Goal: Transaction & Acquisition: Purchase product/service

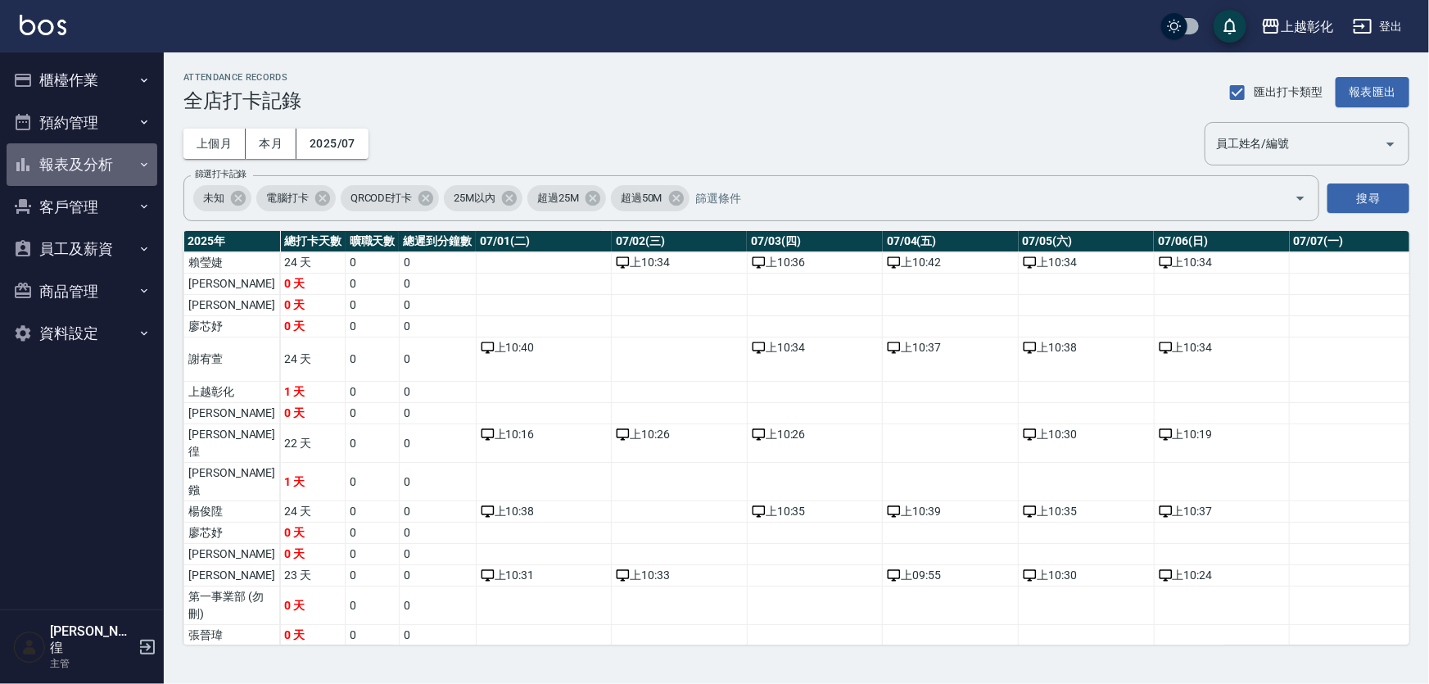
click at [66, 158] on button "報表及分析" at bounding box center [82, 164] width 151 height 43
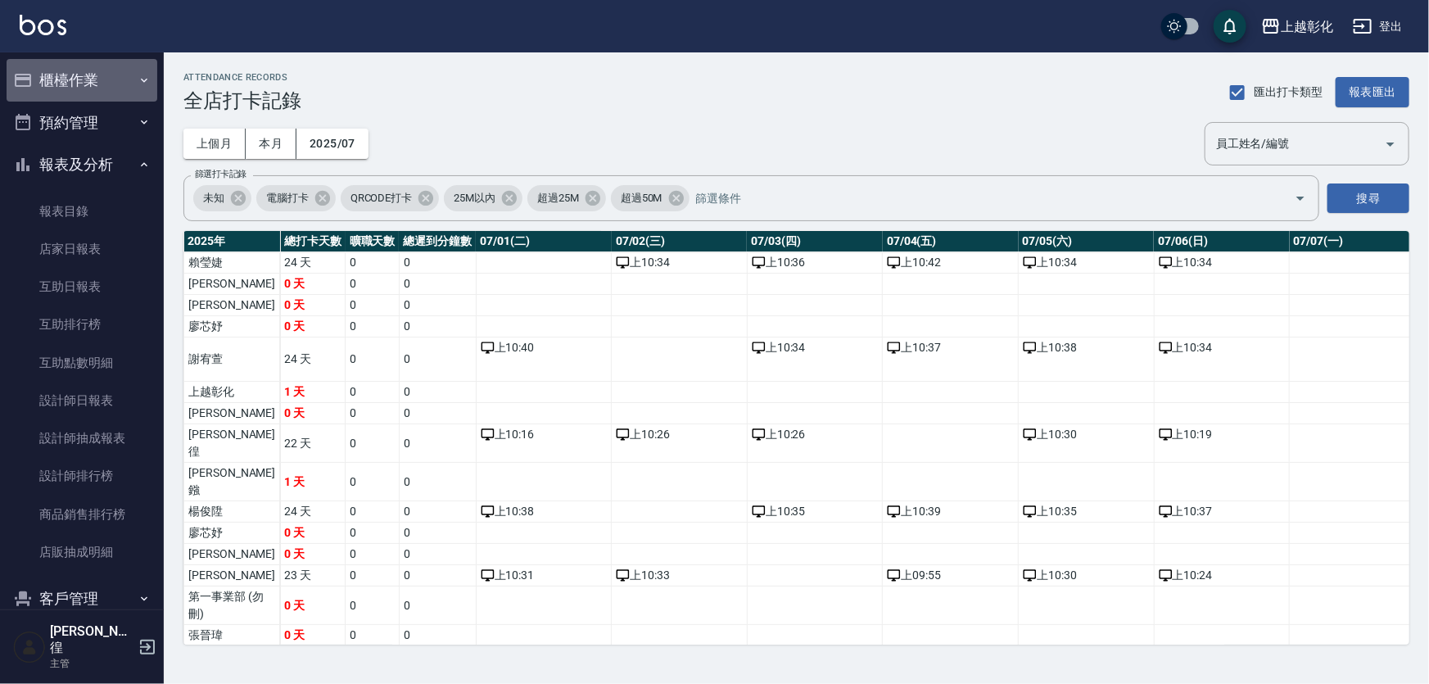
click at [120, 74] on button "櫃檯作業" at bounding box center [82, 80] width 151 height 43
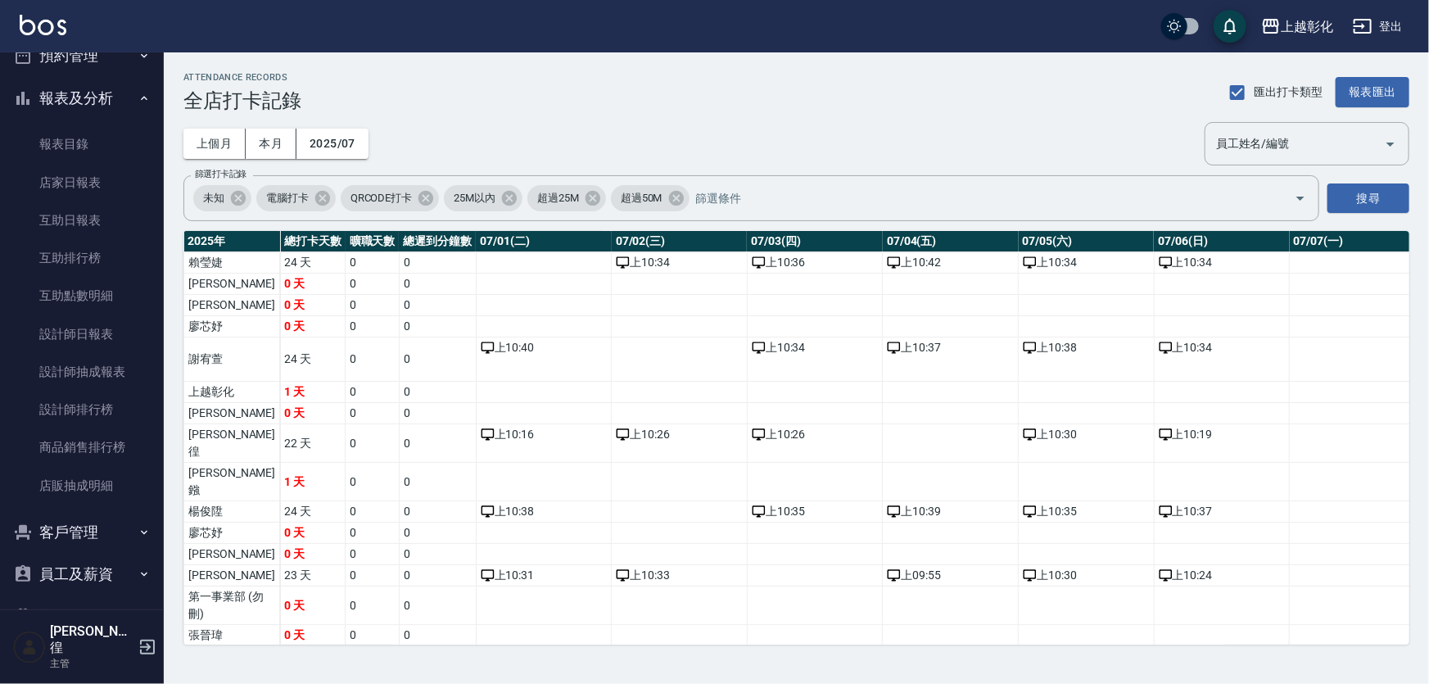
scroll to position [344, 0]
click at [100, 525] on button "客戶管理" at bounding box center [82, 533] width 151 height 43
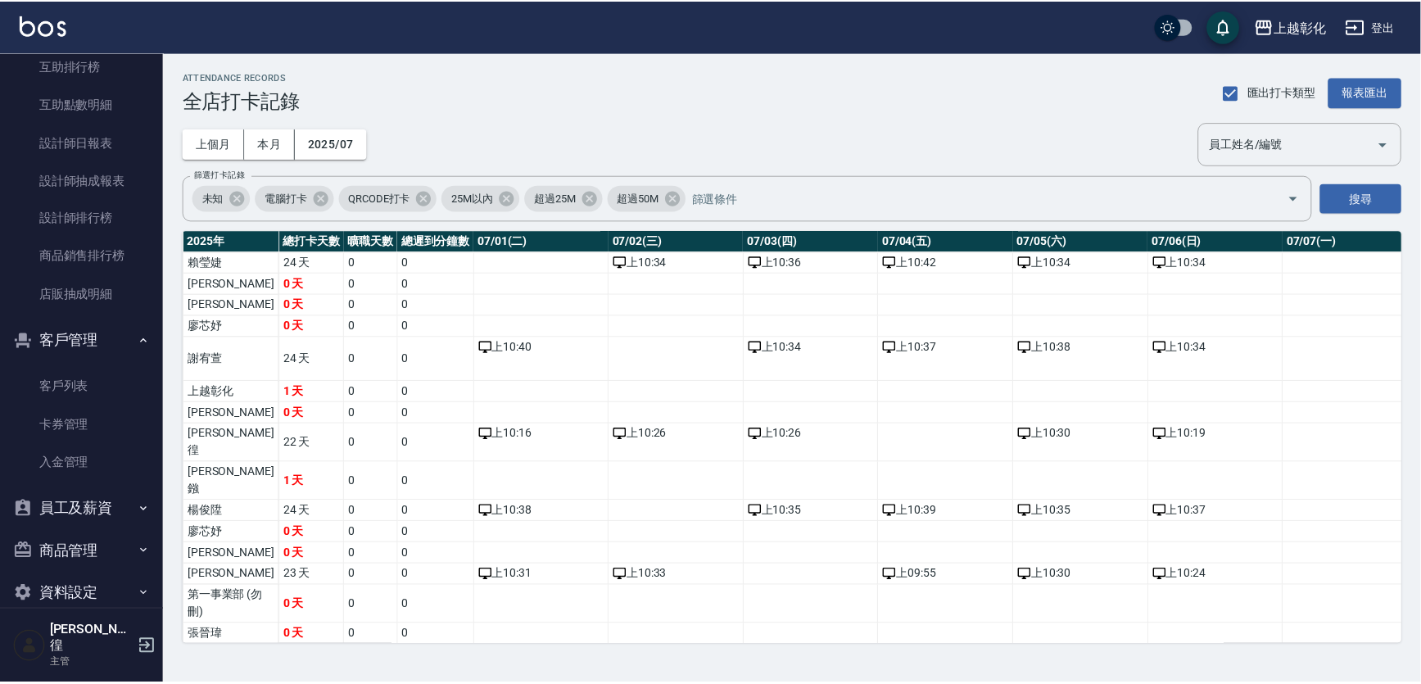
scroll to position [546, 0]
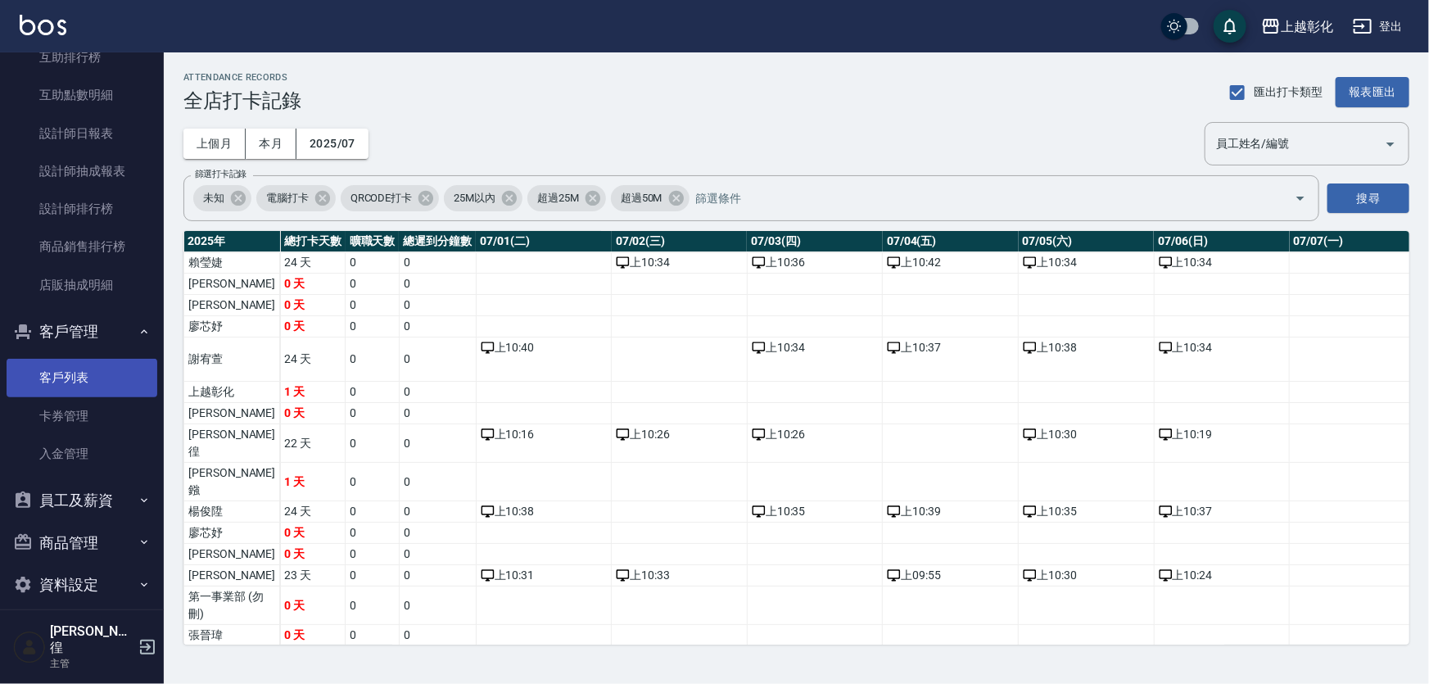
click at [83, 380] on link "客戶列表" at bounding box center [82, 378] width 151 height 38
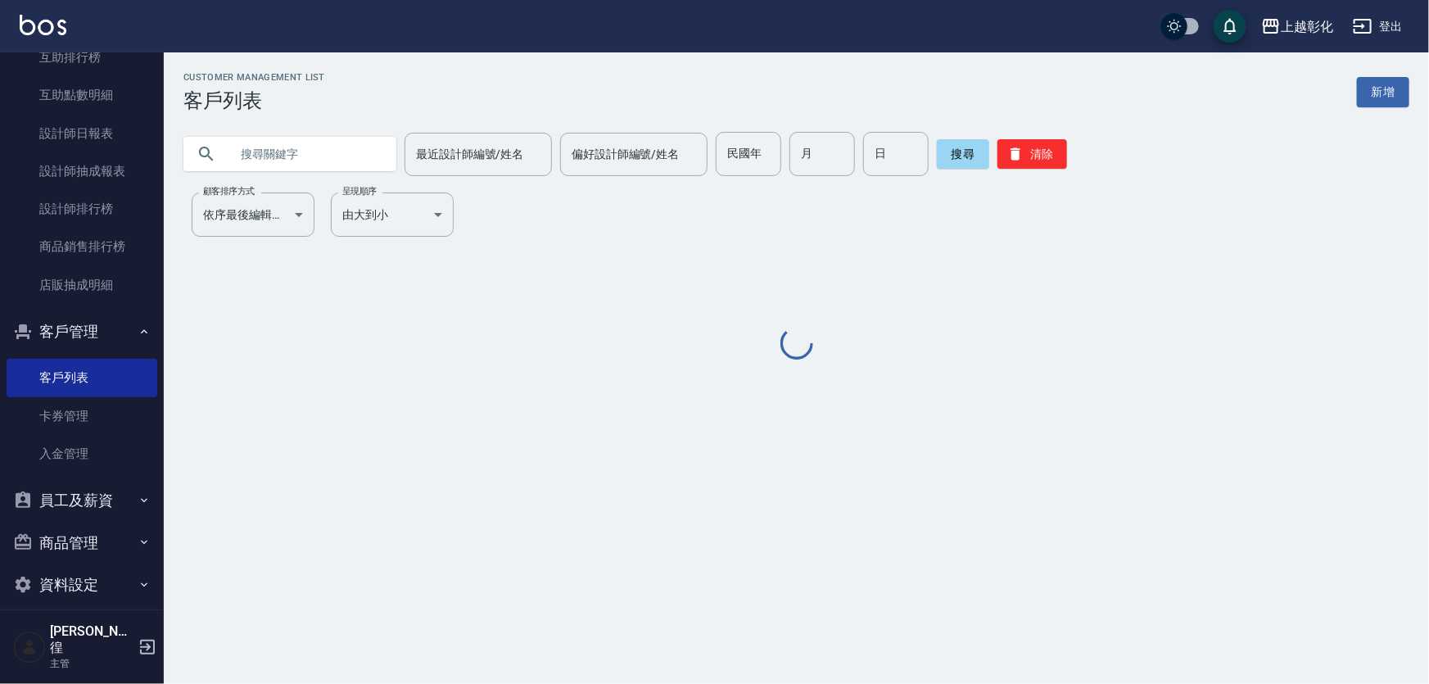
click at [329, 156] on input "text" at bounding box center [306, 154] width 154 height 44
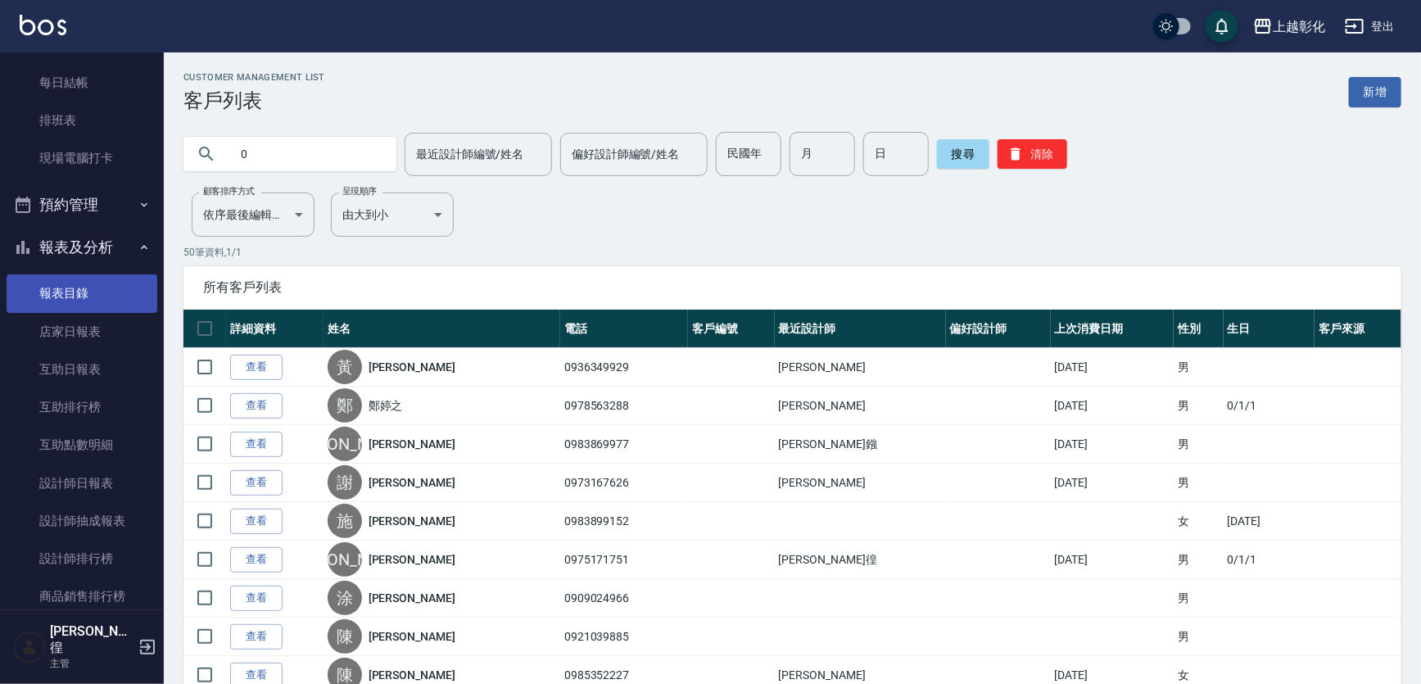
scroll to position [173, 0]
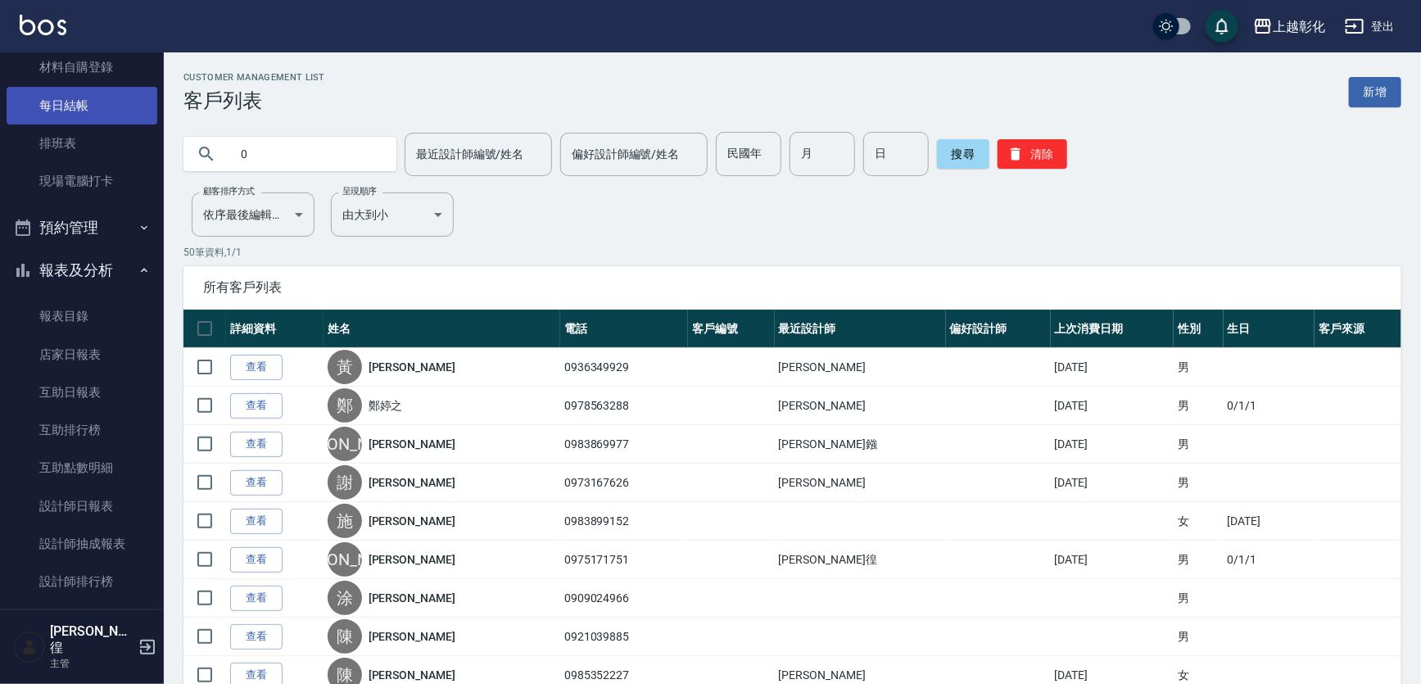
type input "0"
click at [82, 104] on link "每日結帳" at bounding box center [82, 106] width 151 height 38
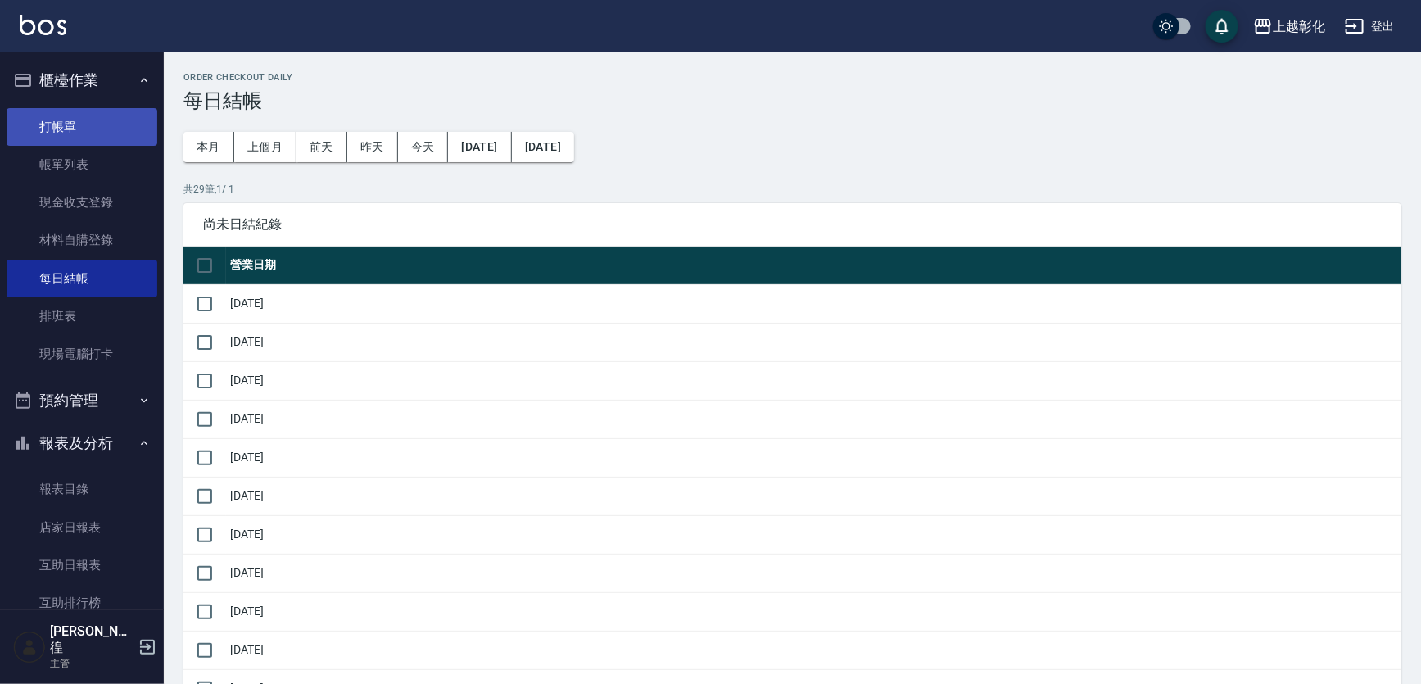
click at [83, 128] on link "打帳單" at bounding box center [82, 127] width 151 height 38
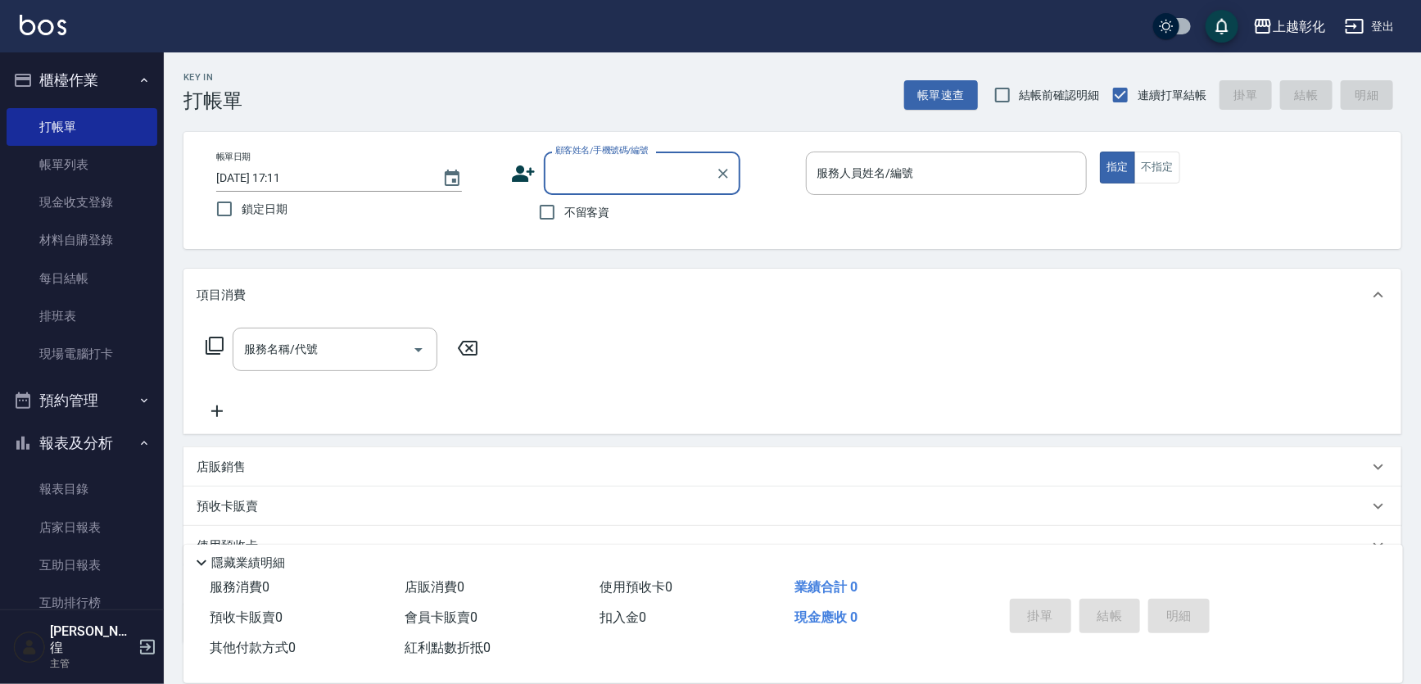
click at [574, 185] on input "顧客姓名/手機號碼/編號" at bounding box center [629, 173] width 157 height 29
click at [606, 169] on input "09283.6" at bounding box center [629, 173] width 157 height 29
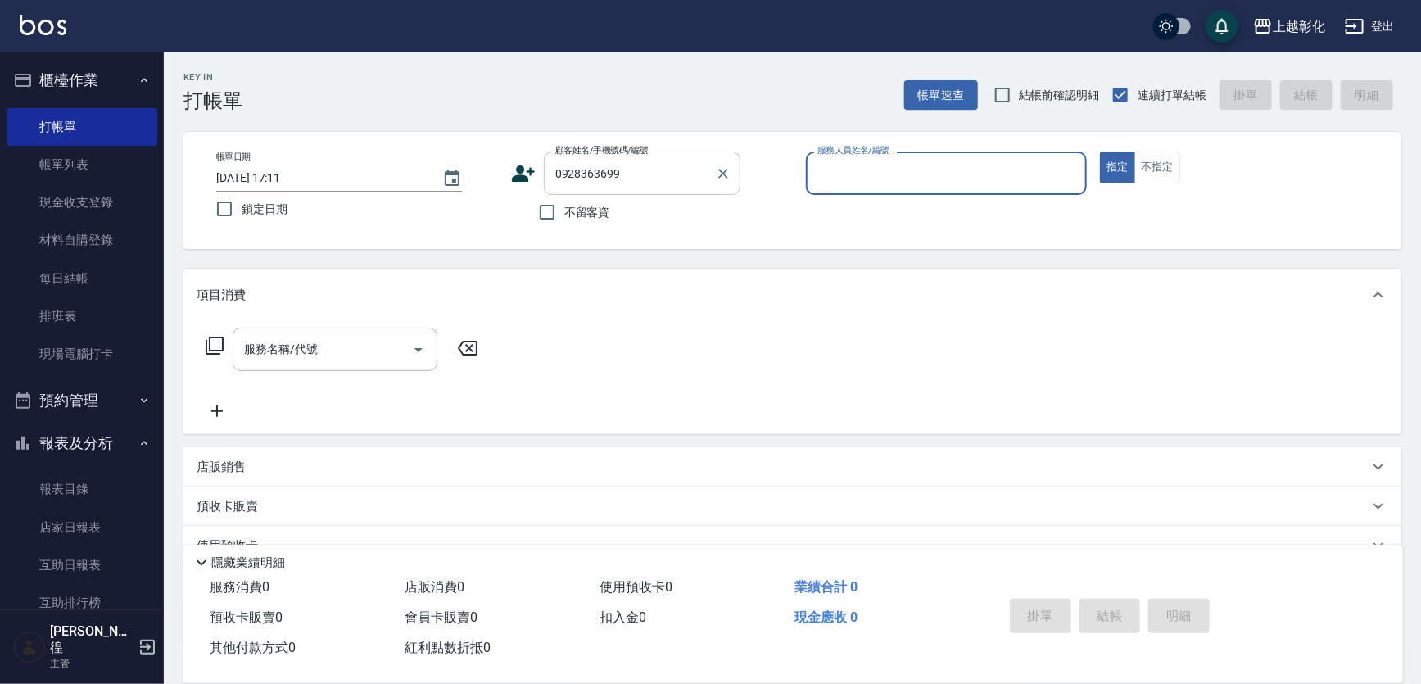
click at [631, 169] on input "0928363699" at bounding box center [629, 173] width 157 height 29
type input "[PERSON_NAME]/0928363699/"
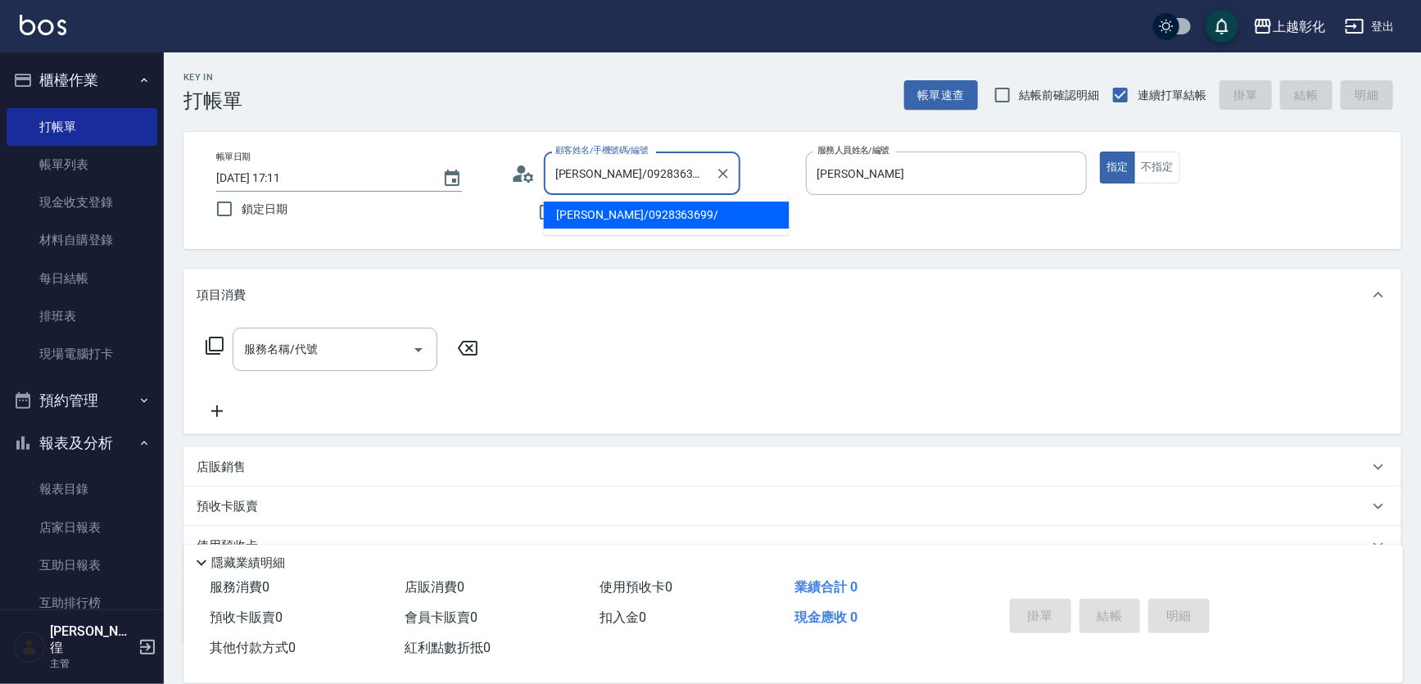
type input "[PERSON_NAME]"
click at [860, 304] on div "項目消費" at bounding box center [783, 295] width 1172 height 17
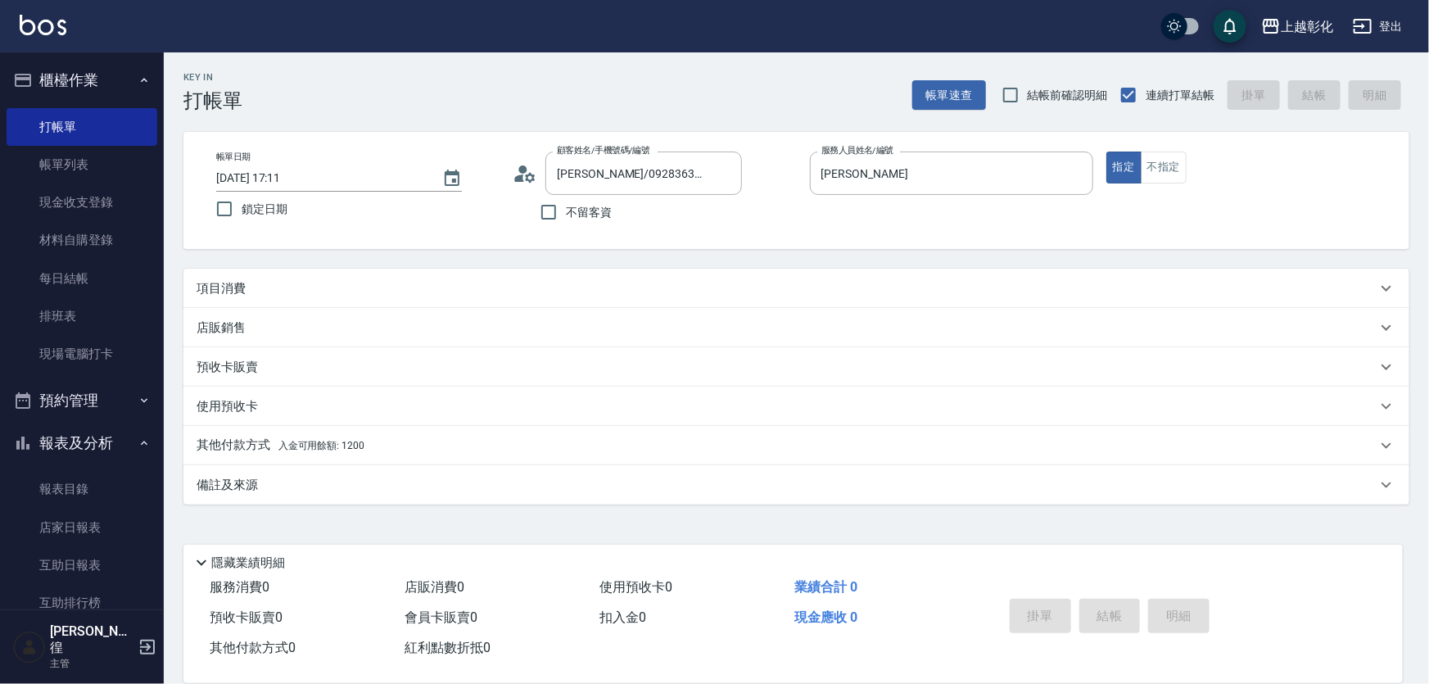
click at [246, 553] on div "隱藏業績明細" at bounding box center [798, 563] width 1212 height 20
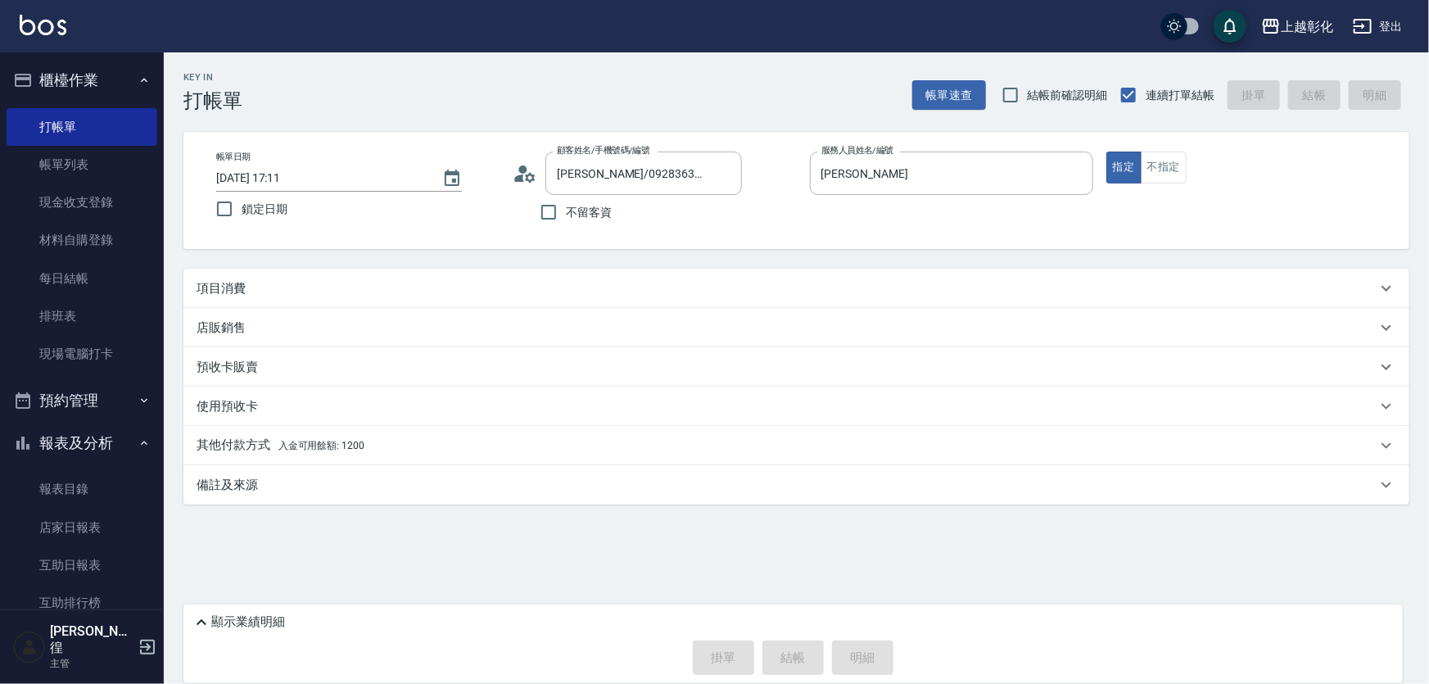
click at [244, 437] on div "其他付款方式 入金可用餘額: 1200" at bounding box center [796, 445] width 1226 height 39
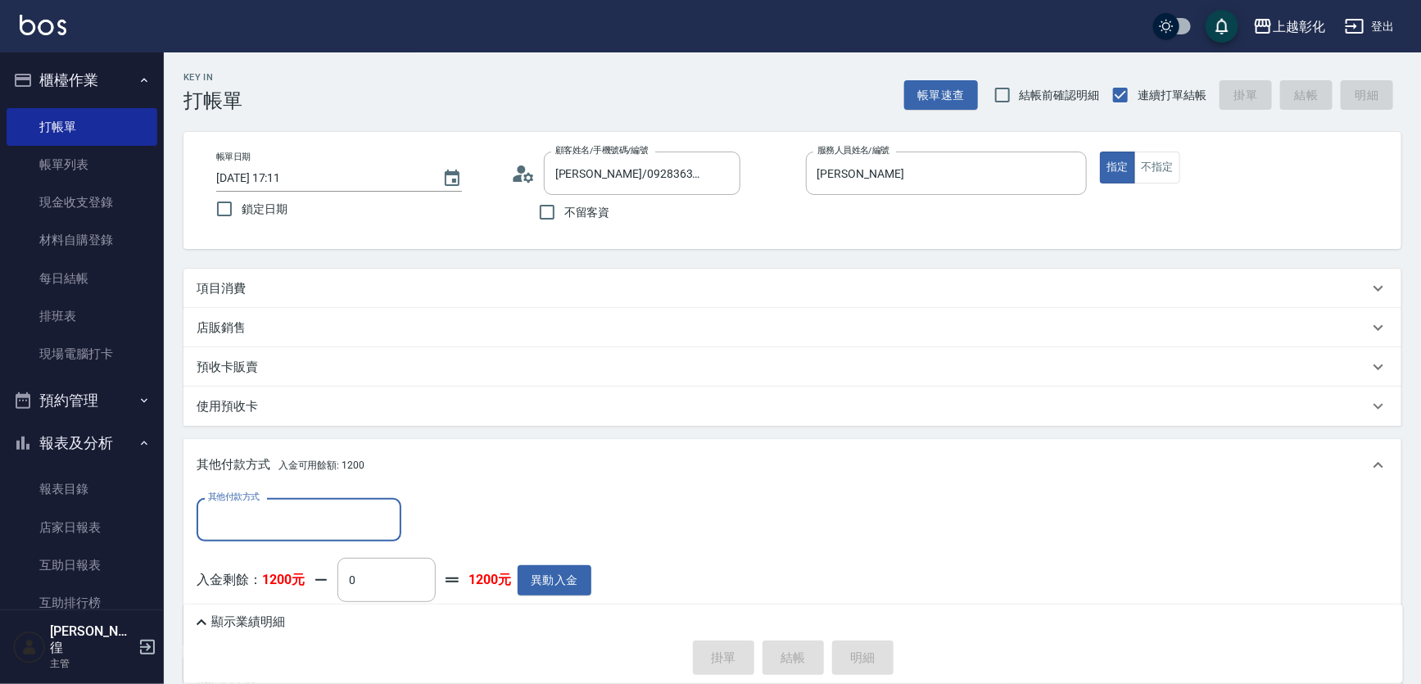
click at [241, 414] on p "使用預收卡" at bounding box center [227, 406] width 61 height 17
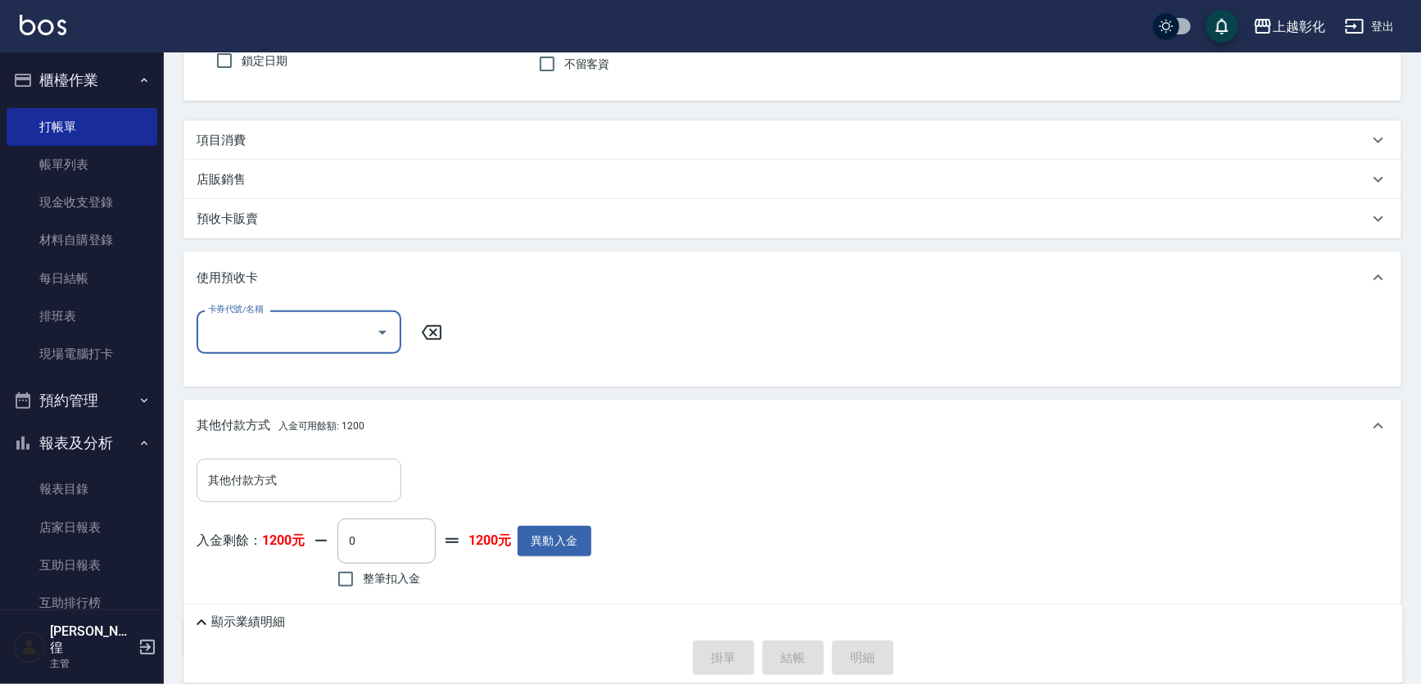
scroll to position [228, 0]
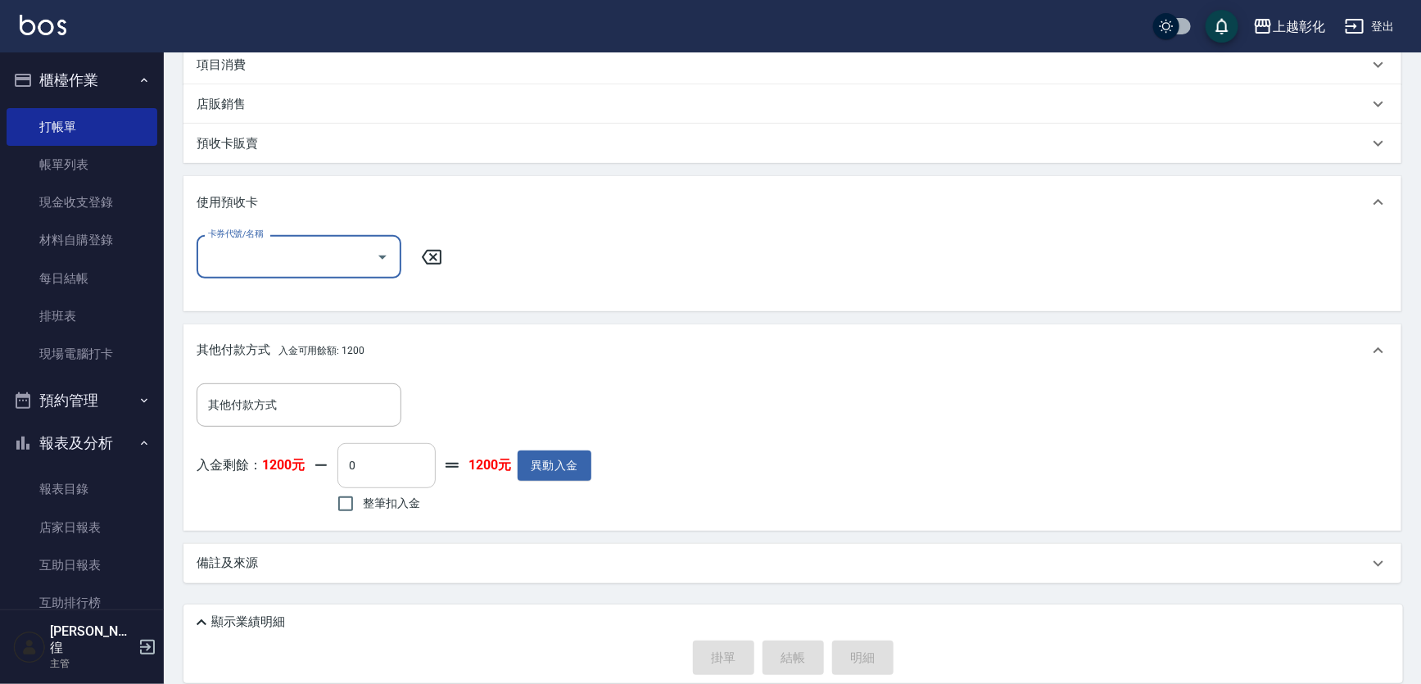
click at [406, 472] on input "0" at bounding box center [387, 465] width 98 height 44
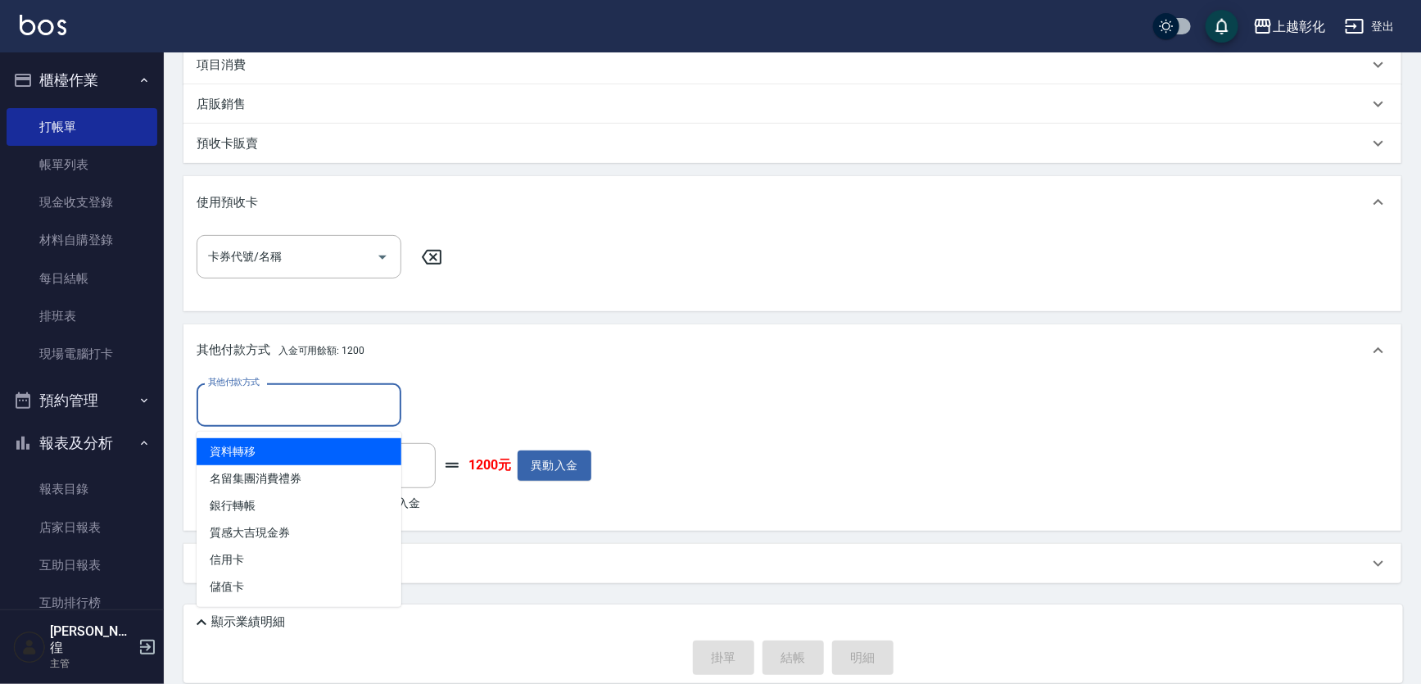
click at [310, 403] on input "其他付款方式" at bounding box center [299, 405] width 190 height 29
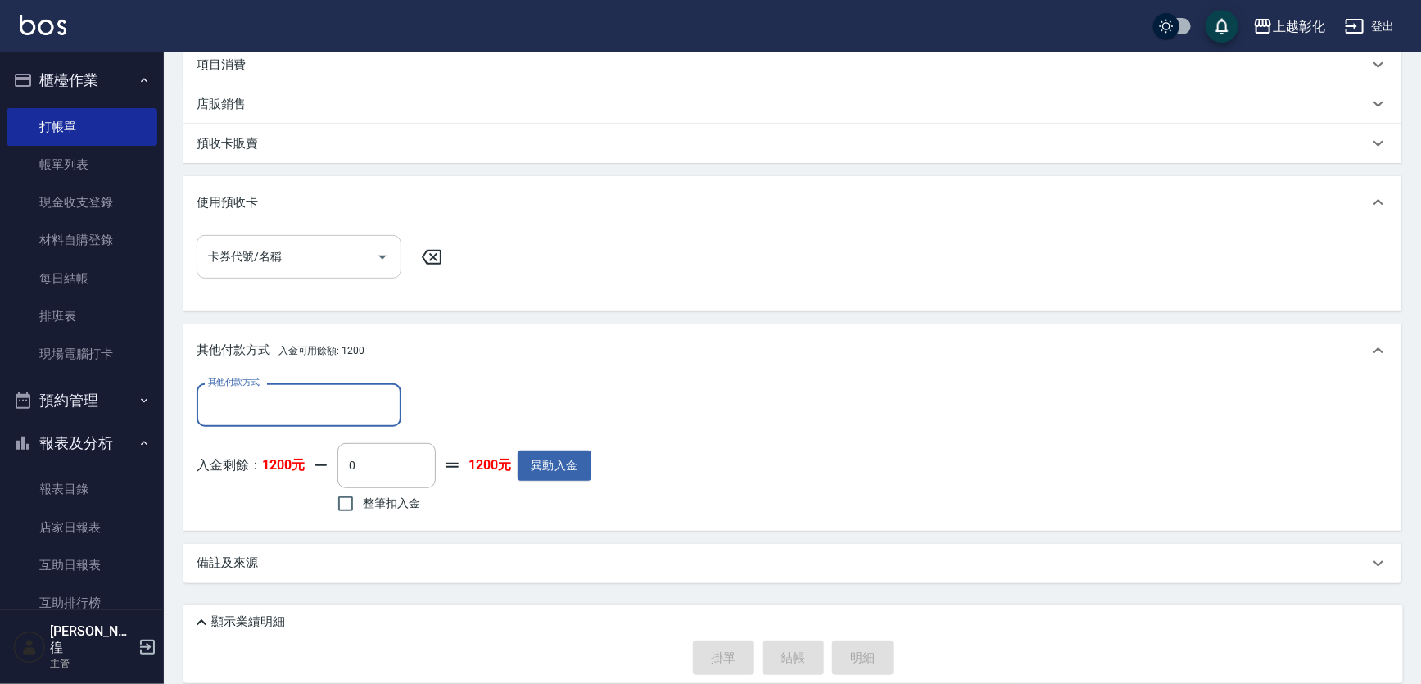
click at [279, 254] on input "卡券代號/名稱" at bounding box center [286, 256] width 165 height 29
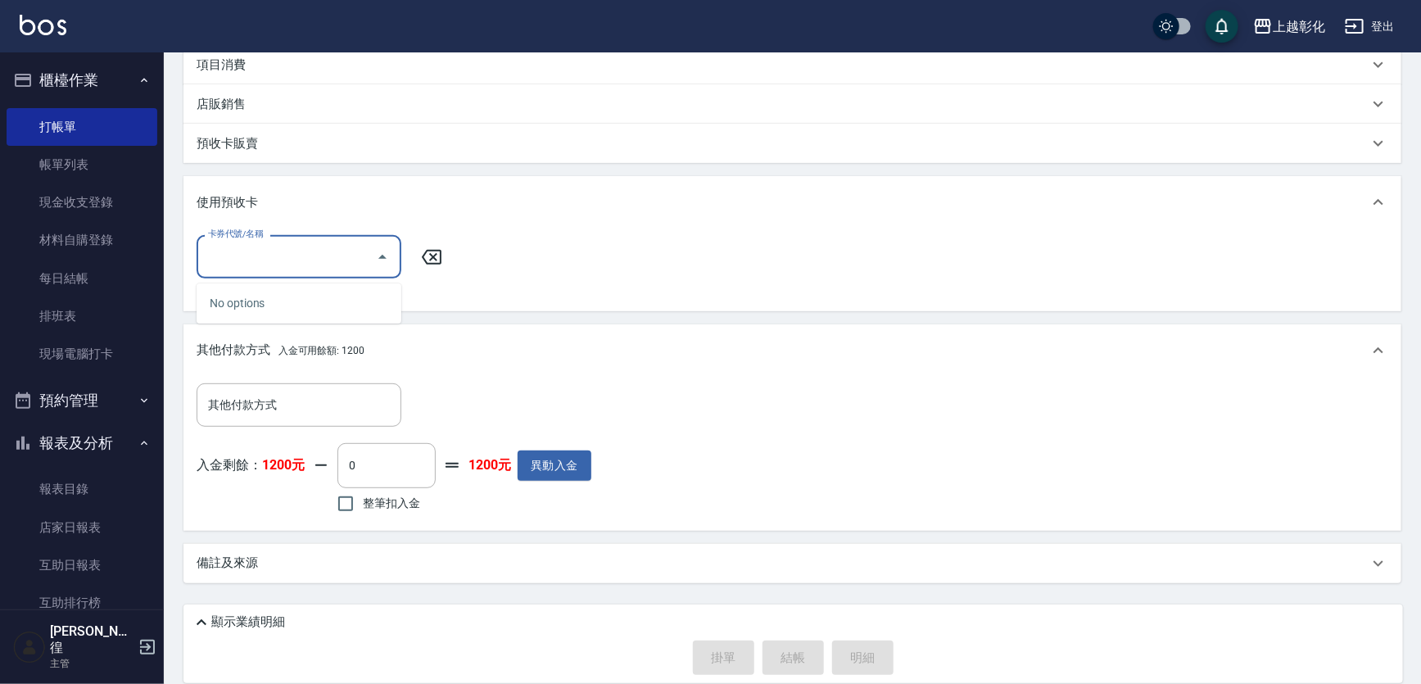
click at [279, 254] on input "卡券代號/名稱" at bounding box center [286, 256] width 165 height 29
click at [591, 460] on button "異動入金" at bounding box center [555, 466] width 74 height 30
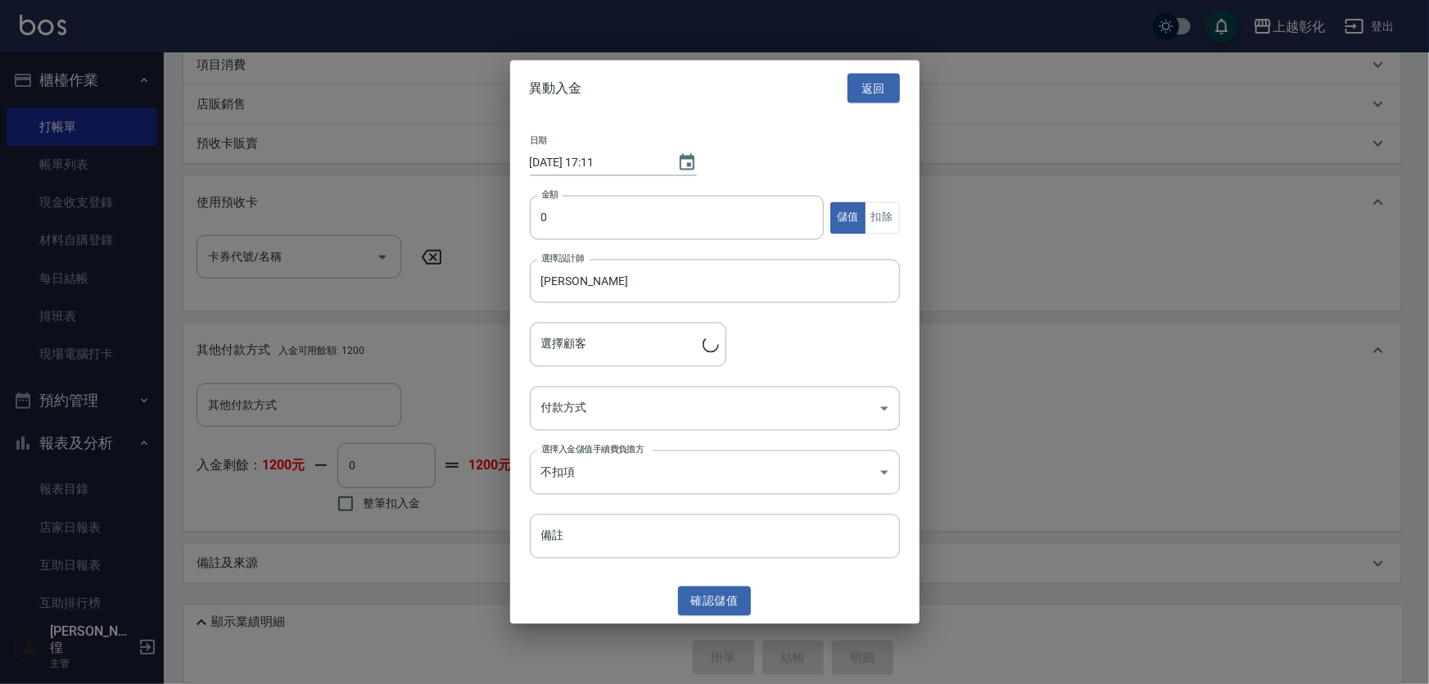
type input "[PERSON_NAME]/0928363699/"
click at [847, 209] on button "儲值" at bounding box center [848, 218] width 35 height 32
click at [732, 212] on input "0" at bounding box center [677, 218] width 295 height 44
type input "2020"
click at [621, 405] on body "上越彰化 登出 櫃檯作業 打帳單 帳單列表 現金收支登錄 材料自購登錄 每日結帳 排班表 現場電腦打卡 預約管理 預約管理 單日預約紀錄 單週預約紀錄 報表及…" at bounding box center [714, 230] width 1429 height 908
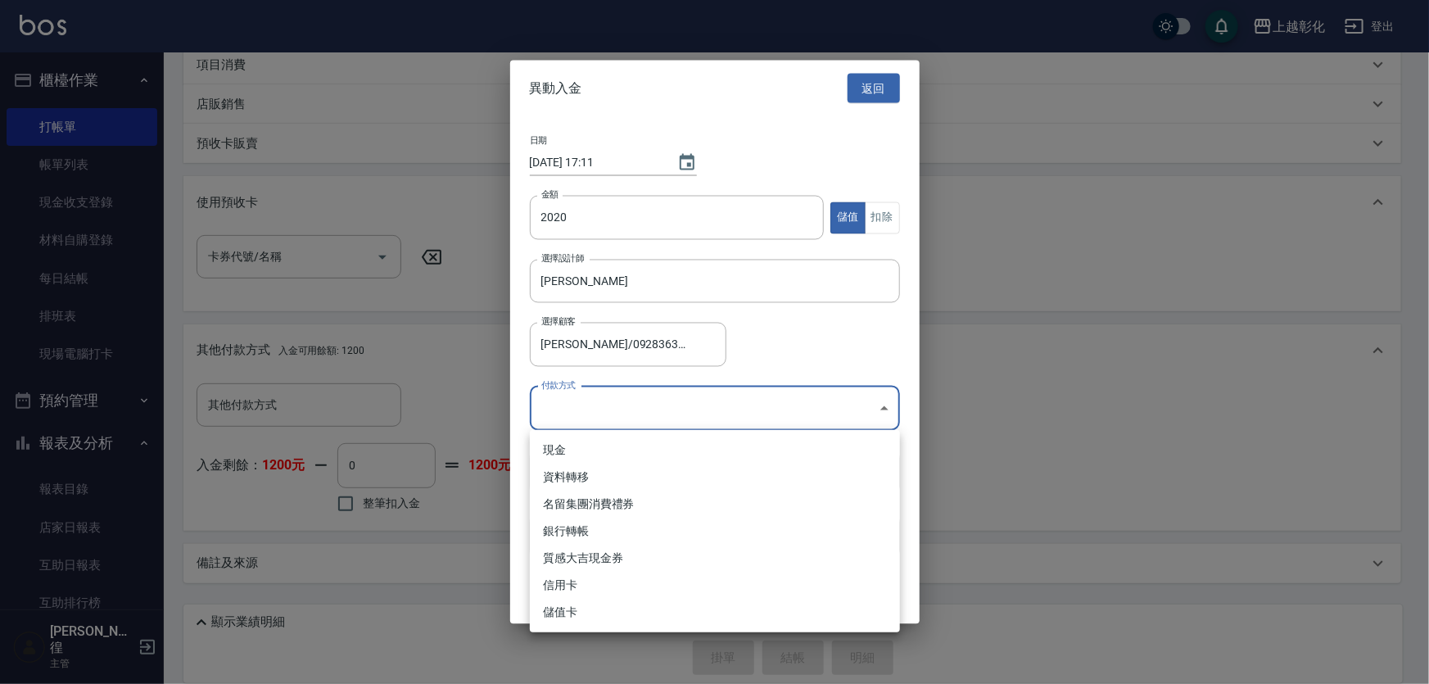
click at [620, 401] on div at bounding box center [714, 342] width 1429 height 684
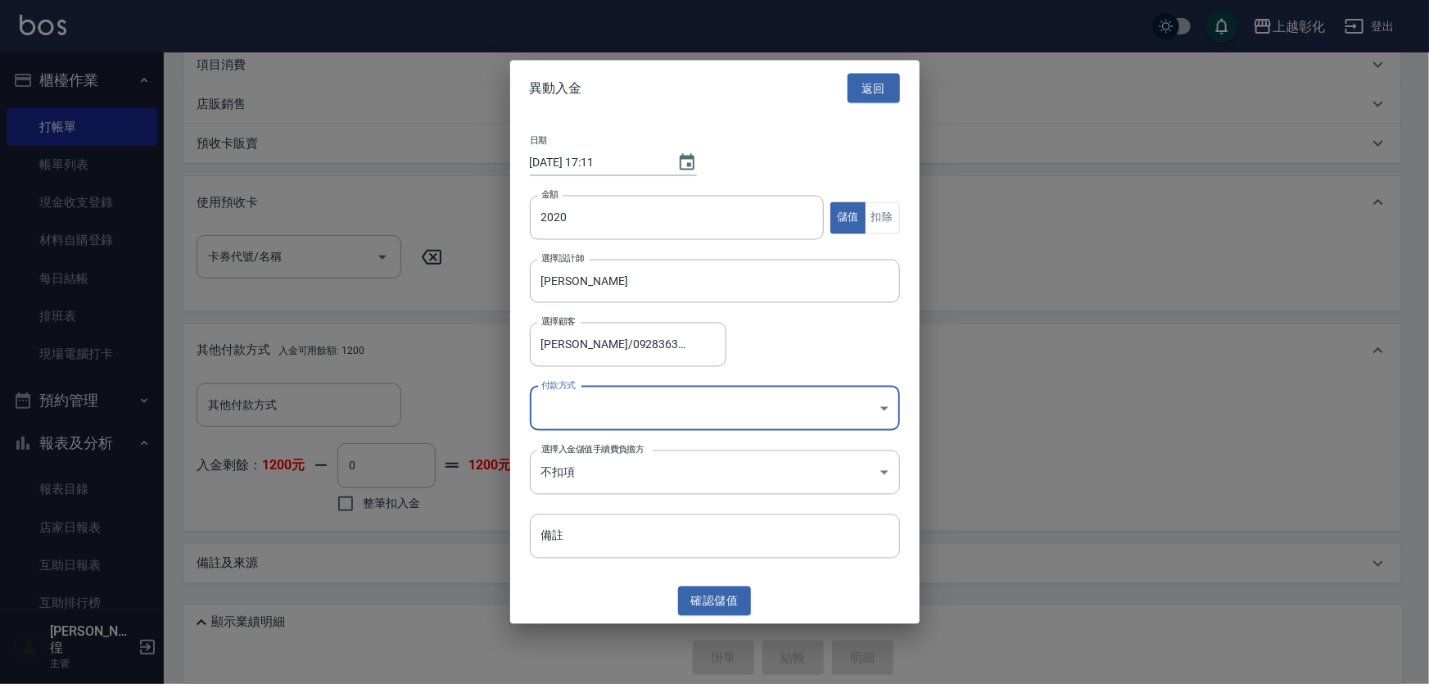
click at [614, 417] on body "上越彰化 登出 櫃檯作業 打帳單 帳單列表 現金收支登錄 材料自購登錄 每日結帳 排班表 現場電腦打卡 預約管理 預約管理 單日預約紀錄 單週預約紀錄 報表及…" at bounding box center [714, 230] width 1429 height 908
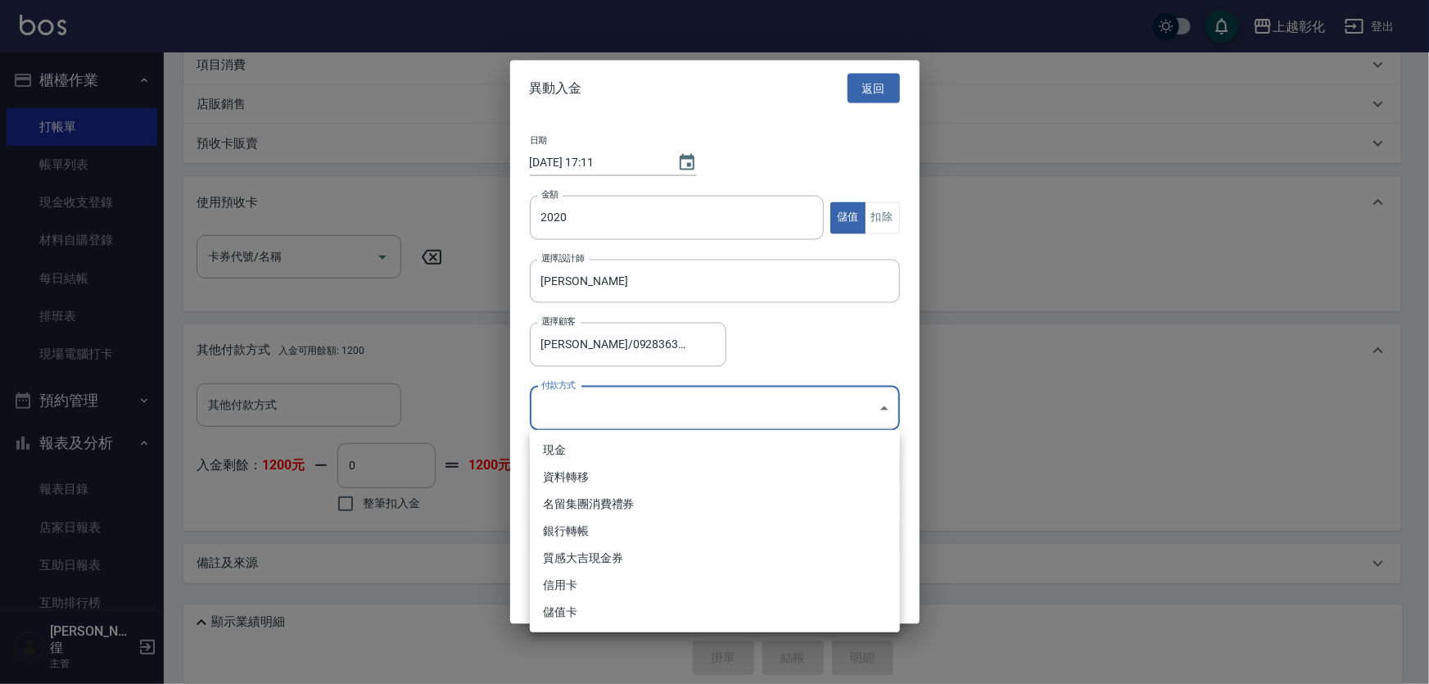
click at [601, 442] on li "現金" at bounding box center [715, 450] width 370 height 27
type input "現金"
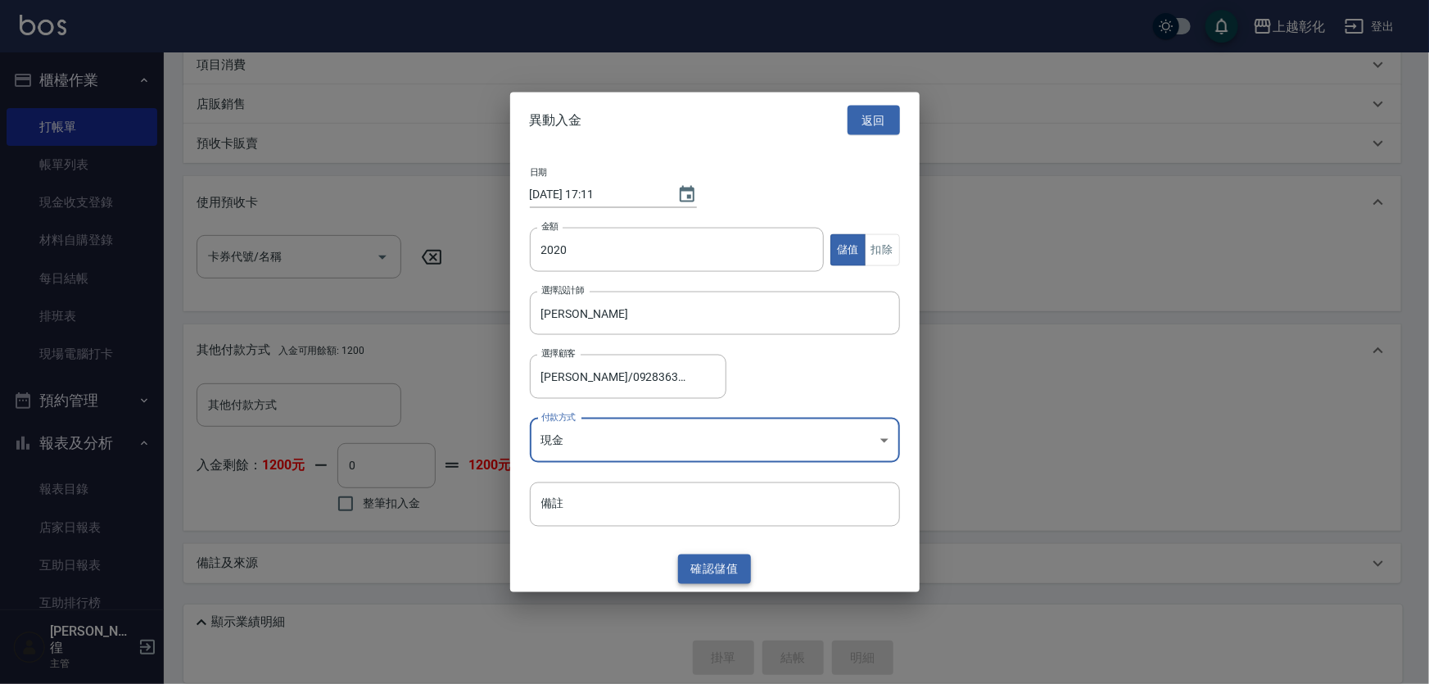
click at [720, 565] on button "確認 儲值" at bounding box center [715, 569] width 74 height 30
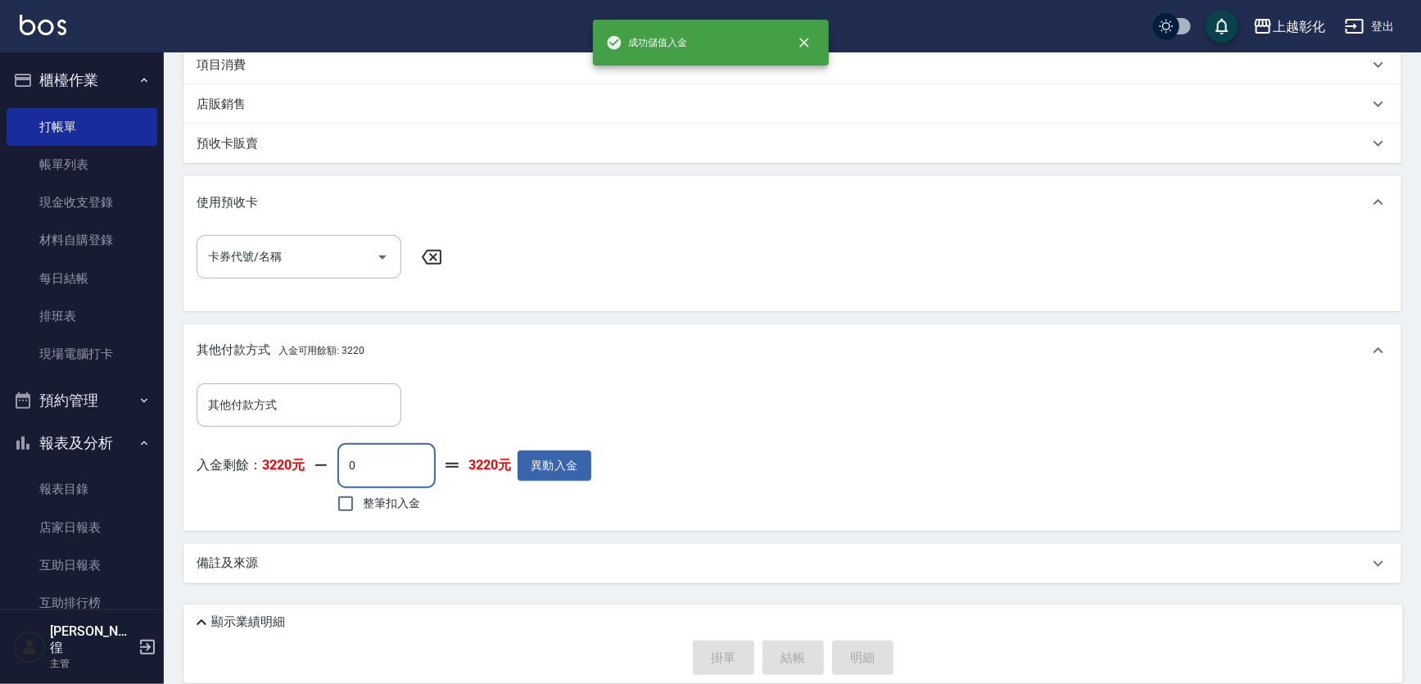
click at [395, 462] on input "0" at bounding box center [387, 465] width 98 height 44
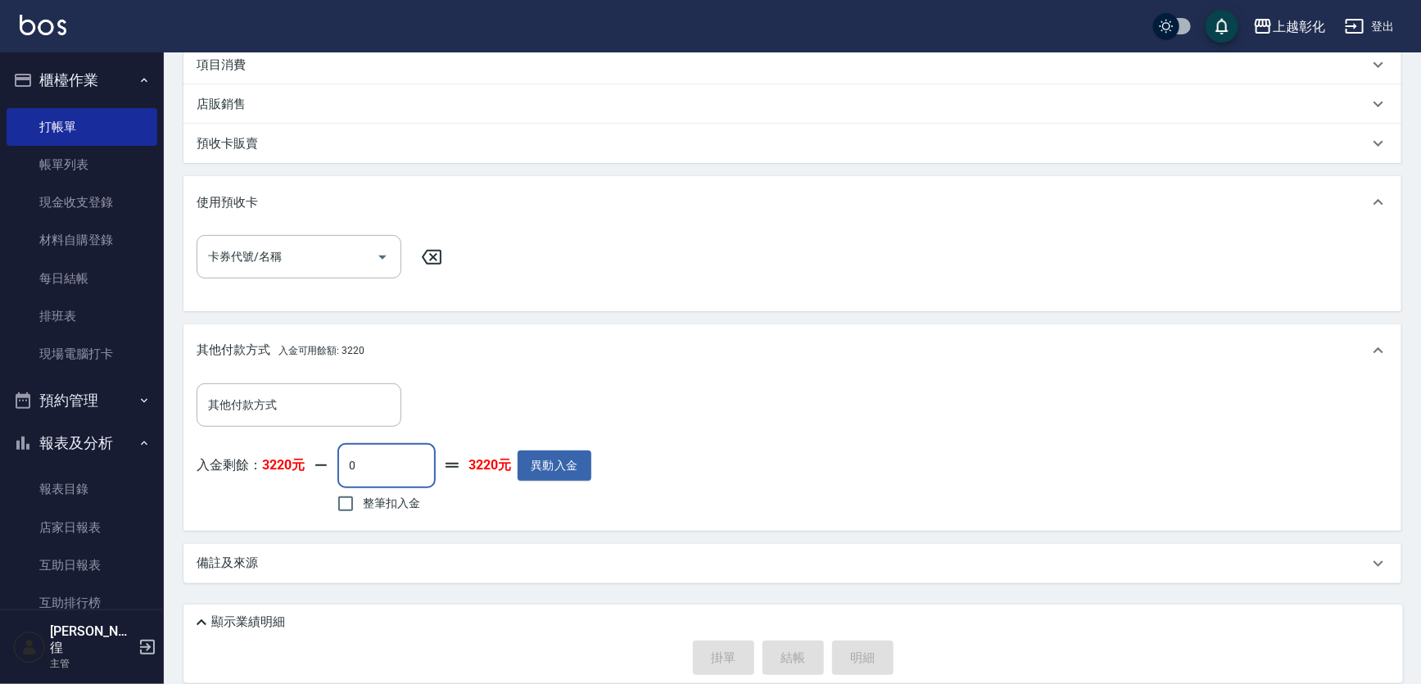
drag, startPoint x: 395, startPoint y: 462, endPoint x: 374, endPoint y: 459, distance: 20.7
click at [374, 459] on input "0" at bounding box center [387, 465] width 98 height 44
click at [422, 473] on input "0" at bounding box center [387, 465] width 98 height 44
click at [376, 442] on div "其他付款方式 其他付款方式 入金剩餘： 3220元 0 ​ 整筆扣入金 3220元 異動入金" at bounding box center [394, 450] width 395 height 134
click at [401, 462] on input "0" at bounding box center [387, 465] width 98 height 44
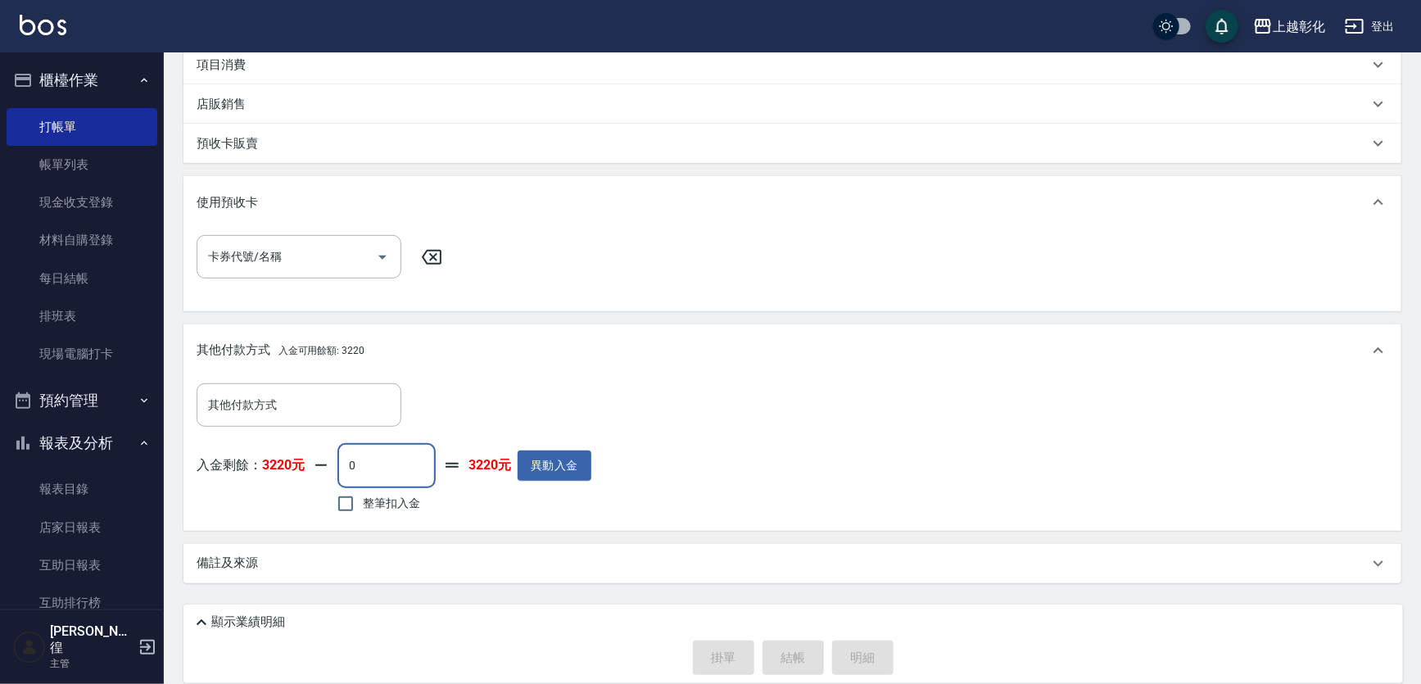
drag, startPoint x: 387, startPoint y: 460, endPoint x: 363, endPoint y: 460, distance: 23.8
click at [363, 460] on div "入金剩餘： 3220元 0 ​ 整筆扣入金 3220元 異動入金" at bounding box center [394, 480] width 395 height 74
type input "0"
click at [363, 487] on input "整筆扣入金" at bounding box center [345, 504] width 34 height 34
click at [363, 505] on input "整筆扣入金" at bounding box center [345, 504] width 34 height 34
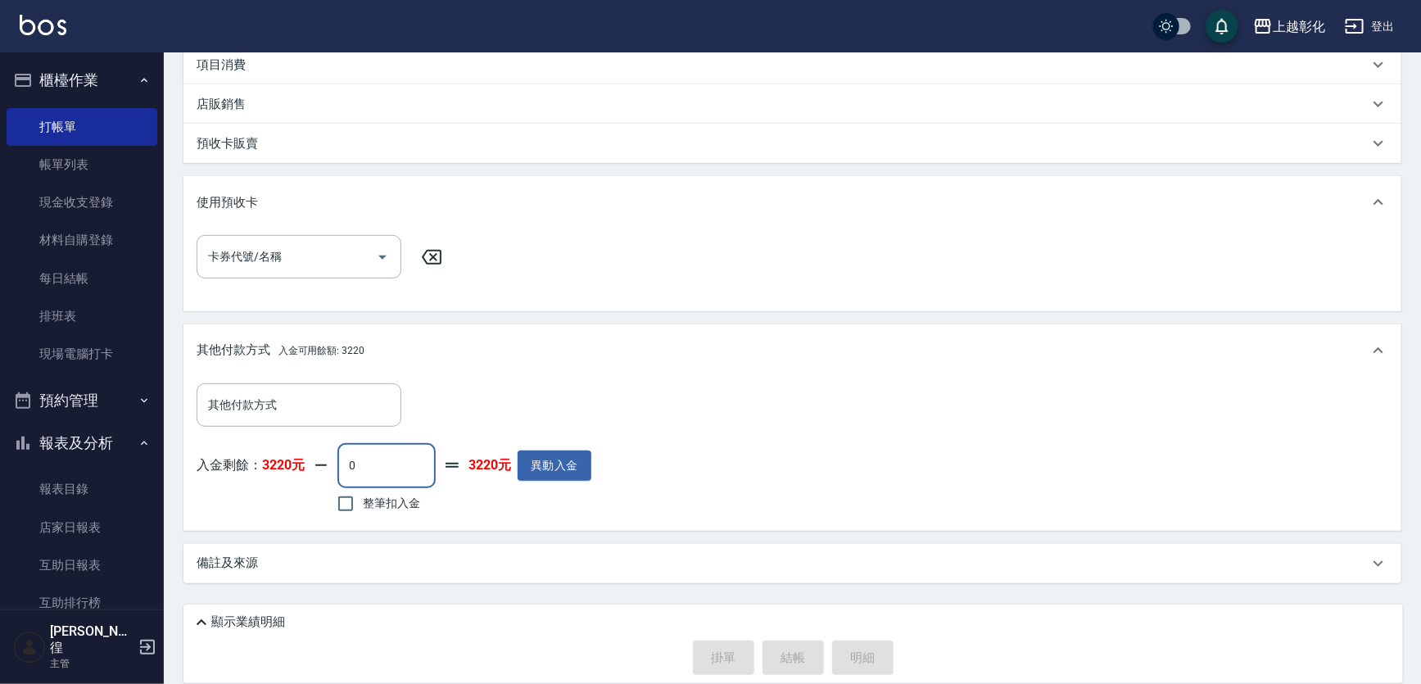
click at [410, 471] on input "0" at bounding box center [387, 465] width 98 height 44
click at [363, 514] on input "整筆扣入金" at bounding box center [345, 504] width 34 height 34
checkbox input "true"
click at [392, 478] on input "0" at bounding box center [387, 465] width 98 height 44
type input "0"
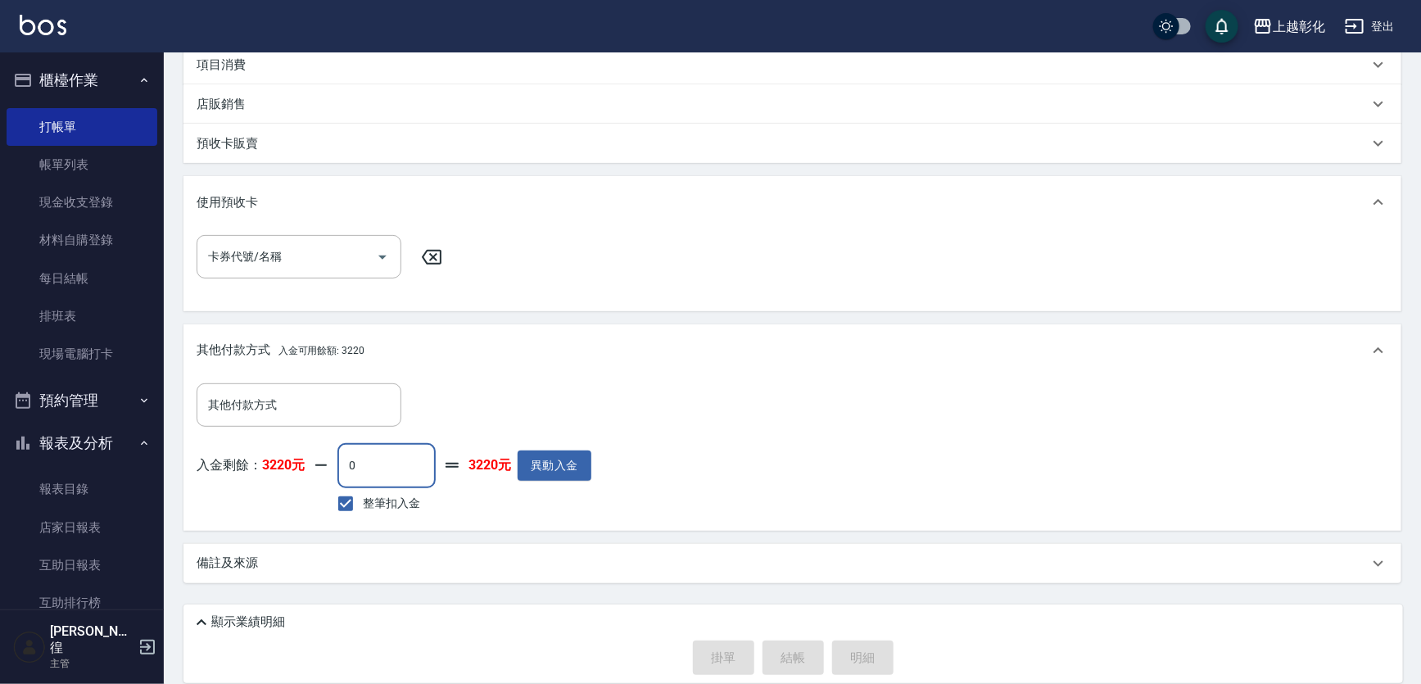
click at [404, 487] on label "整筆扣入金" at bounding box center [374, 504] width 92 height 34
click at [363, 487] on input "整筆扣入金" at bounding box center [345, 504] width 34 height 34
checkbox input "false"
click at [394, 462] on input "0" at bounding box center [387, 465] width 98 height 44
click at [403, 451] on input "0" at bounding box center [387, 465] width 98 height 44
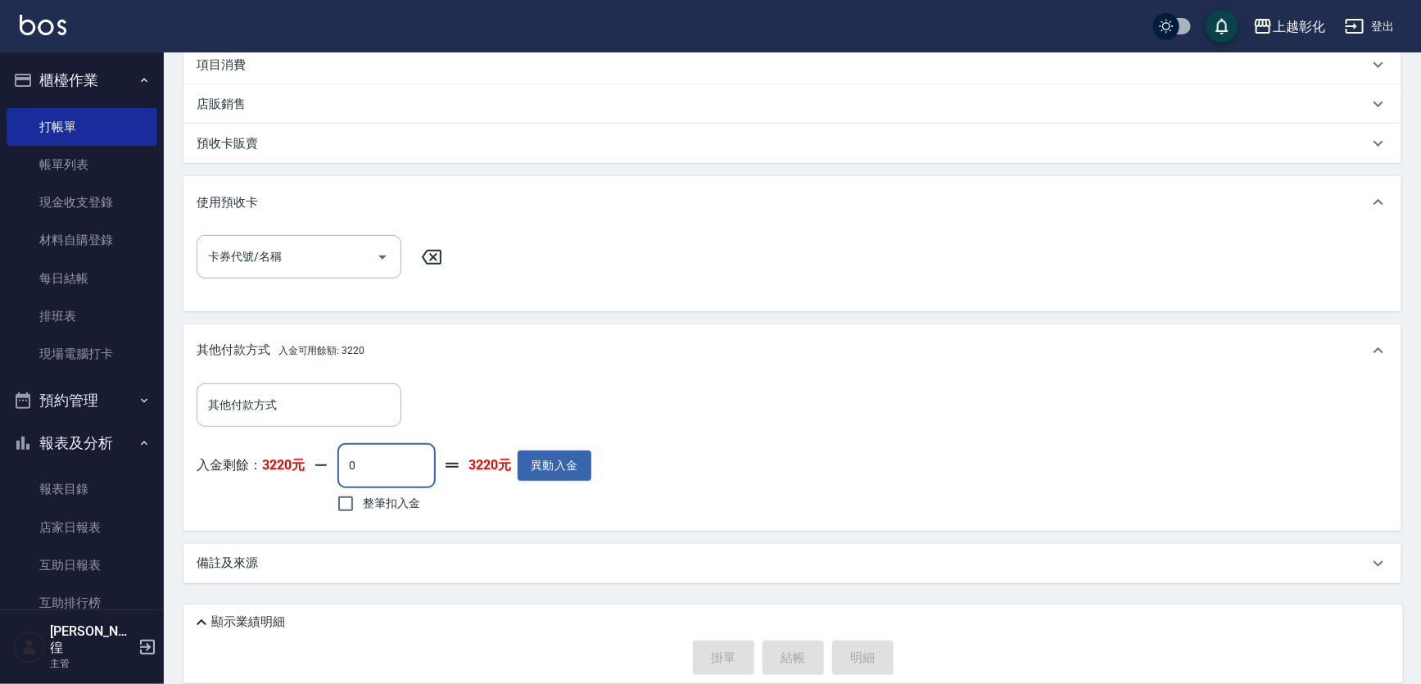
type input "0"
click at [403, 451] on input "0" at bounding box center [387, 465] width 98 height 44
drag, startPoint x: 374, startPoint y: 460, endPoint x: 410, endPoint y: 470, distance: 38.2
click at [410, 470] on input "0" at bounding box center [387, 465] width 98 height 44
click at [421, 473] on input "0" at bounding box center [387, 465] width 98 height 44
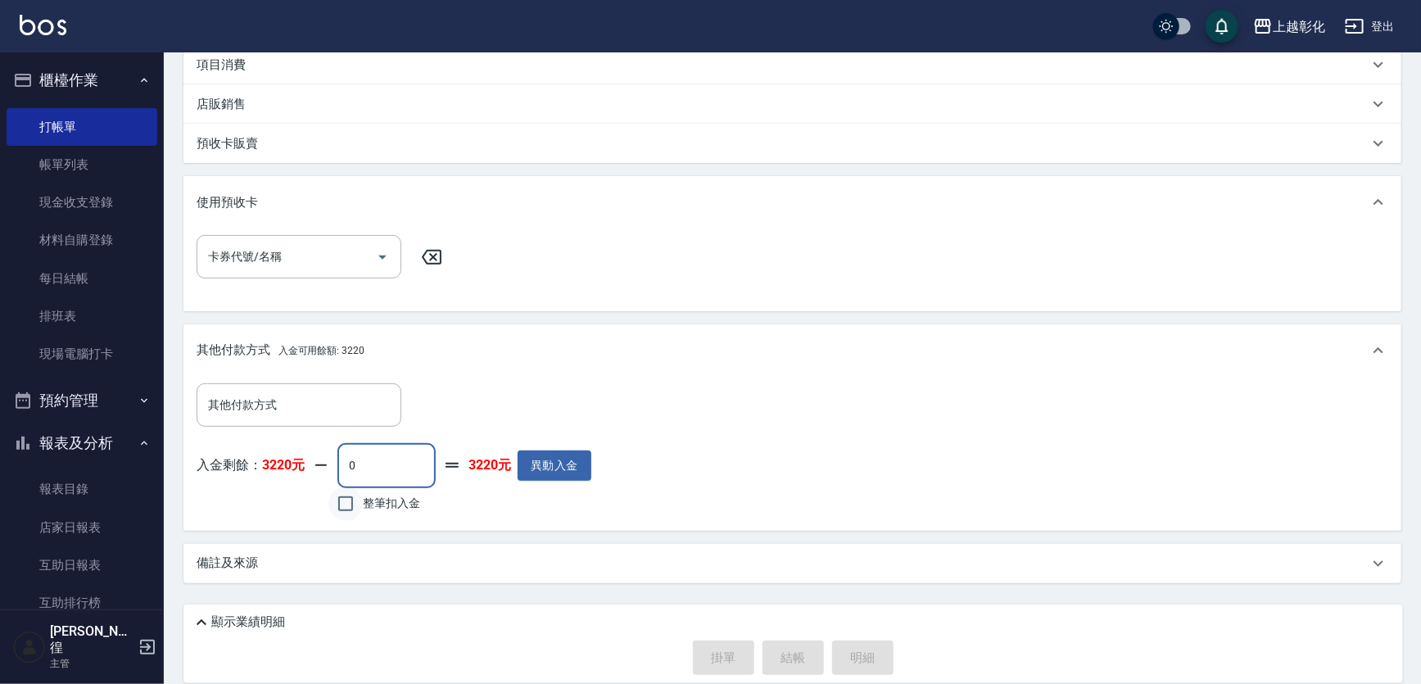
click at [363, 519] on input "整筆扣入金" at bounding box center [345, 504] width 34 height 34
checkbox input "true"
click at [400, 464] on input "0" at bounding box center [387, 465] width 98 height 44
type input "0"
click at [659, 524] on div "其他付款方式 其他付款方式 入金剩餘： 3220元 0 ​ 整筆扣入金 3220元 異動入金" at bounding box center [792, 453] width 1218 height 153
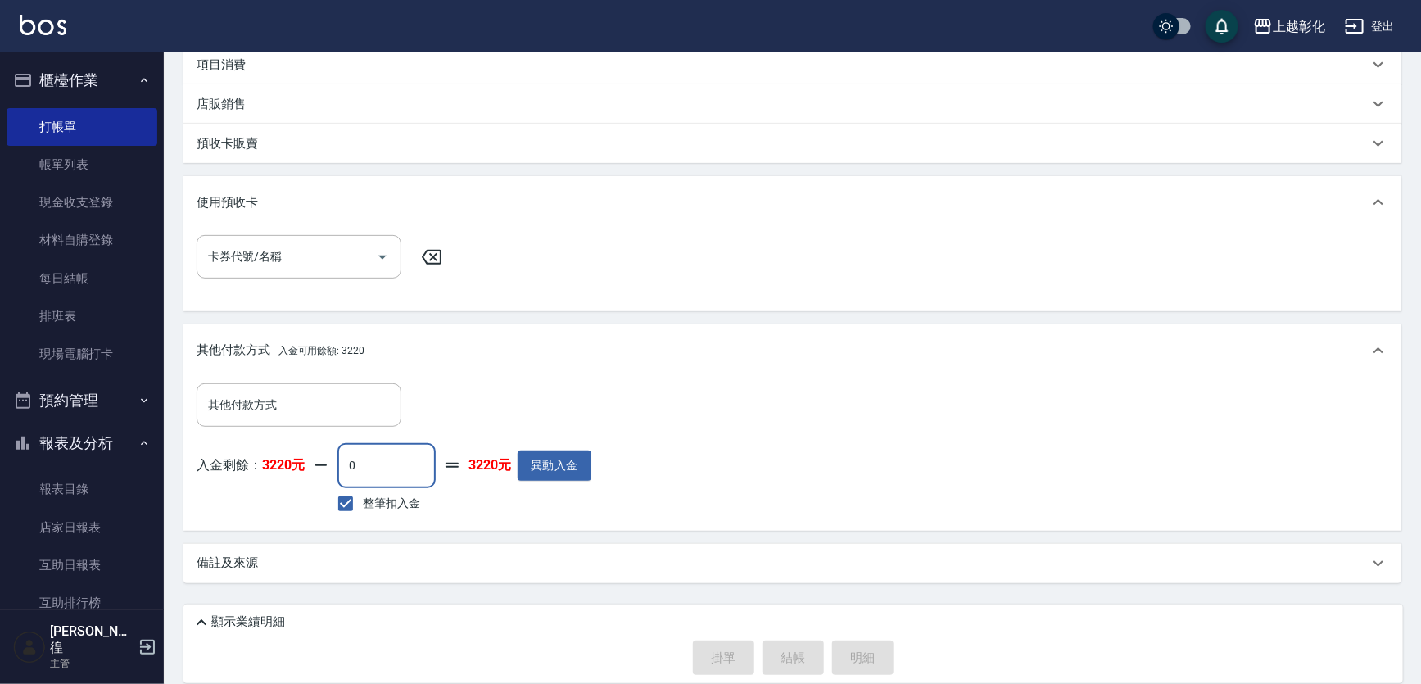
click at [405, 466] on input "0" at bounding box center [387, 465] width 98 height 44
drag, startPoint x: 405, startPoint y: 466, endPoint x: 393, endPoint y: 464, distance: 12.4
click at [393, 464] on input "0" at bounding box center [387, 465] width 98 height 44
click at [518, 408] on div "其他付款方式 其他付款方式" at bounding box center [394, 404] width 395 height 43
click at [403, 512] on label "整筆扣入金" at bounding box center [374, 504] width 92 height 34
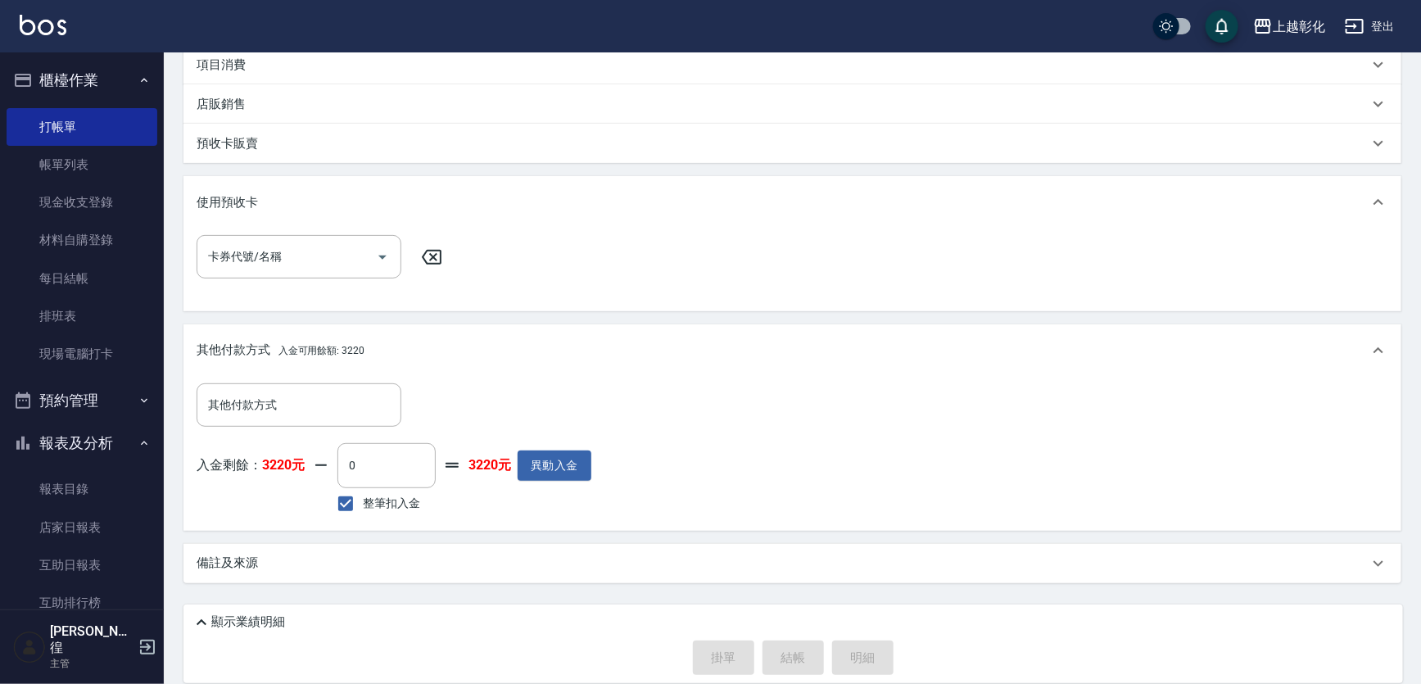
click at [363, 512] on input "整筆扣入金" at bounding box center [345, 504] width 34 height 34
checkbox input "false"
click at [401, 478] on input "0" at bounding box center [387, 465] width 98 height 44
click at [344, 409] on input "其他付款方式" at bounding box center [299, 405] width 190 height 29
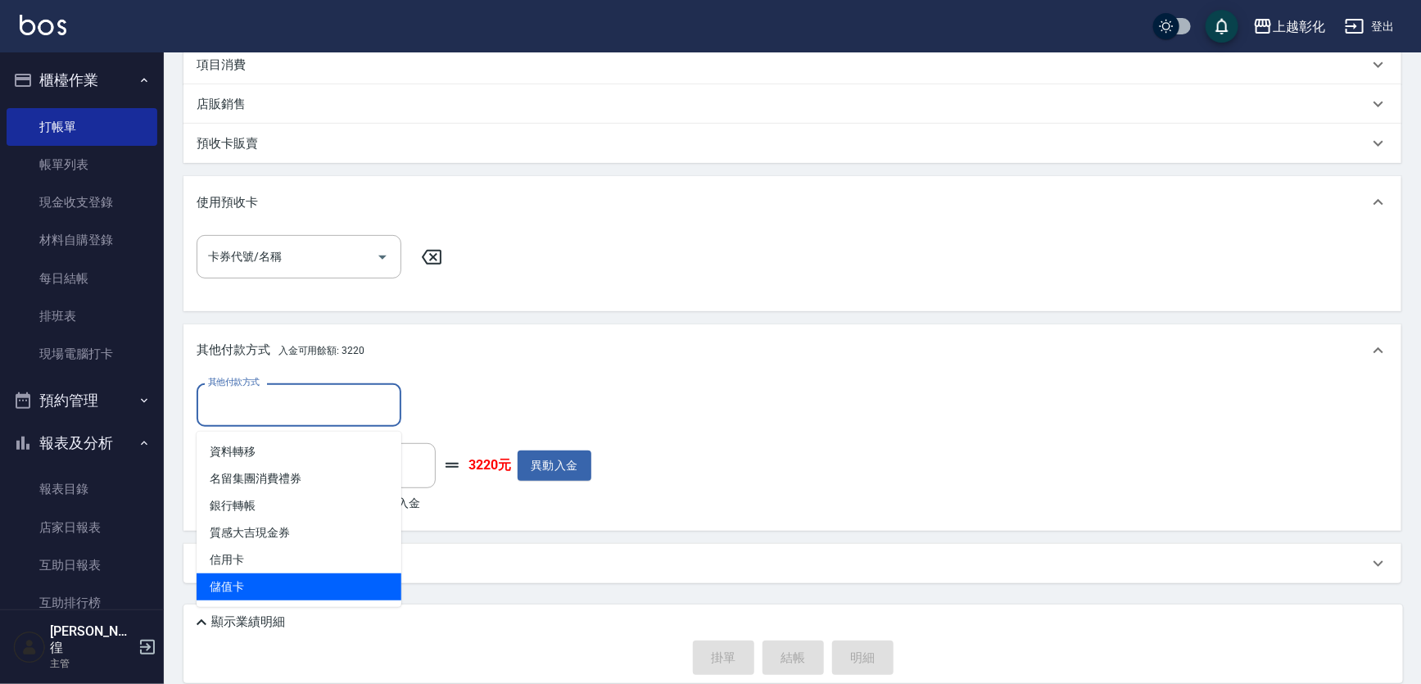
click at [307, 573] on span "儲值卡" at bounding box center [299, 586] width 205 height 27
type input "儲值卡"
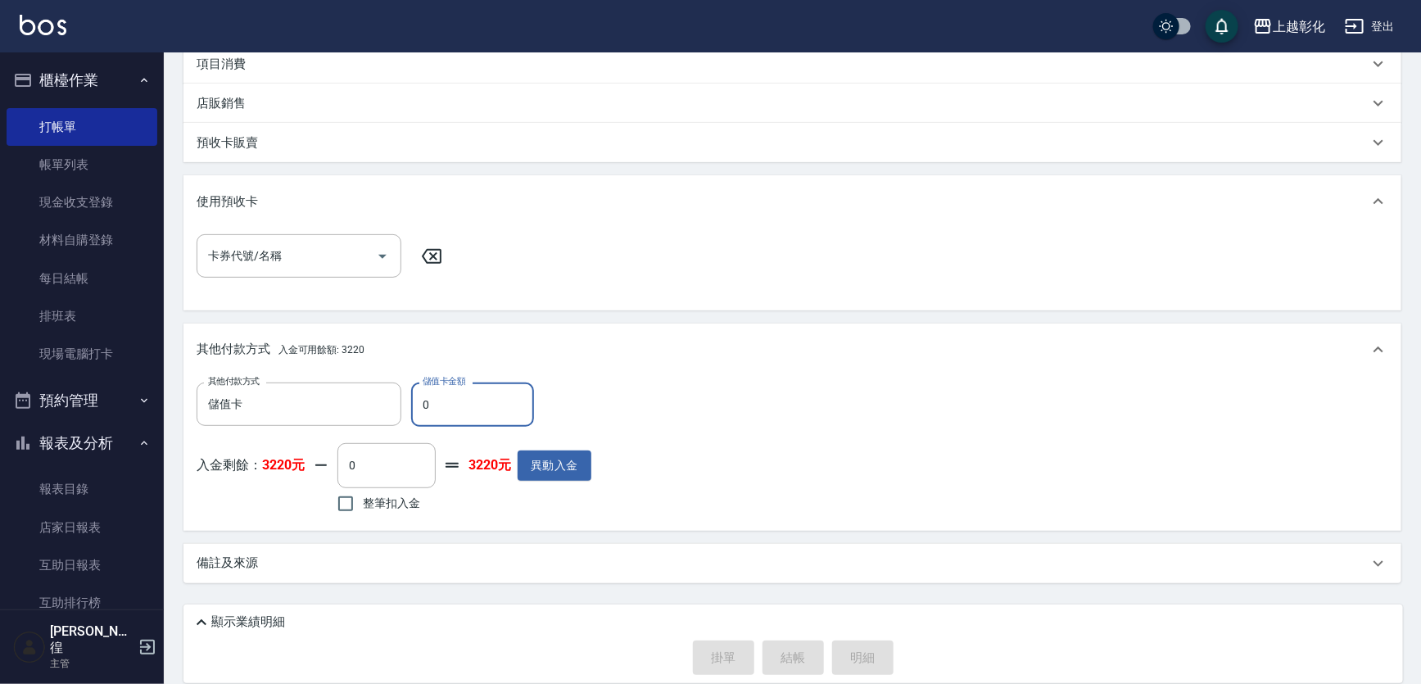
drag, startPoint x: 452, startPoint y: 408, endPoint x: 404, endPoint y: 415, distance: 48.8
click at [404, 415] on div "其他付款方式 儲值卡 其他付款方式 儲值卡金額 0 儲值卡金額" at bounding box center [394, 405] width 395 height 44
click at [451, 400] on input "0" at bounding box center [472, 405] width 123 height 44
click at [450, 400] on input "0" at bounding box center [472, 405] width 123 height 44
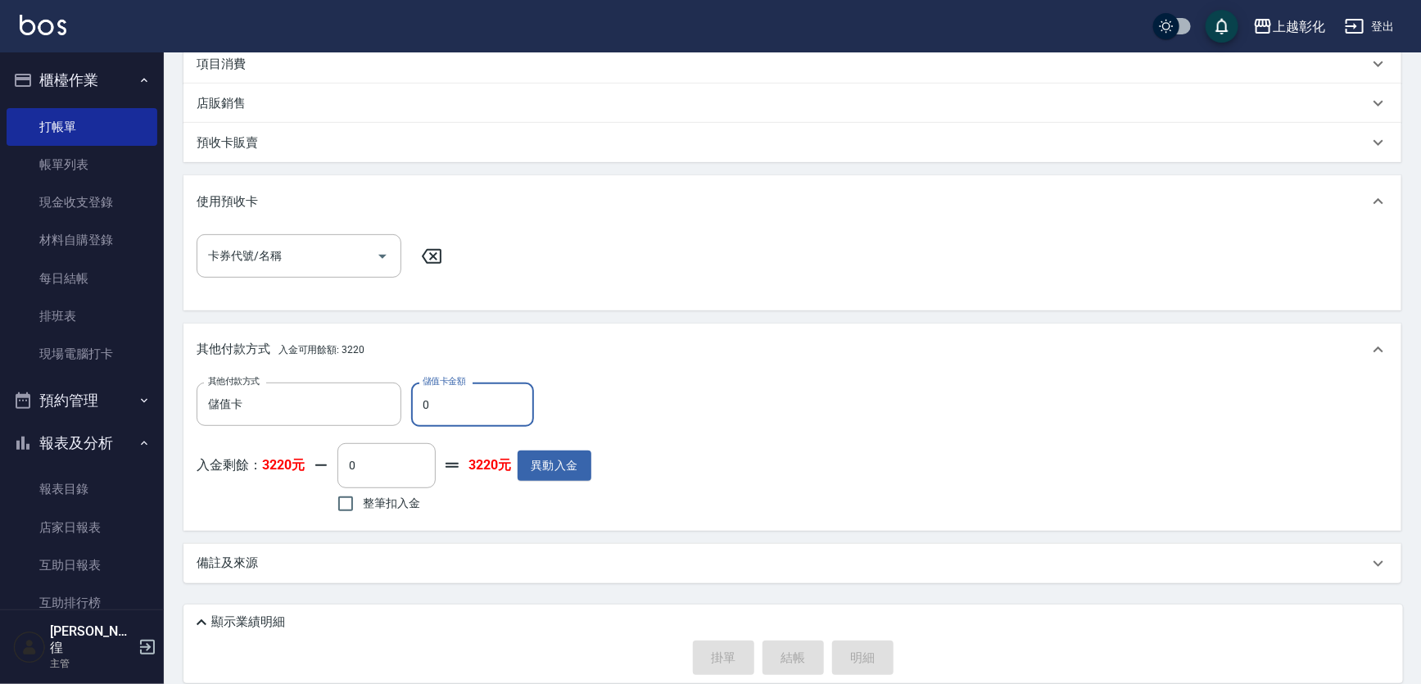
type input "0"
click at [413, 491] on label "整筆扣入金" at bounding box center [374, 504] width 92 height 34
click at [363, 491] on input "整筆扣入金" at bounding box center [345, 504] width 34 height 34
checkbox input "true"
click at [421, 464] on input "0" at bounding box center [387, 465] width 98 height 44
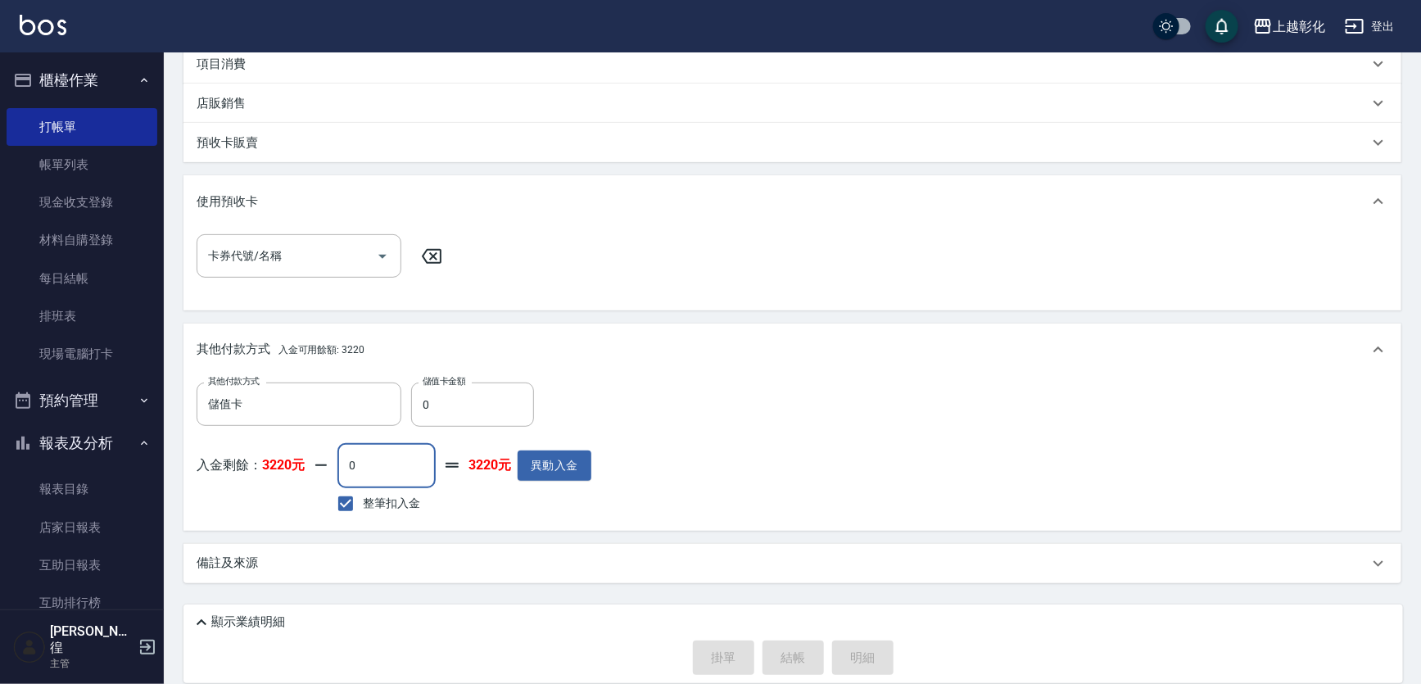
click at [421, 464] on input "0" at bounding box center [387, 465] width 98 height 44
click at [436, 409] on input "0" at bounding box center [472, 405] width 123 height 44
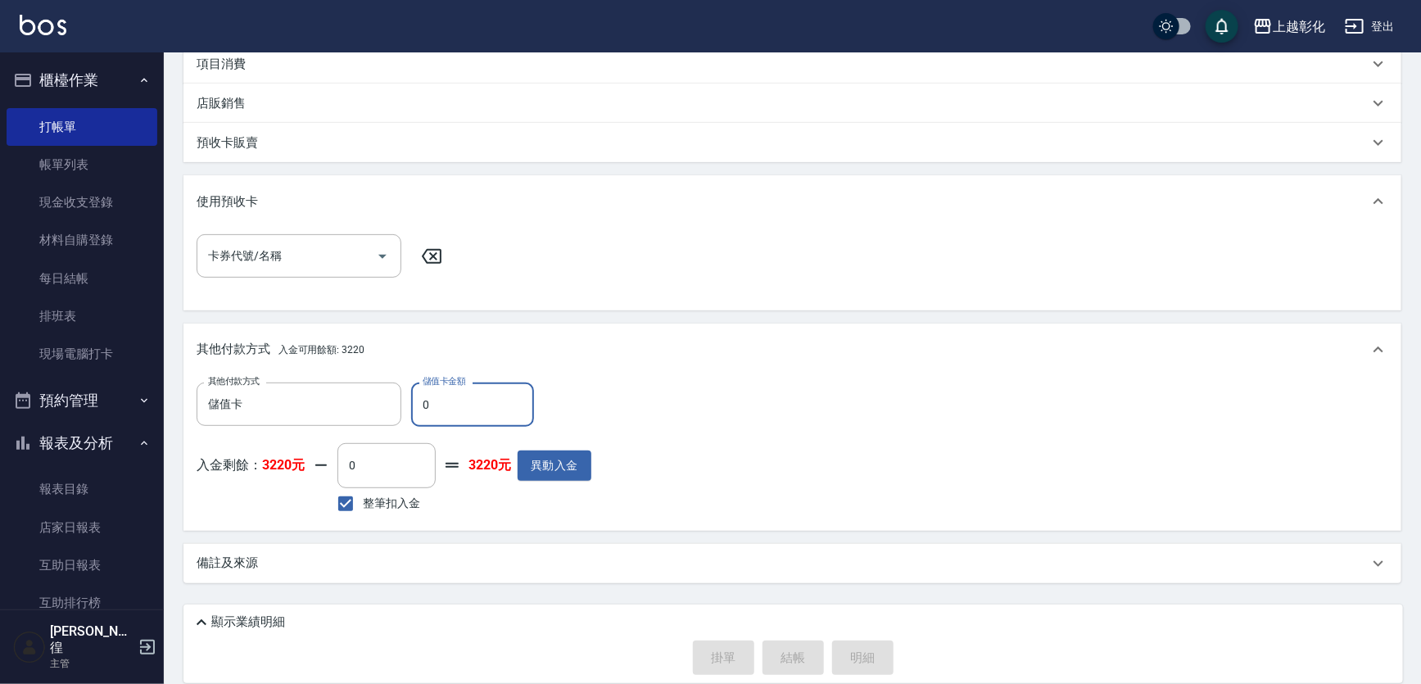
click at [436, 409] on input "0" at bounding box center [472, 405] width 123 height 44
click at [436, 404] on input "0" at bounding box center [472, 405] width 123 height 44
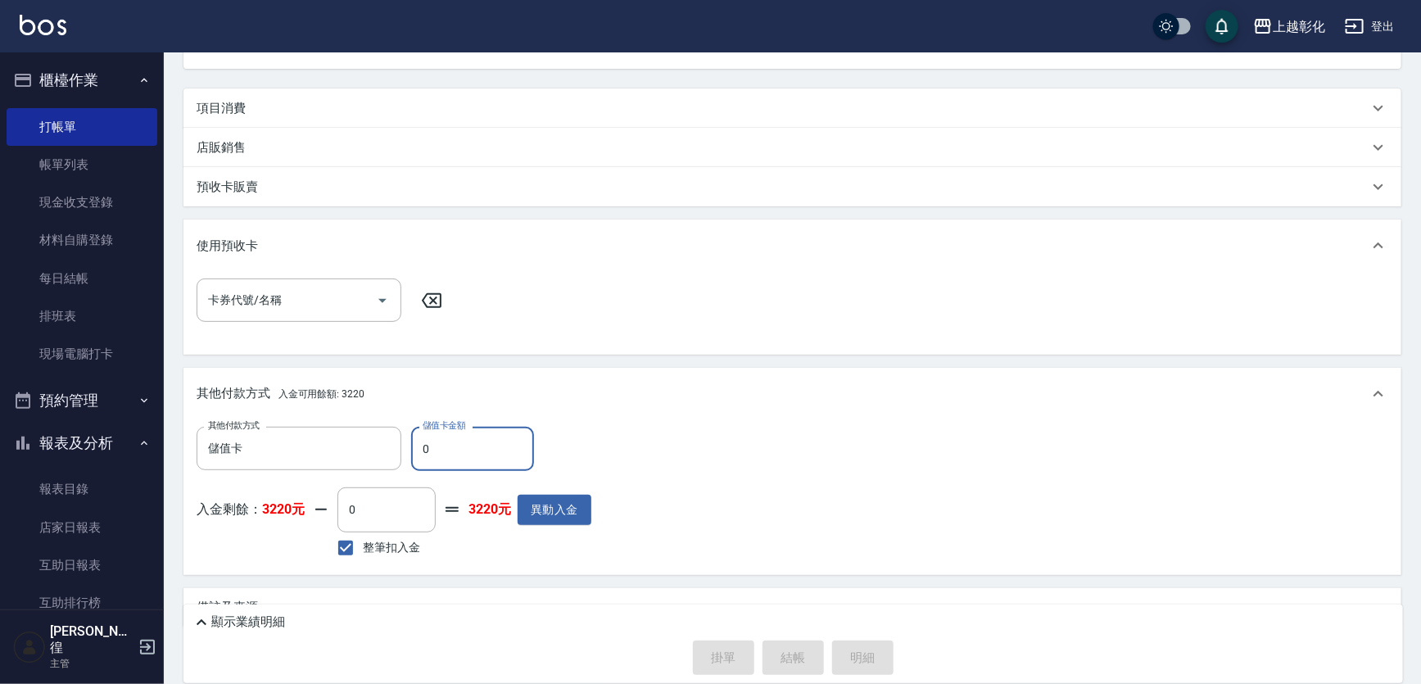
scroll to position [154, 0]
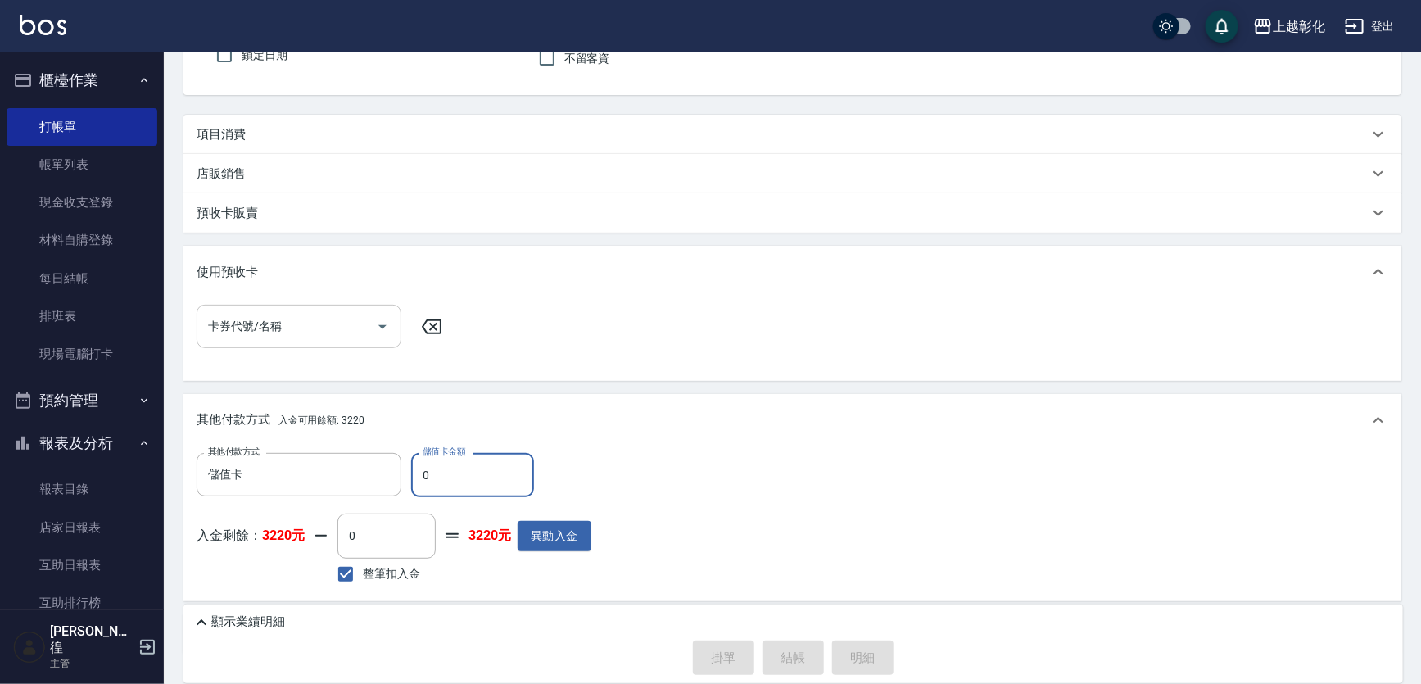
click at [289, 338] on input "卡券代號/名稱" at bounding box center [286, 326] width 165 height 29
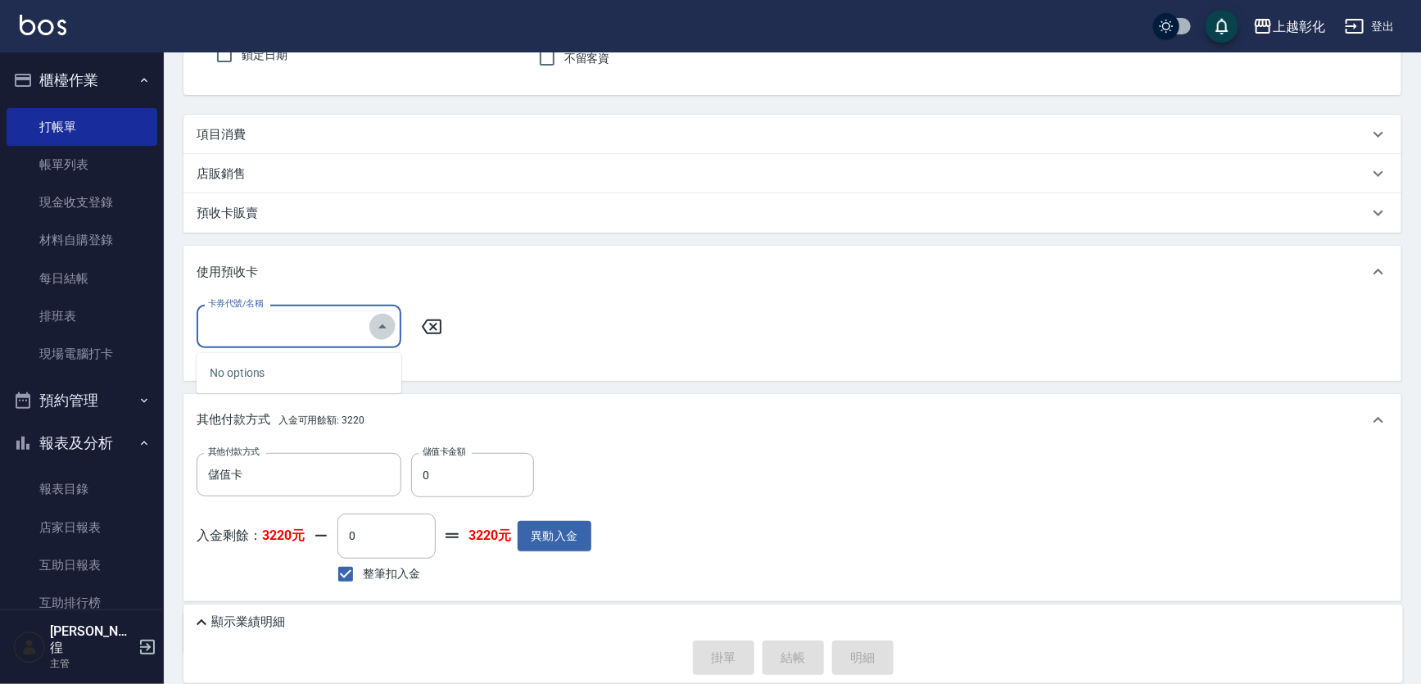
click at [376, 333] on icon "Close" at bounding box center [383, 327] width 20 height 20
click at [387, 333] on icon "Open" at bounding box center [383, 327] width 20 height 20
click at [386, 333] on icon "Close" at bounding box center [383, 327] width 20 height 20
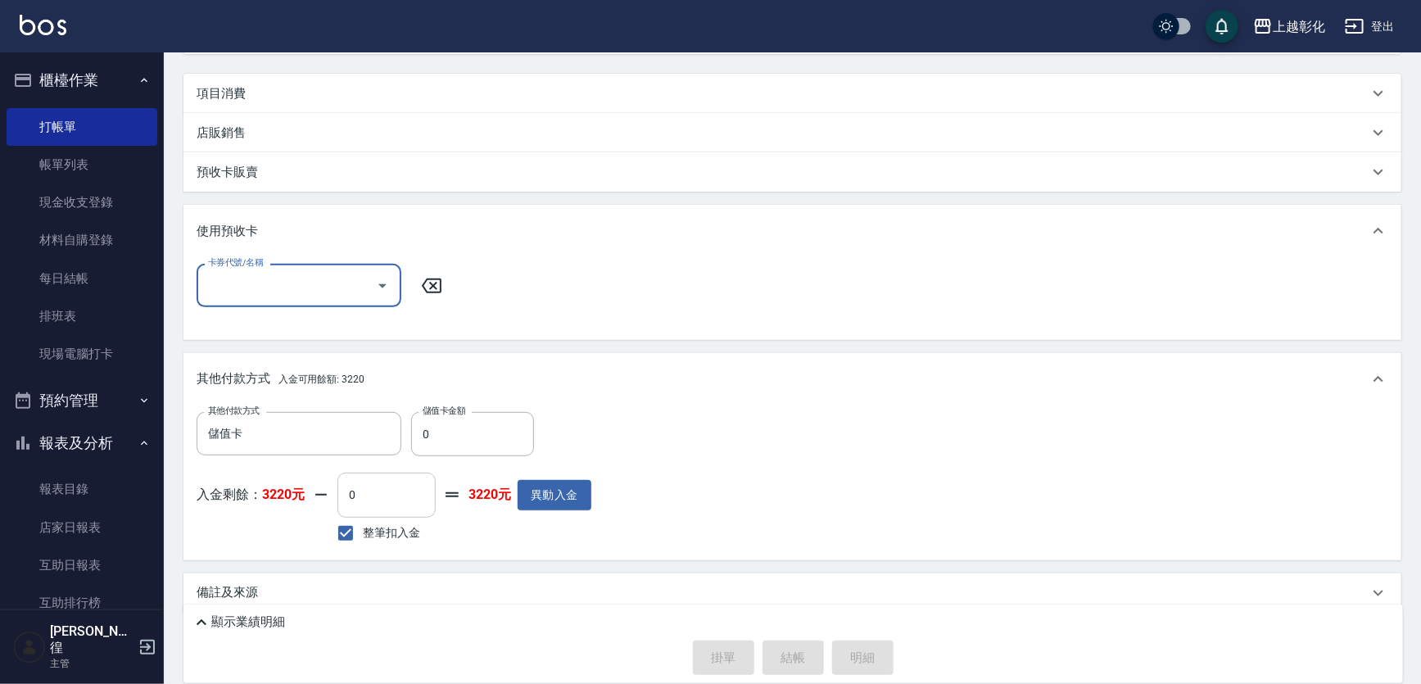
scroll to position [229, 0]
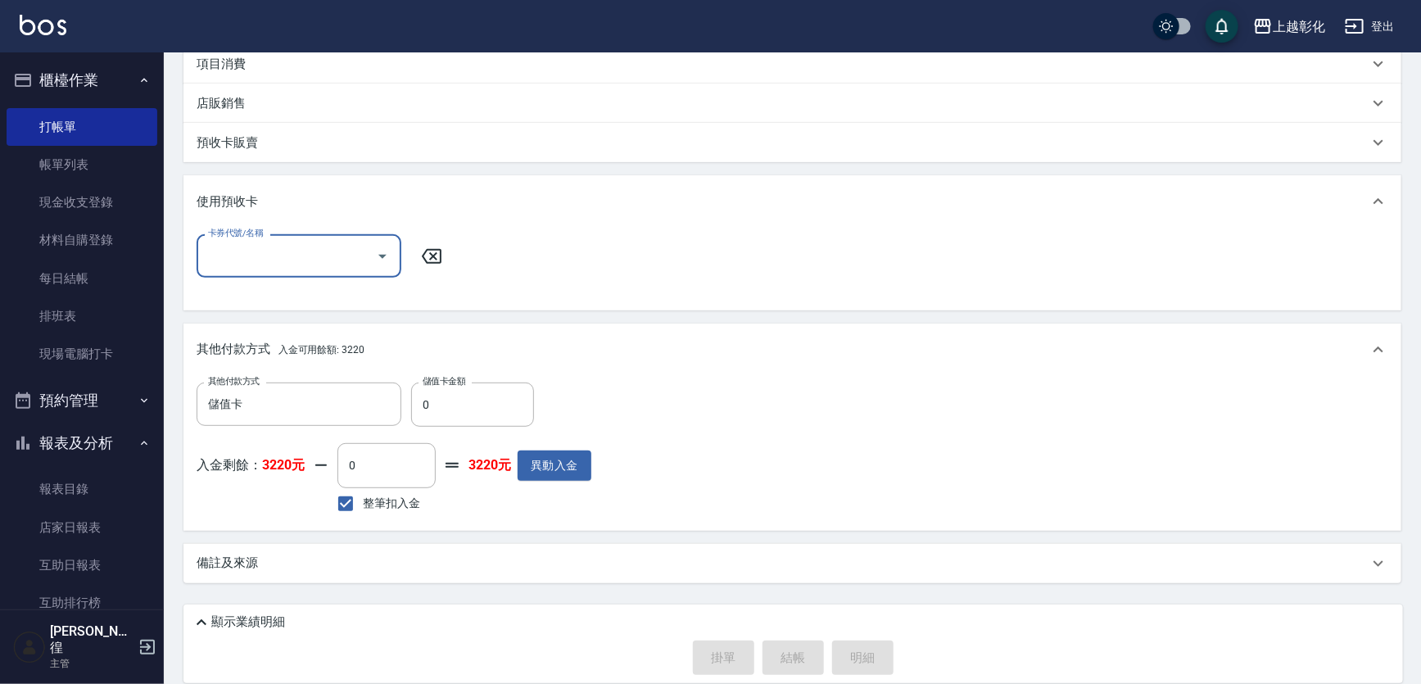
click at [246, 348] on p "其他付款方式 入金可用餘額: 3220" at bounding box center [281, 350] width 168 height 18
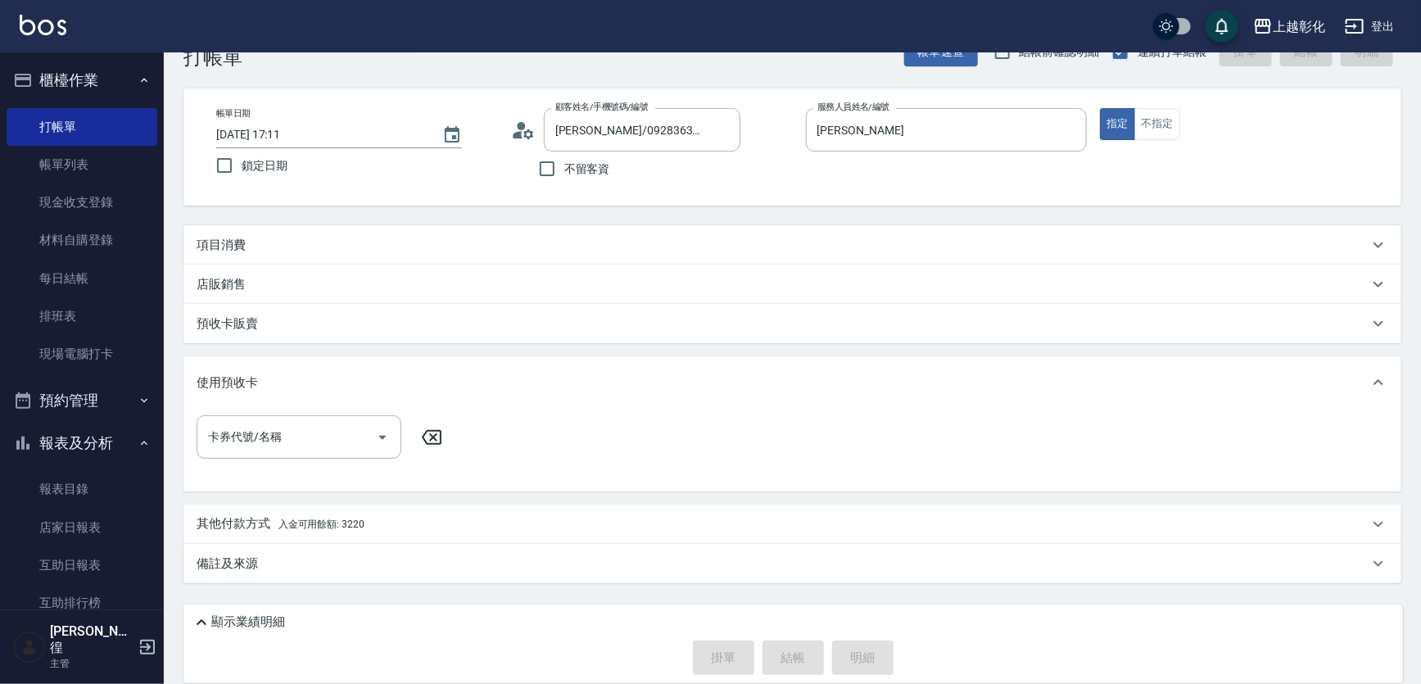
scroll to position [48, 0]
click at [286, 517] on p "其他付款方式 入金可用餘額: 3220" at bounding box center [281, 524] width 168 height 18
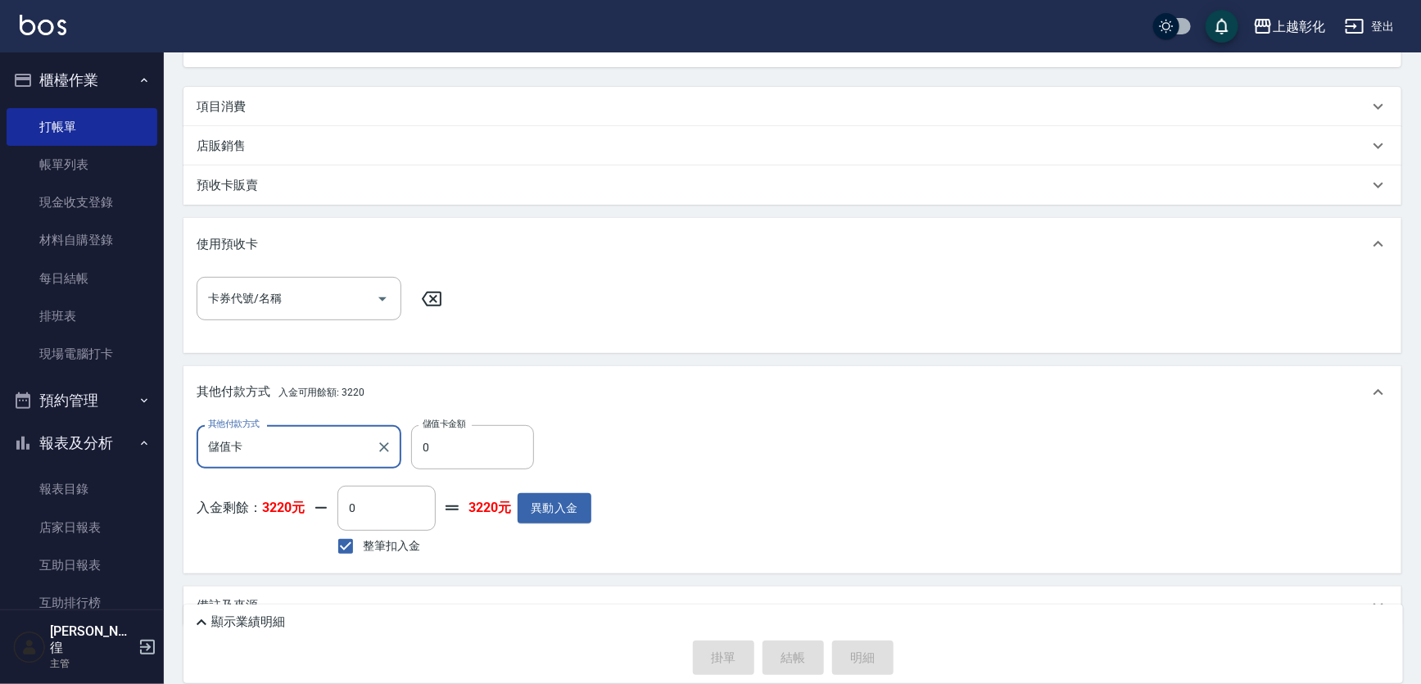
scroll to position [229, 0]
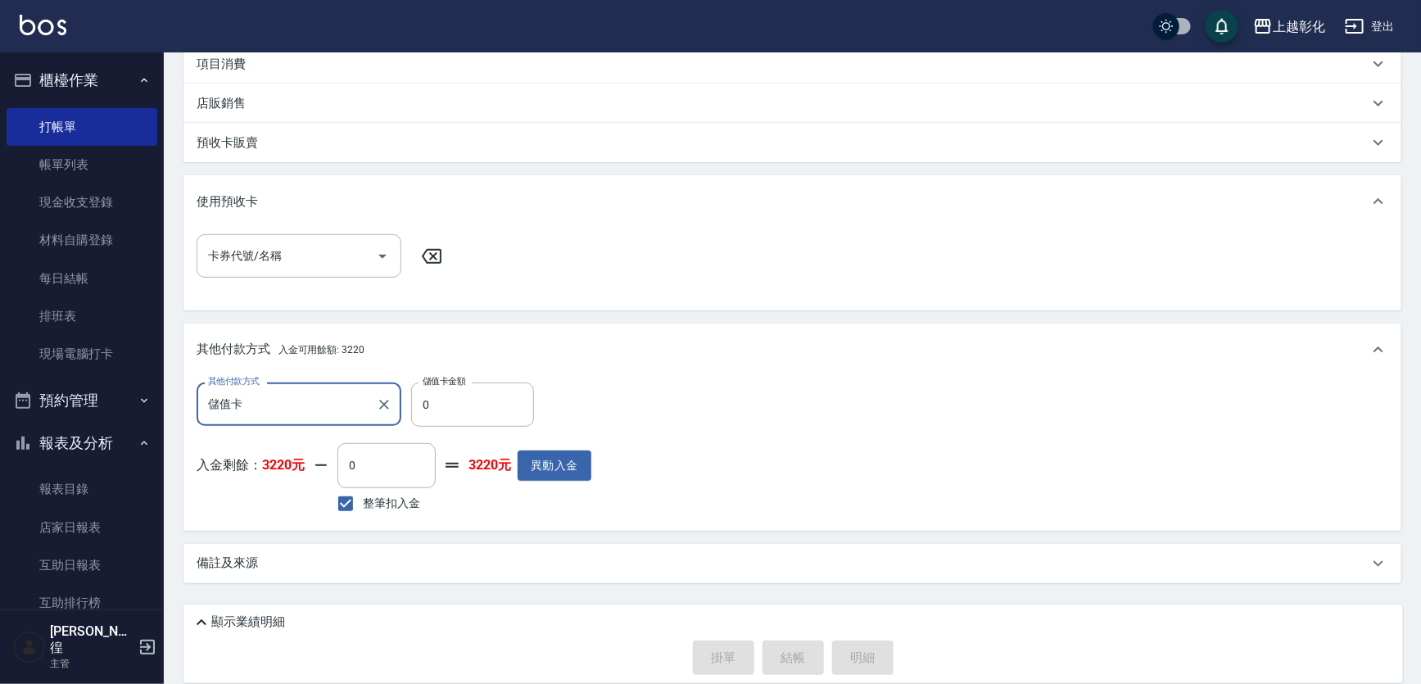
click at [462, 473] on icon at bounding box center [452, 465] width 20 height 20
click at [436, 464] on input "0" at bounding box center [387, 465] width 98 height 44
type input "0"
click at [567, 268] on div "卡券代號/名稱 卡券代號/名稱" at bounding box center [793, 265] width 1192 height 63
click at [319, 281] on div "卡券代號/名稱 卡券代號/名稱" at bounding box center [793, 265] width 1192 height 63
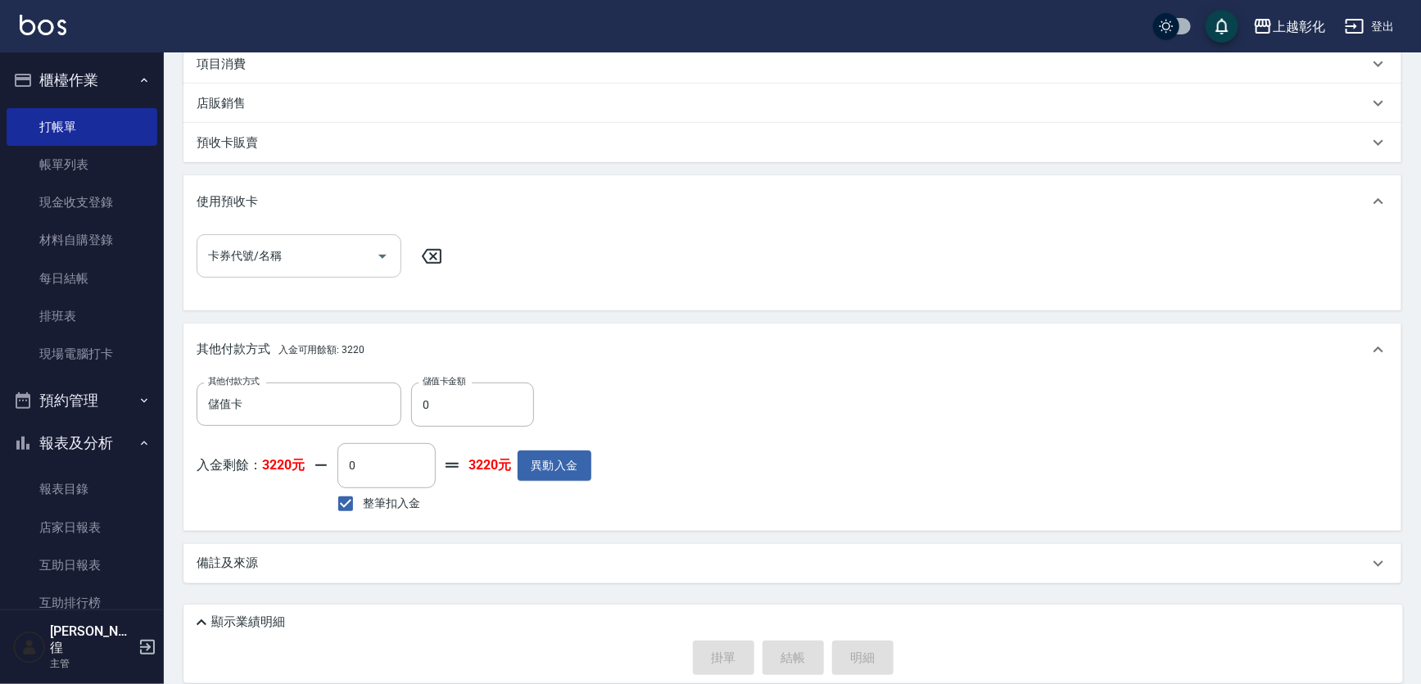
click at [316, 259] on input "卡券代號/名稱" at bounding box center [286, 256] width 165 height 29
click at [313, 258] on input "卡券代號/名稱" at bounding box center [286, 256] width 165 height 29
click at [362, 255] on input "卡券代號/名稱" at bounding box center [286, 256] width 165 height 29
click at [265, 205] on div "使用預收卡" at bounding box center [783, 201] width 1172 height 17
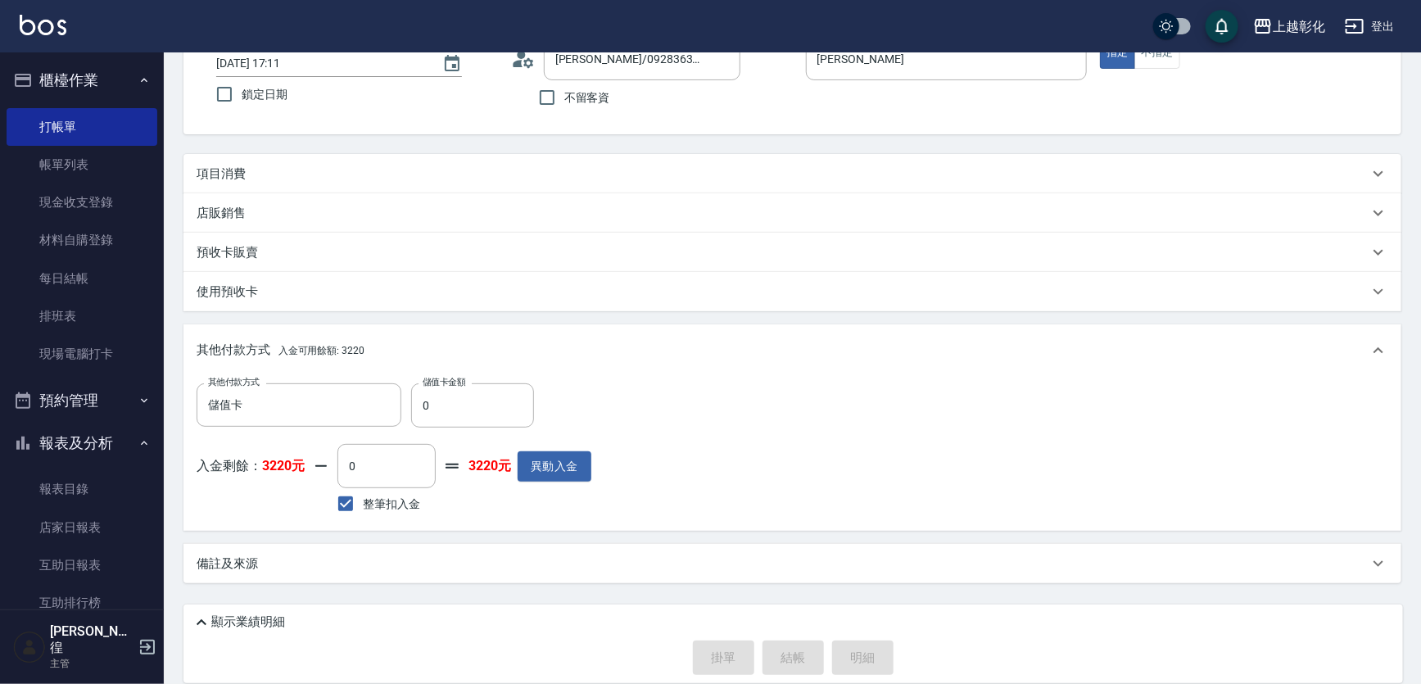
scroll to position [119, 0]
click at [236, 175] on p "項目消費" at bounding box center [221, 173] width 49 height 17
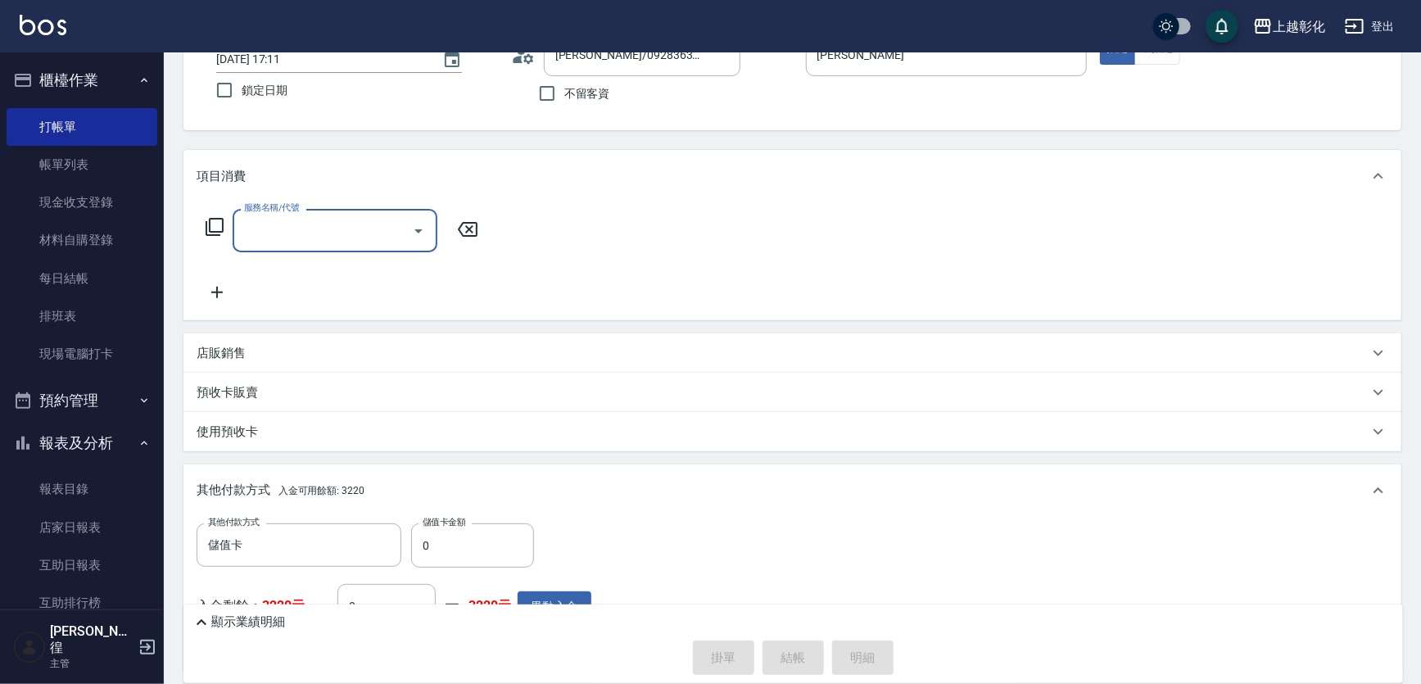
scroll to position [0, 0]
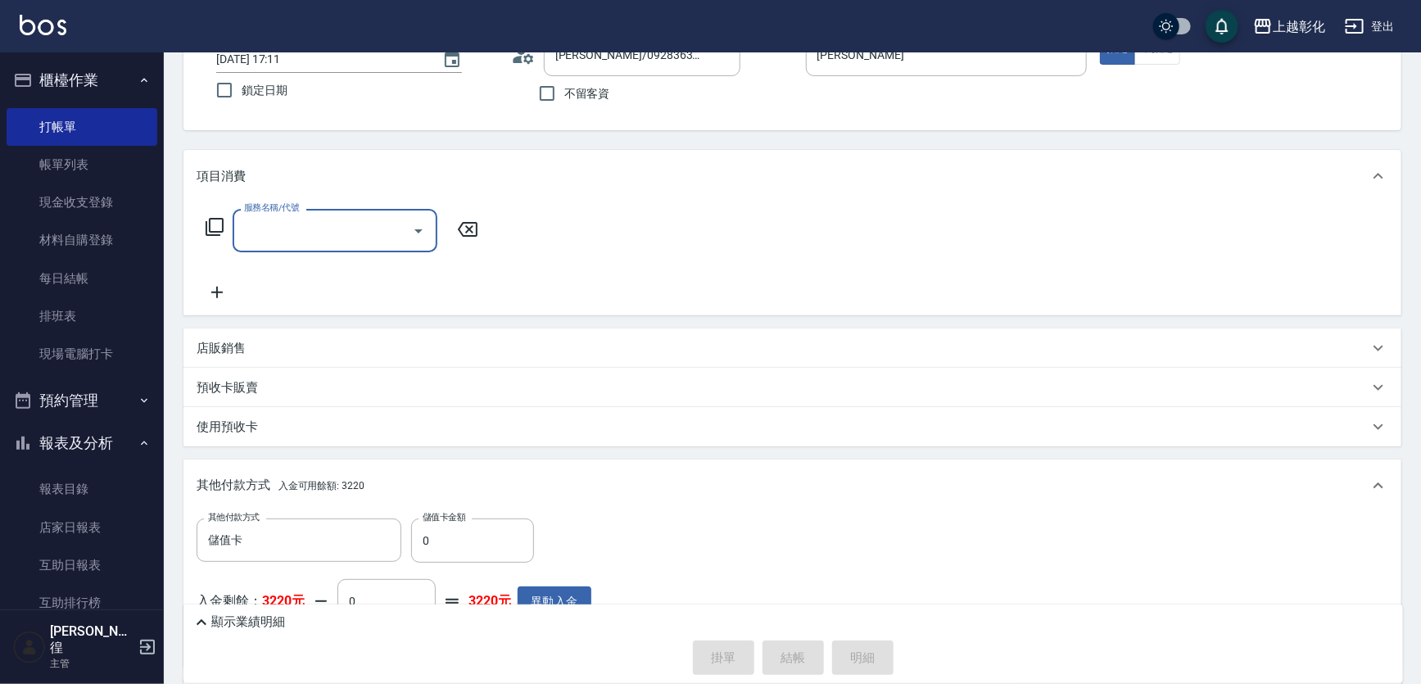
click at [333, 235] on input "服務名稱/代號" at bounding box center [322, 230] width 165 height 29
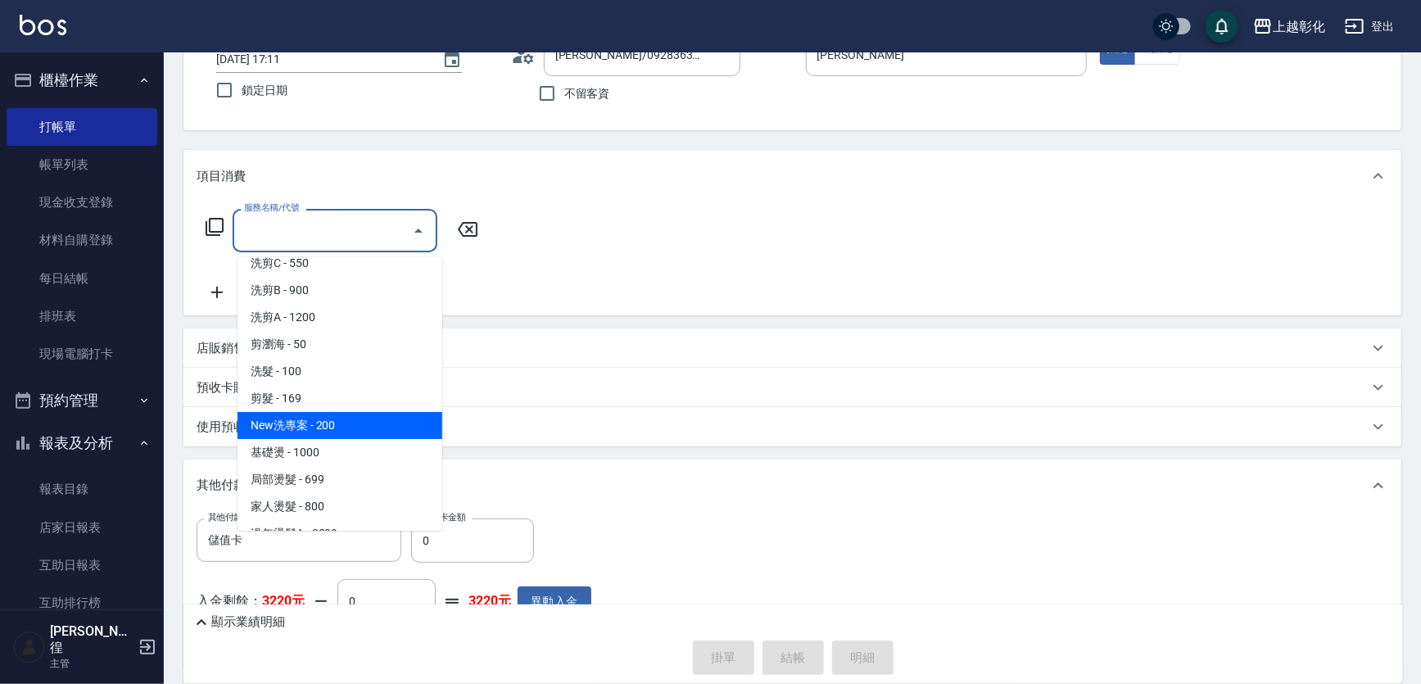
scroll to position [74, 0]
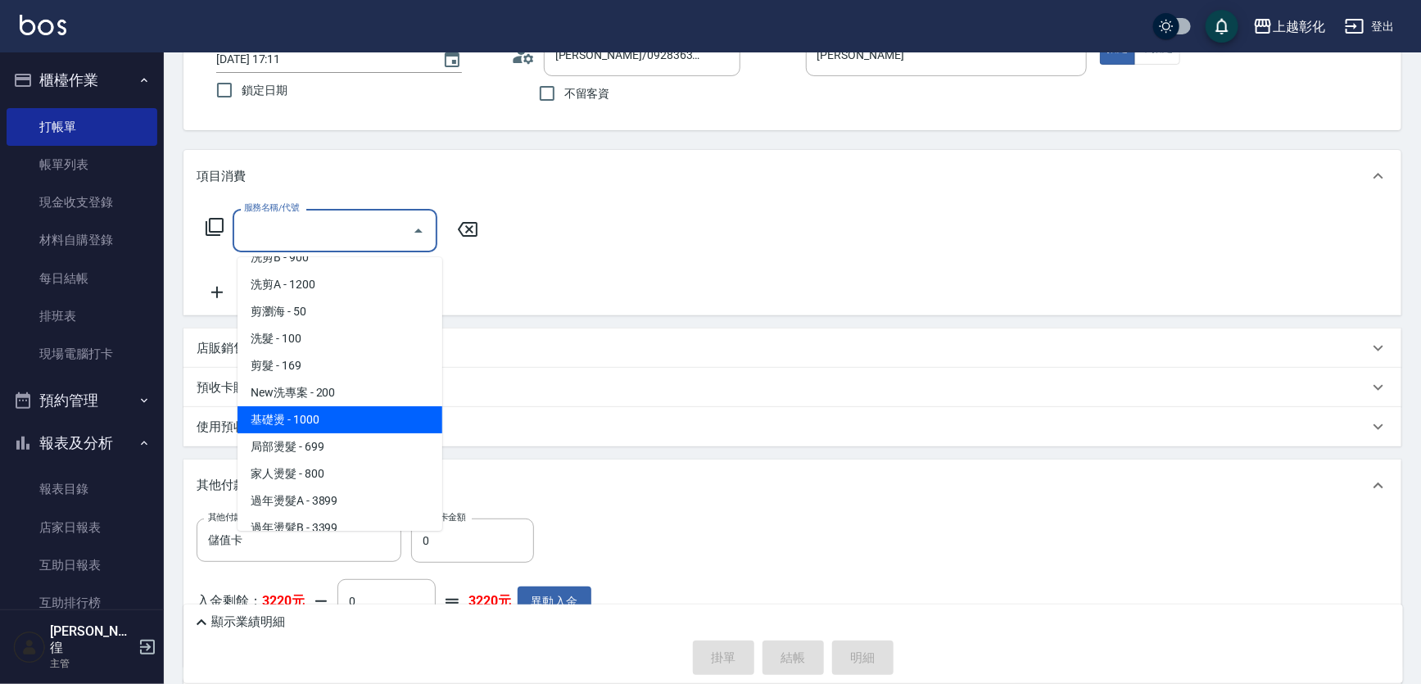
click at [317, 423] on span "基礎燙 - 1000" at bounding box center [340, 419] width 205 height 27
type input "基礎燙(201)"
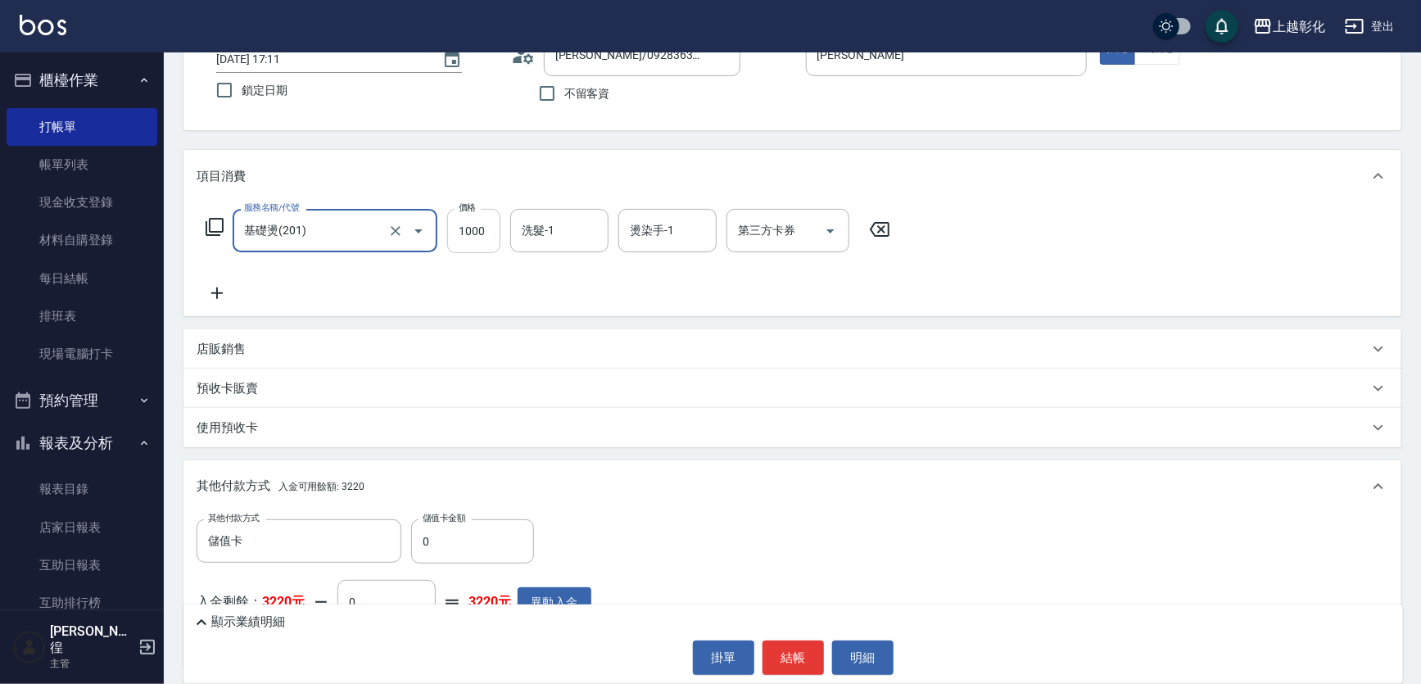
click at [491, 248] on input "1000" at bounding box center [473, 231] width 53 height 44
click at [484, 220] on input "1" at bounding box center [473, 231] width 53 height 44
drag, startPoint x: 519, startPoint y: 233, endPoint x: 544, endPoint y: 238, distance: 25.9
click at [522, 234] on div "洗髮-1" at bounding box center [559, 230] width 98 height 43
type input "1500"
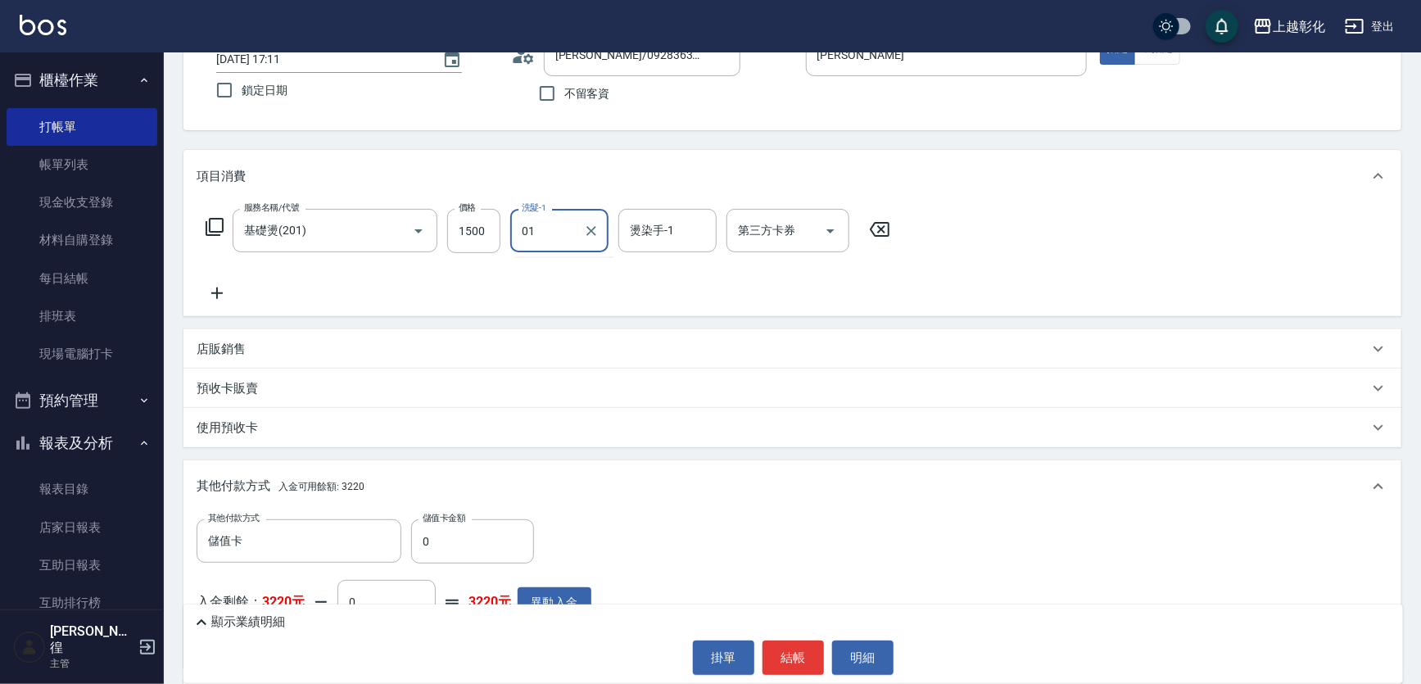
click at [550, 238] on input "01" at bounding box center [547, 230] width 59 height 29
type input "16"
click at [658, 236] on div "燙染手-1 燙染手-1" at bounding box center [667, 230] width 98 height 43
type input "[PERSON_NAME]-16"
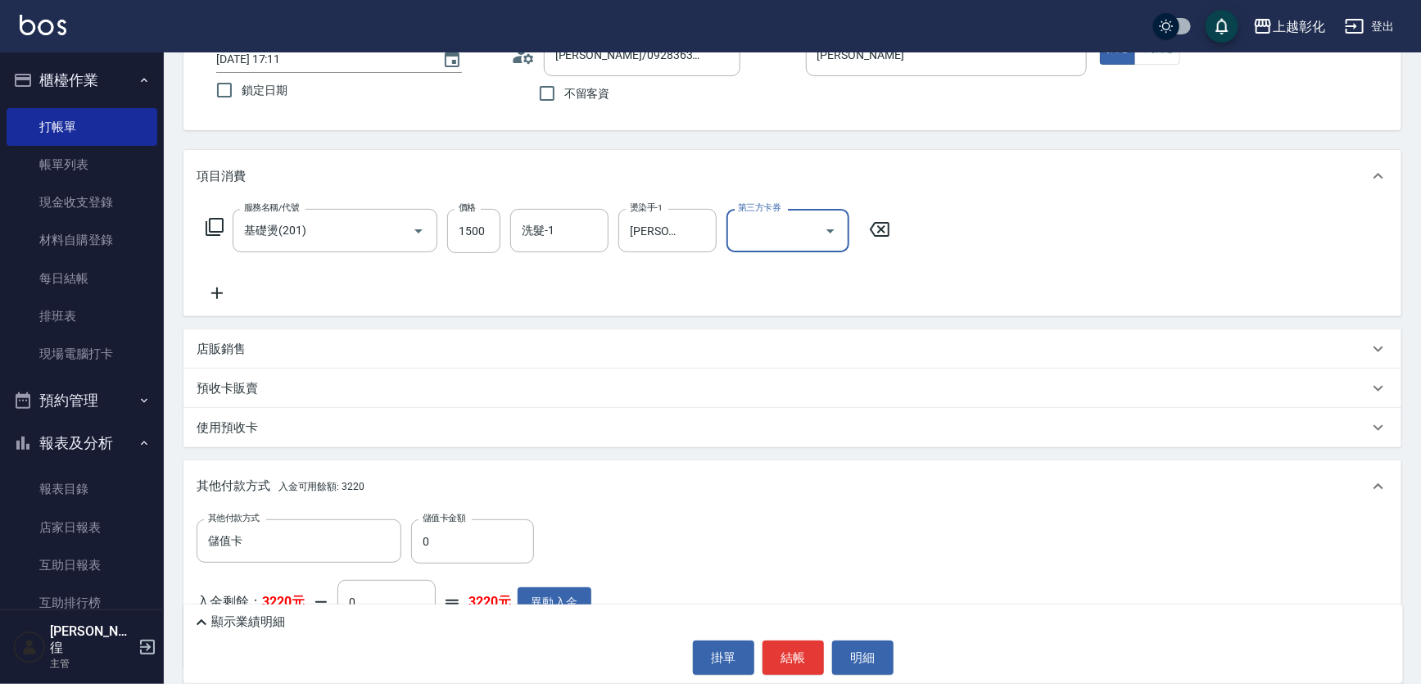
click at [791, 228] on input "第三方卡券" at bounding box center [776, 230] width 84 height 29
click at [780, 377] on span "儲值卡" at bounding box center [793, 385] width 123 height 27
type input "儲值卡"
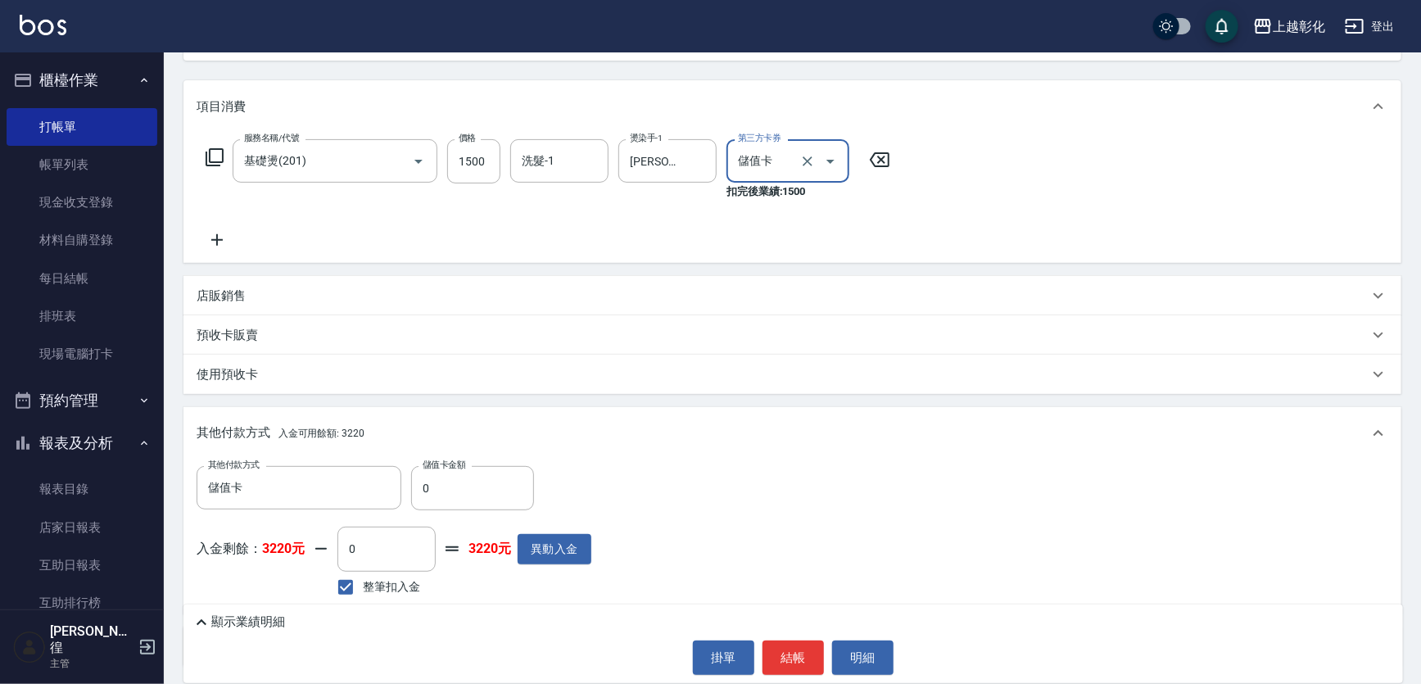
scroll to position [280, 0]
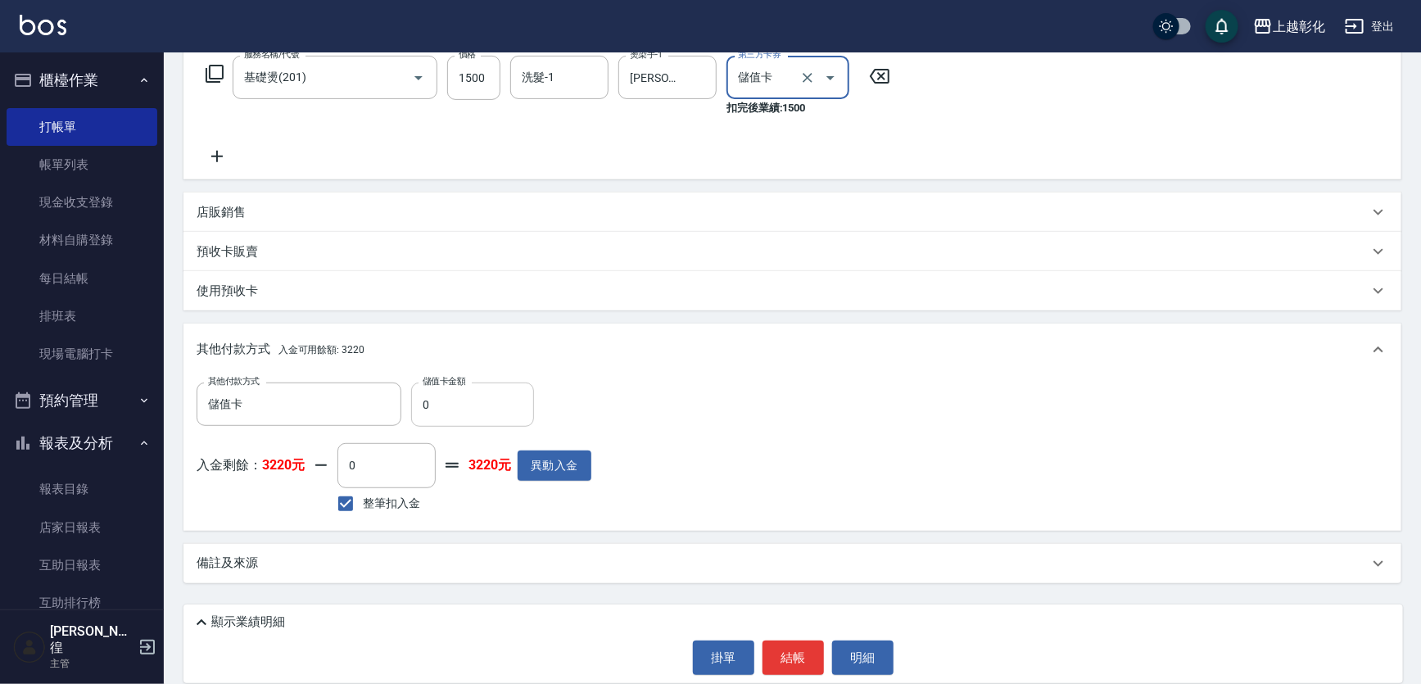
click at [428, 407] on input "0" at bounding box center [472, 405] width 123 height 44
click at [314, 339] on div "其他付款方式 入金可用餘額: 3220" at bounding box center [792, 350] width 1218 height 52
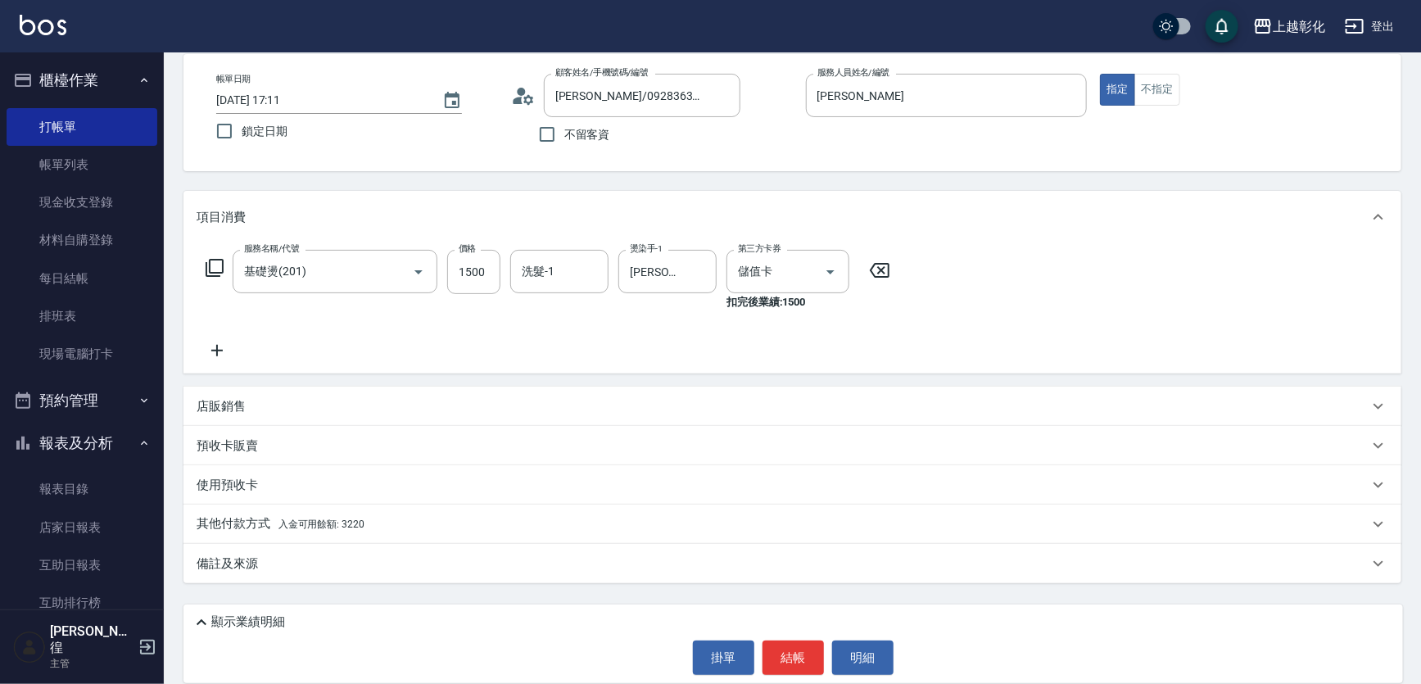
scroll to position [87, 0]
click at [804, 651] on button "結帳" at bounding box center [793, 658] width 61 height 34
type input "[DATE] 17:13"
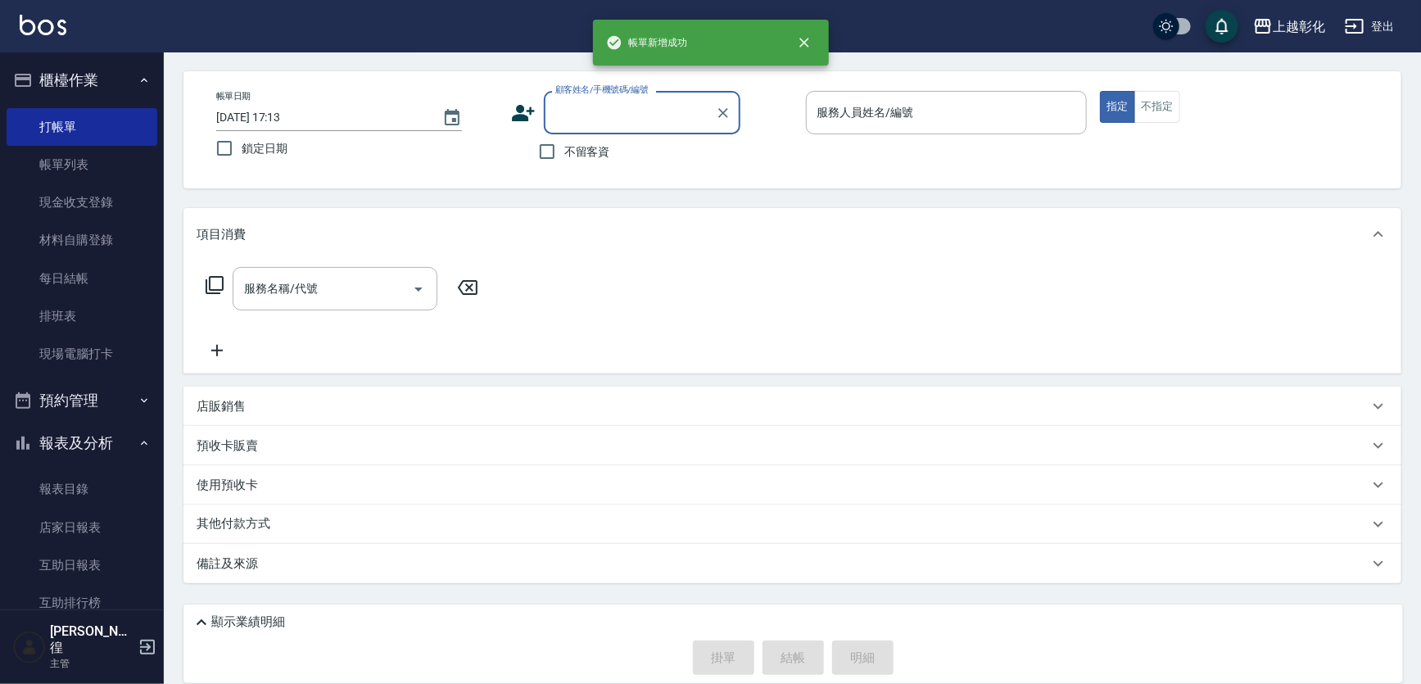
scroll to position [70, 0]
click at [54, 167] on link "帳單列表" at bounding box center [82, 165] width 151 height 38
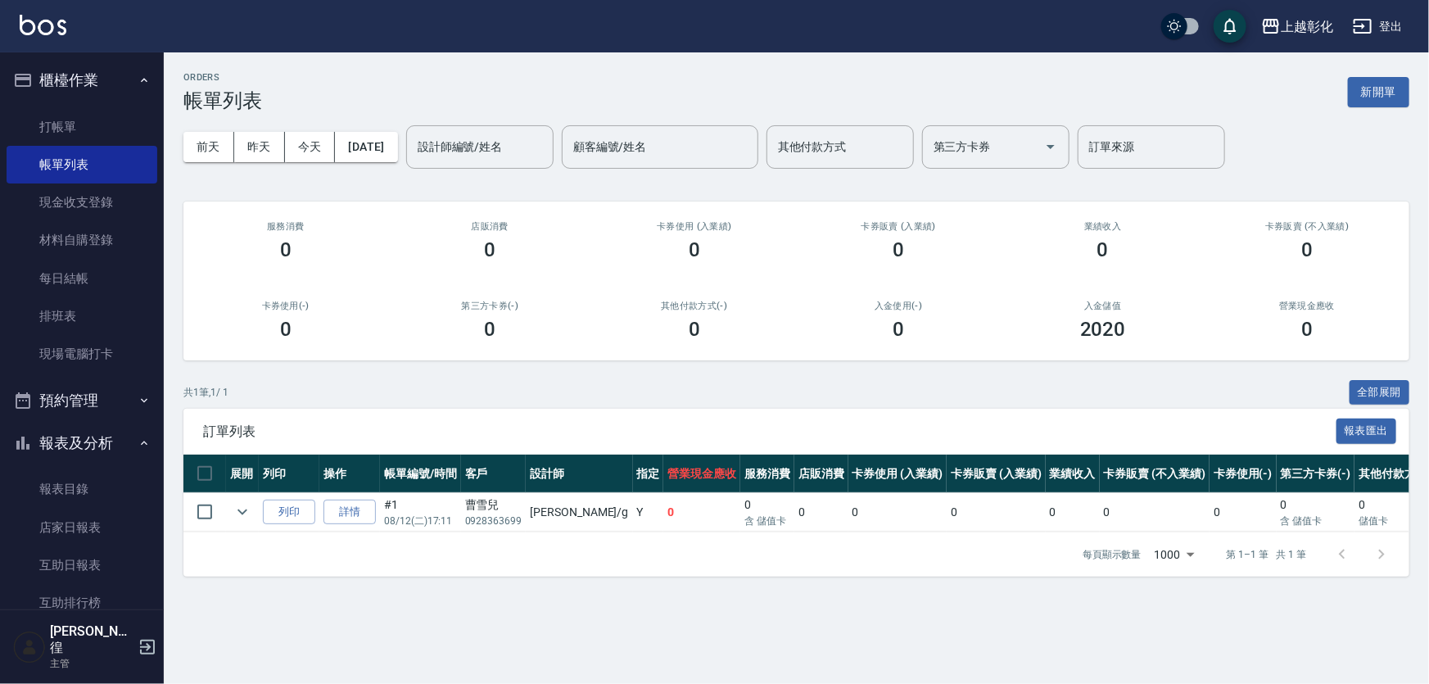
click at [341, 523] on link "詳情" at bounding box center [350, 512] width 52 height 25
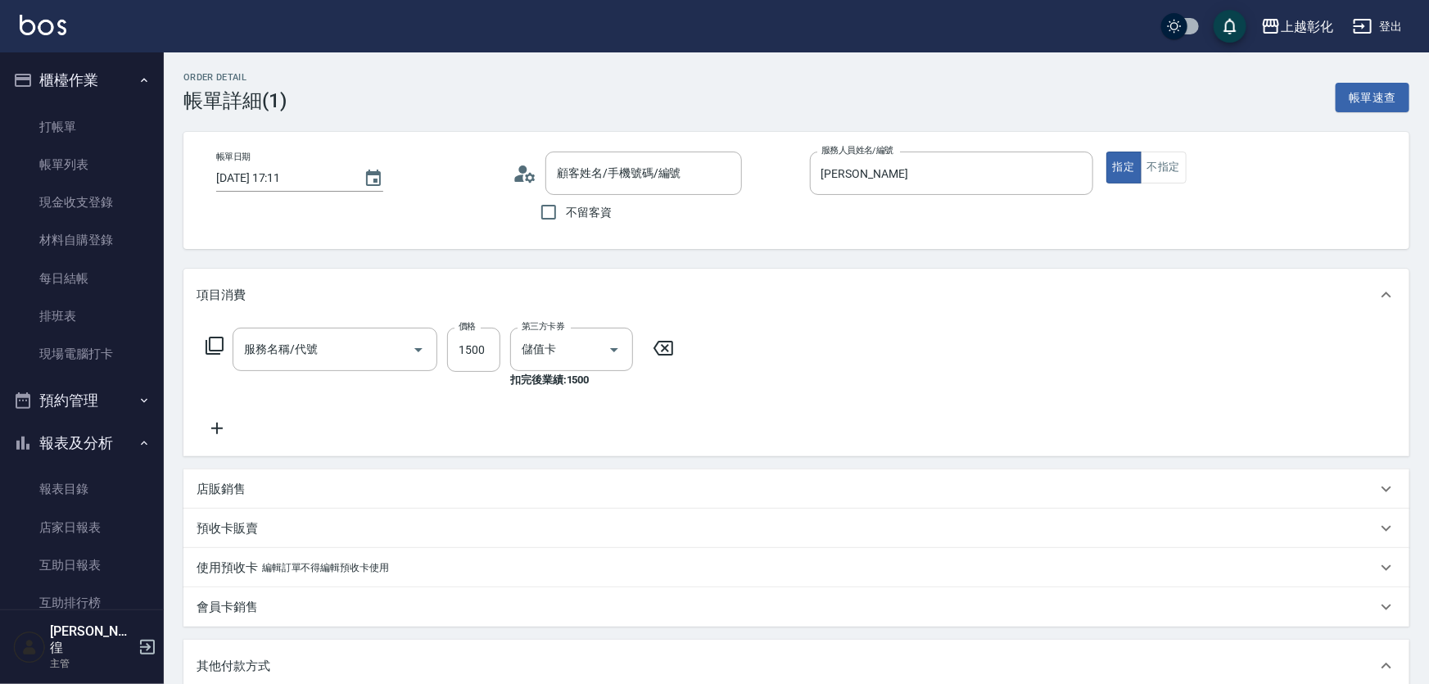
type input "[DATE] 17:11"
type input "[PERSON_NAME]"
type input "基礎燙(201)"
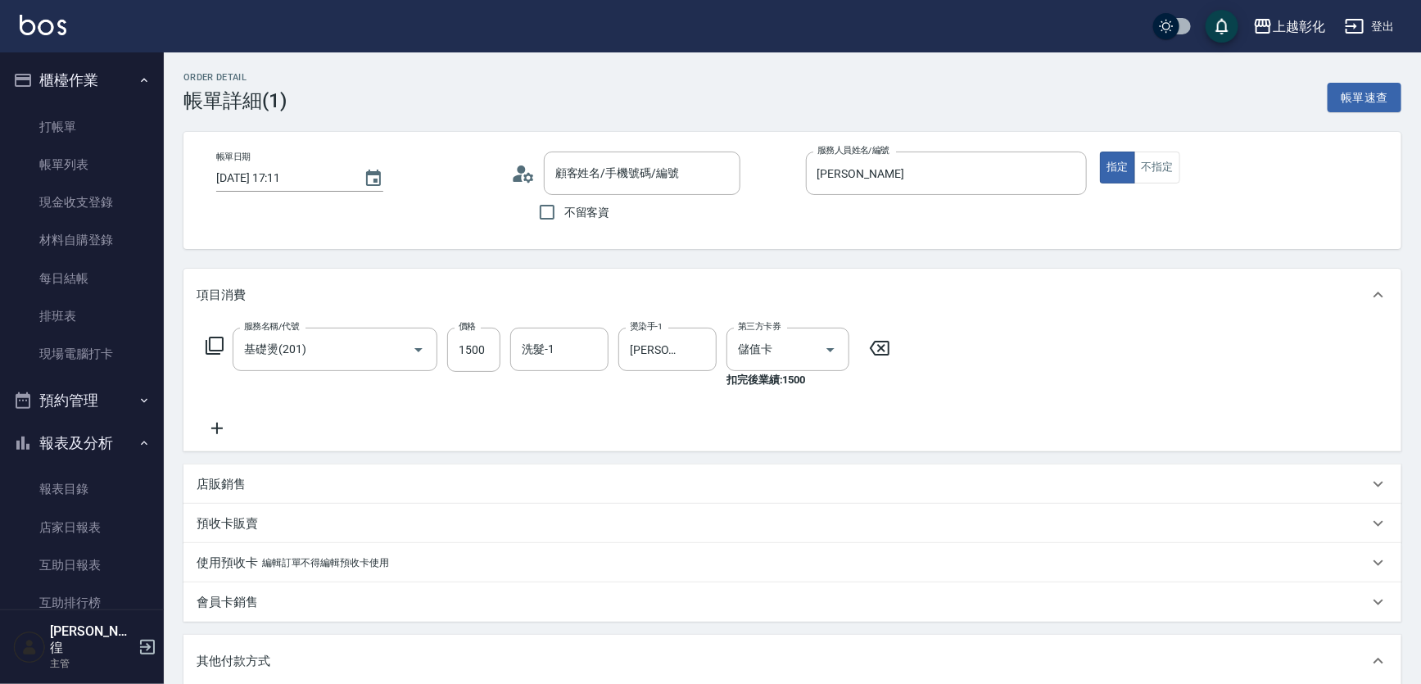
type input "[PERSON_NAME]/0928363699/"
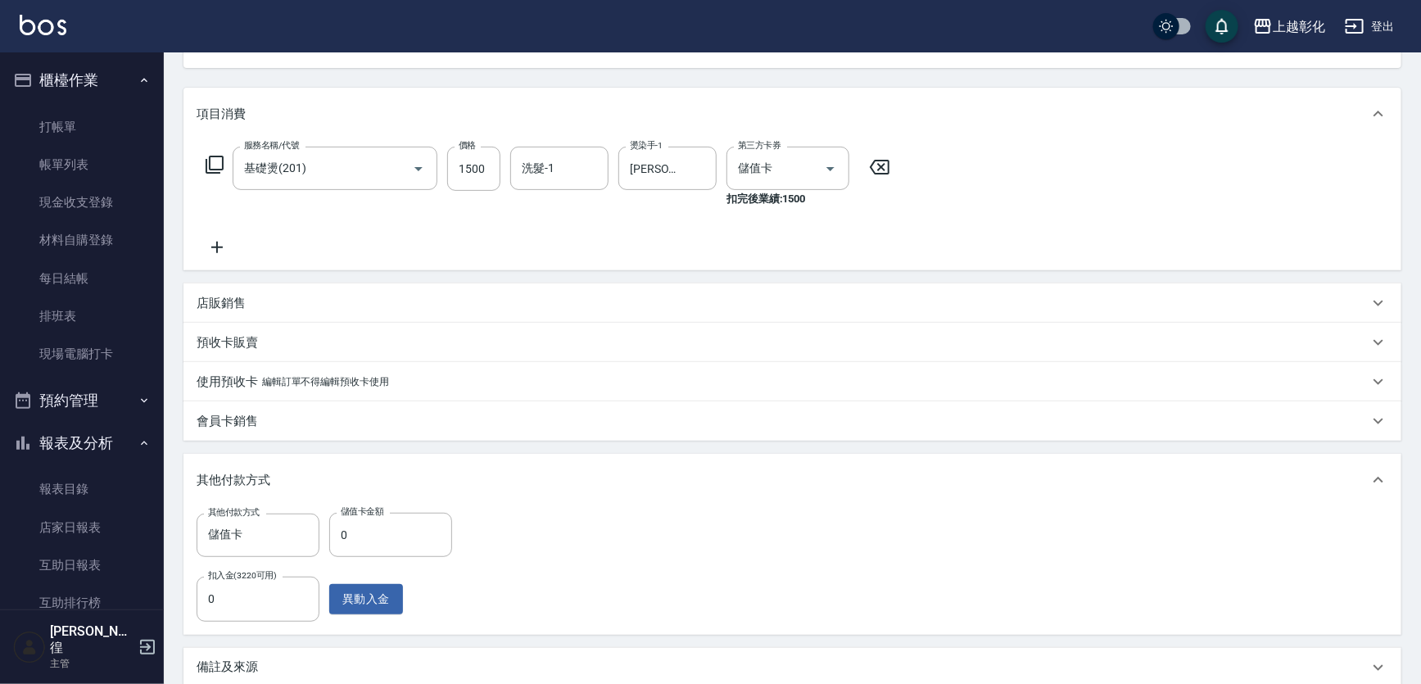
scroll to position [383, 0]
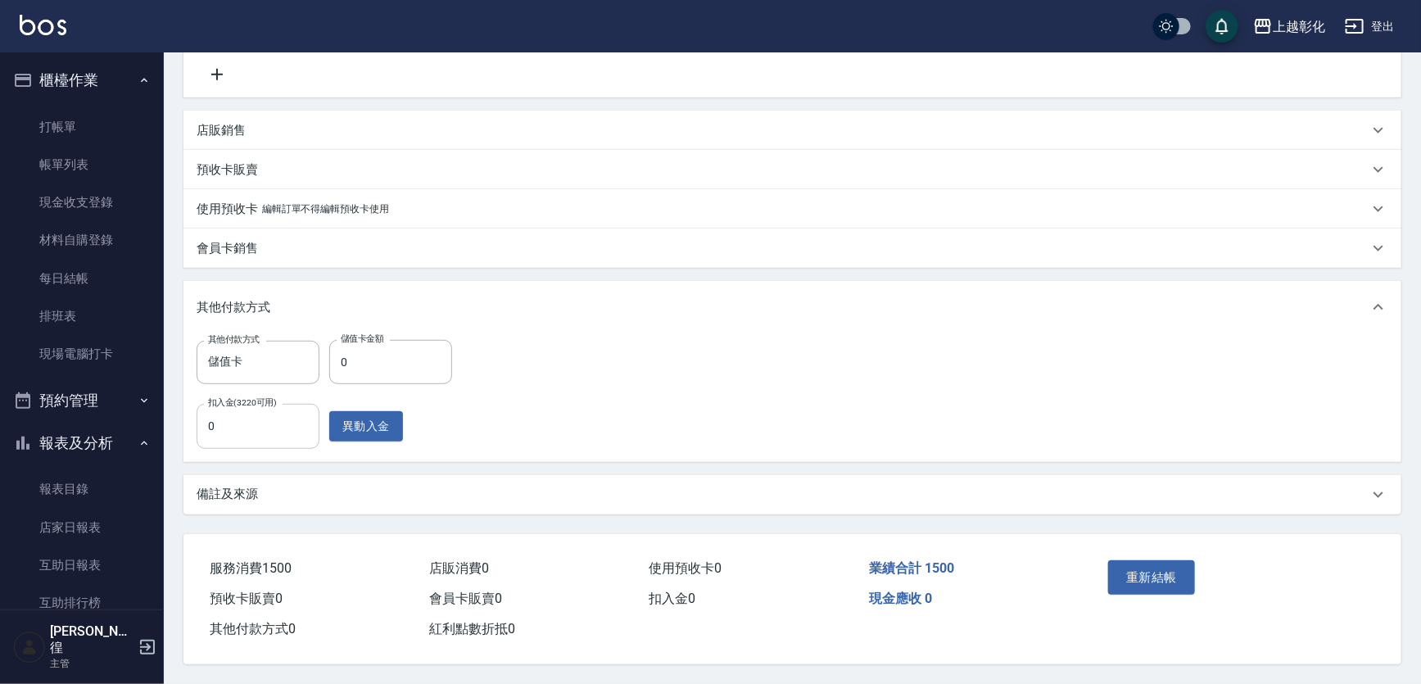
click at [294, 407] on input "0" at bounding box center [258, 426] width 123 height 44
type input "0"
click at [375, 340] on input "0" at bounding box center [390, 362] width 123 height 44
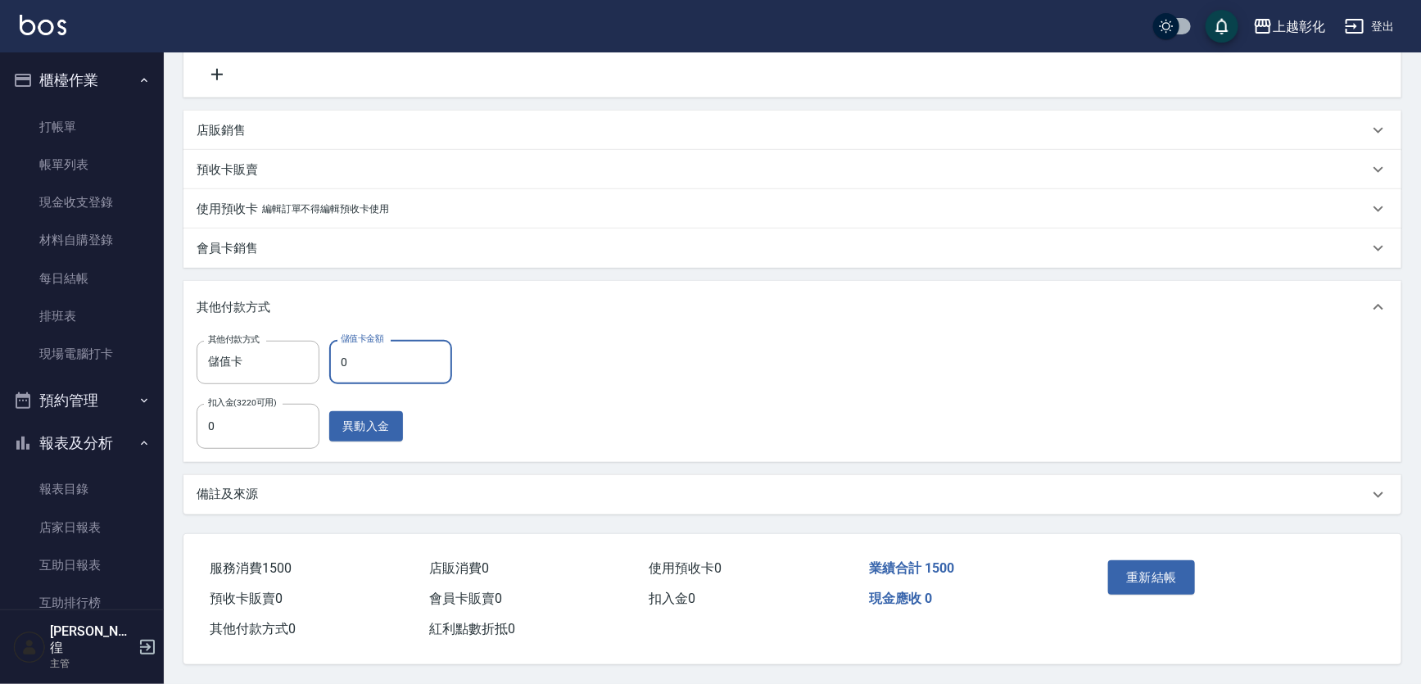
click at [375, 340] on input "0" at bounding box center [390, 362] width 123 height 44
type input "0"
click at [582, 351] on div "其他付款方式 儲值卡 其他付款方式 儲值卡金額 0 儲值卡金額 扣入金(3220可用) 0 扣入金(3220可用) 異動入金" at bounding box center [793, 394] width 1192 height 108
click at [75, 196] on link "現金收支登錄" at bounding box center [82, 202] width 151 height 38
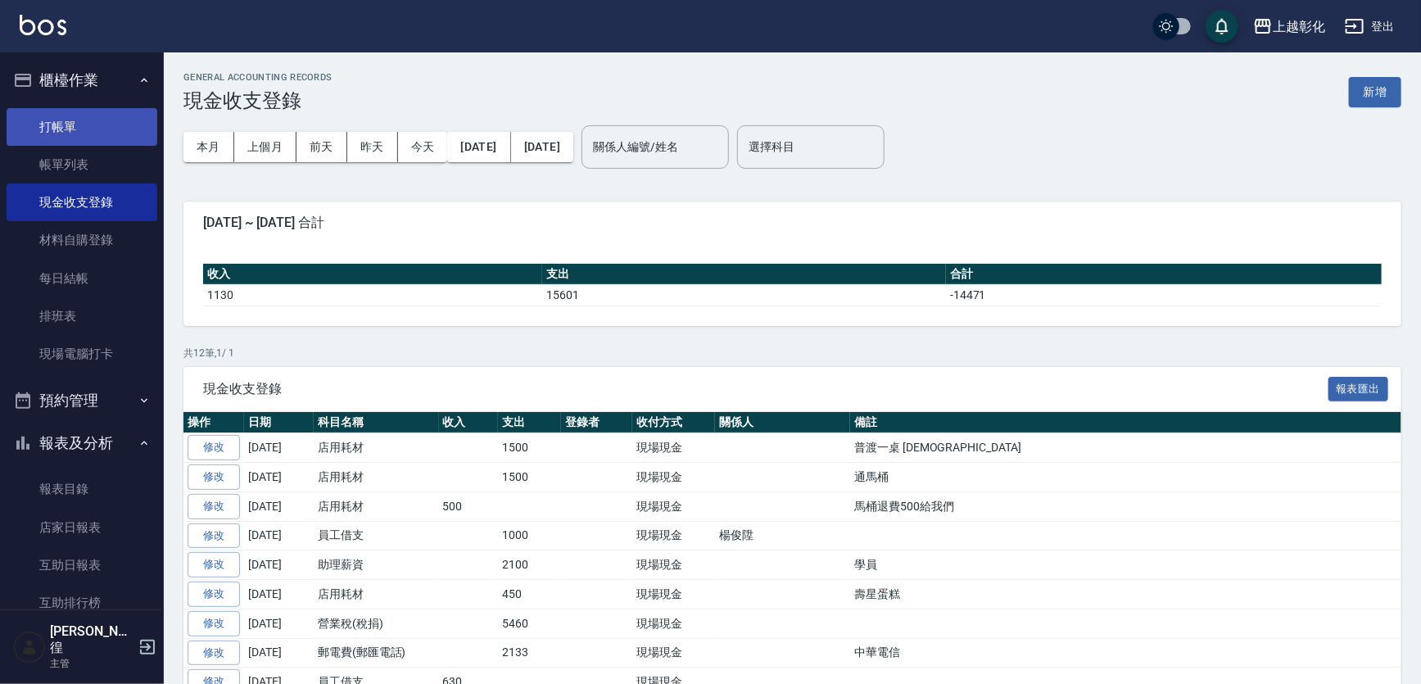
click at [66, 139] on link "打帳單" at bounding box center [82, 127] width 151 height 38
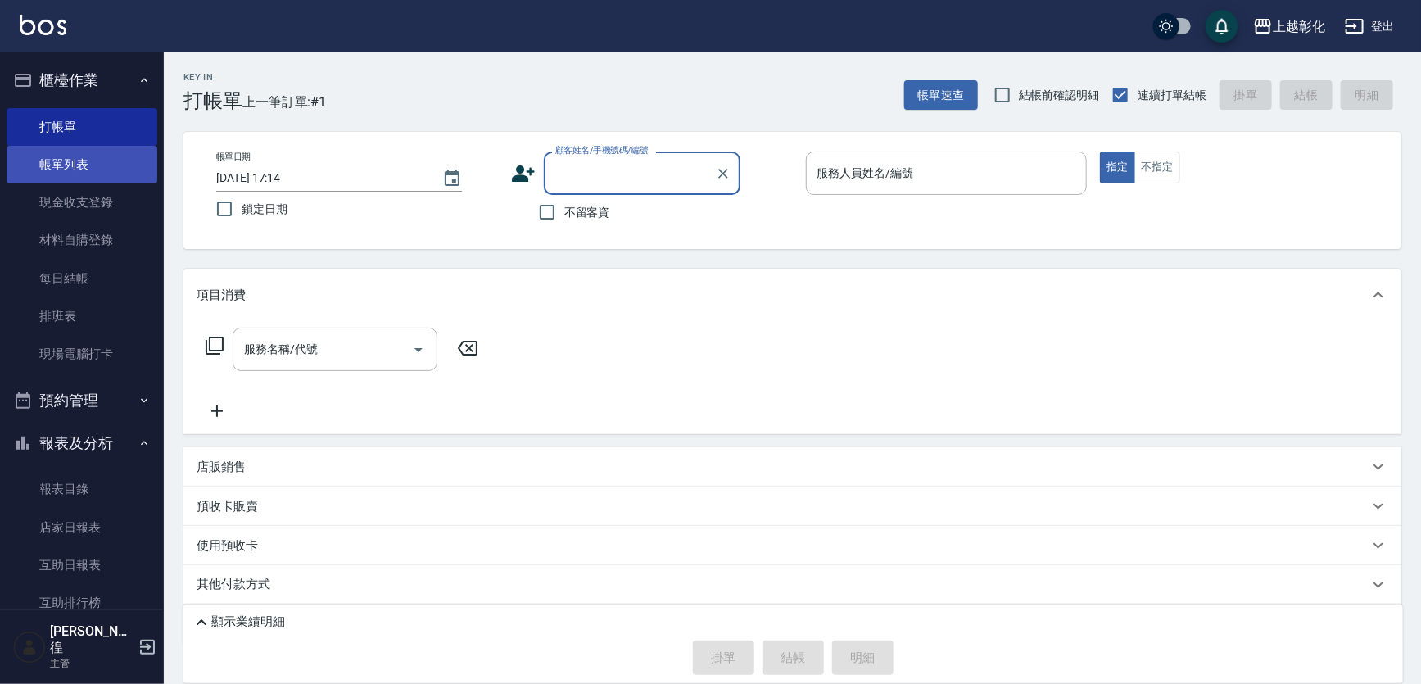
click at [82, 179] on link "帳單列表" at bounding box center [82, 165] width 151 height 38
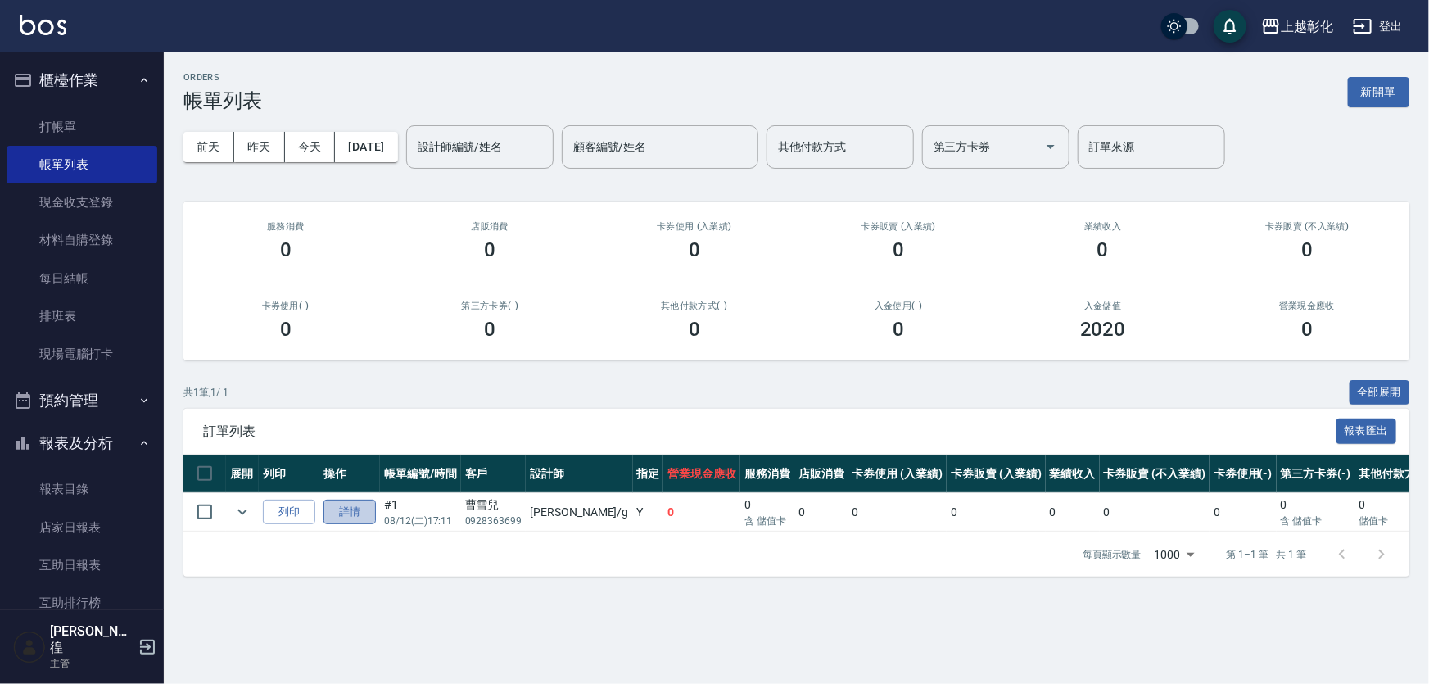
click at [366, 525] on link "詳情" at bounding box center [350, 512] width 52 height 25
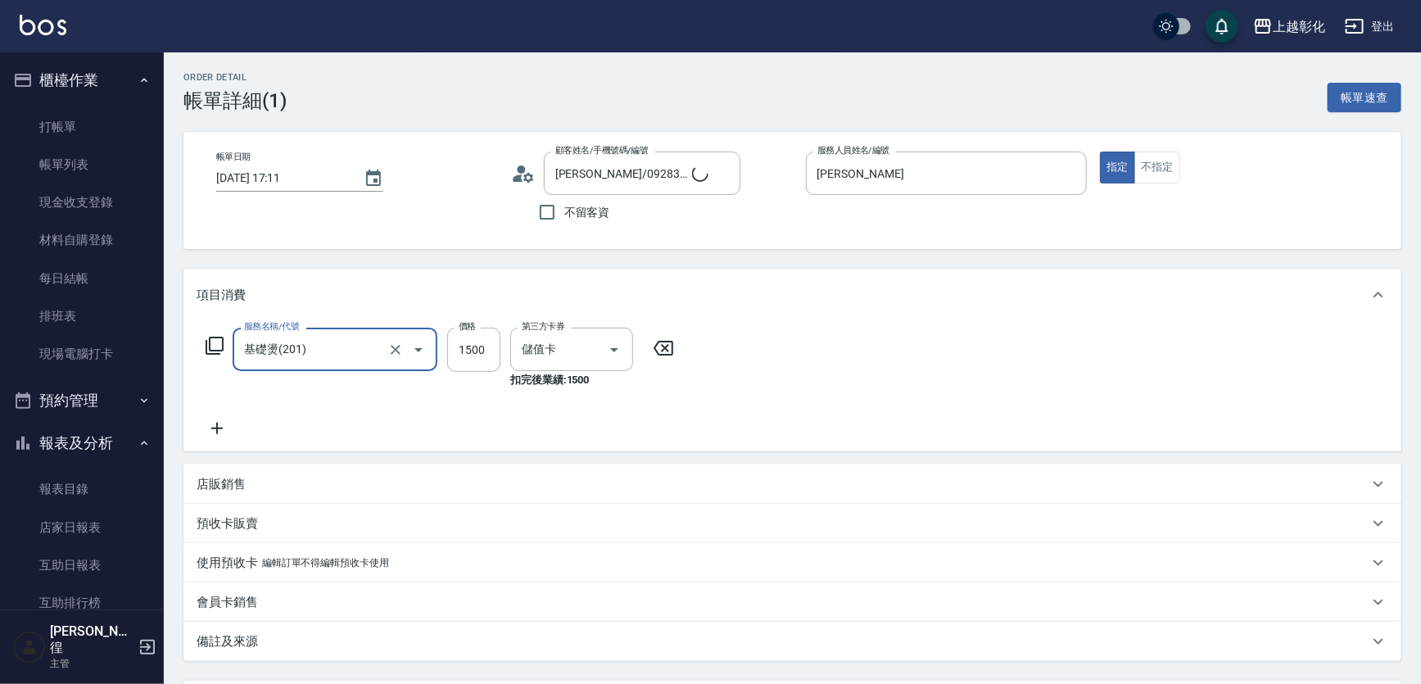
type input "[PERSON_NAME]/0928363699/"
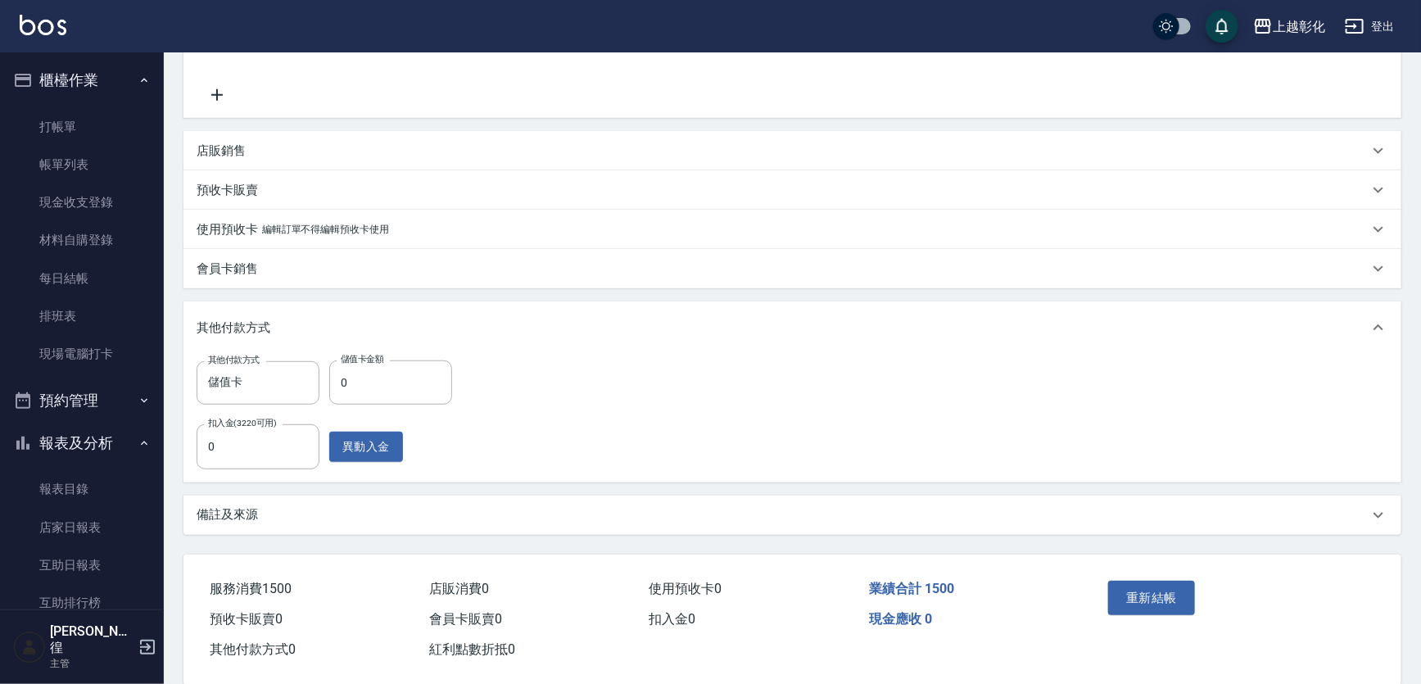
scroll to position [308, 0]
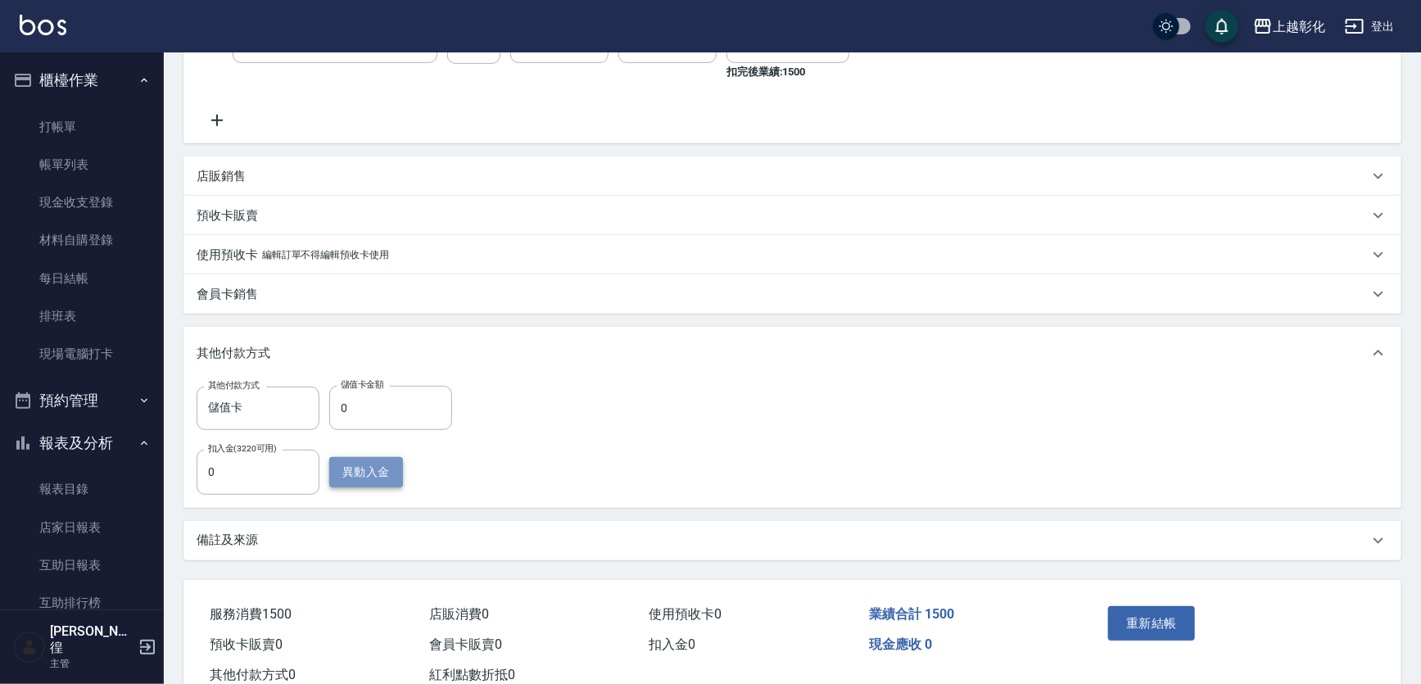
click at [382, 484] on button "異動入金" at bounding box center [366, 472] width 74 height 30
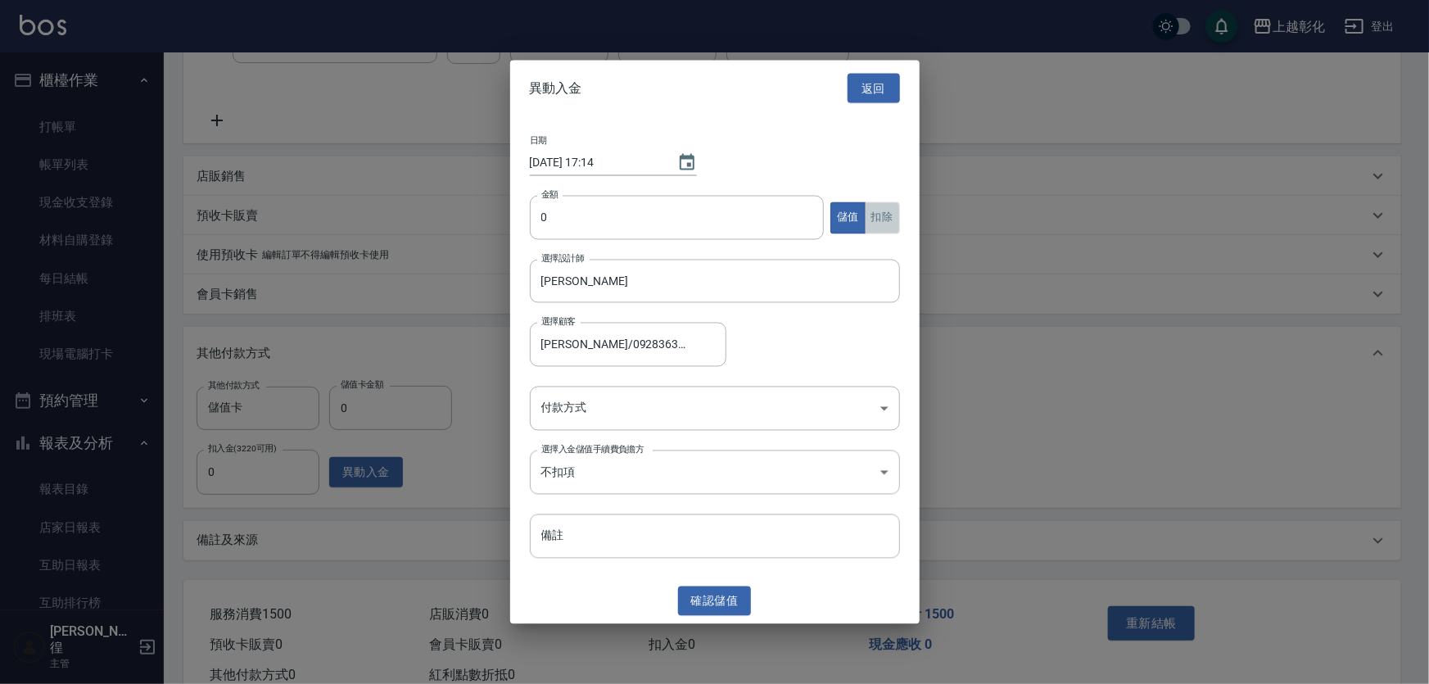
click at [881, 233] on button "扣除" at bounding box center [882, 218] width 35 height 32
click at [600, 211] on input "0" at bounding box center [677, 218] width 295 height 44
type input "1500"
click at [720, 590] on button "確認 扣除" at bounding box center [715, 601] width 74 height 30
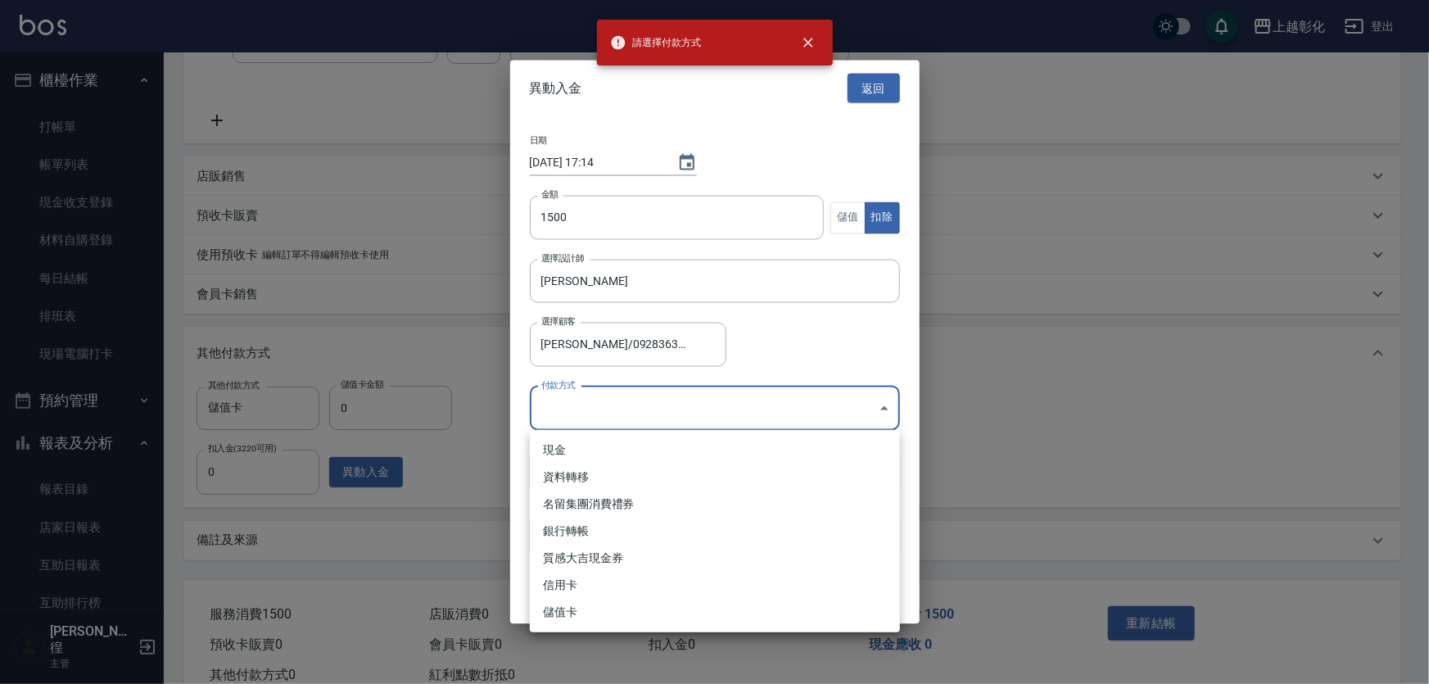
click at [638, 394] on body "請選擇付款方式 上越彰化 登出 櫃檯作業 打帳單 帳單列表 現金收支登錄 材料自購登錄 每日結帳 排班表 現場電腦打卡 預約管理 預約管理 單日預約紀錄 單週…" at bounding box center [714, 211] width 1429 height 1038
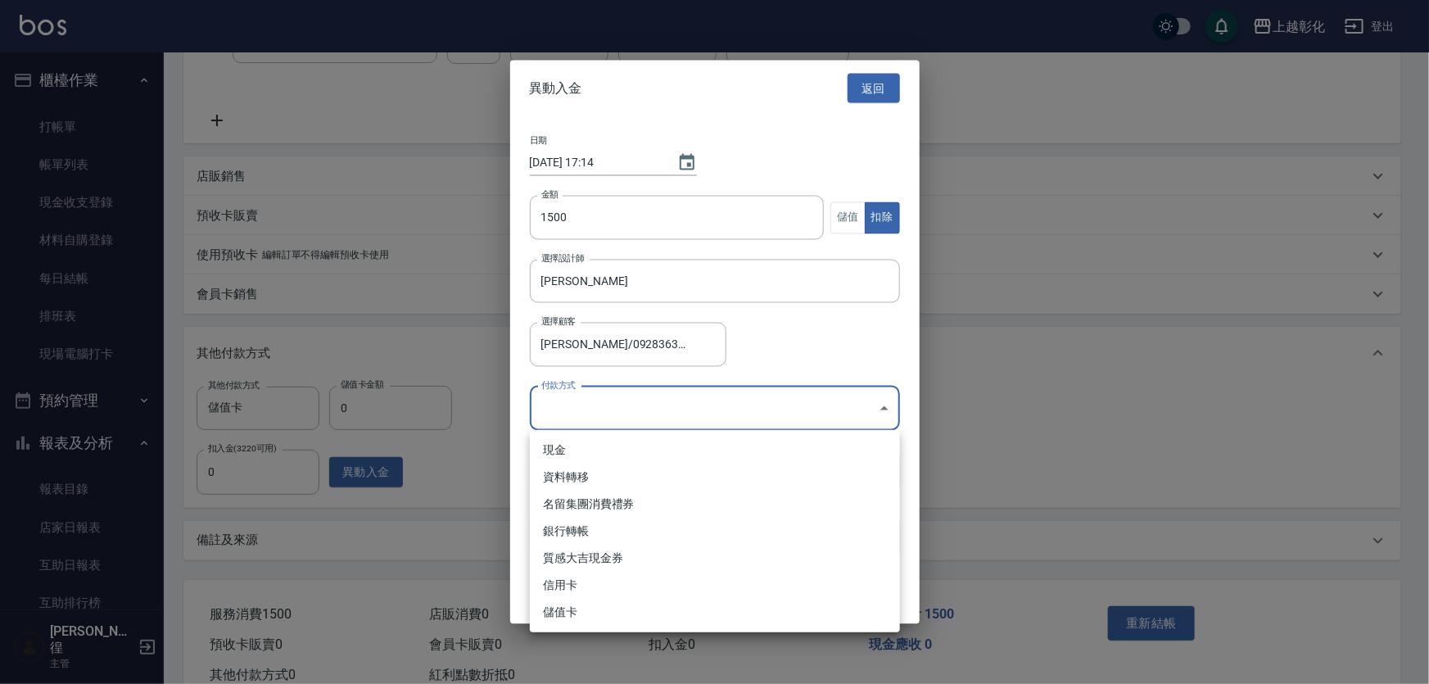
click at [638, 394] on div at bounding box center [714, 342] width 1429 height 684
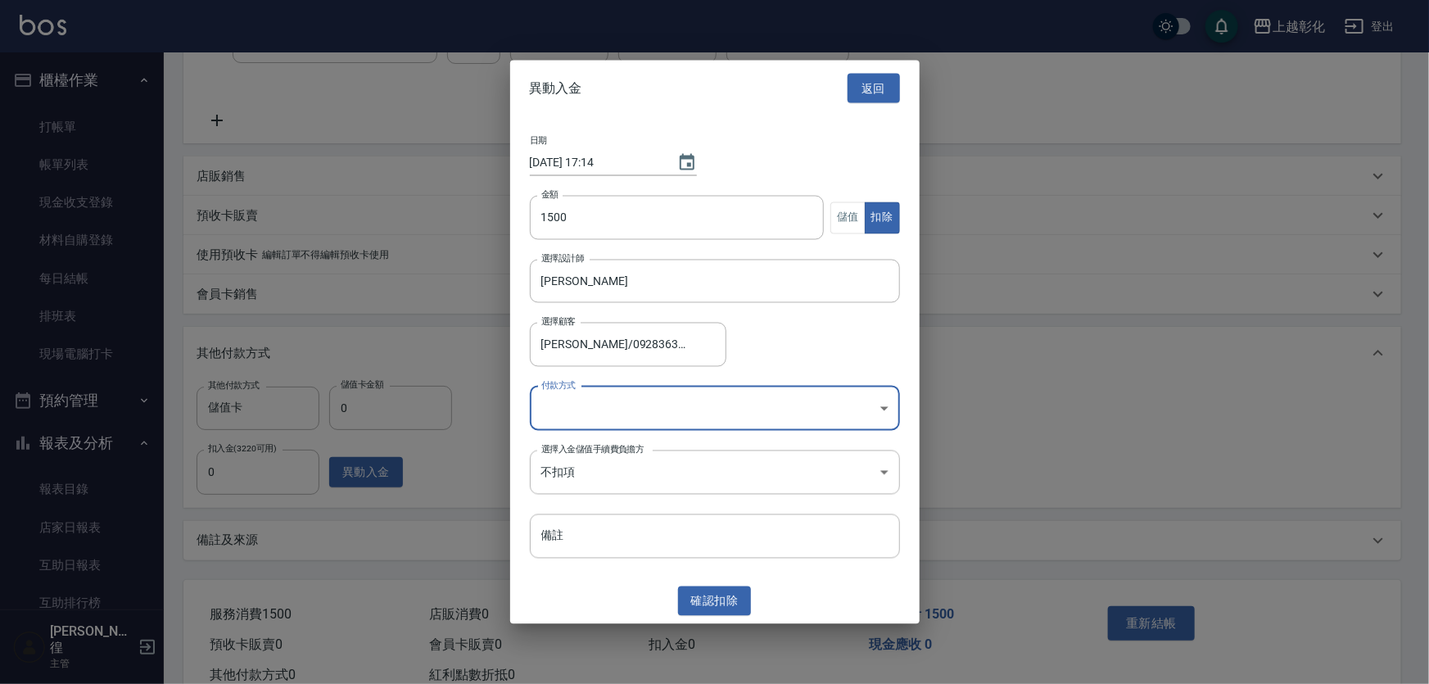
click at [641, 406] on body "上越彰化 登出 櫃檯作業 打帳單 帳單列表 現金收支登錄 材料自購登錄 每日結帳 排班表 現場電腦打卡 預約管理 預約管理 單日預約紀錄 單週預約紀錄 報表及…" at bounding box center [714, 211] width 1429 height 1038
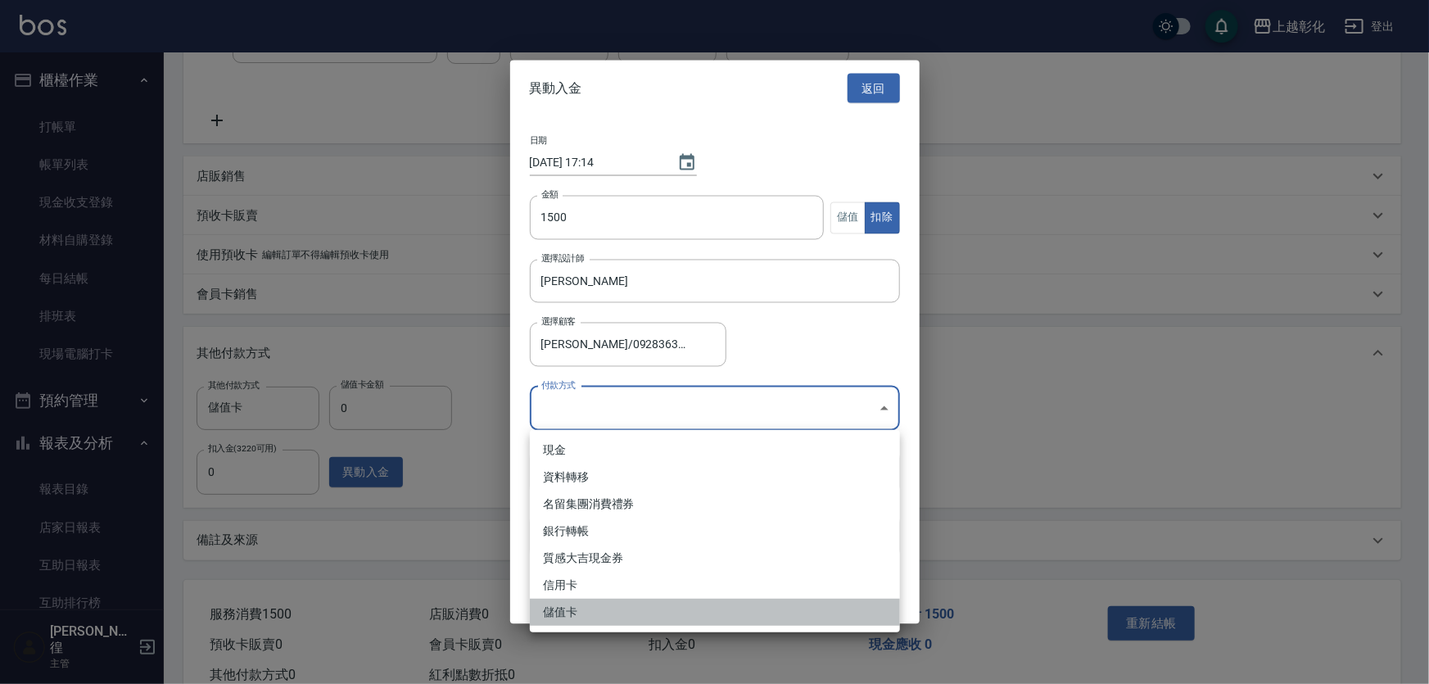
click at [590, 612] on li "儲值卡" at bounding box center [715, 612] width 370 height 27
type input "儲值卡"
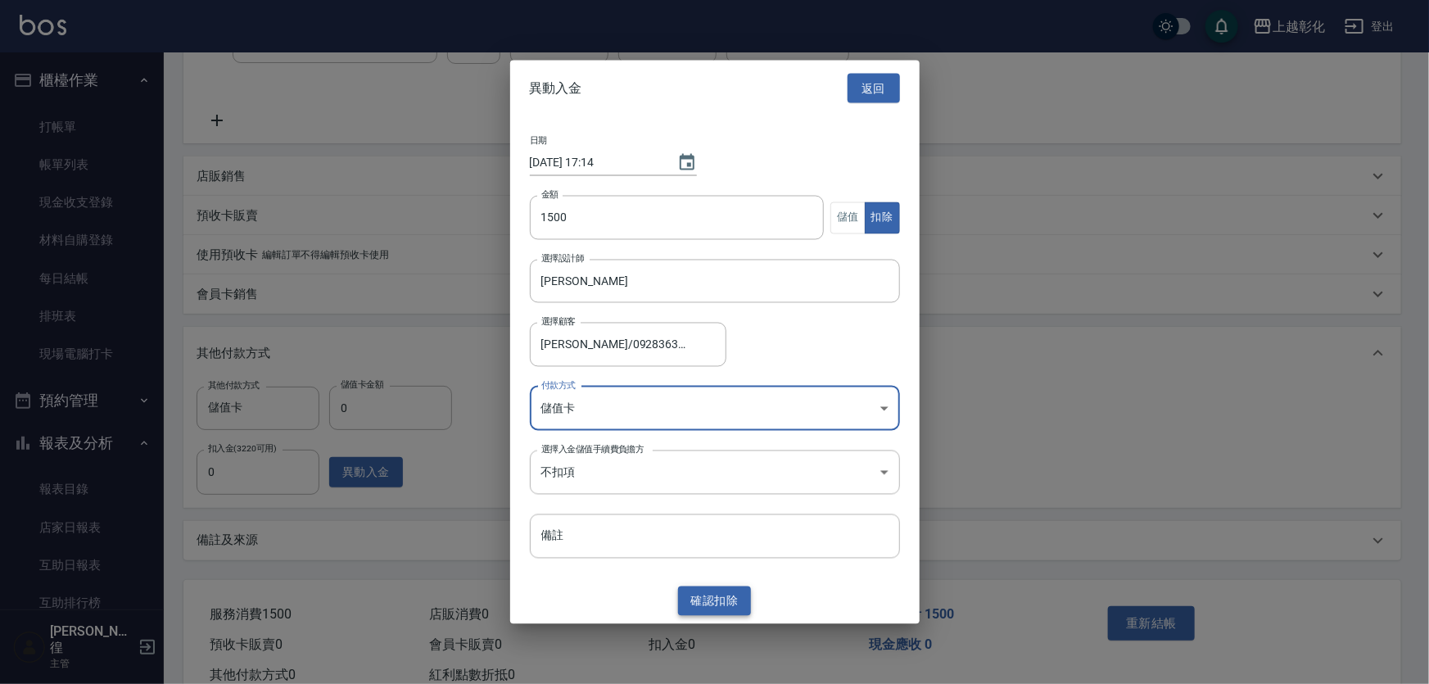
click at [727, 601] on button "確認 扣除" at bounding box center [715, 601] width 74 height 30
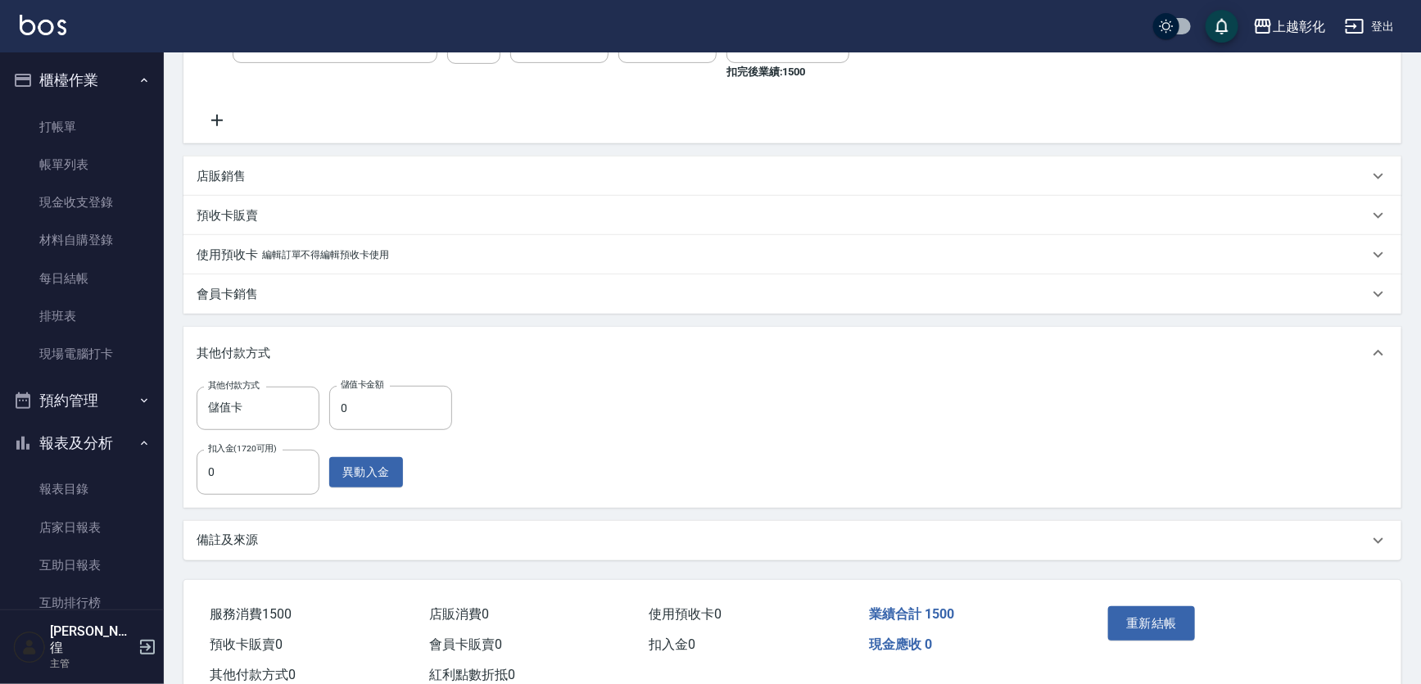
click at [662, 415] on div "其他付款方式 儲值卡 其他付款方式 儲值卡金額 0 儲值卡金額 扣入金(1720可用) 0 扣入金(1720可用) 異動入金" at bounding box center [793, 440] width 1192 height 108
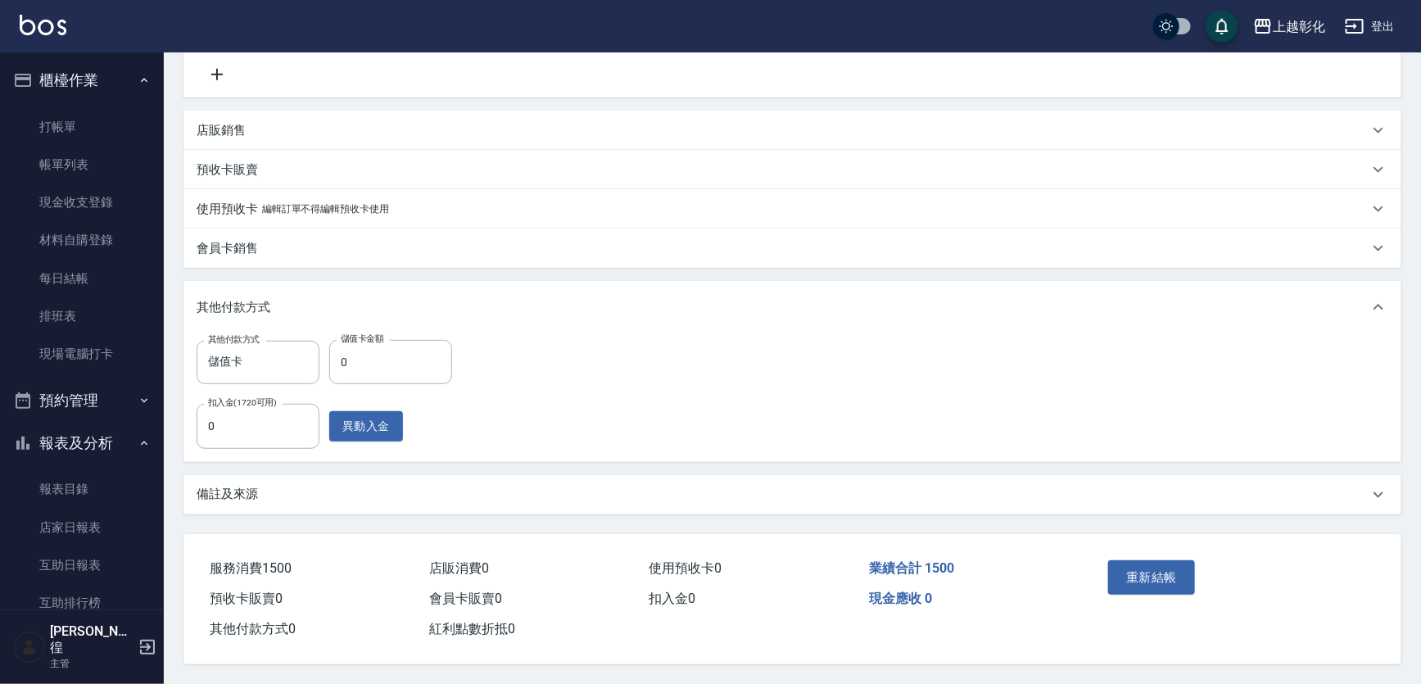
scroll to position [383, 0]
click at [1191, 566] on button "重新結帳" at bounding box center [1151, 577] width 87 height 34
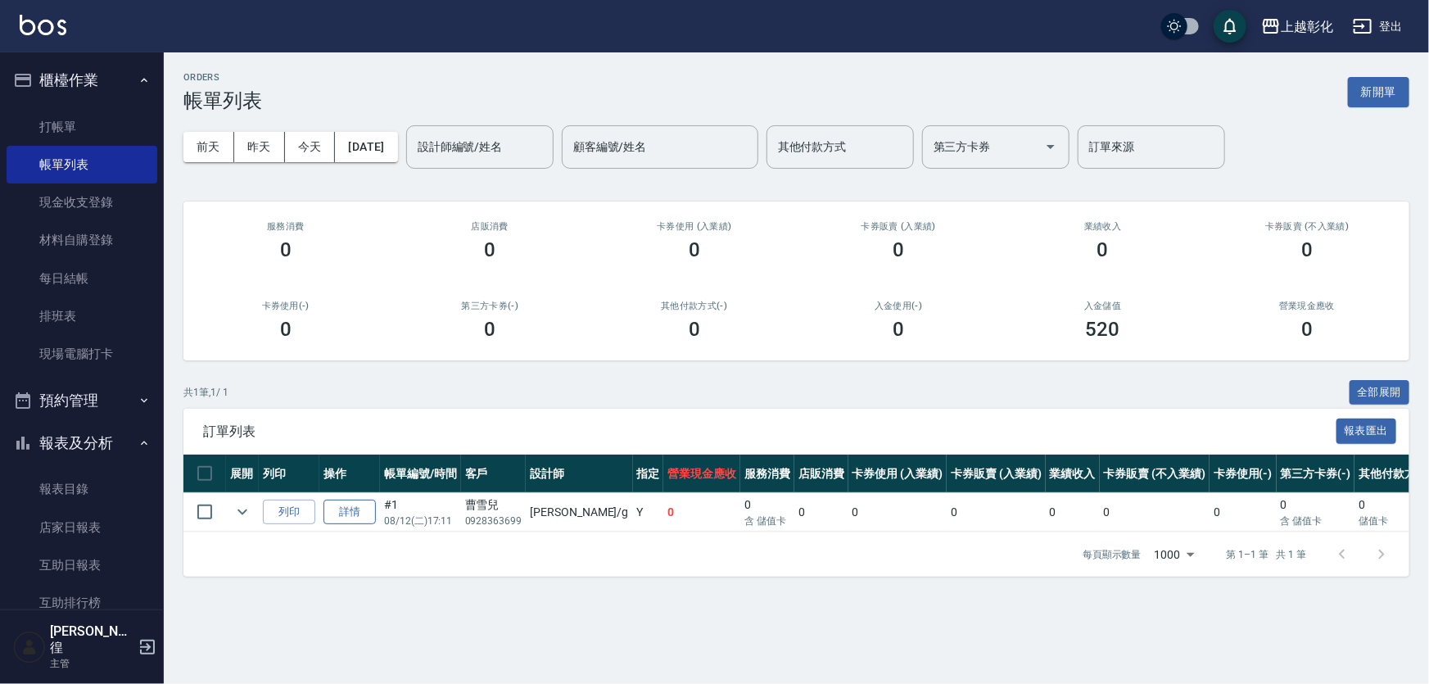
click at [351, 525] on link "詳情" at bounding box center [350, 512] width 52 height 25
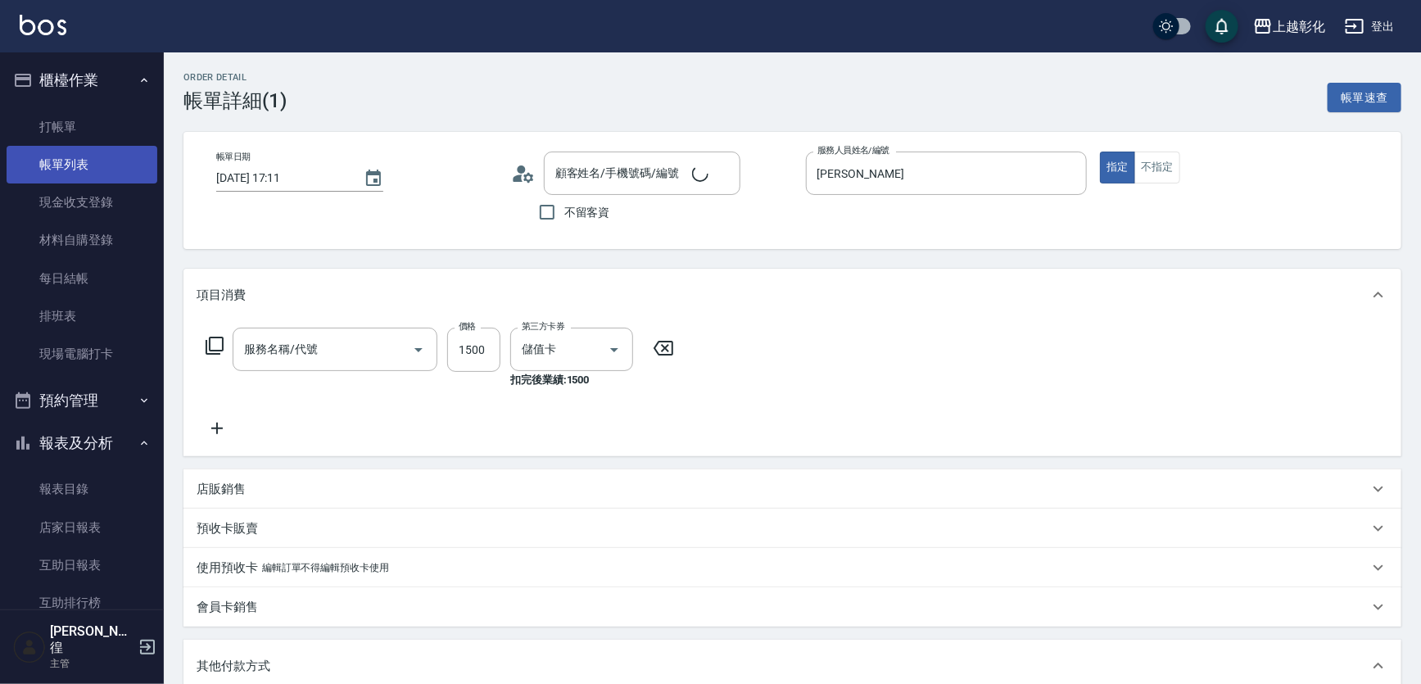
type input "[DATE] 17:11"
type input "[PERSON_NAME]"
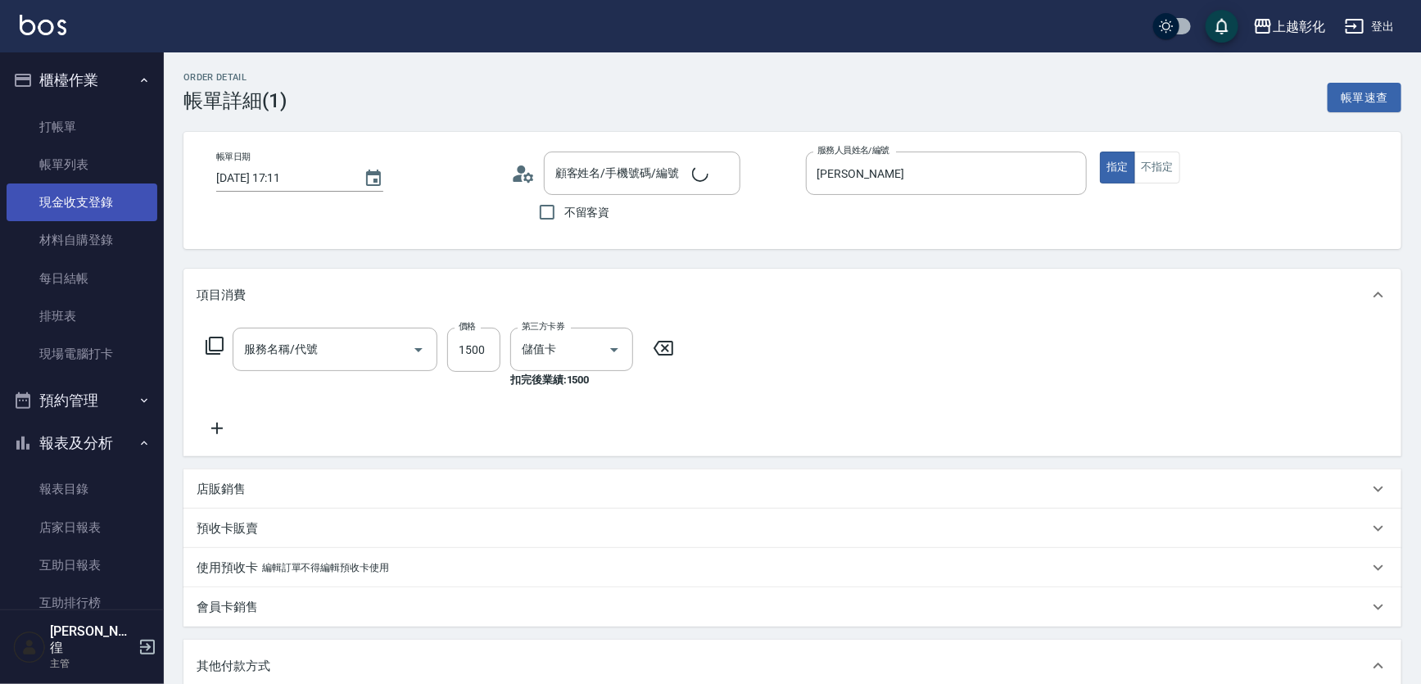
type input "[PERSON_NAME]/0928363699/"
type input "基礎燙(201)"
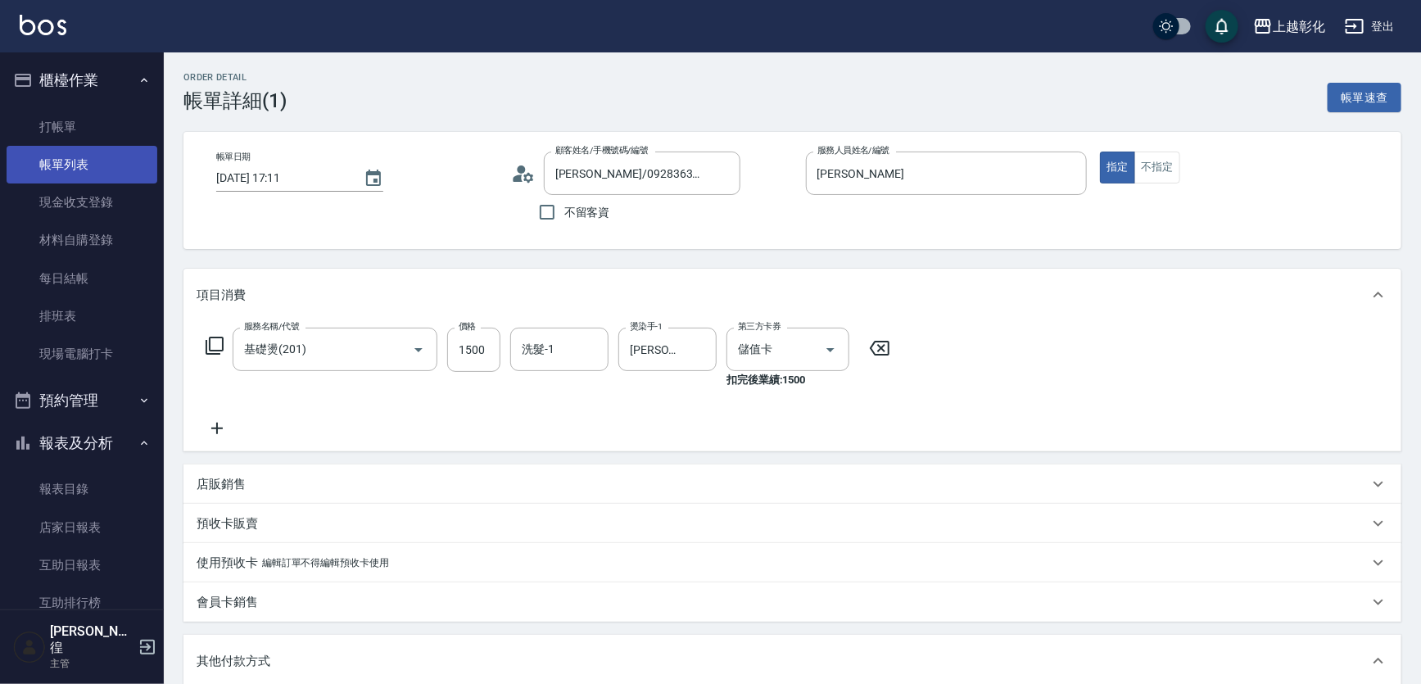
click at [83, 174] on link "帳單列表" at bounding box center [82, 165] width 151 height 38
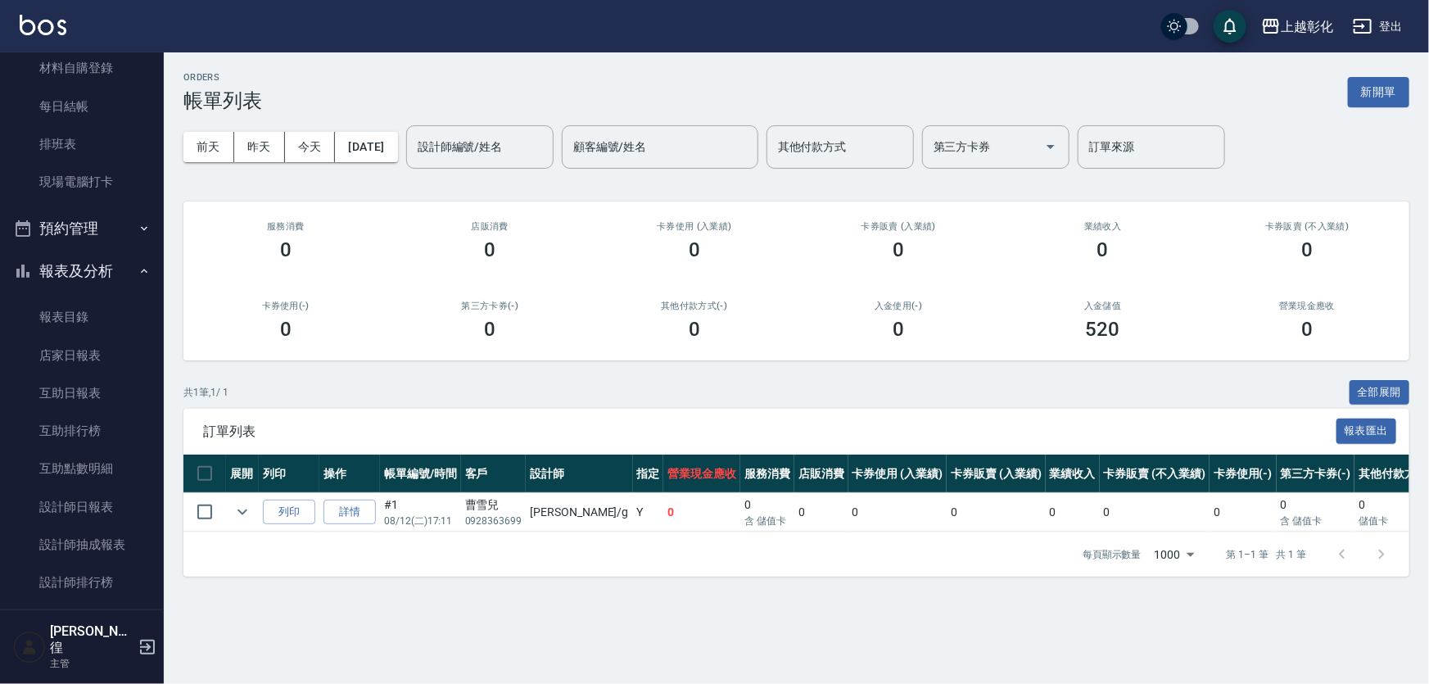
scroll to position [372, 0]
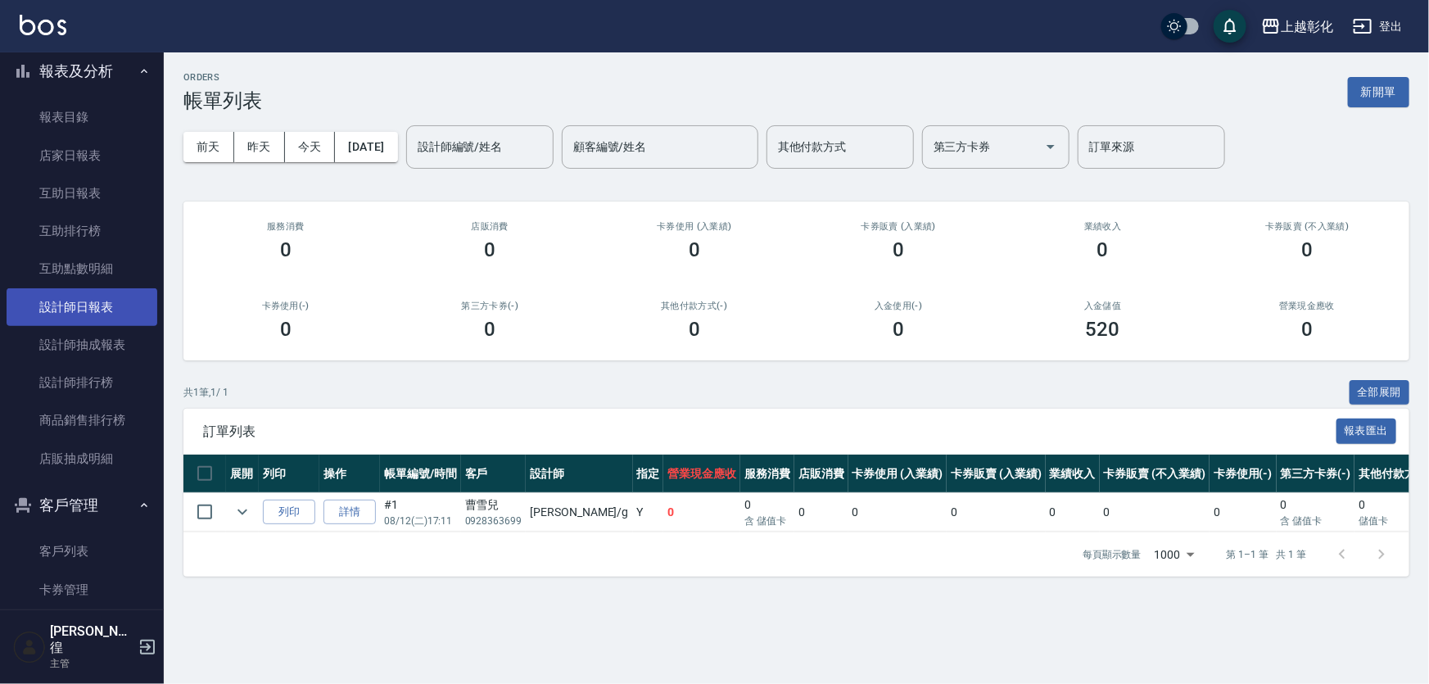
click at [73, 306] on link "設計師日報表" at bounding box center [82, 307] width 151 height 38
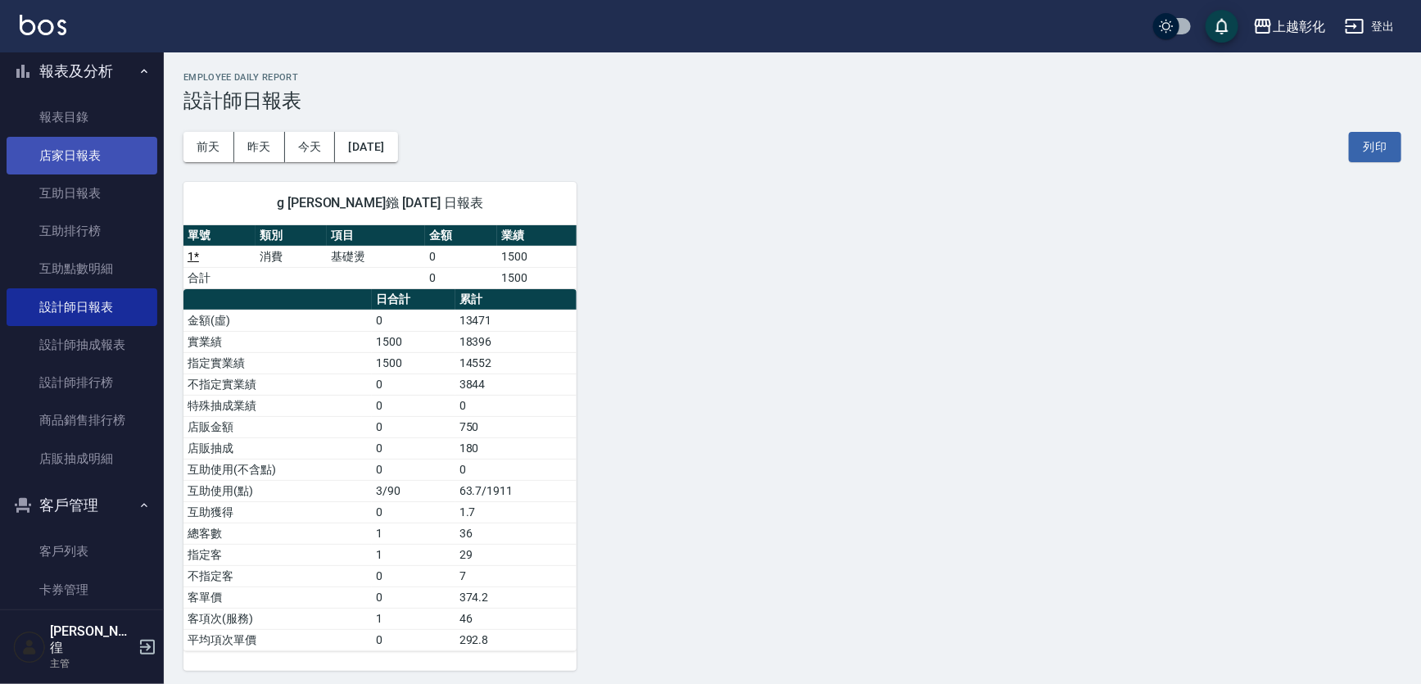
click at [67, 156] on link "店家日報表" at bounding box center [82, 156] width 151 height 38
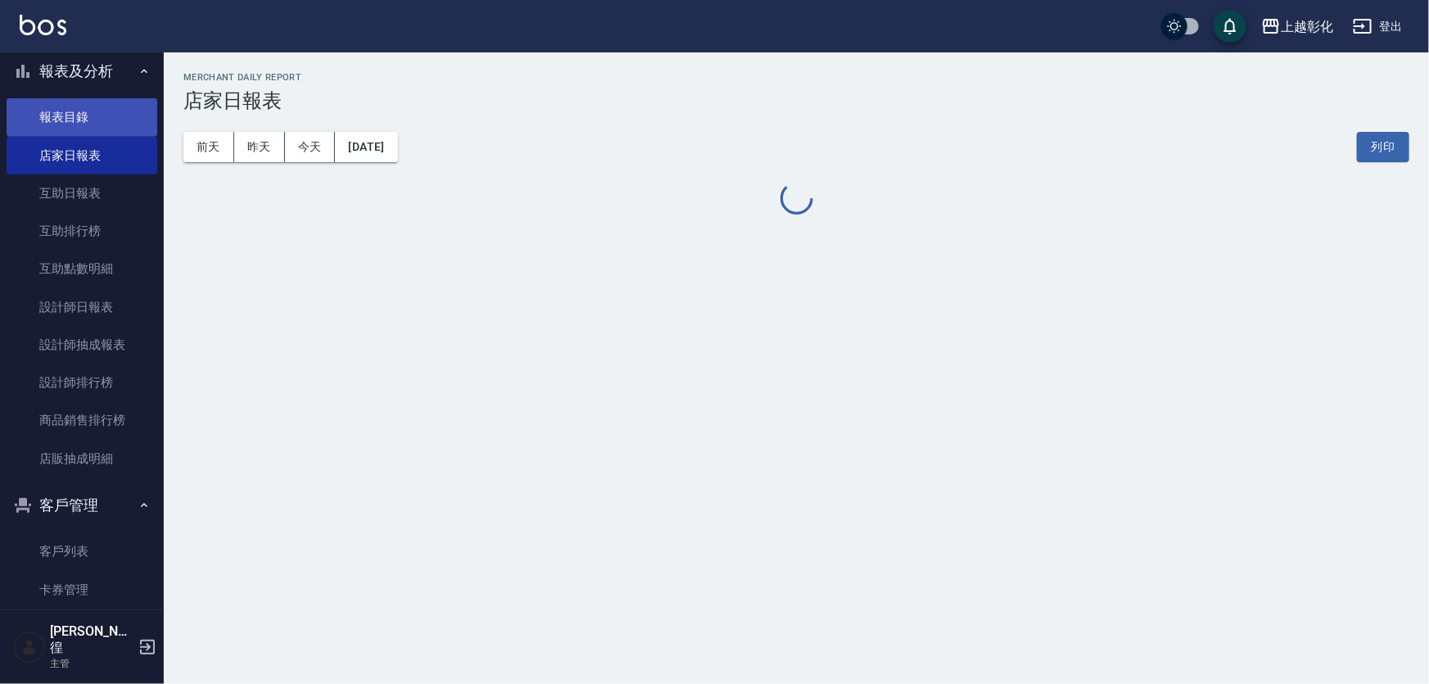
click at [80, 116] on link "報表目錄" at bounding box center [82, 117] width 151 height 38
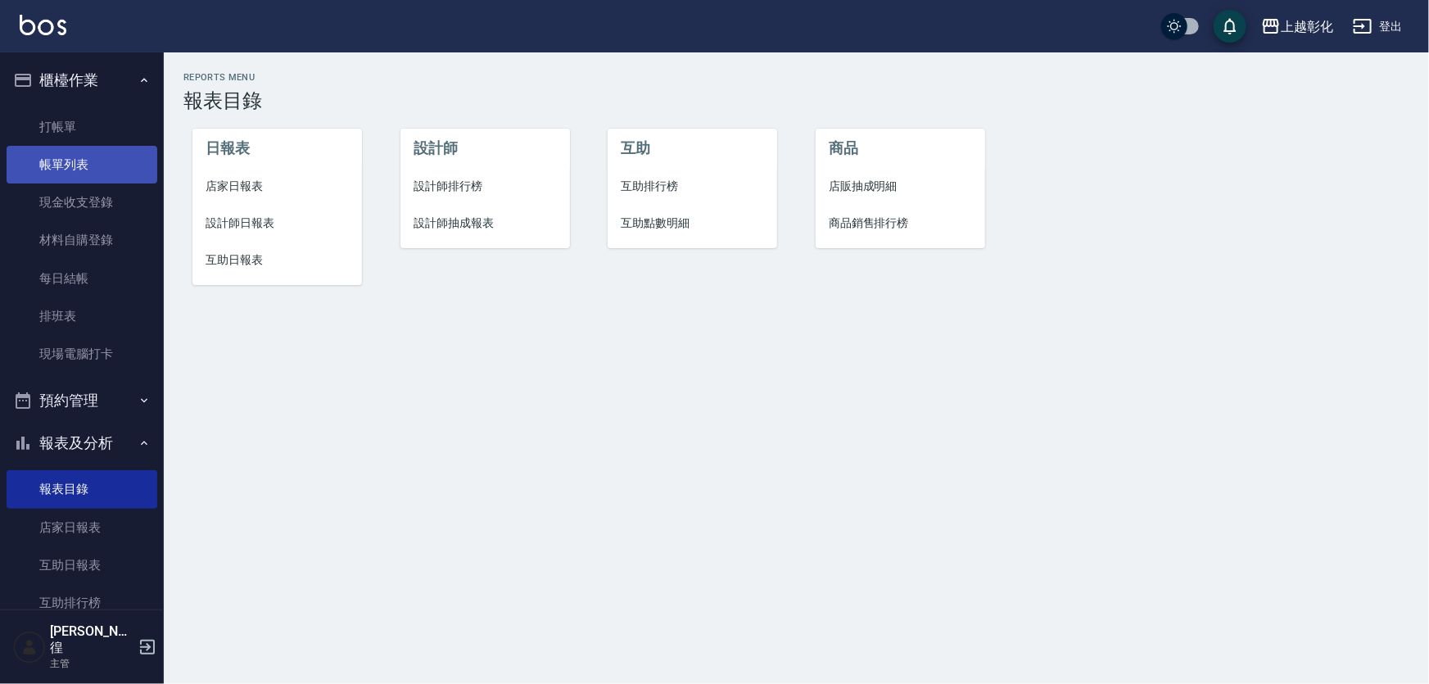
click at [97, 150] on link "帳單列表" at bounding box center [82, 165] width 151 height 38
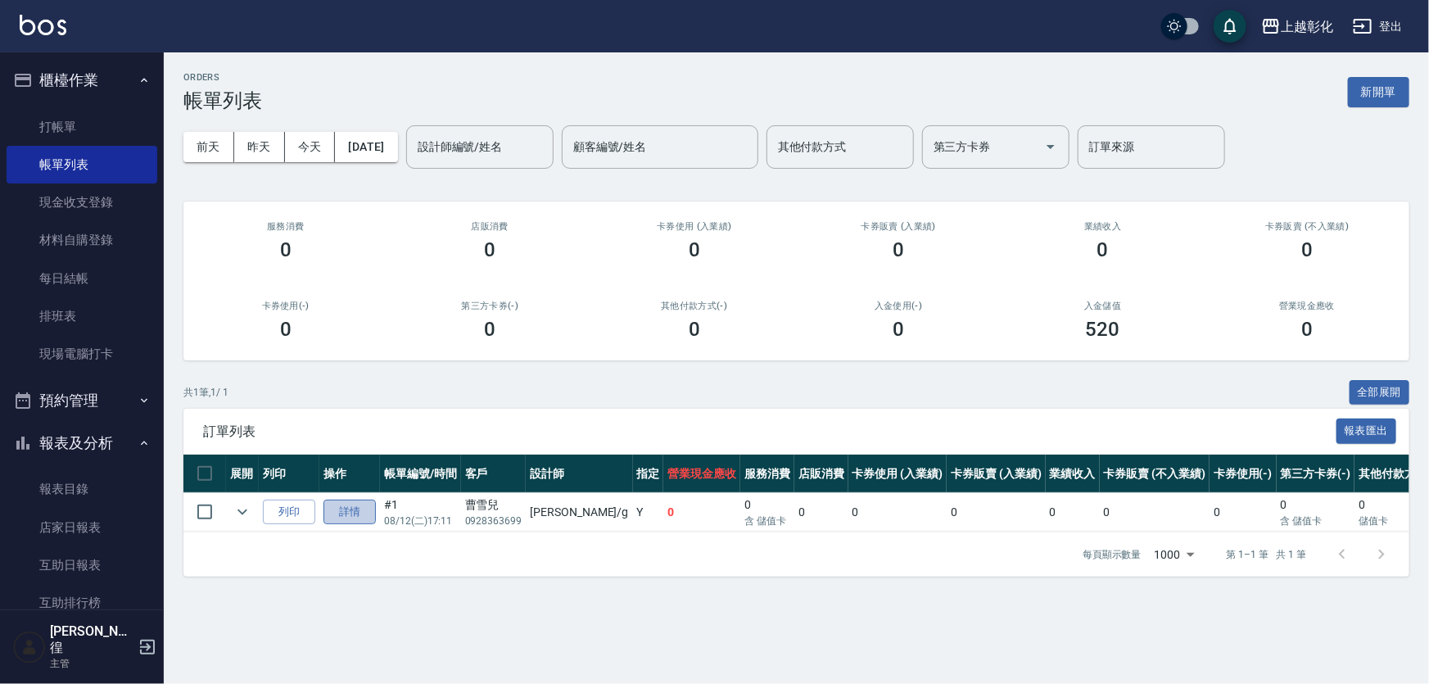
click at [344, 524] on link "詳情" at bounding box center [350, 512] width 52 height 25
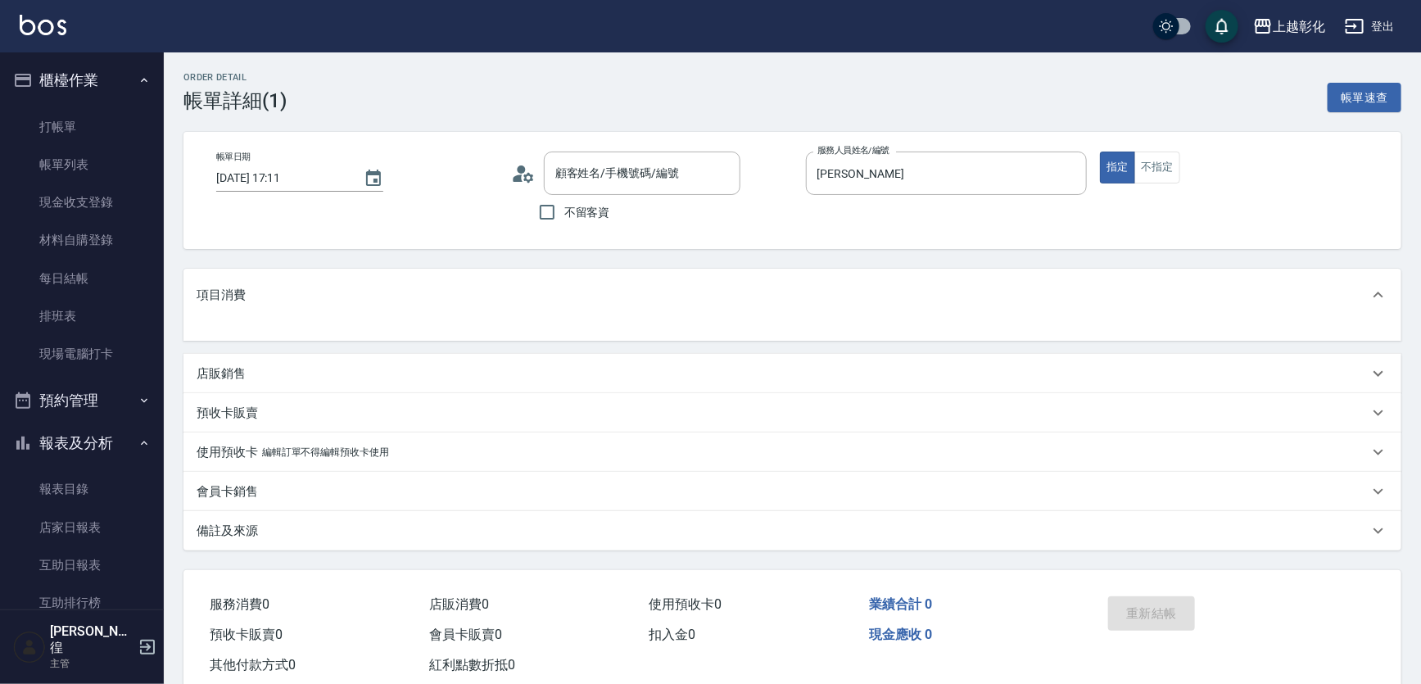
type input "[PERSON_NAME]/0928363699/"
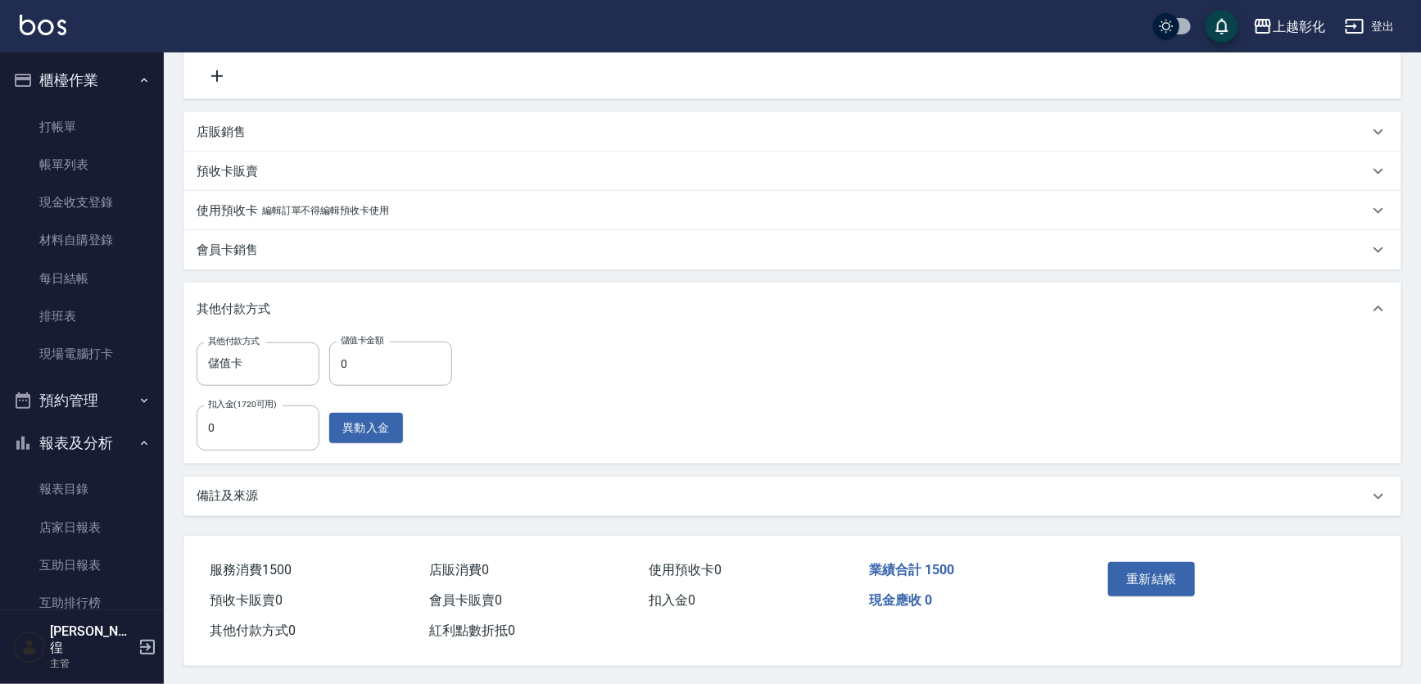
scroll to position [358, 0]
click at [342, 500] on div "備註及來源" at bounding box center [783, 494] width 1172 height 17
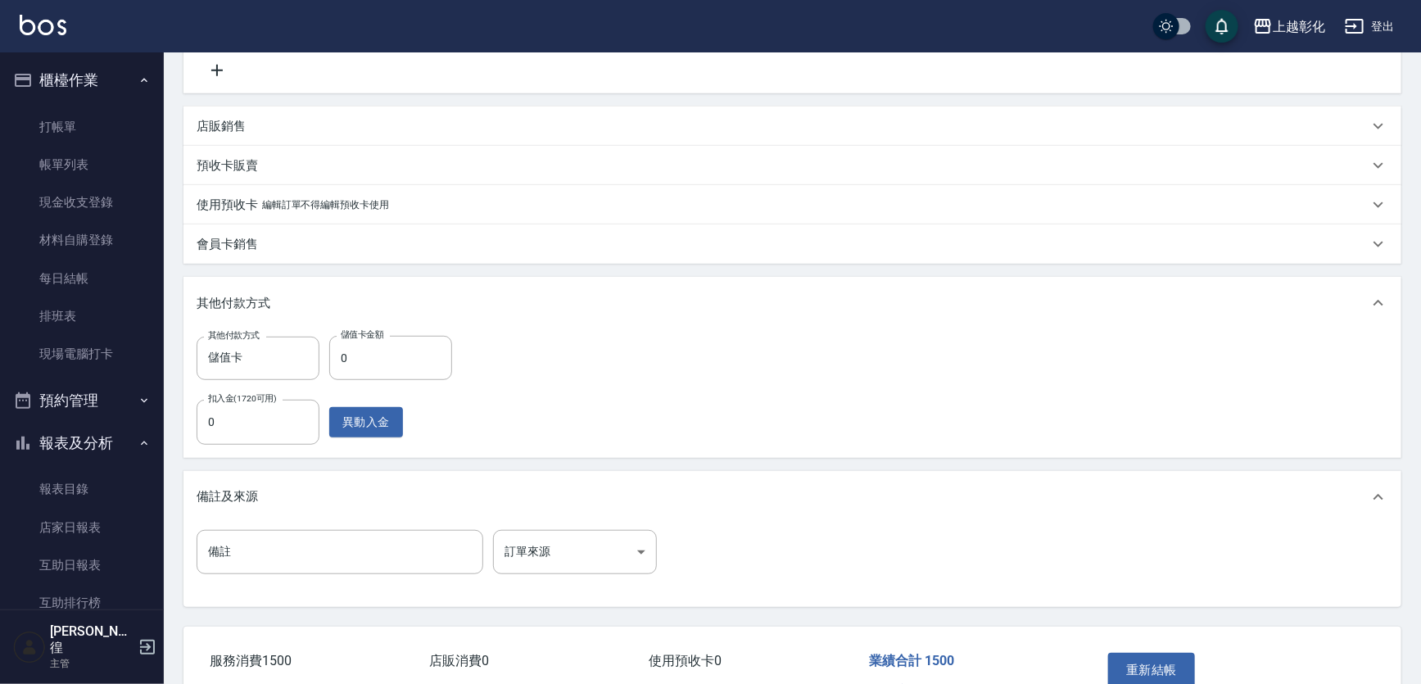
click at [342, 500] on div "備註及來源" at bounding box center [783, 496] width 1172 height 17
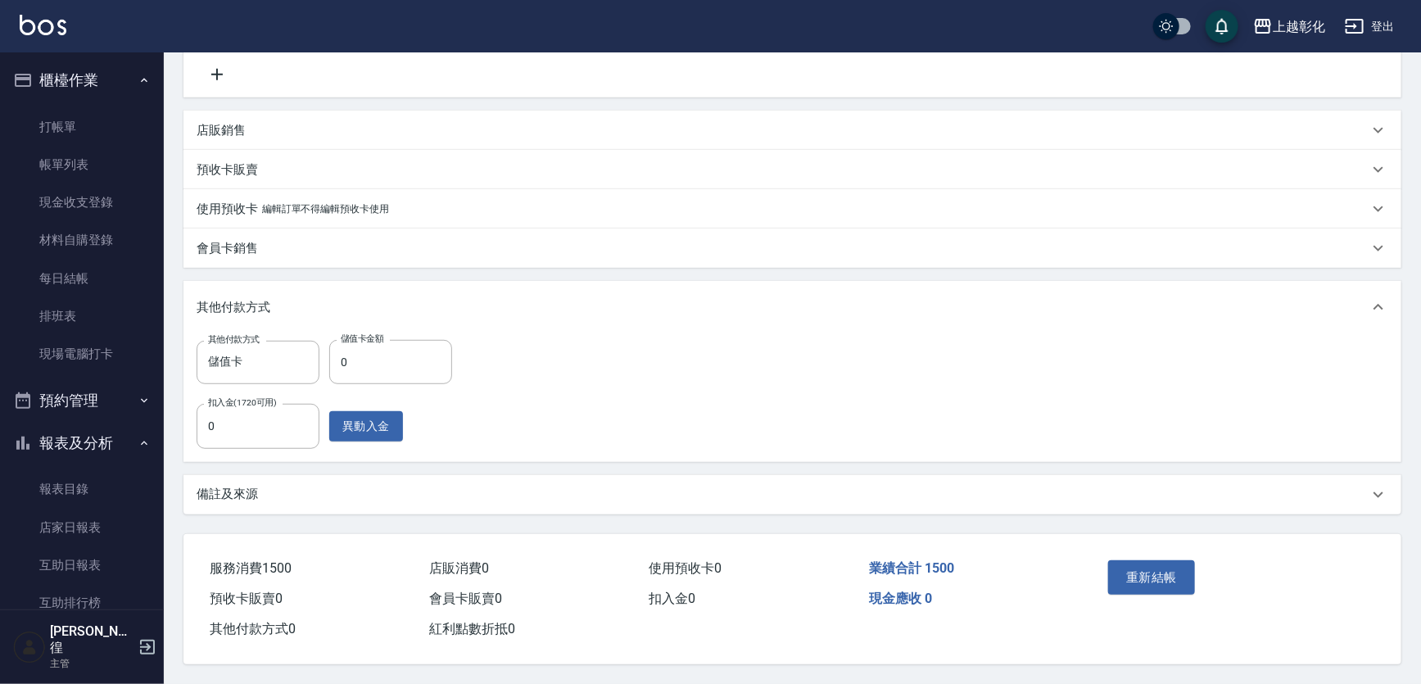
scroll to position [383, 0]
click at [255, 240] on p "會員卡銷售" at bounding box center [227, 248] width 61 height 17
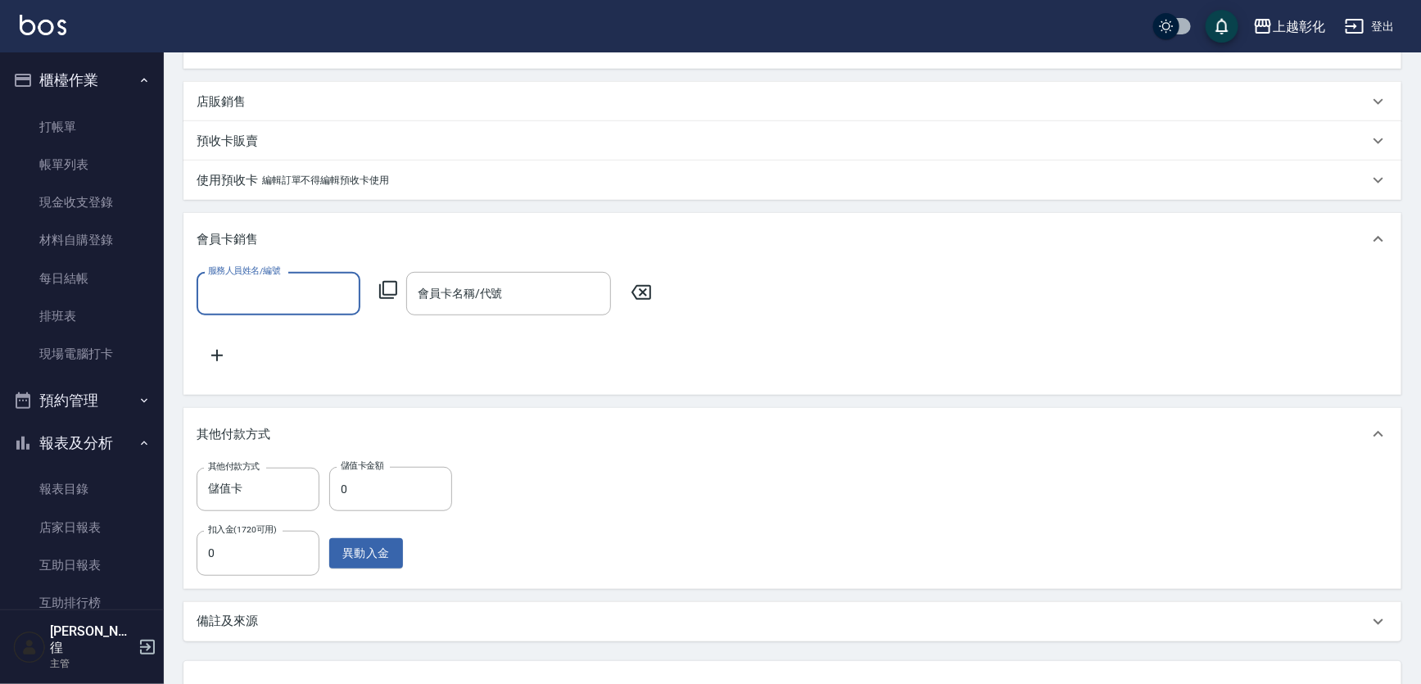
scroll to position [0, 0]
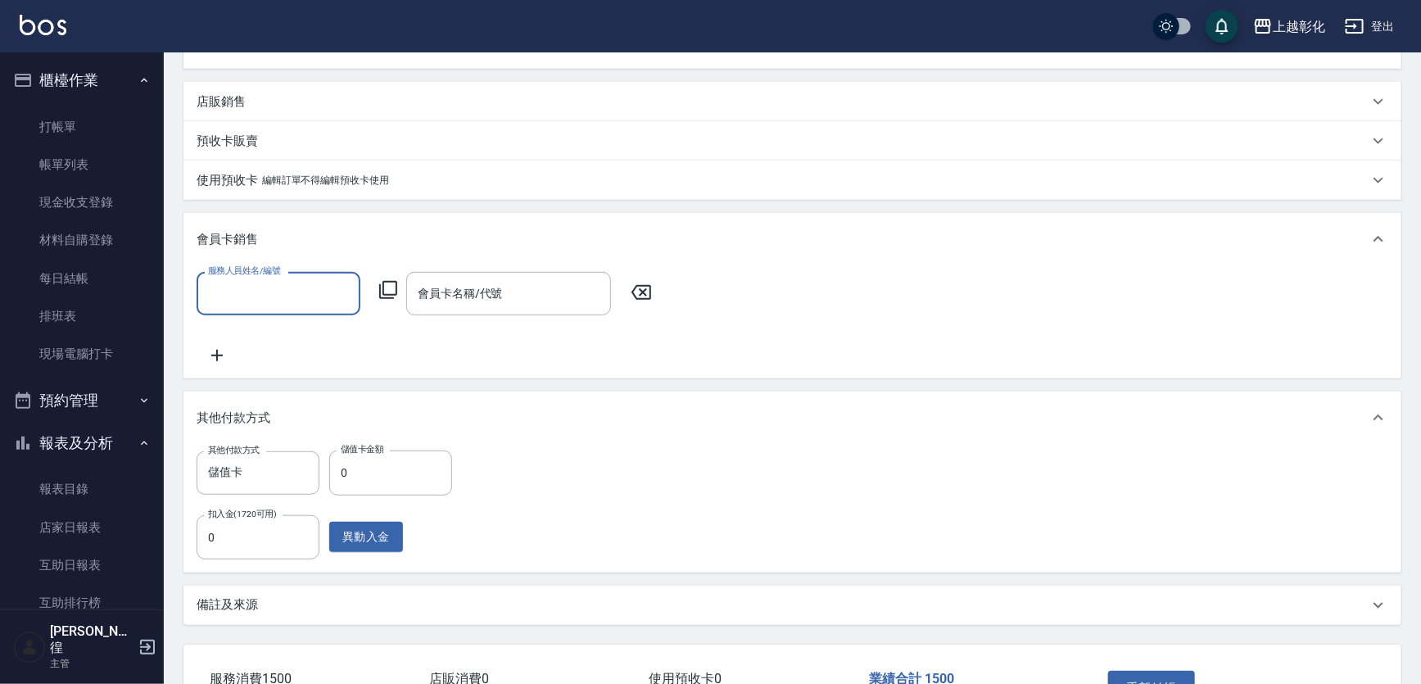
click at [251, 189] on p "使用預收卡" at bounding box center [227, 180] width 61 height 17
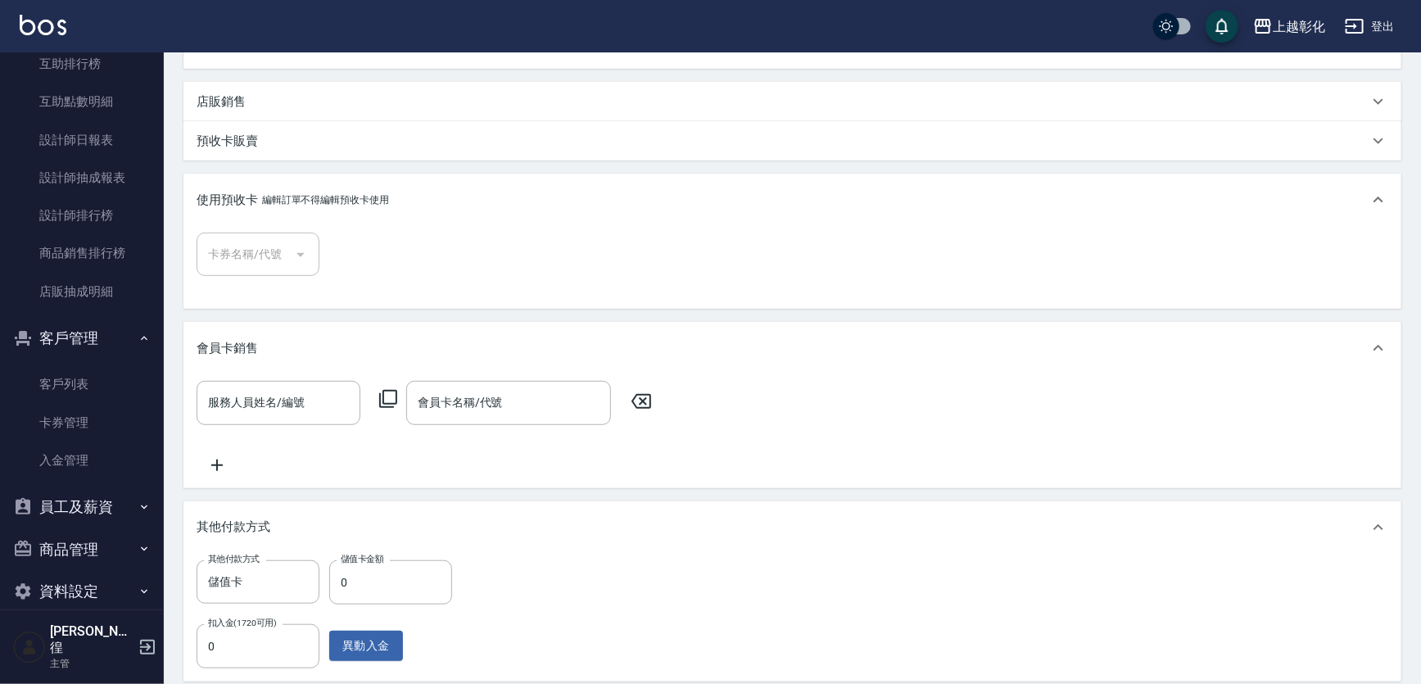
scroll to position [546, 0]
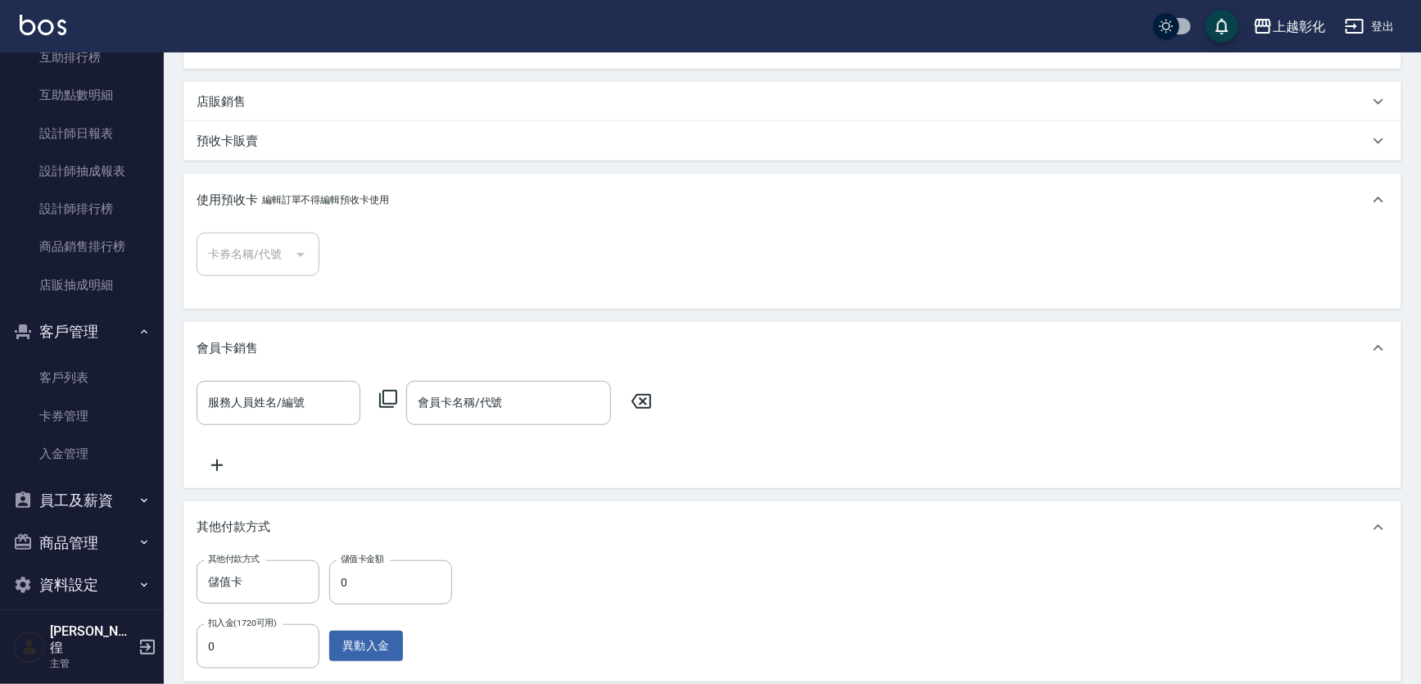
click at [103, 487] on button "員工及薪資" at bounding box center [82, 500] width 151 height 43
click at [102, 351] on button "客戶管理" at bounding box center [82, 331] width 151 height 43
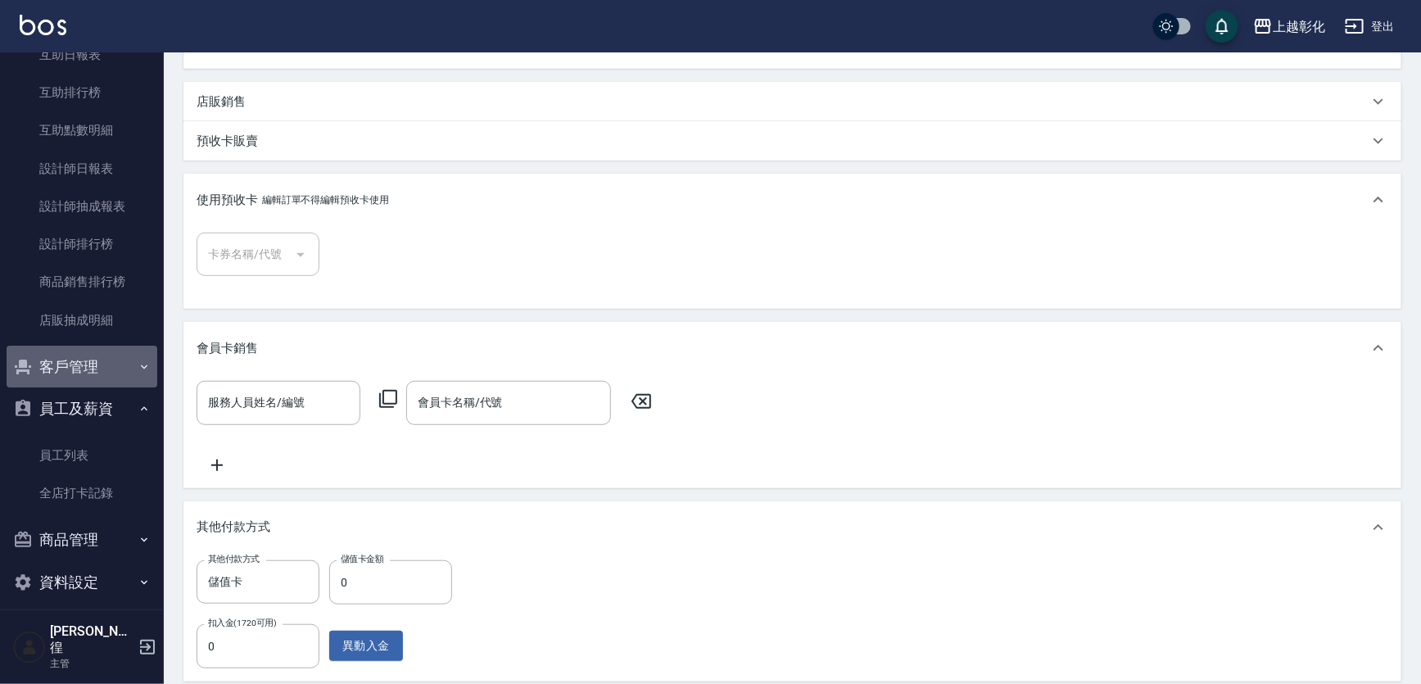
click at [101, 365] on button "客戶管理" at bounding box center [82, 367] width 151 height 43
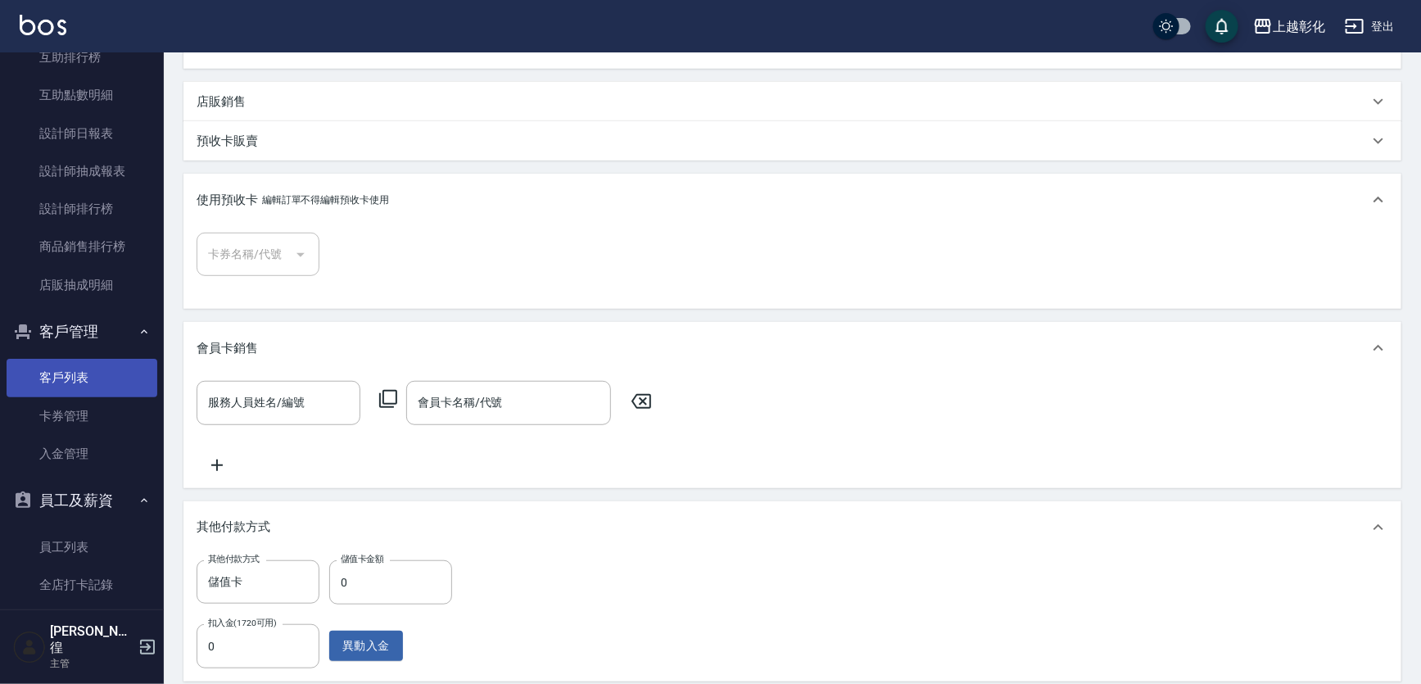
click at [95, 378] on link "客戶列表" at bounding box center [82, 378] width 151 height 38
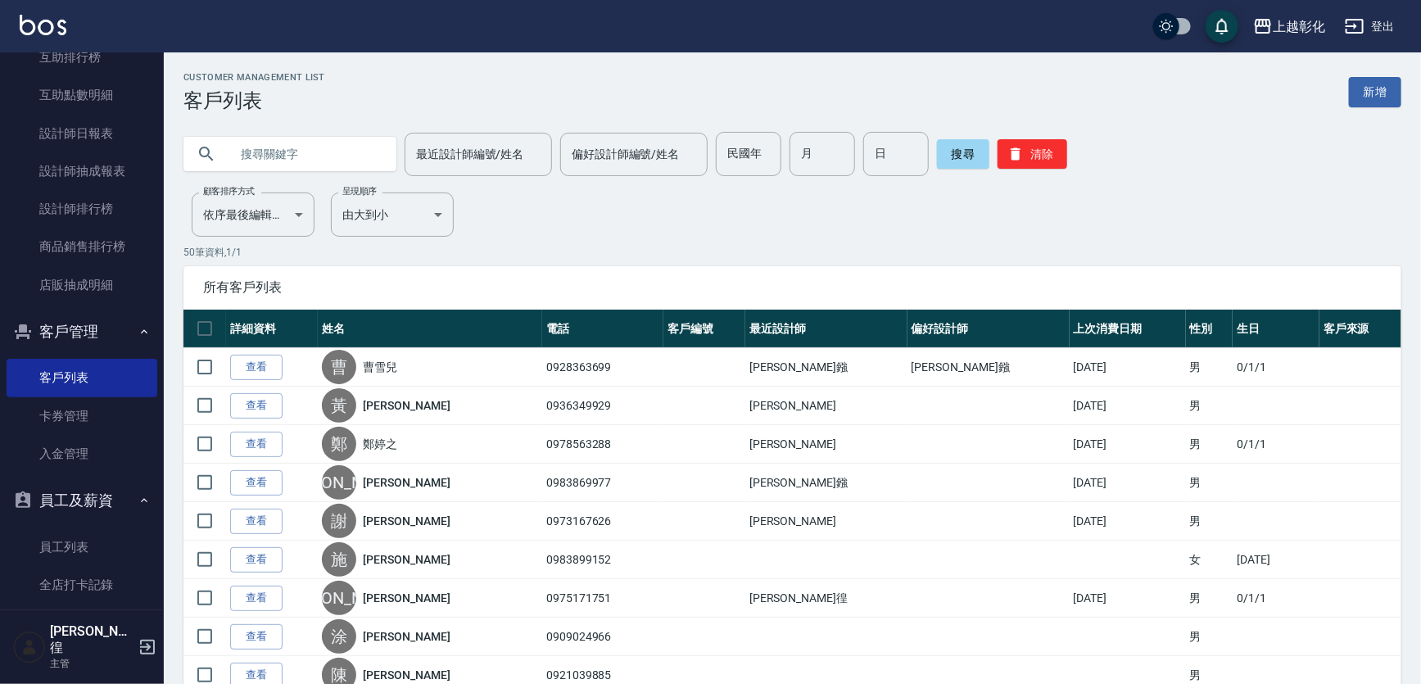
click at [333, 147] on input "text" at bounding box center [306, 154] width 154 height 44
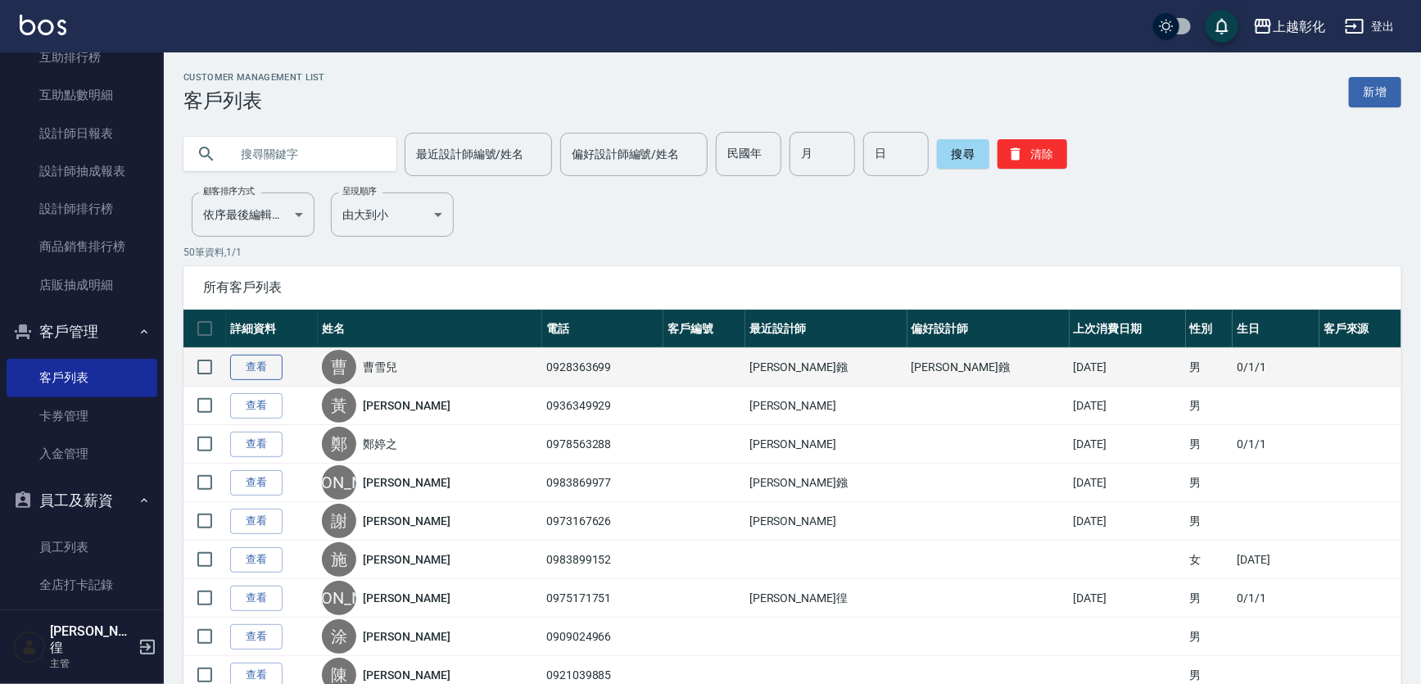
click at [280, 367] on link "查看" at bounding box center [256, 367] width 52 height 25
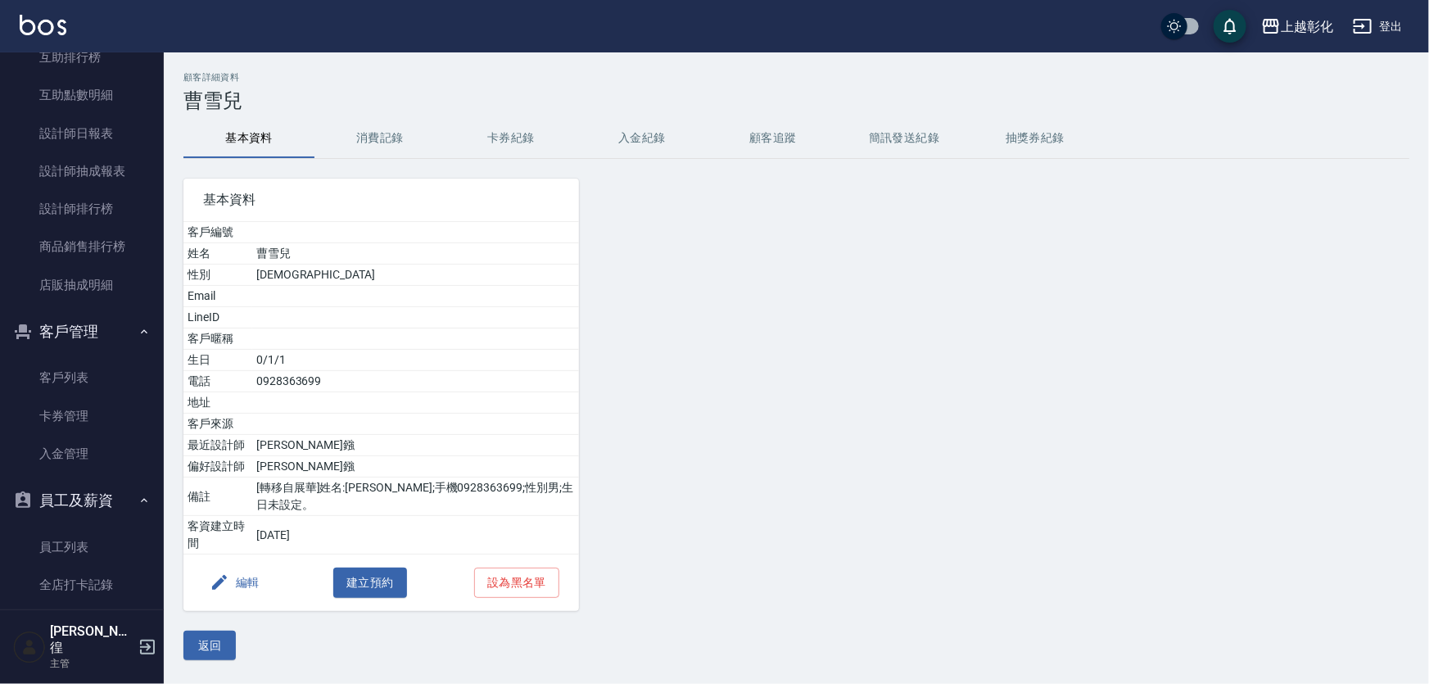
click at [415, 126] on button "消費記錄" at bounding box center [380, 138] width 131 height 39
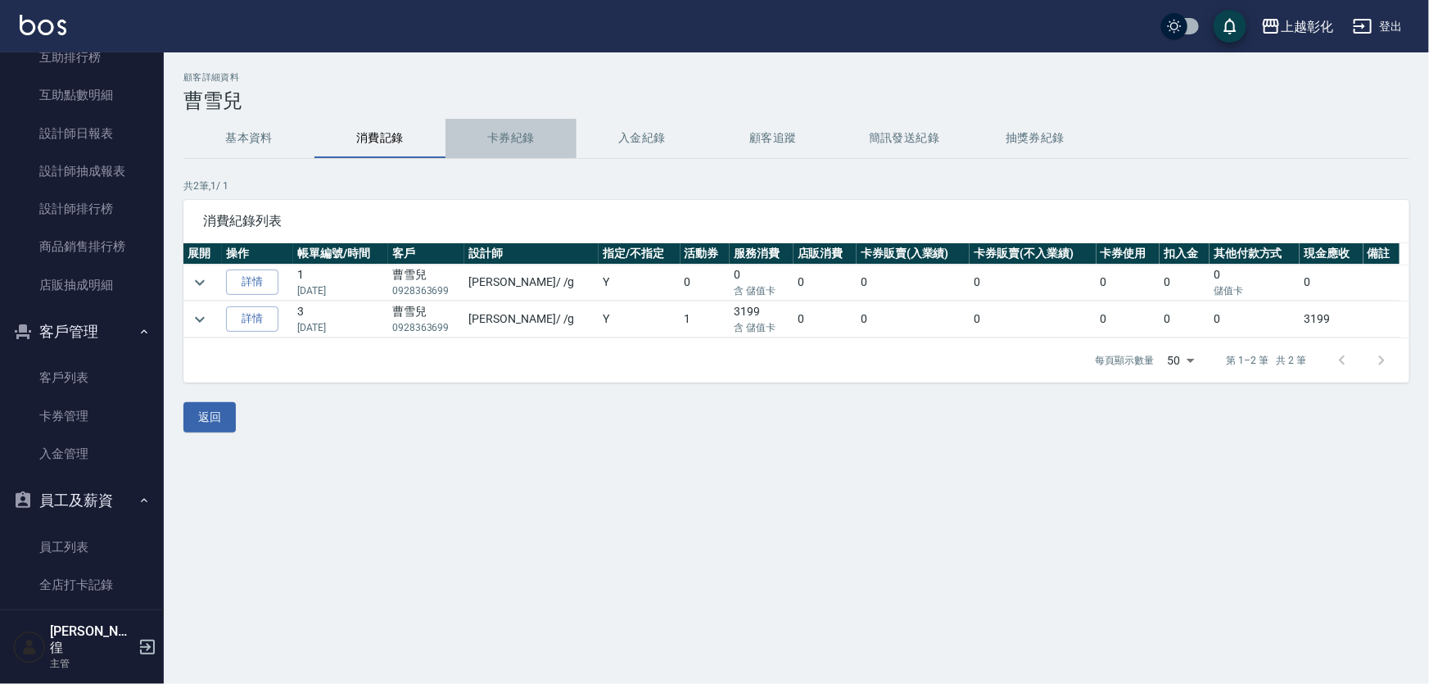
click at [512, 148] on button "卡券紀錄" at bounding box center [511, 138] width 131 height 39
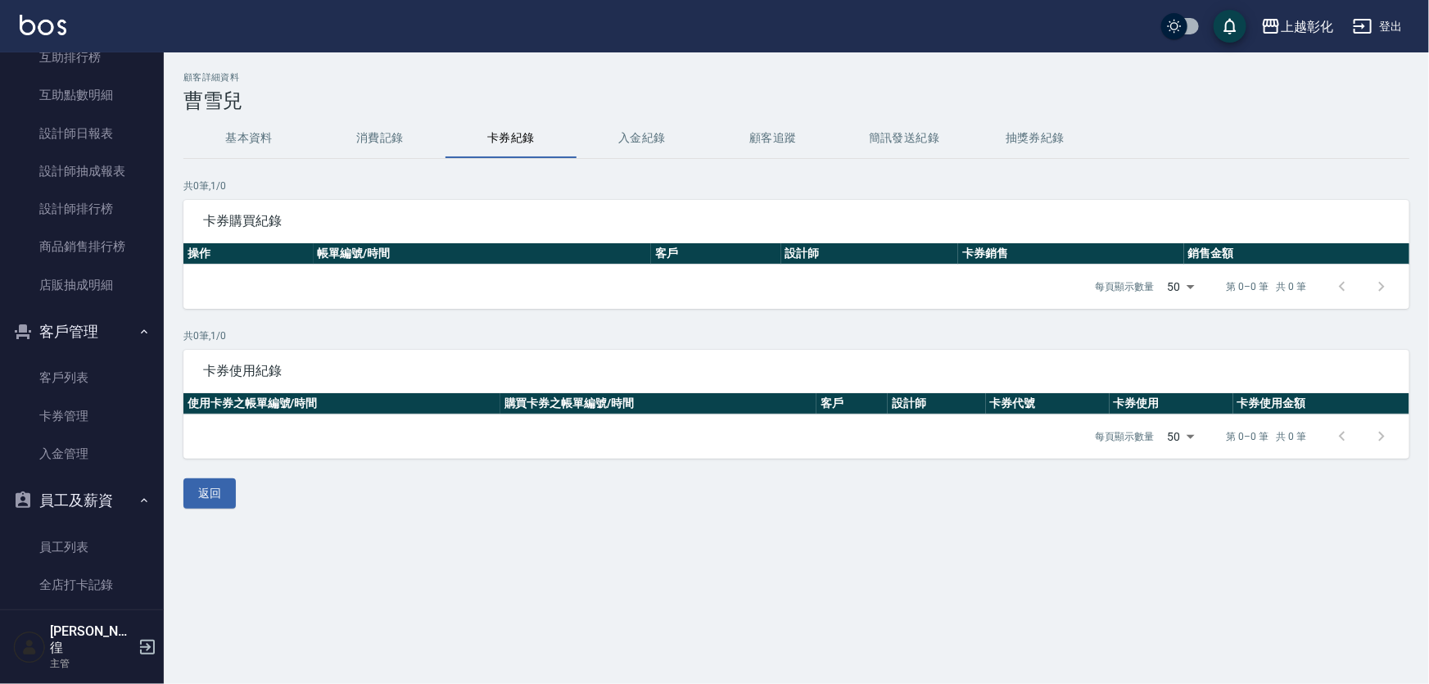
click at [682, 138] on button "入金紀錄" at bounding box center [642, 138] width 131 height 39
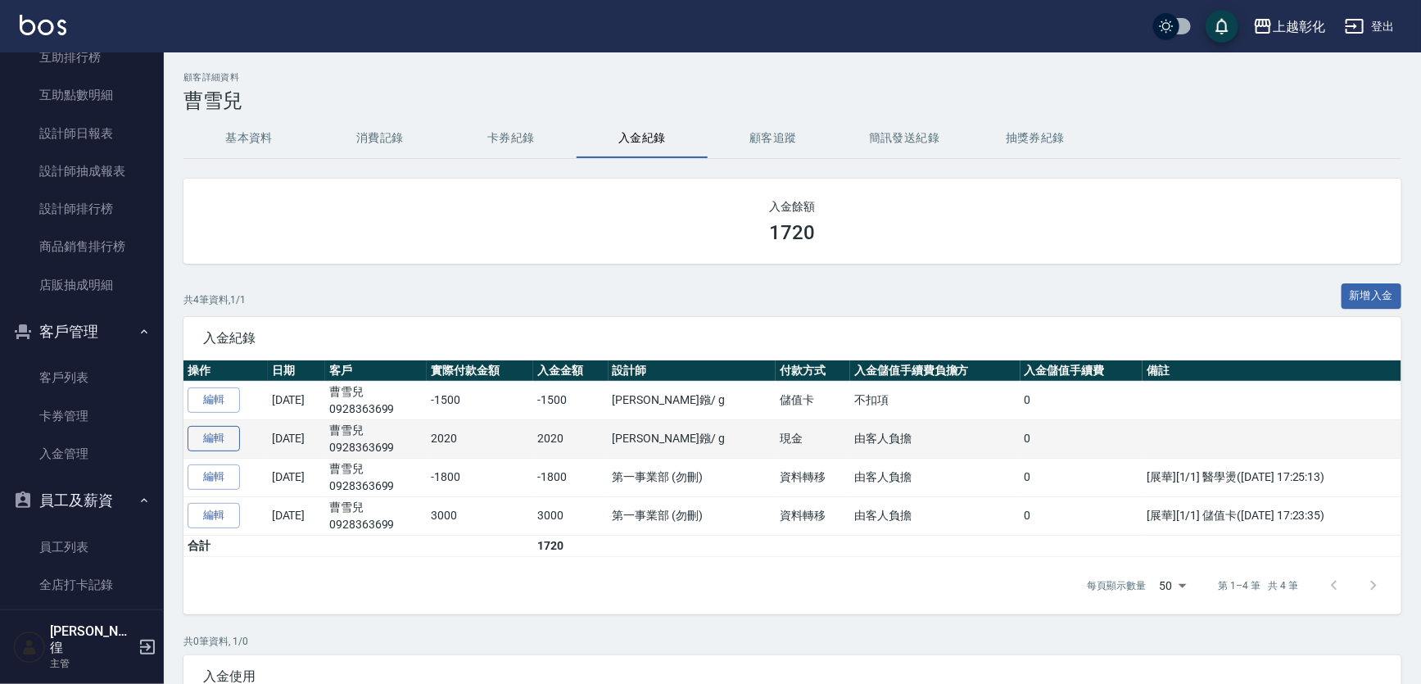
click at [221, 448] on link "編輯" at bounding box center [214, 438] width 52 height 25
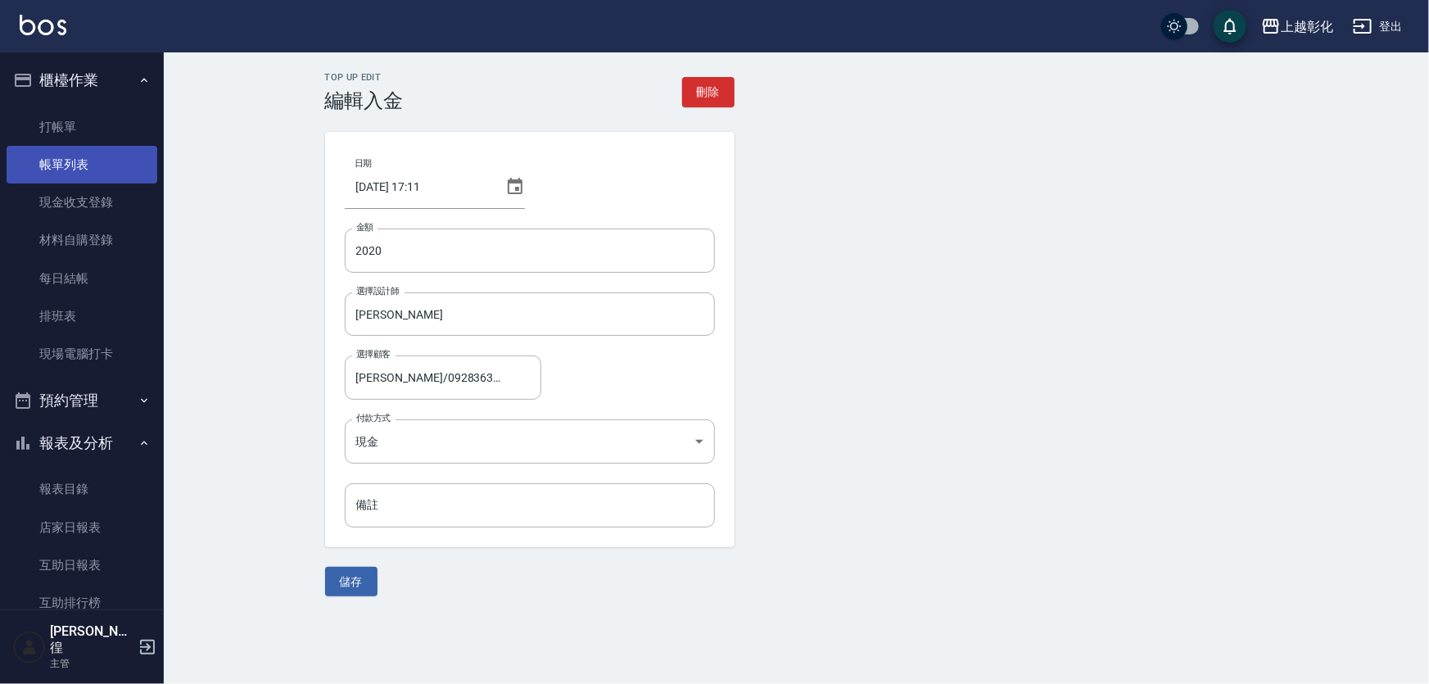
click at [110, 157] on link "帳單列表" at bounding box center [82, 165] width 151 height 38
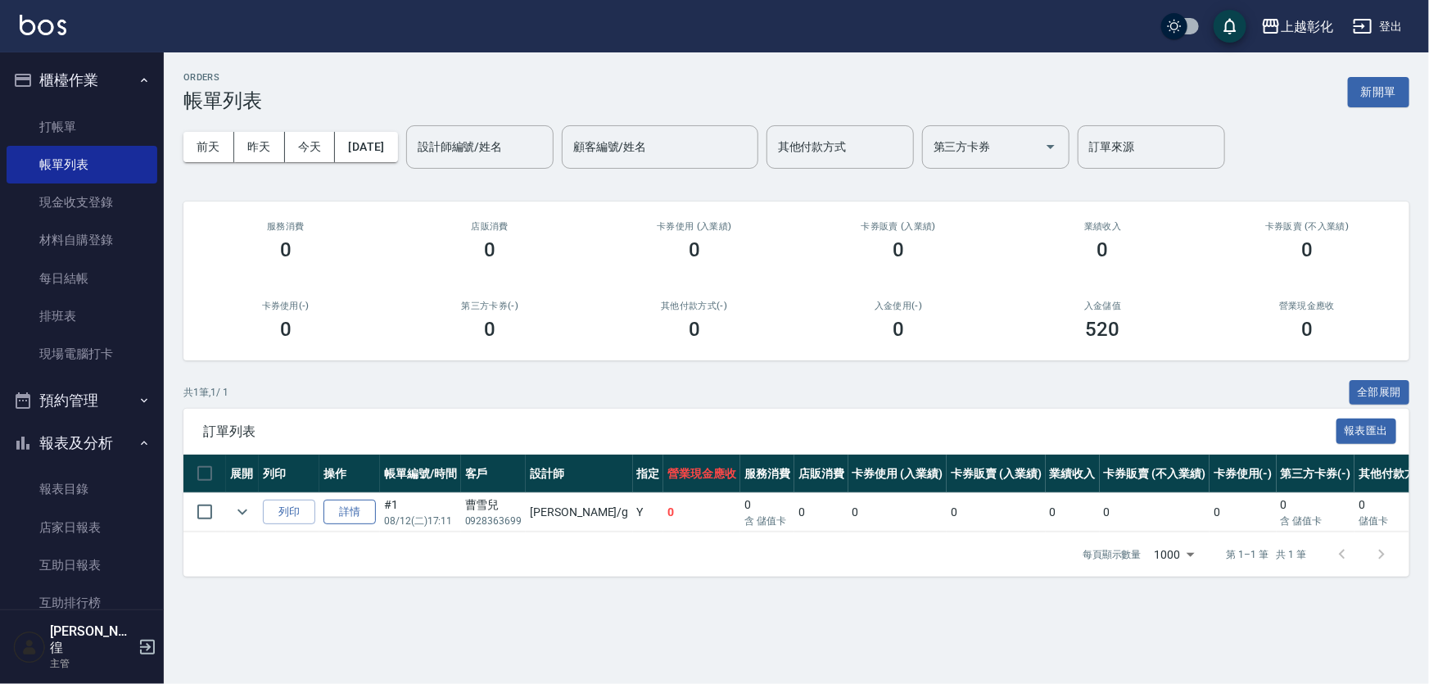
click at [347, 525] on link "詳情" at bounding box center [350, 512] width 52 height 25
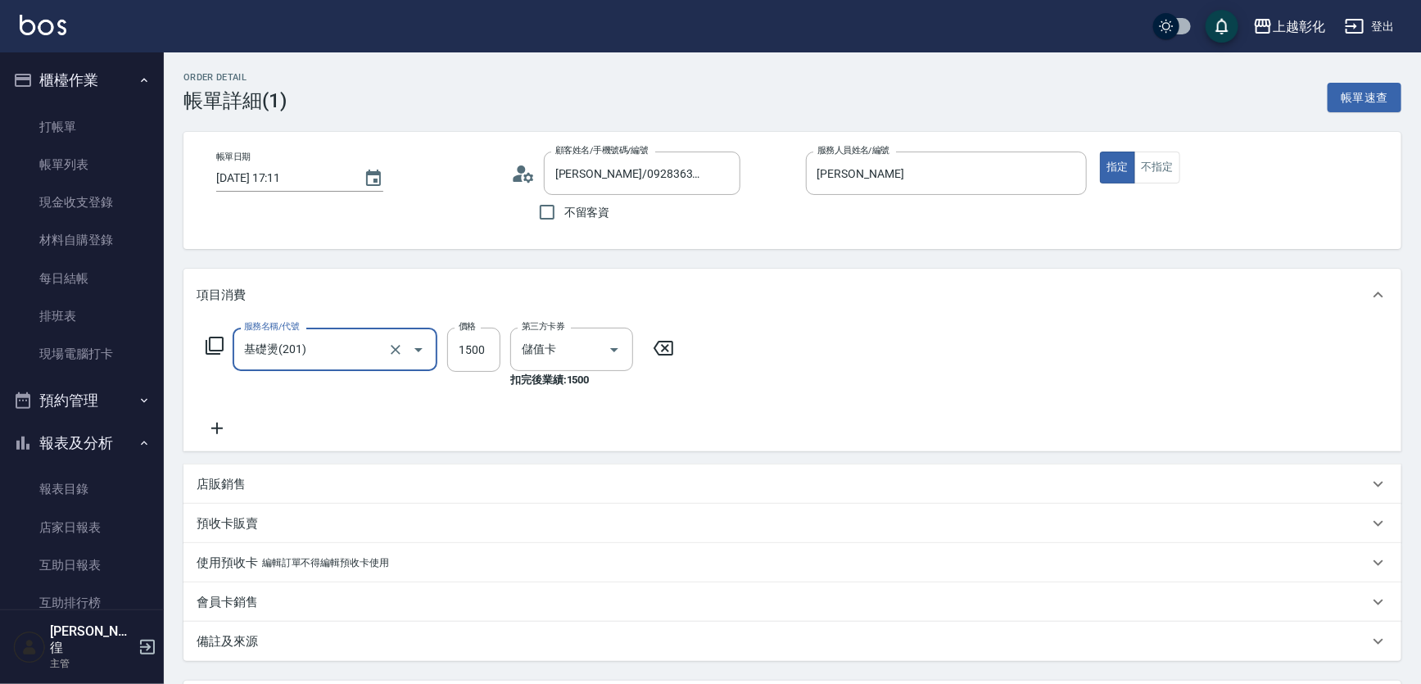
type input "[PERSON_NAME]/0928363699/"
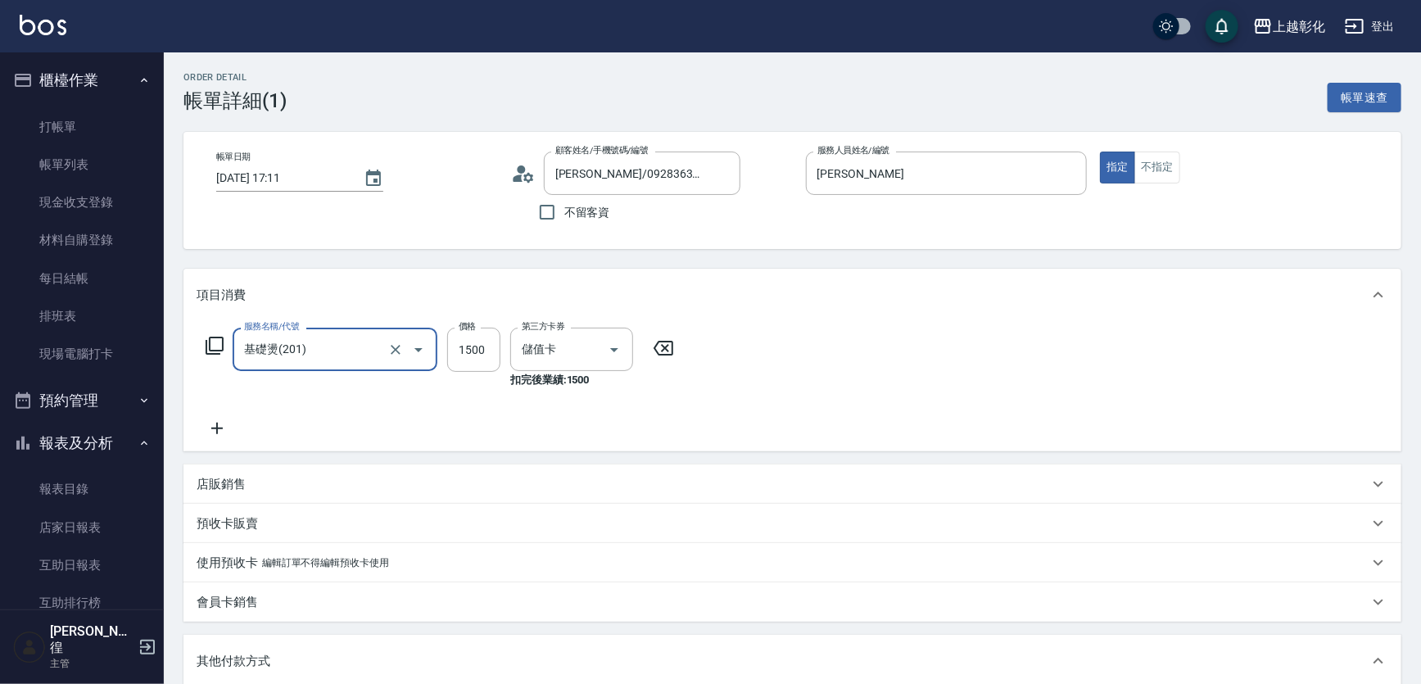
click at [204, 433] on icon at bounding box center [217, 429] width 41 height 20
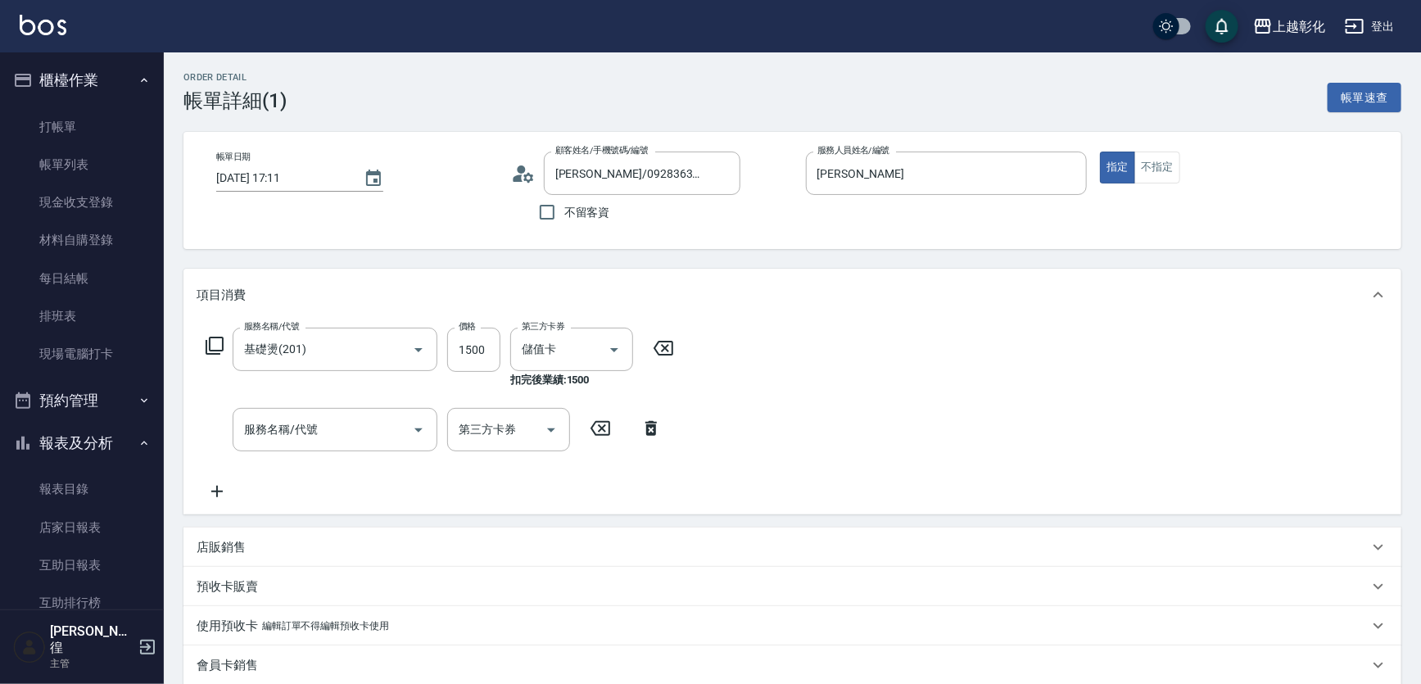
click at [230, 432] on div "服務名稱/代號 服務名稱/代號 第三方卡券 第三方卡券" at bounding box center [434, 429] width 475 height 43
click at [279, 442] on input "服務名稱/代號" at bounding box center [322, 429] width 165 height 29
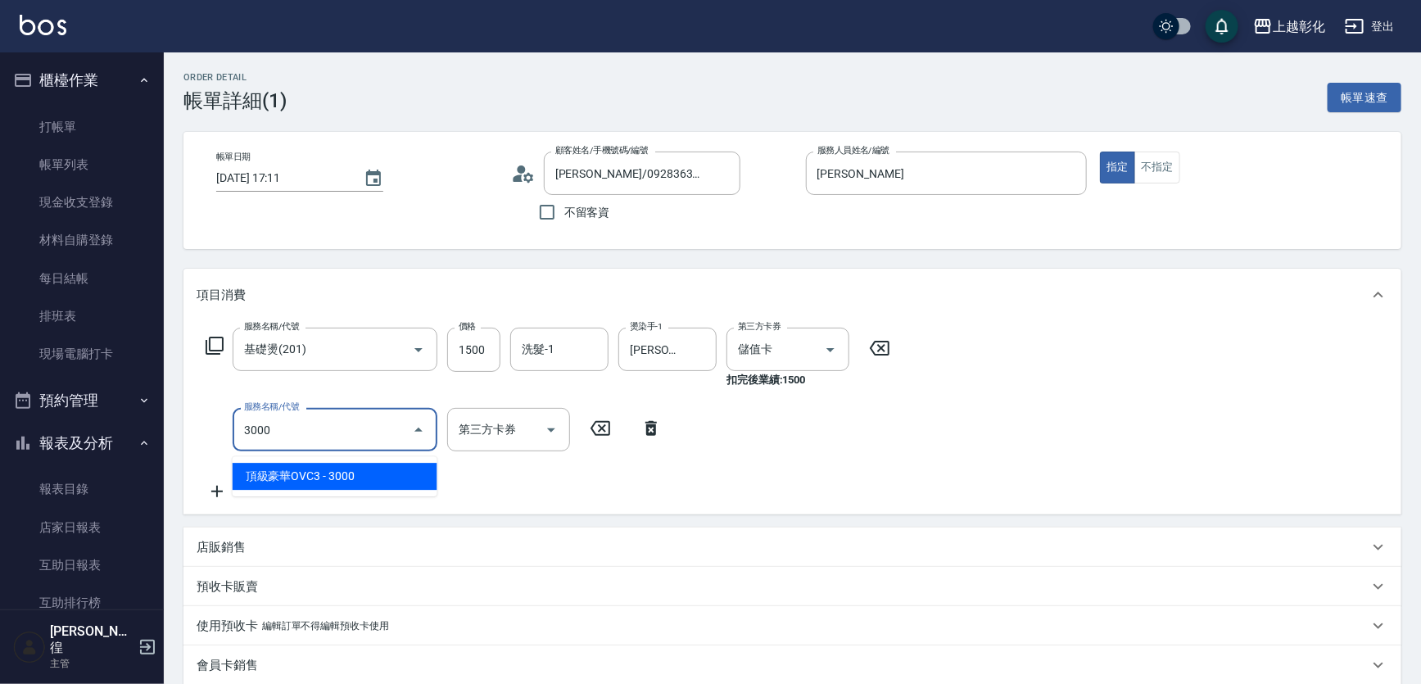
type input "頂級豪華OVC3(3000)"
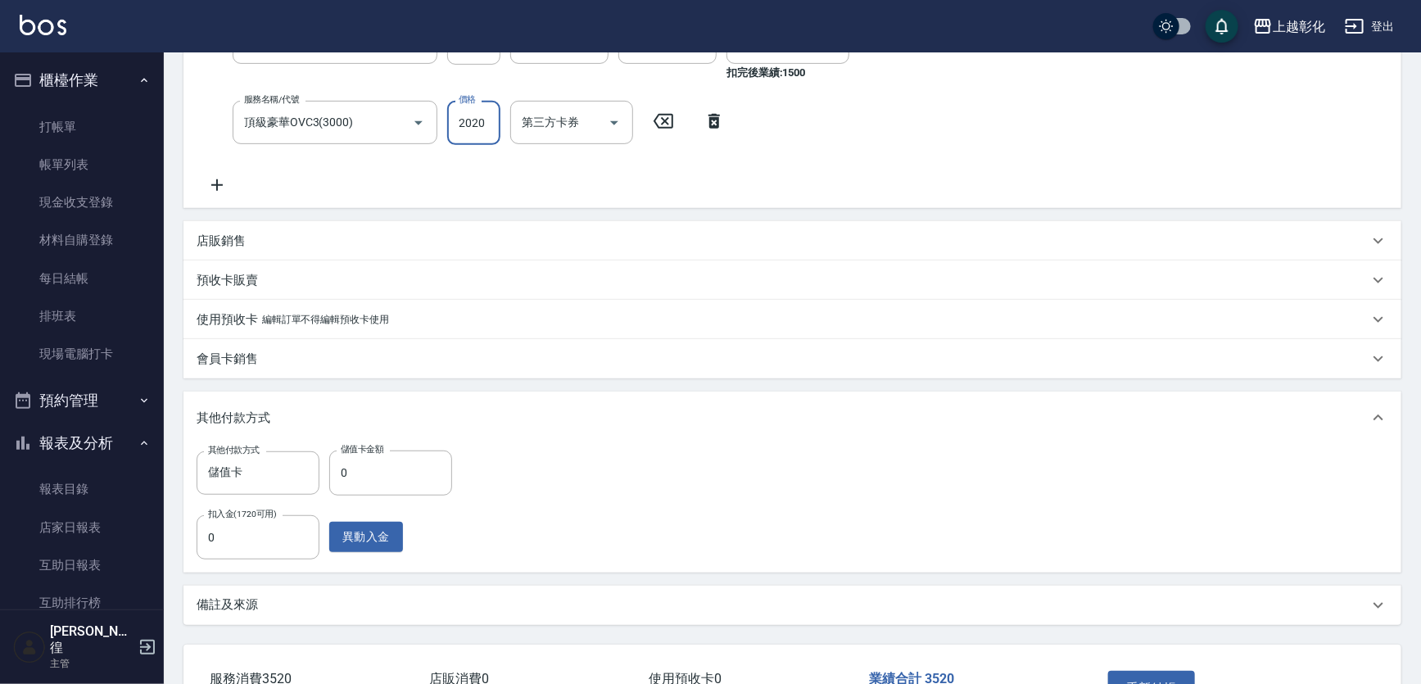
scroll to position [446, 0]
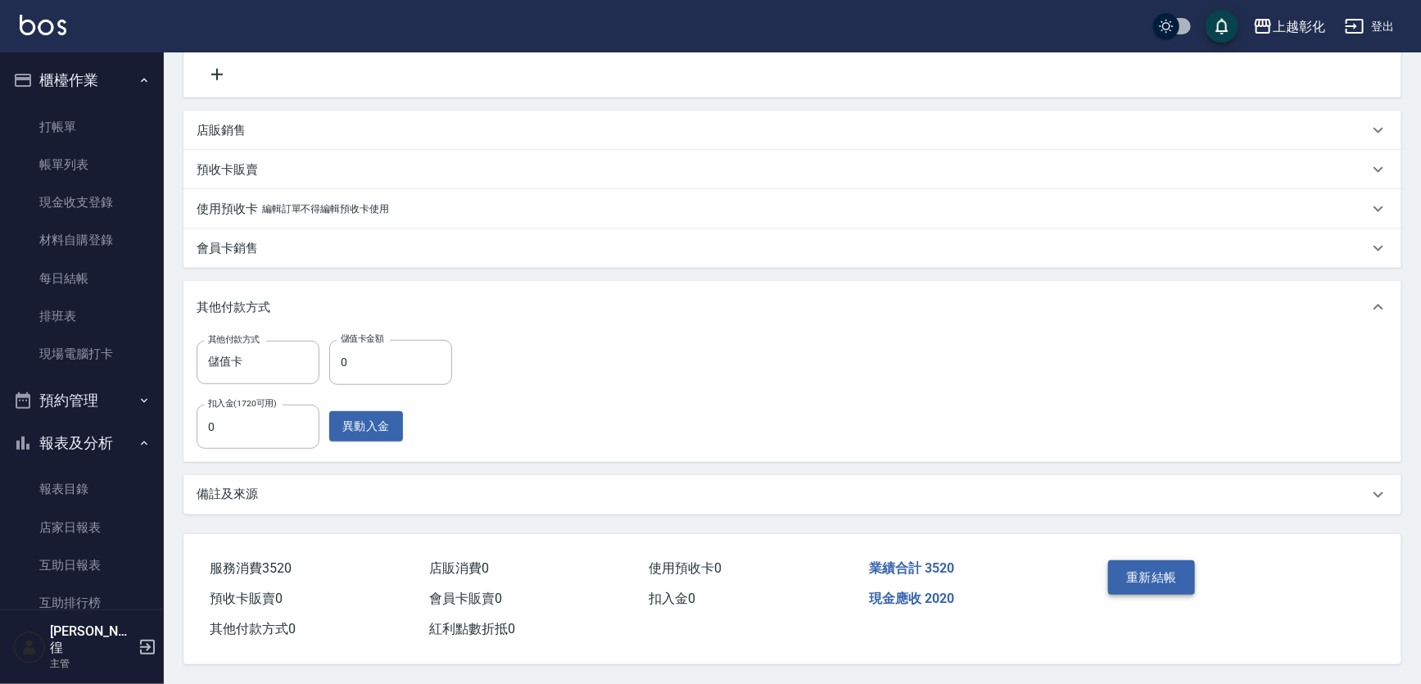
type input "2020"
click at [1182, 560] on button "重新結帳" at bounding box center [1151, 577] width 87 height 34
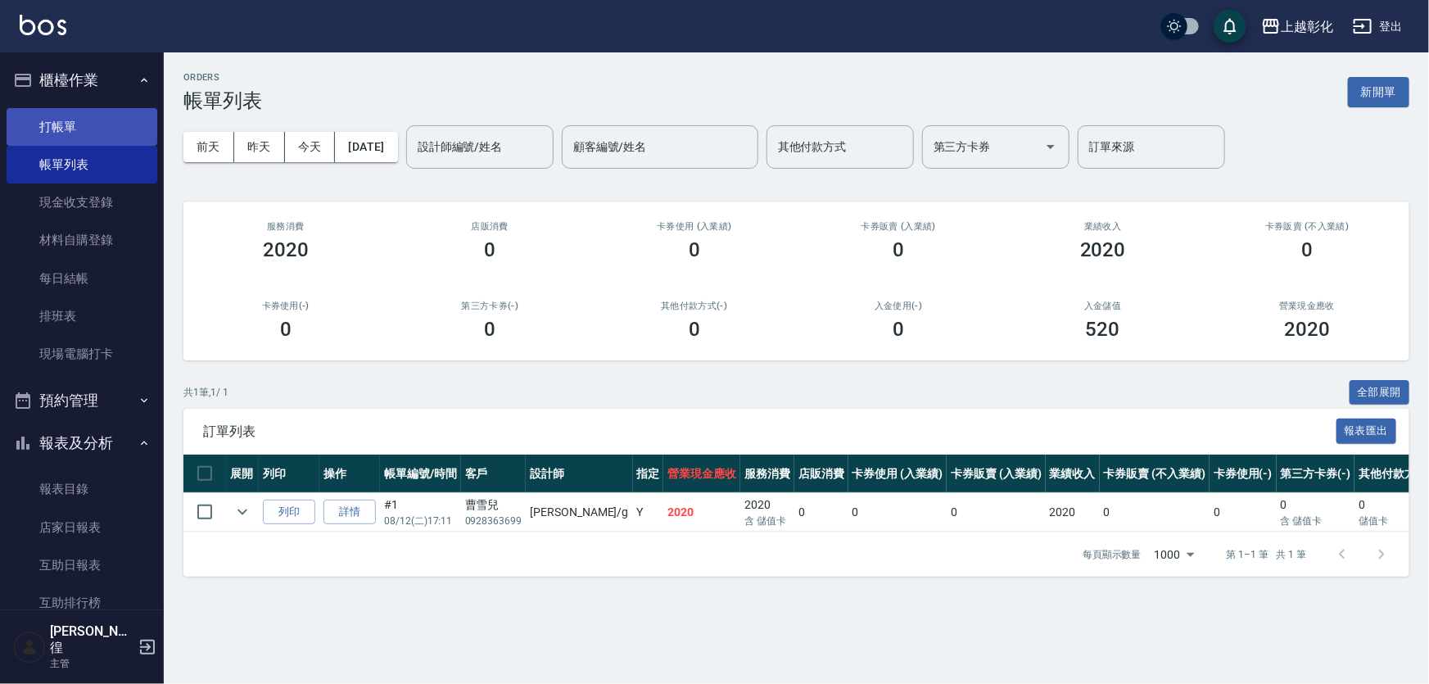
click at [48, 138] on link "打帳單" at bounding box center [82, 127] width 151 height 38
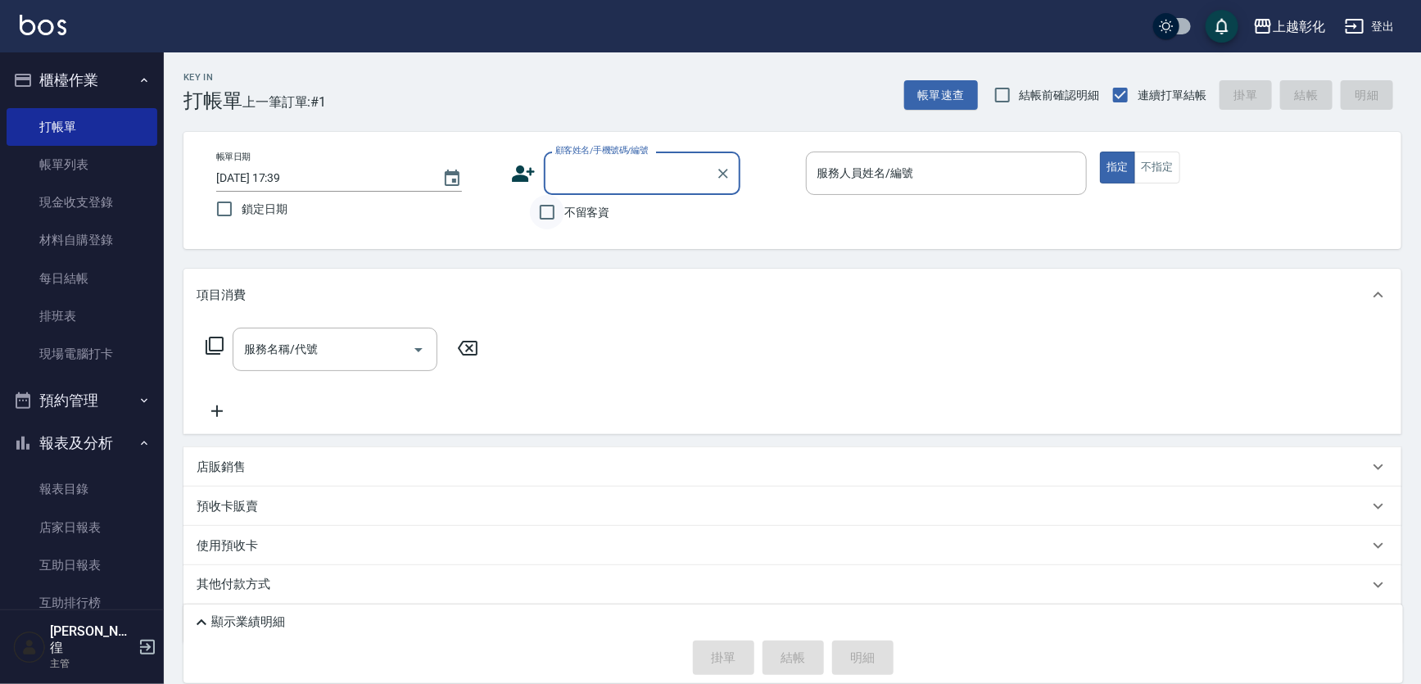
click at [564, 210] on input "不留客資" at bounding box center [547, 212] width 34 height 34
checkbox input "true"
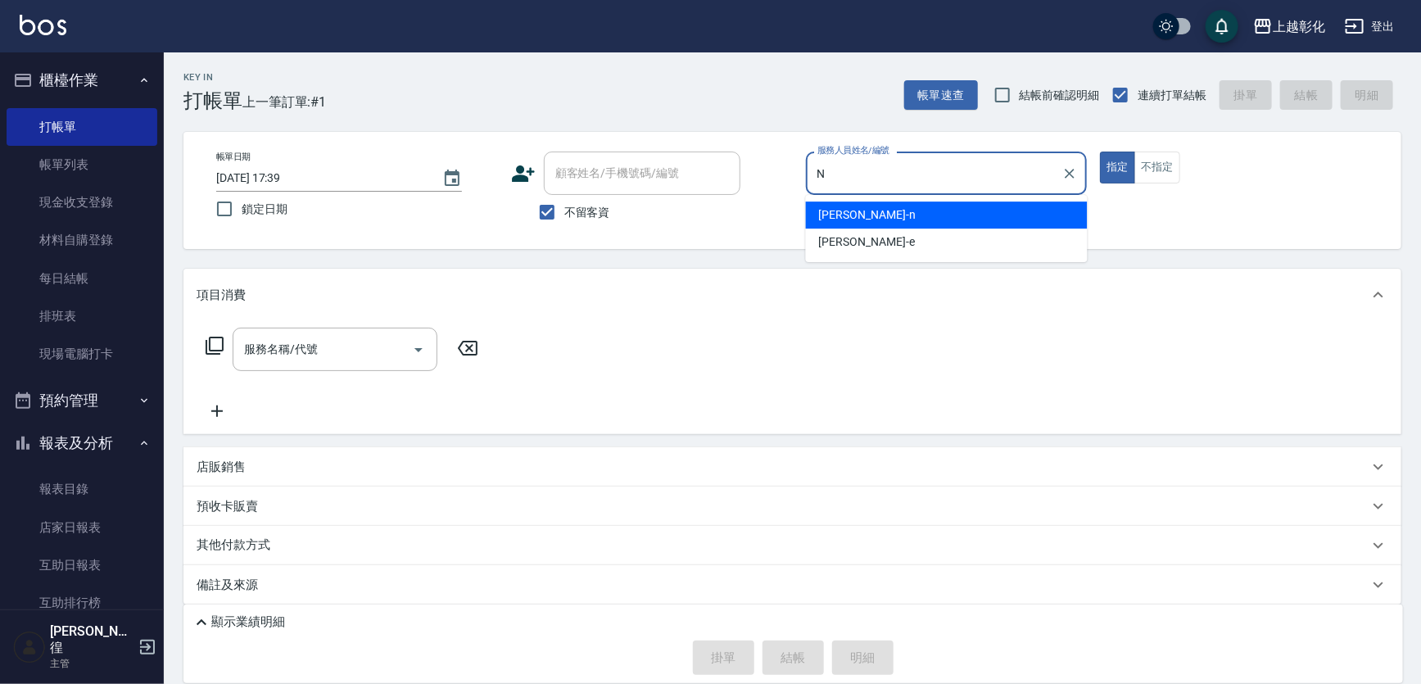
type input "yung yung-n"
type button "true"
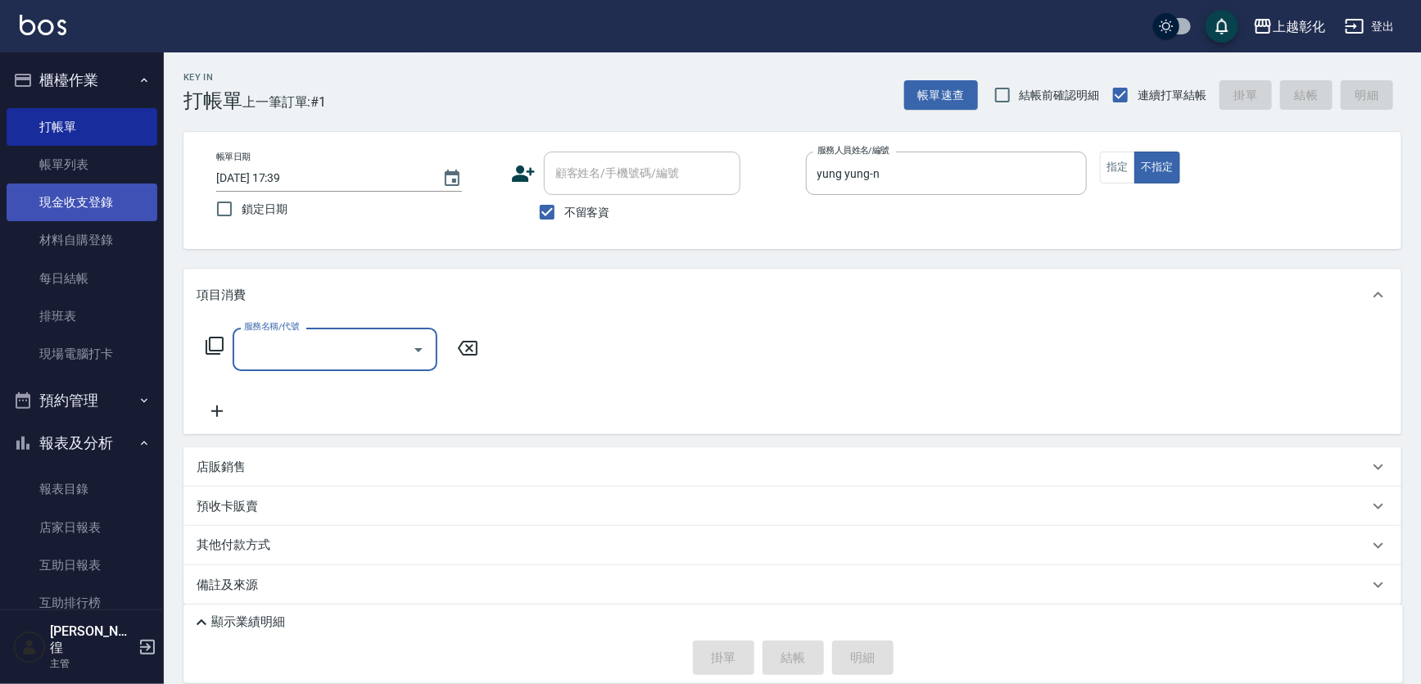
click at [89, 202] on link "現金收支登錄" at bounding box center [82, 202] width 151 height 38
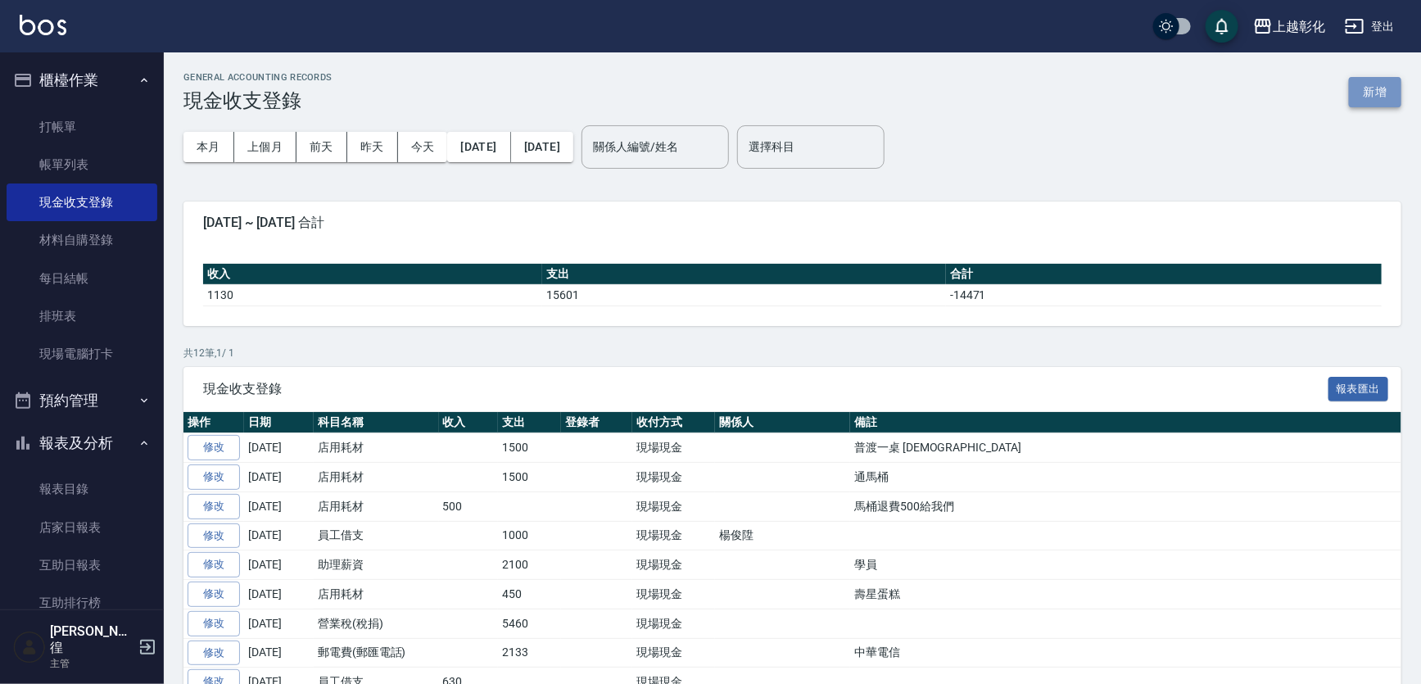
click at [1376, 93] on button "新增" at bounding box center [1375, 92] width 52 height 30
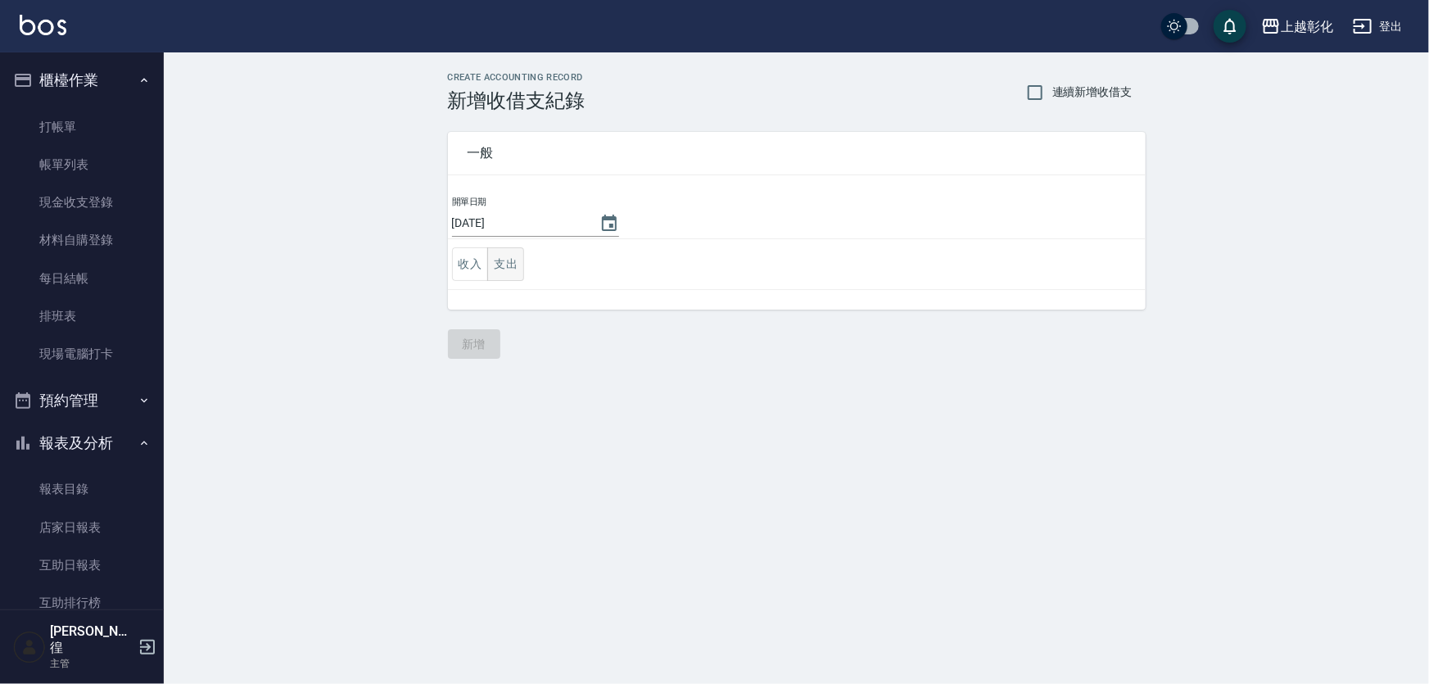
click at [510, 273] on button "支出" at bounding box center [505, 264] width 37 height 34
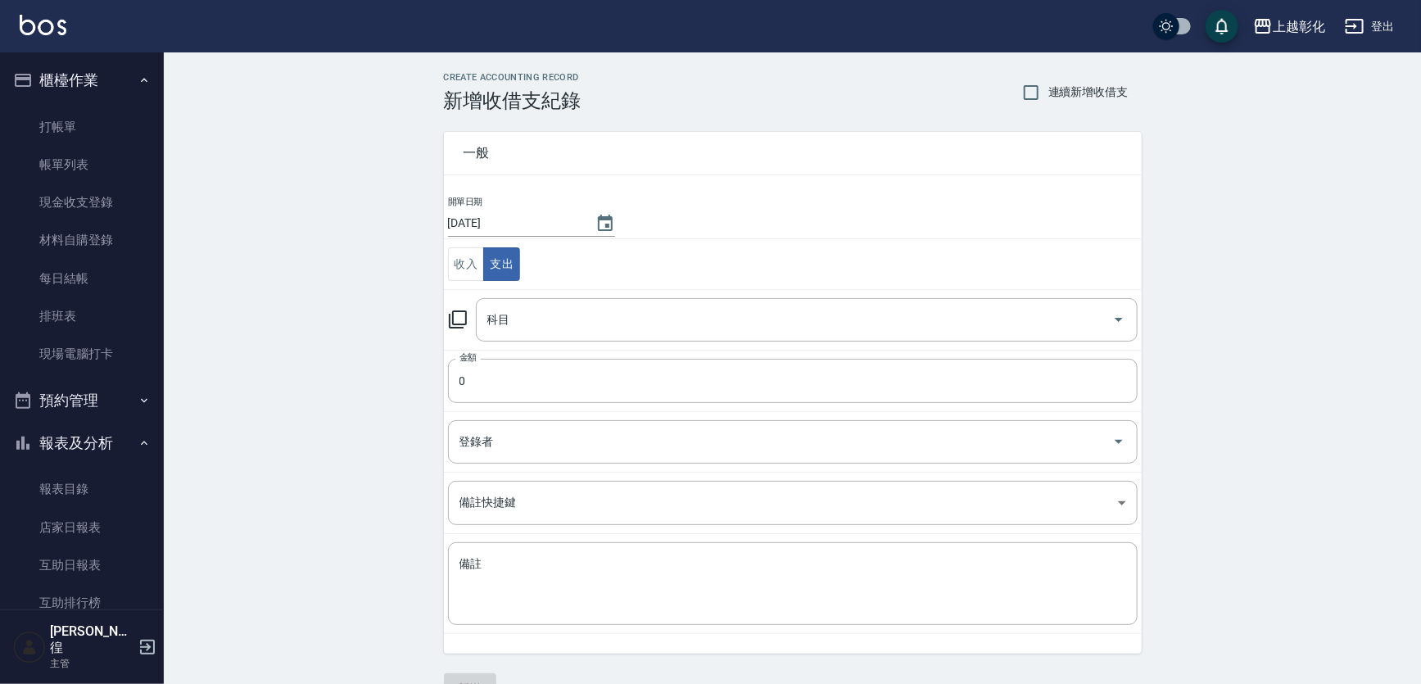
click at [503, 404] on td "金額 0 金額" at bounding box center [793, 380] width 698 height 61
click at [516, 378] on input "0" at bounding box center [793, 381] width 690 height 44
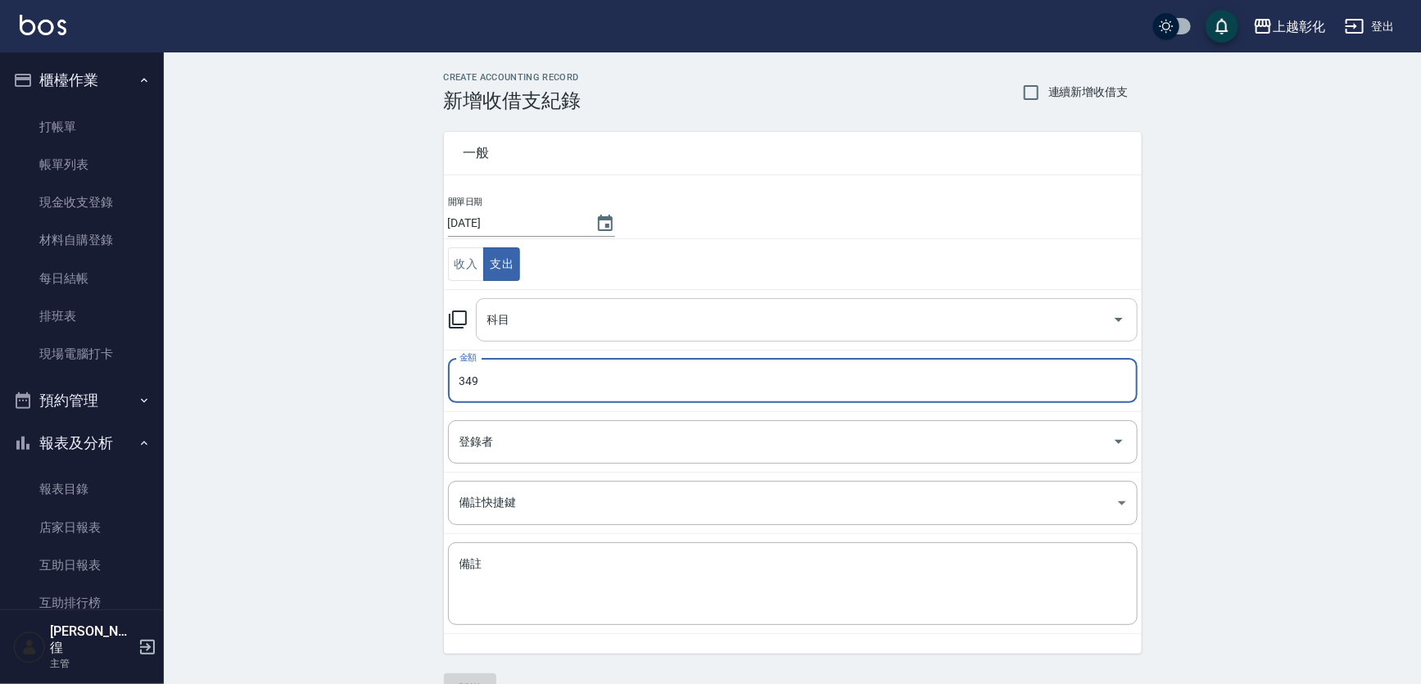
type input "349"
click at [532, 325] on input "科目" at bounding box center [794, 320] width 623 height 29
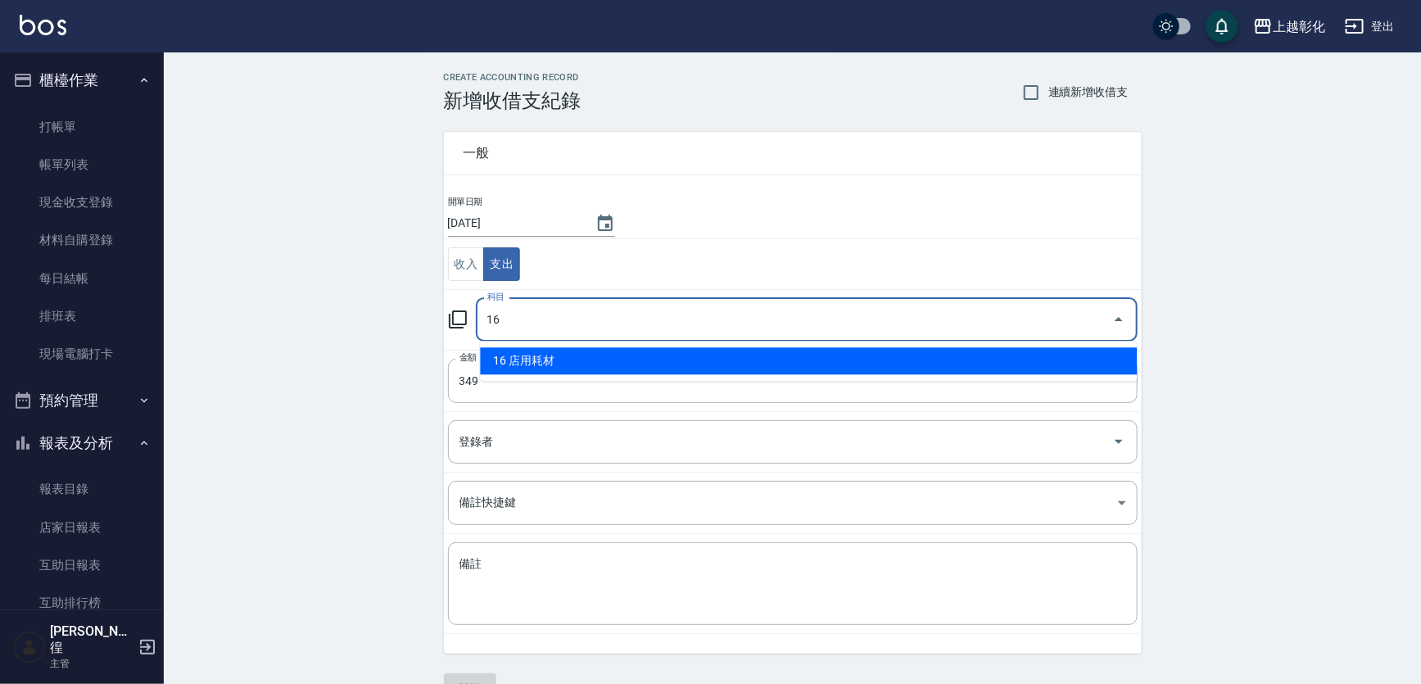
click at [551, 373] on li "16 店用耗材" at bounding box center [808, 360] width 657 height 27
type input "16 店用耗材"
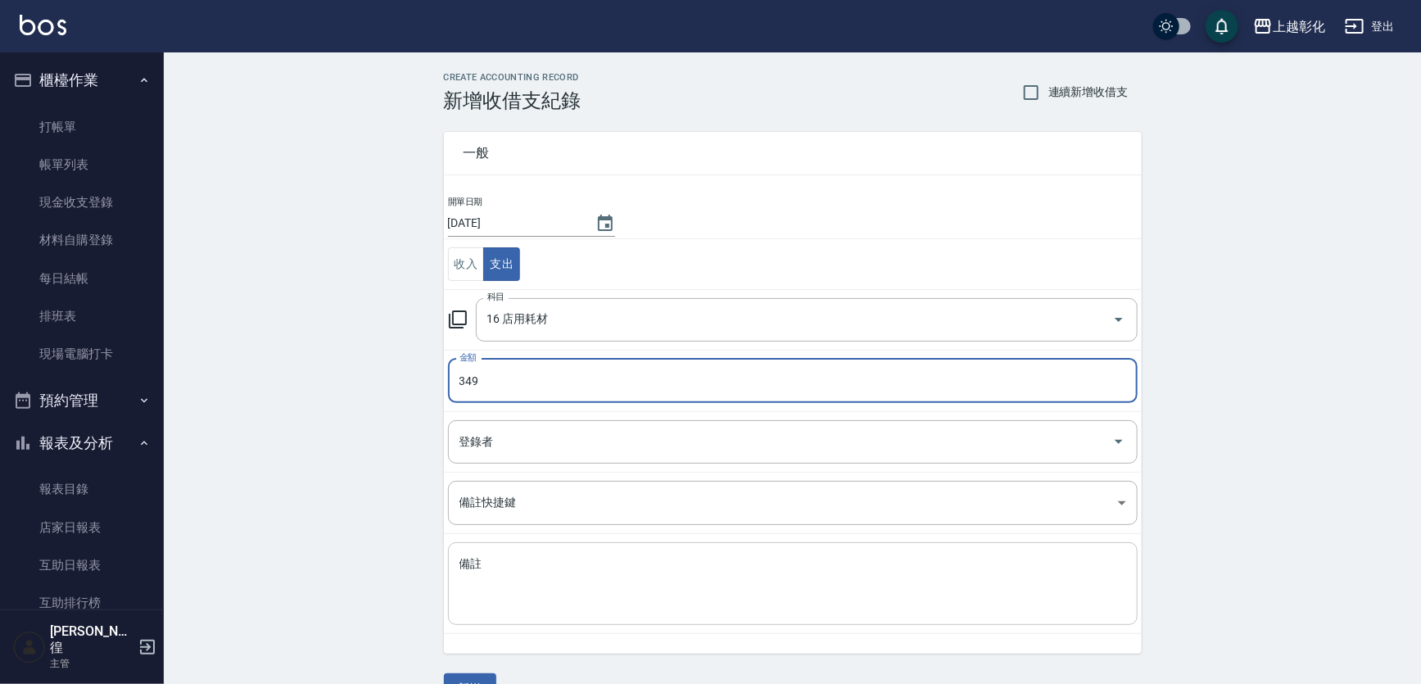
click at [492, 560] on textarea "備註" at bounding box center [793, 584] width 667 height 56
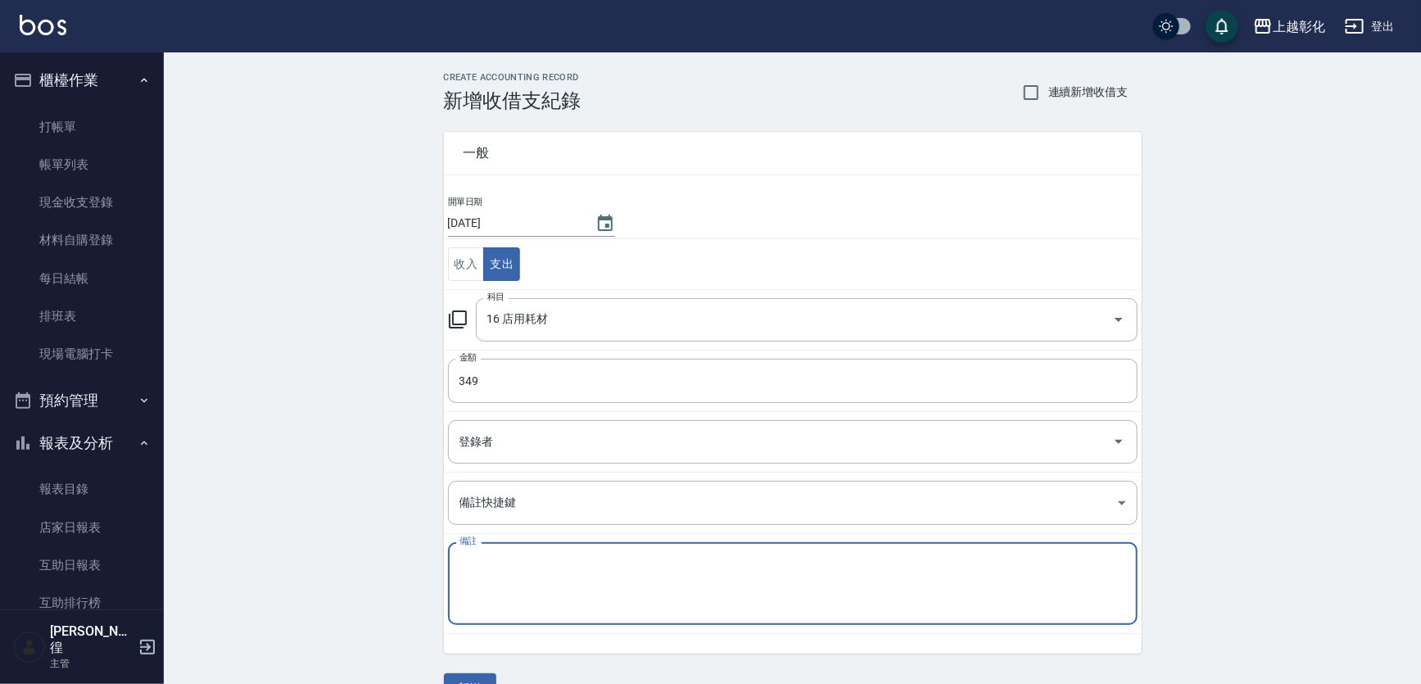
type textarea "D"
type textarea "警"
type textarea "酒精"
click at [479, 672] on div "一般 開單日期 [DATE] 收入 支出 科目 16 店用耗材 科目 金額 349 金額 登錄者 登錄者 備註快捷鍵 ​ 備註快捷鍵 備註 酒精 x 備註 新增" at bounding box center [793, 407] width 698 height 591
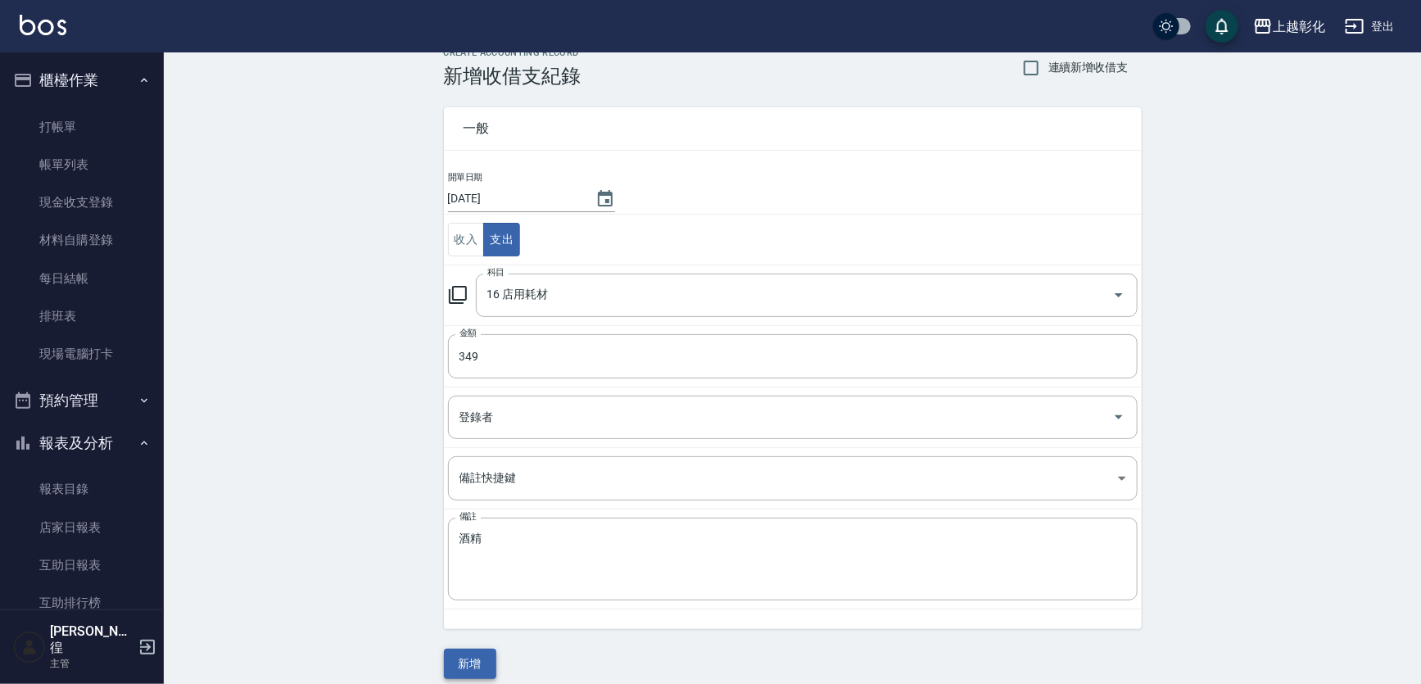
scroll to position [38, 0]
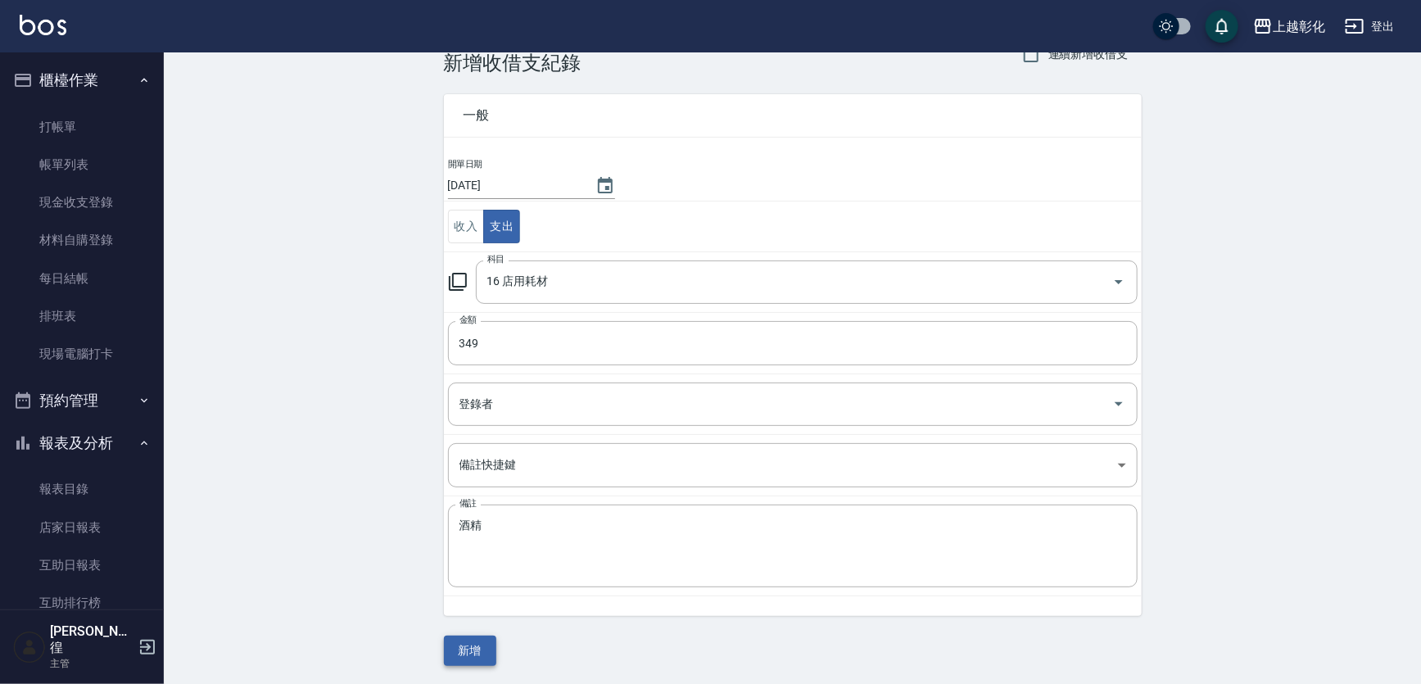
click at [466, 669] on div "CREATE ACCOUNTING RECORD 新增收借支紀錄 連續新增收借支 一般 開單日期 [DATE] 收入 支出 科目 16 店用耗材 科目 金額 …" at bounding box center [792, 350] width 1257 height 671
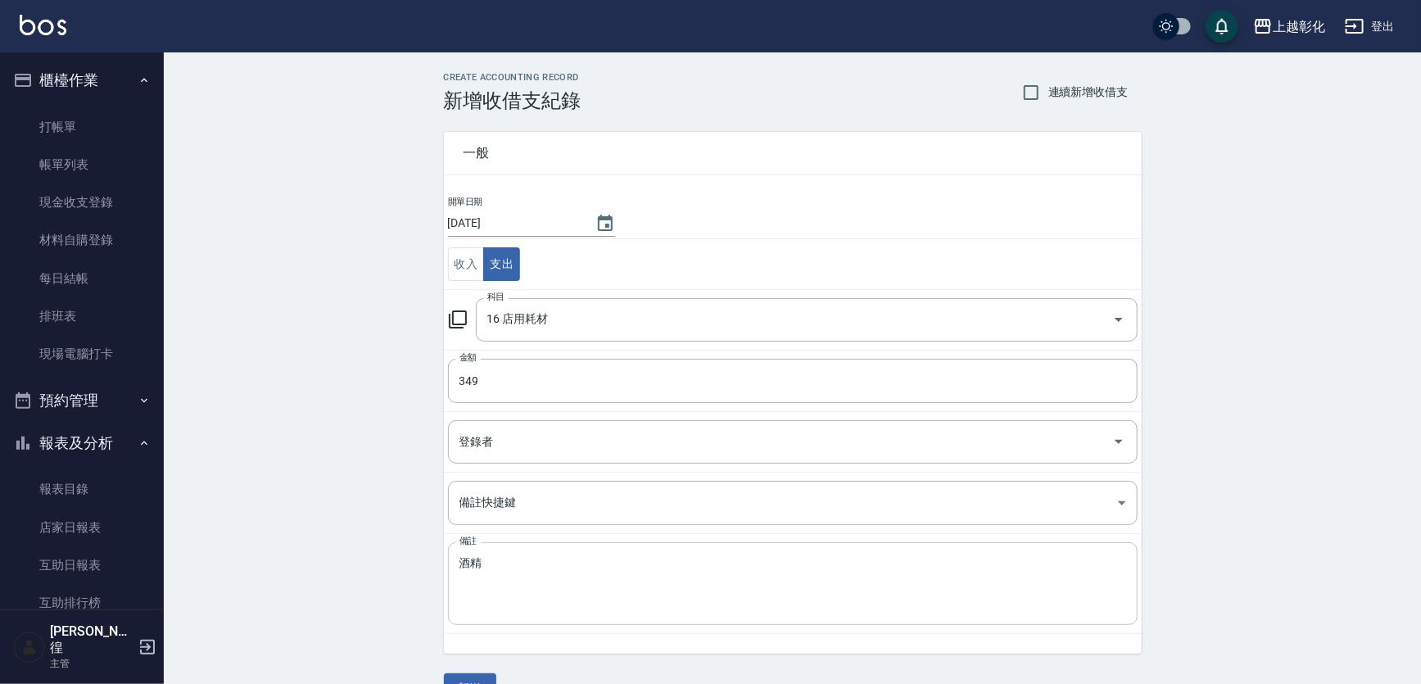
scroll to position [0, 0]
click at [469, 681] on button "新增" at bounding box center [470, 688] width 52 height 30
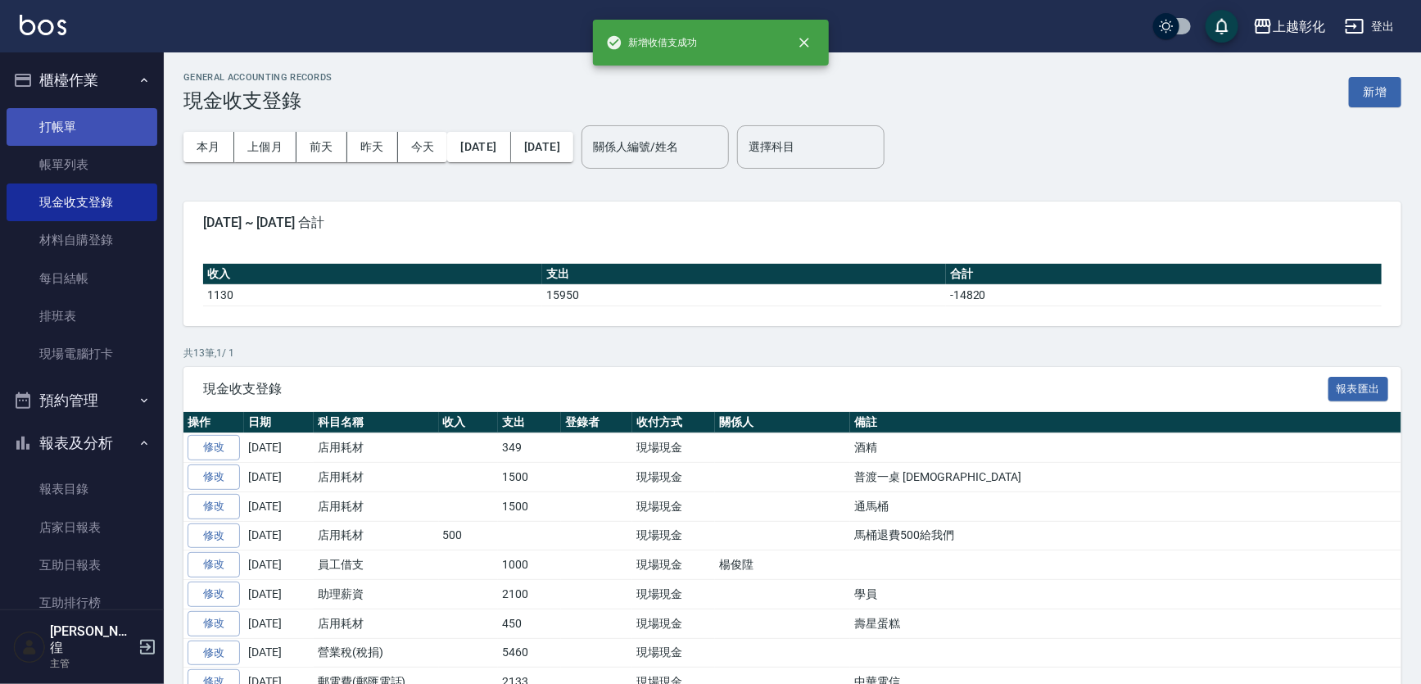
click at [60, 125] on link "打帳單" at bounding box center [82, 127] width 151 height 38
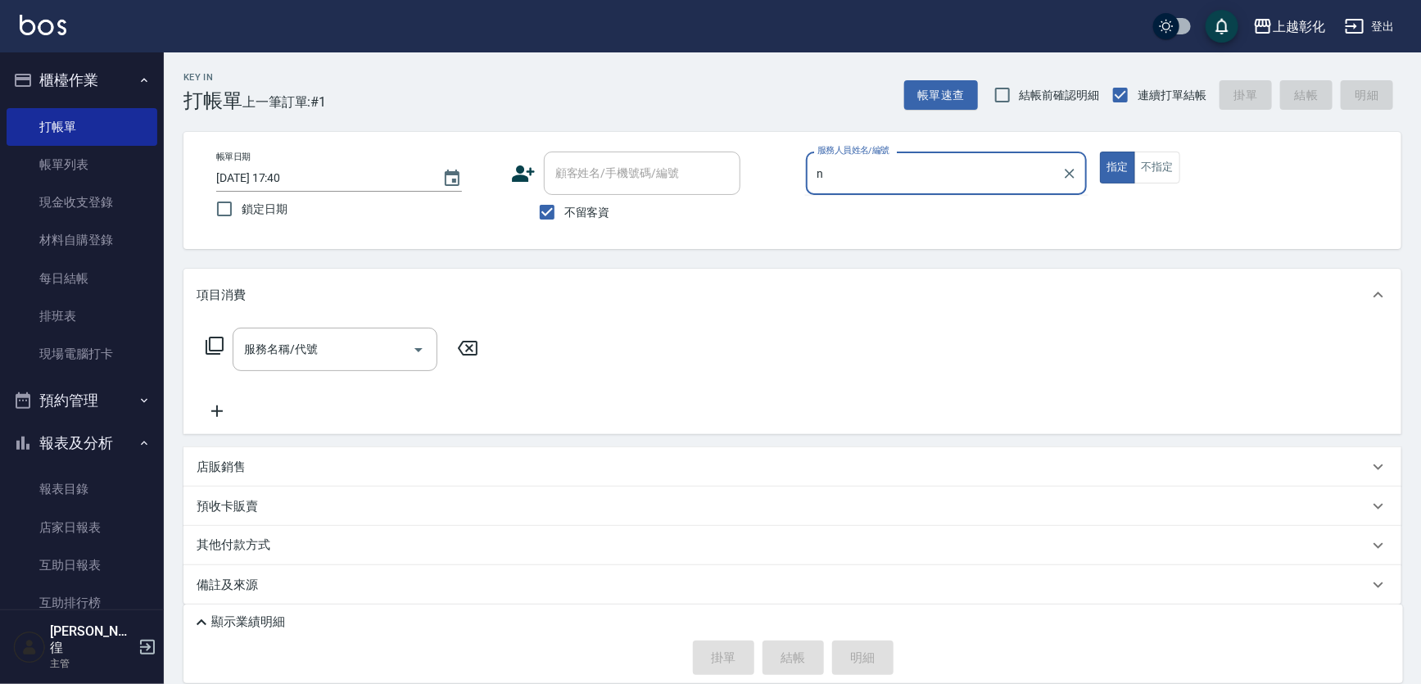
type input "yung yung-n"
type button "true"
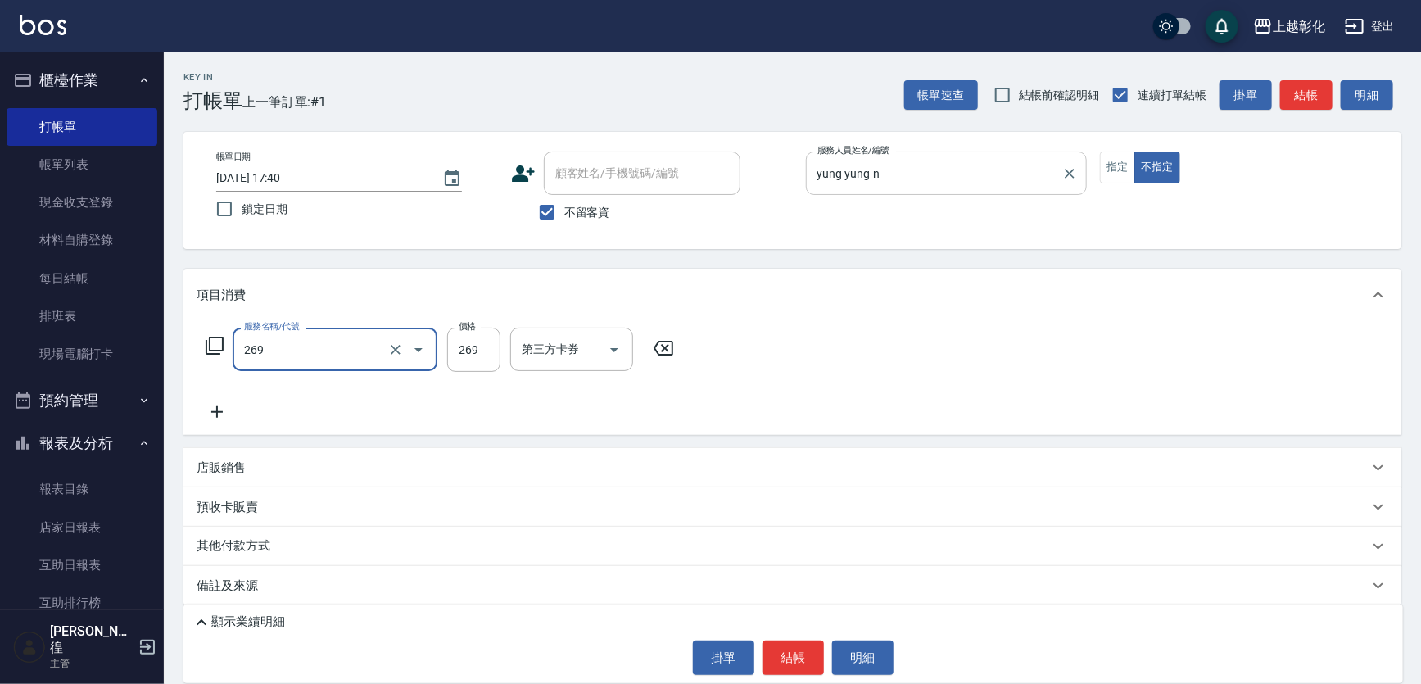
type input "一般洗剪(269)"
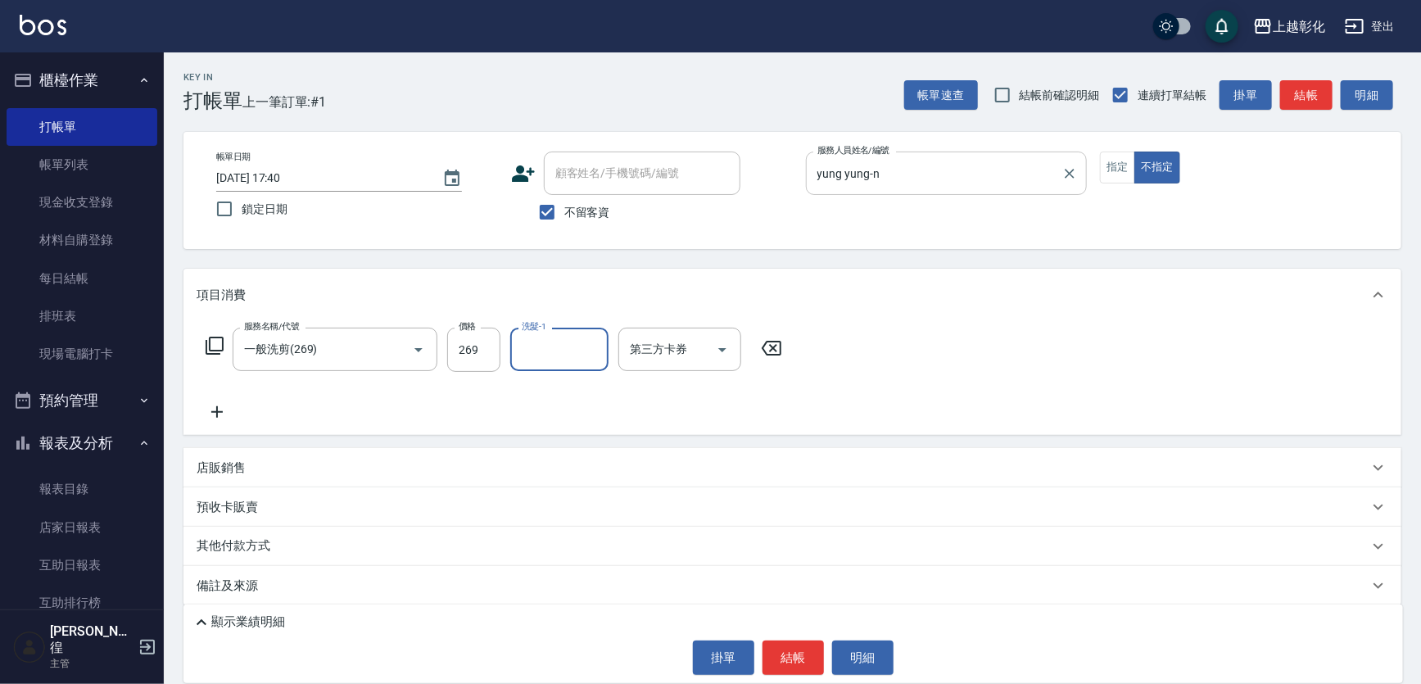
type input "ㄙ"
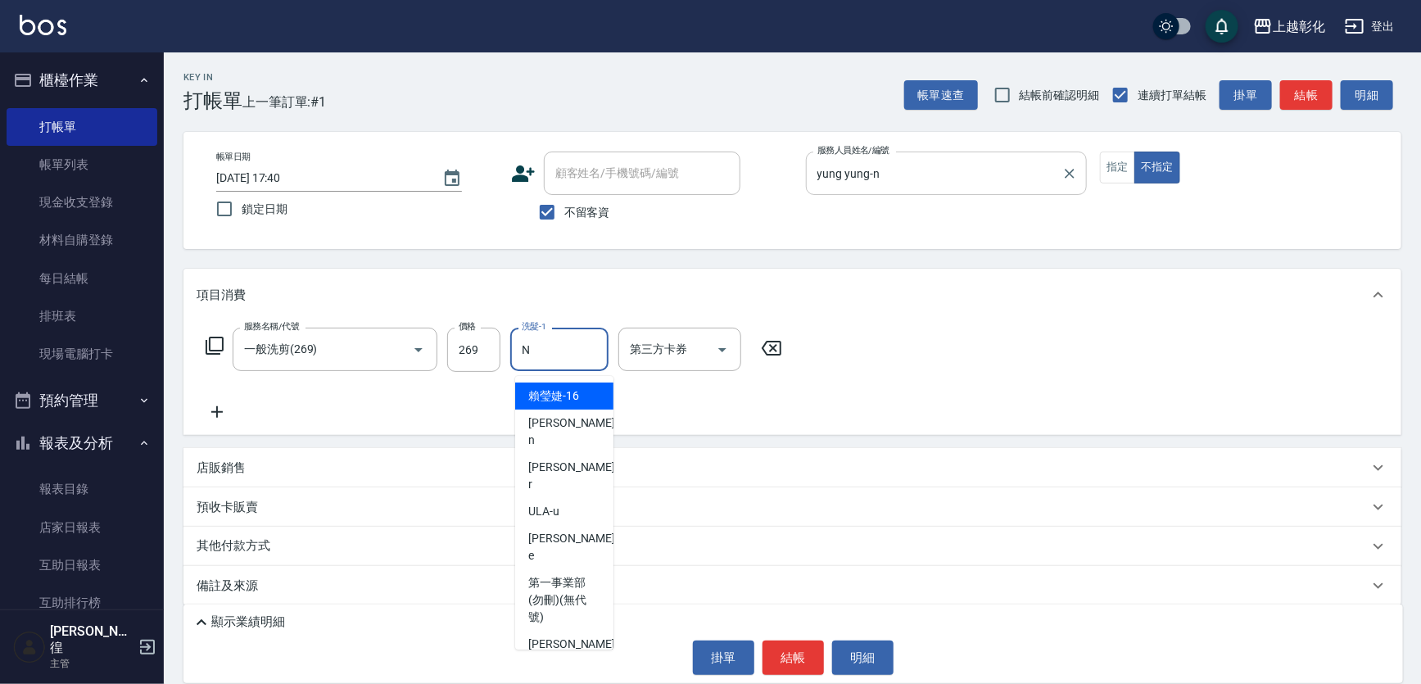
type input "yung yung-n"
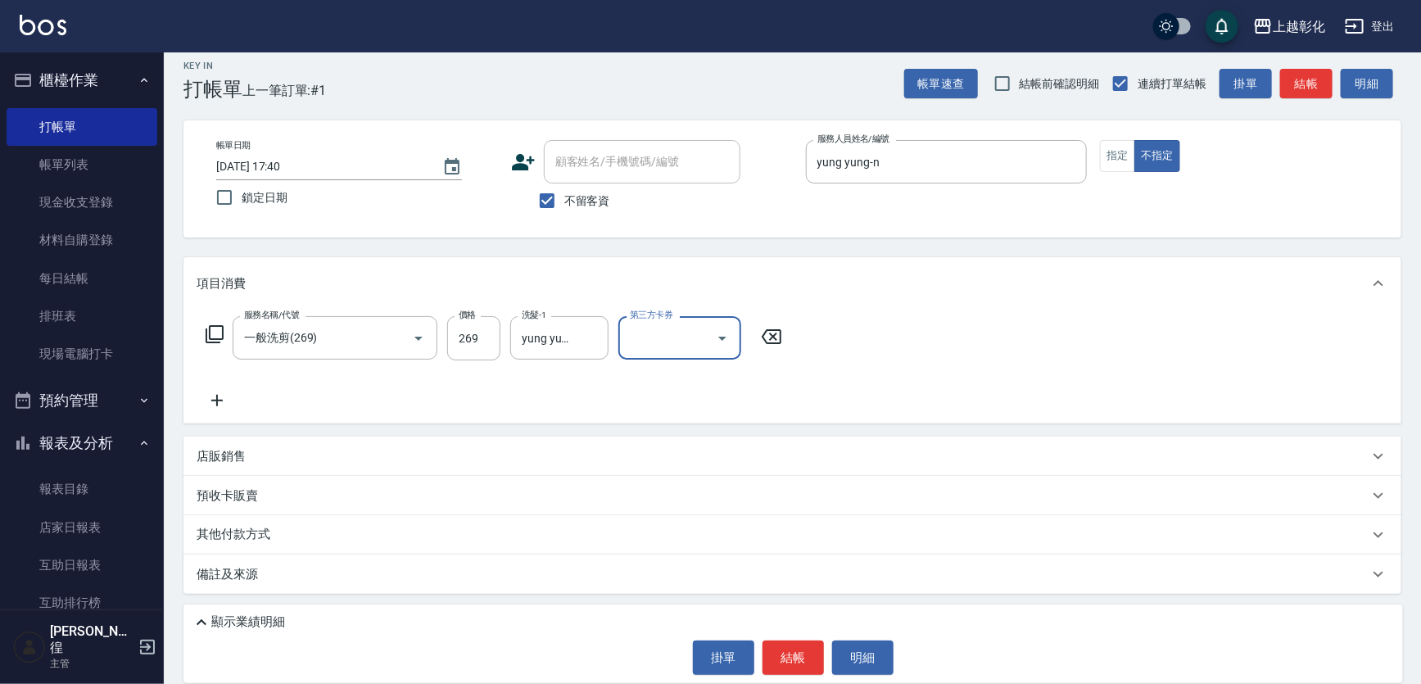
scroll to position [31, 0]
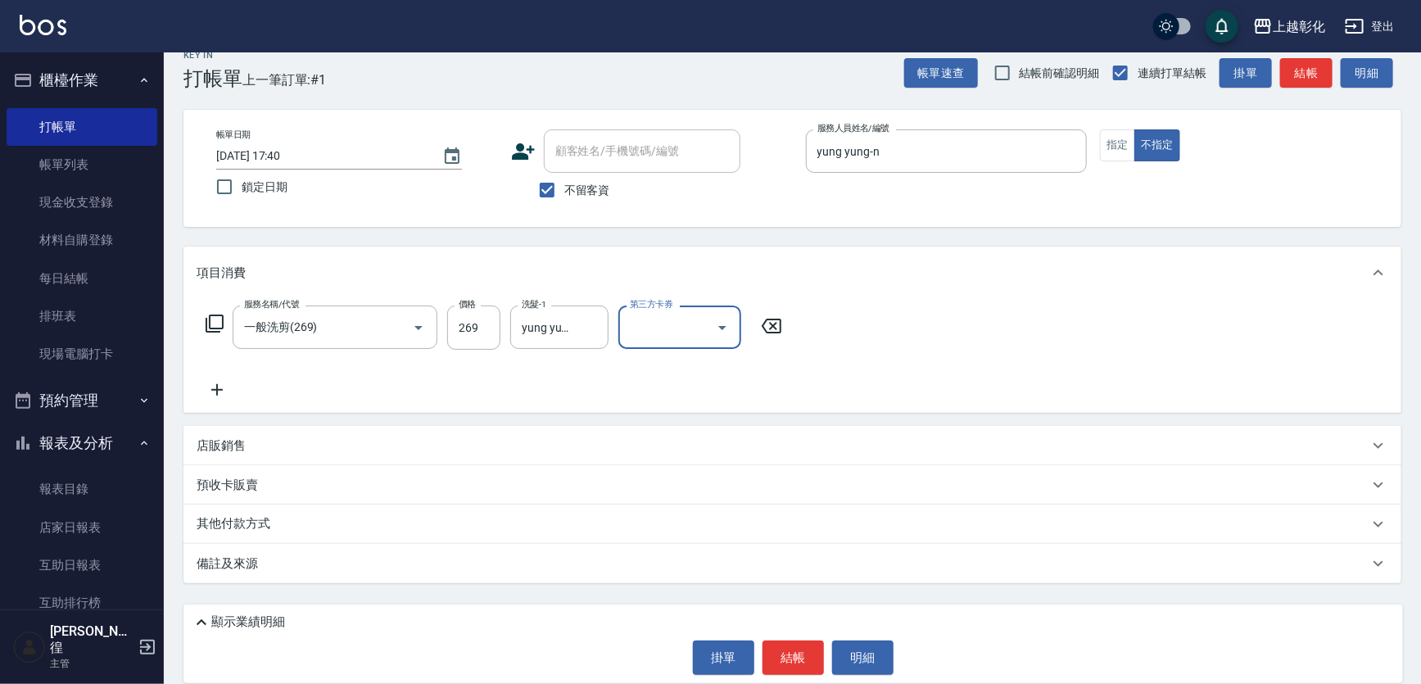
click at [328, 613] on div "顯示業績明細" at bounding box center [798, 623] width 1212 height 20
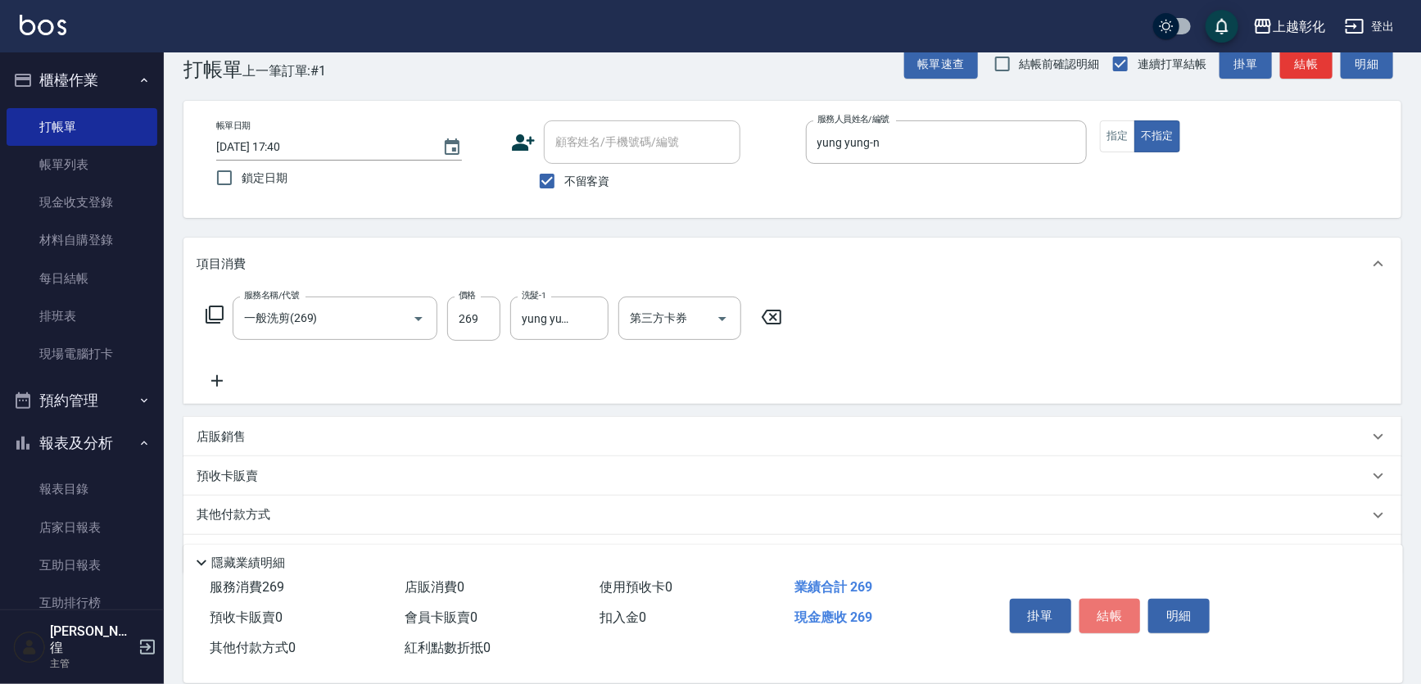
drag, startPoint x: 1122, startPoint y: 606, endPoint x: 1111, endPoint y: 591, distance: 18.7
click at [1121, 605] on button "結帳" at bounding box center [1110, 616] width 61 height 34
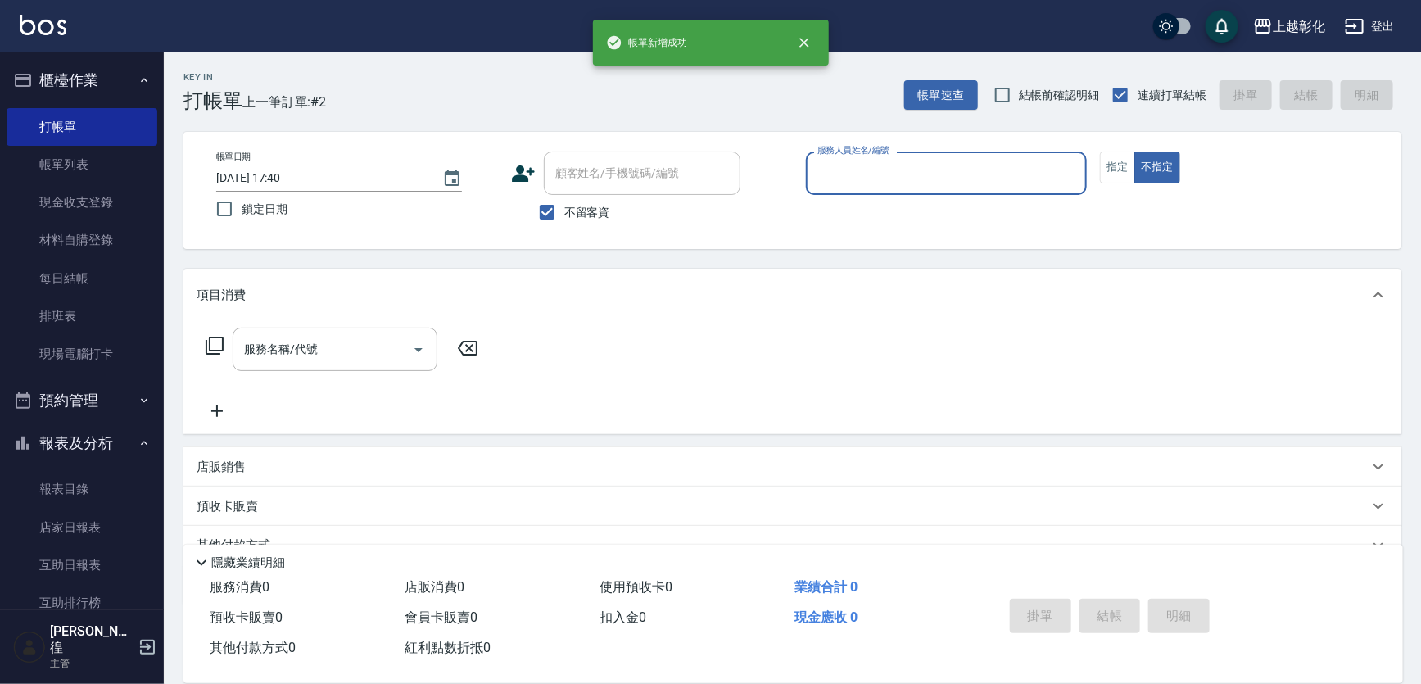
scroll to position [0, 0]
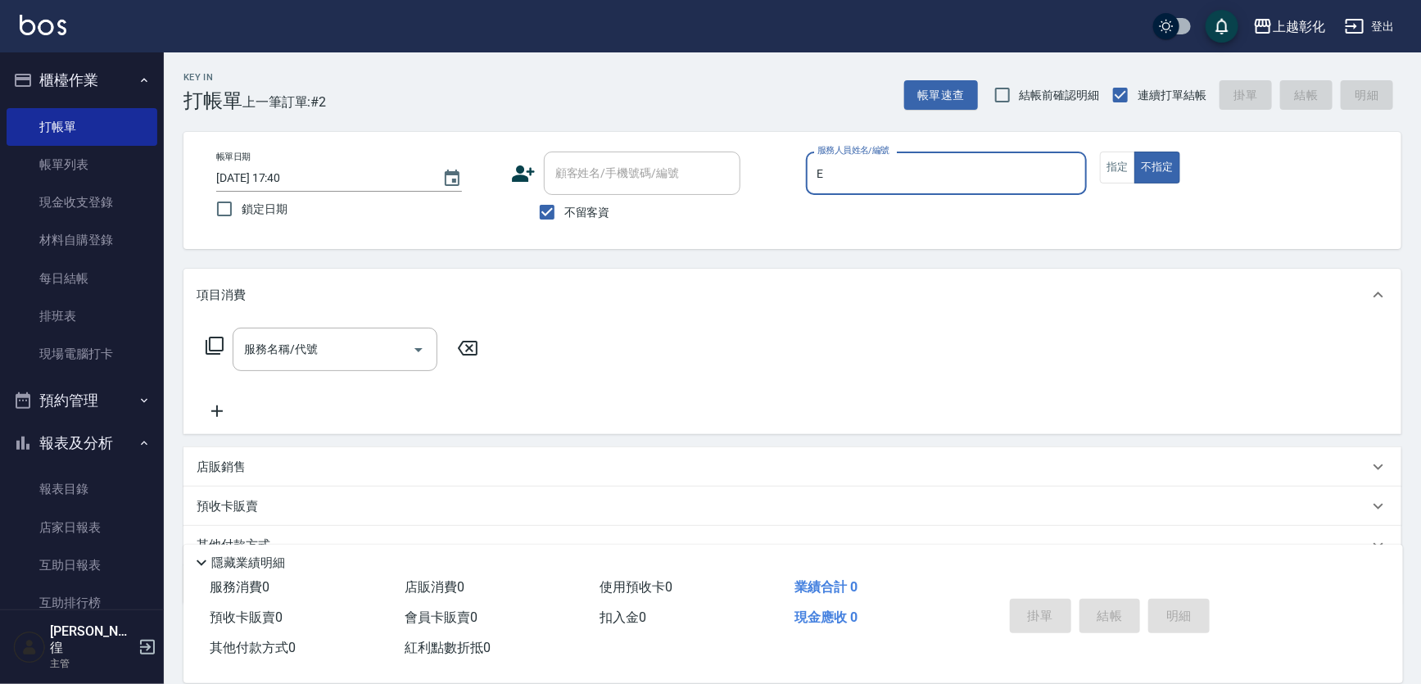
type input "[PERSON_NAME]-e"
type button "false"
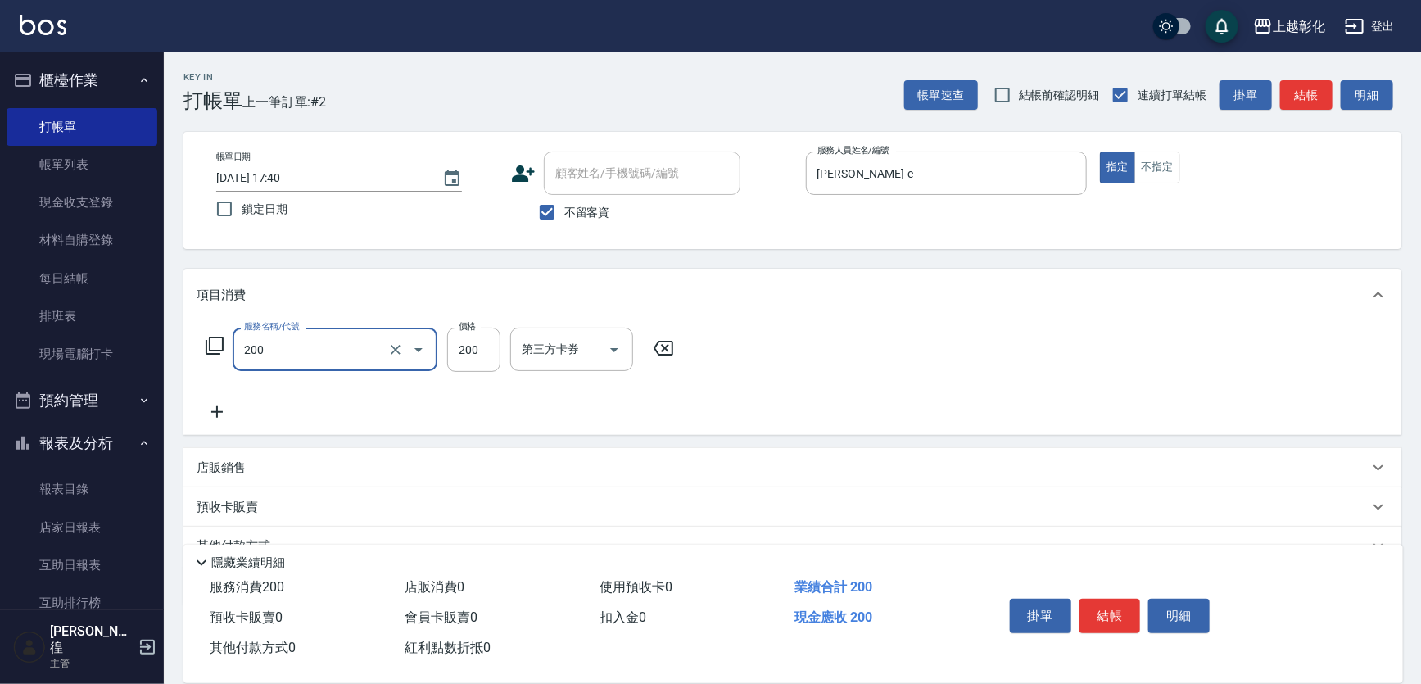
type input "New洗專案(200)"
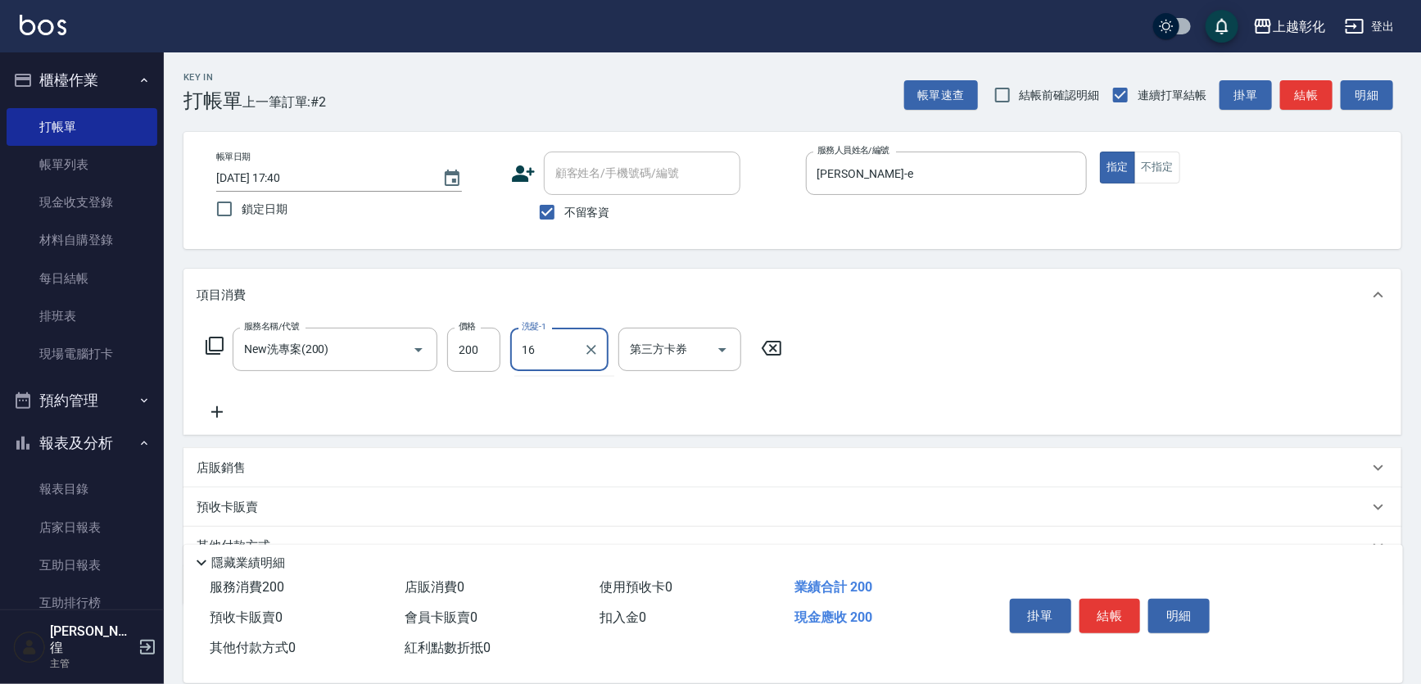
type input "[PERSON_NAME]-16"
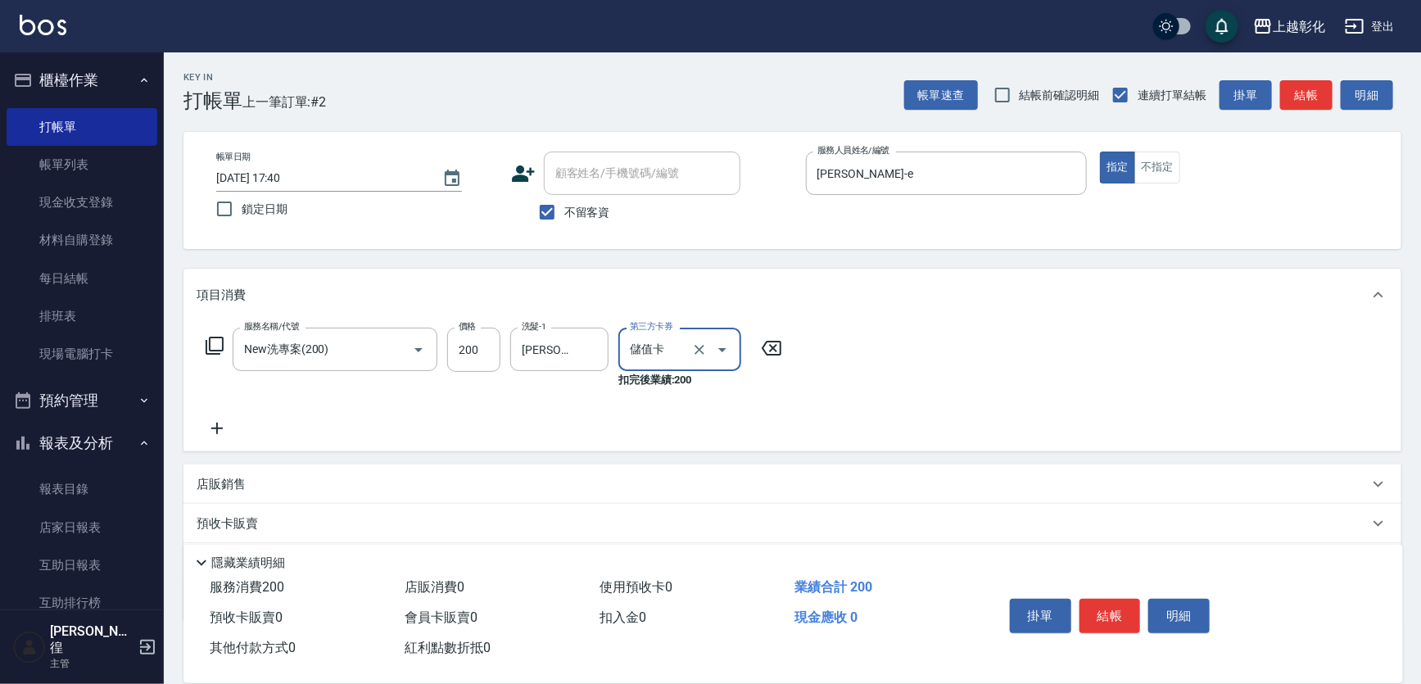
type input "儲值卡"
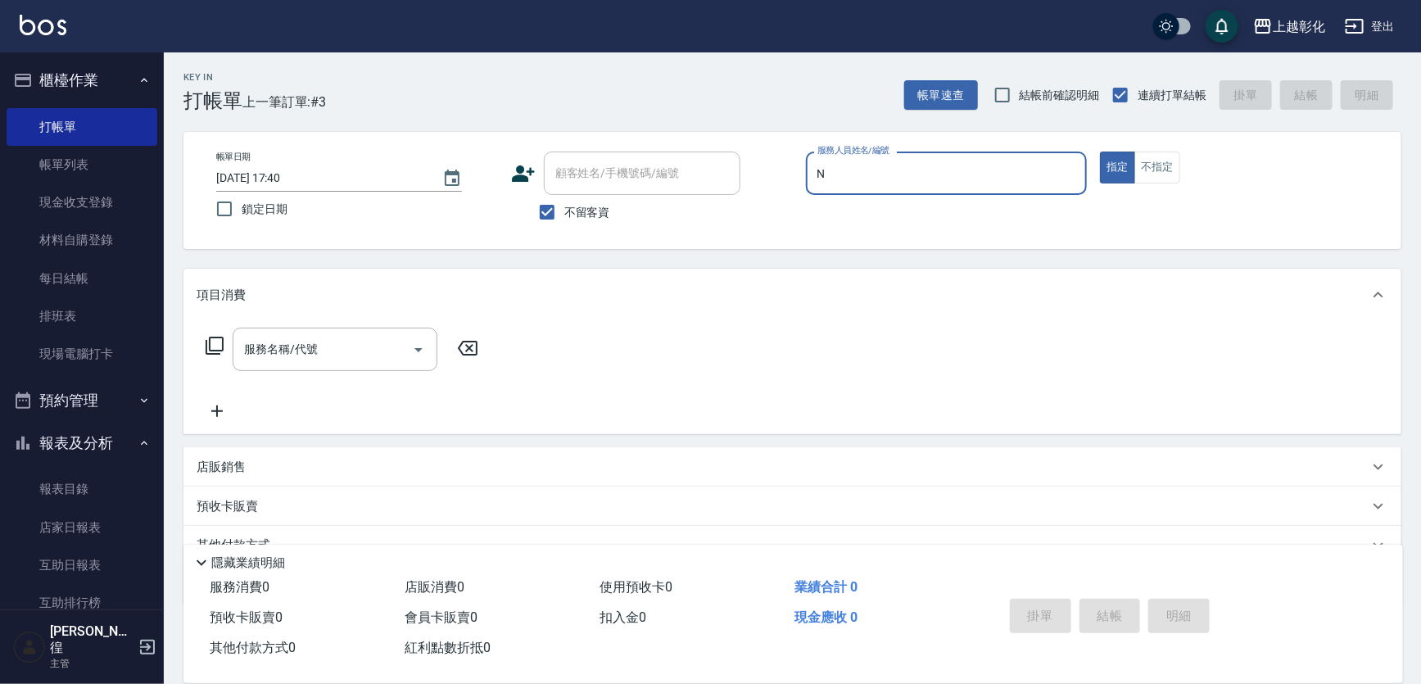
type input "yung yung-n"
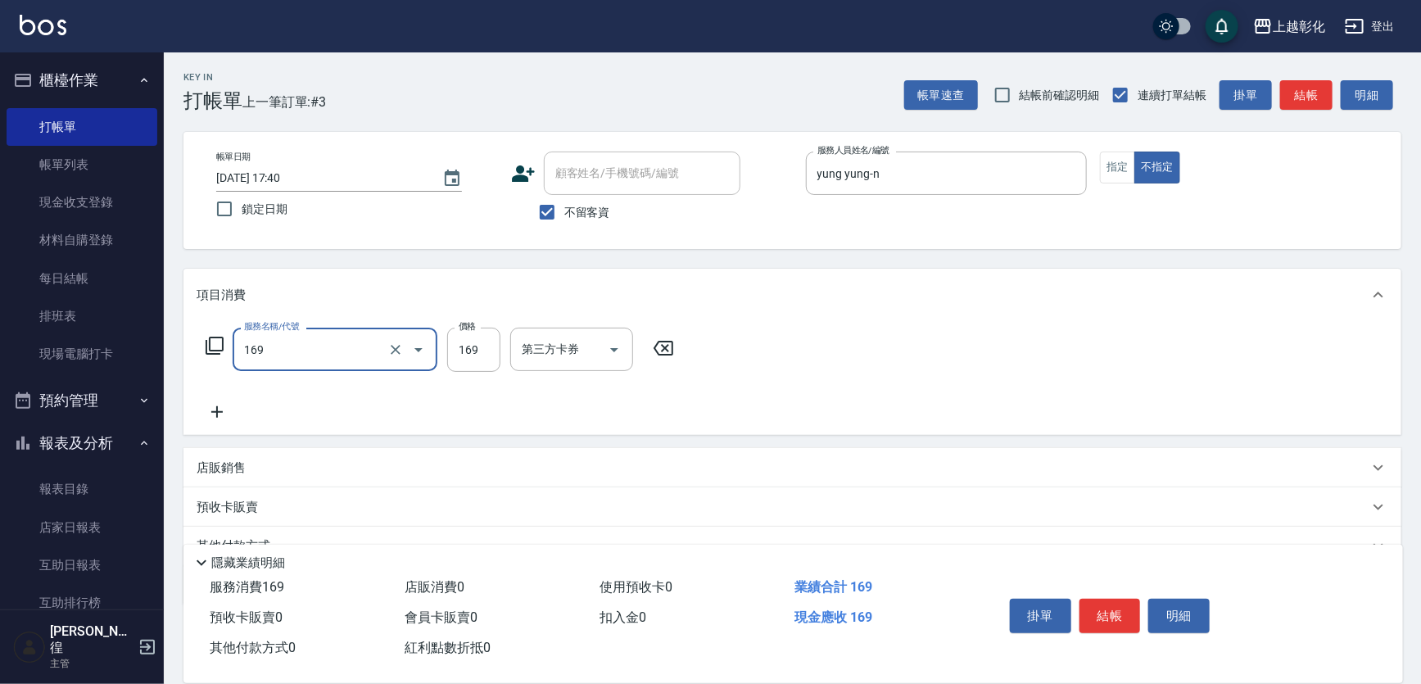
type input "剪髮(169)"
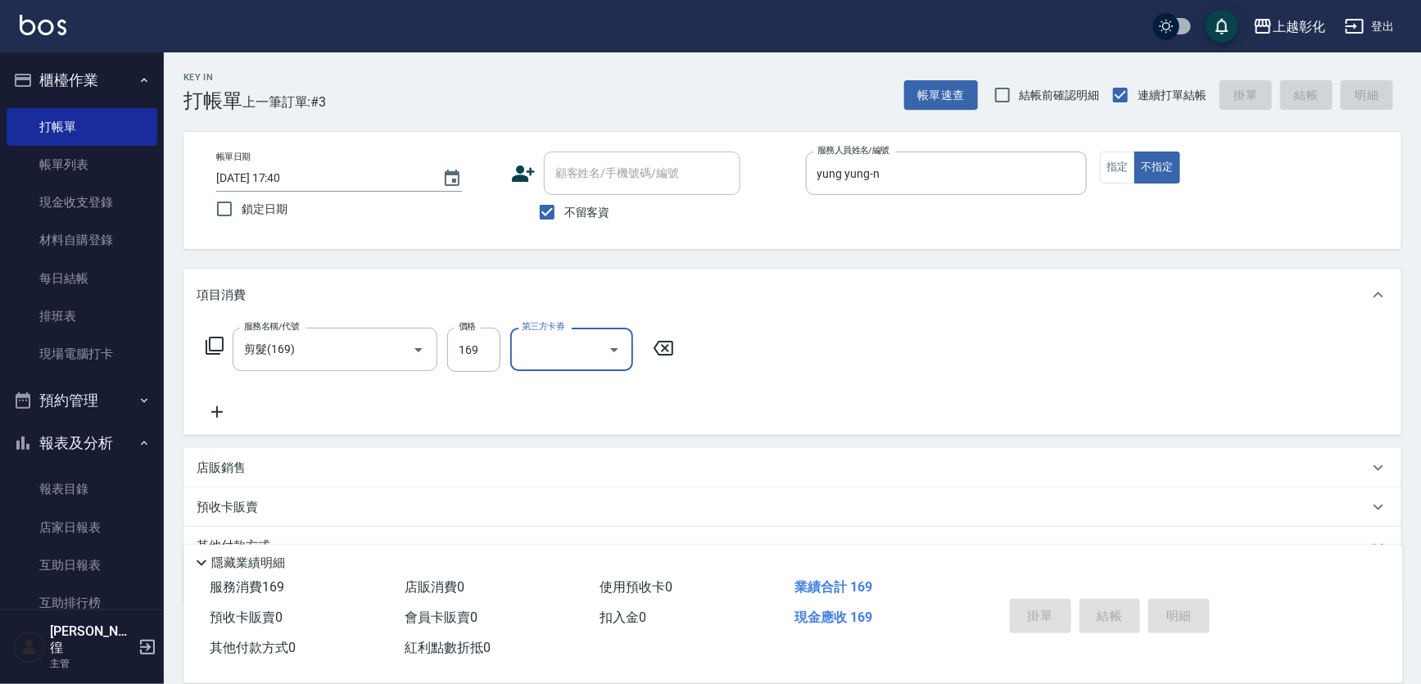
type input "[DATE] 17:41"
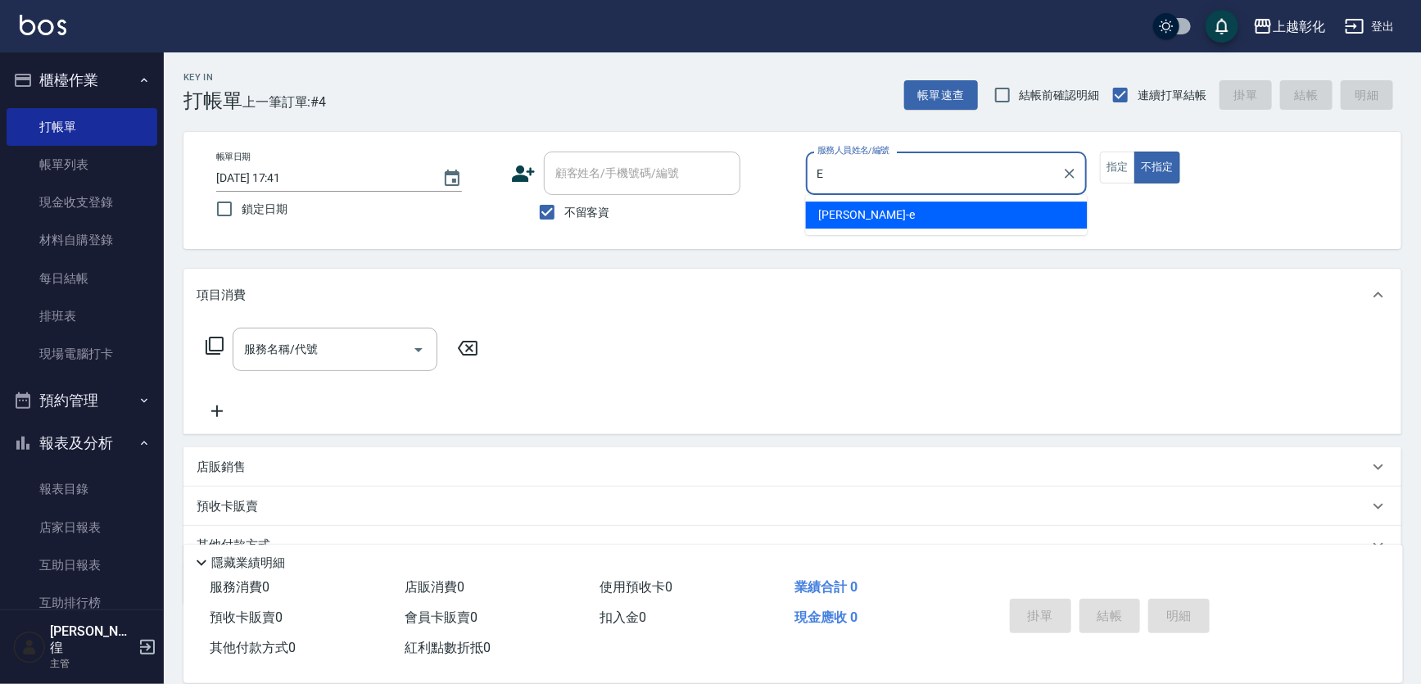
type input "[PERSON_NAME]-e"
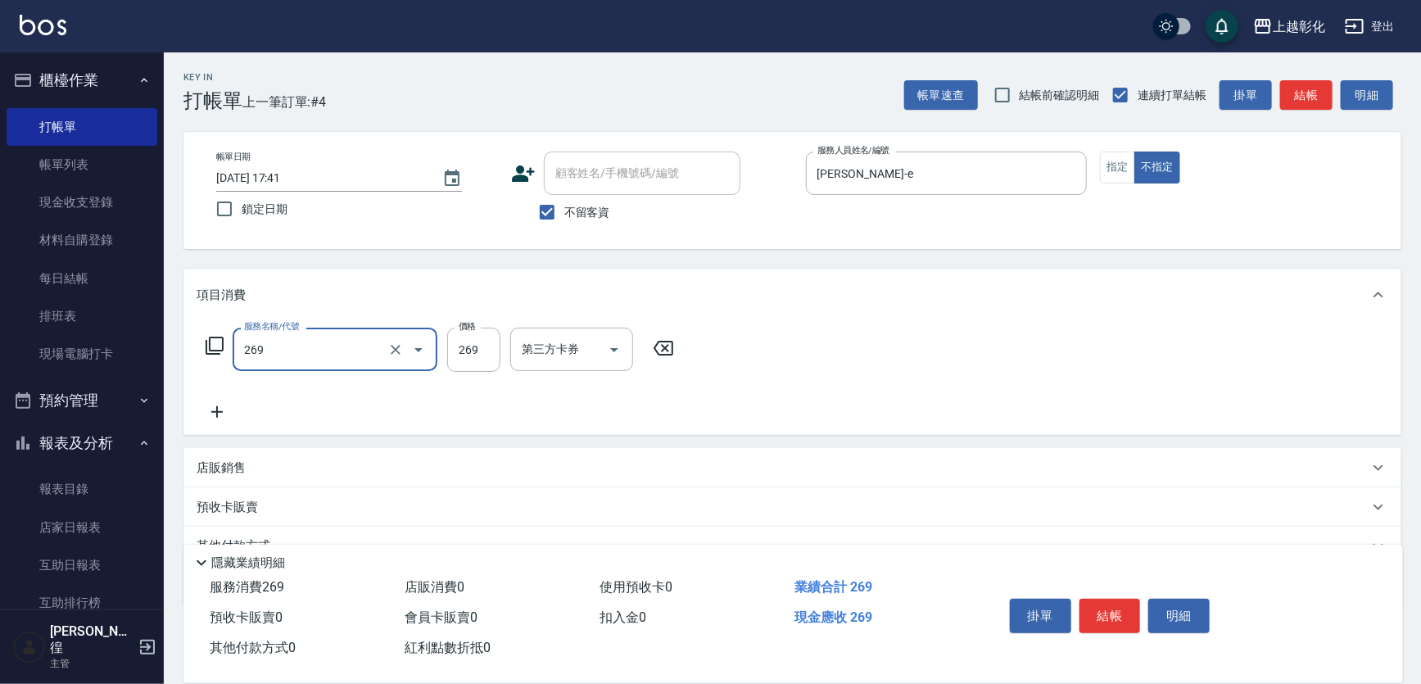
type input "一般洗剪(269)"
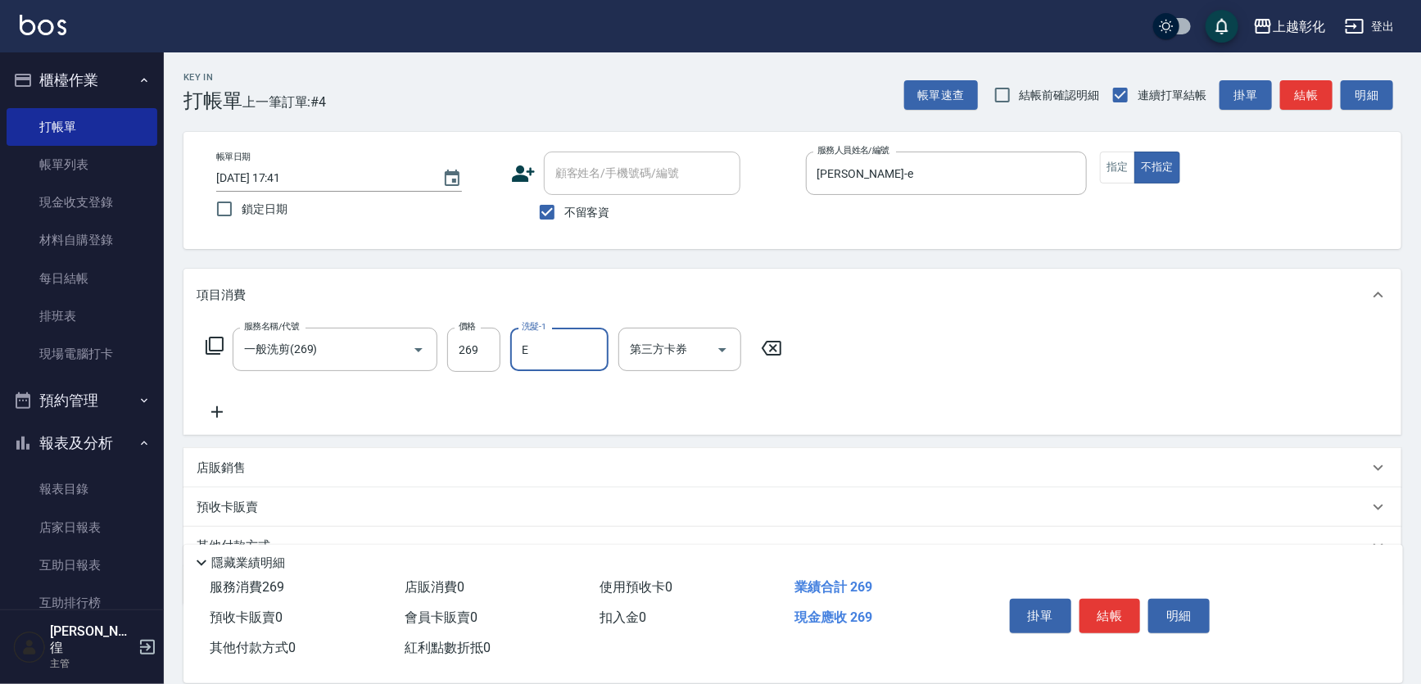
type input "[PERSON_NAME]-e"
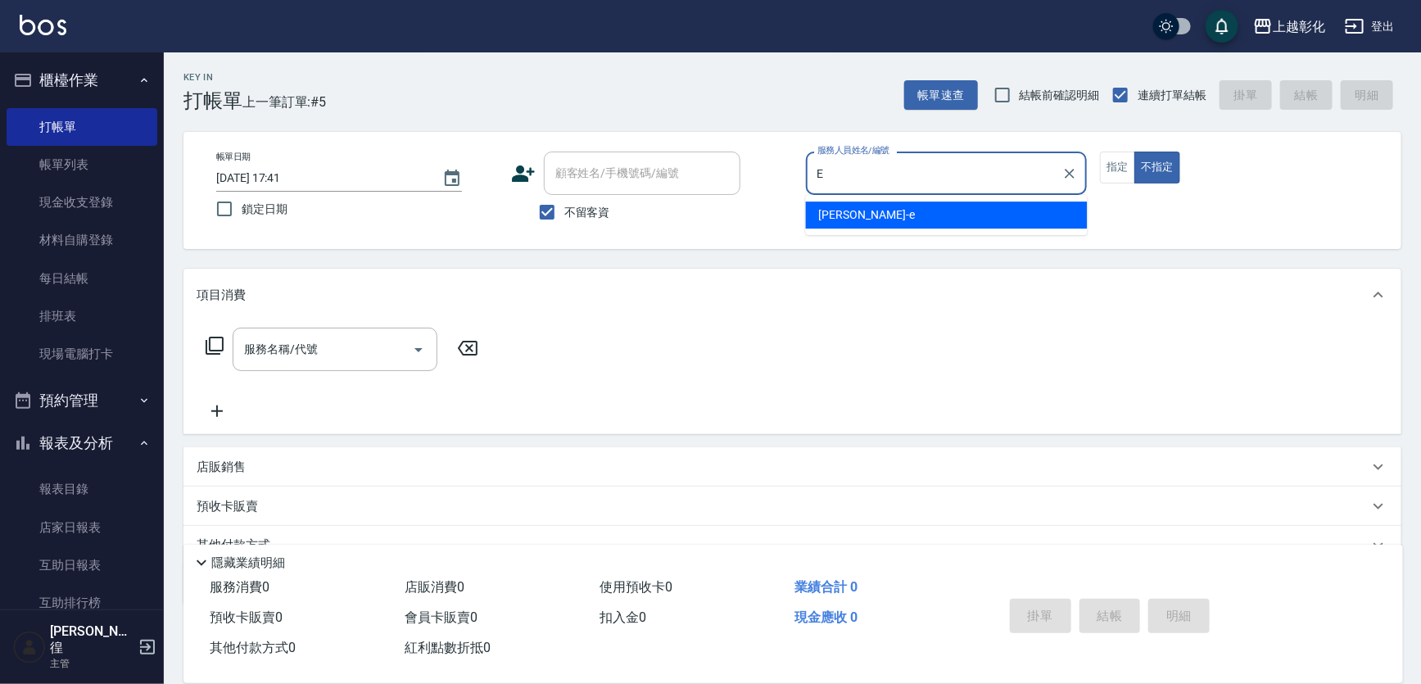
type input "[PERSON_NAME]-e"
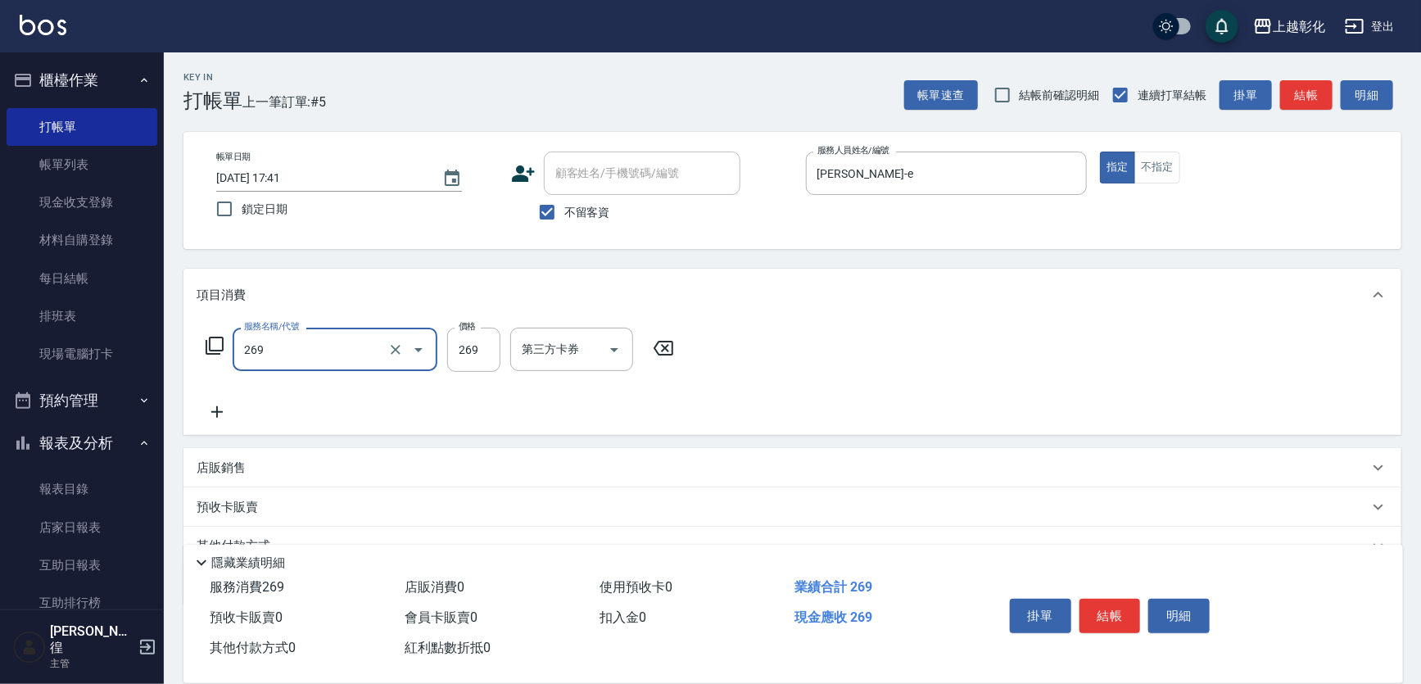
type input "一般洗剪(269)"
type input "350"
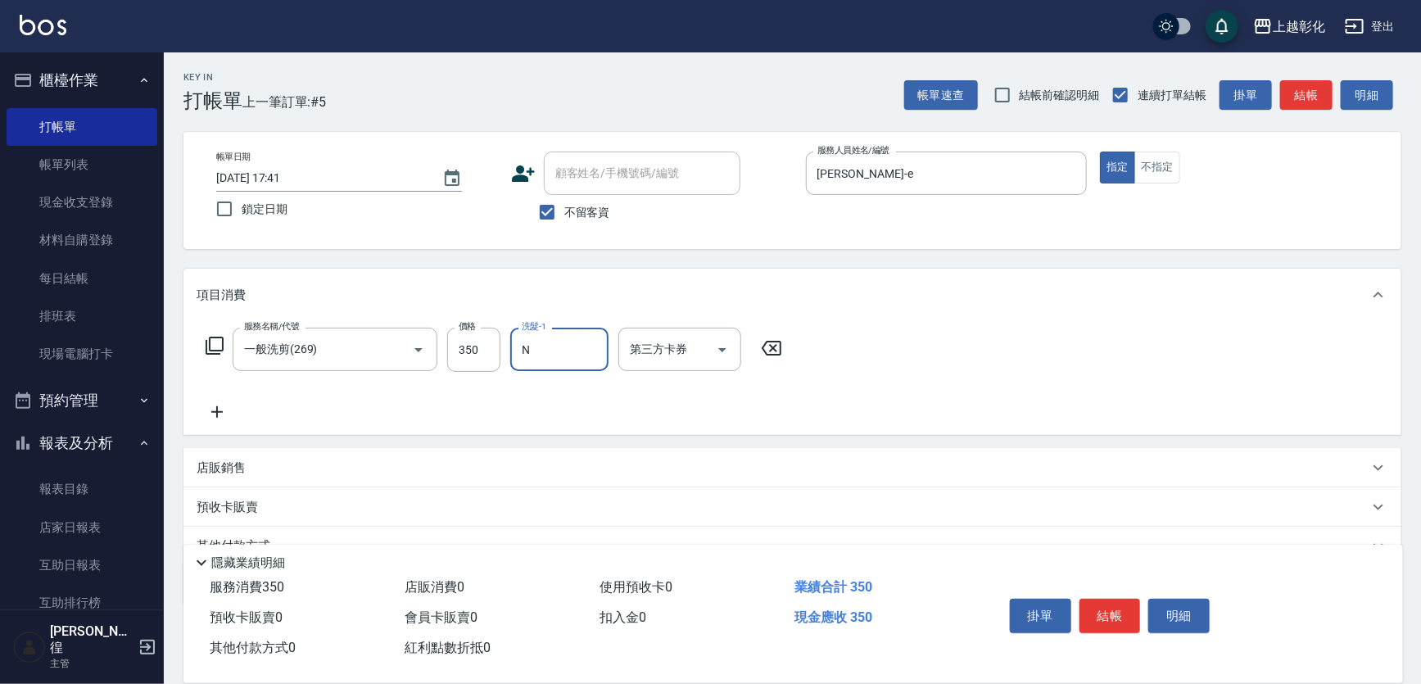
type input "yung yung-n"
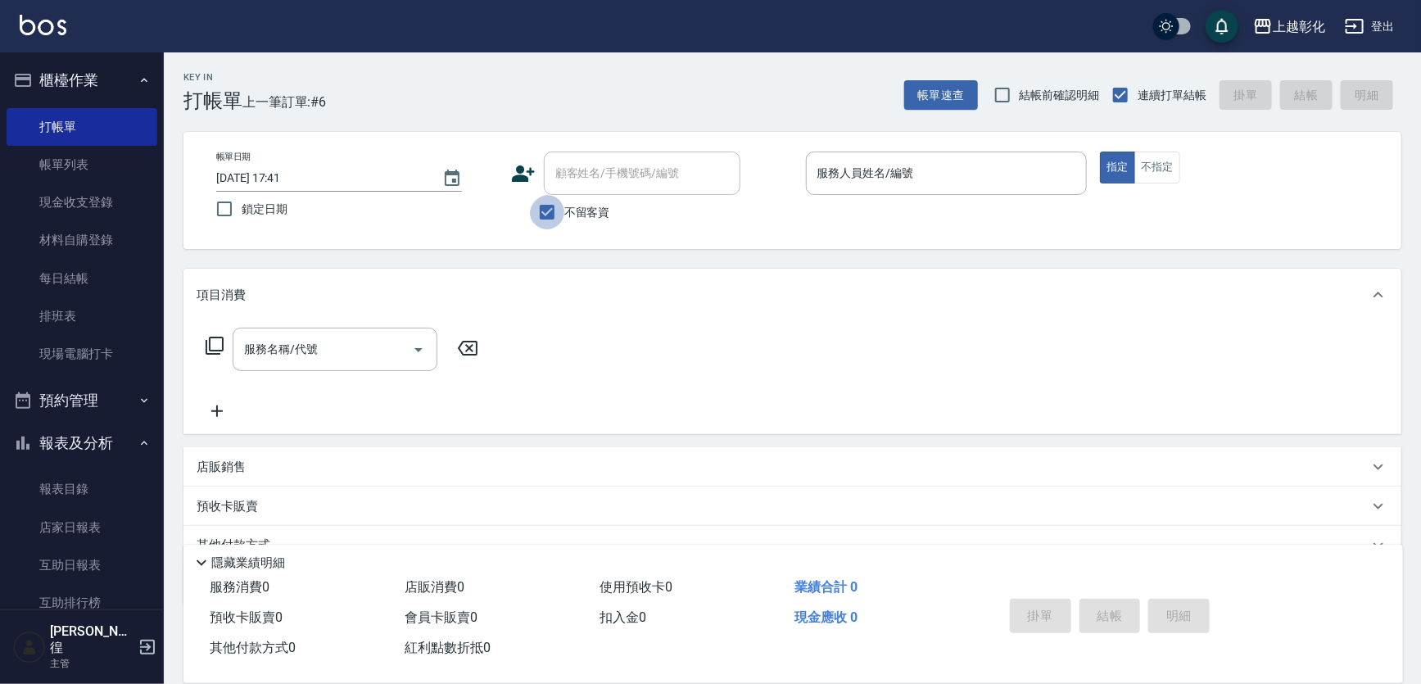
click at [564, 204] on input "不留客資" at bounding box center [547, 212] width 34 height 34
checkbox input "false"
click at [590, 165] on div "顧客姓名/手機號碼/編號 顧客姓名/手機號碼/編號" at bounding box center [642, 173] width 197 height 43
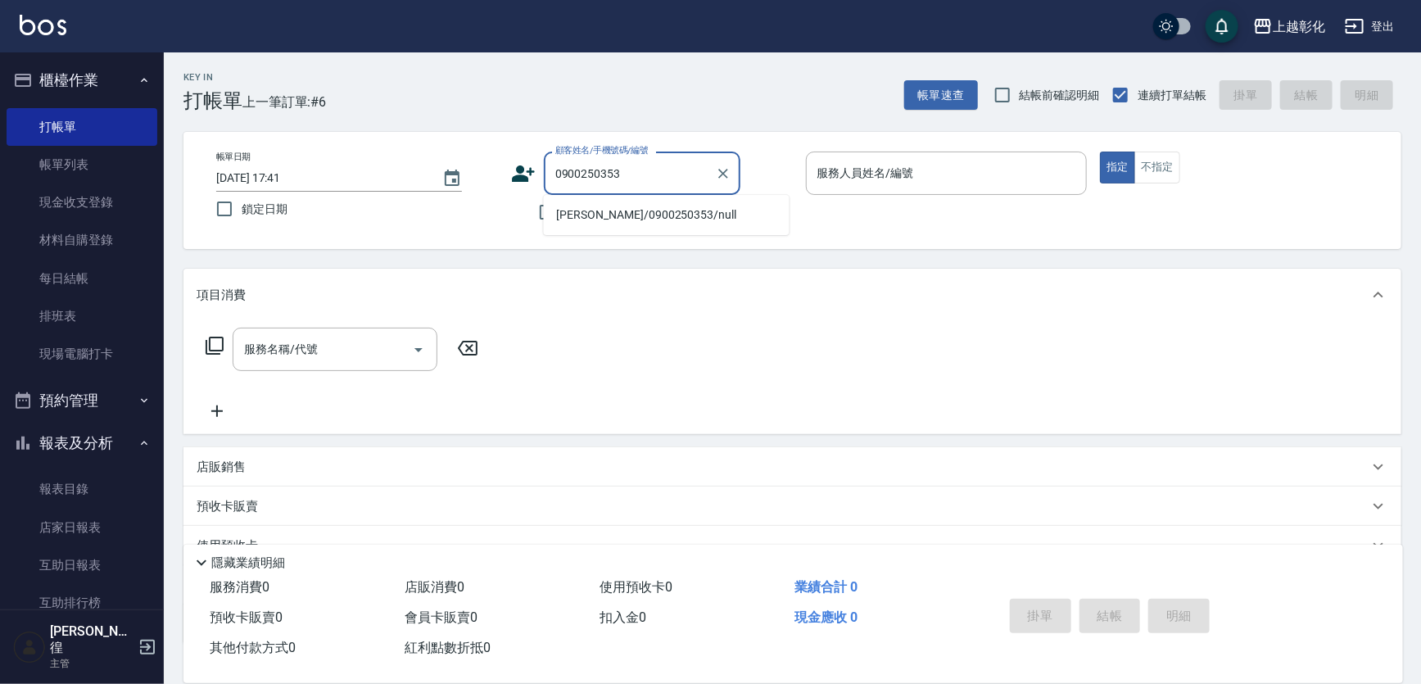
click at [640, 219] on li "[PERSON_NAME]/0900250353/null" at bounding box center [667, 215] width 246 height 27
type input "[PERSON_NAME]/0900250353/null"
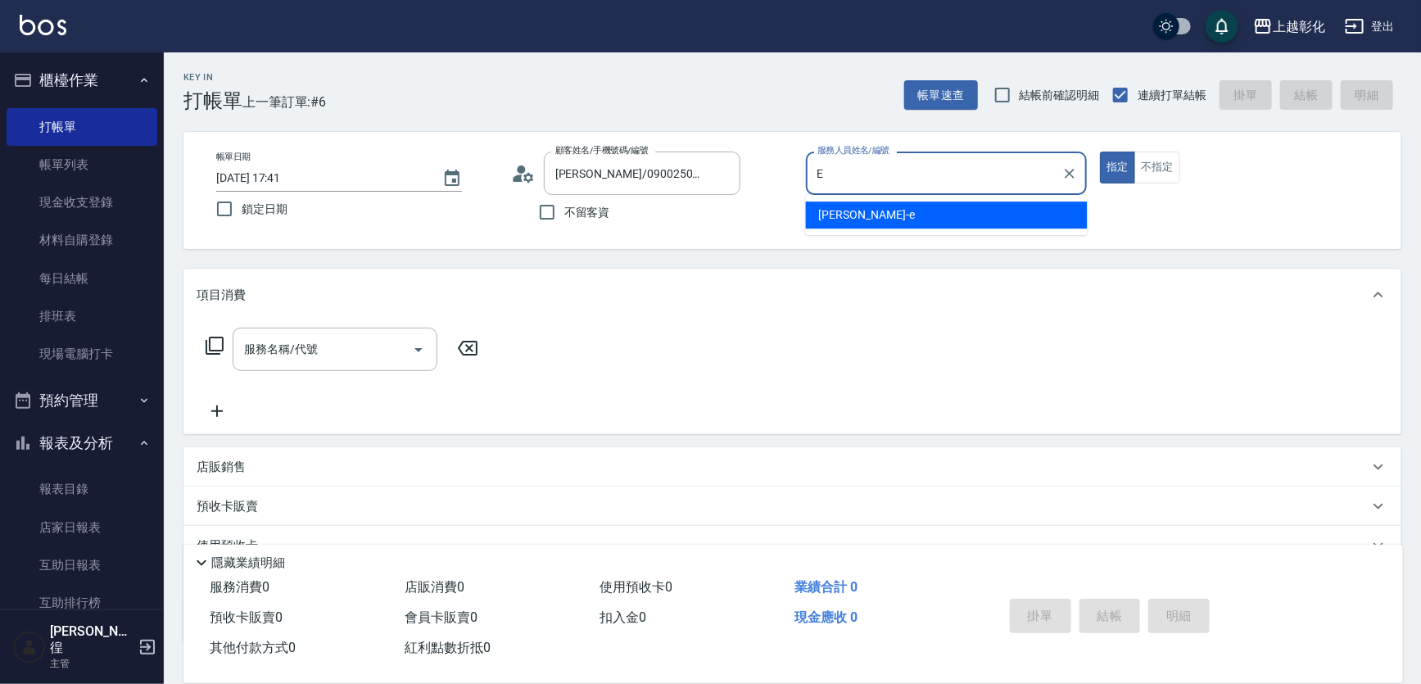
type input "[PERSON_NAME]-e"
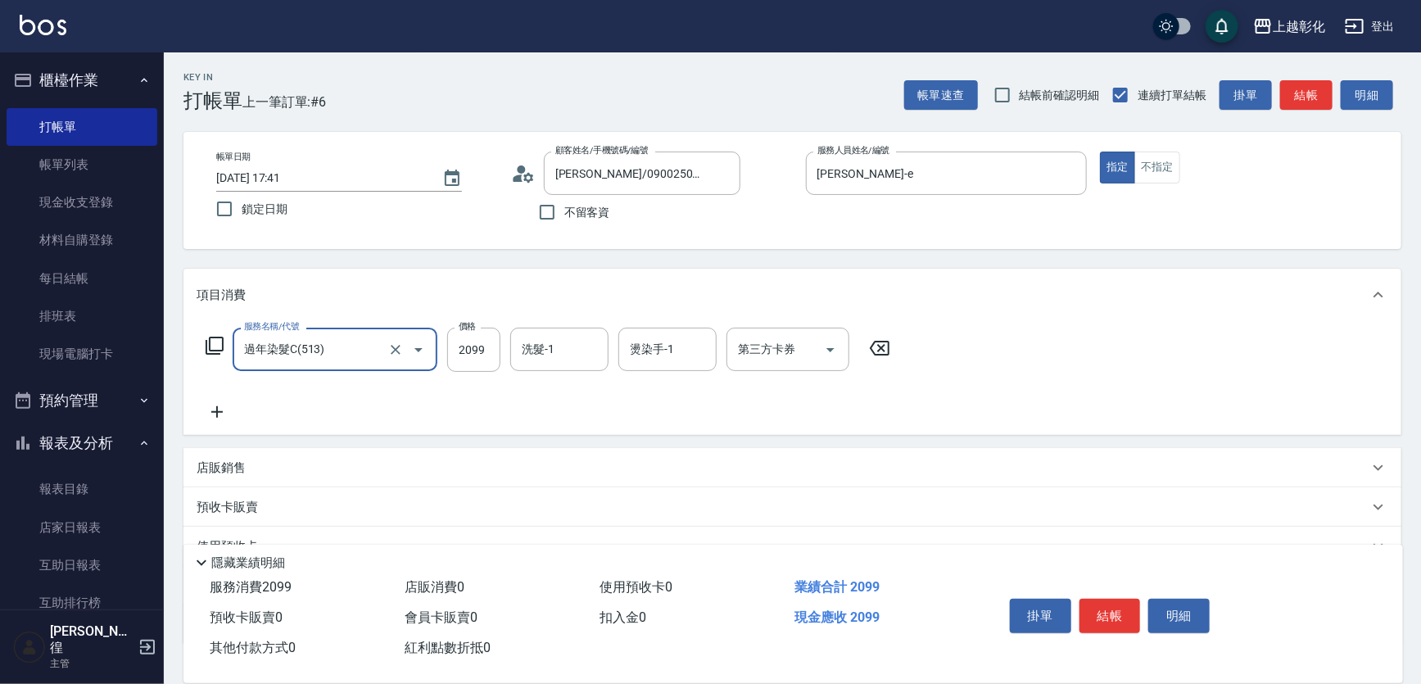
type input "過年染髮C(513)"
type input "2000"
type input "[PERSON_NAME]-16"
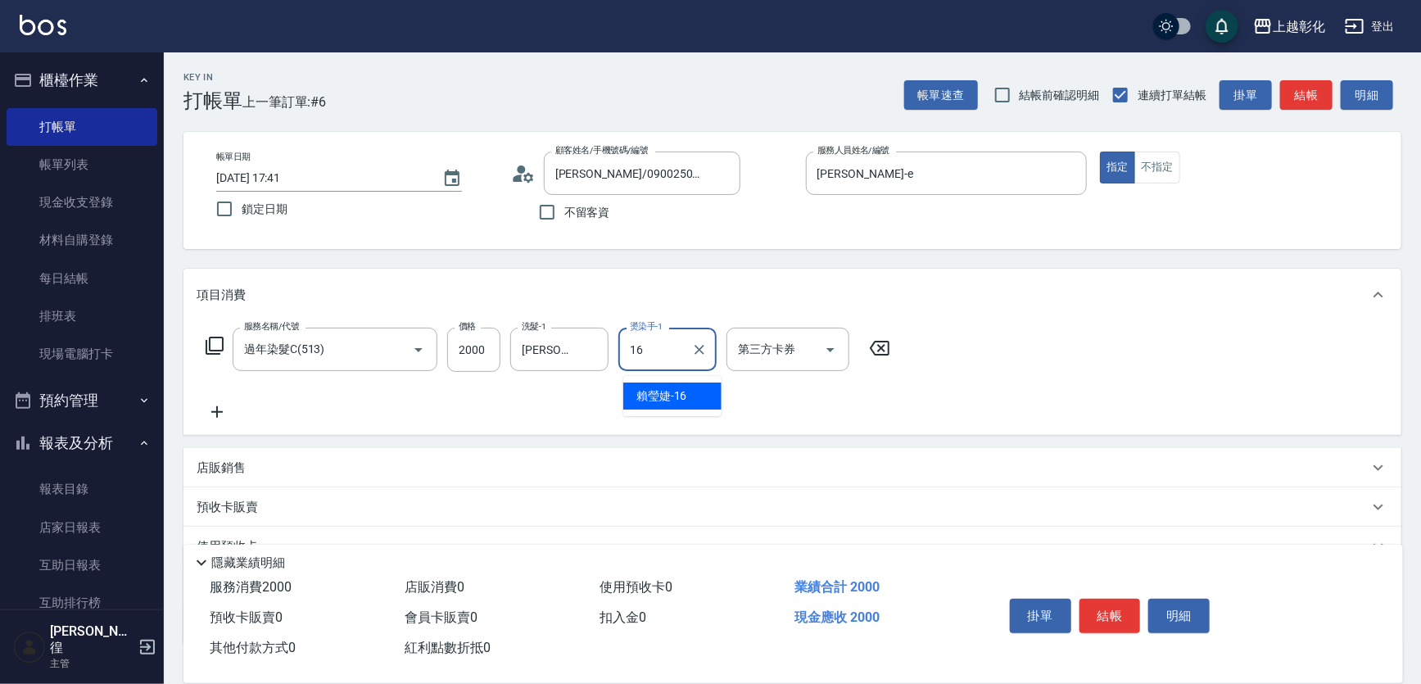
type input "[PERSON_NAME]-16"
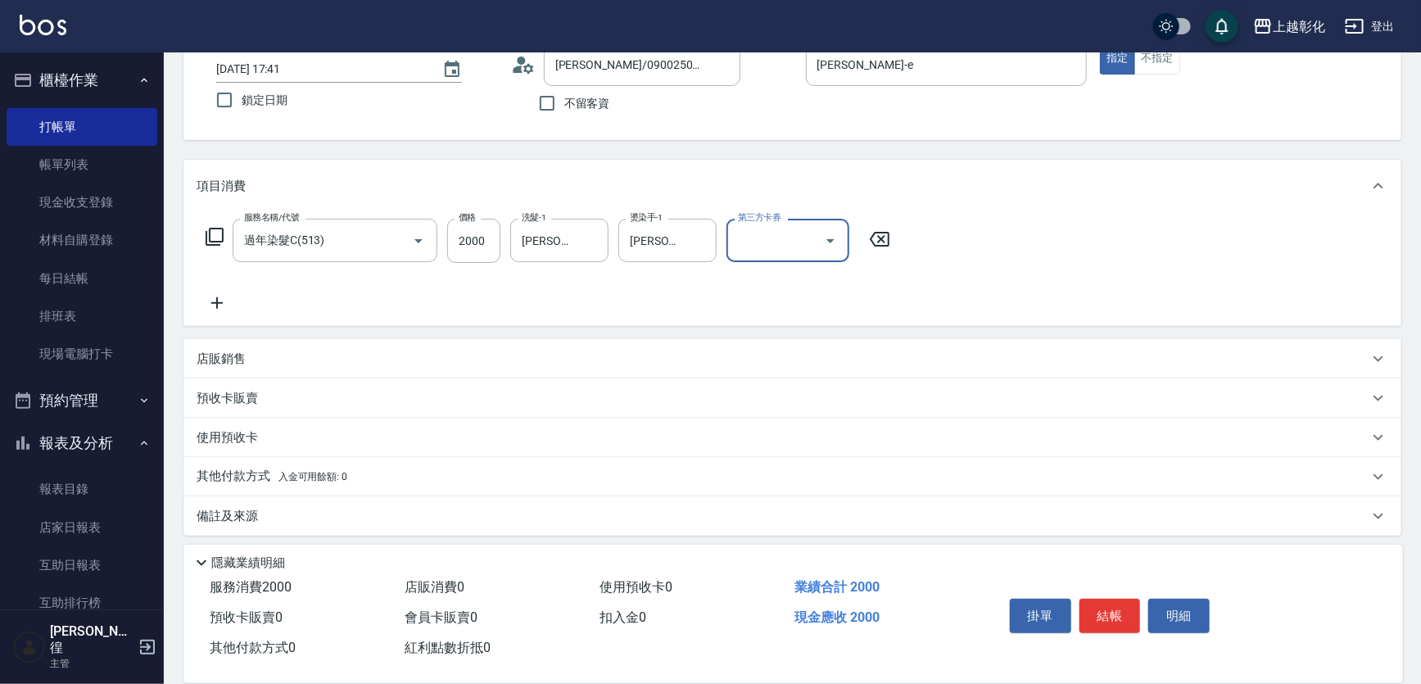
scroll to position [144, 0]
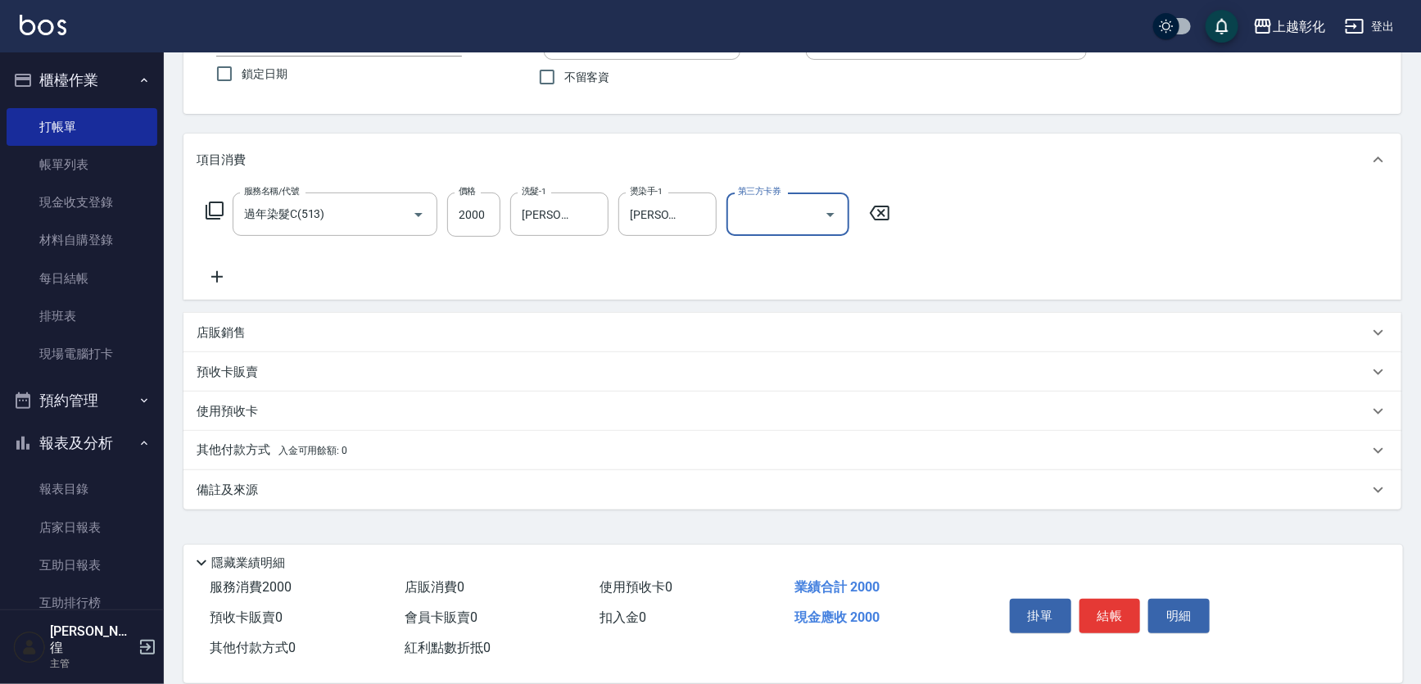
click at [428, 459] on div "其他付款方式 入金可用餘額: 0" at bounding box center [783, 451] width 1172 height 18
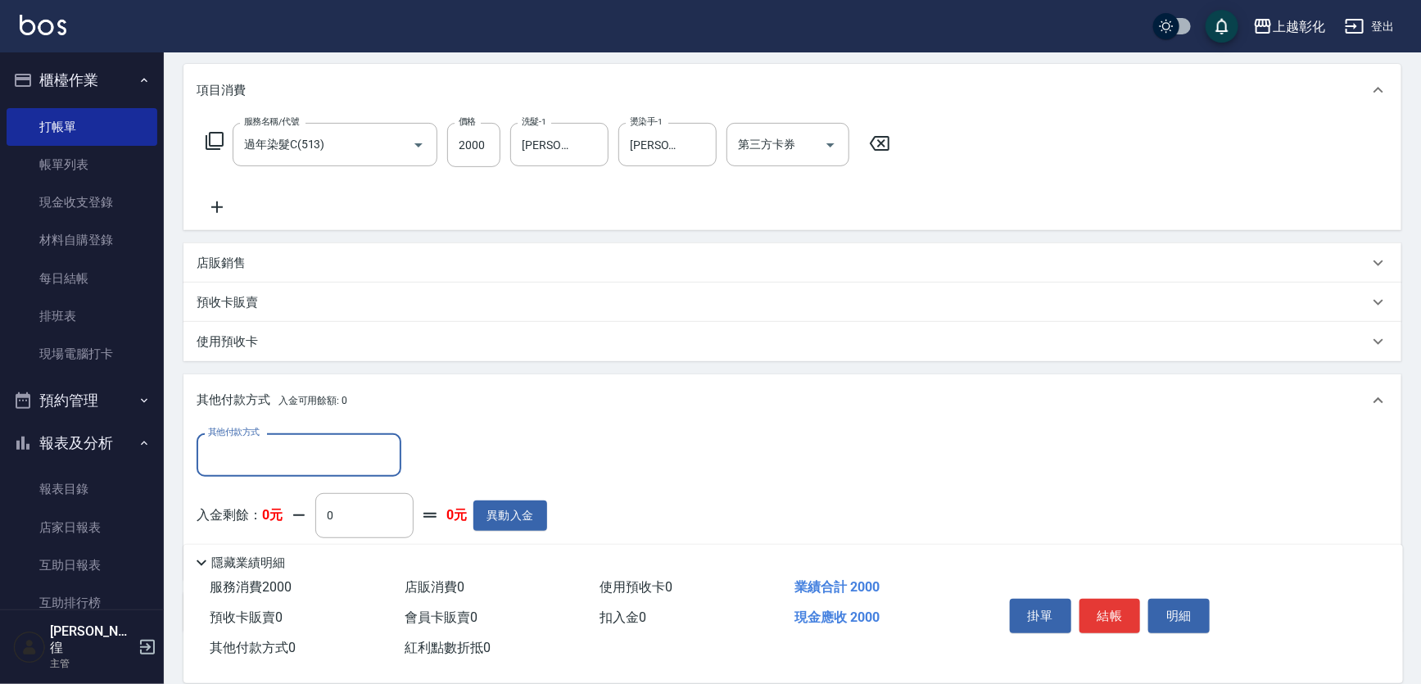
scroll to position [0, 0]
click at [323, 451] on input "其他付款方式" at bounding box center [299, 455] width 190 height 29
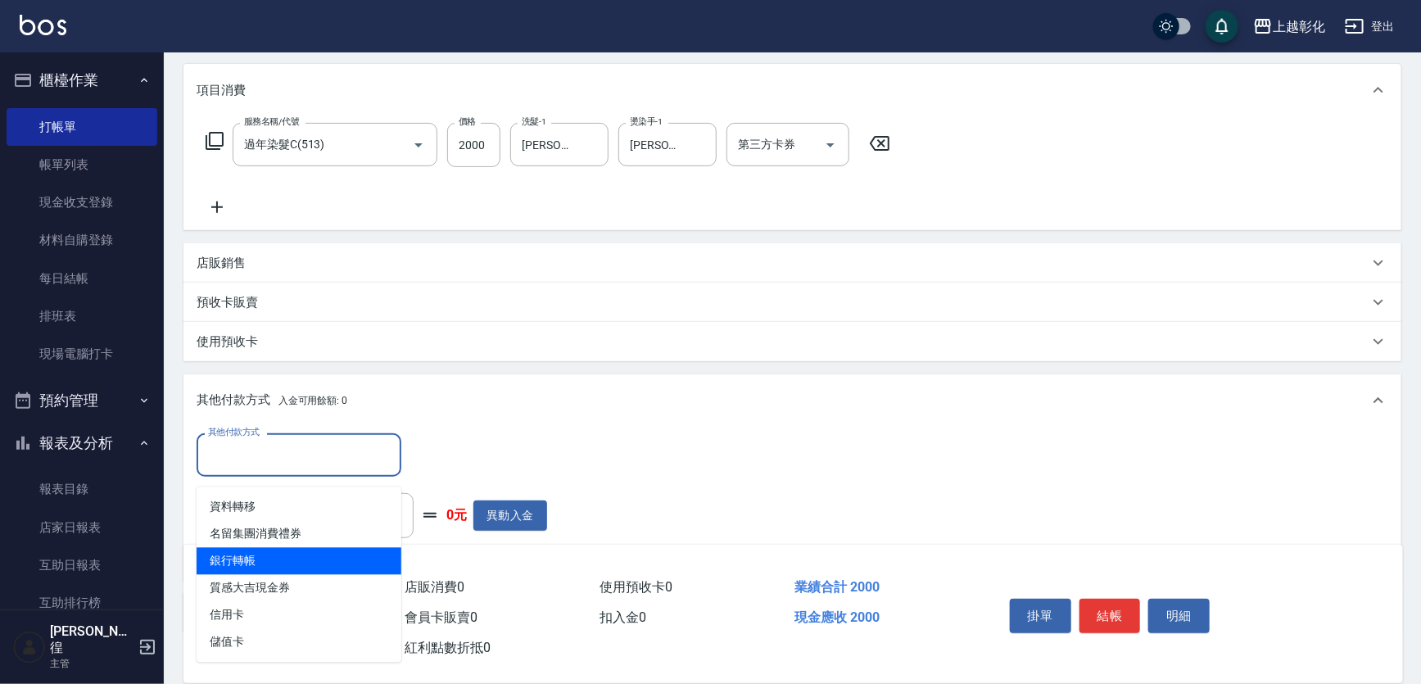
click at [288, 564] on span "銀行轉帳" at bounding box center [299, 561] width 205 height 27
type input "銀行轉帳"
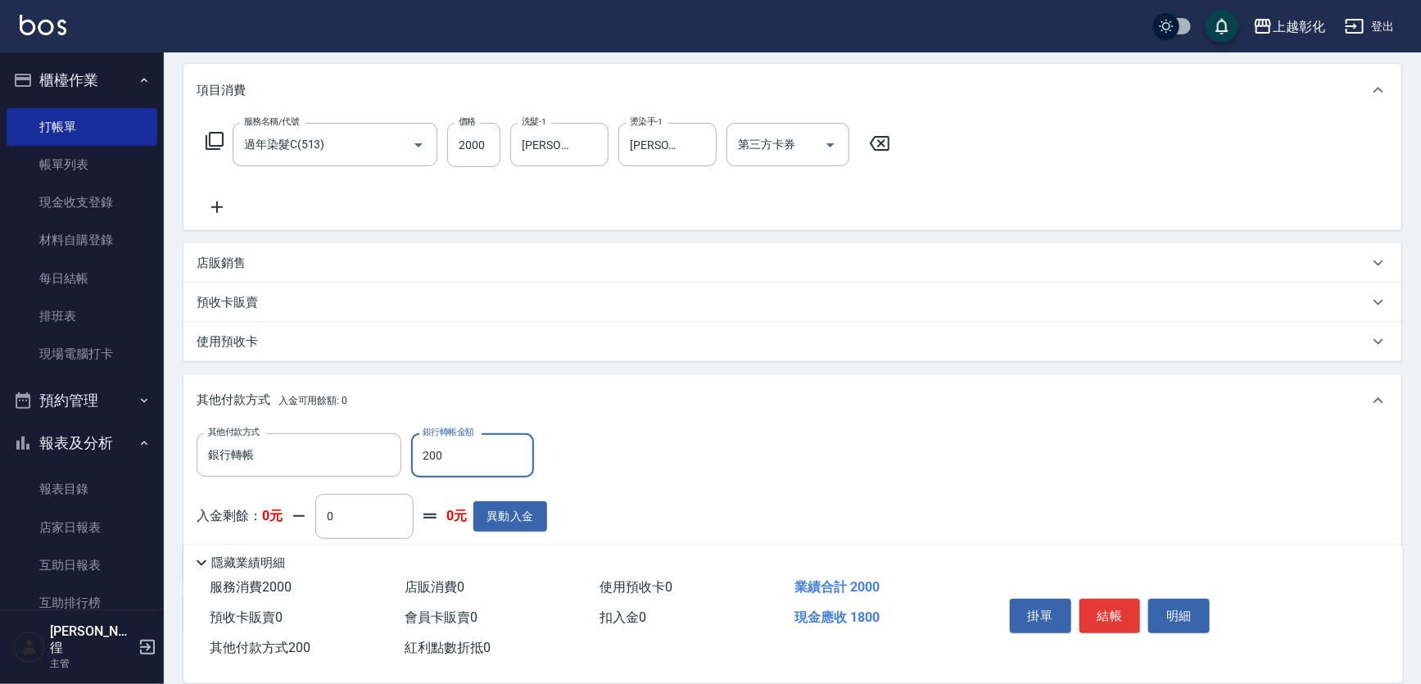
type input "2000"
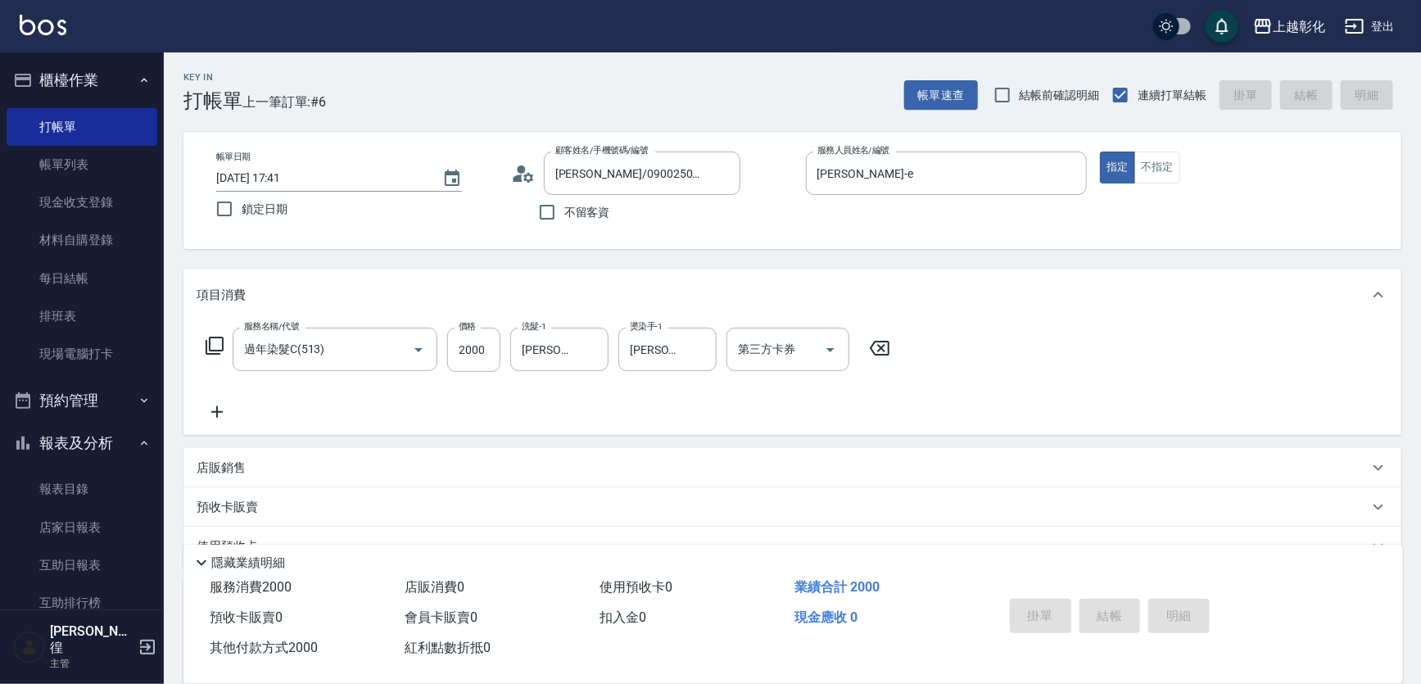
type input "[DATE] 17:43"
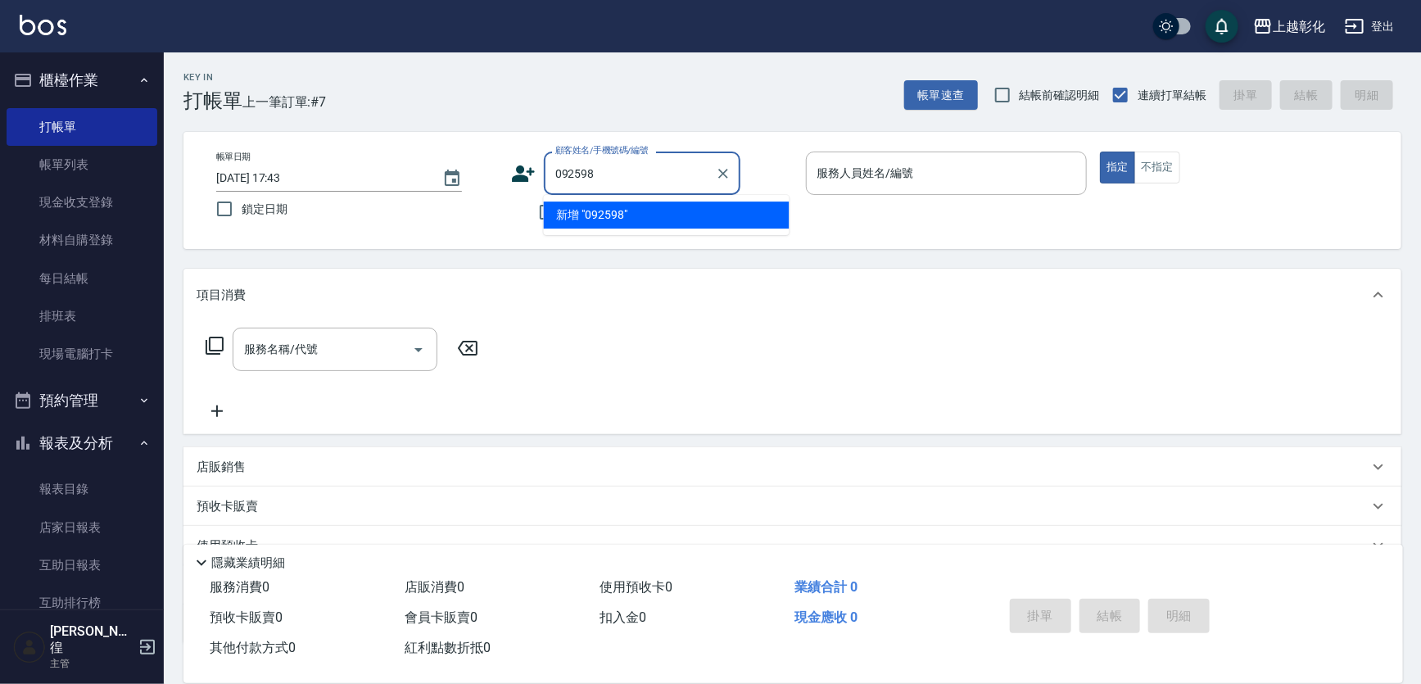
type input "092598"
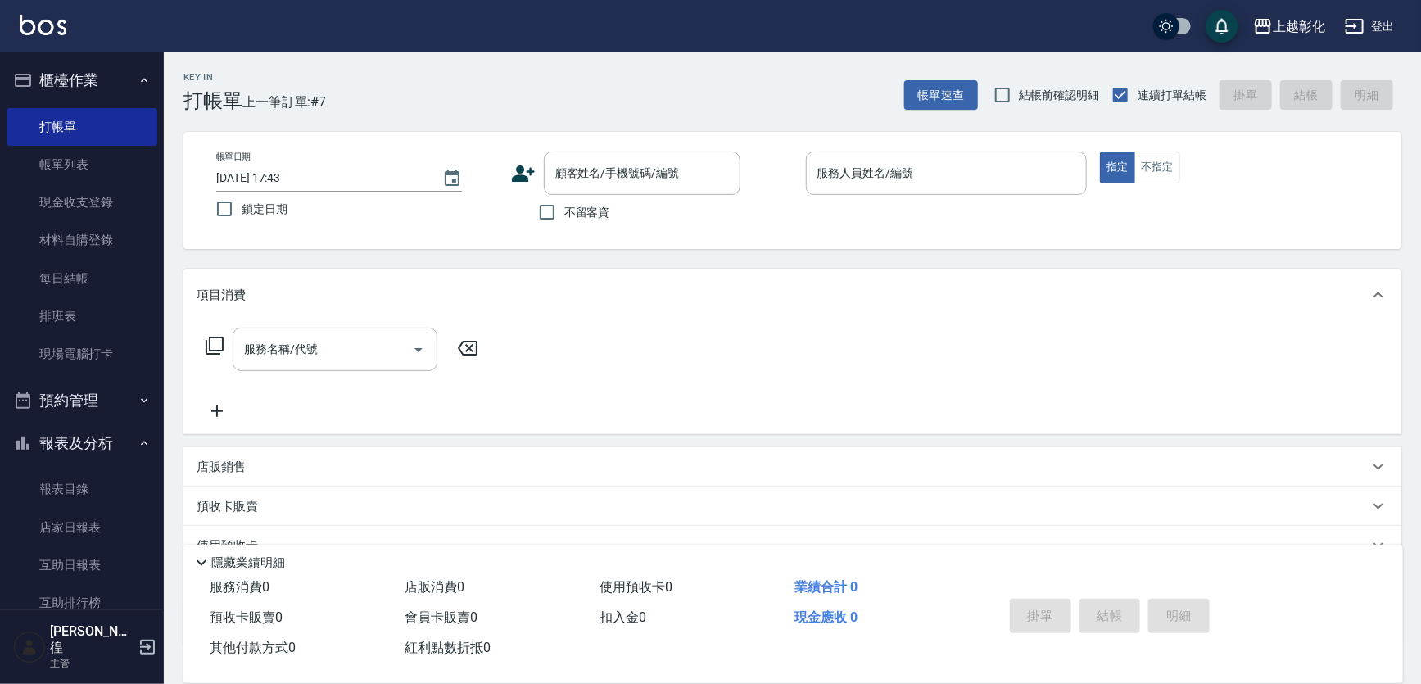
click at [523, 165] on icon at bounding box center [523, 173] width 25 height 25
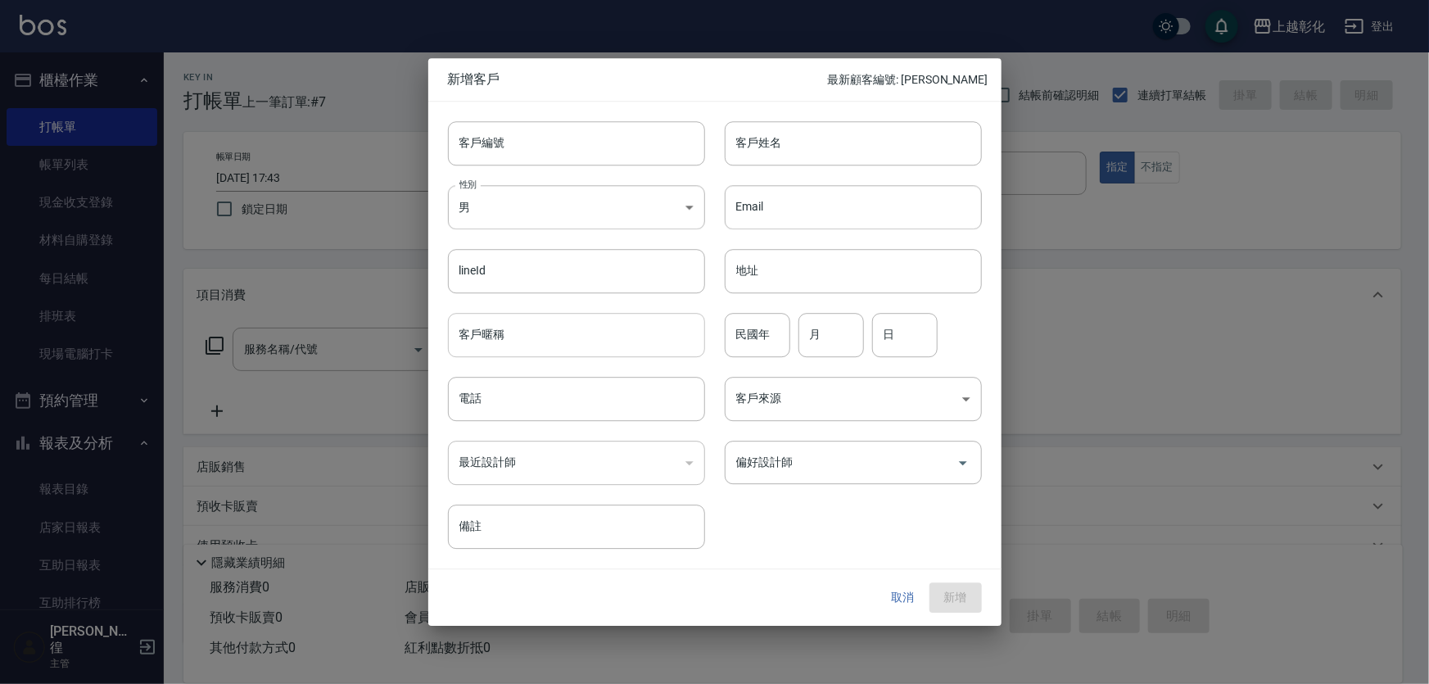
click at [529, 343] on input "客戶暱稱" at bounding box center [576, 335] width 257 height 44
click at [473, 405] on input "電話" at bounding box center [576, 399] width 257 height 44
type input "0925985583"
click at [647, 202] on body "上越彰化 登出 櫃檯作業 打帳單 帳單列表 現金收支登錄 材料自購登錄 每日結帳 排班表 現場電腦打卡 預約管理 預約管理 單日預約紀錄 單週預約紀錄 報表及…" at bounding box center [714, 409] width 1429 height 818
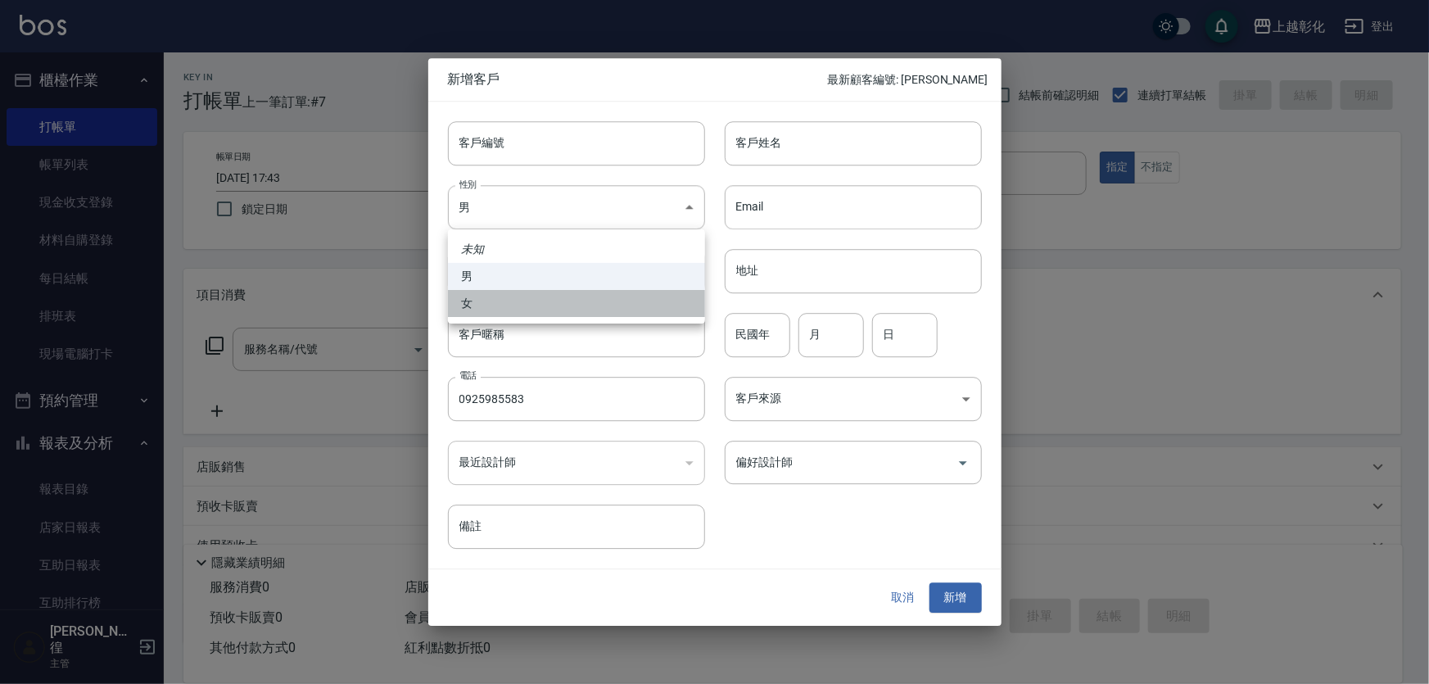
click at [535, 303] on li "女" at bounding box center [576, 303] width 257 height 27
type input "[DEMOGRAPHIC_DATA]"
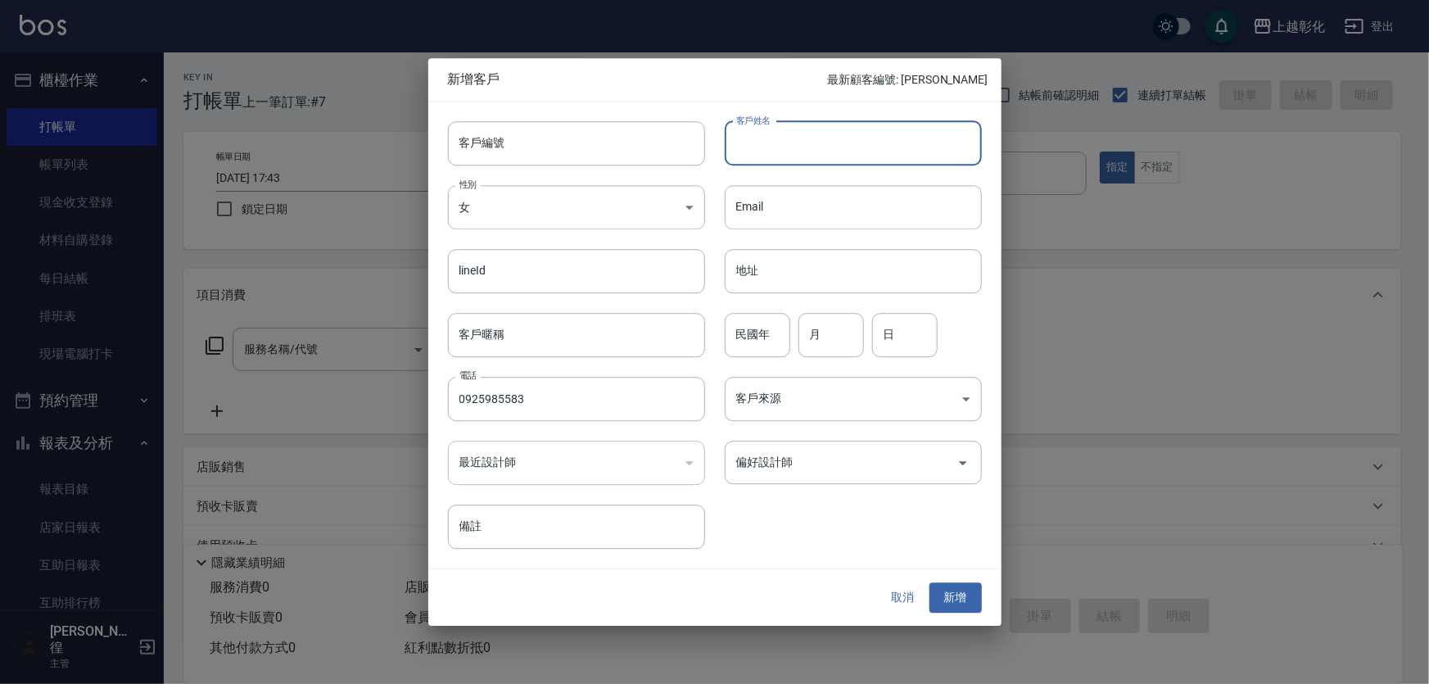
click at [779, 138] on input "客戶姓名" at bounding box center [853, 143] width 257 height 44
type input "ㄑ"
type input "賴小姐"
click at [954, 600] on button "新增" at bounding box center [956, 598] width 52 height 30
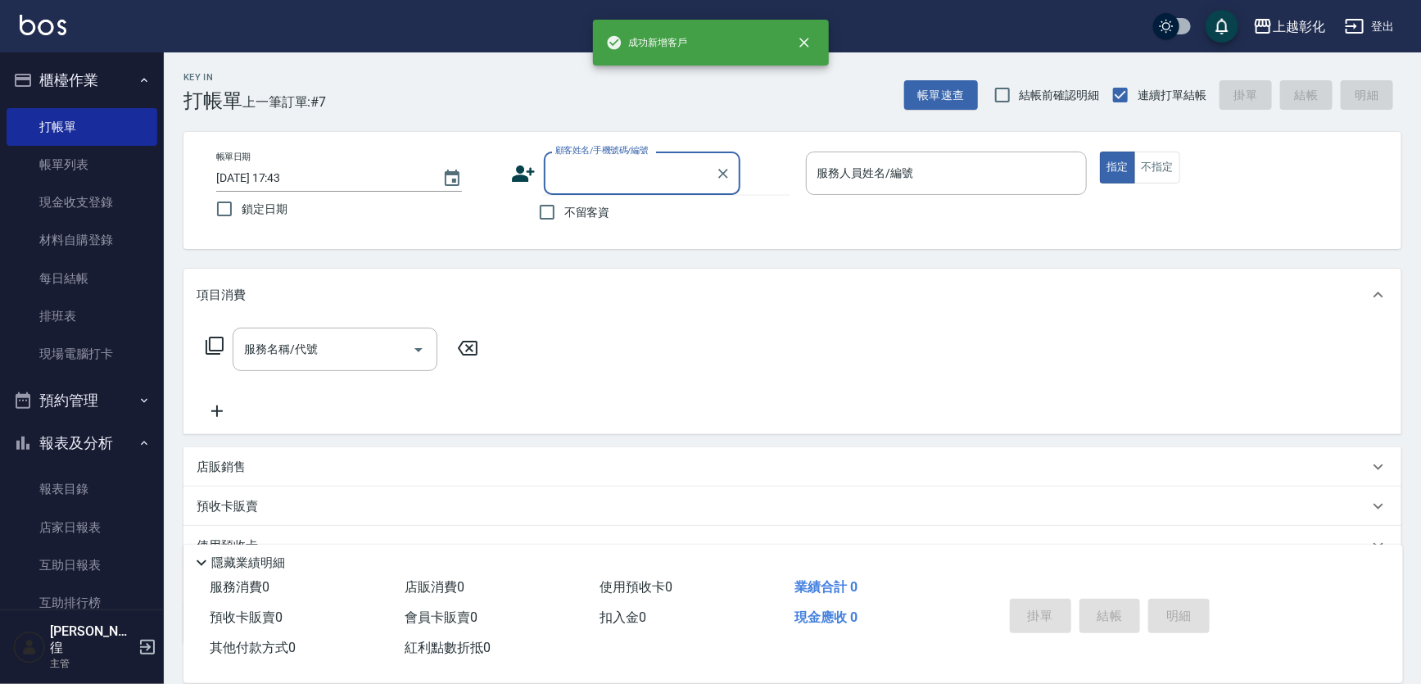
click at [598, 165] on div "顧客姓名/手機號碼/編號 顧客姓名/手機號碼/編號" at bounding box center [642, 173] width 197 height 43
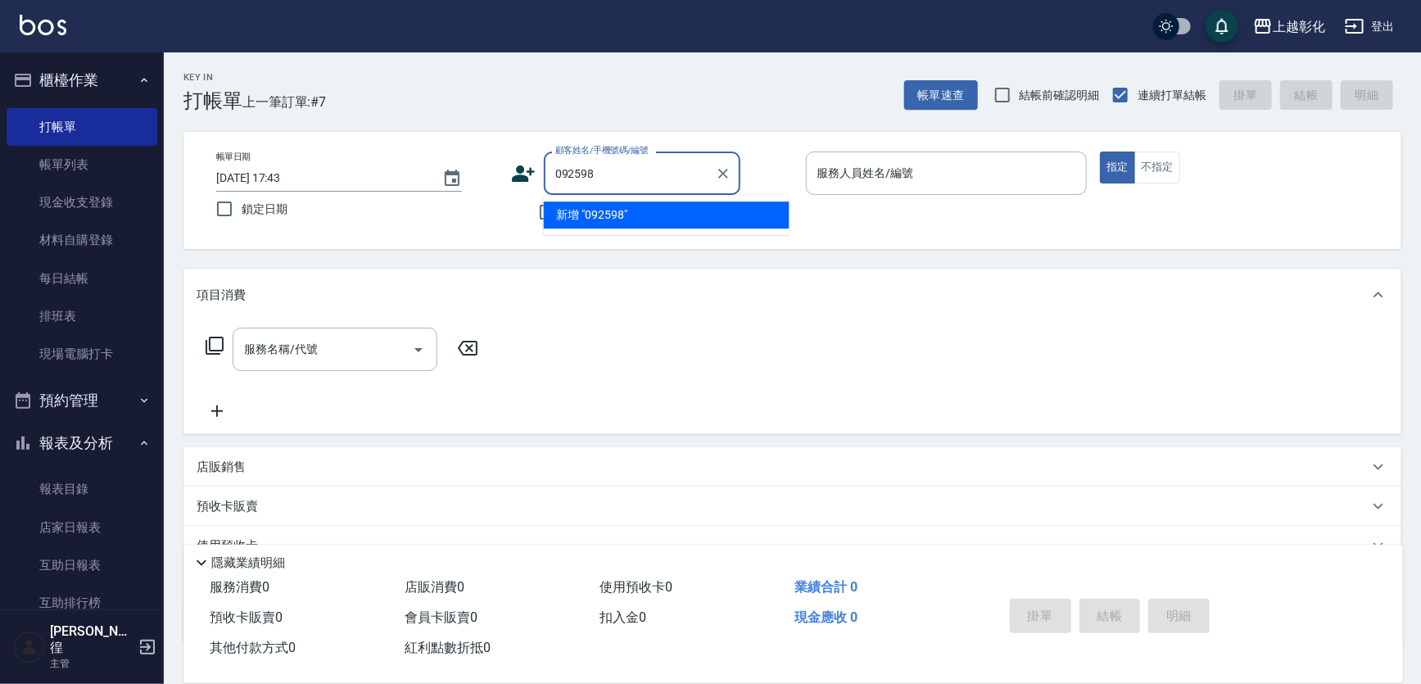
click at [552, 173] on input "092598" at bounding box center [629, 173] width 157 height 29
click at [632, 170] on input "092598" at bounding box center [629, 173] width 157 height 29
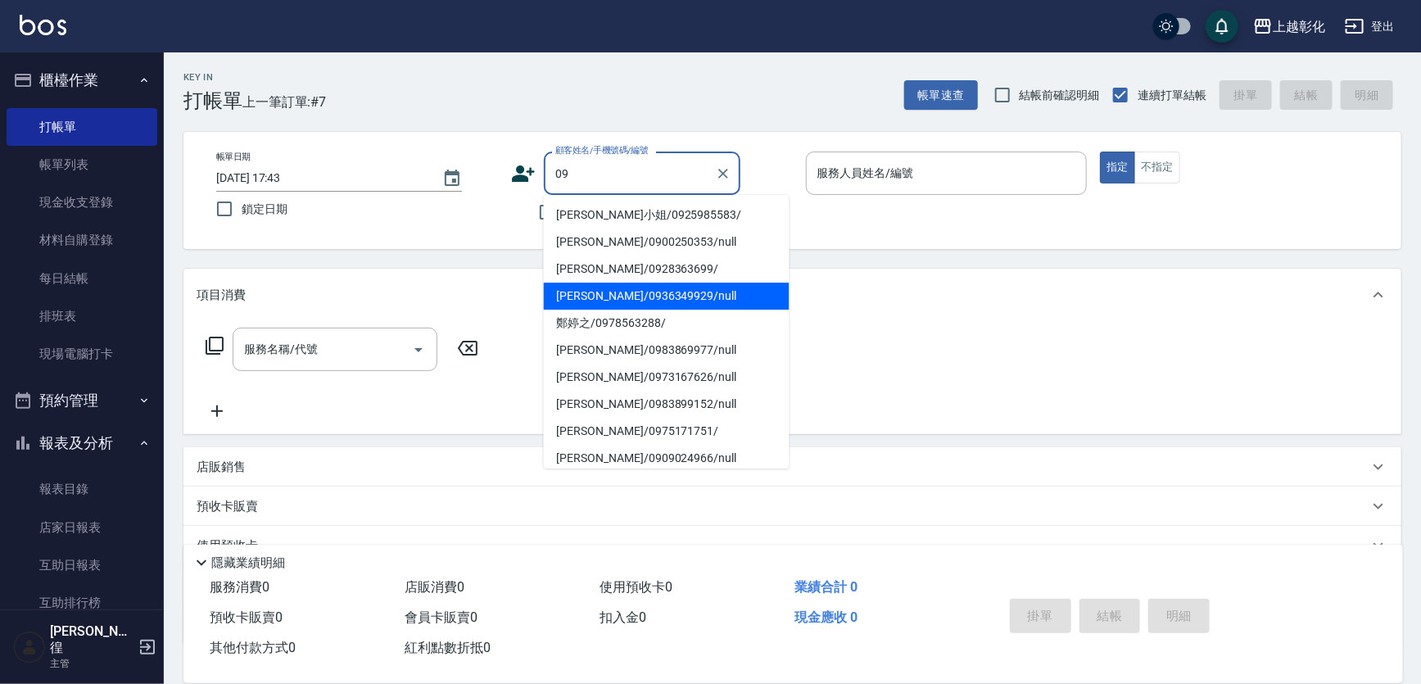
click at [596, 213] on li "[PERSON_NAME]小姐/0925985583/" at bounding box center [667, 215] width 246 height 27
type input "[PERSON_NAME]小姐/0925985583/"
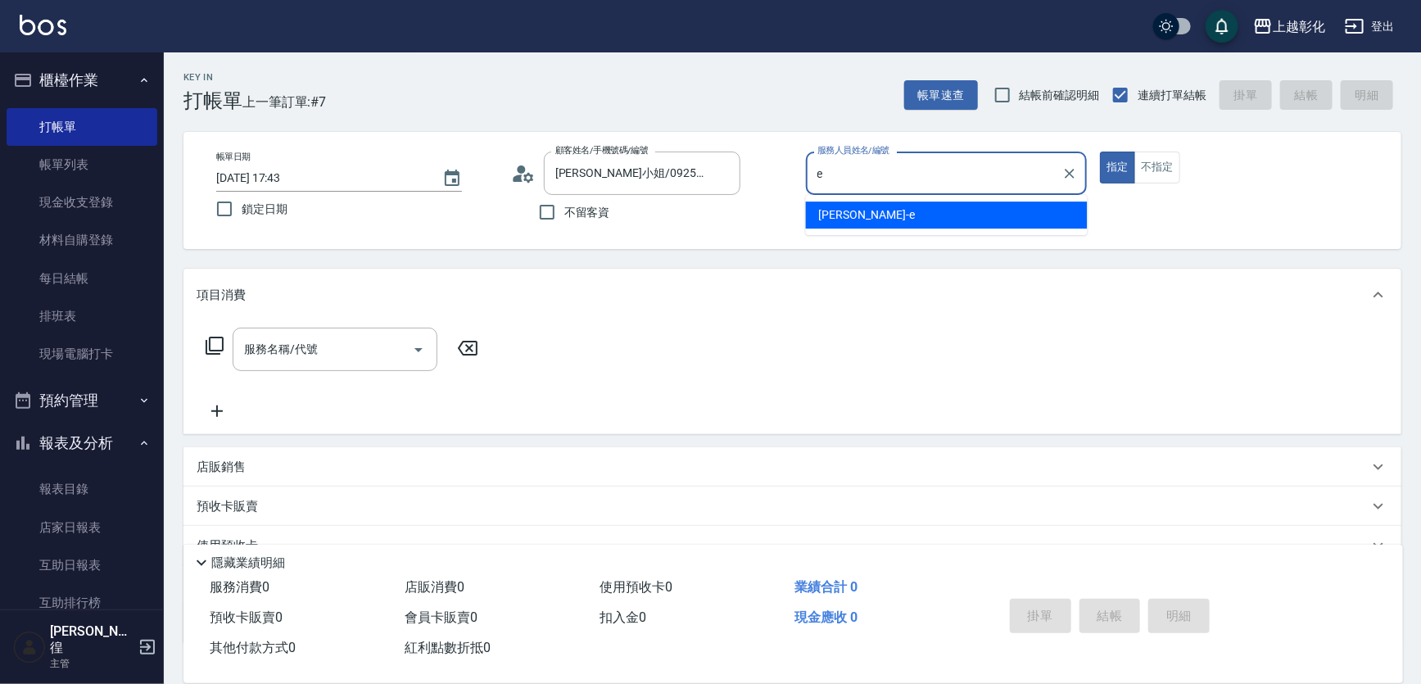
type input "[PERSON_NAME]-e"
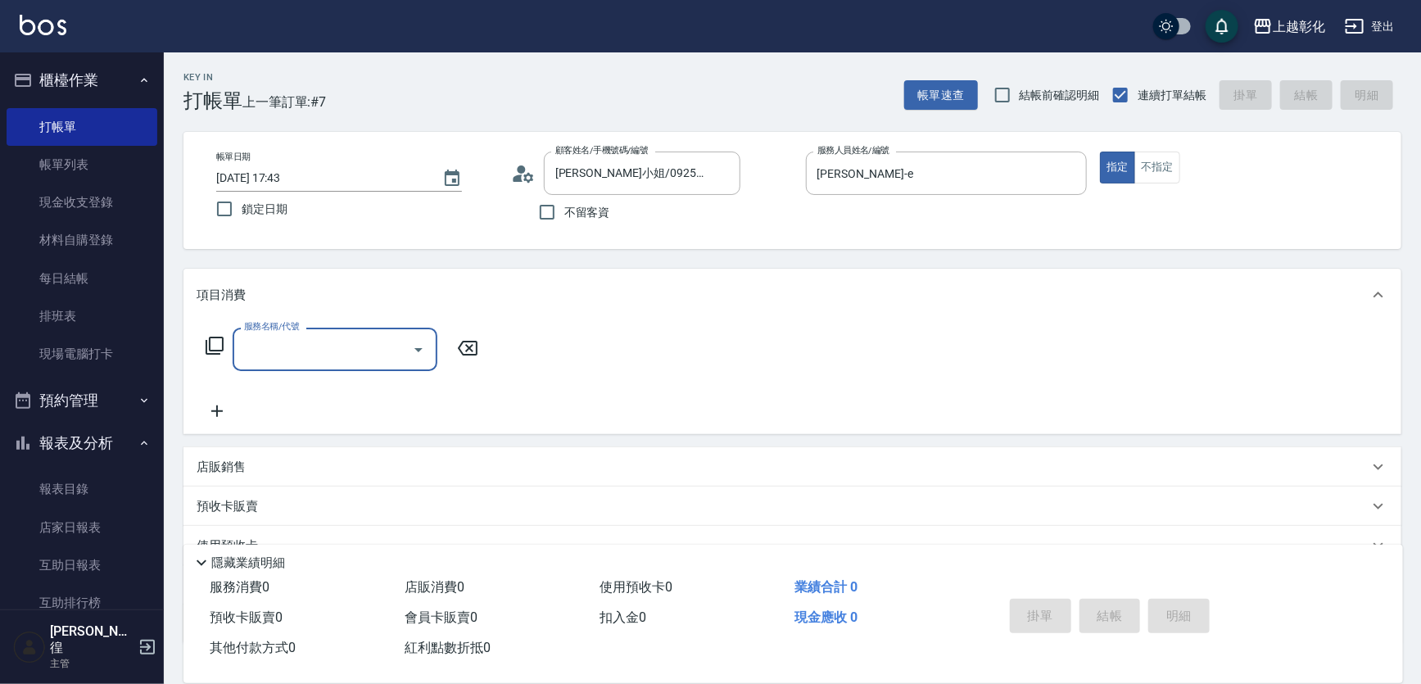
type input "ㄎ"
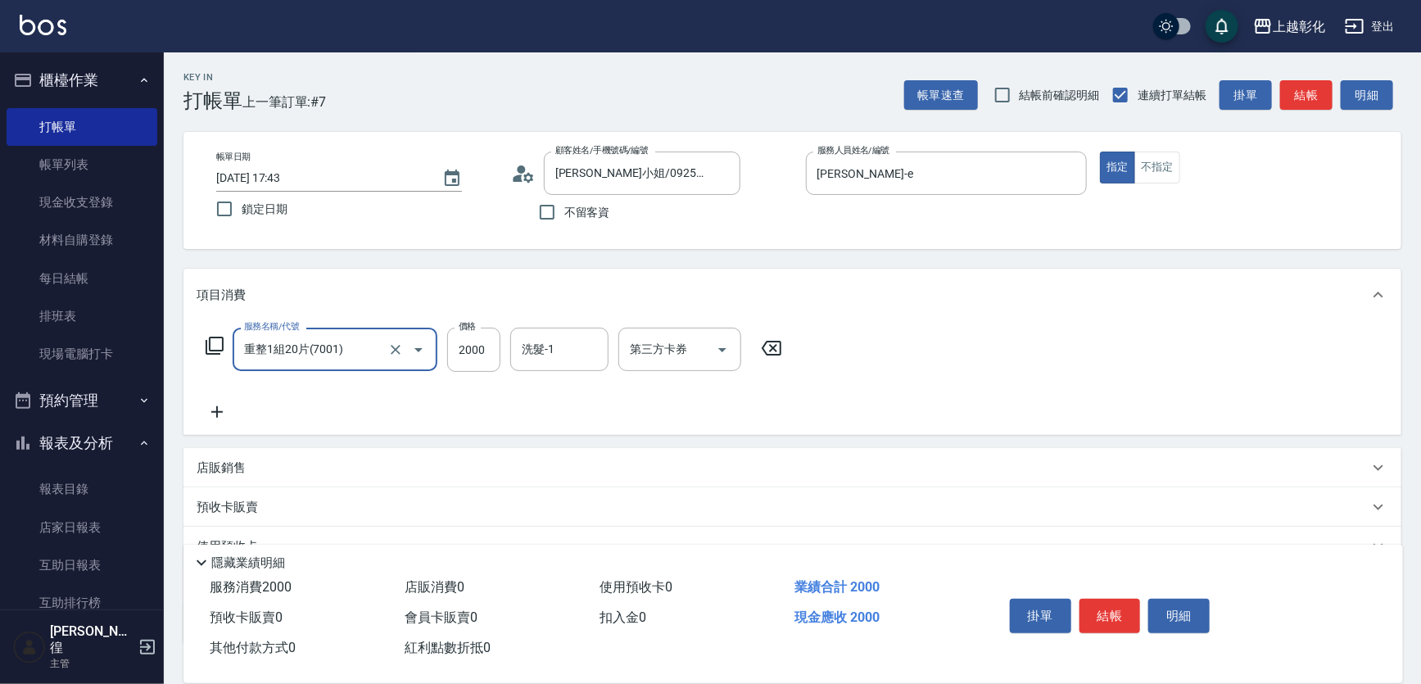
type input "重整1組20片(7001)"
type input "3000"
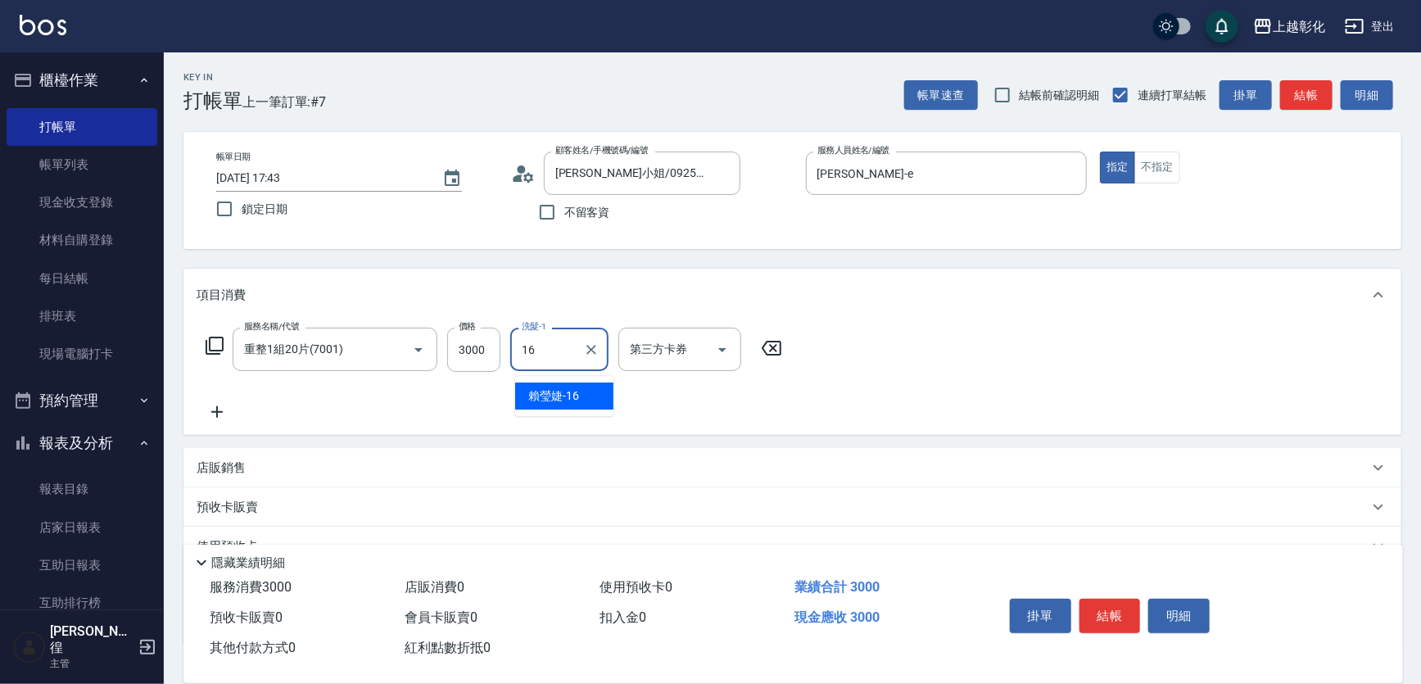
type input "[PERSON_NAME]-16"
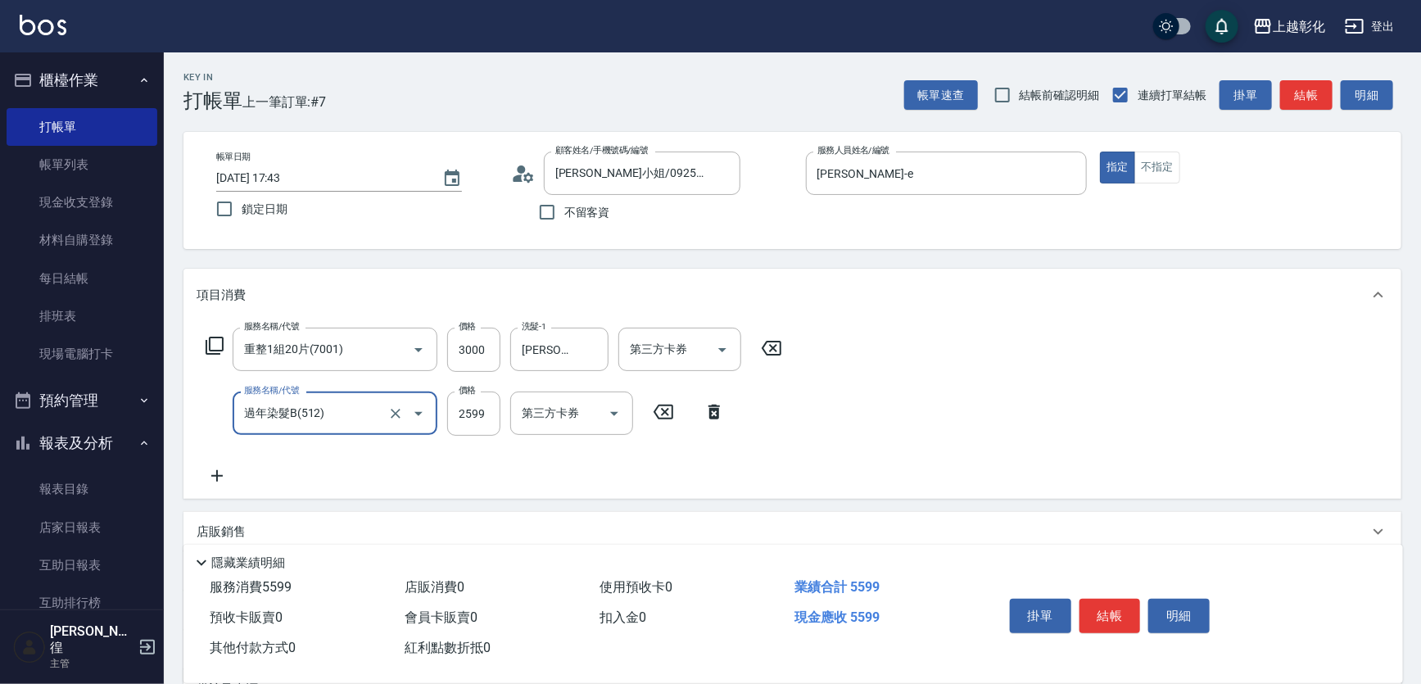
type input "過年染髮B(512)"
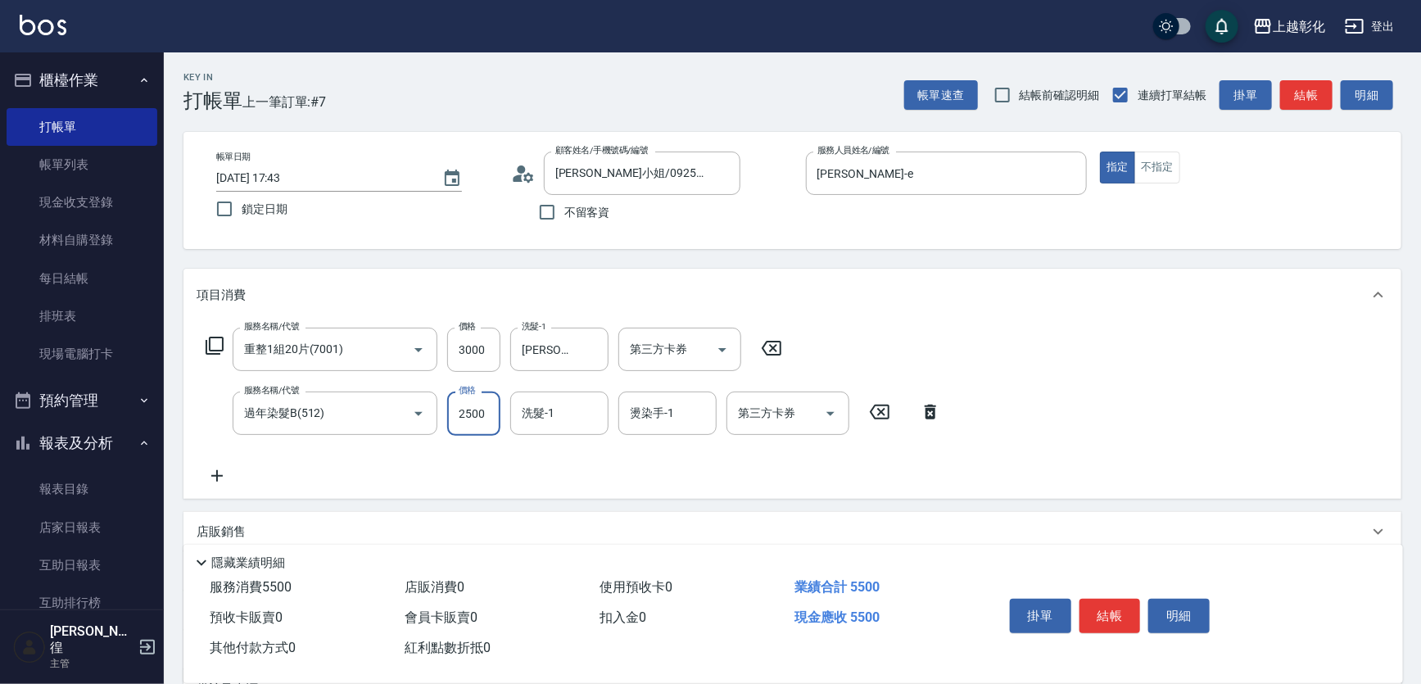
type input "2500"
type input "[PERSON_NAME]-16"
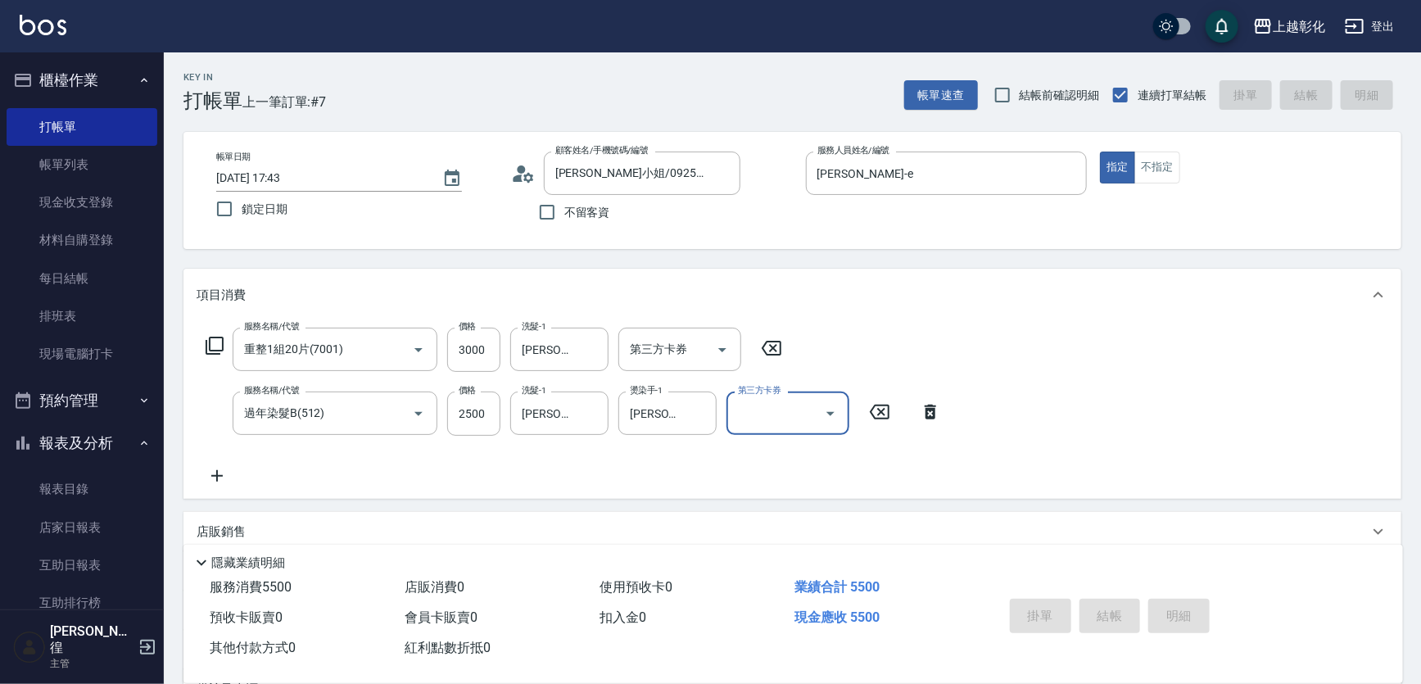
type input "[DATE] 17:44"
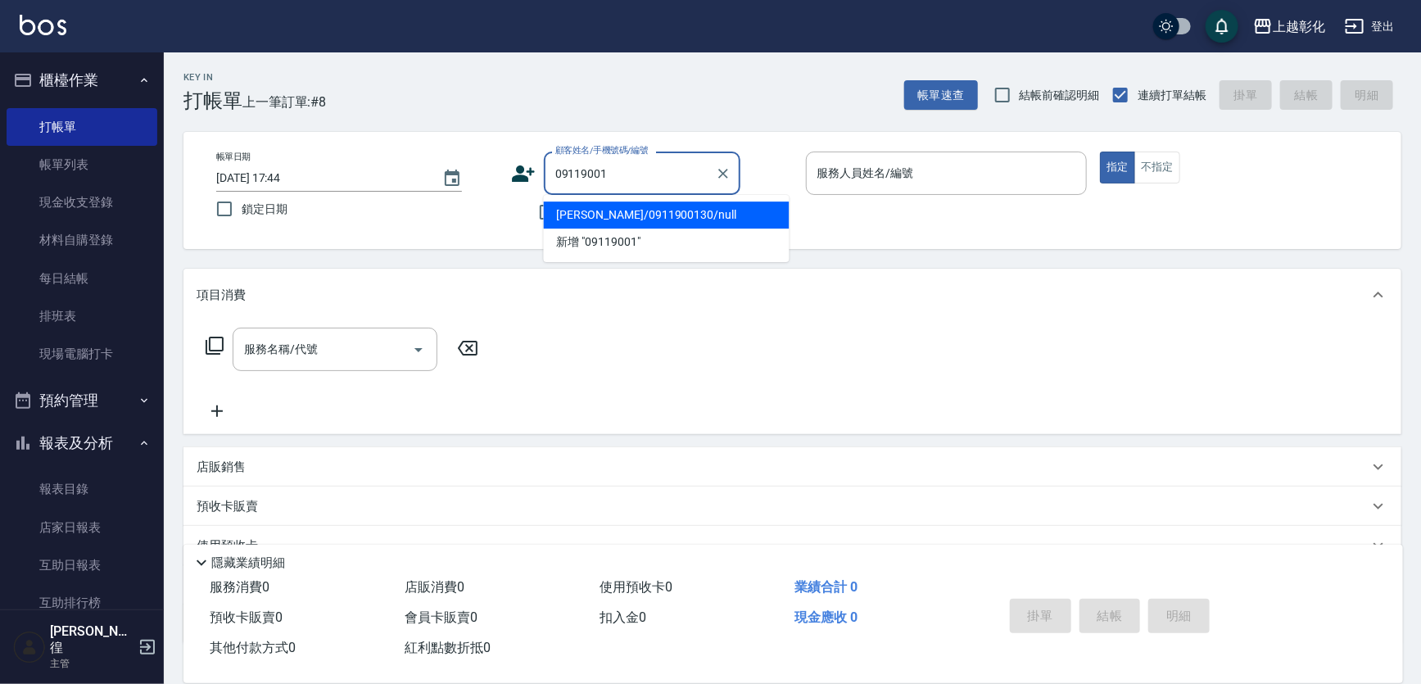
type input "[PERSON_NAME]/0911900130/null"
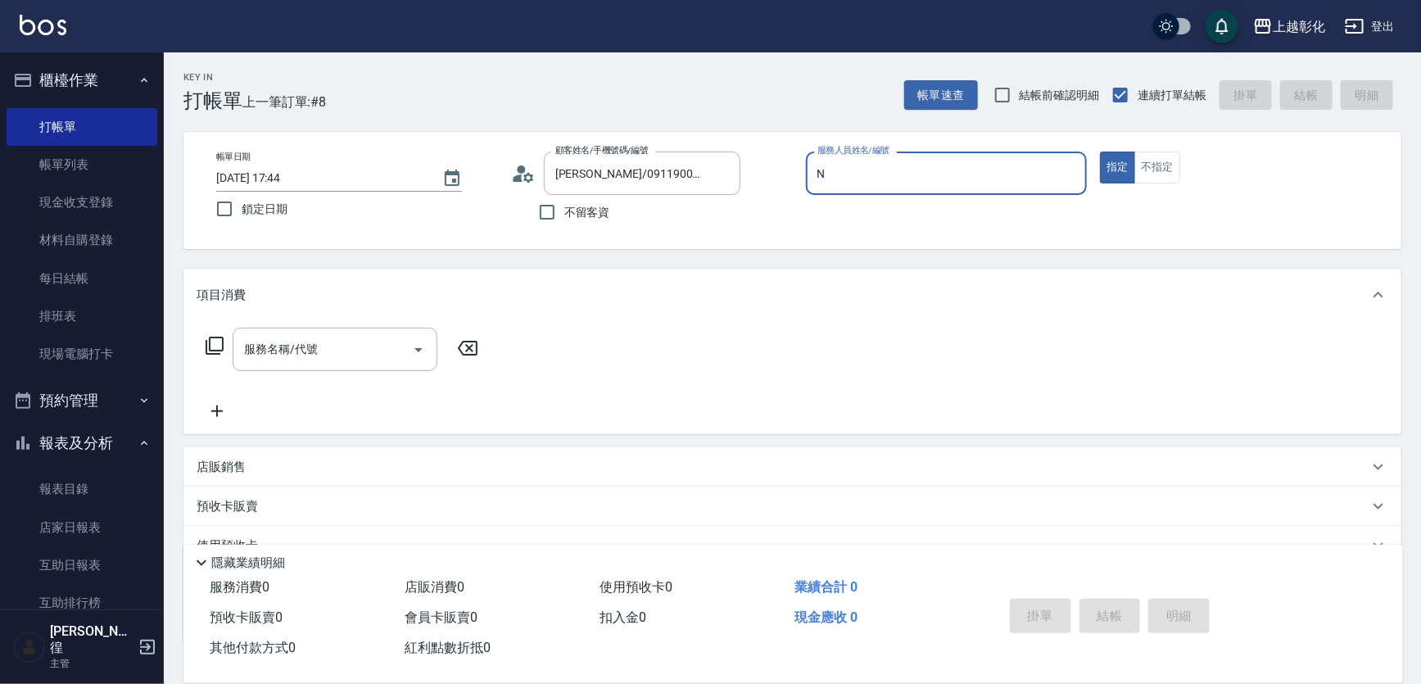
type input "yung yung-n"
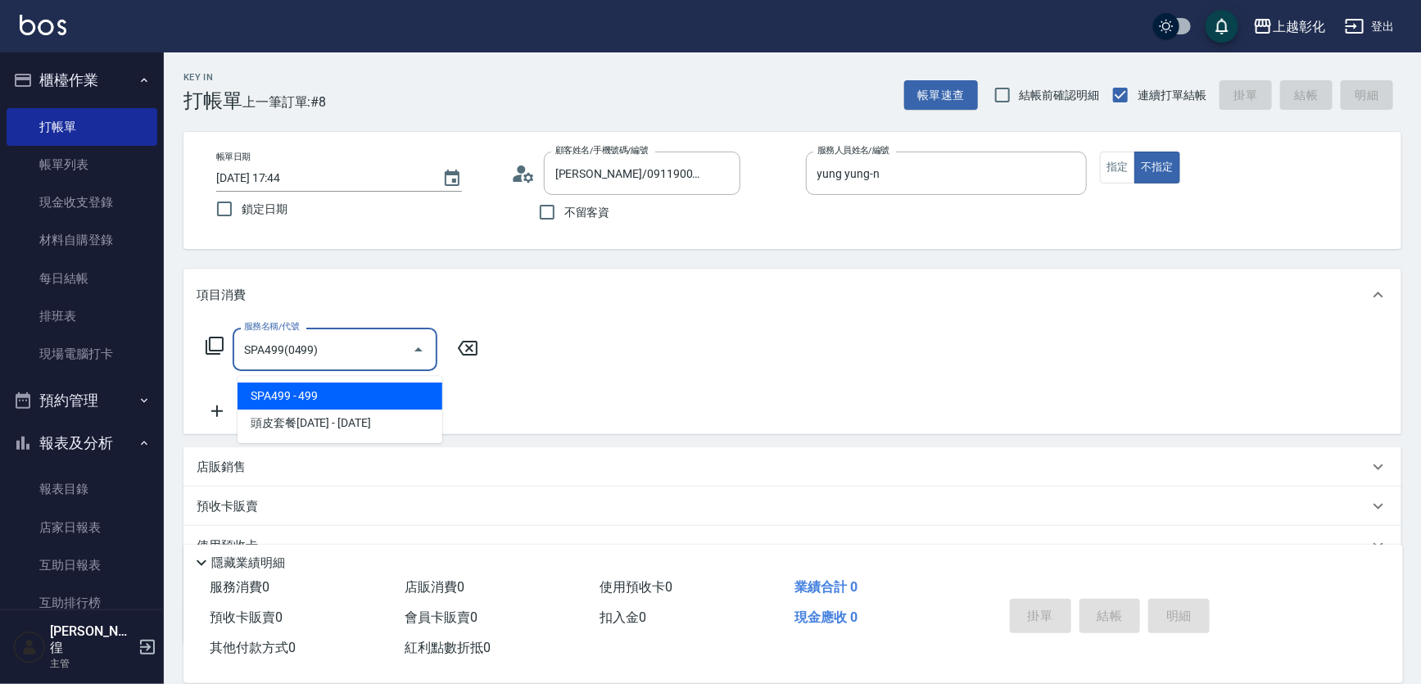
type input "SPA499(0499)"
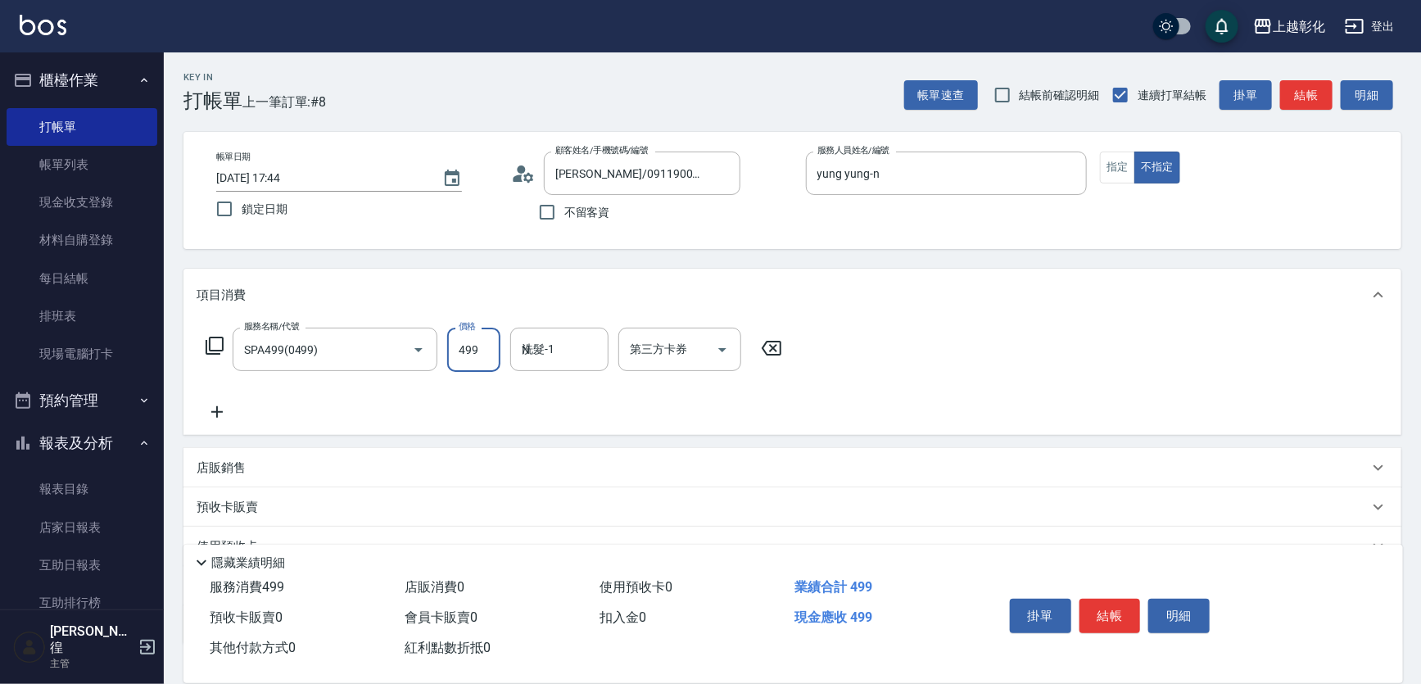
type input "yung yung-n"
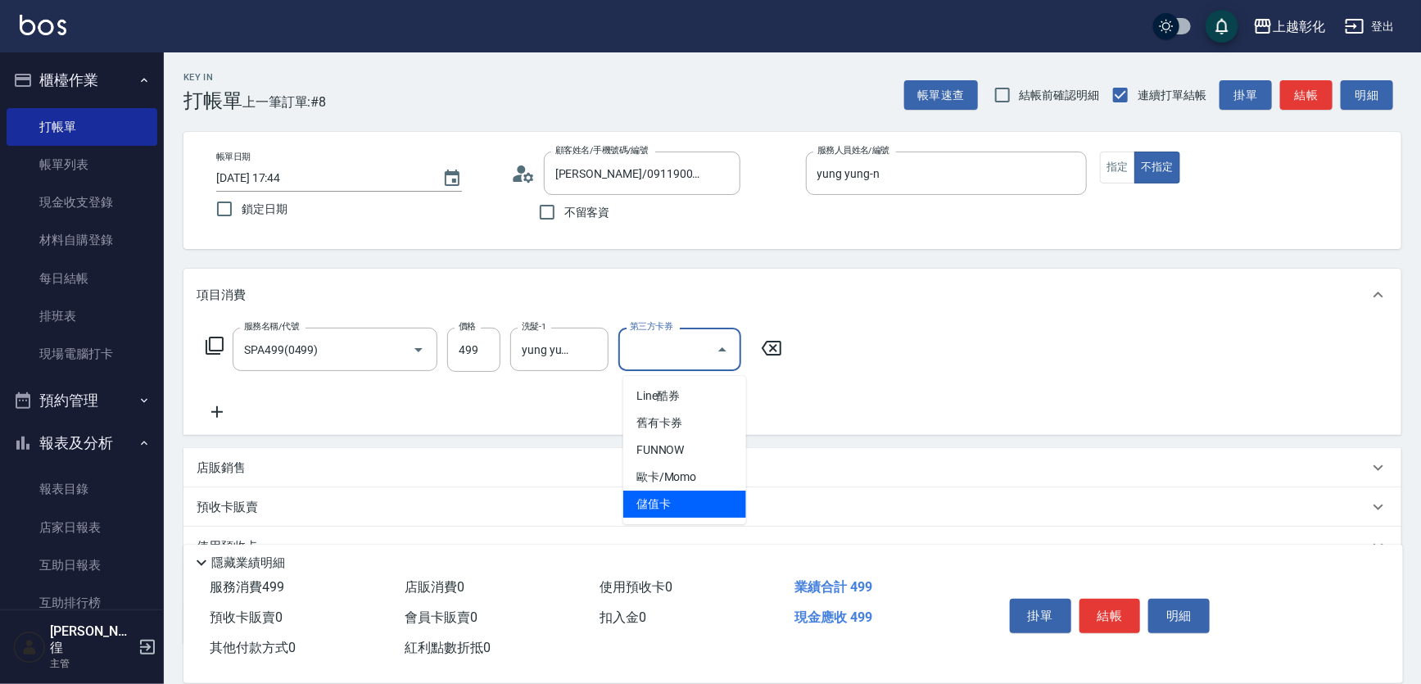
type input "儲值卡"
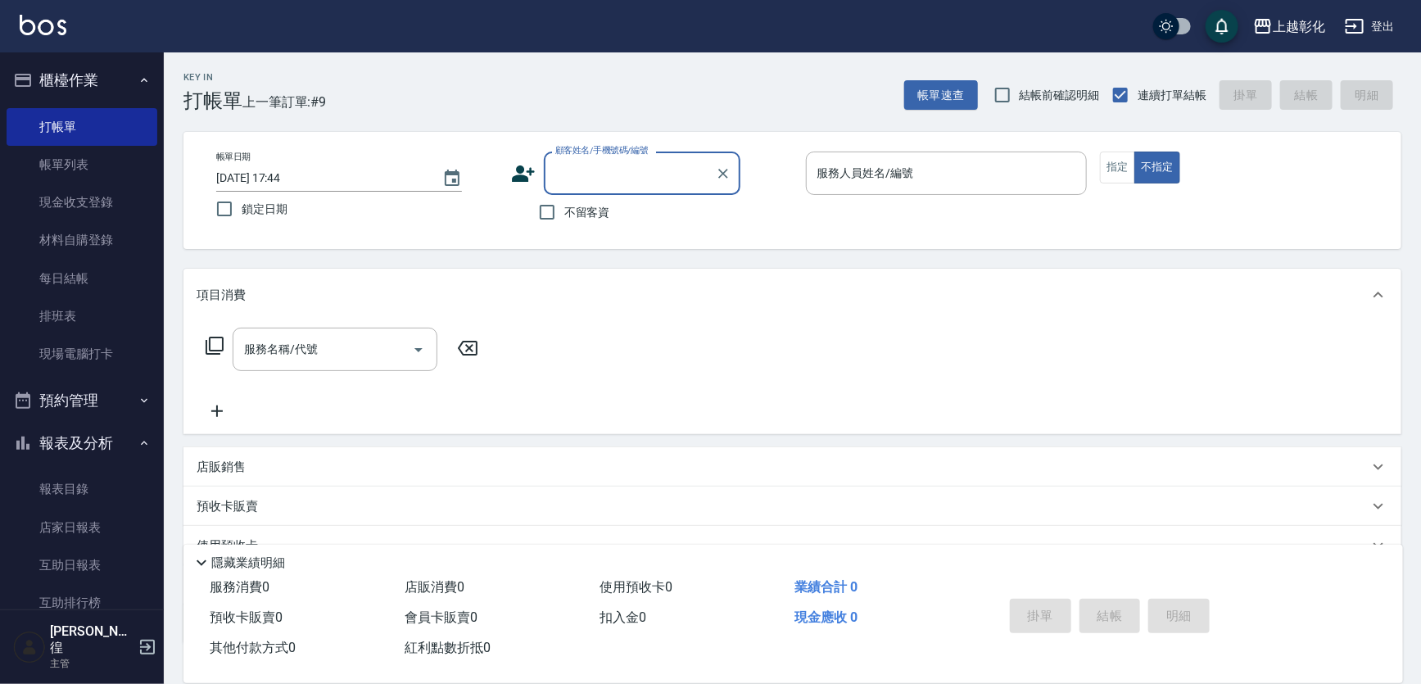
click at [603, 213] on div "不留客資" at bounding box center [625, 212] width 229 height 34
click at [588, 219] on span "不留客資" at bounding box center [587, 212] width 46 height 17
click at [564, 219] on input "不留客資" at bounding box center [547, 212] width 34 height 34
checkbox input "true"
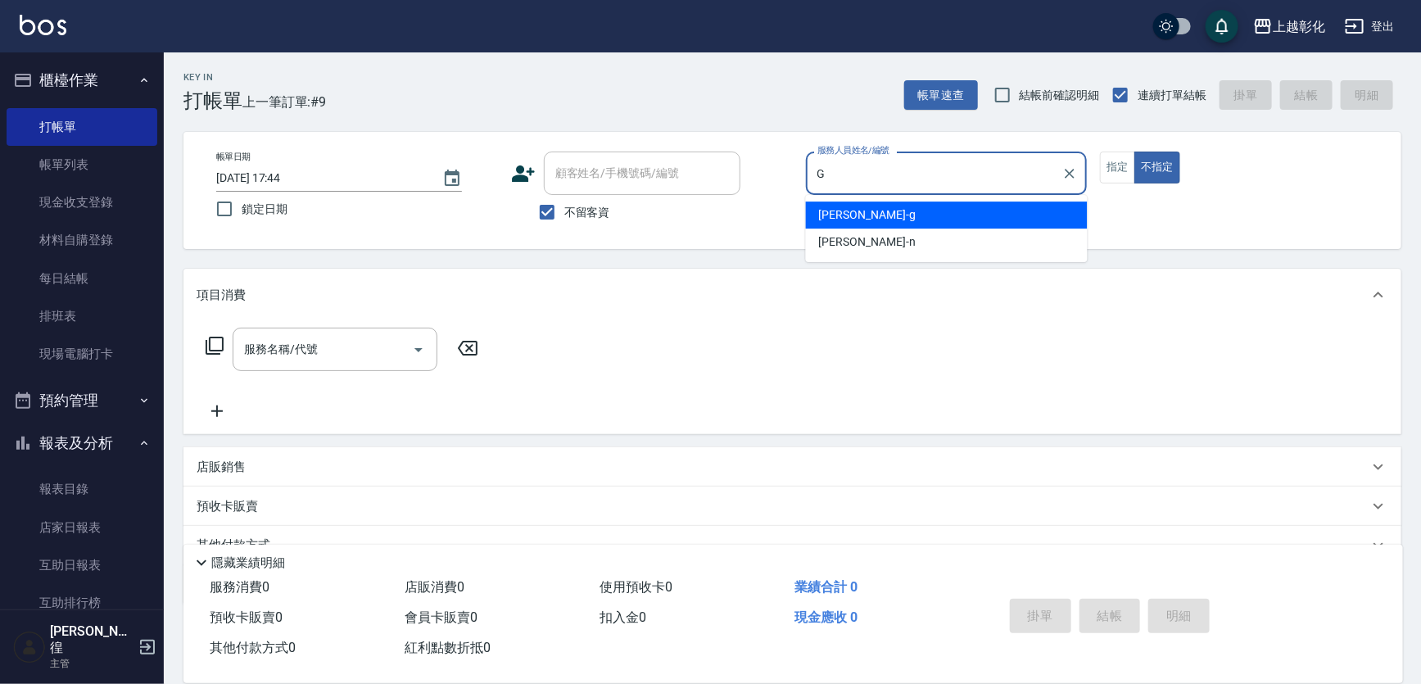
type input "[PERSON_NAME]"
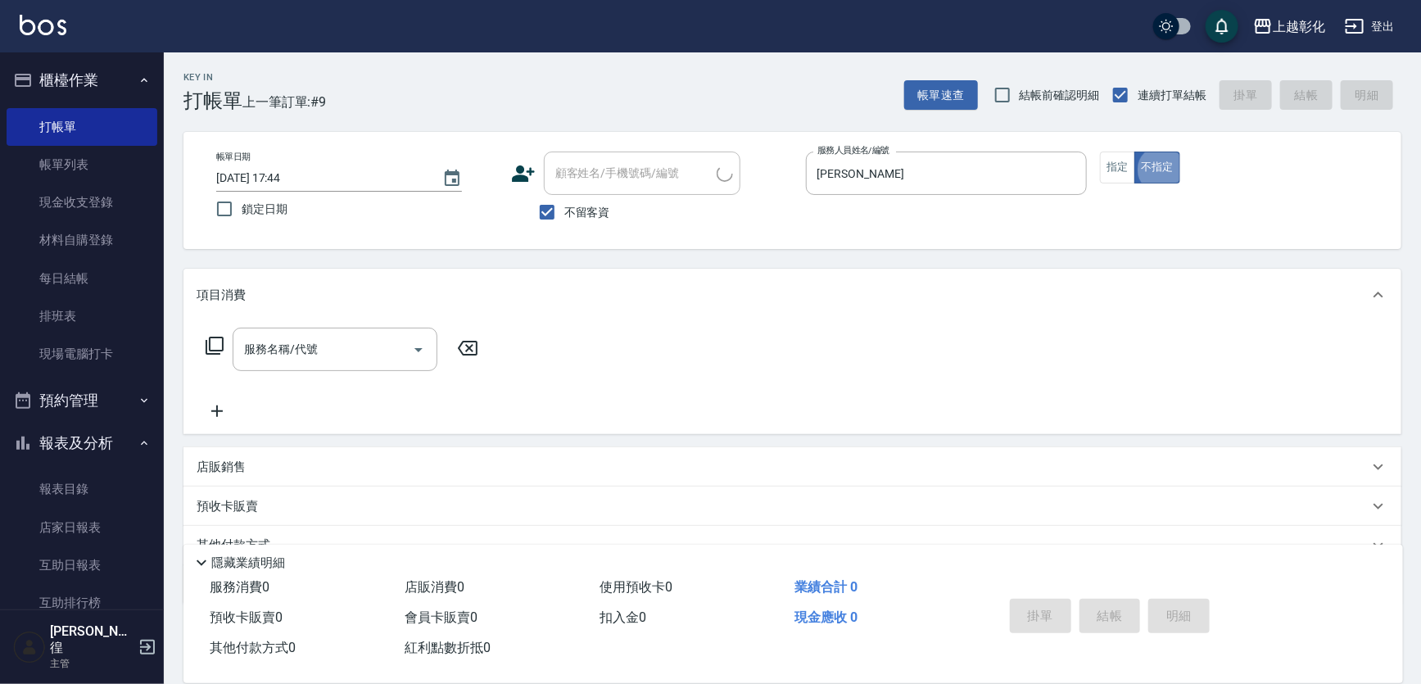
type input "[PERSON_NAME]/0975171751/"
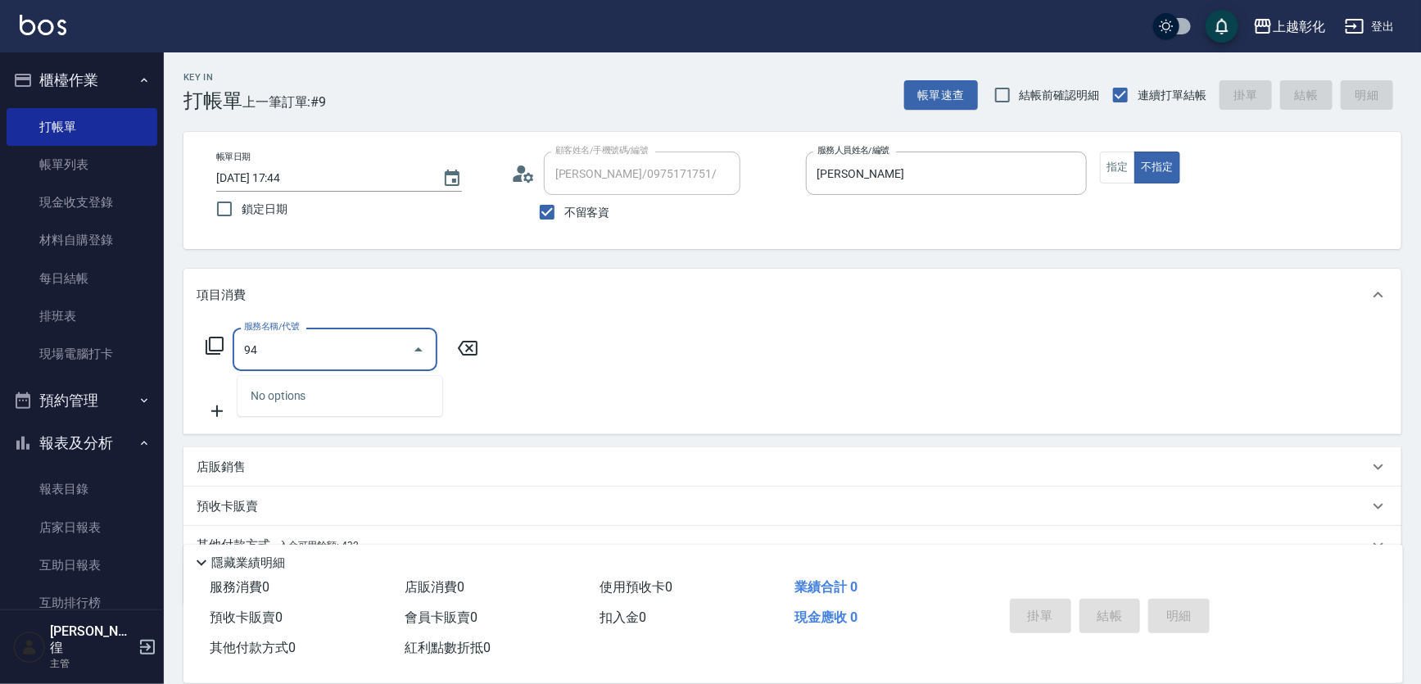
type input "9"
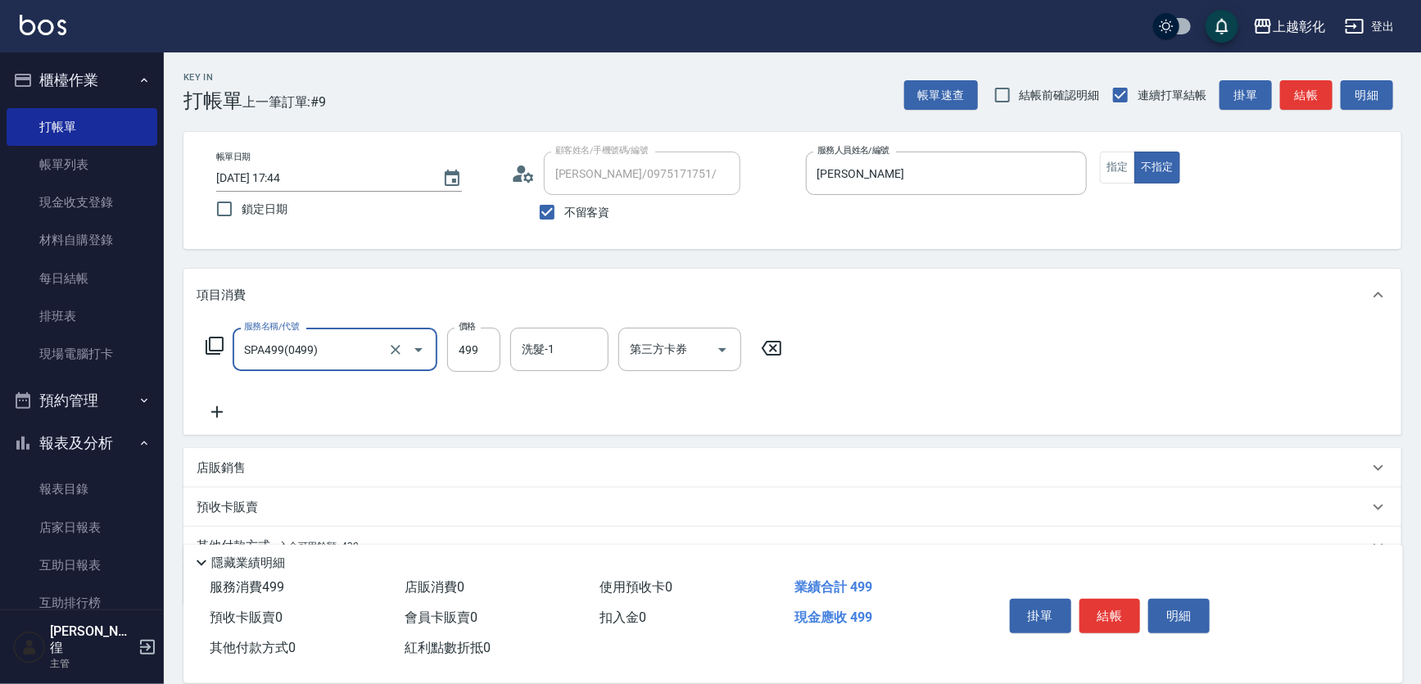
type input "SPA499(0499)"
type input "499"
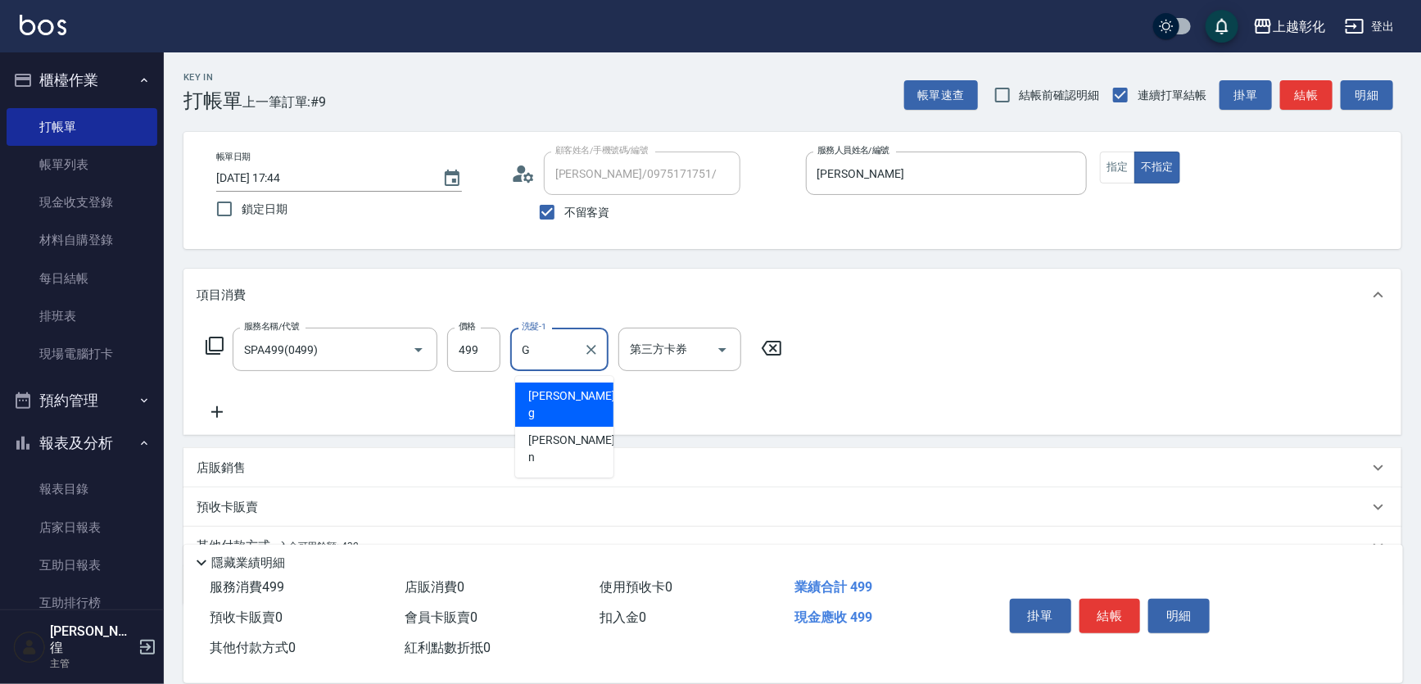
type input "[PERSON_NAME]"
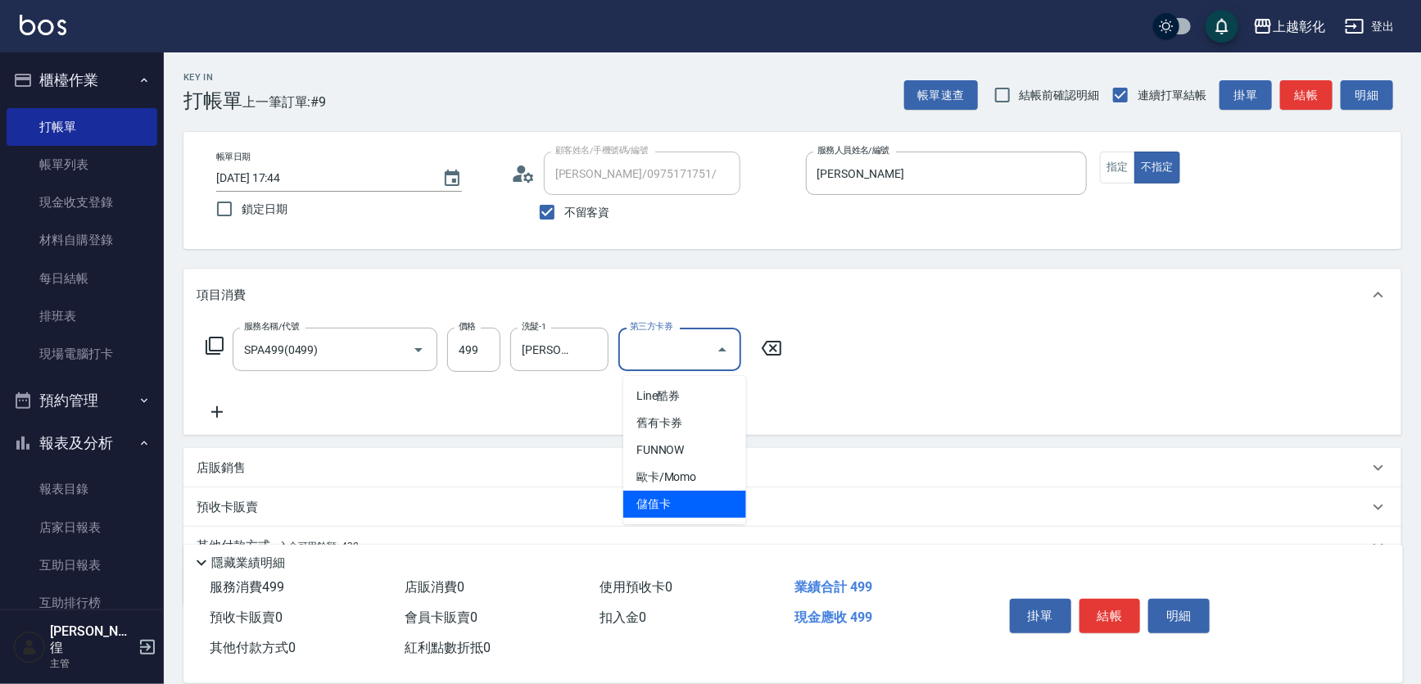
type input "儲值卡"
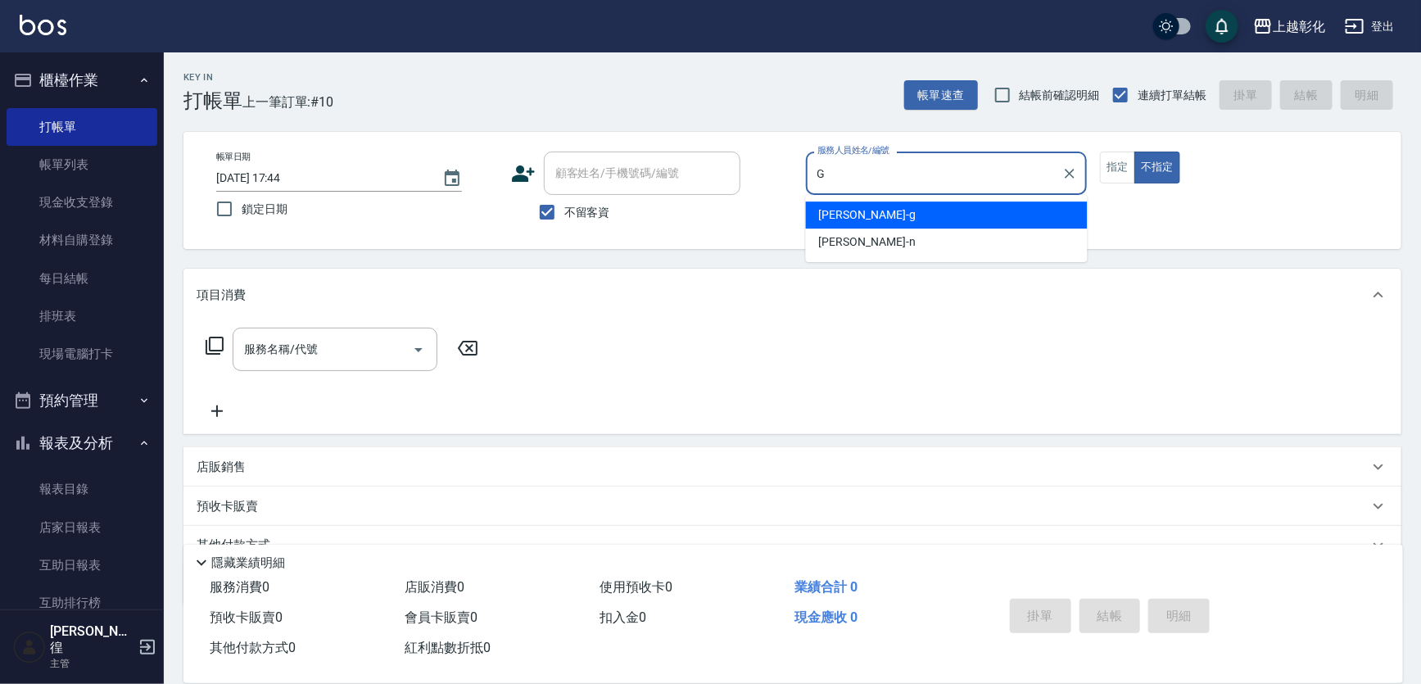
type input "[PERSON_NAME]"
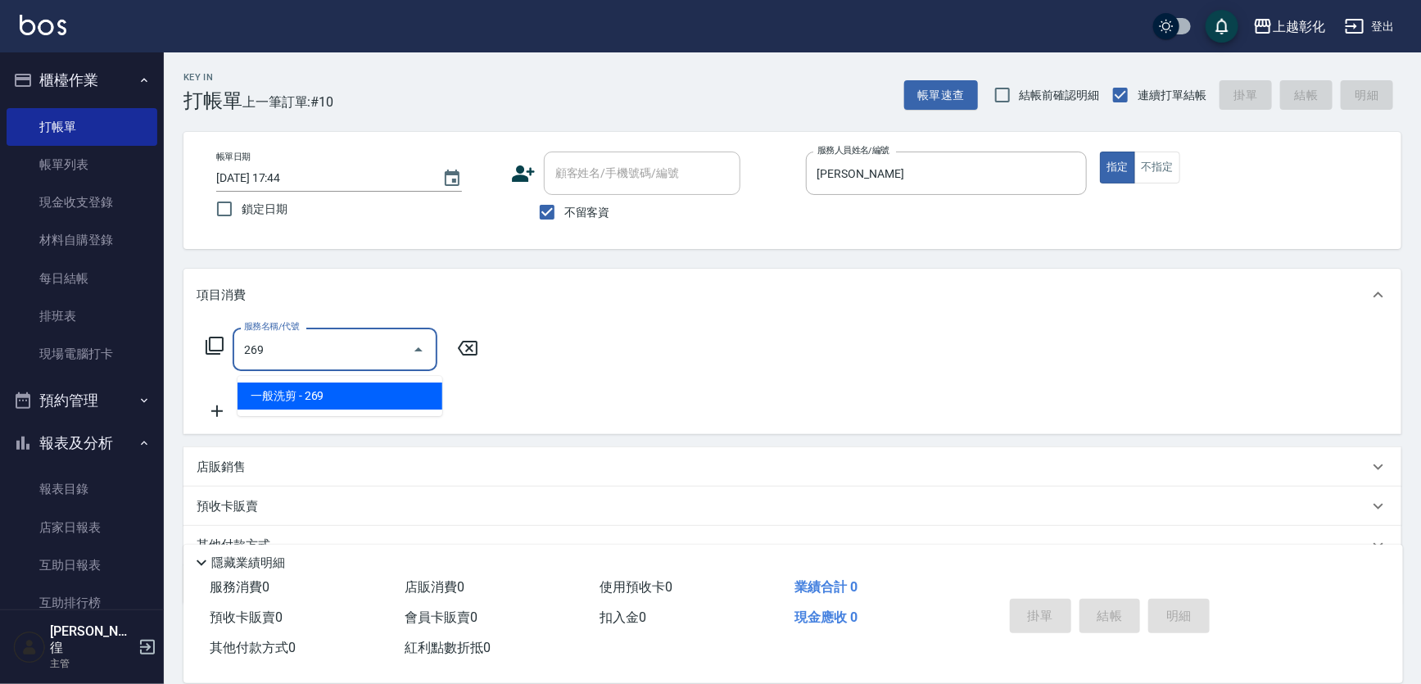
type input "一般洗剪(269)"
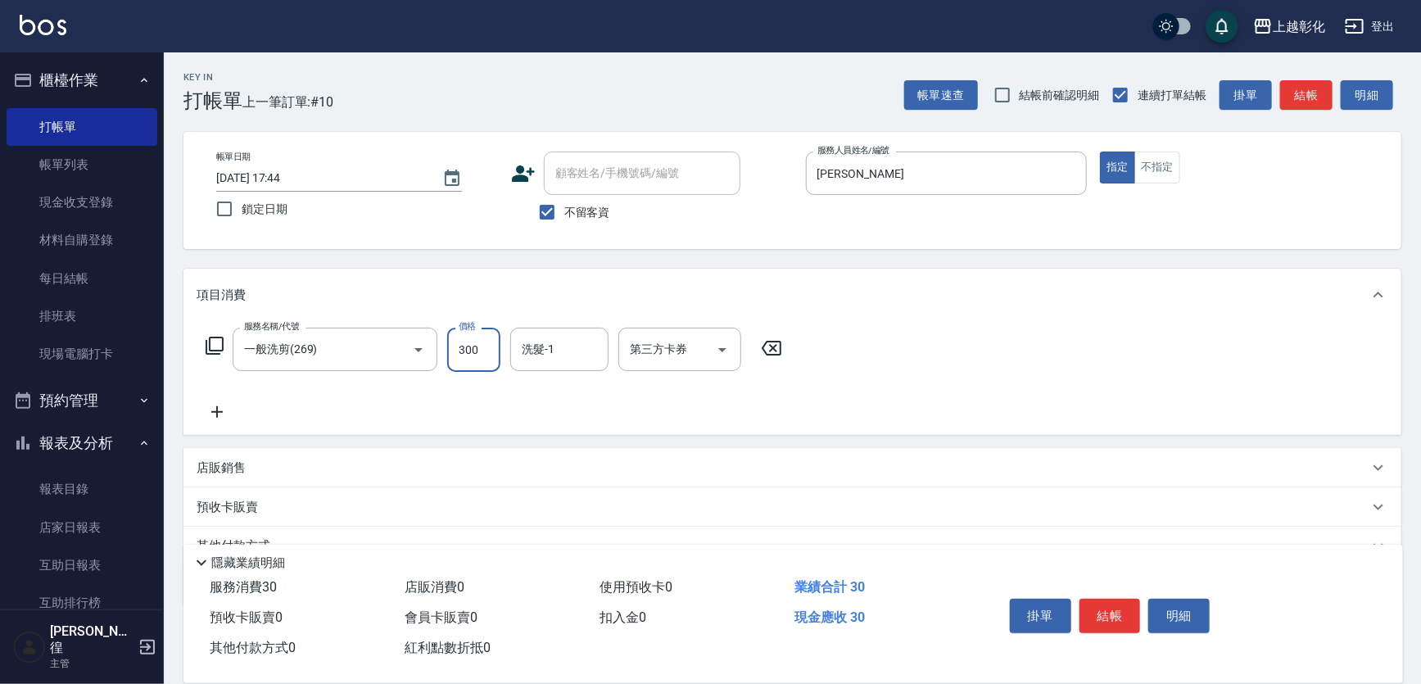
type input "300"
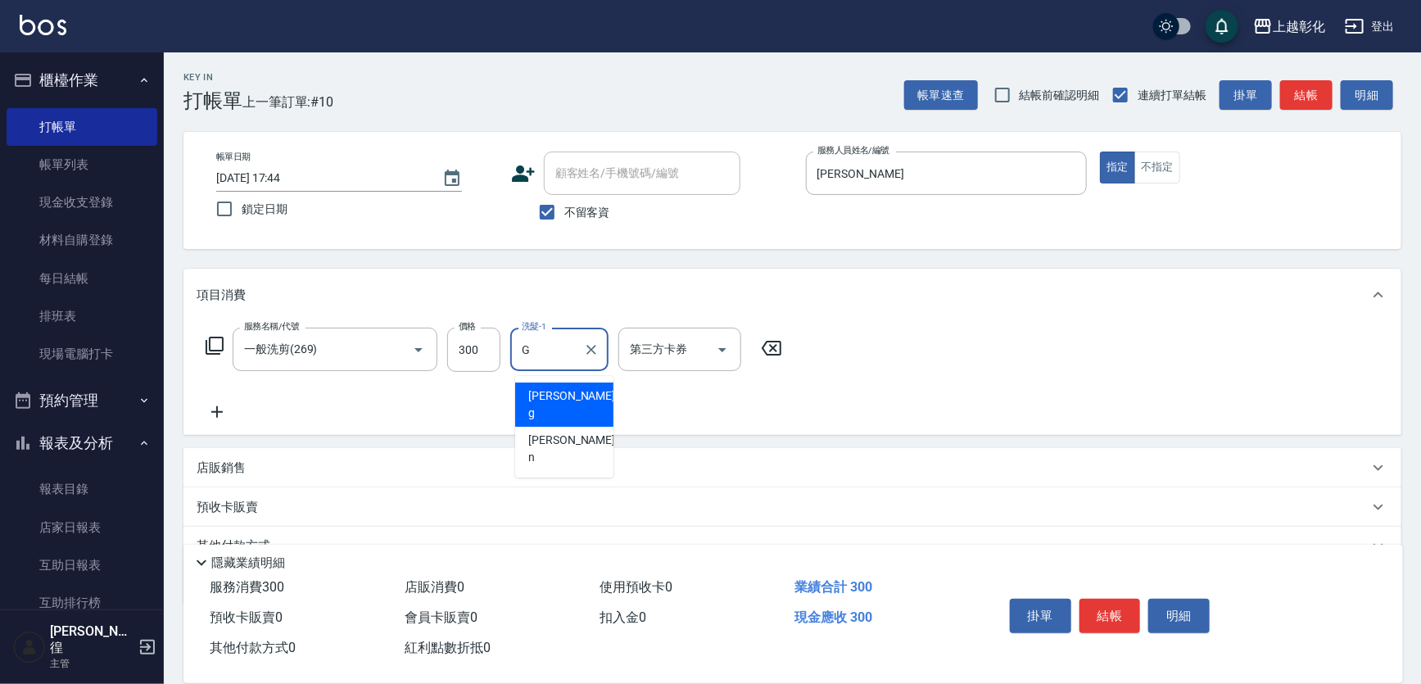
type input "[PERSON_NAME]"
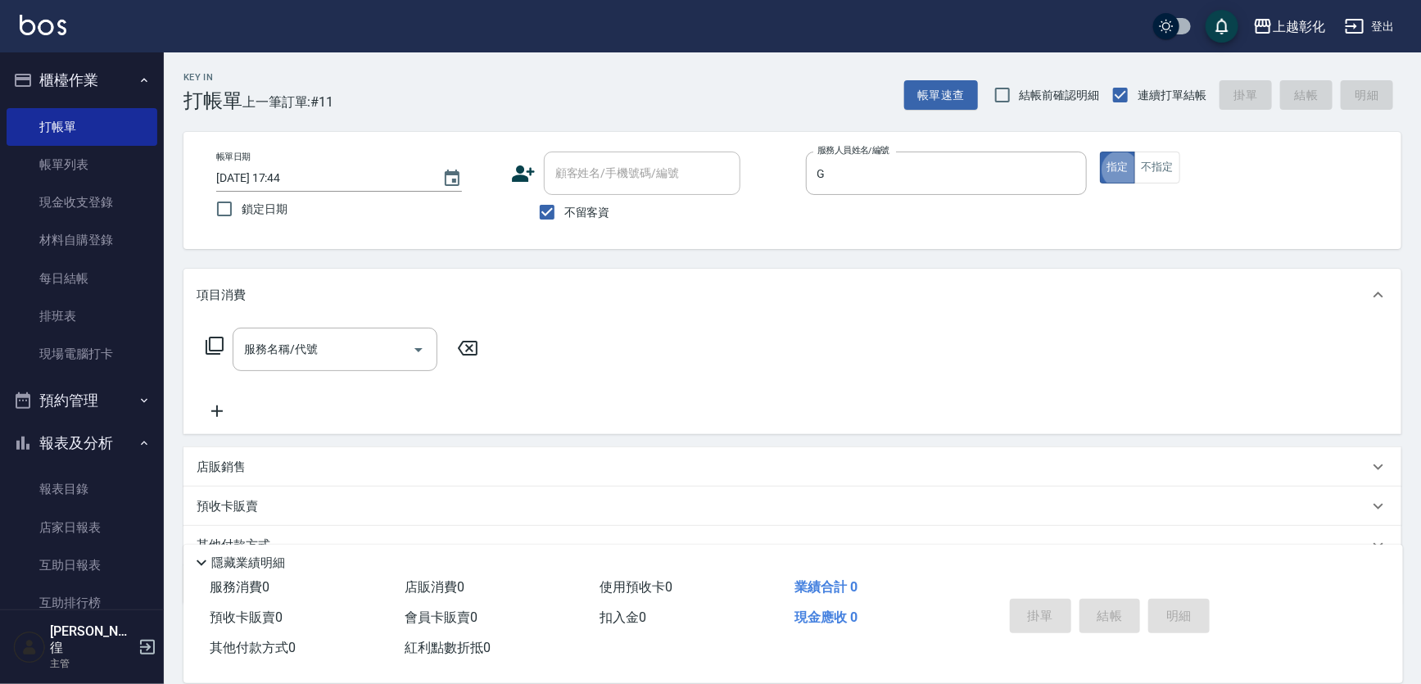
type input "[PERSON_NAME]"
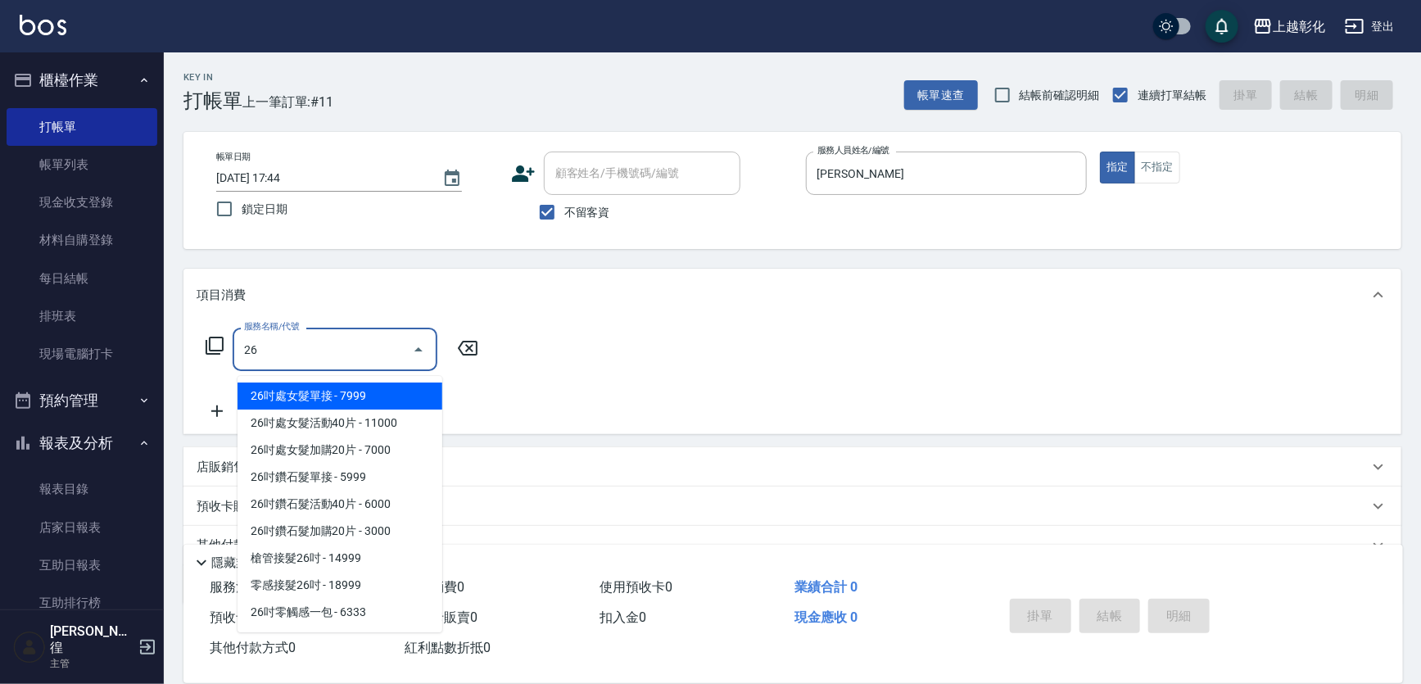
type input "269"
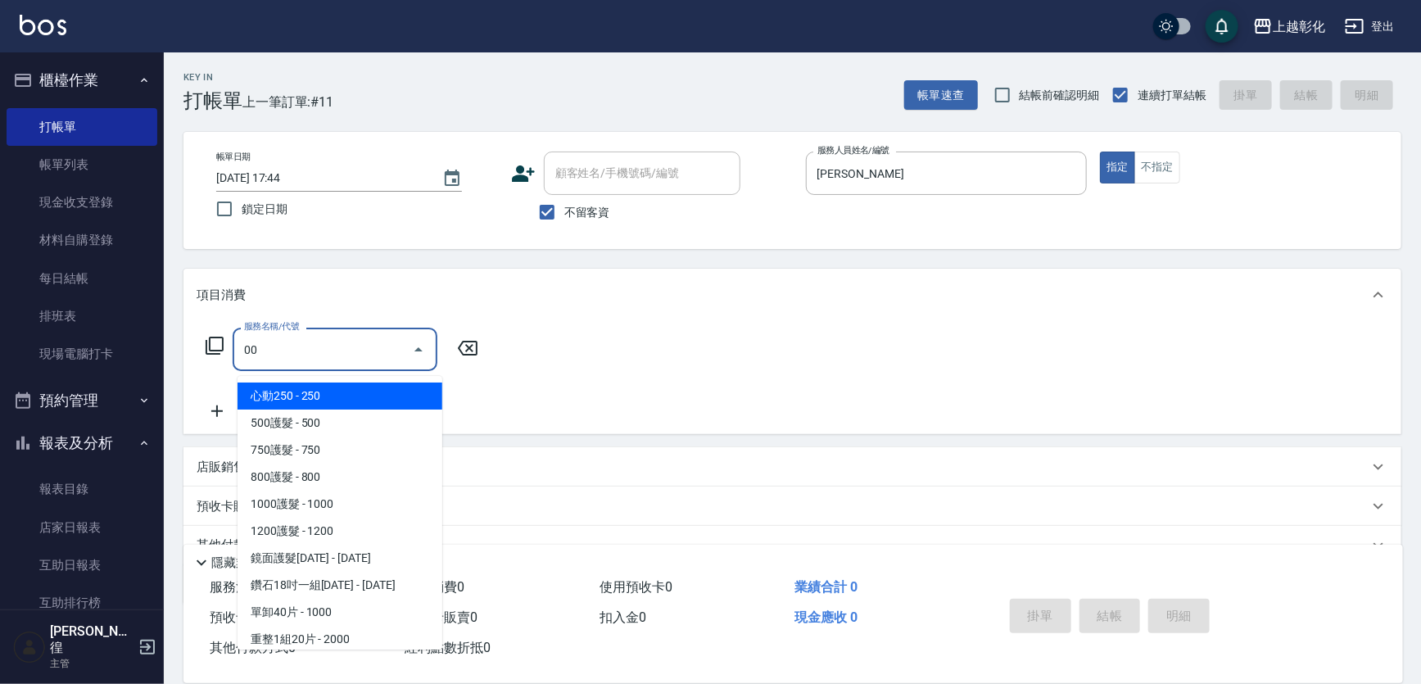
type input "500護髮(403)"
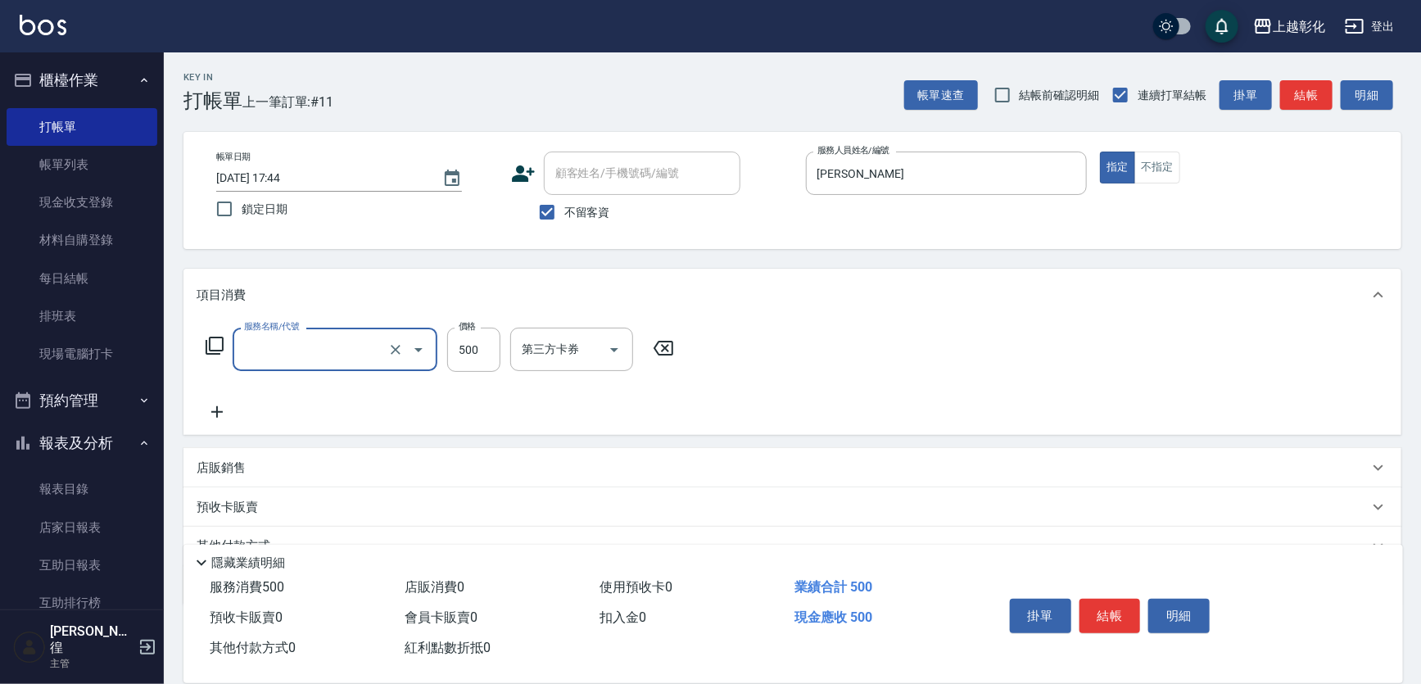
type input "洗剪D(002)"
type input "一般洗剪(269)"
type input "300"
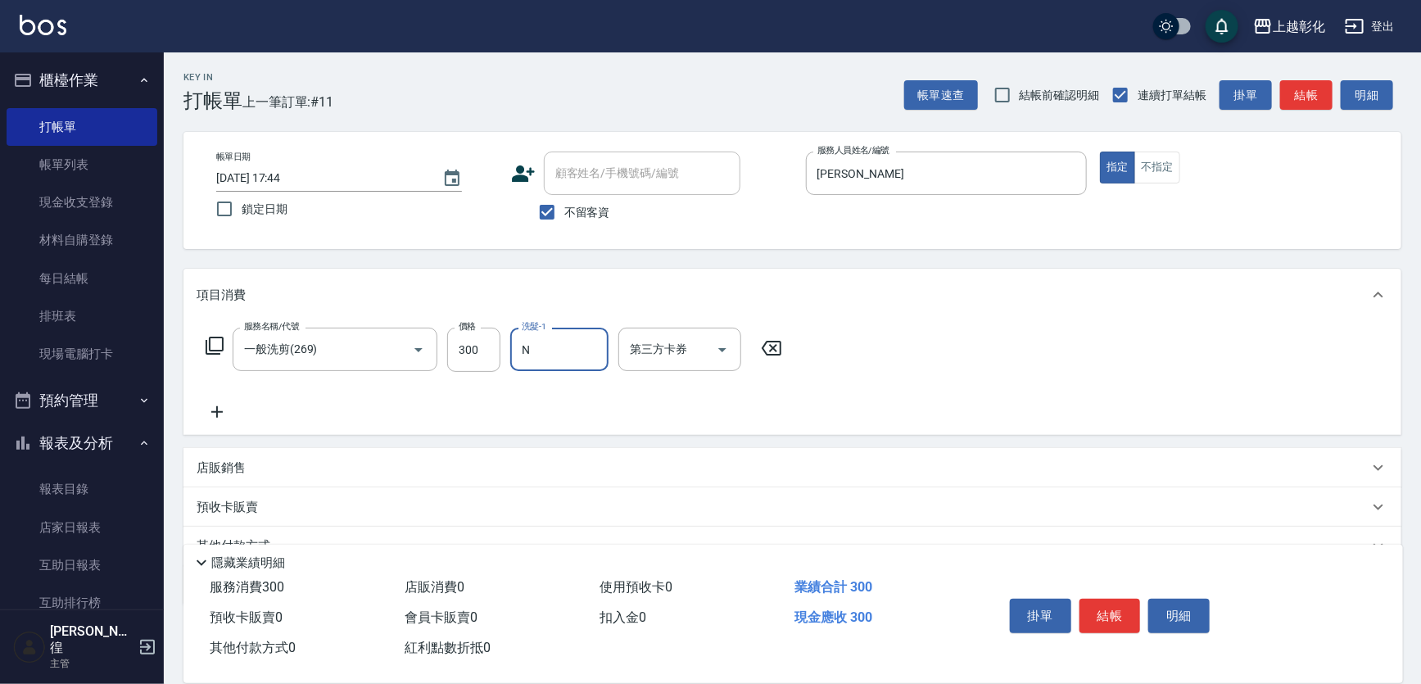
type input "yung yung-n"
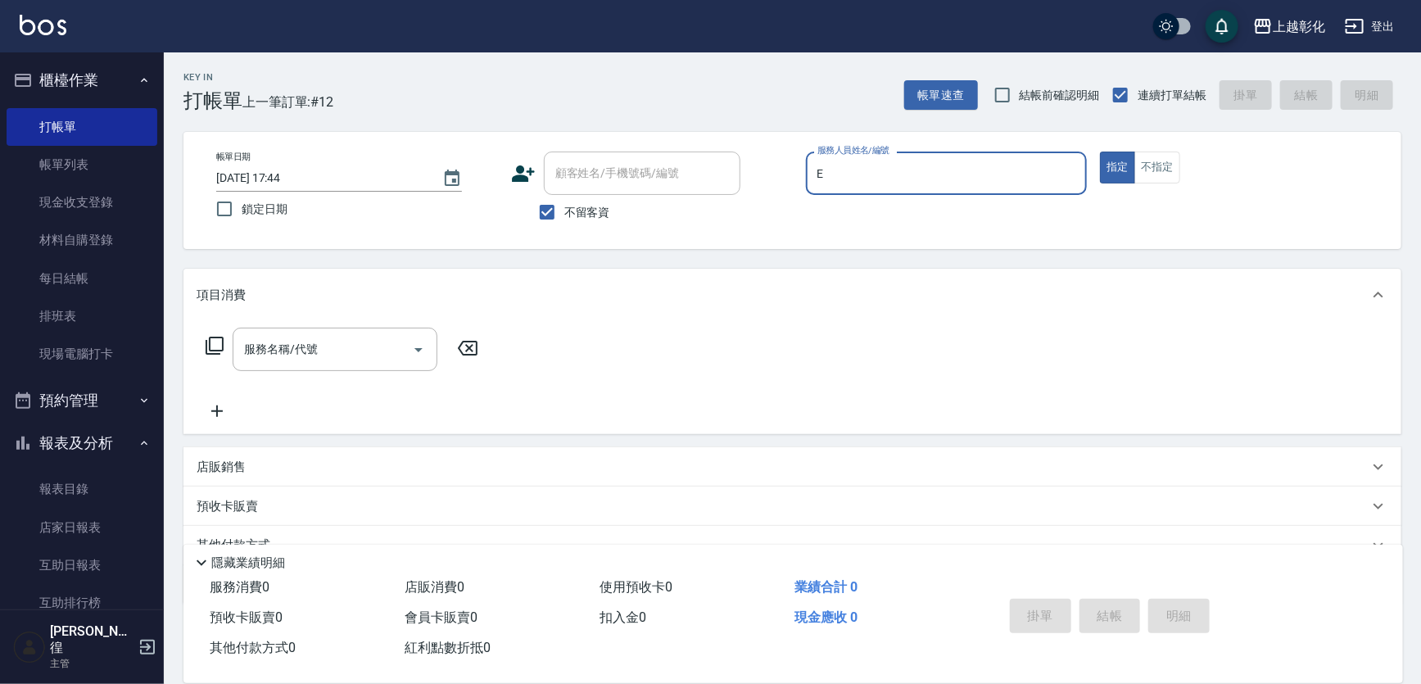
type input "[PERSON_NAME]-e"
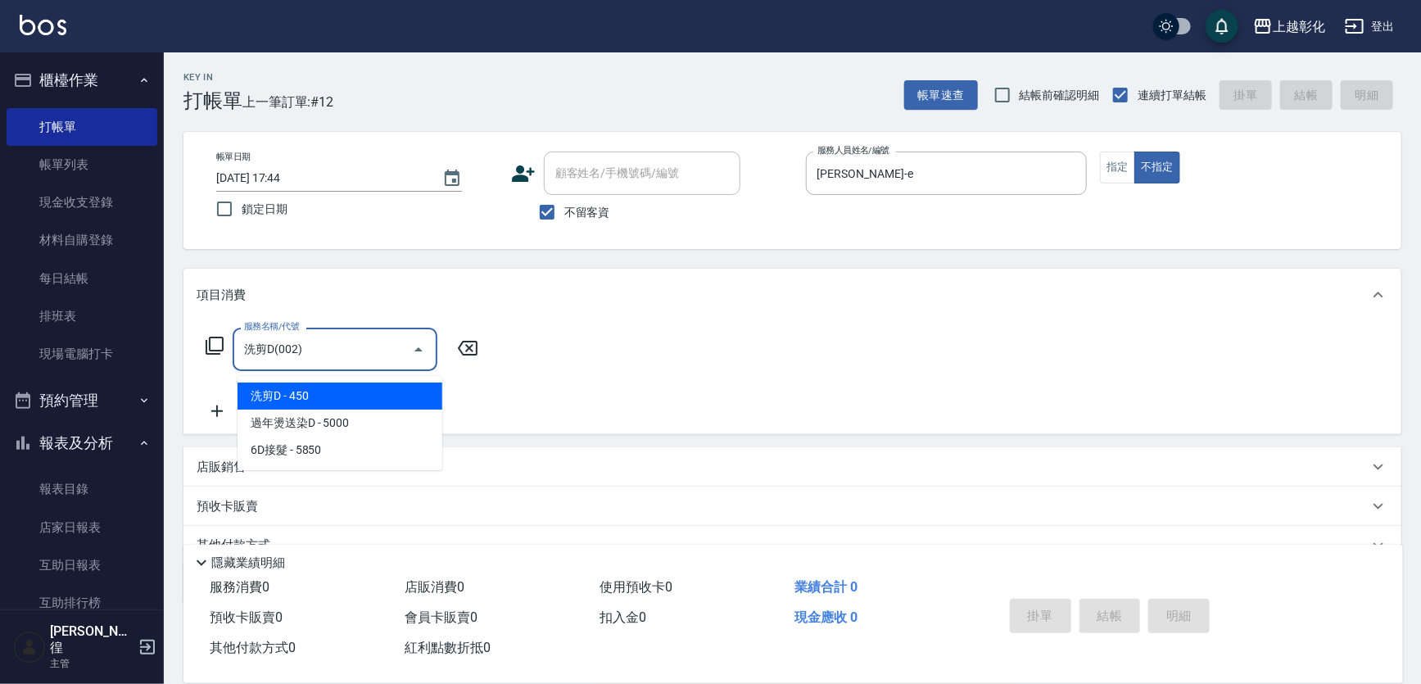
type input "洗剪D(002)"
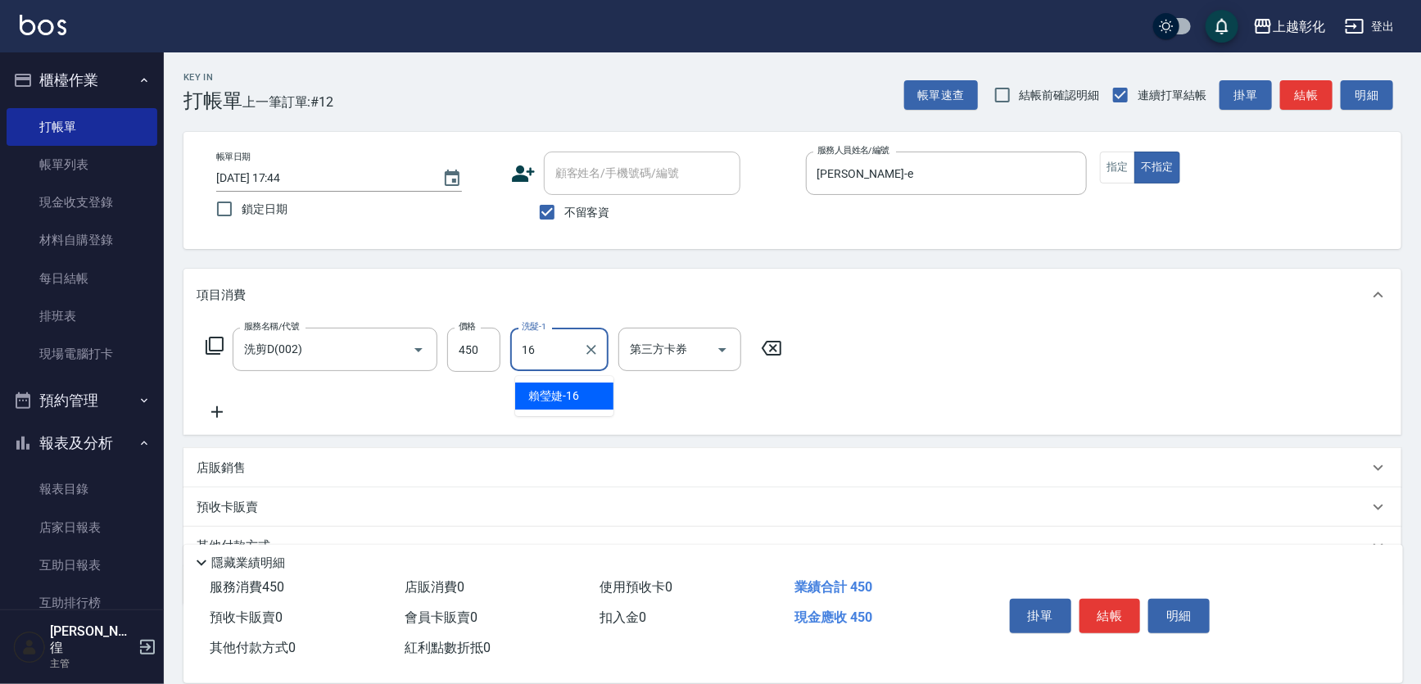
type input "[PERSON_NAME]-16"
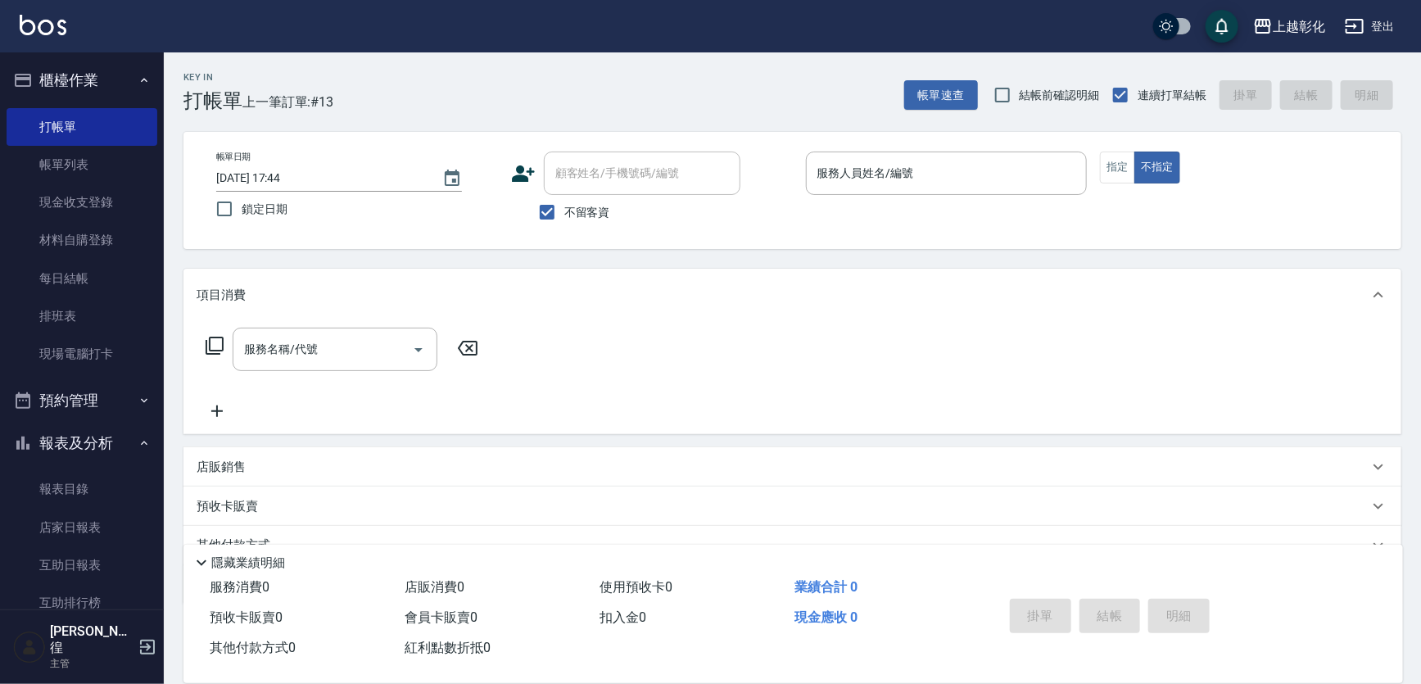
click at [588, 219] on span "不留客資" at bounding box center [587, 212] width 46 height 17
click at [564, 219] on input "不留客資" at bounding box center [547, 212] width 34 height 34
checkbox input "false"
click at [592, 175] on input "顧客姓名/手機號碼/編號" at bounding box center [629, 173] width 157 height 29
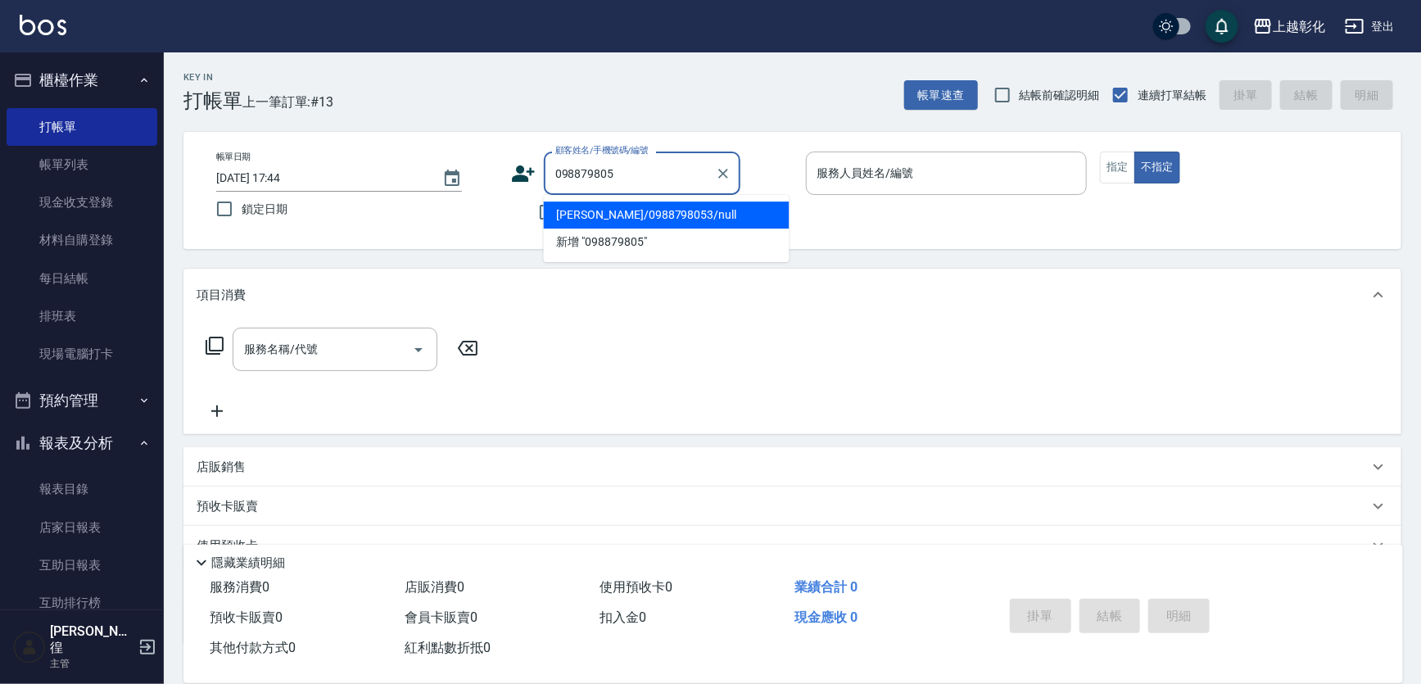
type input "[PERSON_NAME]/0988798053/null"
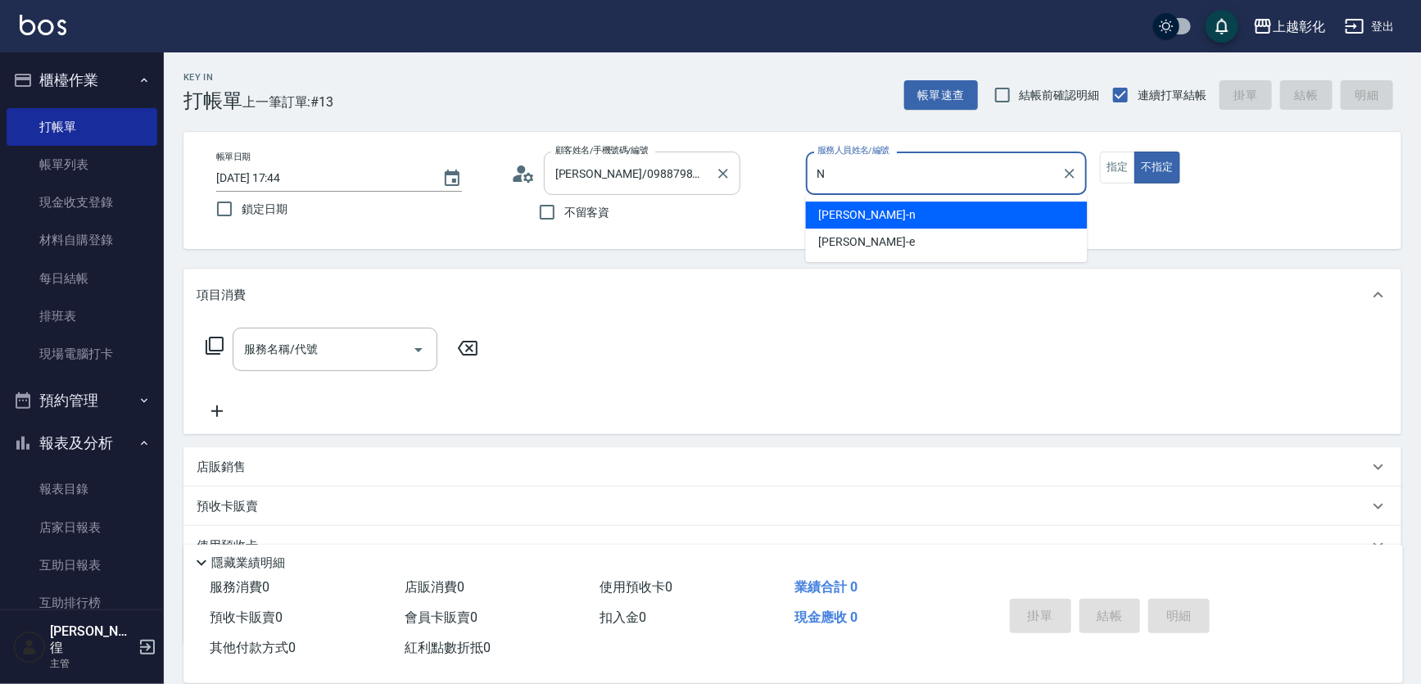
type input "yung yung-n"
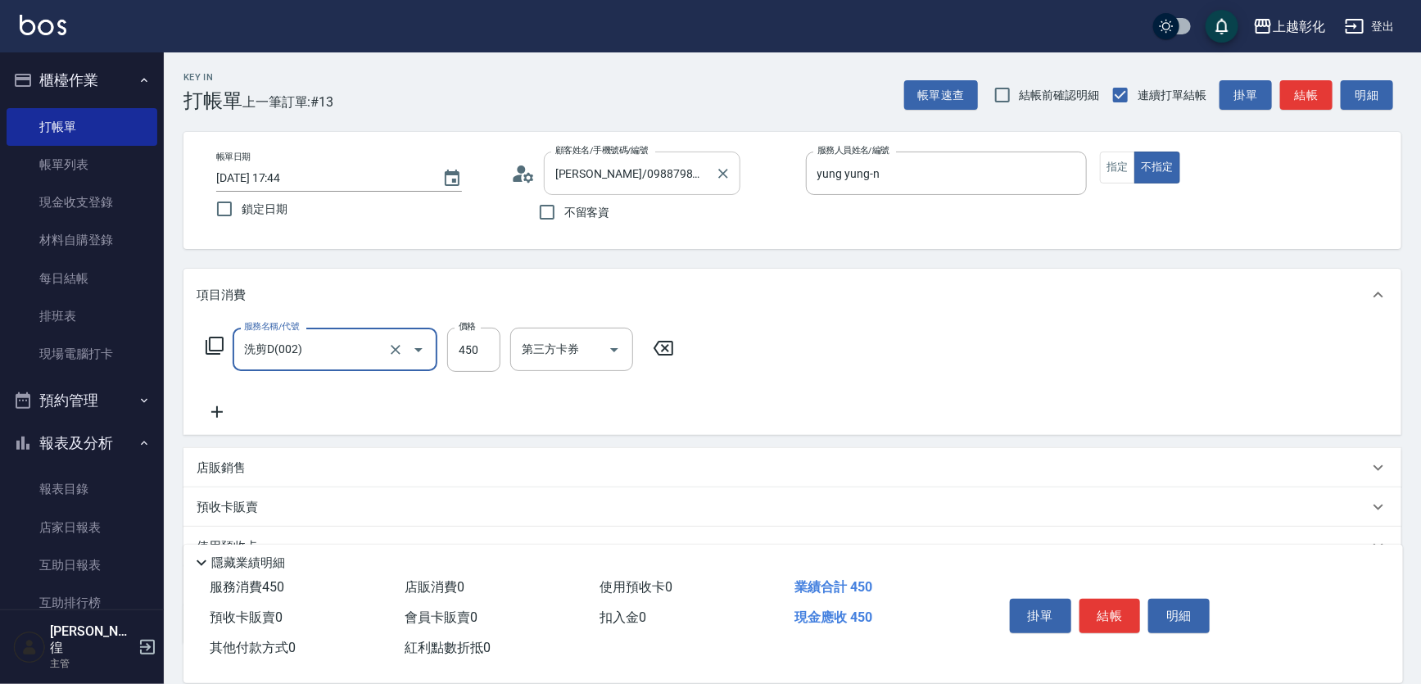
type input "洗剪D(002)"
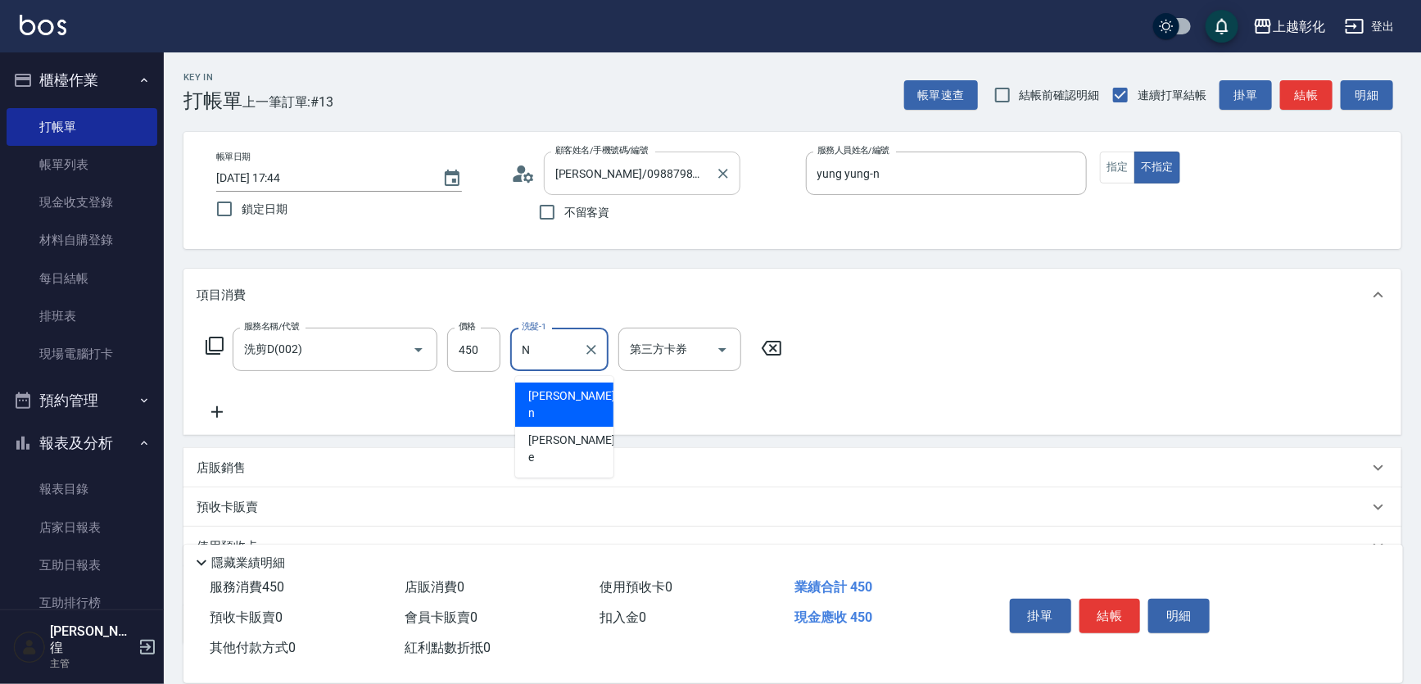
type input "yung yung-n"
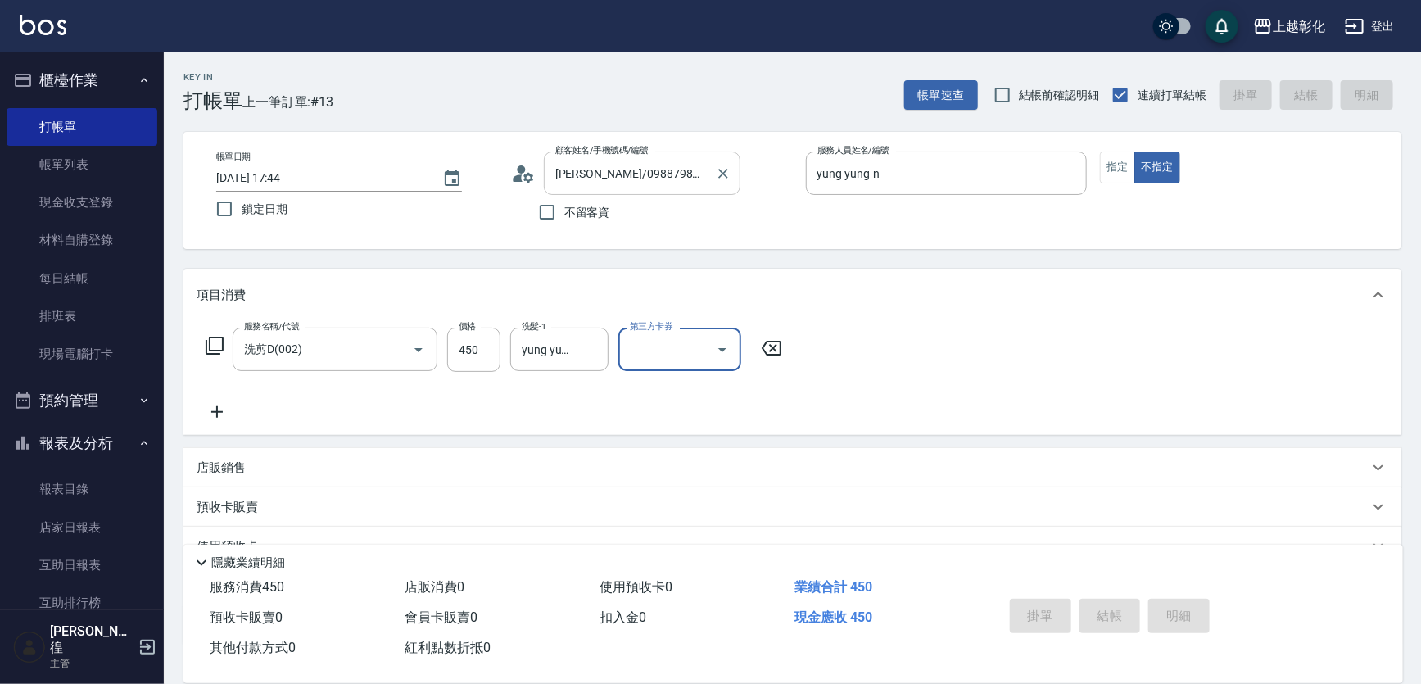
type input "[DATE] 17:45"
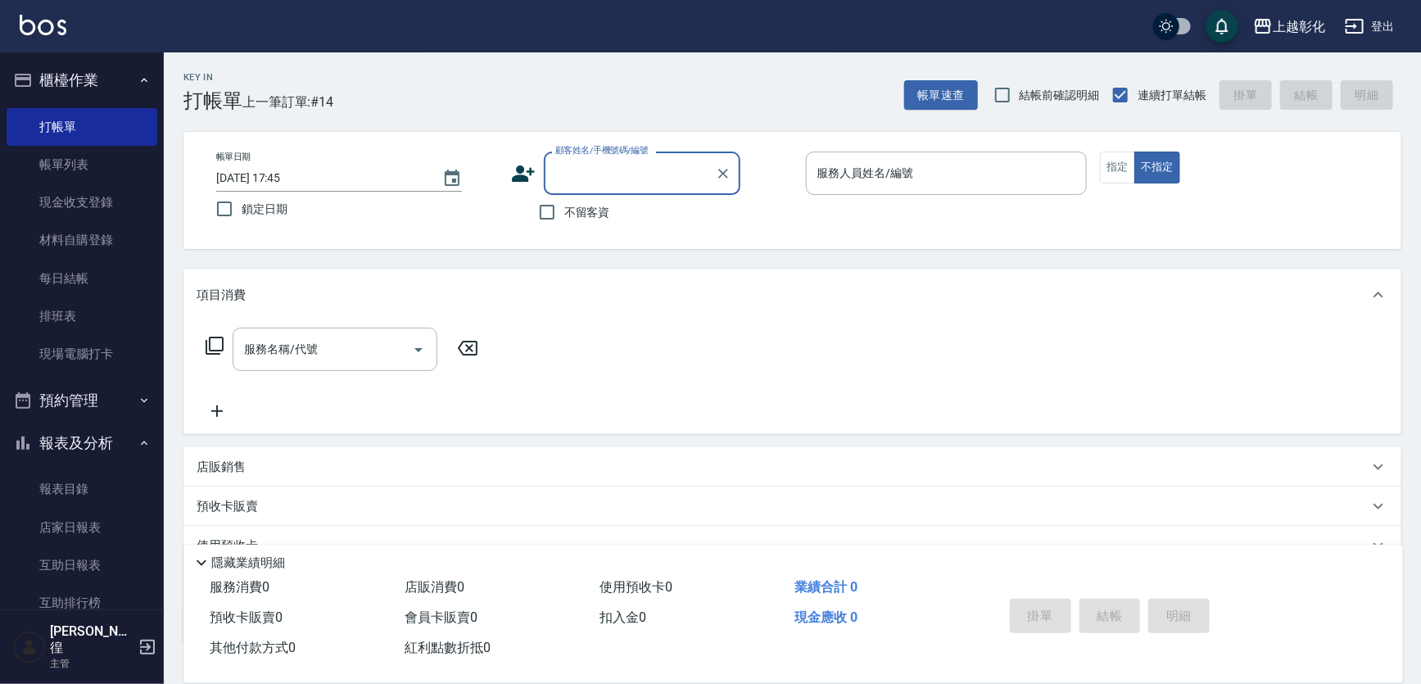
click at [573, 229] on label "不留客資" at bounding box center [570, 212] width 80 height 34
click at [564, 229] on input "不留客資" at bounding box center [547, 212] width 34 height 34
checkbox input "true"
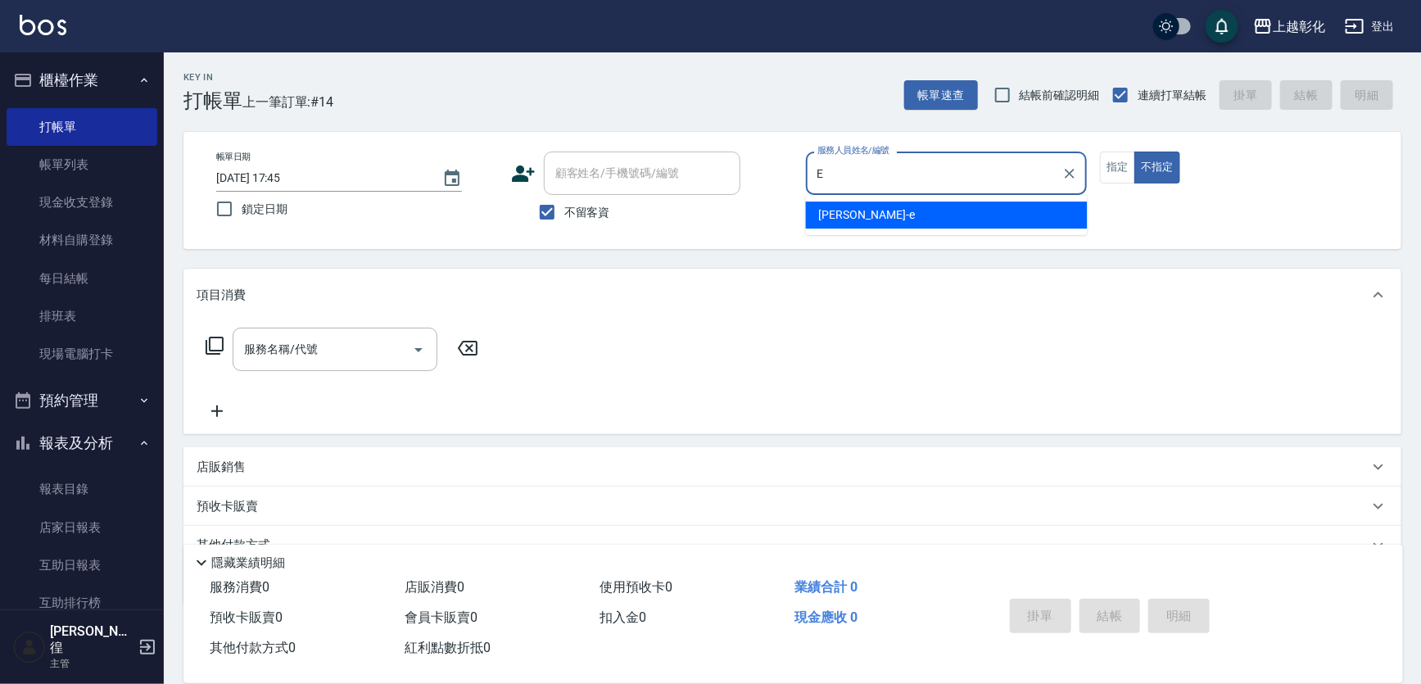
type input "[PERSON_NAME]-e"
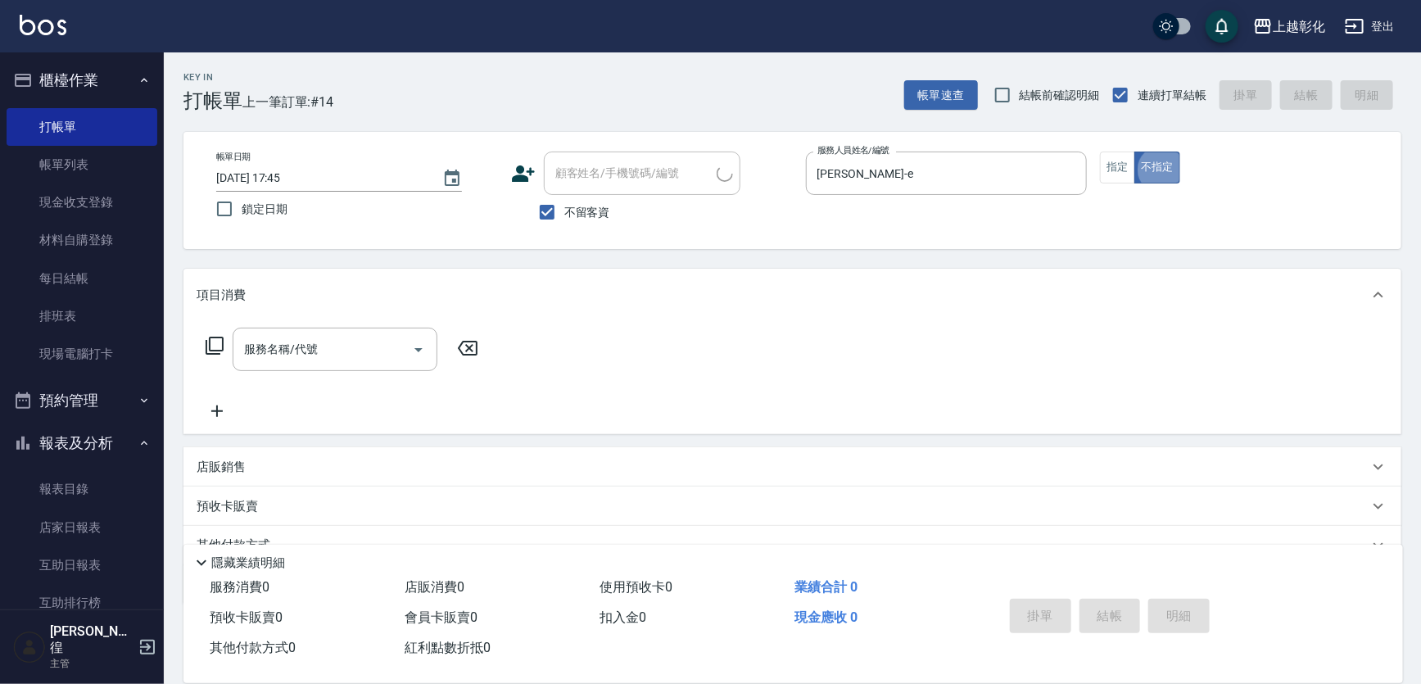
type input "[PERSON_NAME]/0975171751/"
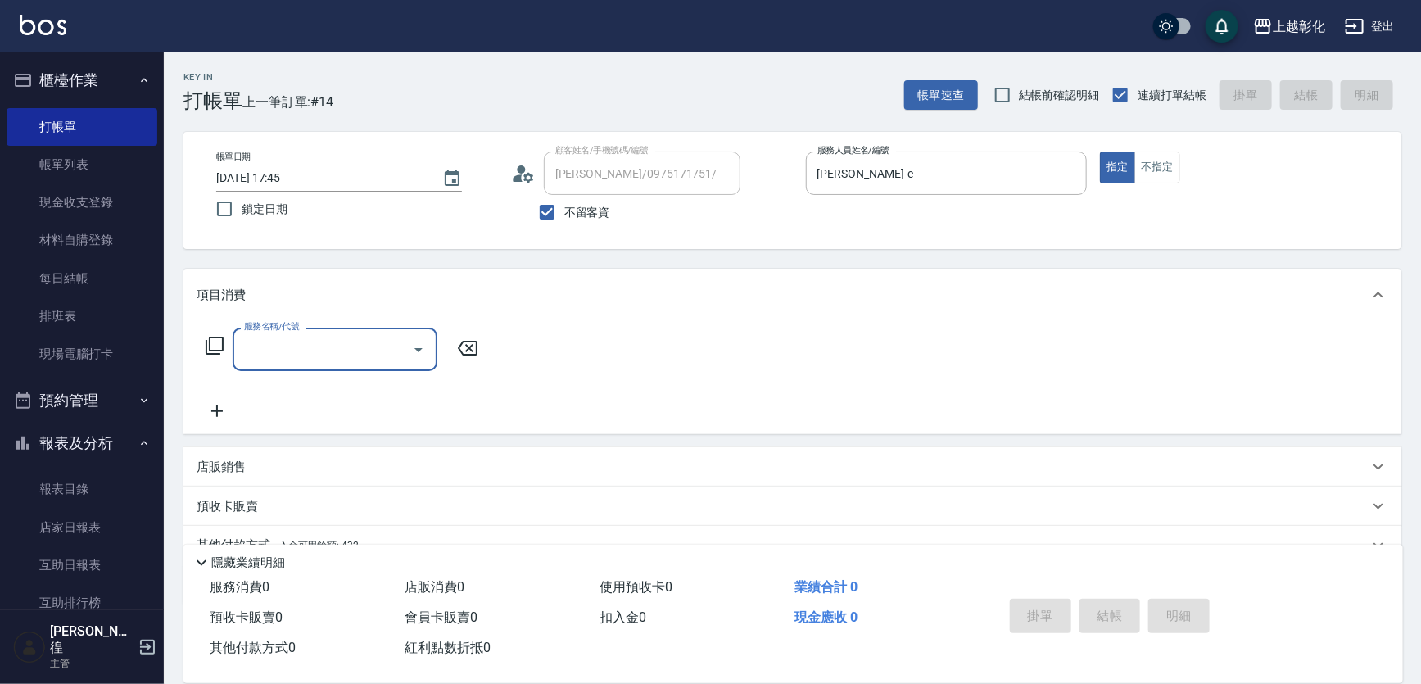
type input "1"
type input "一般洗剪(269)"
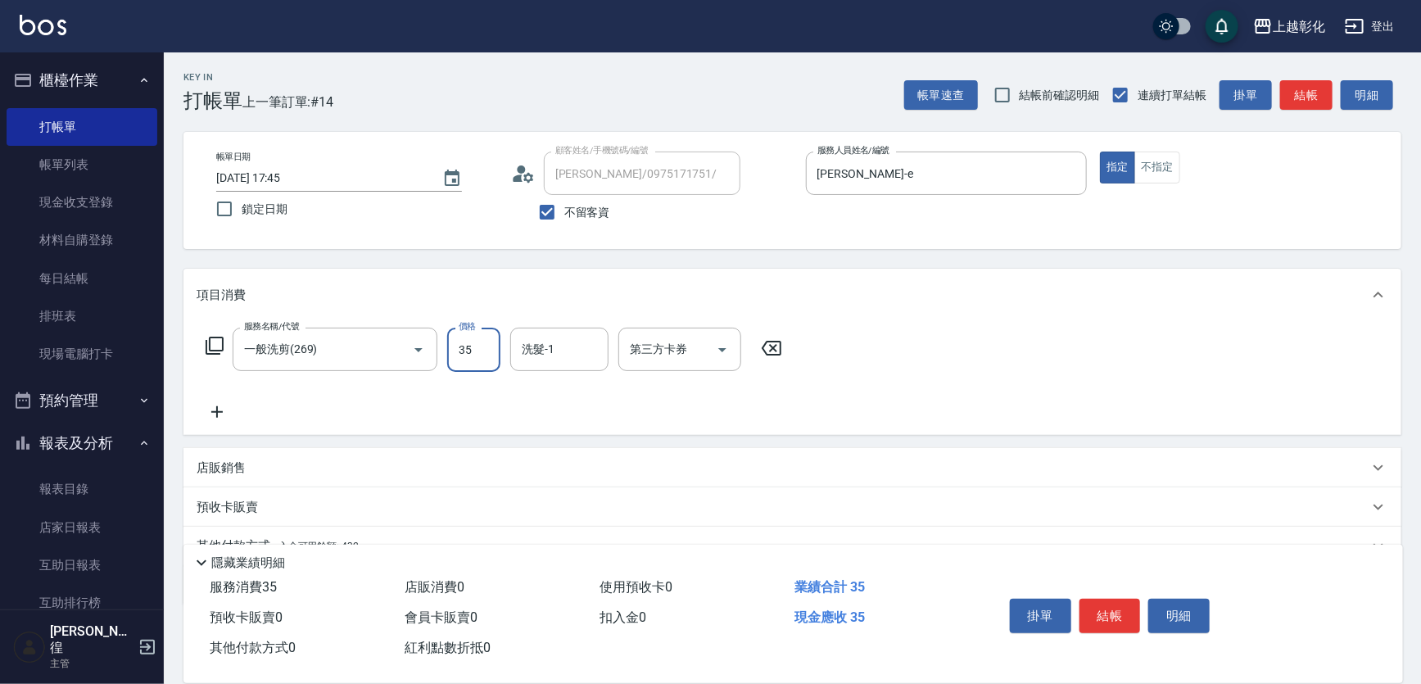
type input "350"
type input "[PERSON_NAME]-16"
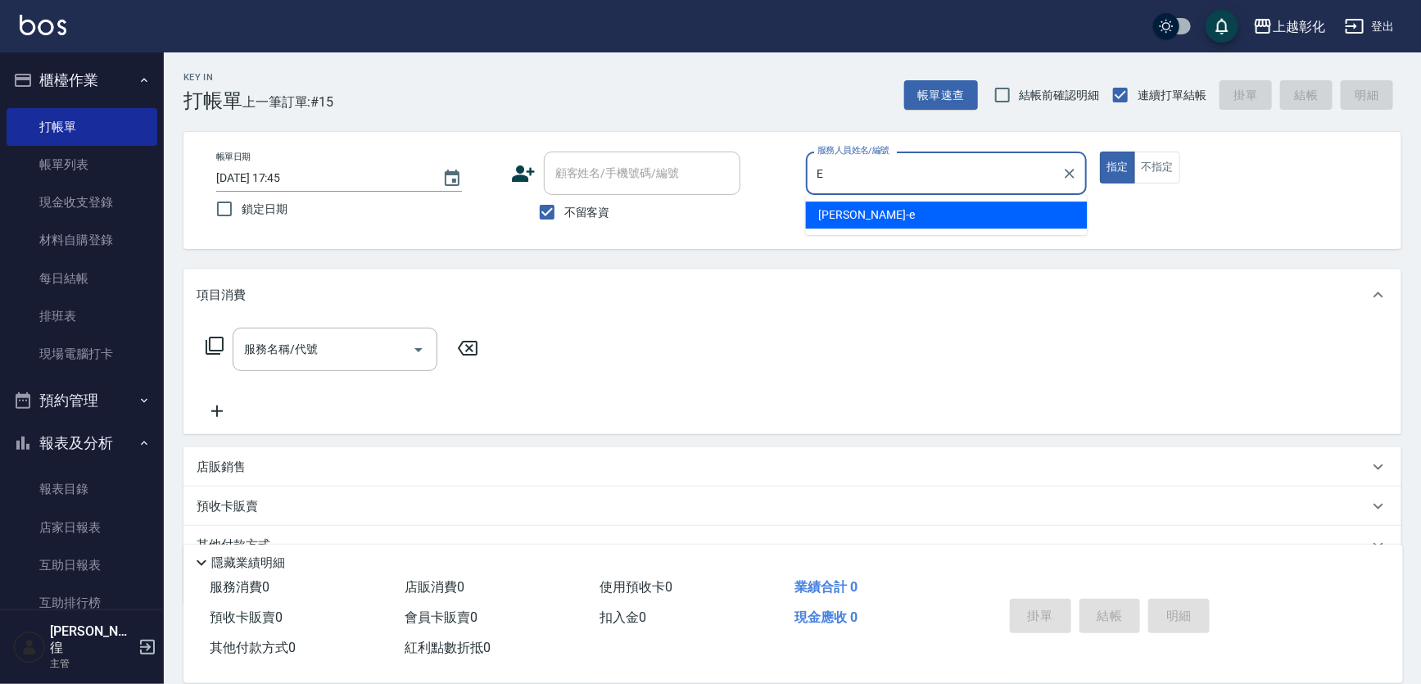
type input "[PERSON_NAME]-e"
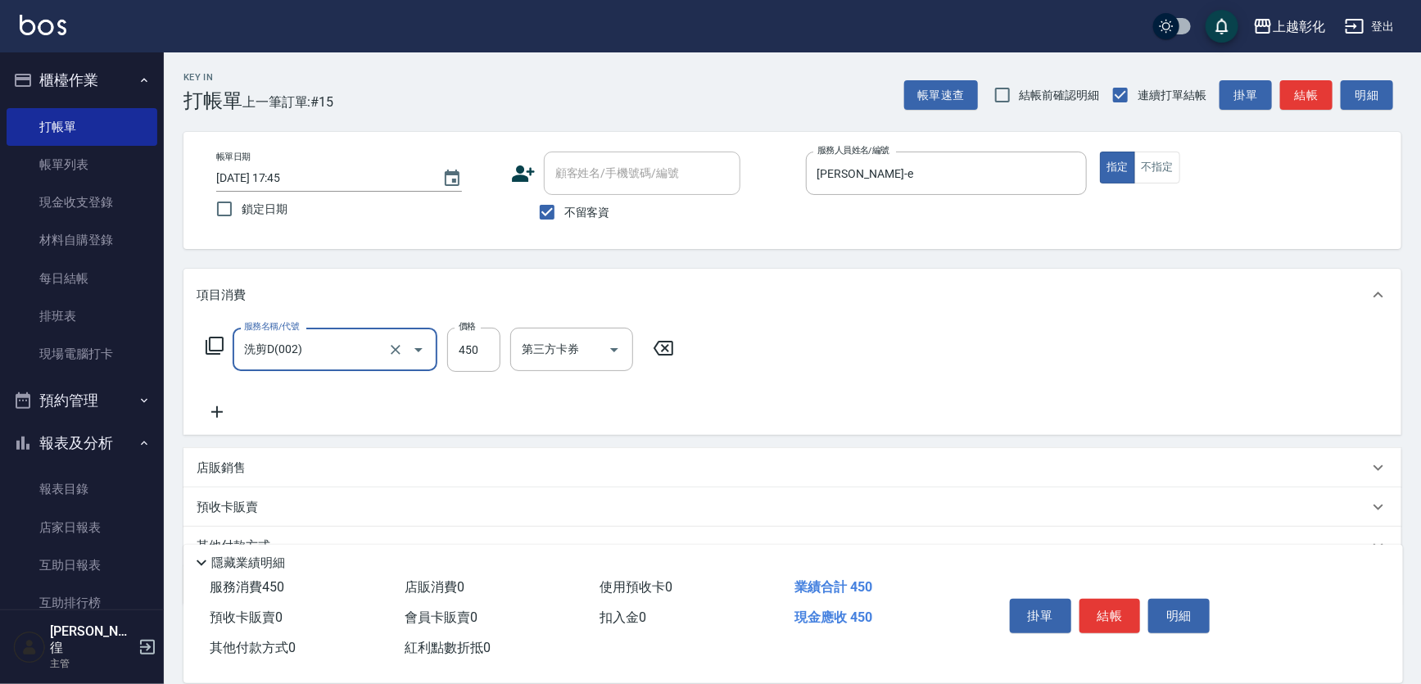
type input "洗剪D(002)"
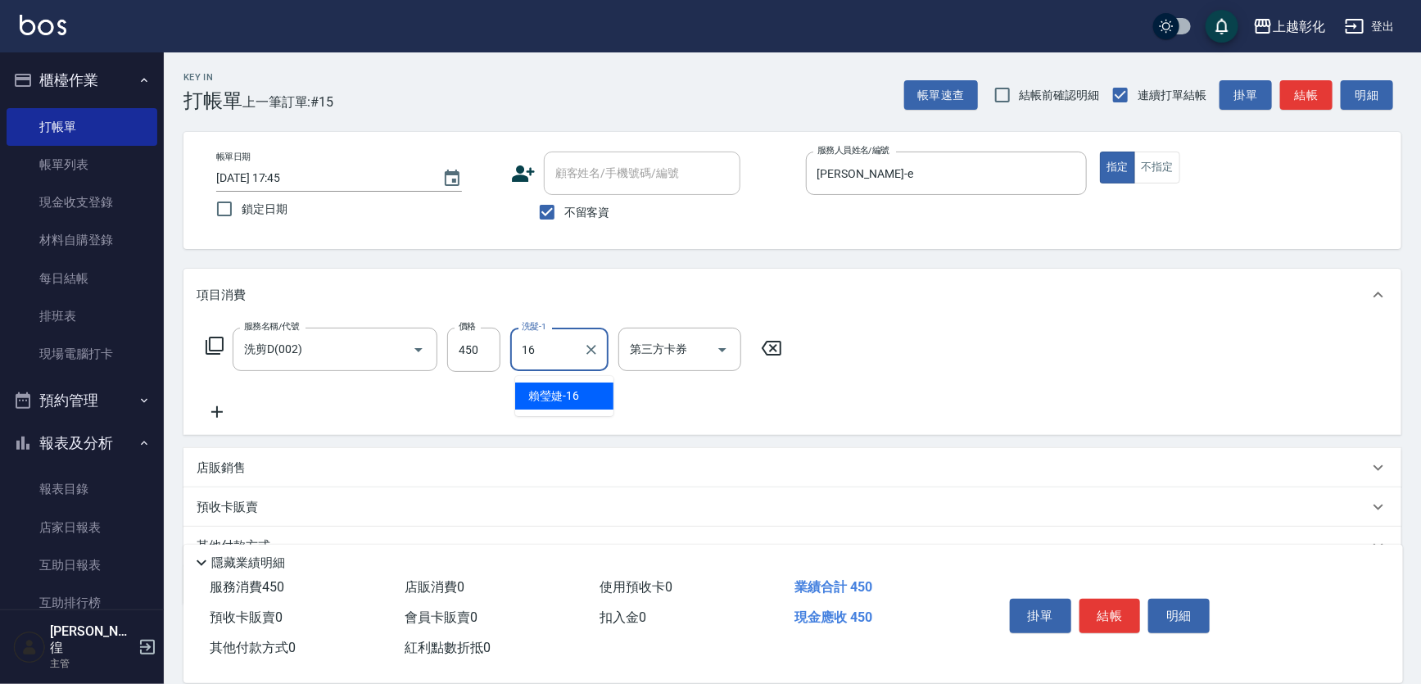
type input "[PERSON_NAME]-16"
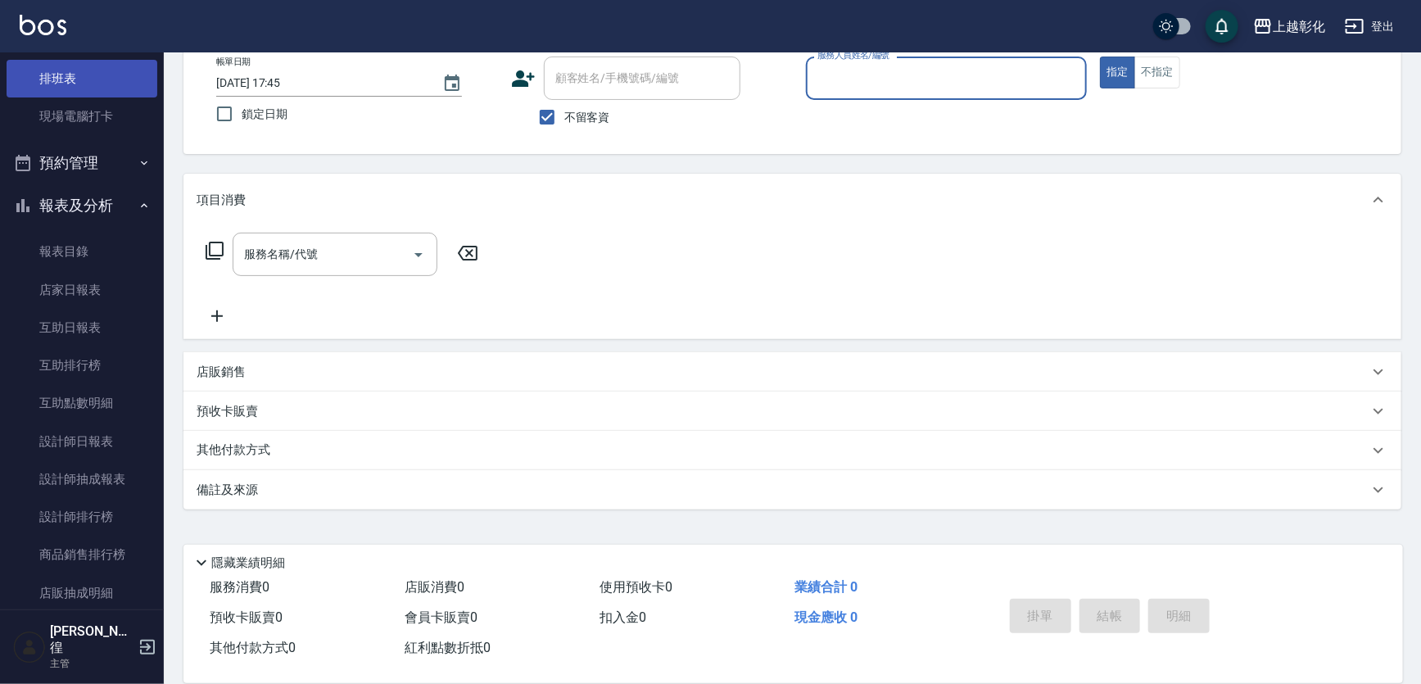
scroll to position [446, 0]
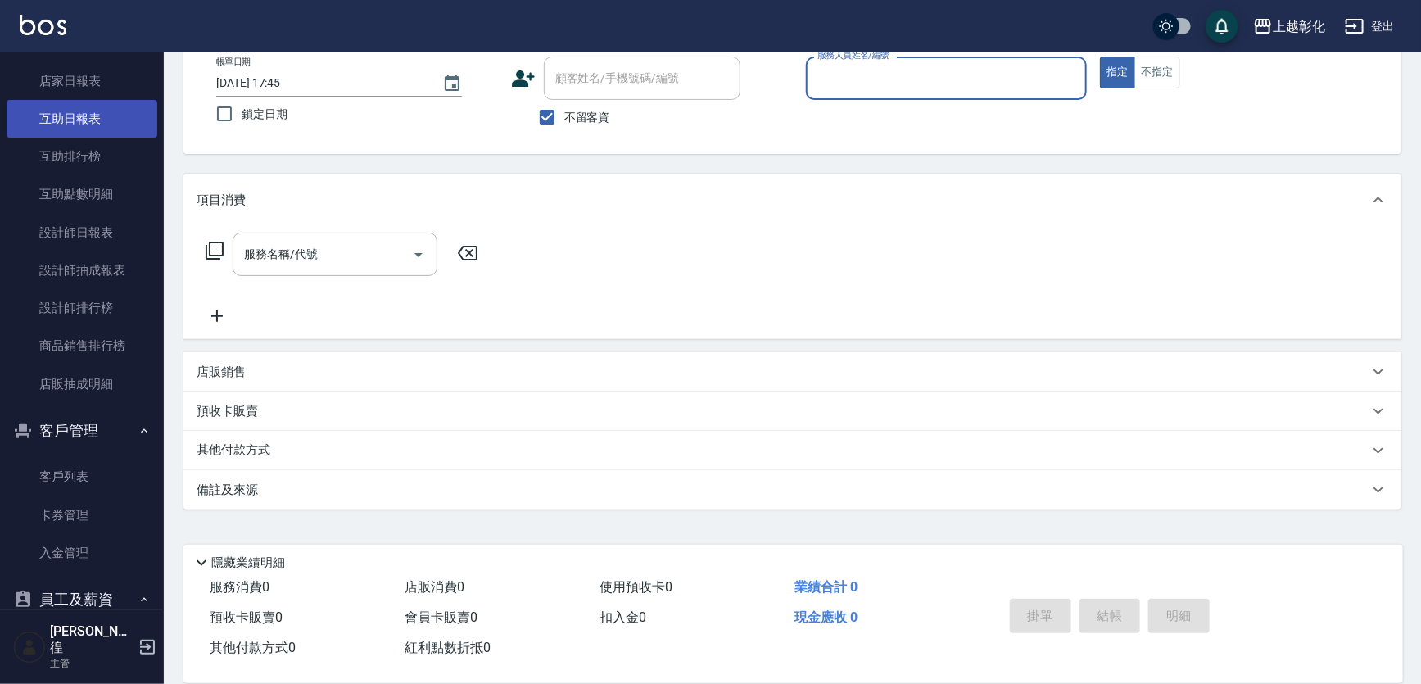
click at [105, 106] on link "互助日報表" at bounding box center [82, 119] width 151 height 38
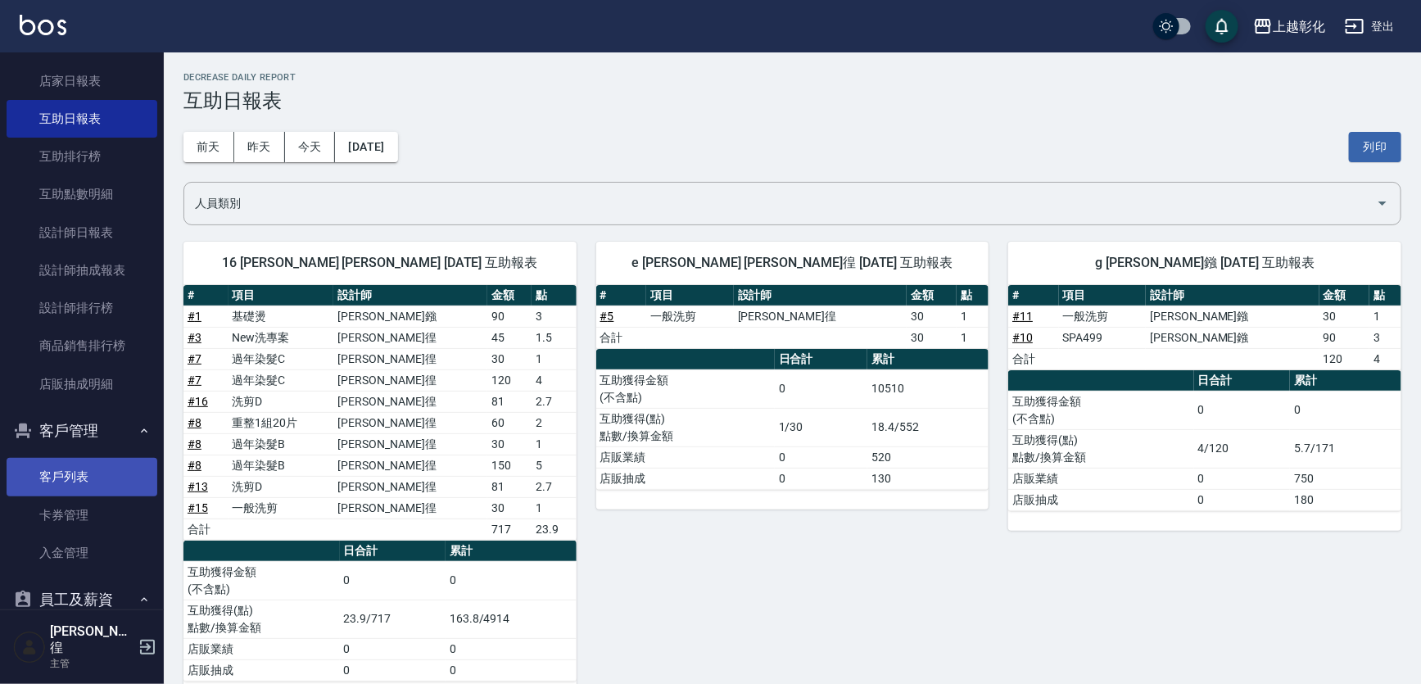
click at [30, 458] on link "客戶列表" at bounding box center [82, 477] width 151 height 38
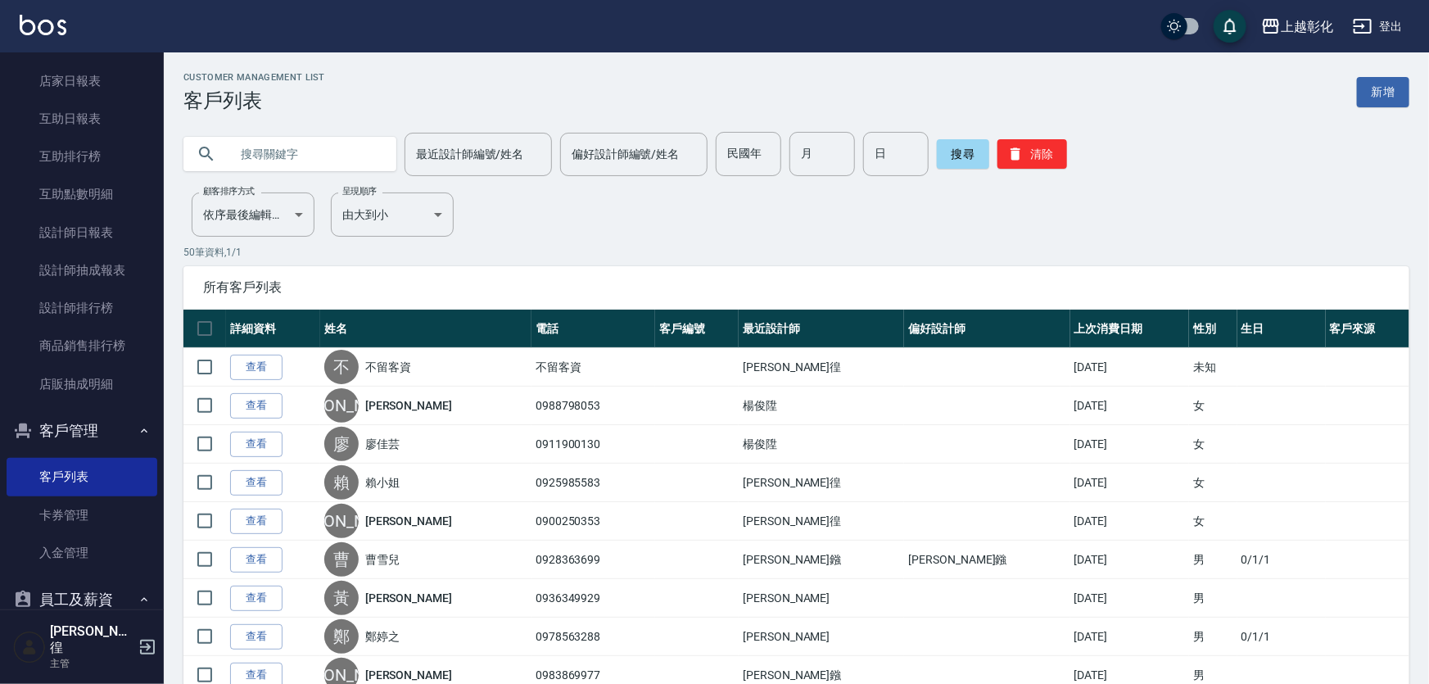
click at [302, 135] on input "text" at bounding box center [306, 154] width 154 height 44
type input "0910571"
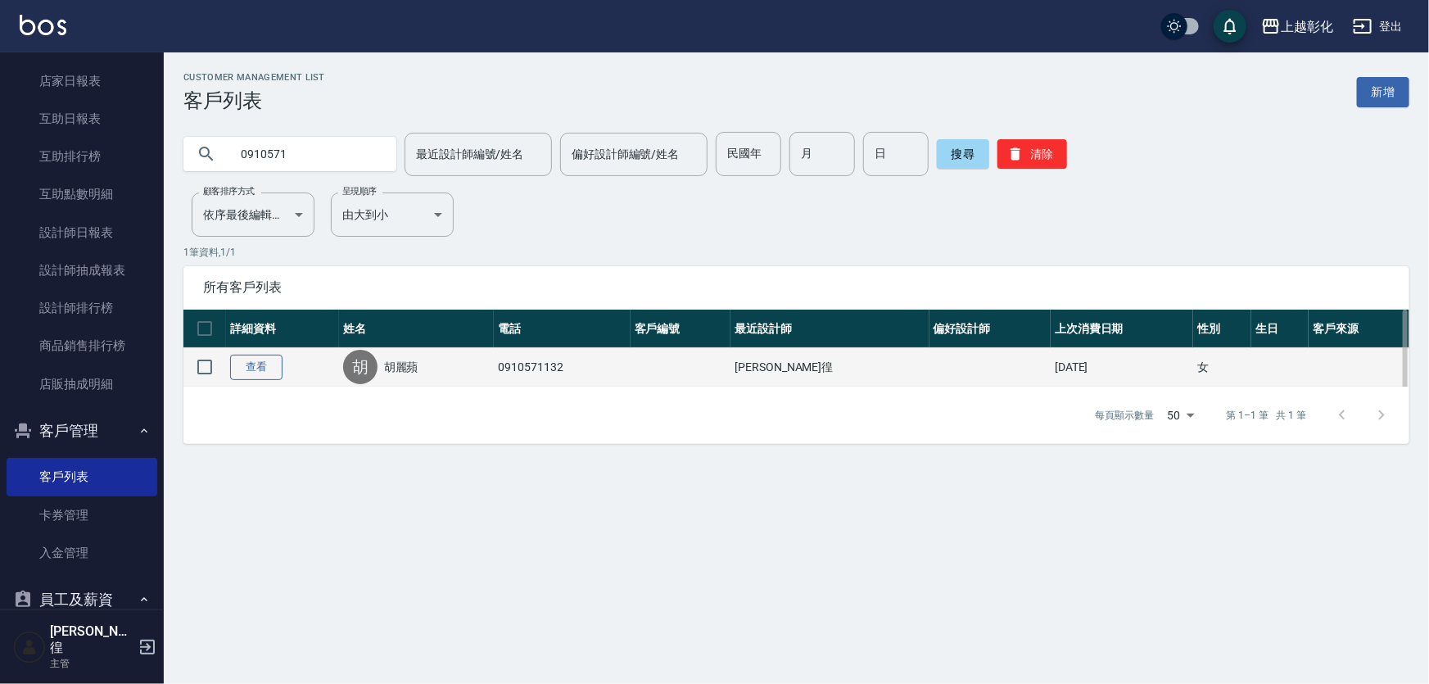
click at [283, 380] on link "查看" at bounding box center [256, 367] width 52 height 25
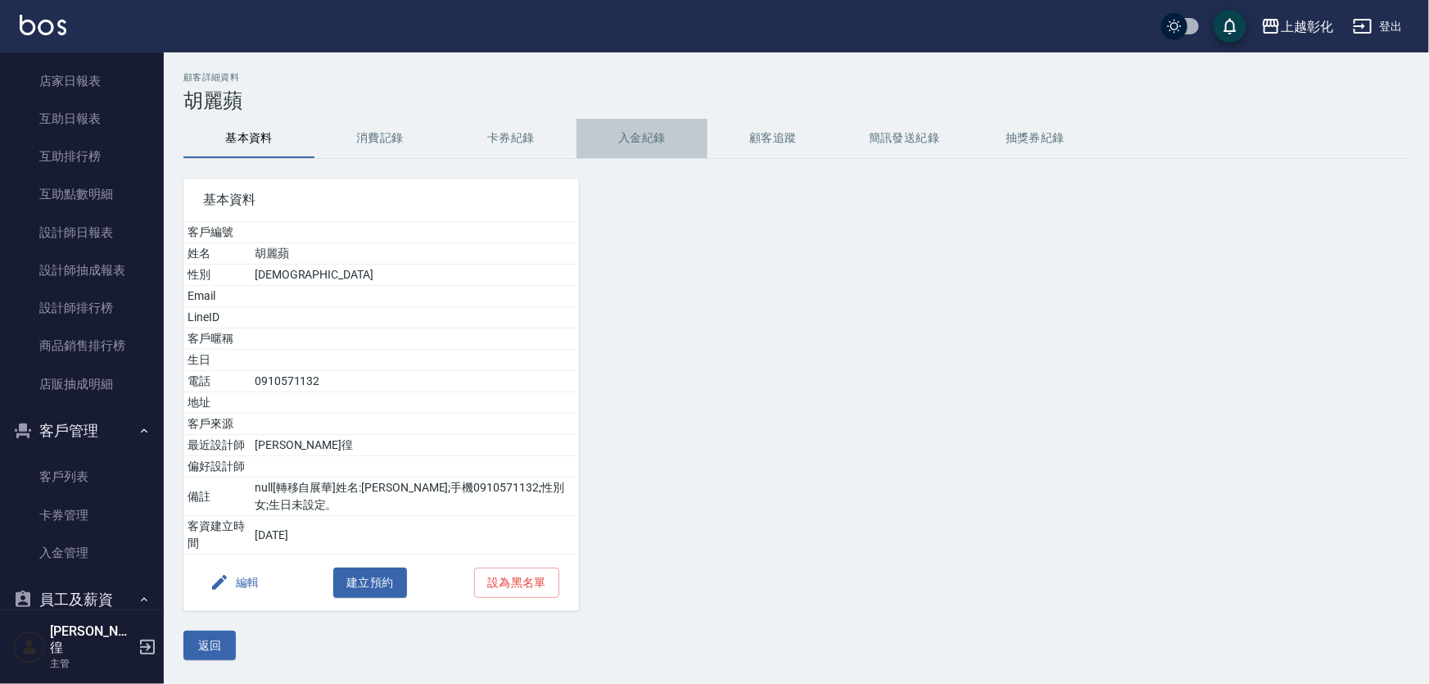
click at [659, 147] on button "入金紀錄" at bounding box center [642, 138] width 131 height 39
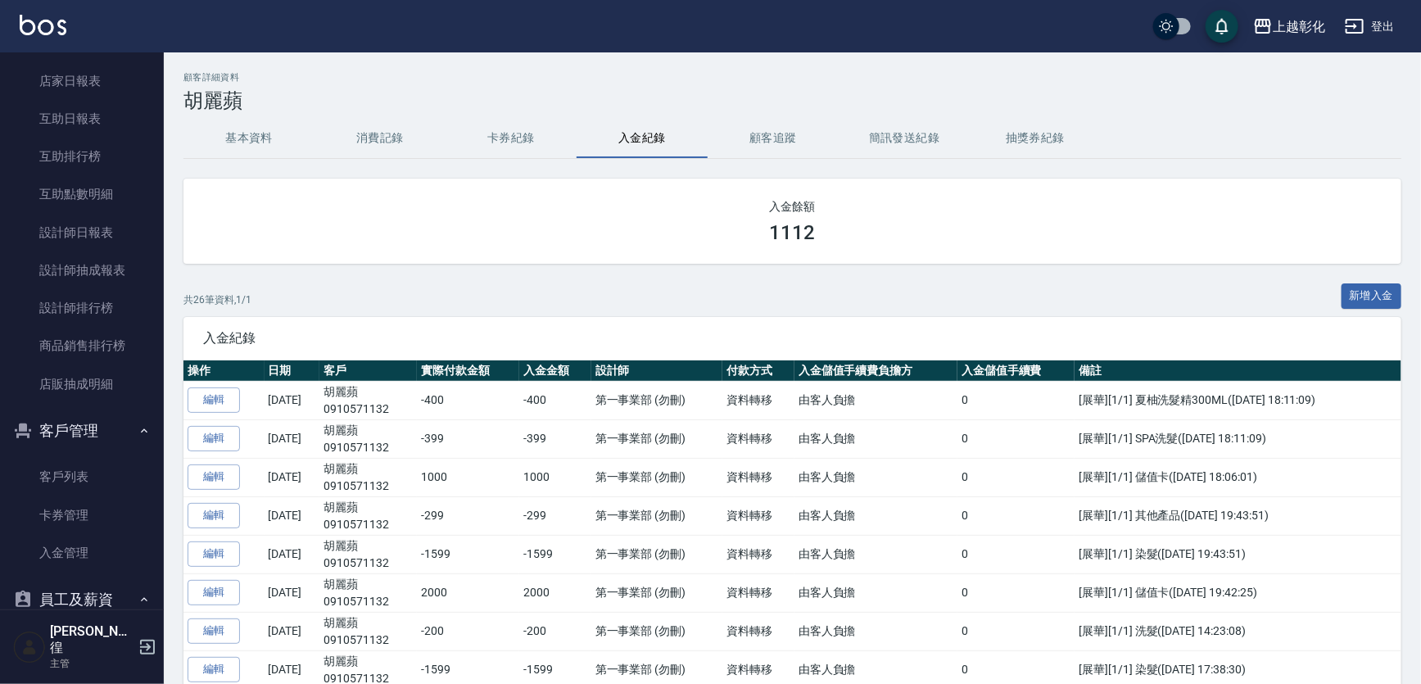
click at [351, 125] on button "消費記錄" at bounding box center [380, 138] width 131 height 39
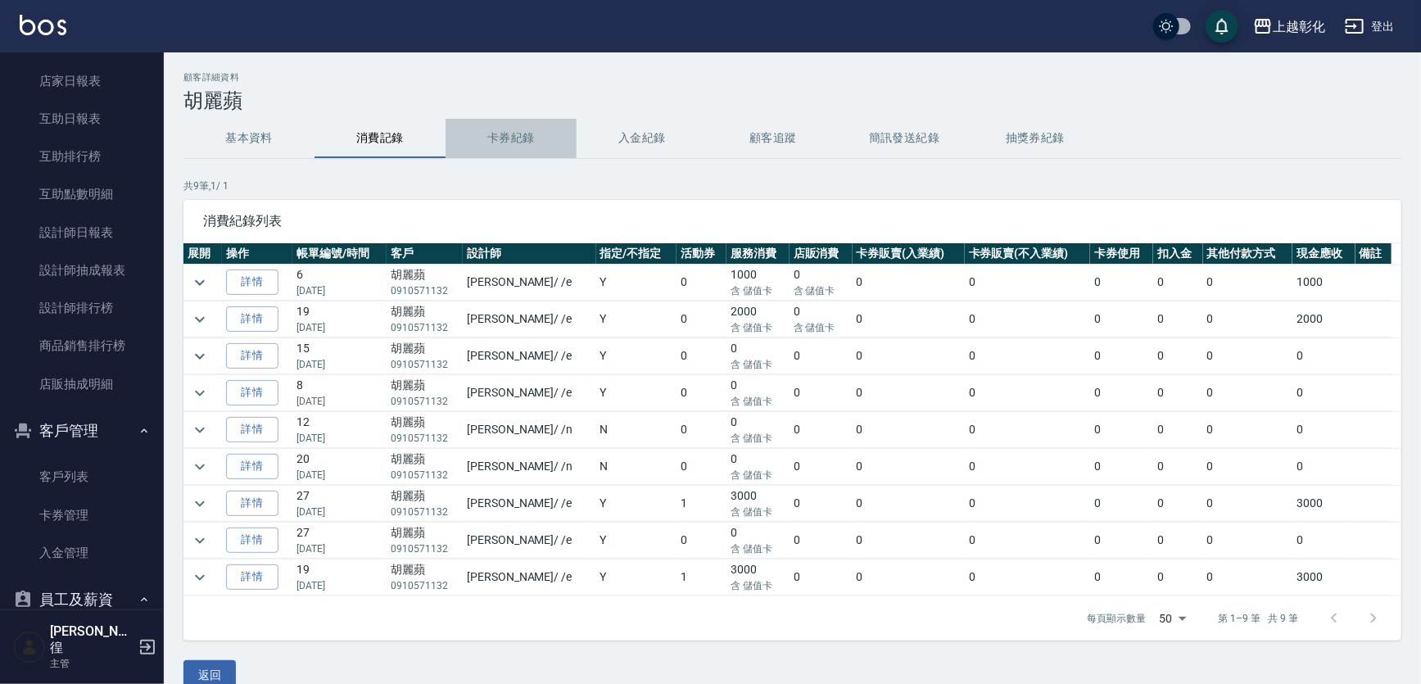
click at [503, 146] on button "卡券紀錄" at bounding box center [511, 138] width 131 height 39
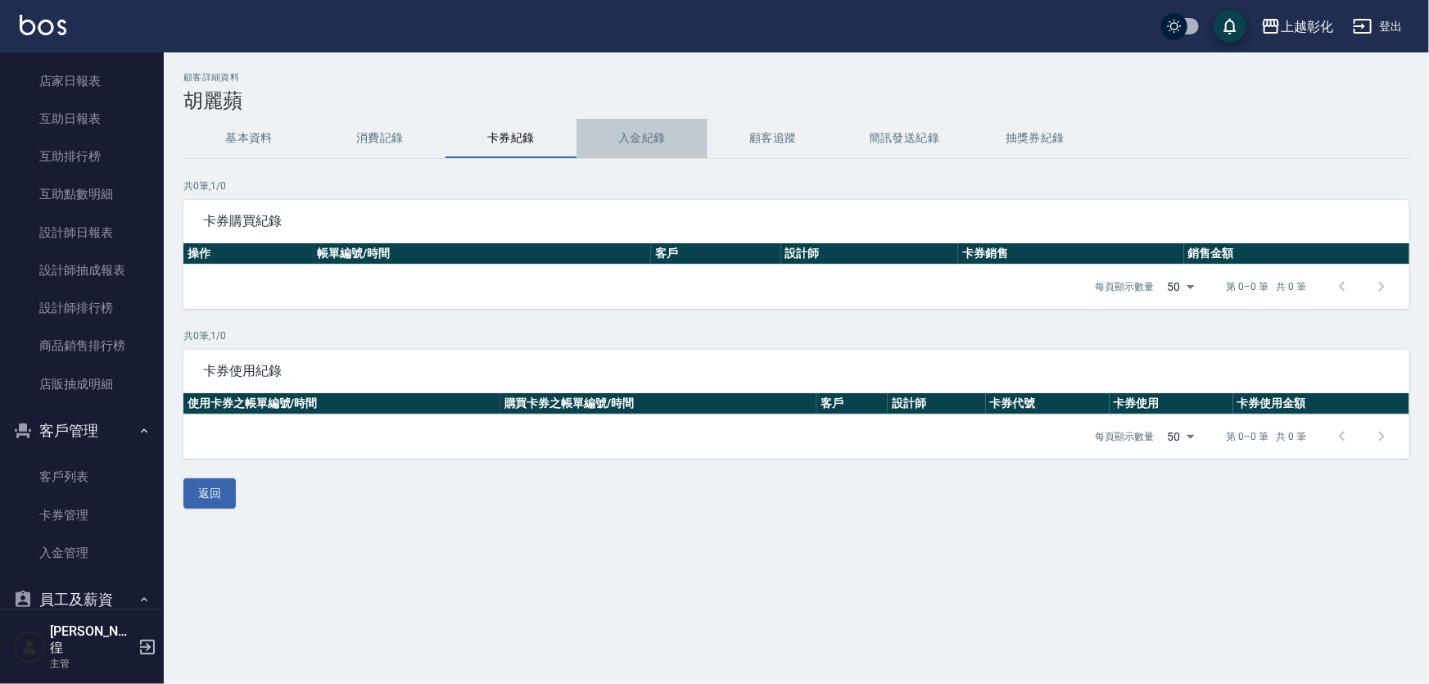
click at [624, 138] on button "入金紀錄" at bounding box center [642, 138] width 131 height 39
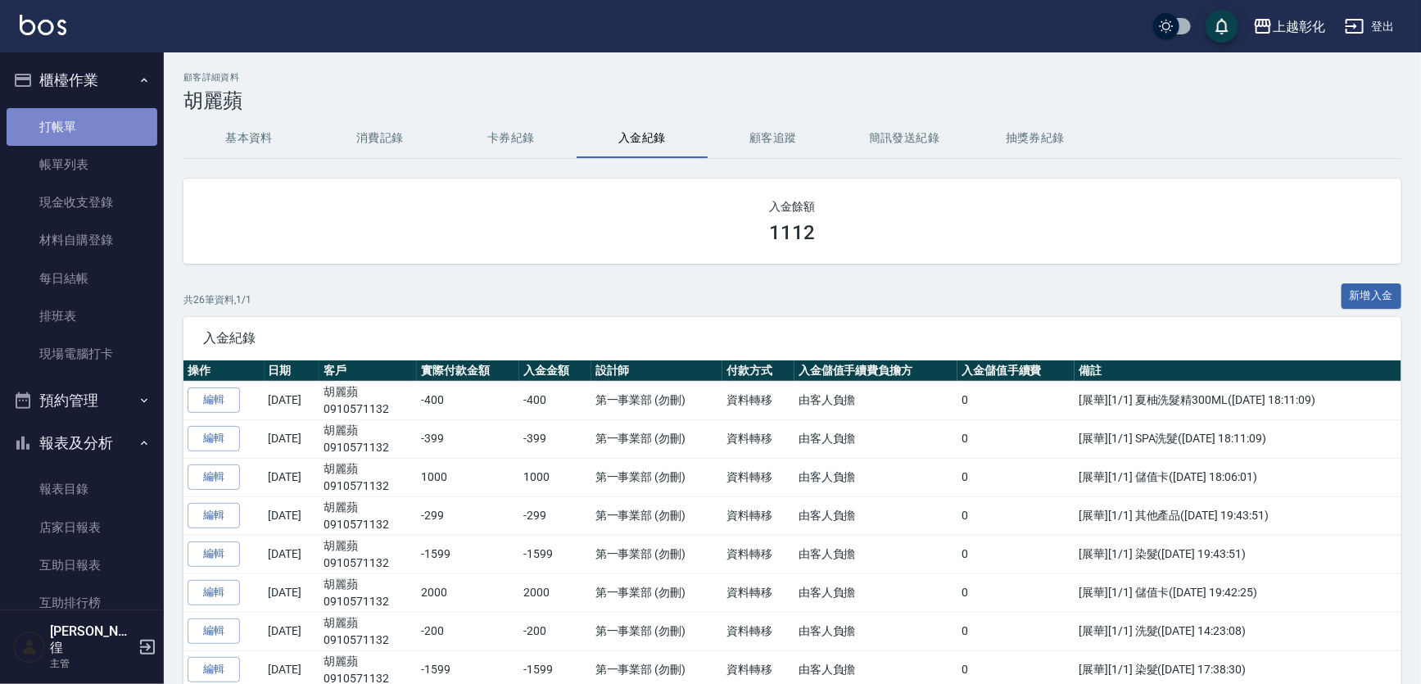
click at [84, 134] on link "打帳單" at bounding box center [82, 127] width 151 height 38
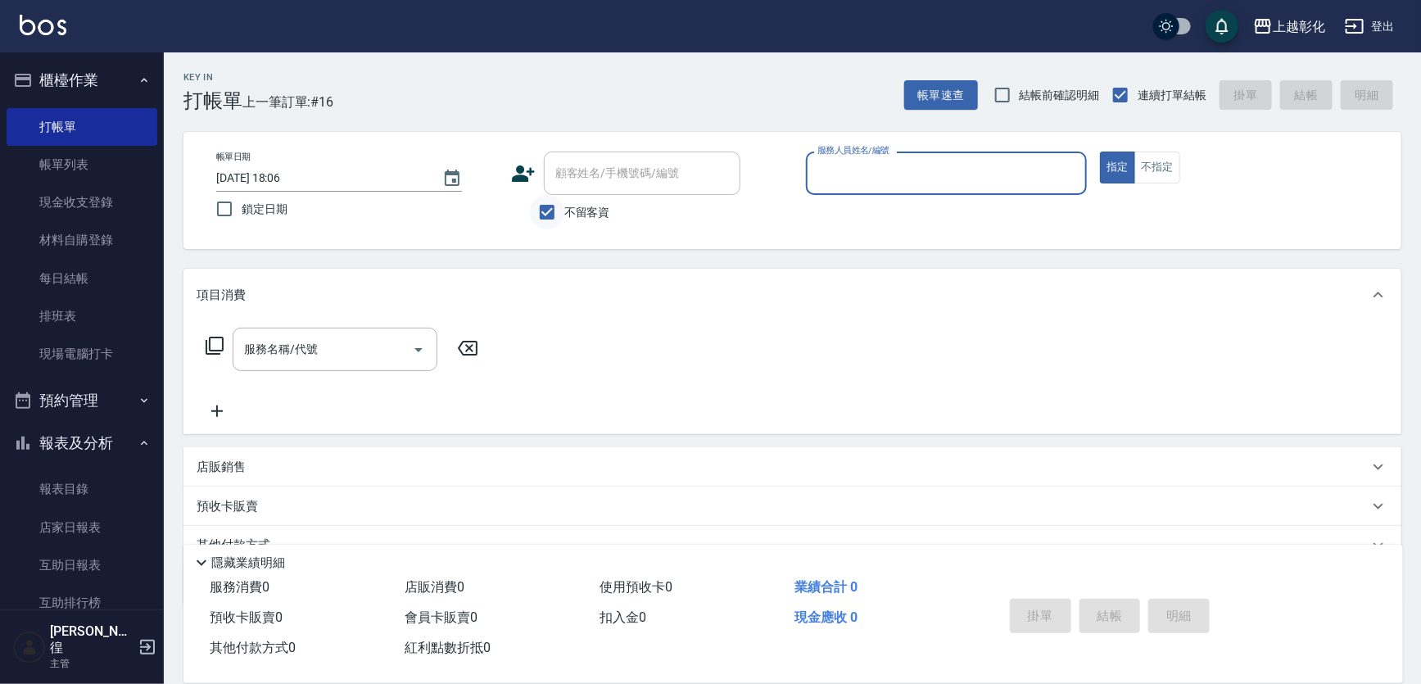
click at [555, 209] on input "不留客資" at bounding box center [547, 212] width 34 height 34
checkbox input "false"
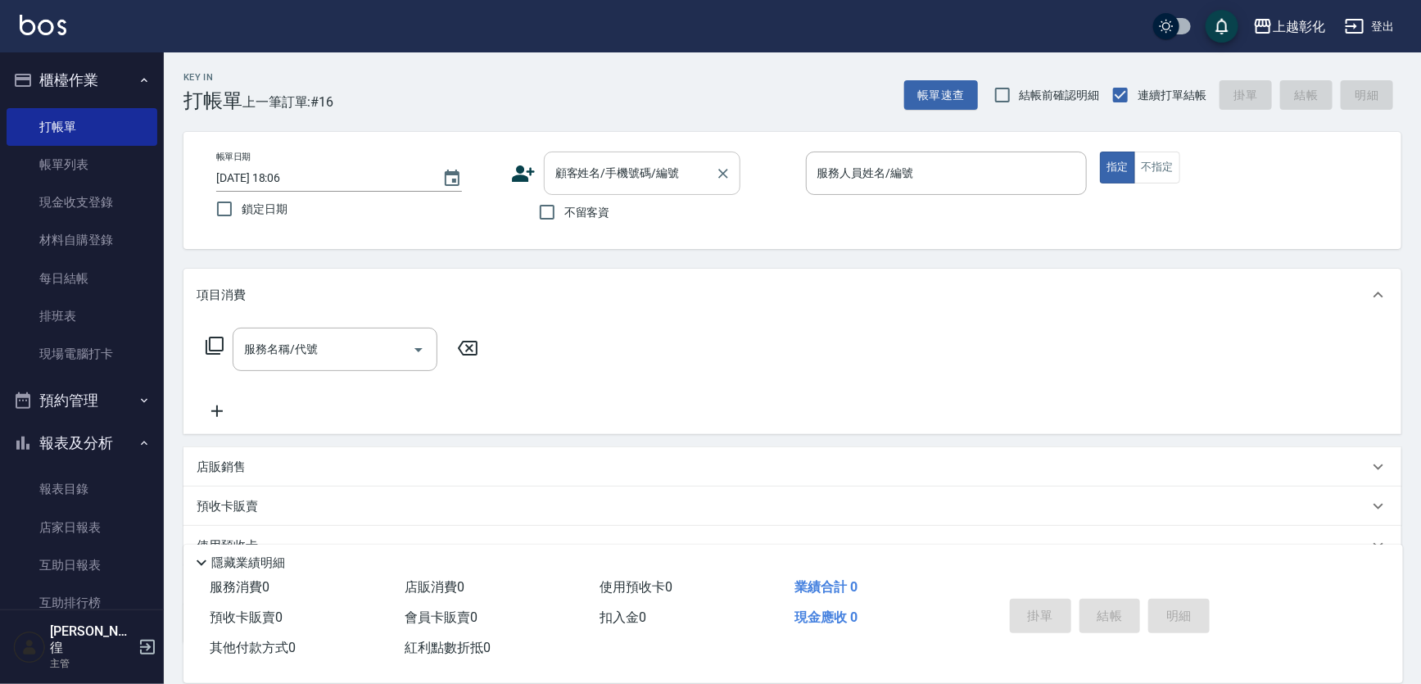
click at [569, 174] on input "顧客姓名/手機號碼/編號" at bounding box center [629, 173] width 157 height 29
click at [666, 219] on li "[PERSON_NAME]/0910571132/null" at bounding box center [667, 215] width 246 height 27
type input "[PERSON_NAME]/0910571132/null"
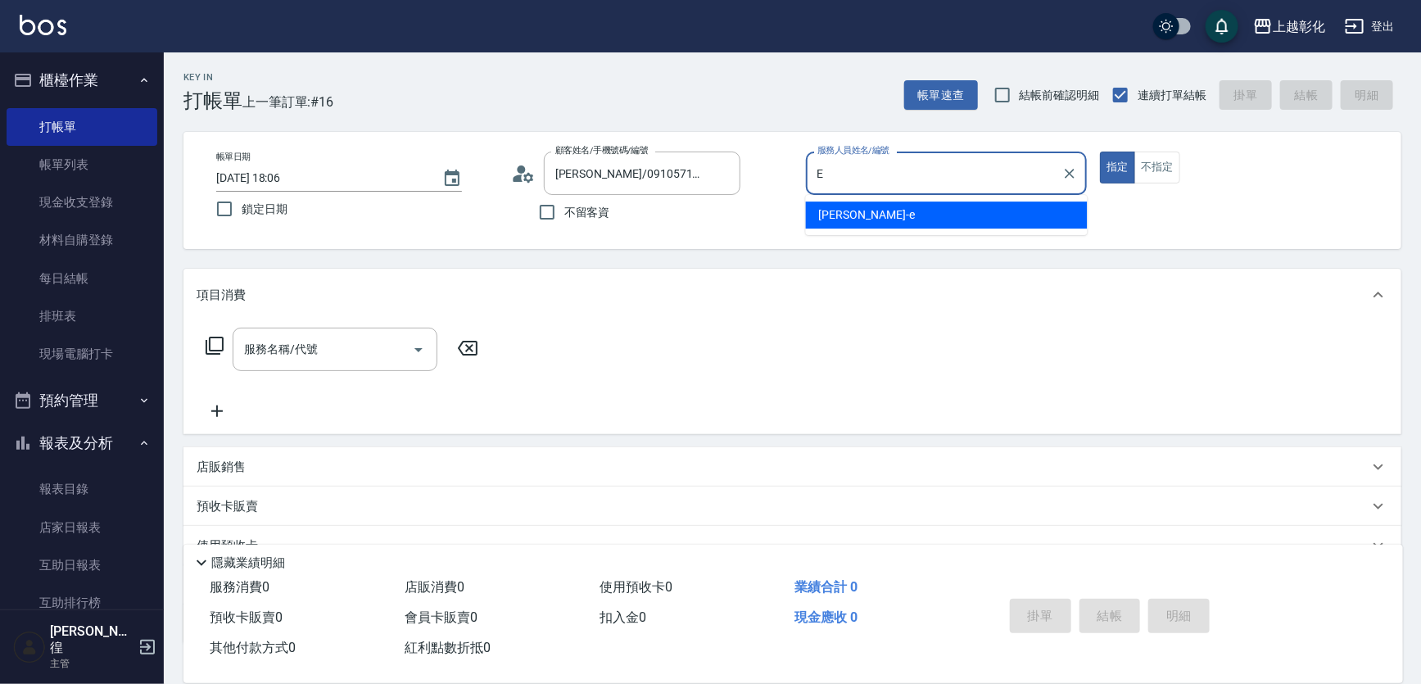
type input "[PERSON_NAME]-e"
type button "true"
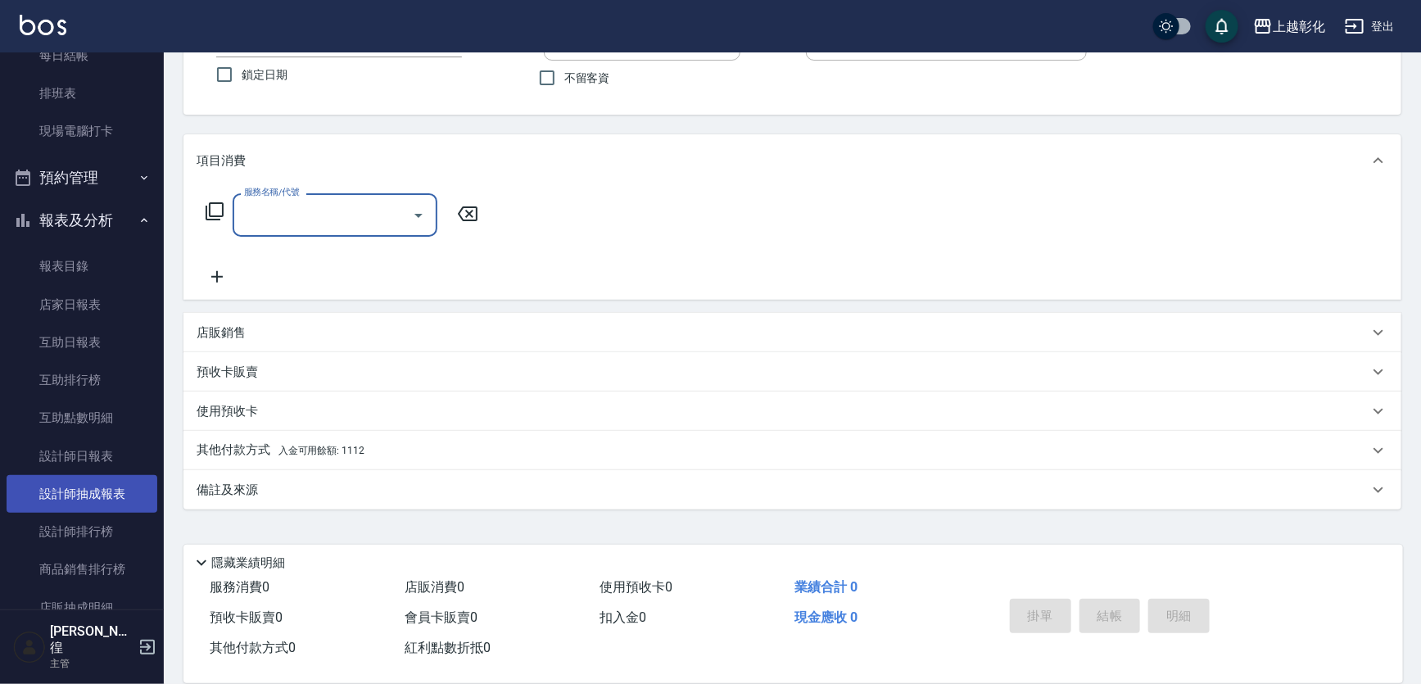
scroll to position [596, 0]
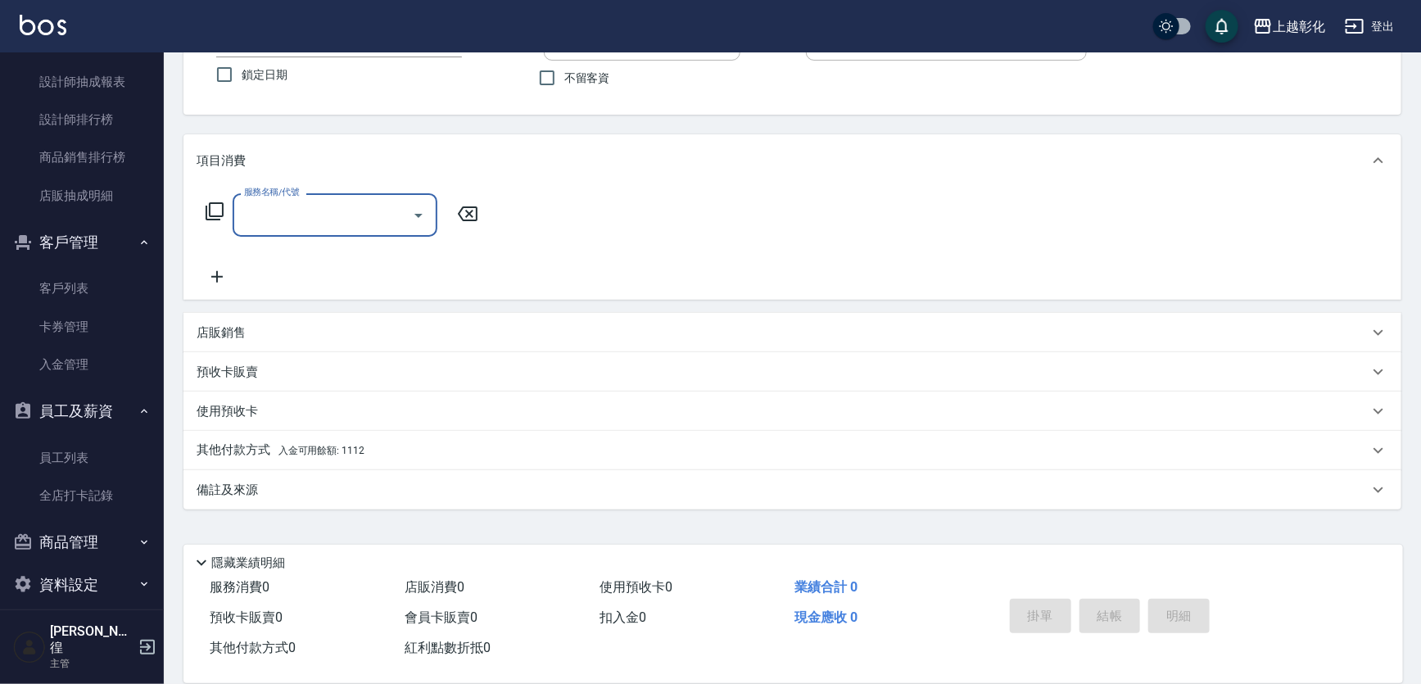
click at [103, 541] on button "商品管理" at bounding box center [82, 542] width 151 height 43
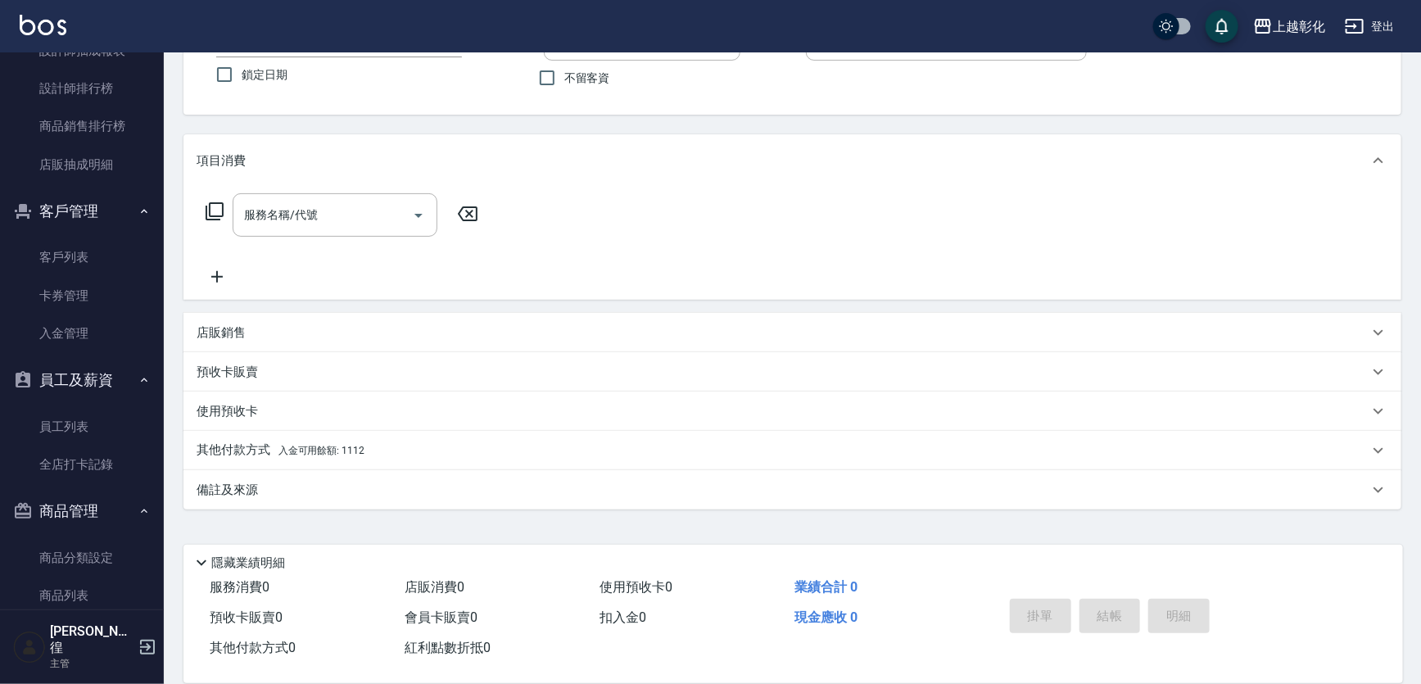
scroll to position [696, 0]
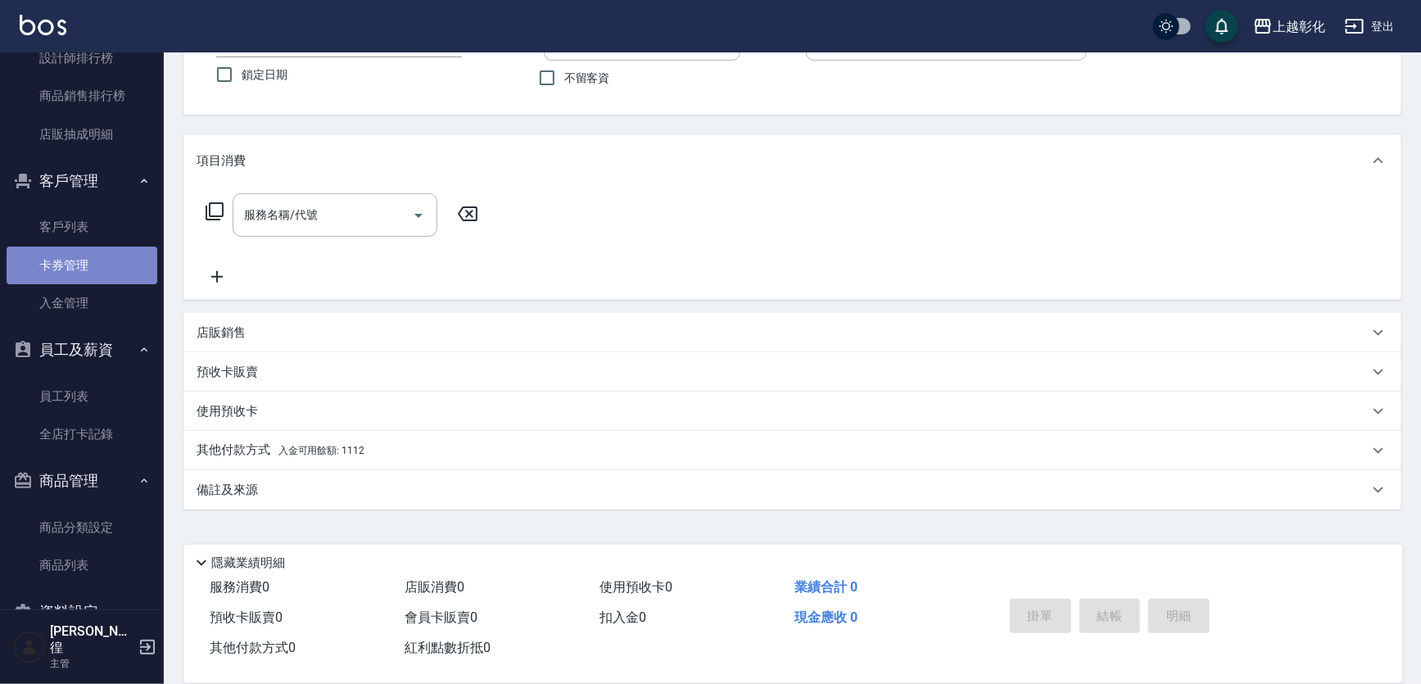
click at [95, 268] on link "卡券管理" at bounding box center [82, 266] width 151 height 38
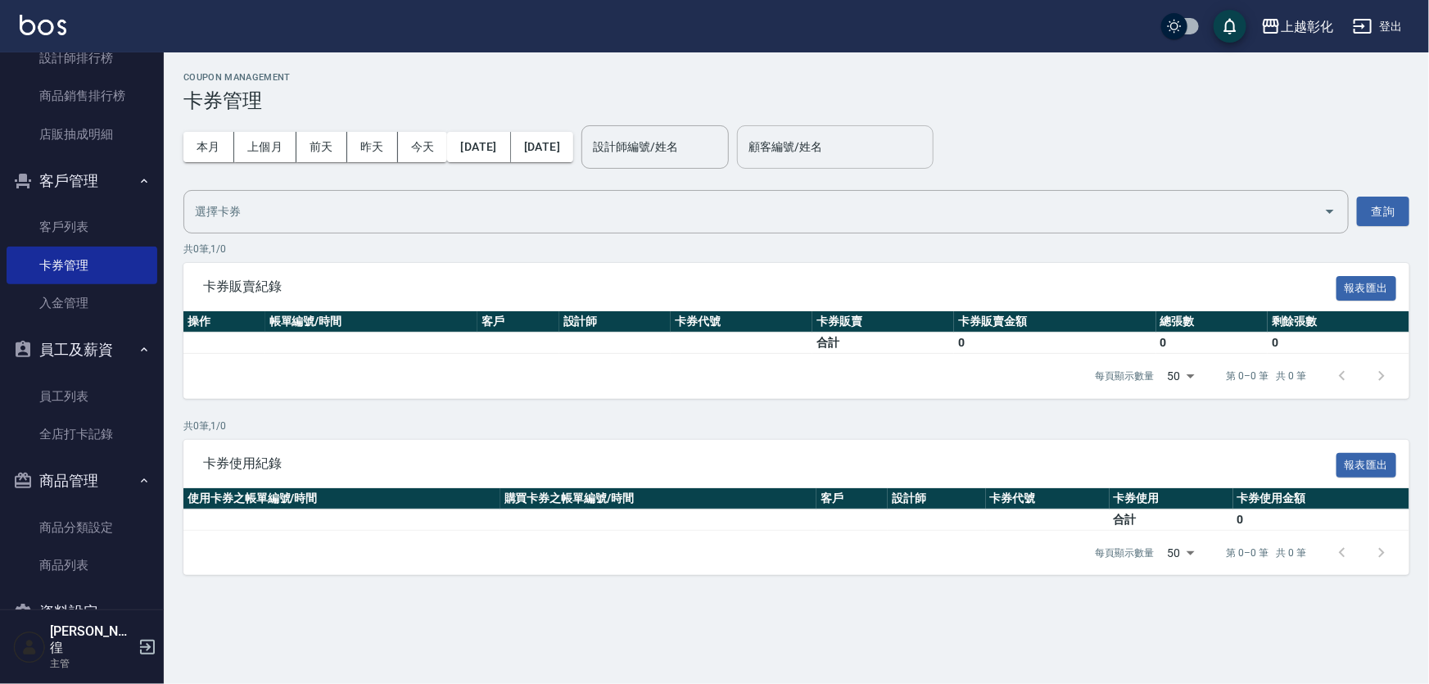
click at [827, 162] on div "顧客編號/姓名" at bounding box center [835, 146] width 197 height 43
type input "[PERSON_NAME]/0910571132"
click at [1393, 215] on button "查詢" at bounding box center [1383, 212] width 52 height 30
click at [867, 233] on div "Coupon Management 卡券管理 本月 上個月 [DATE] [DATE] [DATE] [DATE] [DATE] 設計師編號/姓名 設計師編號…" at bounding box center [797, 323] width 1266 height 542
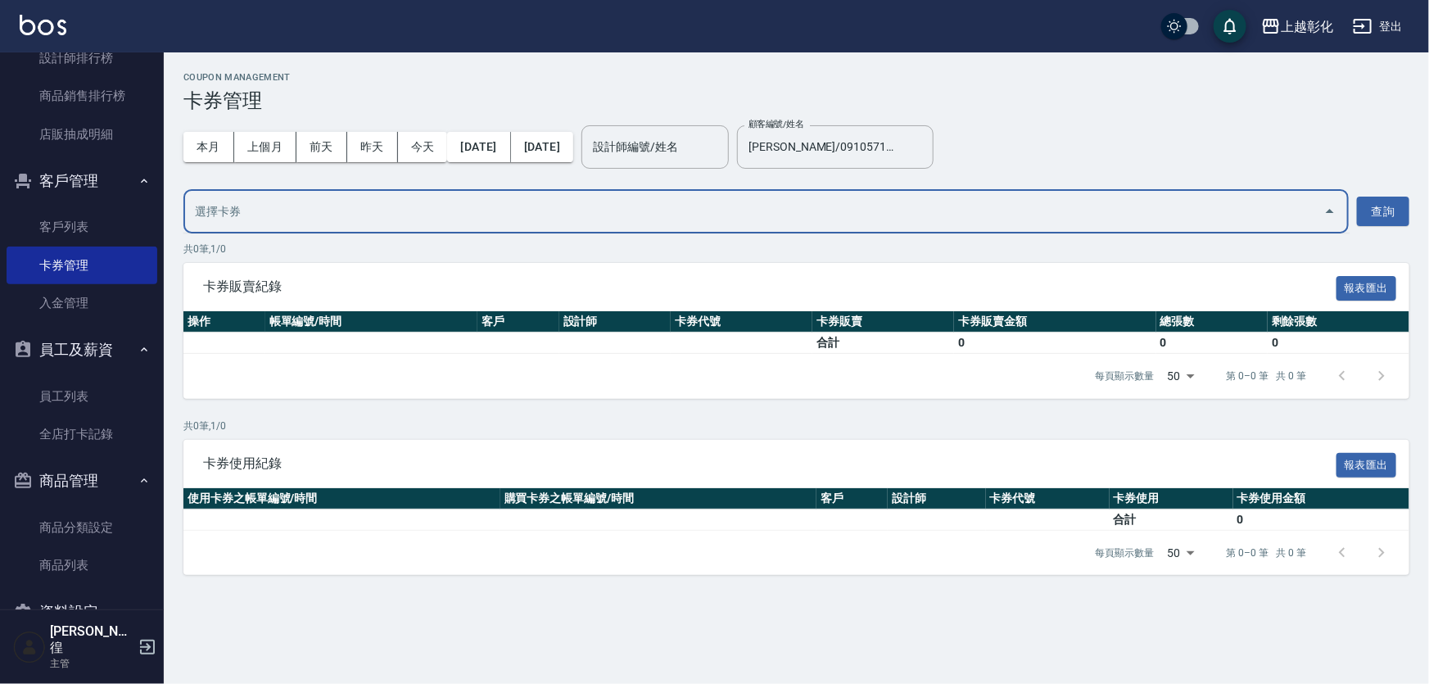
click at [866, 213] on input "text" at bounding box center [754, 211] width 1126 height 29
drag, startPoint x: 1111, startPoint y: 198, endPoint x: 1272, endPoint y: 209, distance: 161.7
click at [1138, 201] on div "​" at bounding box center [766, 211] width 1166 height 43
click at [1317, 204] on button "Open" at bounding box center [1330, 211] width 26 height 26
click at [1389, 197] on button "查詢" at bounding box center [1383, 212] width 52 height 30
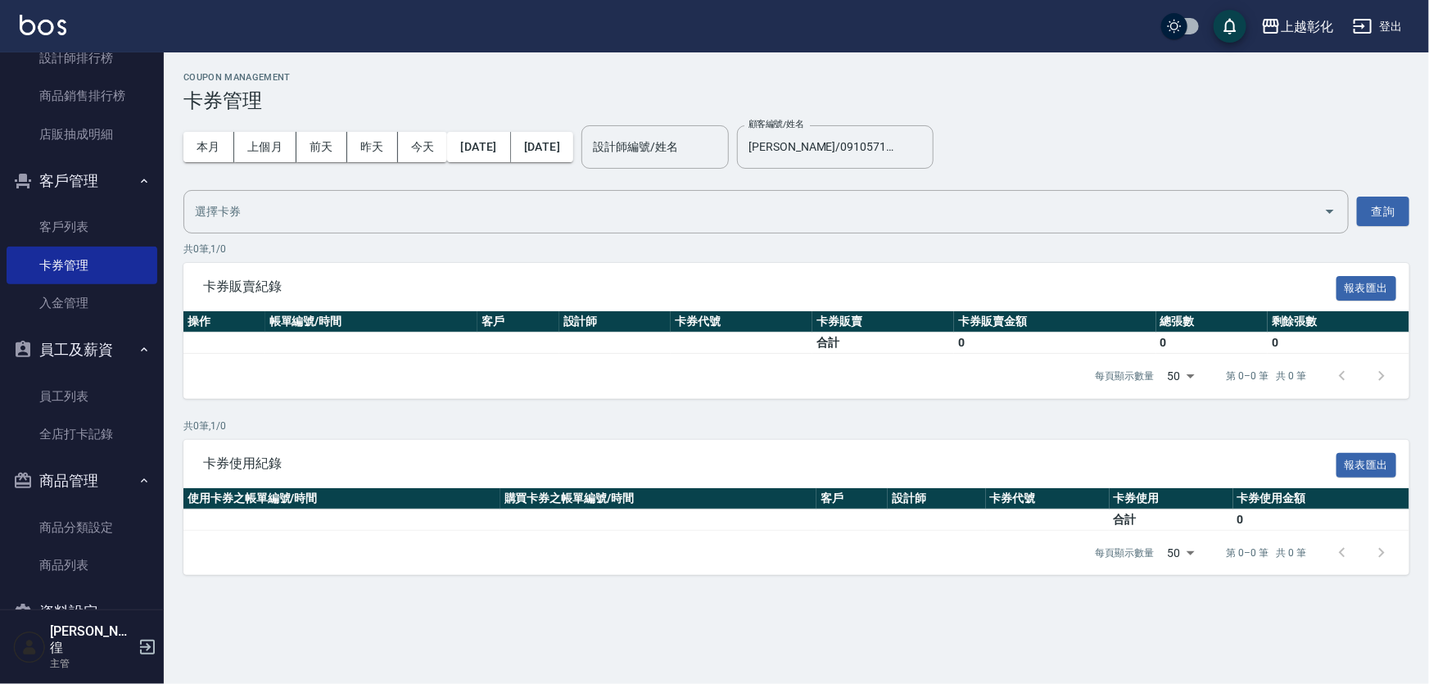
click at [1410, 195] on div "Coupon Management 卡券管理 本月 上個月 [DATE] [DATE] [DATE] [DATE] [DATE] 設計師編號/姓名 設計師編號…" at bounding box center [797, 323] width 1266 height 542
click at [1408, 197] on button "查詢" at bounding box center [1383, 212] width 52 height 30
click at [114, 222] on link "客戶列表" at bounding box center [82, 227] width 151 height 38
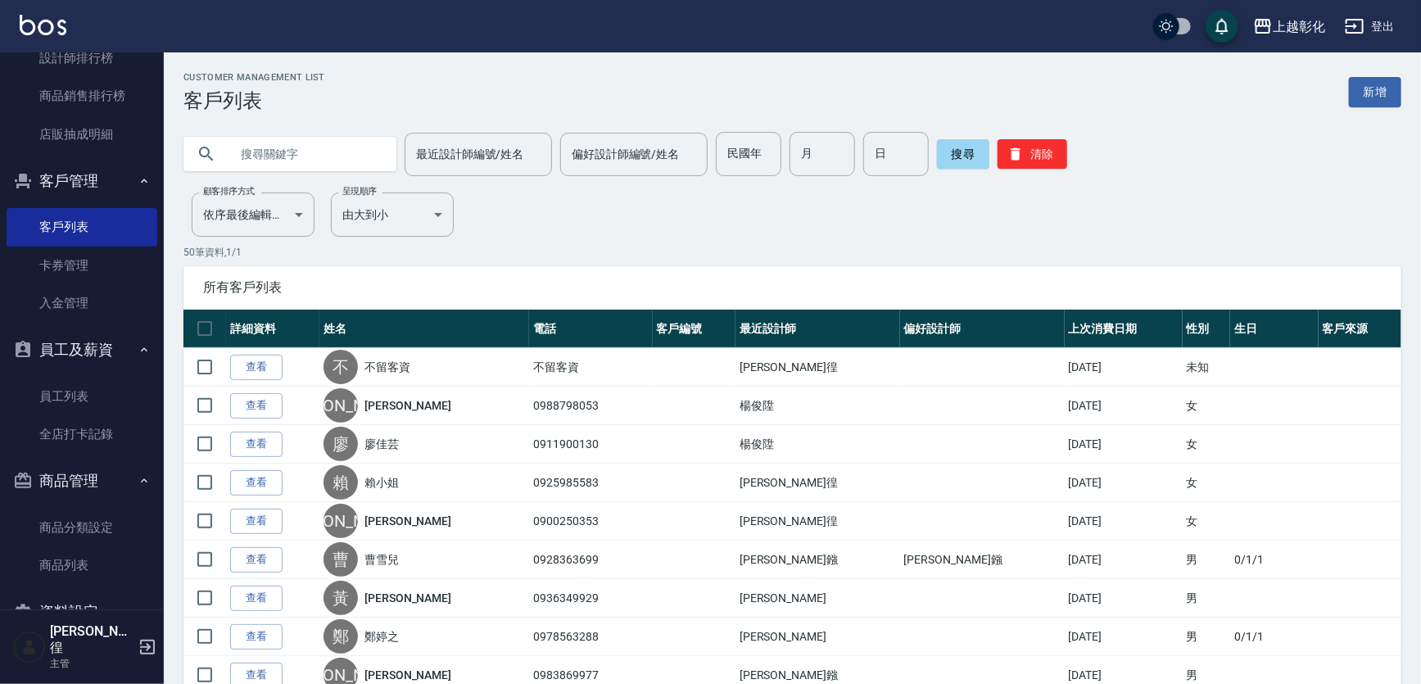
click at [336, 152] on input "text" at bounding box center [306, 154] width 154 height 44
type input "0910571132"
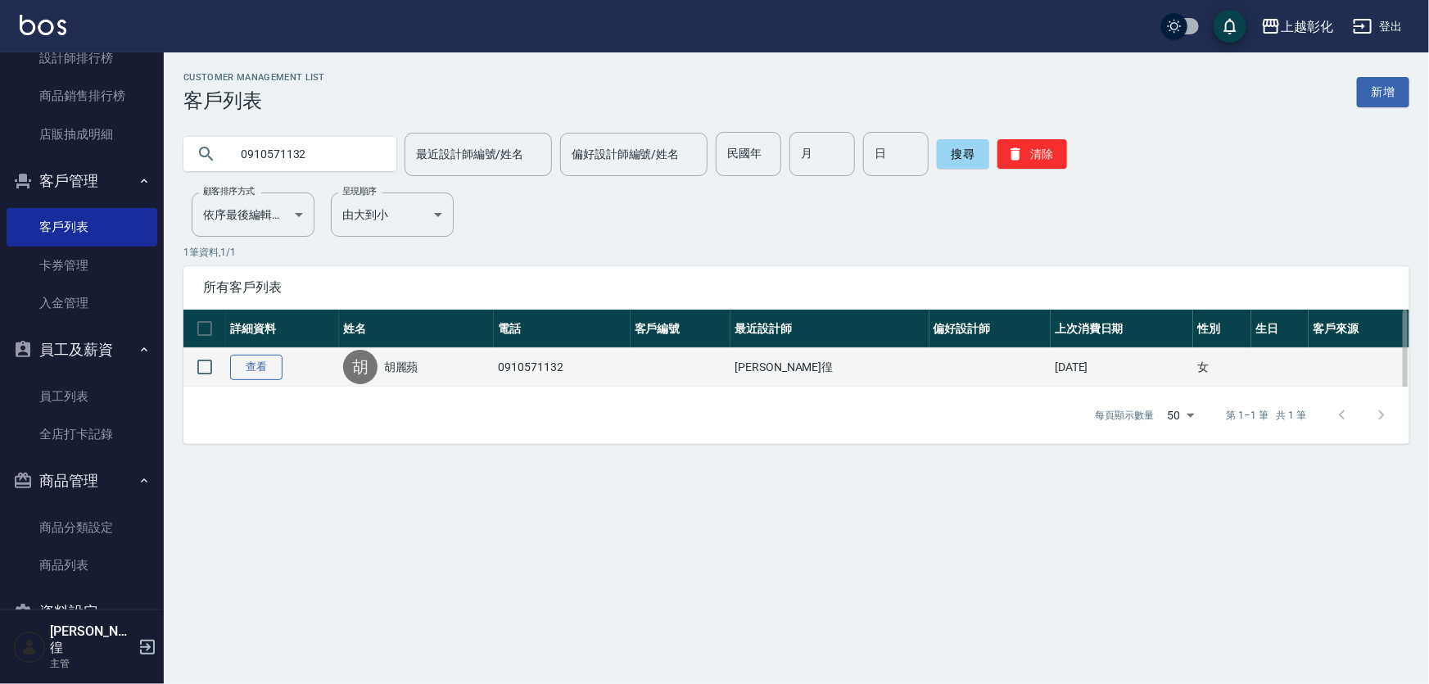
click at [261, 380] on link "查看" at bounding box center [256, 367] width 52 height 25
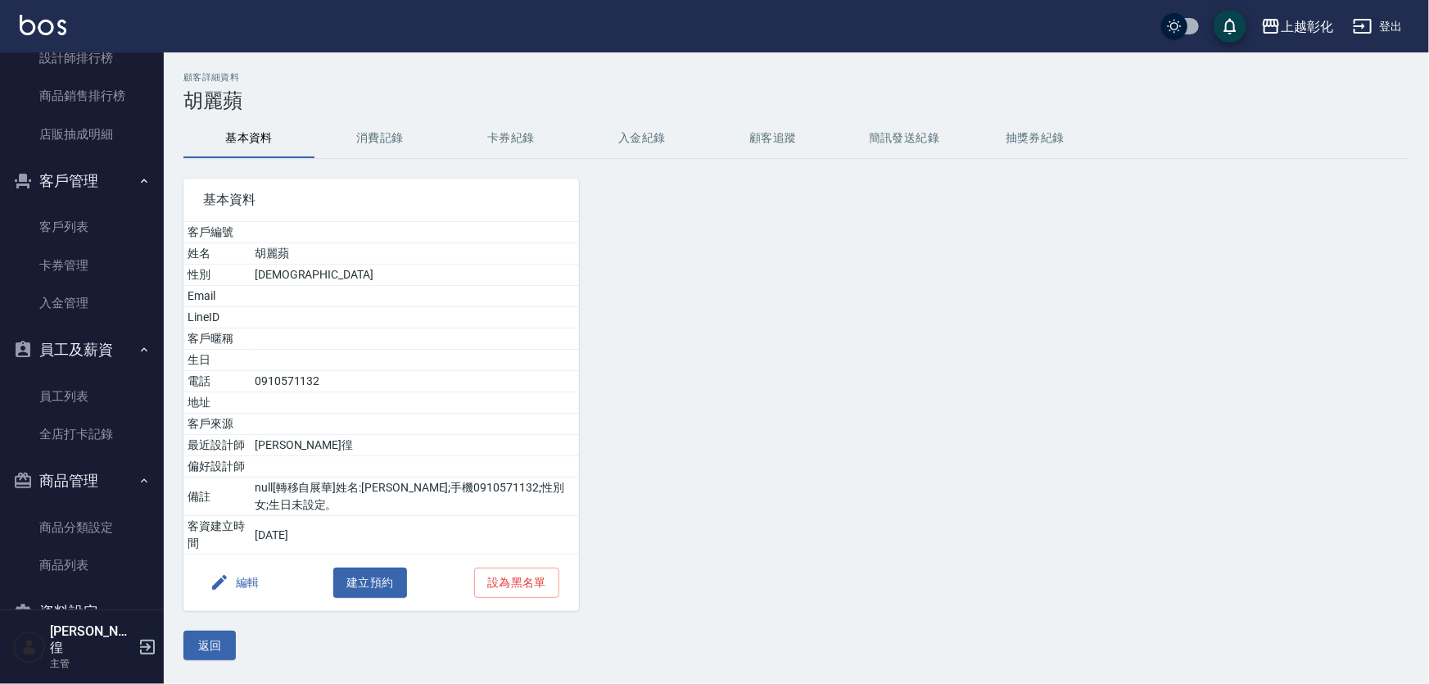
click at [392, 154] on button "消費記錄" at bounding box center [380, 138] width 131 height 39
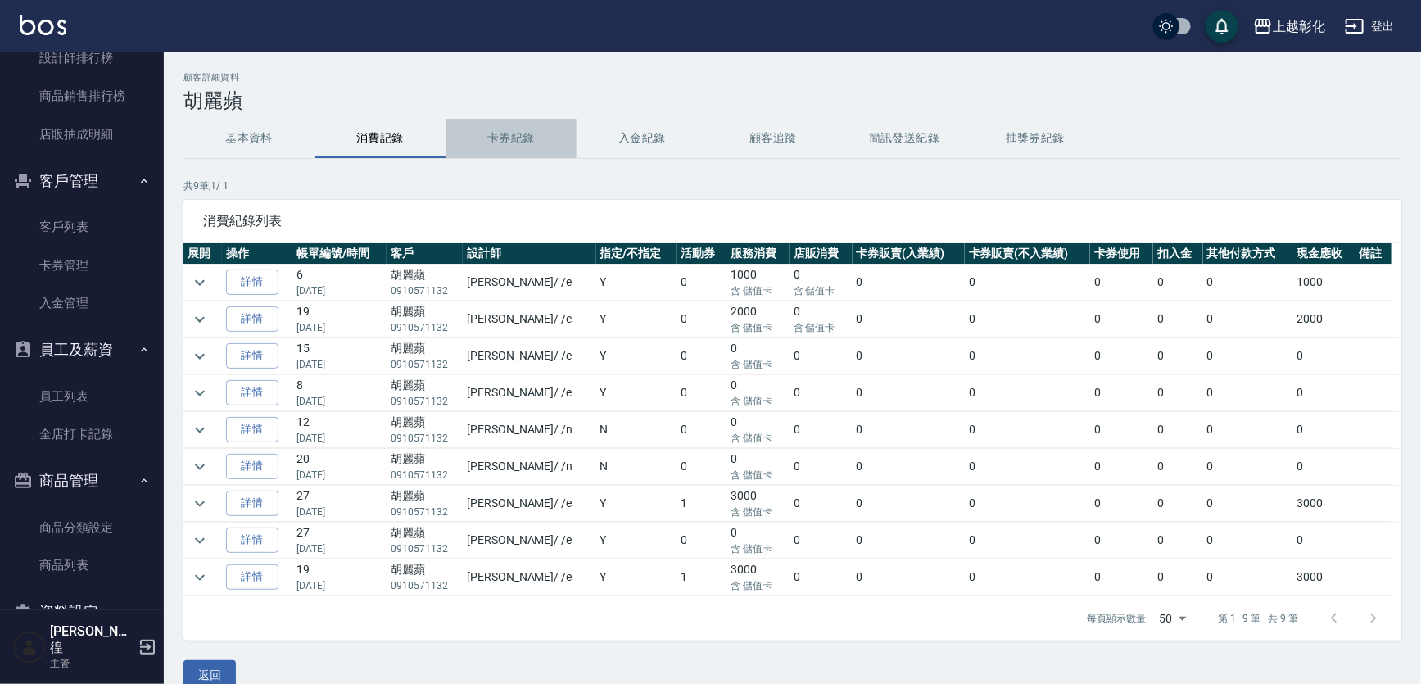
click at [495, 152] on button "卡券紀錄" at bounding box center [511, 138] width 131 height 39
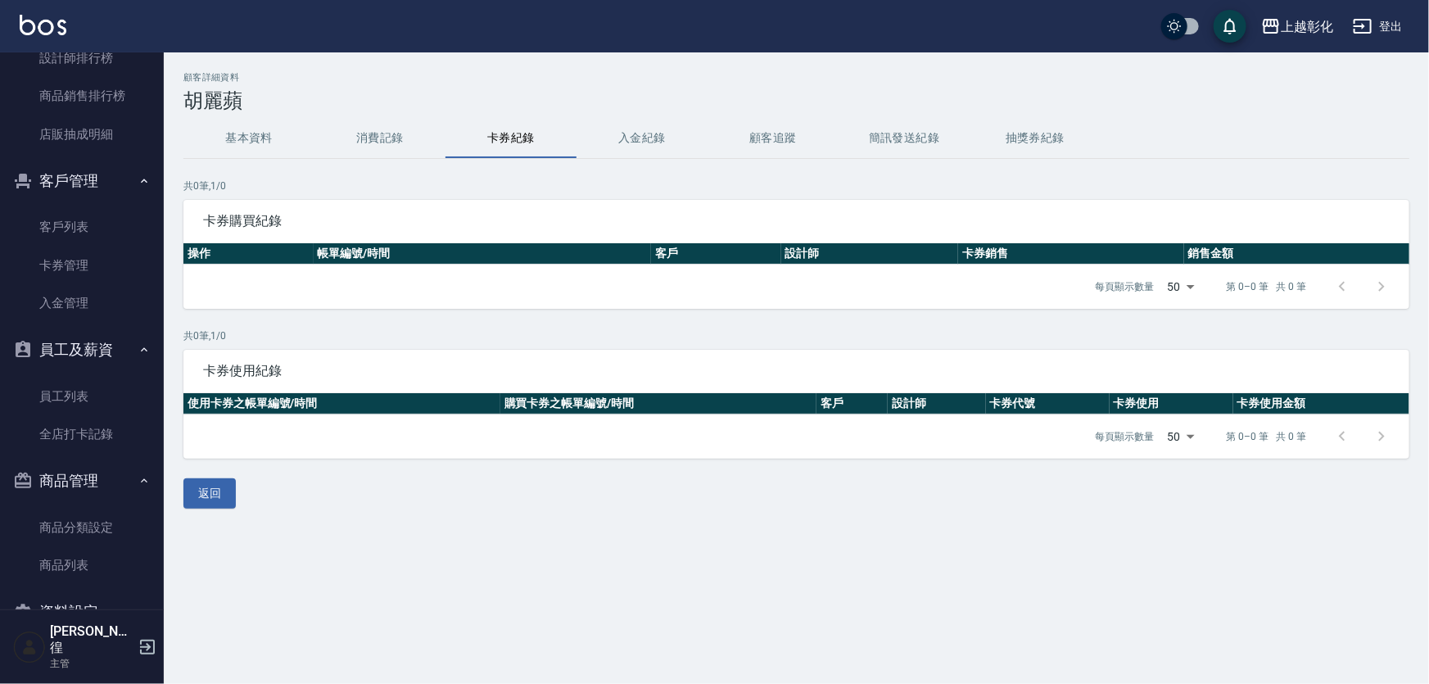
click at [697, 131] on button "入金紀錄" at bounding box center [642, 138] width 131 height 39
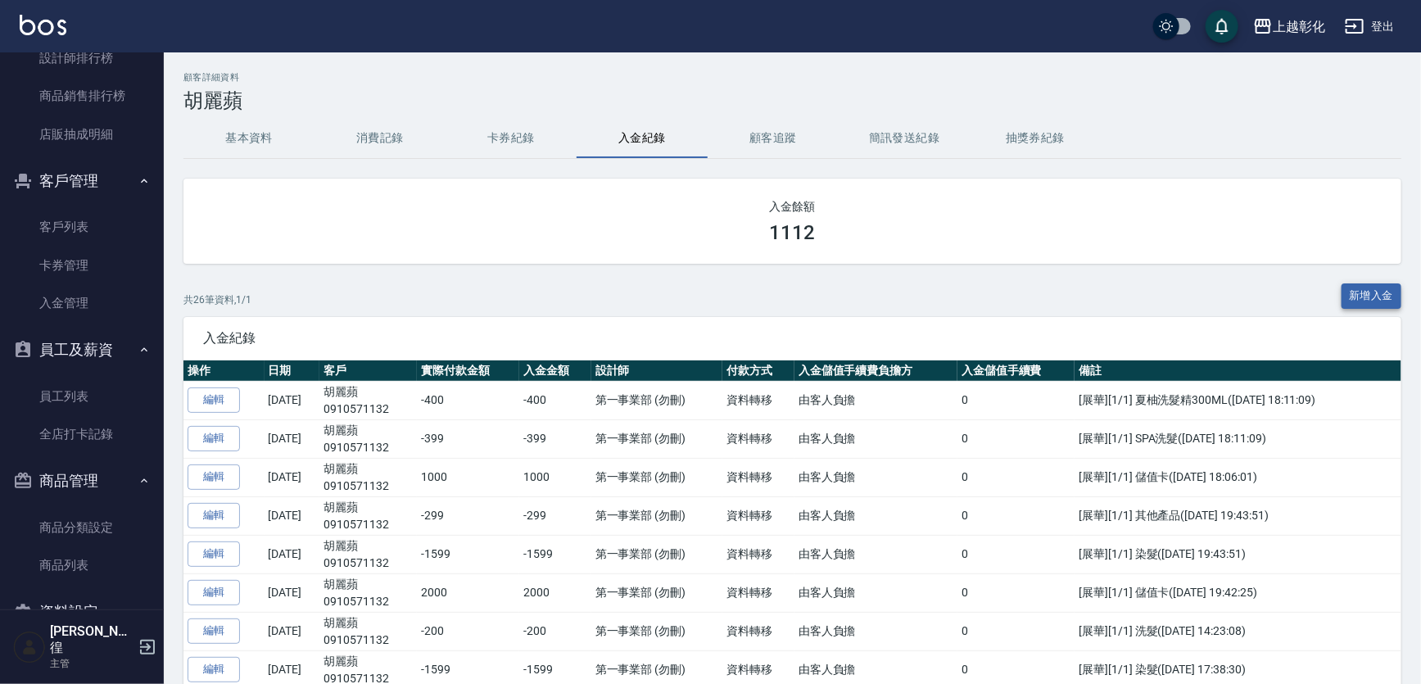
click at [1343, 287] on button "新增入金" at bounding box center [1372, 295] width 61 height 25
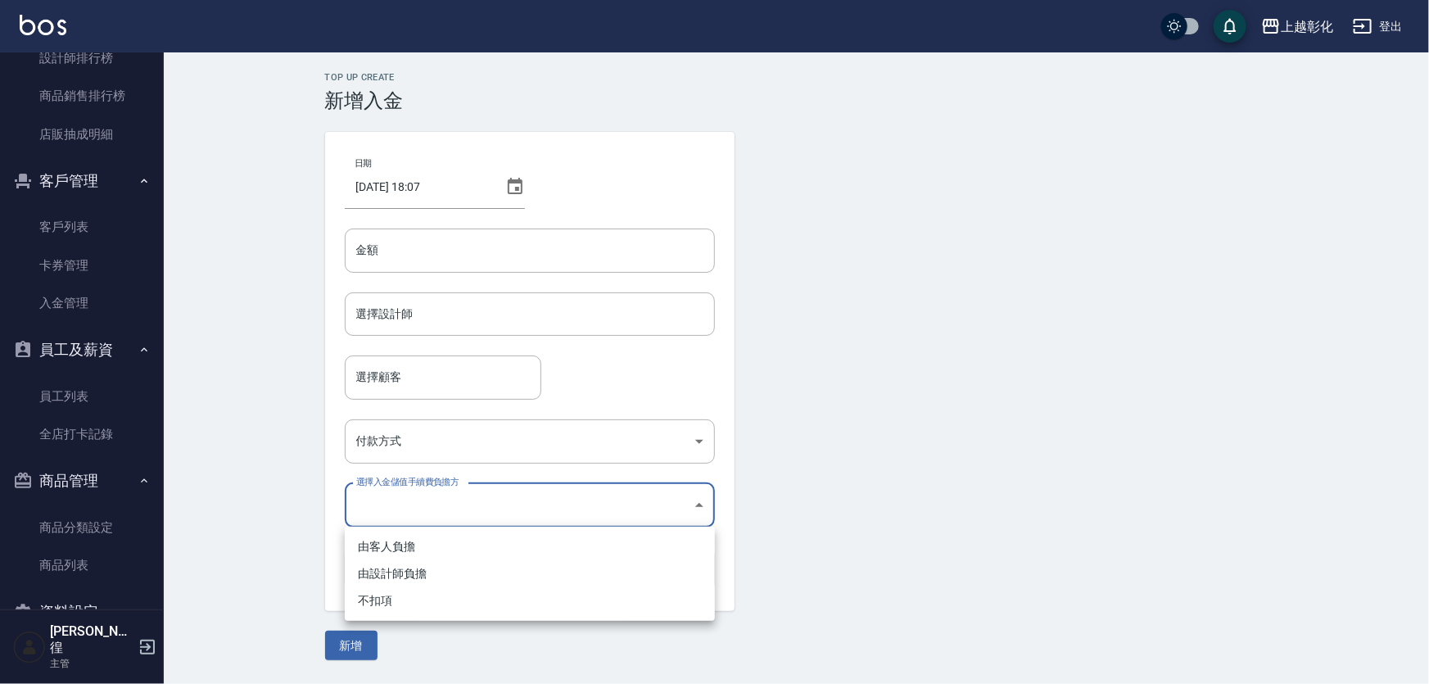
click at [524, 498] on body "上越彰化 登出 櫃檯作業 打帳單 帳單列表 現金收支登錄 材料自購登錄 每日結帳 排班表 現場電腦打卡 預約管理 預約管理 單日預約紀錄 單週預約紀錄 報表及…" at bounding box center [714, 342] width 1429 height 684
click at [524, 498] on div at bounding box center [714, 342] width 1429 height 684
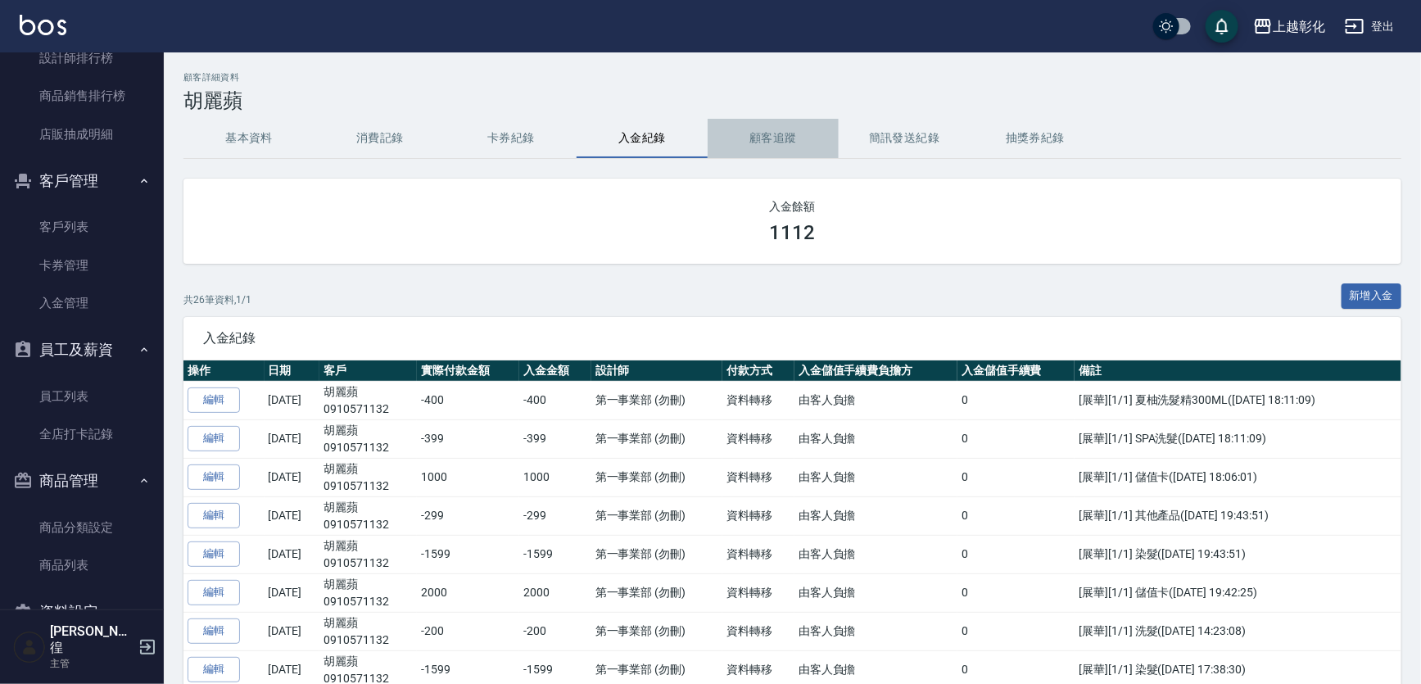
click at [824, 138] on button "顧客追蹤" at bounding box center [773, 138] width 131 height 39
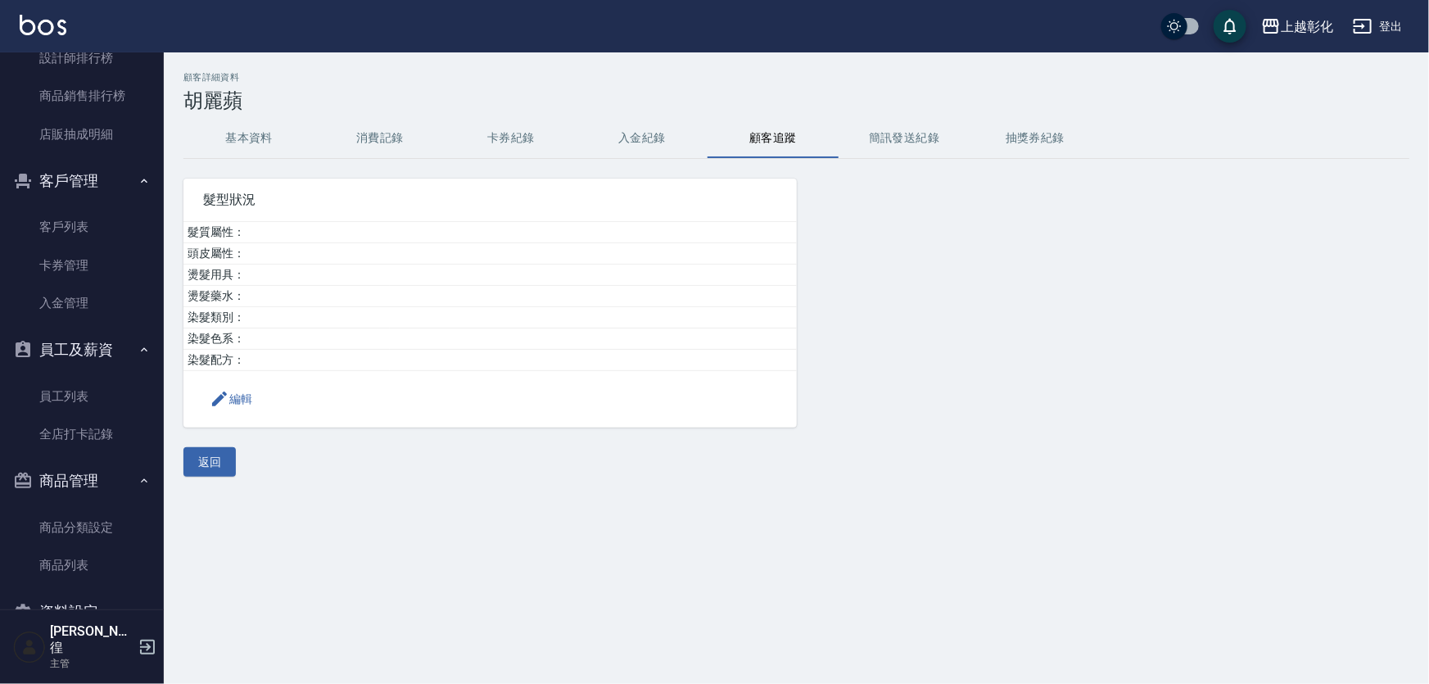
click at [885, 128] on button "簡訊發送紀錄" at bounding box center [904, 138] width 131 height 39
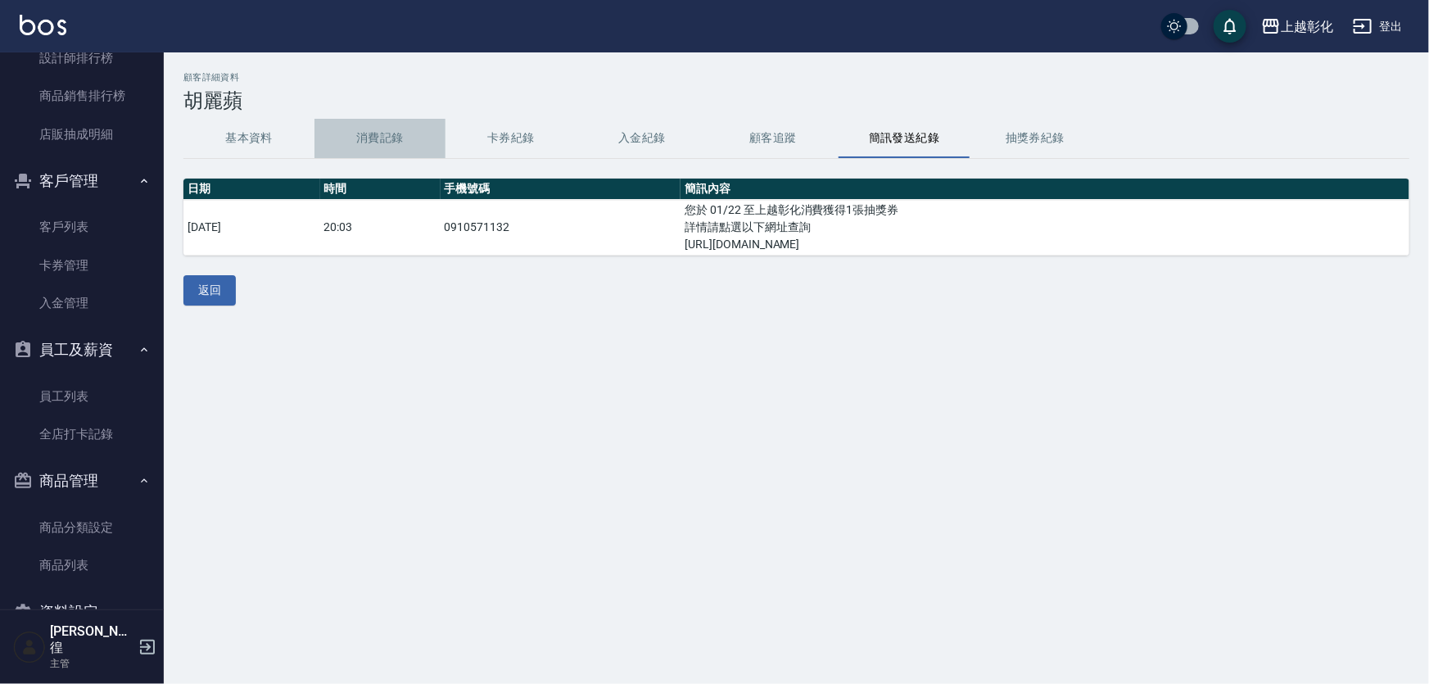
click at [392, 143] on button "消費記錄" at bounding box center [380, 138] width 131 height 39
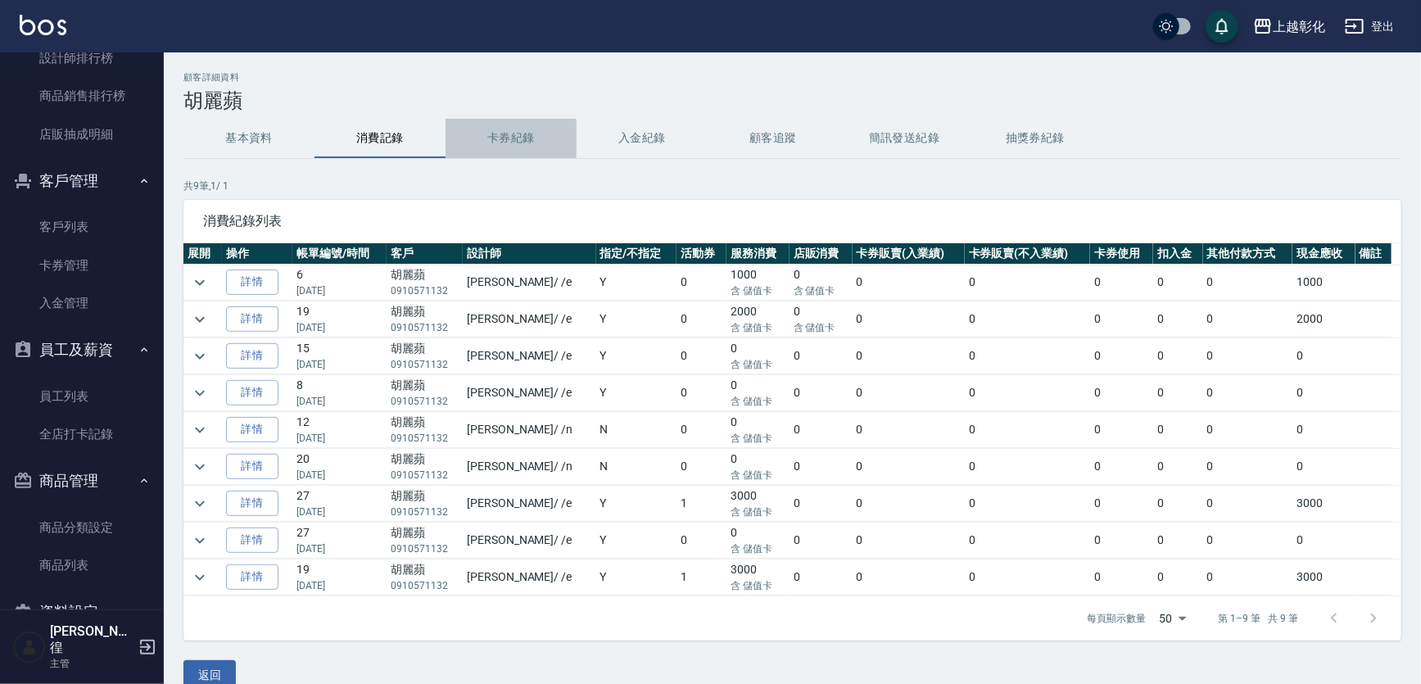
click at [492, 131] on button "卡券紀錄" at bounding box center [511, 138] width 131 height 39
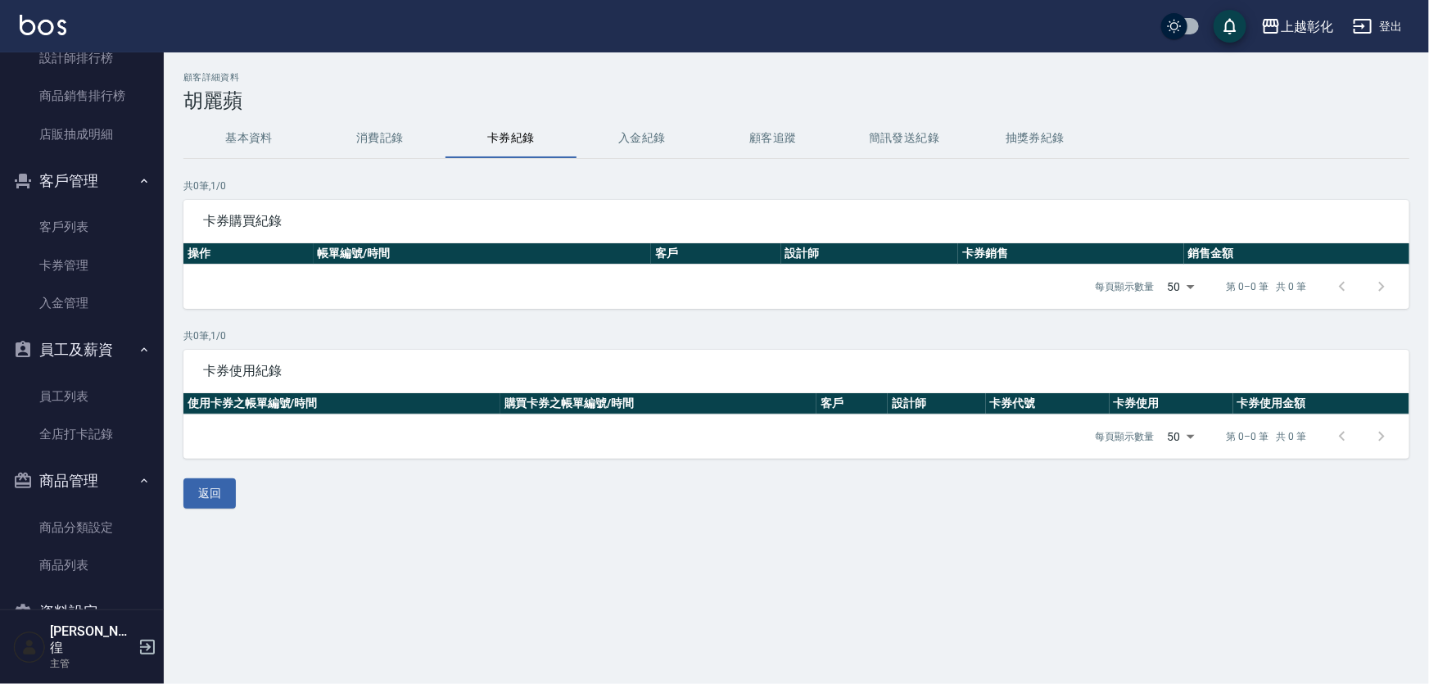
click at [251, 287] on div "每頁顯示數量 50 50 第 0–0 筆 共 0 筆" at bounding box center [796, 287] width 1226 height 44
click at [287, 339] on p "共 0 筆, 1 / 0" at bounding box center [796, 335] width 1226 height 15
drag, startPoint x: 367, startPoint y: 401, endPoint x: 644, endPoint y: 387, distance: 277.2
click at [370, 401] on th "使用卡券之帳單編號/時間" at bounding box center [341, 403] width 317 height 21
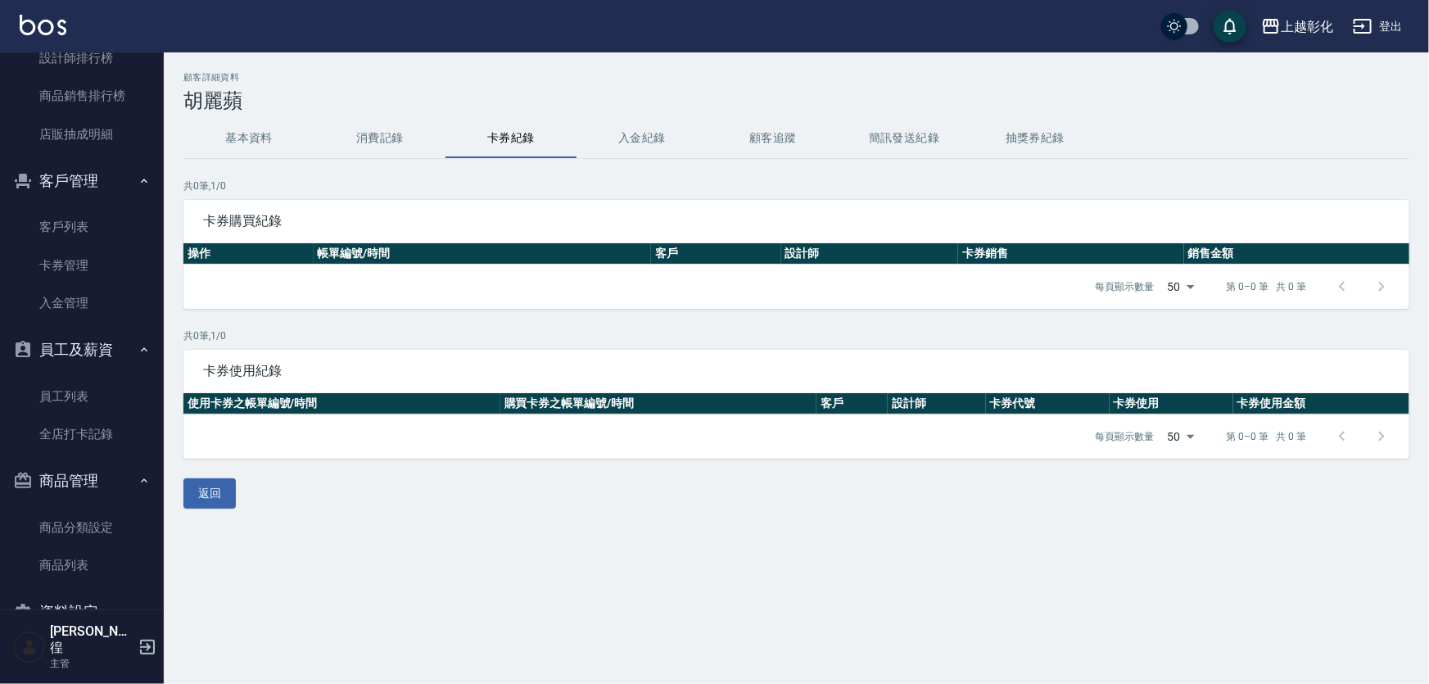
drag, startPoint x: 645, startPoint y: 387, endPoint x: 615, endPoint y: 360, distance: 40.0
click at [641, 383] on div "卡券使用紀錄" at bounding box center [796, 371] width 1226 height 43
click at [360, 111] on h3 "胡麗蘋" at bounding box center [796, 100] width 1226 height 23
click at [361, 130] on button "消費記錄" at bounding box center [380, 138] width 131 height 39
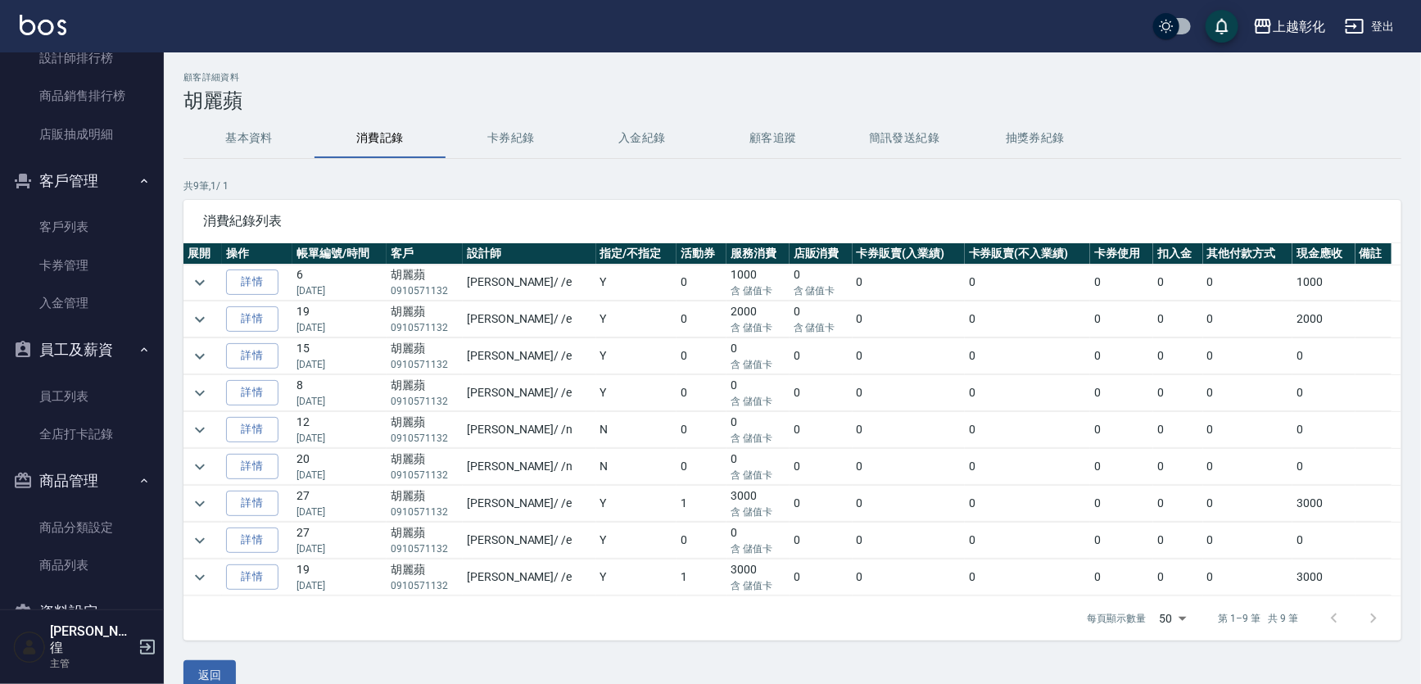
drag, startPoint x: 212, startPoint y: 144, endPoint x: 555, endPoint y: 134, distance: 343.4
click at [555, 134] on div "基本資料 消費記錄 卡券紀錄 入金紀錄 顧客追蹤 簡訊發送紀錄 抽獎券紀錄" at bounding box center [792, 138] width 1218 height 39
click at [670, 134] on button "入金紀錄" at bounding box center [642, 138] width 131 height 39
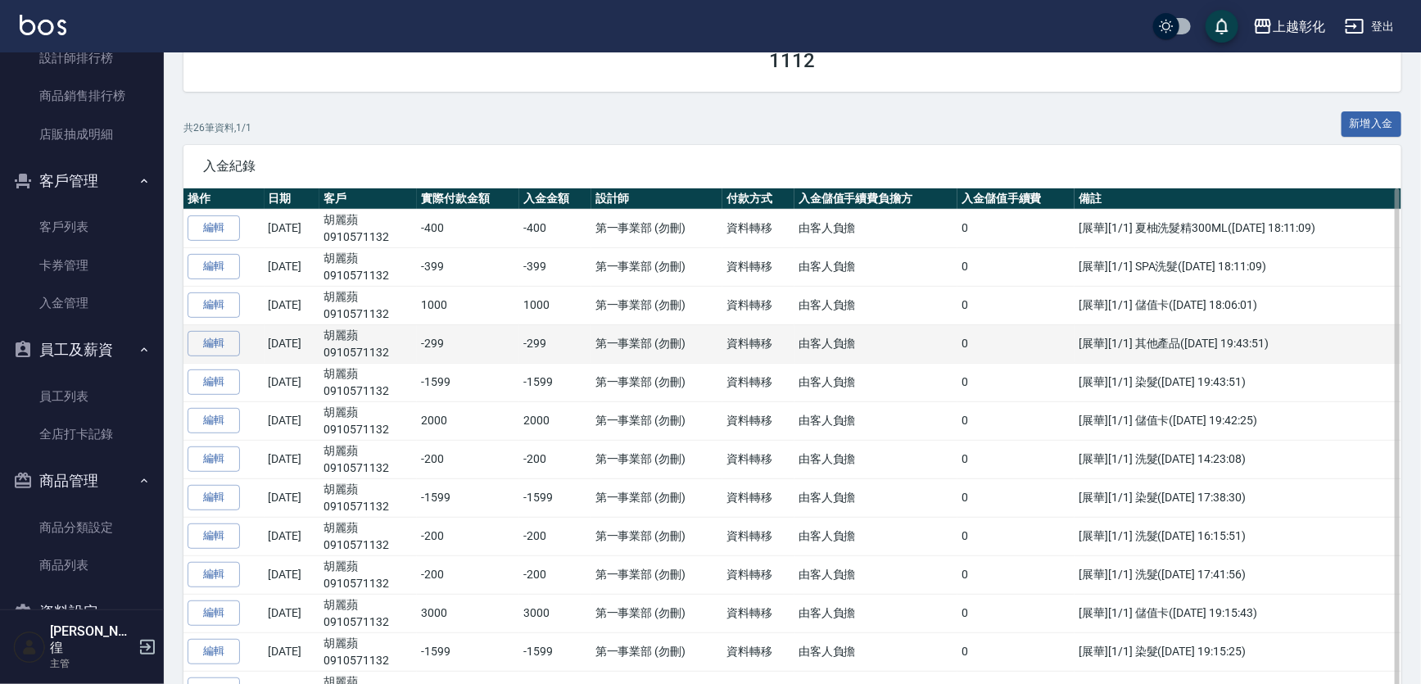
scroll to position [147, 0]
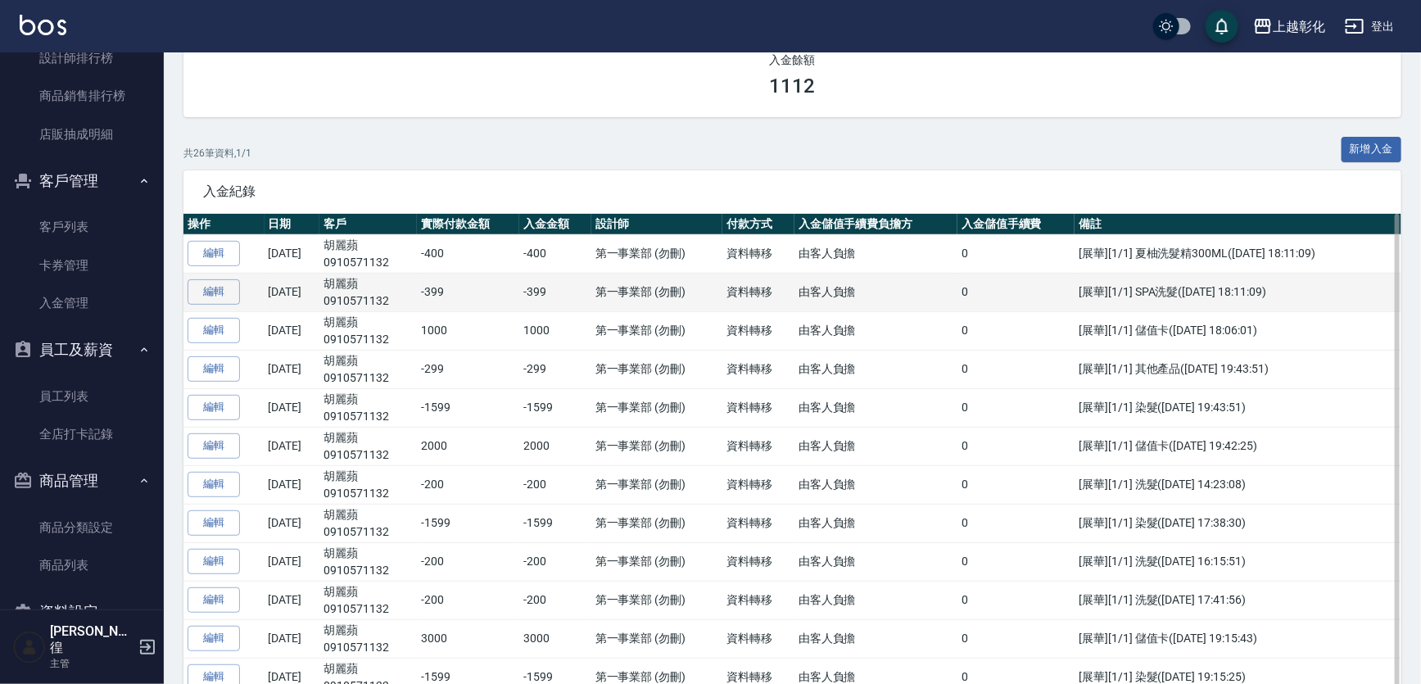
click at [541, 279] on td "-399" at bounding box center [555, 292] width 72 height 39
click at [554, 279] on td "-399" at bounding box center [555, 292] width 72 height 39
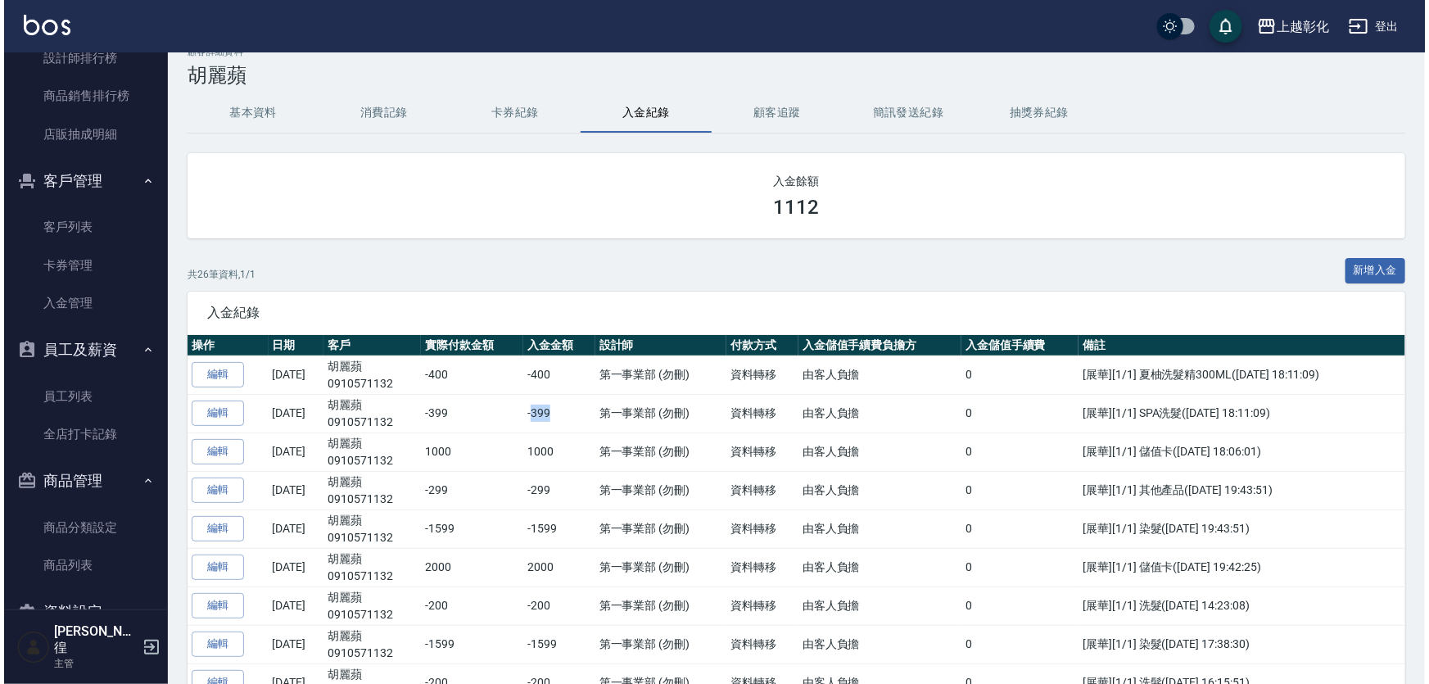
scroll to position [0, 0]
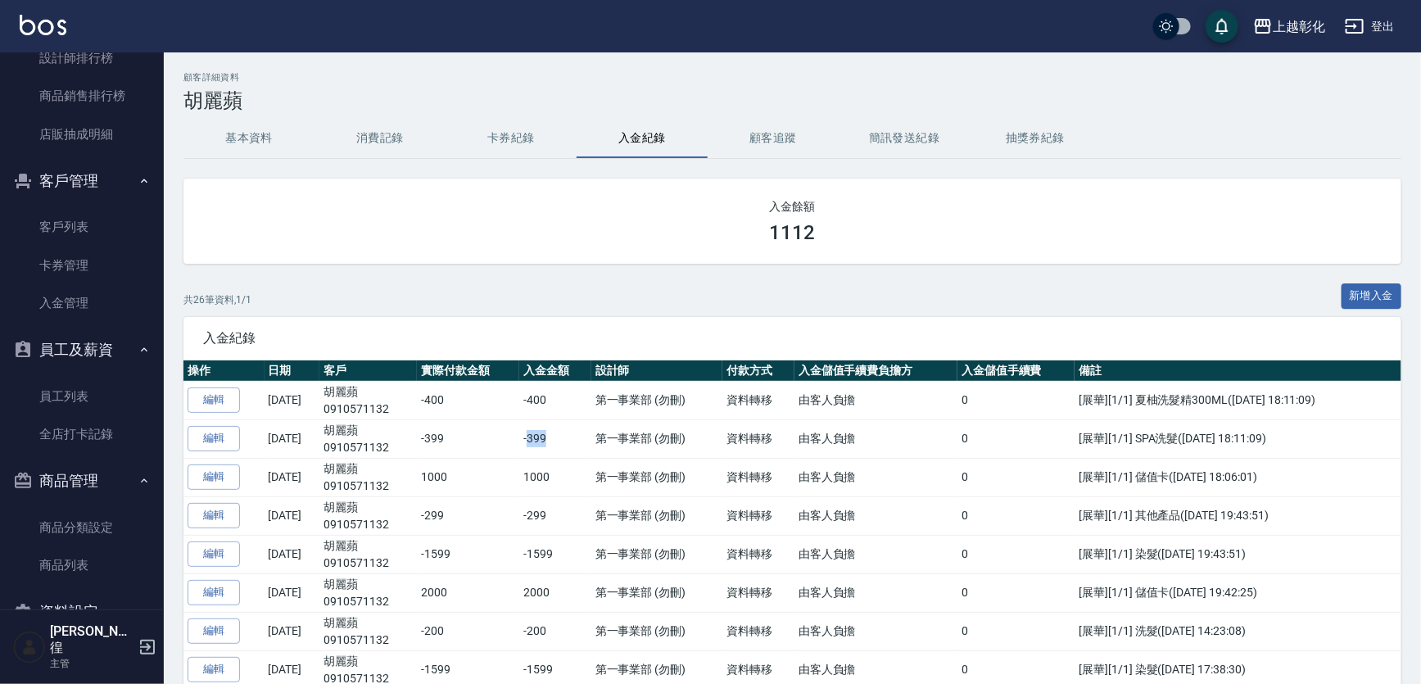
click at [899, 138] on button "簡訊發送紀錄" at bounding box center [904, 138] width 131 height 39
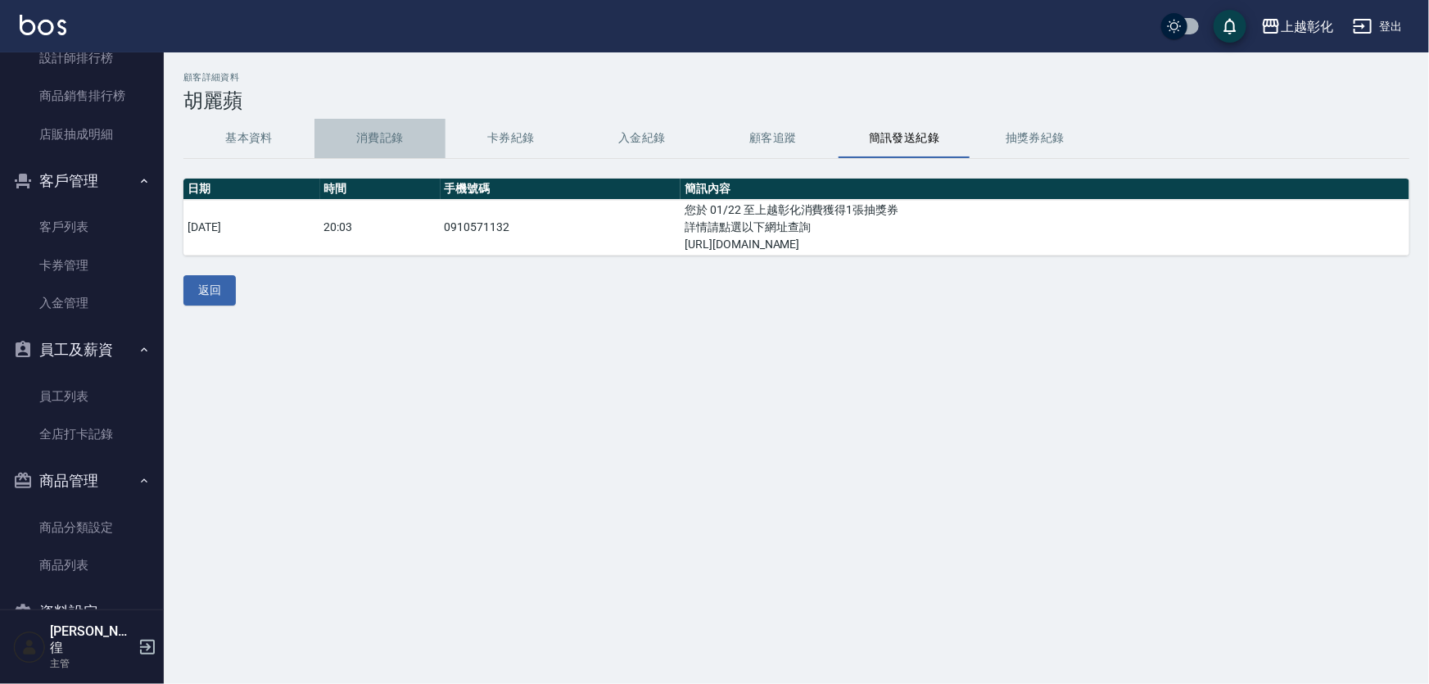
click at [396, 140] on button "消費記錄" at bounding box center [380, 138] width 131 height 39
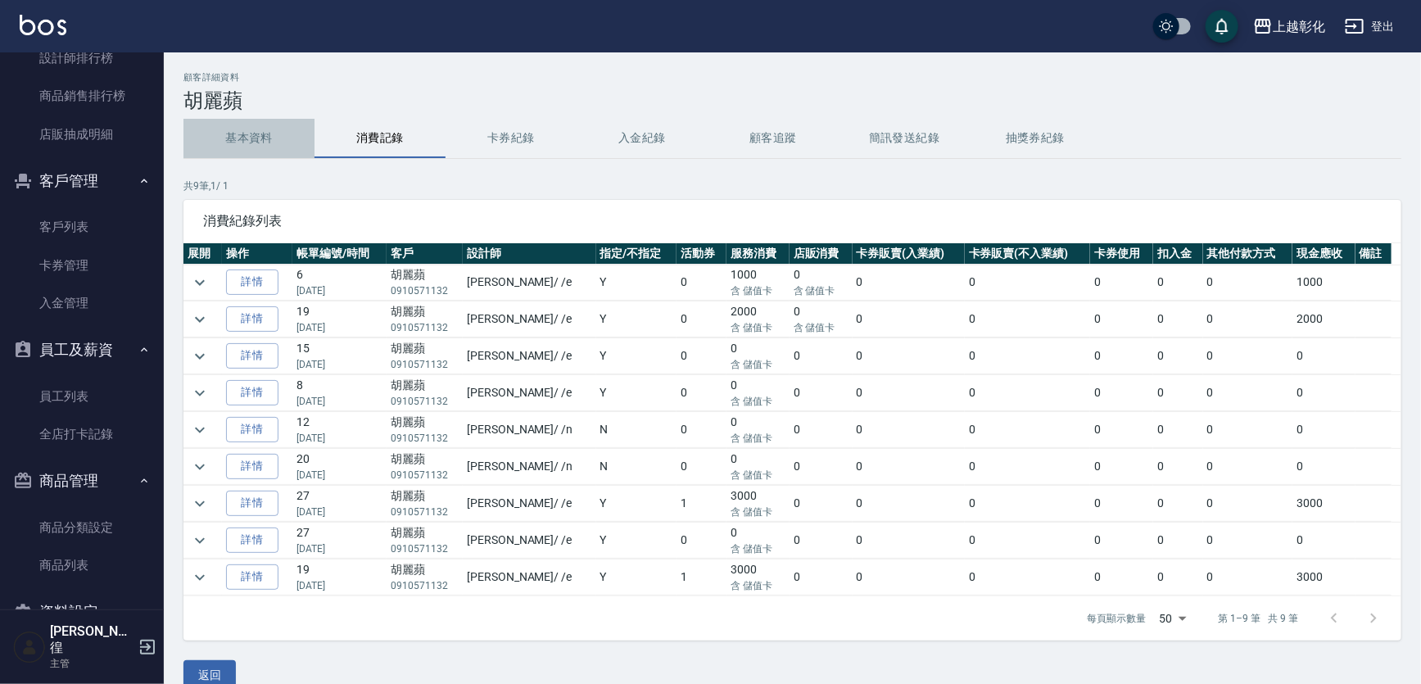
click at [272, 139] on button "基本資料" at bounding box center [248, 138] width 131 height 39
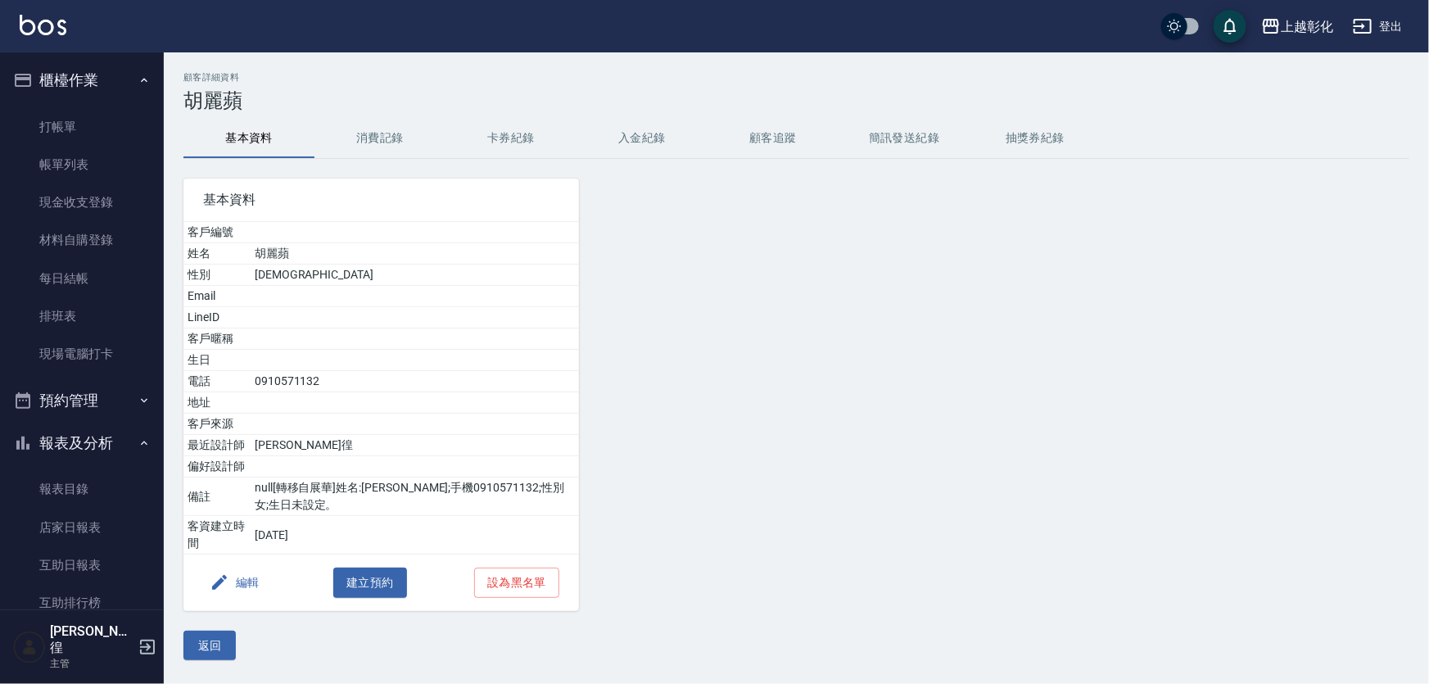
scroll to position [297, 0]
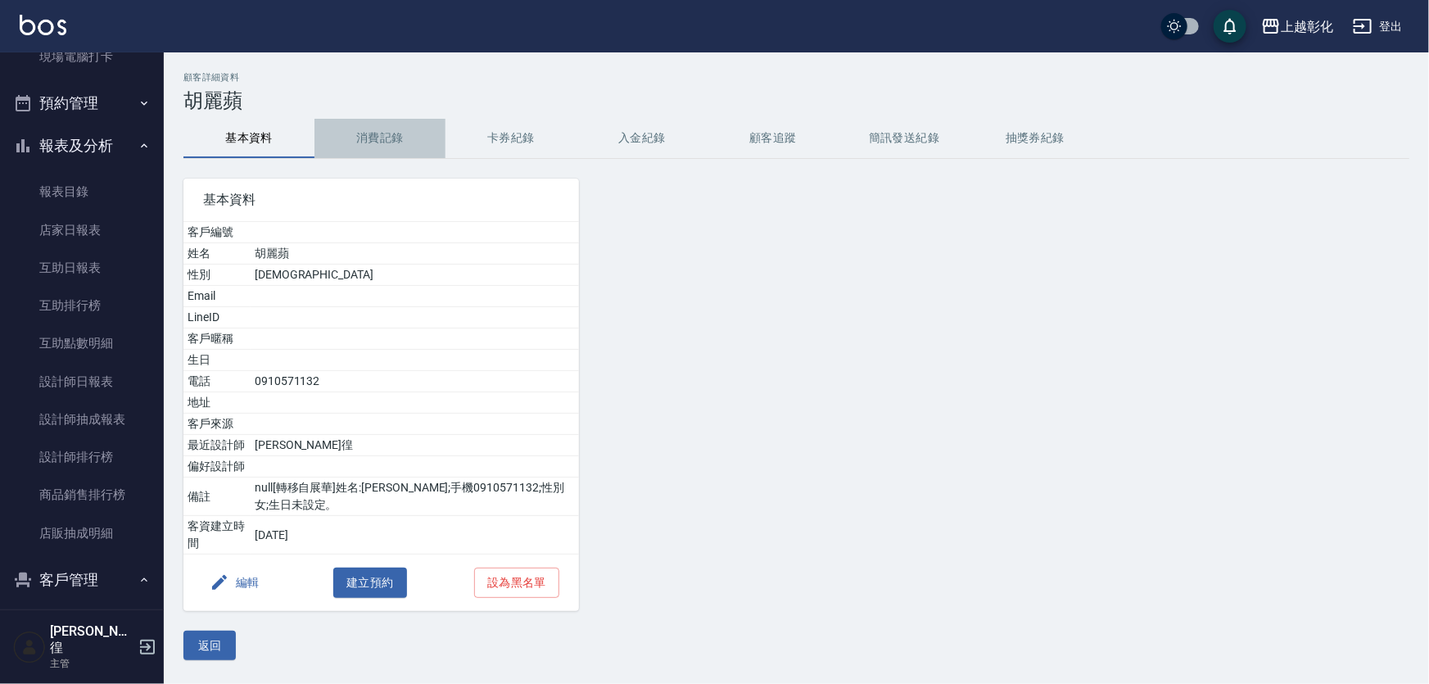
click at [363, 147] on button "消費記錄" at bounding box center [380, 138] width 131 height 39
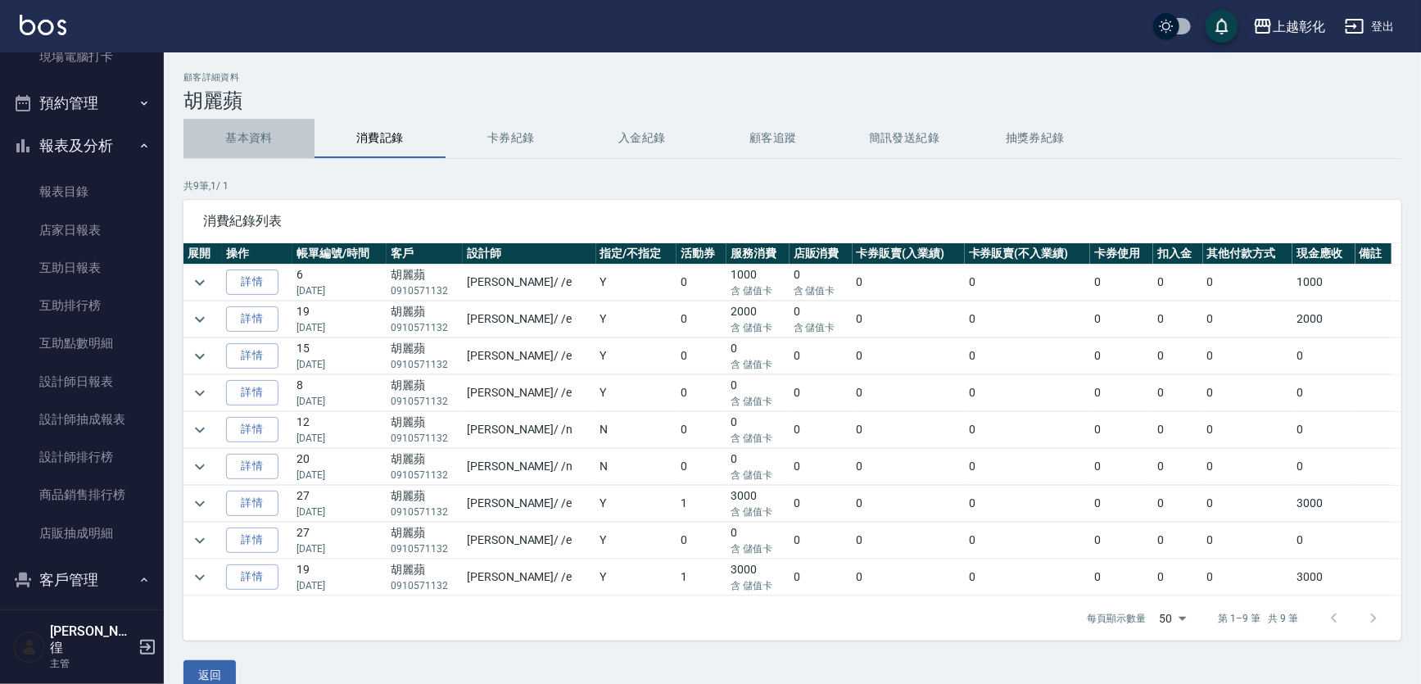
click at [243, 139] on button "基本資料" at bounding box center [248, 138] width 131 height 39
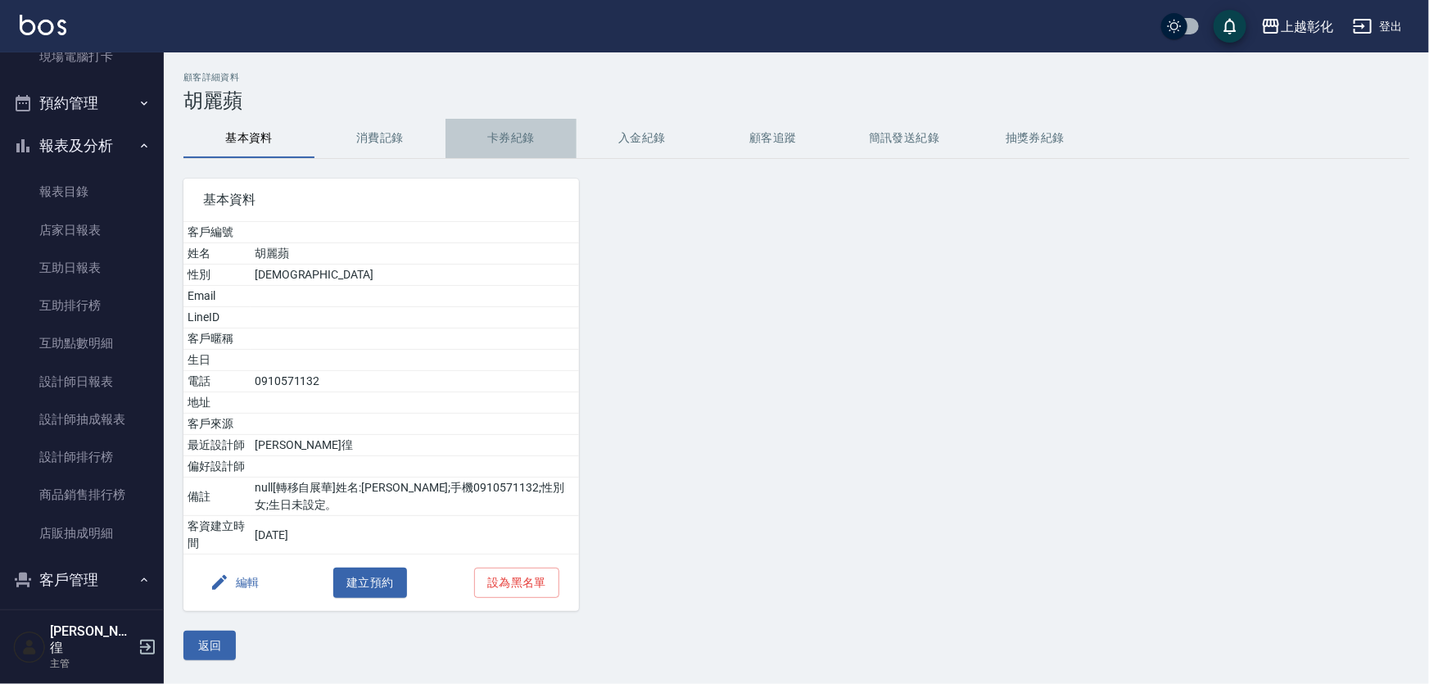
click at [520, 148] on button "卡券紀錄" at bounding box center [511, 138] width 131 height 39
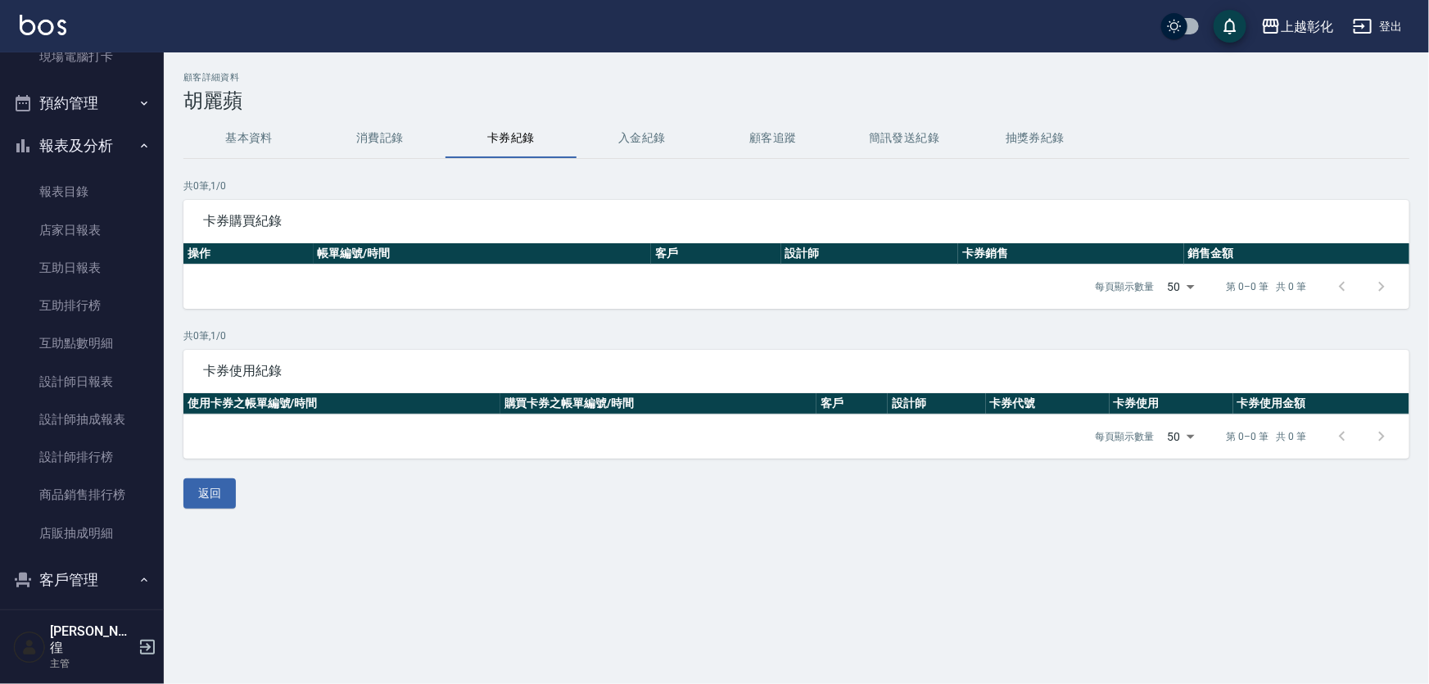
click at [333, 147] on button "消費記錄" at bounding box center [380, 138] width 131 height 39
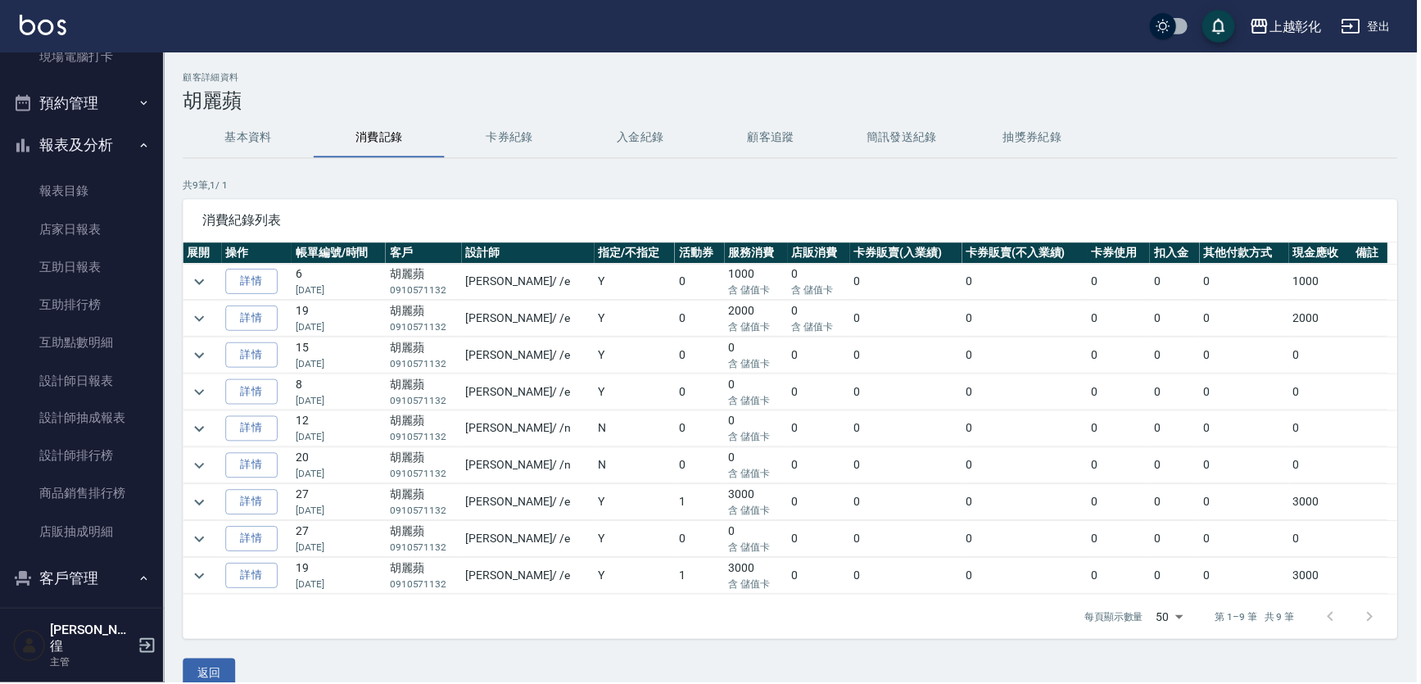
click at [262, 142] on button "基本資料" at bounding box center [248, 138] width 131 height 39
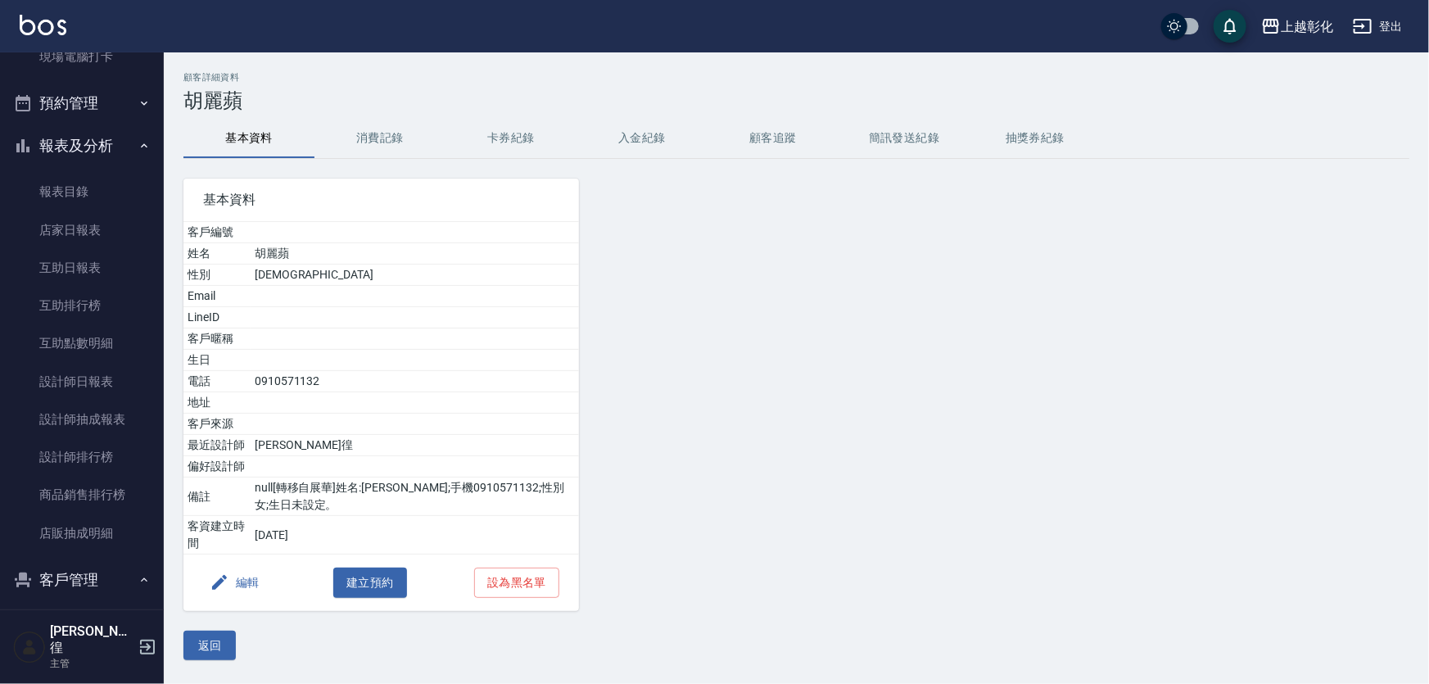
click at [485, 152] on button "卡券紀錄" at bounding box center [511, 138] width 131 height 39
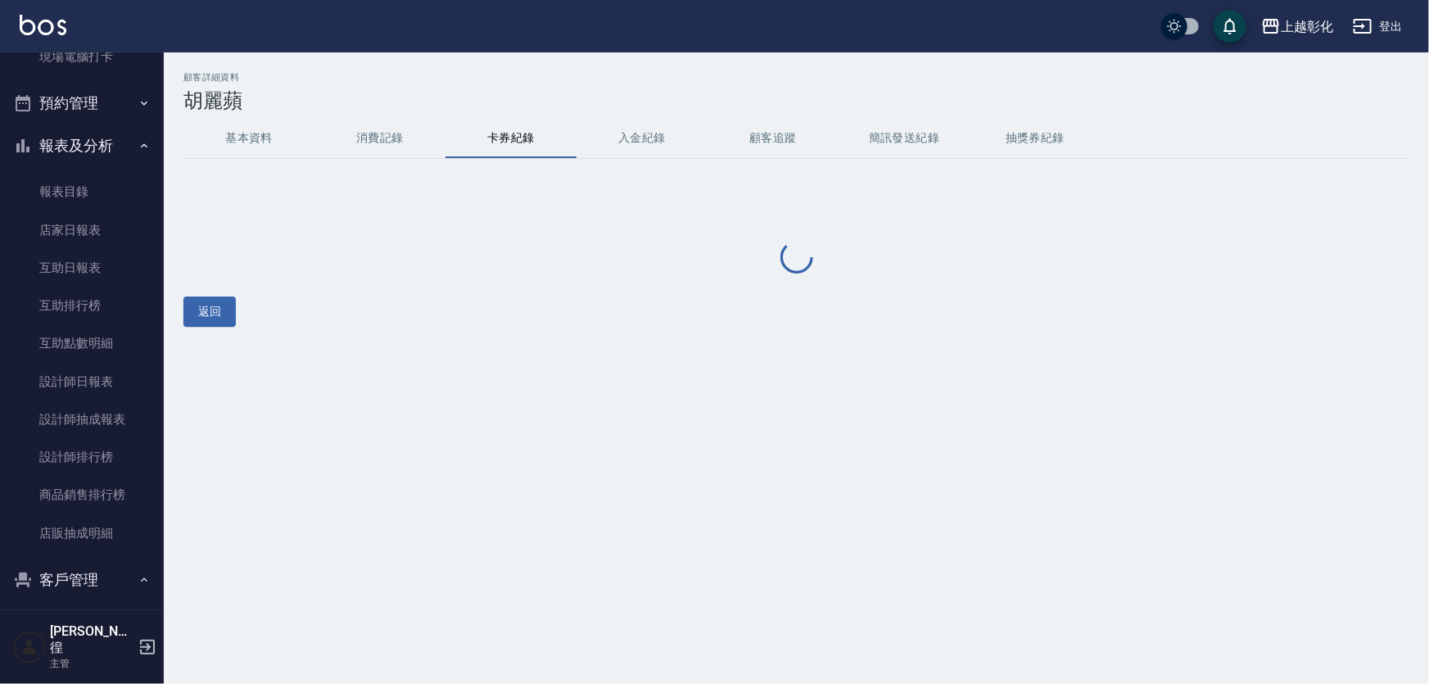
click at [630, 161] on div "顧客詳細資料 [PERSON_NAME] 基本資料 消費記錄 卡券紀錄 入金紀錄 顧客追蹤 簡訊發送紀錄 抽獎券紀錄 返回" at bounding box center [797, 199] width 1266 height 255
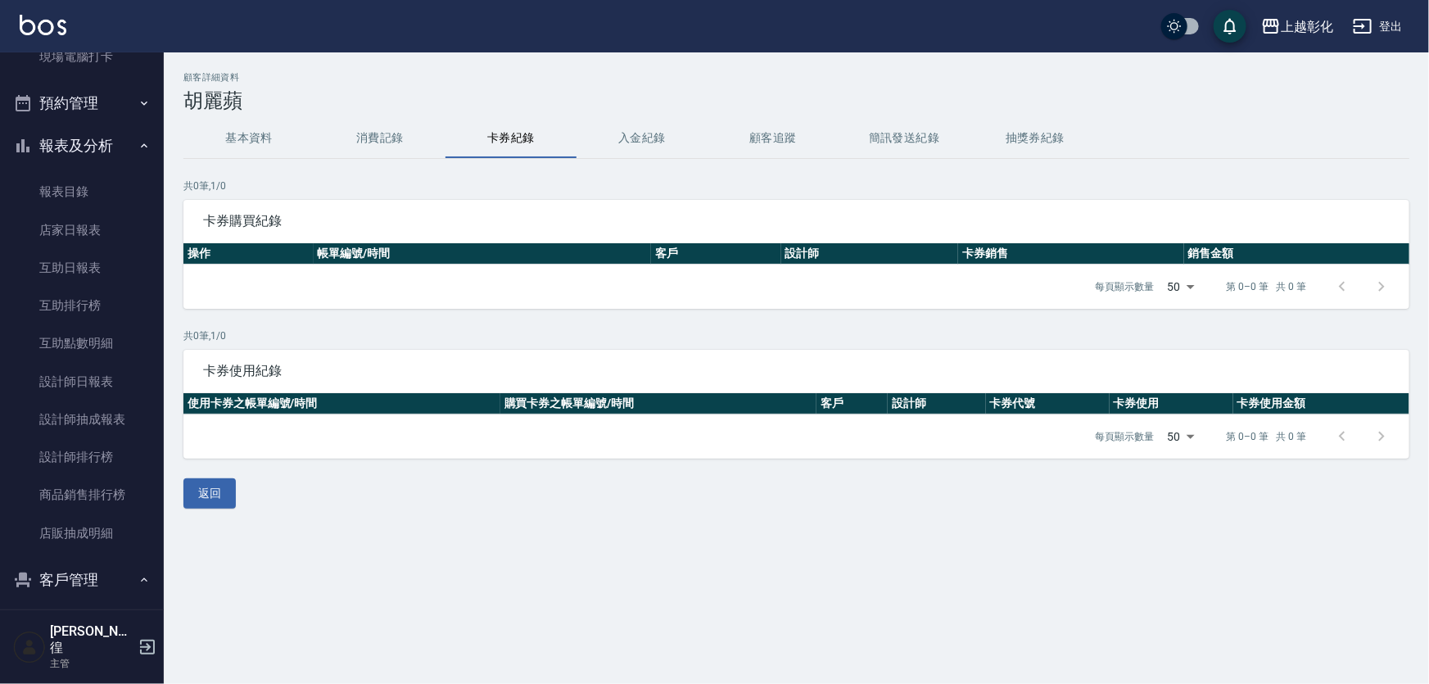
click at [328, 123] on button "消費記錄" at bounding box center [380, 138] width 131 height 39
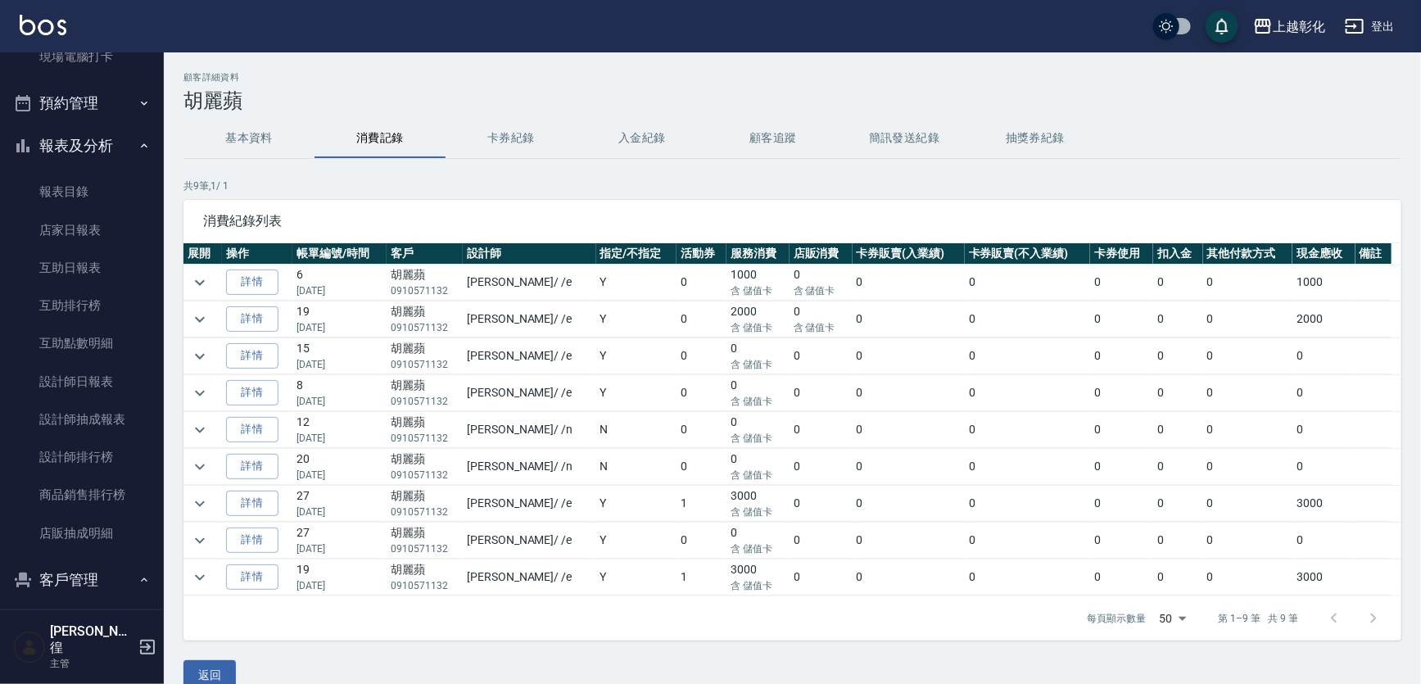
click at [246, 125] on button "基本資料" at bounding box center [248, 138] width 131 height 39
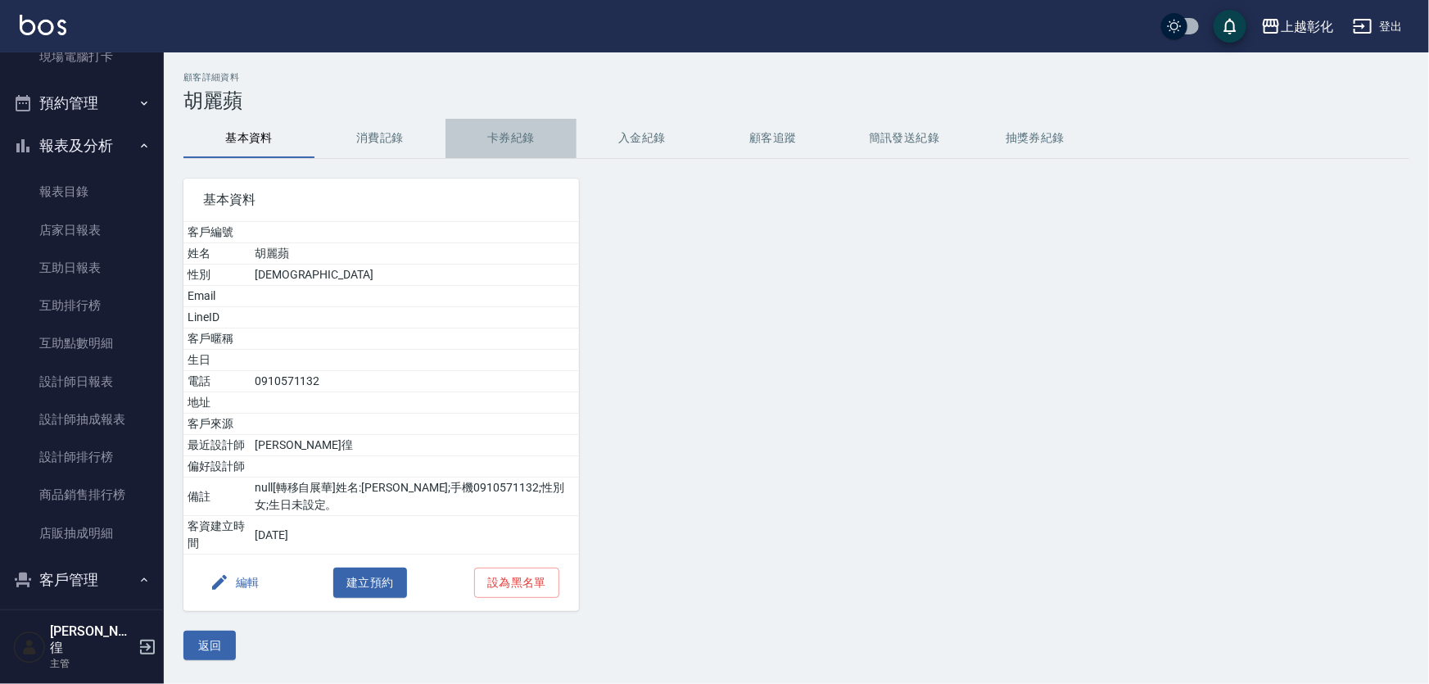
click at [514, 132] on button "卡券紀錄" at bounding box center [511, 138] width 131 height 39
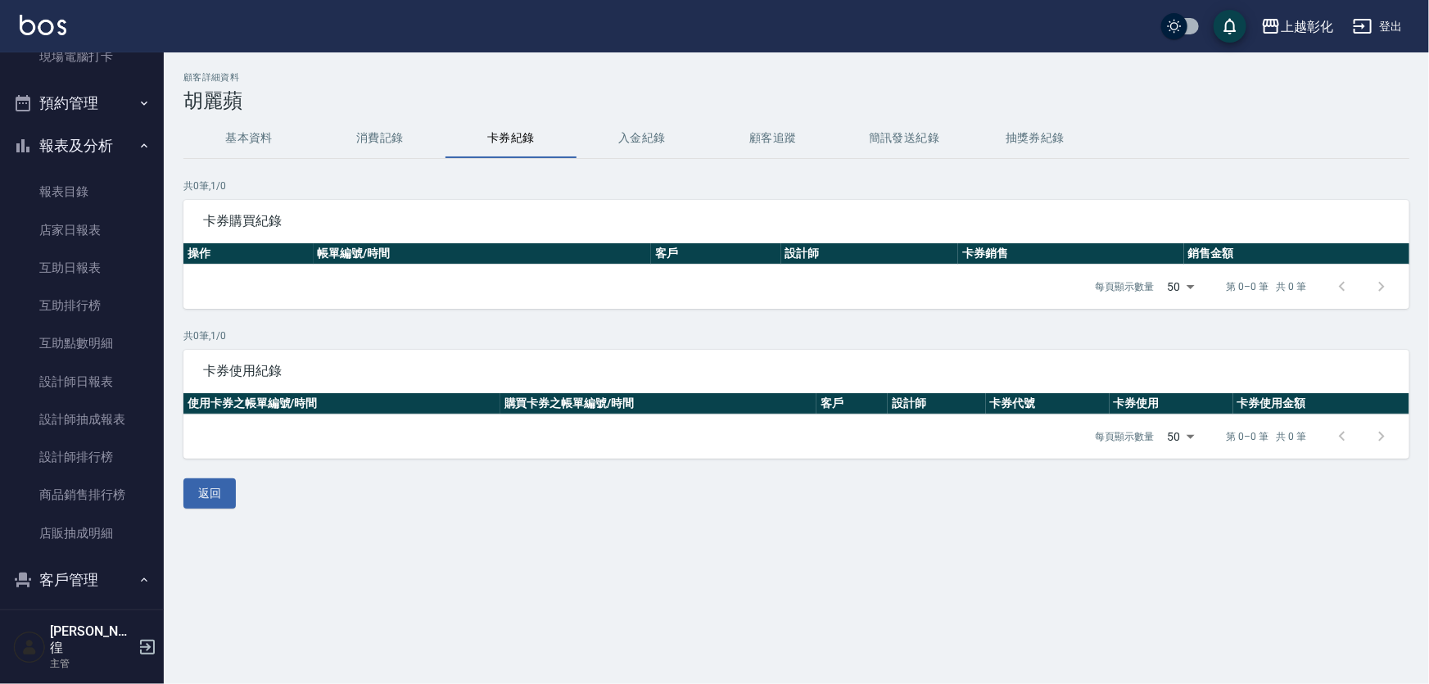
click at [360, 137] on button "消費記錄" at bounding box center [380, 138] width 131 height 39
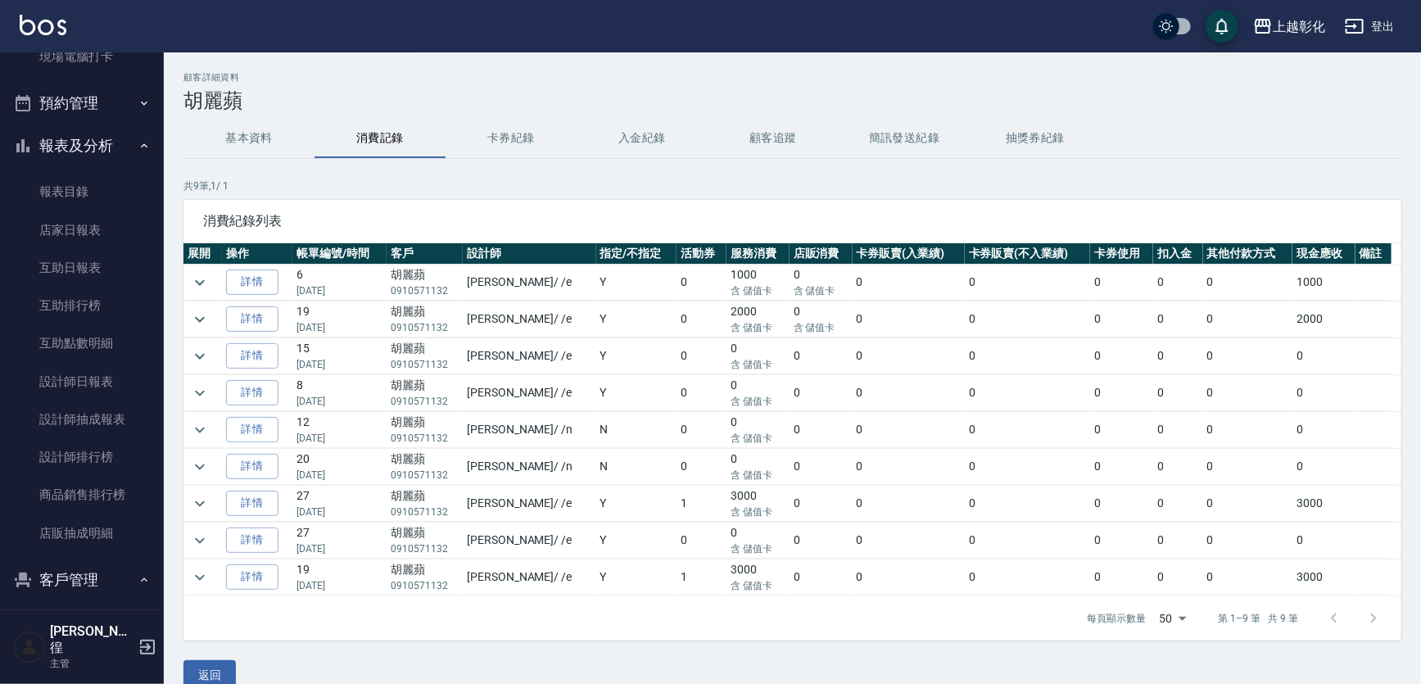
click at [202, 139] on button "基本資料" at bounding box center [248, 138] width 131 height 39
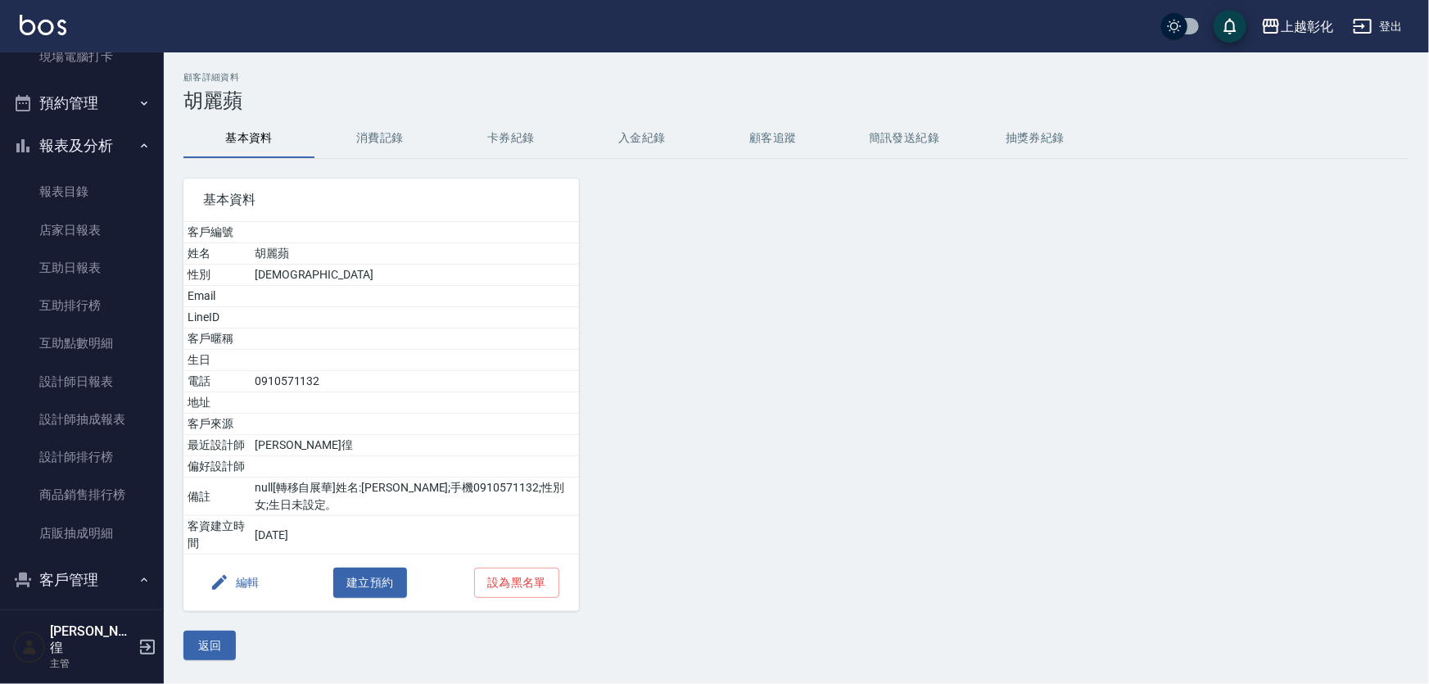
click at [714, 156] on button "顧客追蹤" at bounding box center [773, 138] width 131 height 39
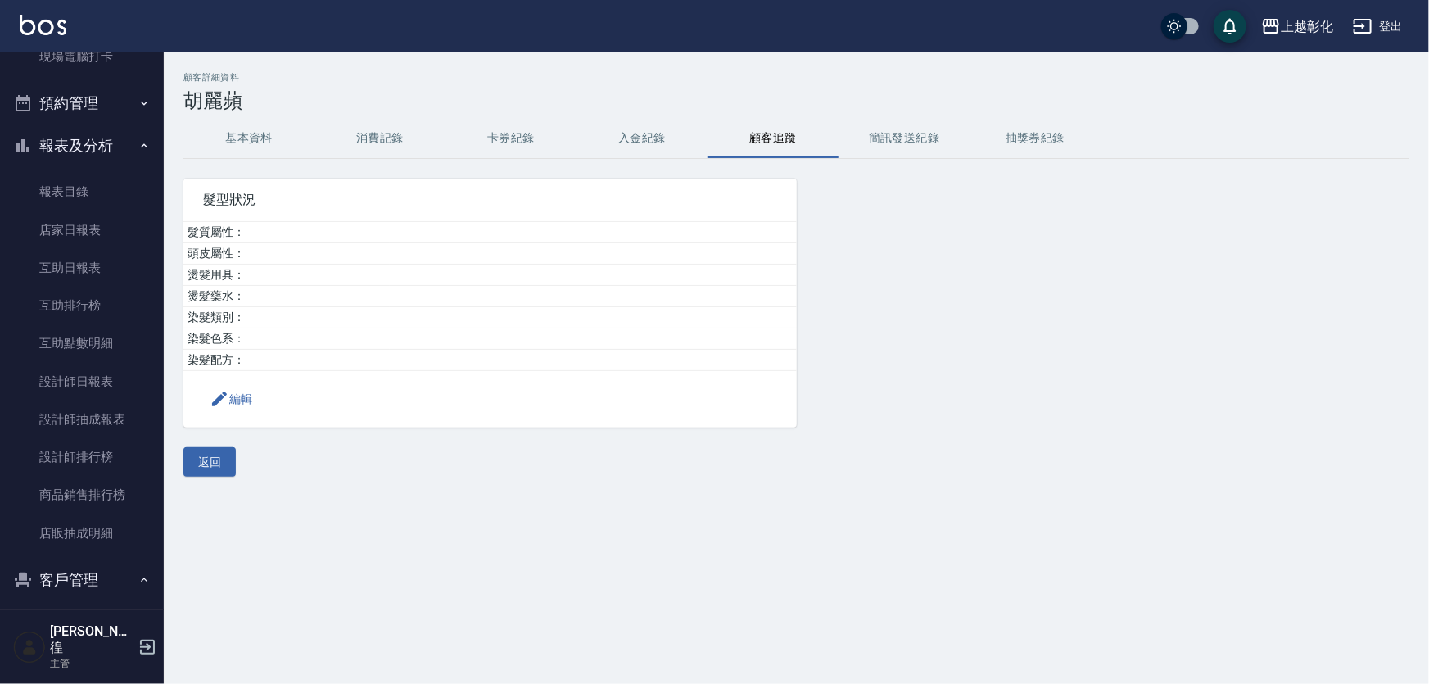
click at [615, 144] on button "入金紀錄" at bounding box center [642, 138] width 131 height 39
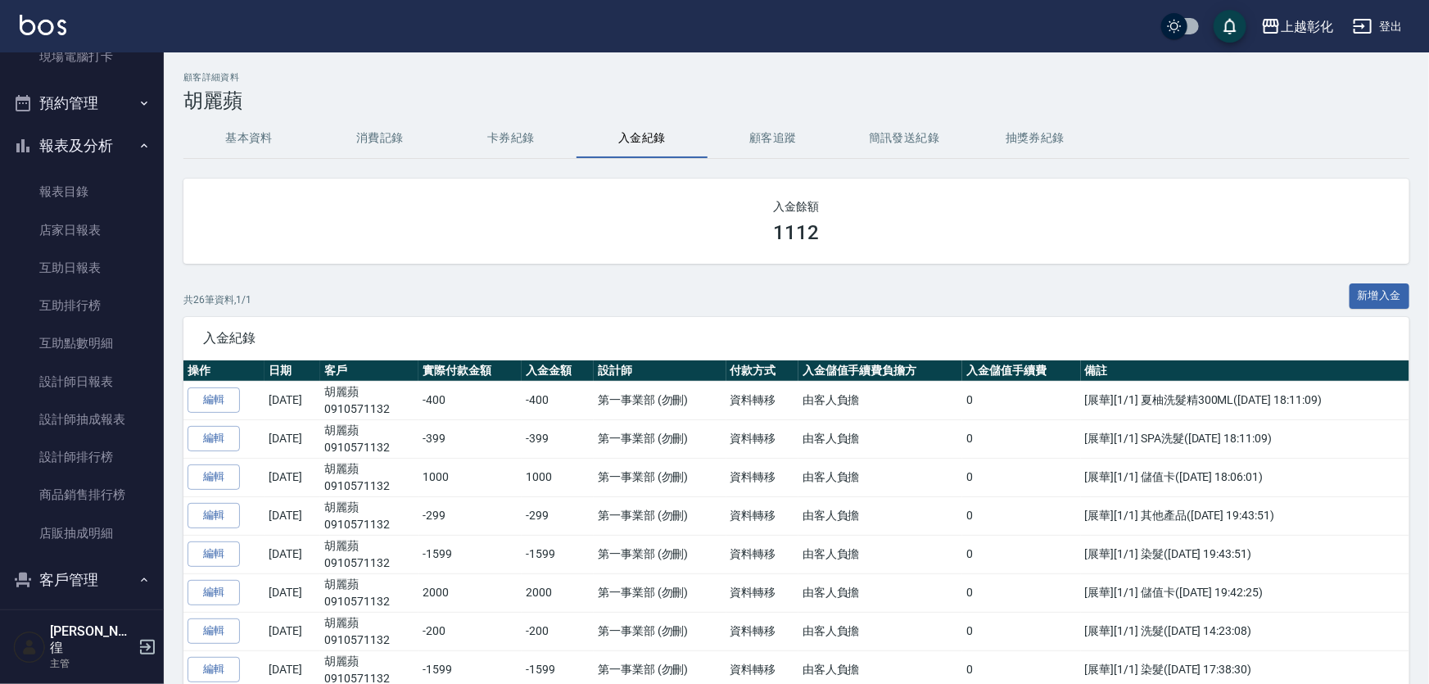
click at [261, 154] on button "基本資料" at bounding box center [248, 138] width 131 height 39
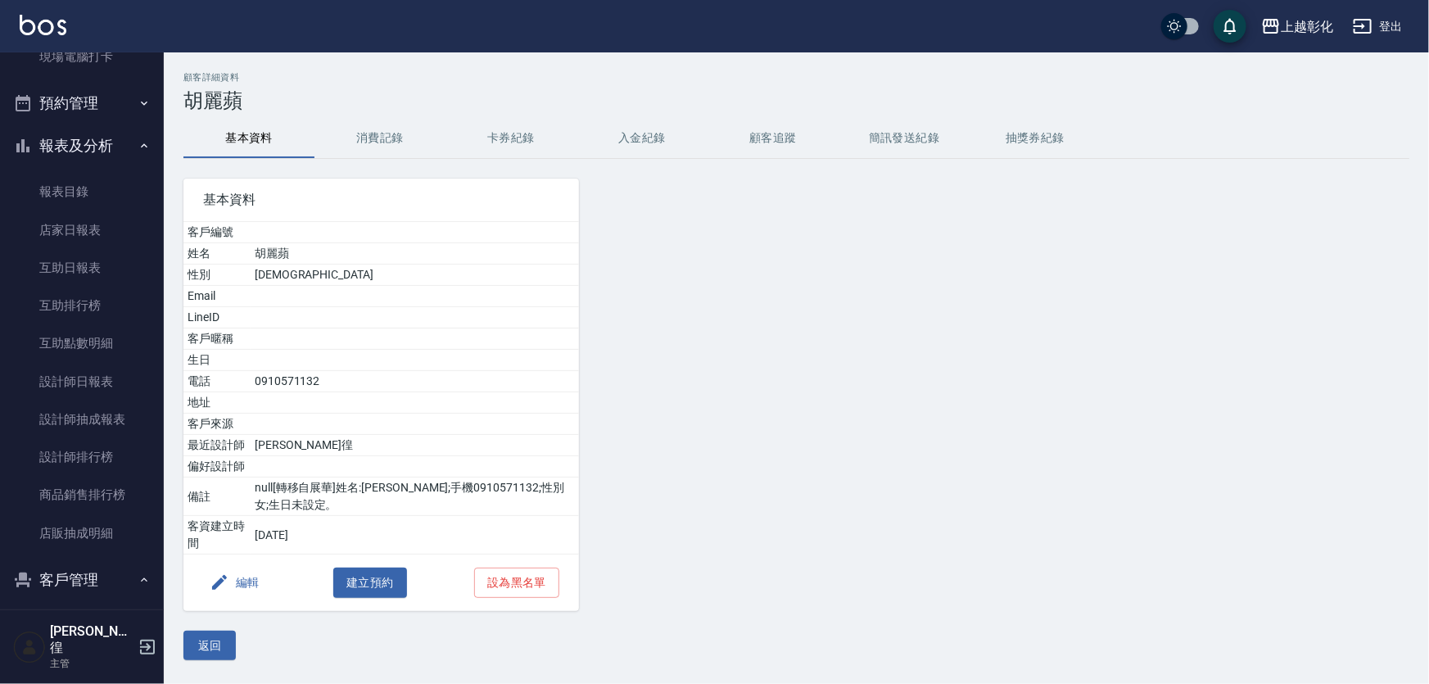
click at [391, 149] on button "消費記錄" at bounding box center [380, 138] width 131 height 39
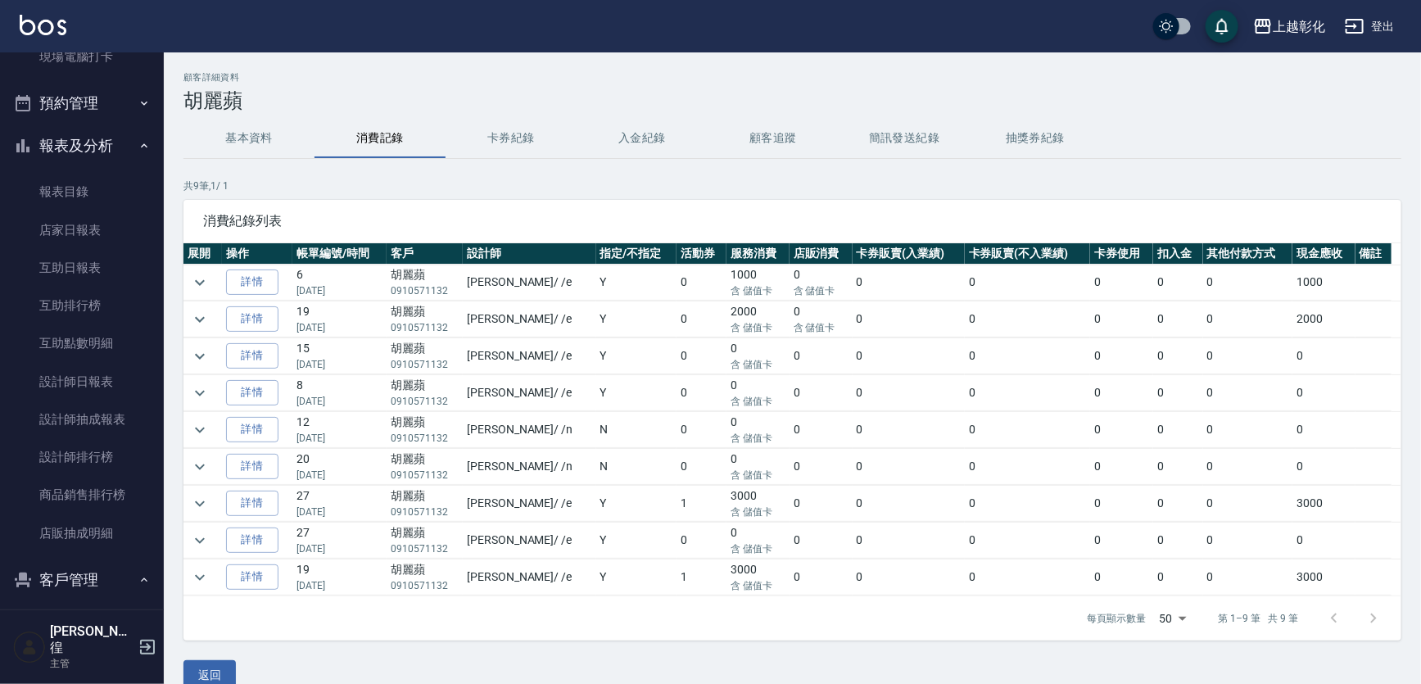
click at [266, 157] on div "基本資料 消費記錄 卡券紀錄 入金紀錄 顧客追蹤 簡訊發送紀錄 抽獎券紀錄" at bounding box center [792, 138] width 1218 height 39
click at [594, 157] on button "入金紀錄" at bounding box center [642, 138] width 131 height 39
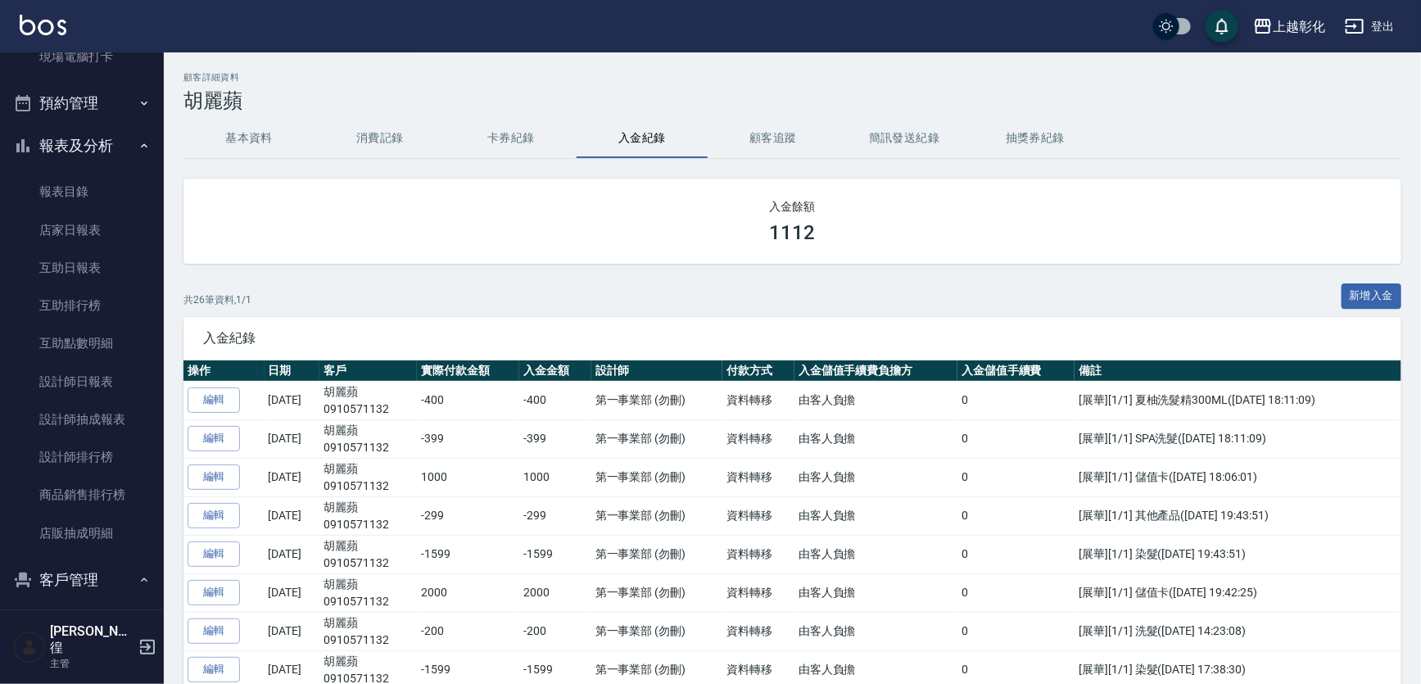
click at [123, 97] on button "預約管理" at bounding box center [82, 103] width 151 height 43
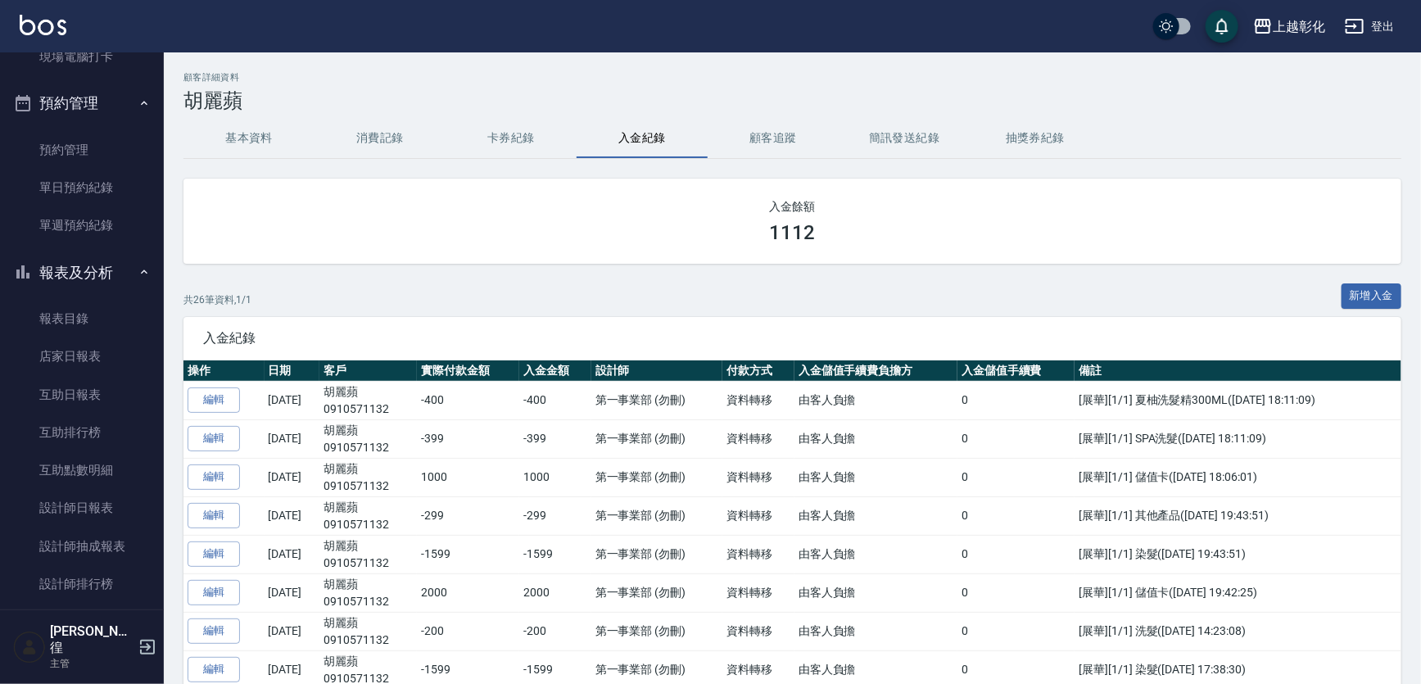
click at [288, 145] on button "基本資料" at bounding box center [248, 138] width 131 height 39
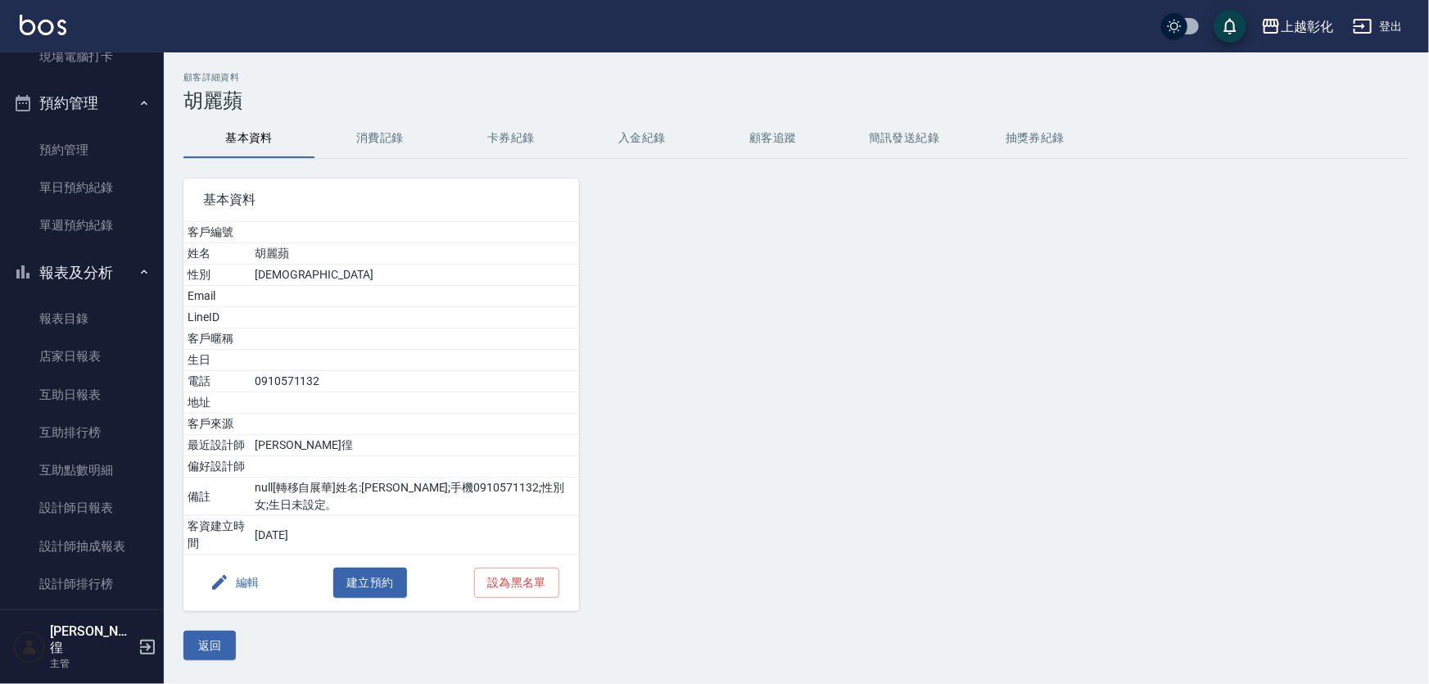
click at [437, 145] on button "消費記錄" at bounding box center [380, 138] width 131 height 39
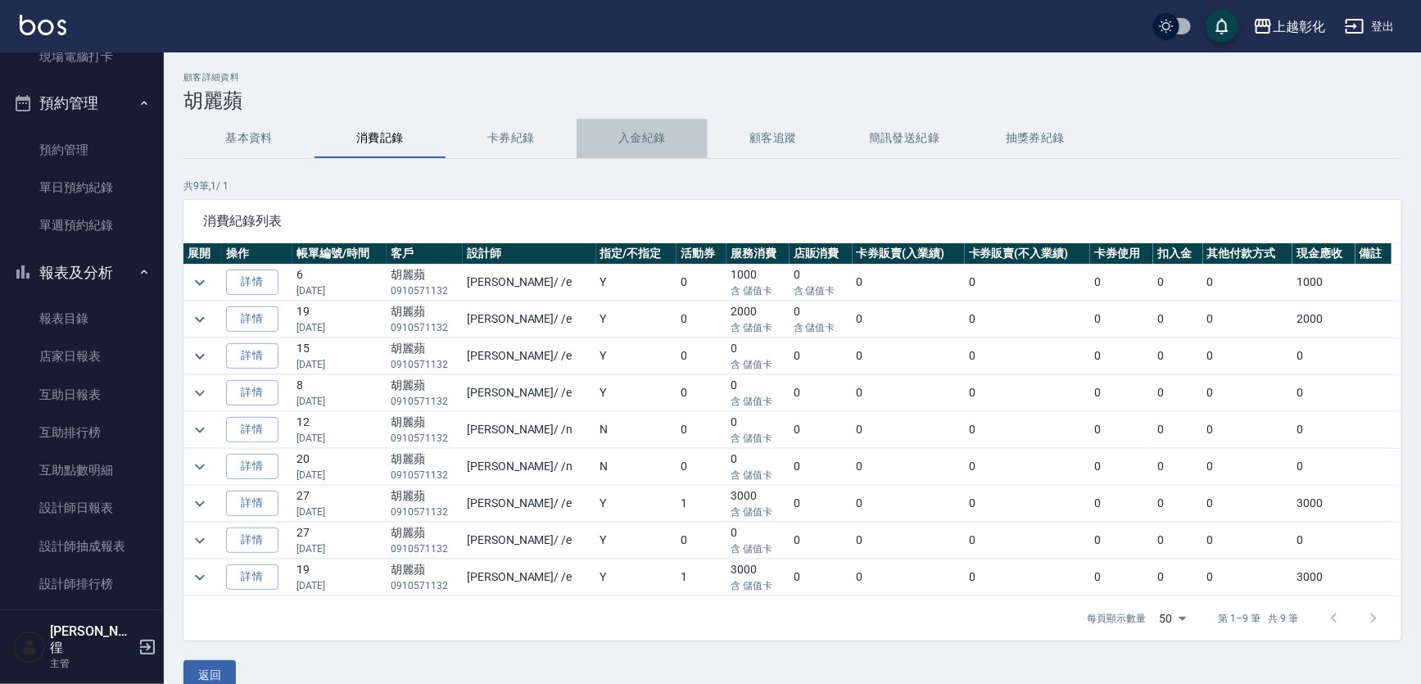
click at [701, 145] on button "入金紀錄" at bounding box center [642, 138] width 131 height 39
click at [1024, 166] on div "顧客詳細資料 [PERSON_NAME] 基本資料 消費記錄 卡券紀錄 入金紀錄 顧客追蹤 簡訊發送紀錄 抽獎券紀錄 共 9 筆, 1 / 1 消費紀錄列表 …" at bounding box center [792, 381] width 1257 height 618
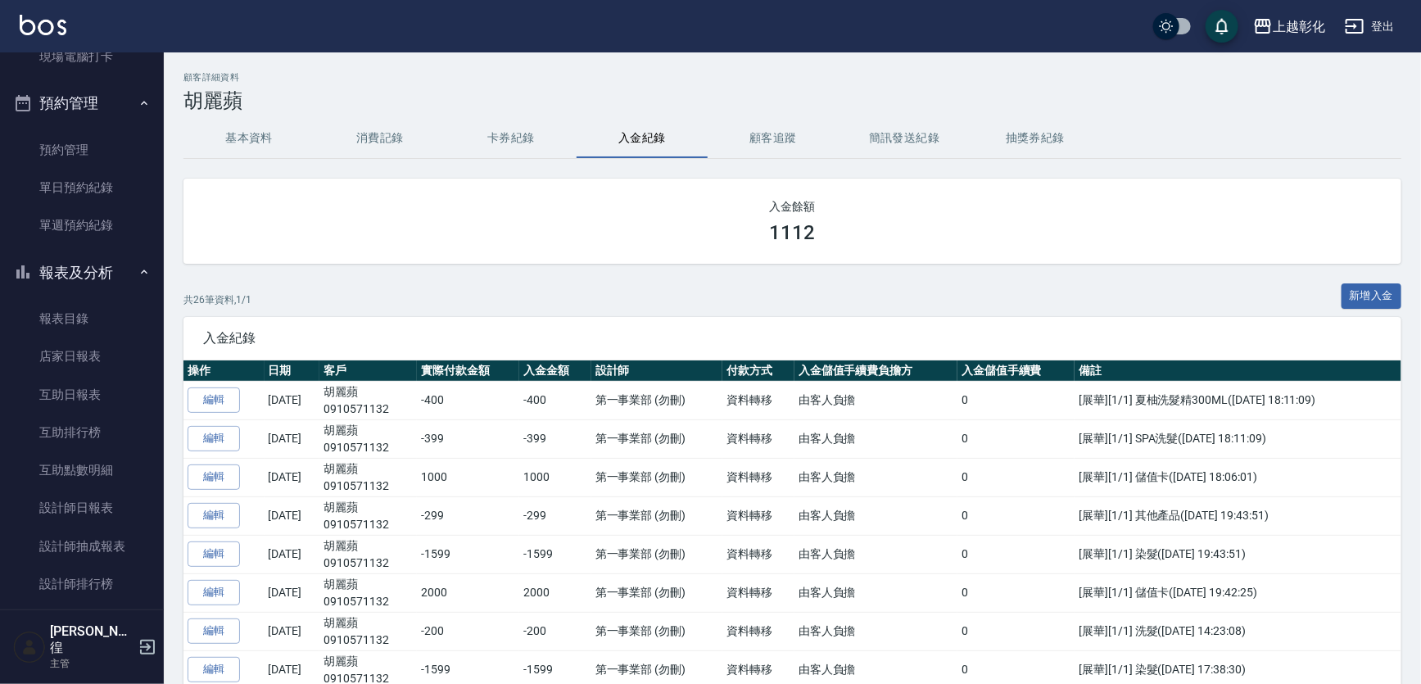
click at [893, 145] on button "簡訊發送紀錄" at bounding box center [904, 138] width 131 height 39
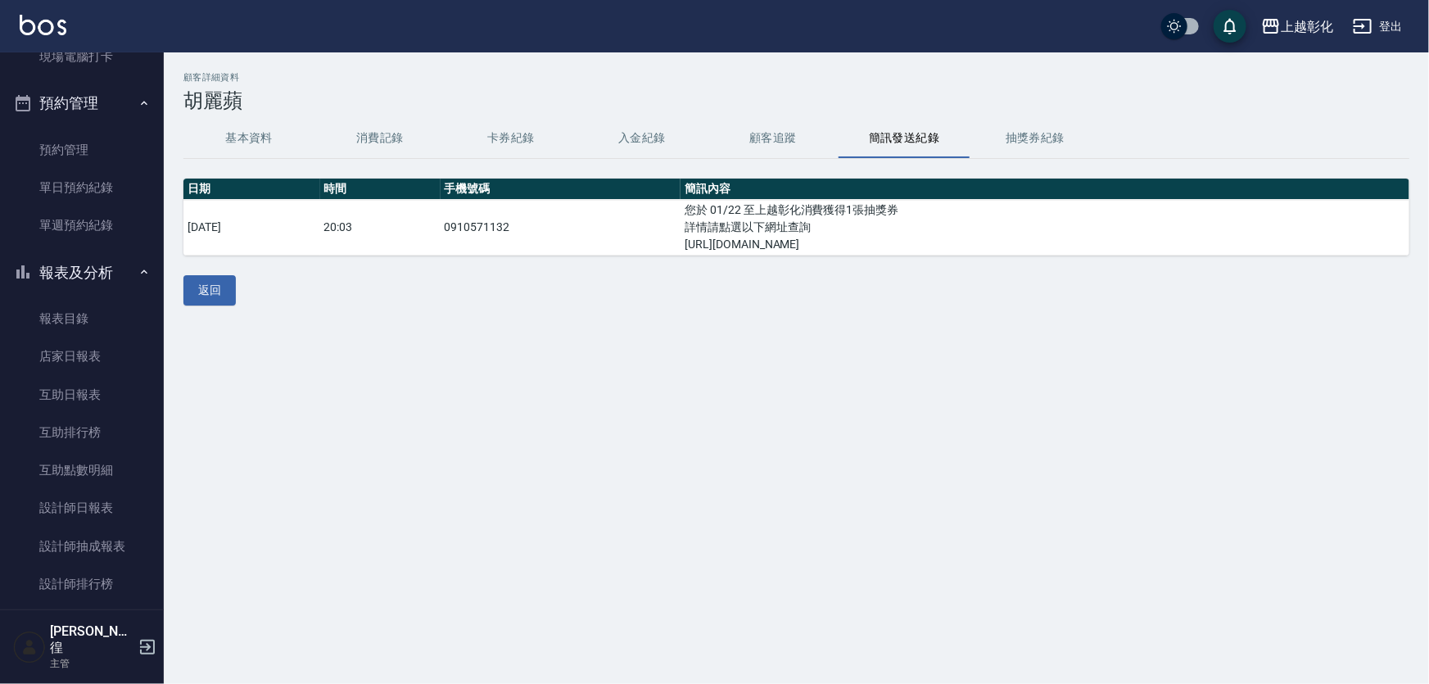
click at [1007, 140] on button "抽獎券紀錄" at bounding box center [1035, 138] width 131 height 39
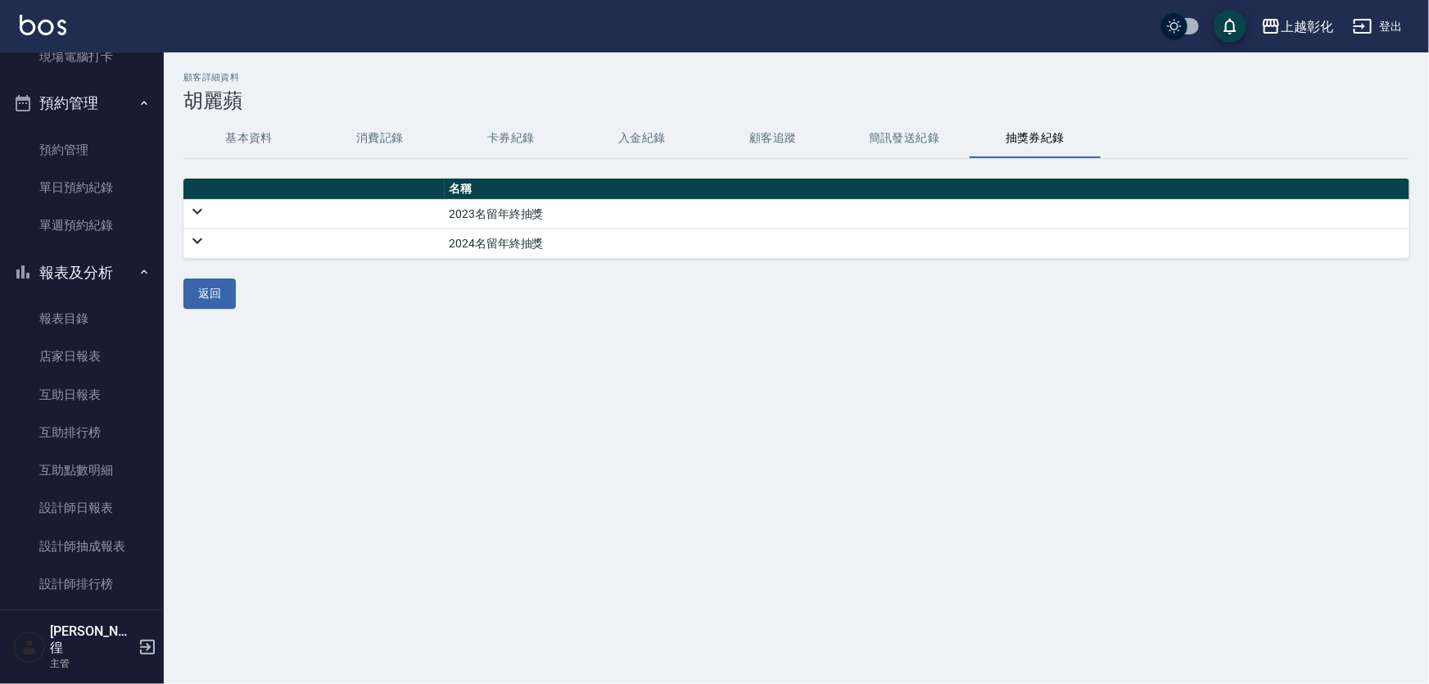
click at [635, 134] on button "入金紀錄" at bounding box center [642, 138] width 131 height 39
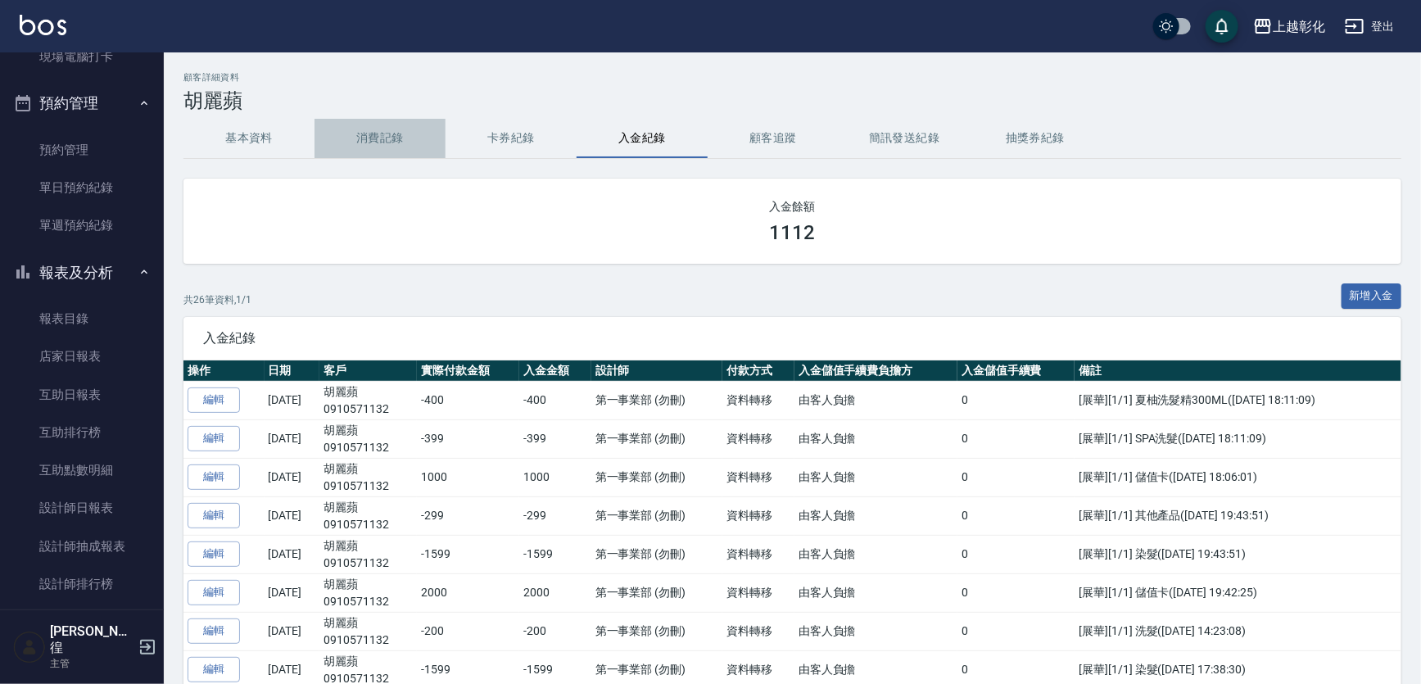
click at [411, 129] on button "消費記錄" at bounding box center [380, 138] width 131 height 39
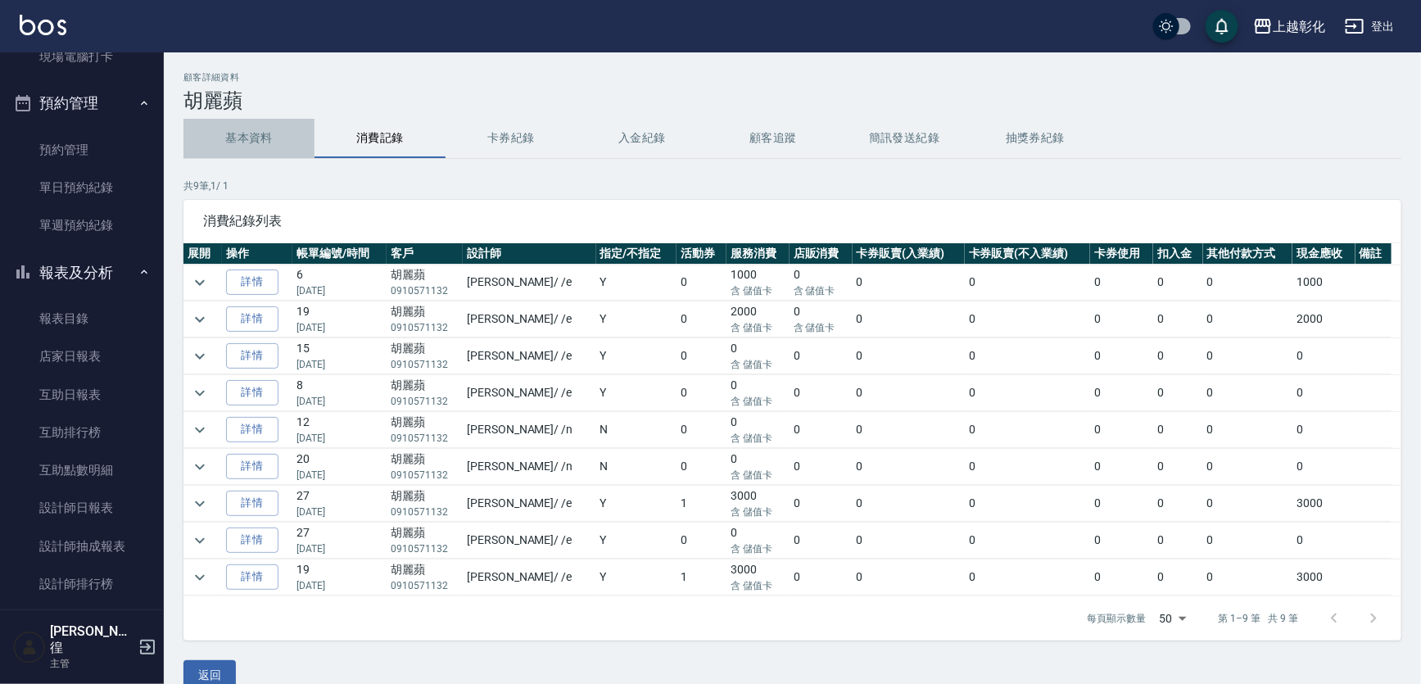
click at [246, 134] on button "基本資料" at bounding box center [248, 138] width 131 height 39
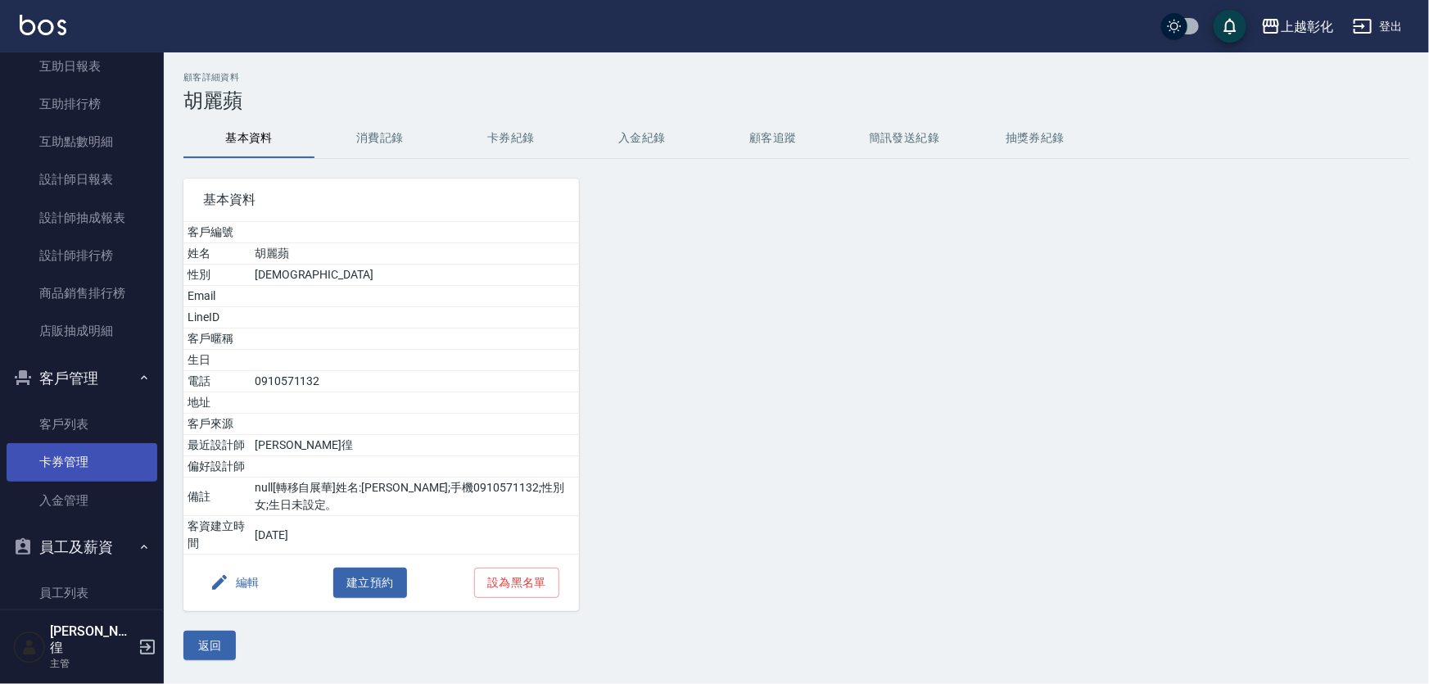
scroll to position [670, 0]
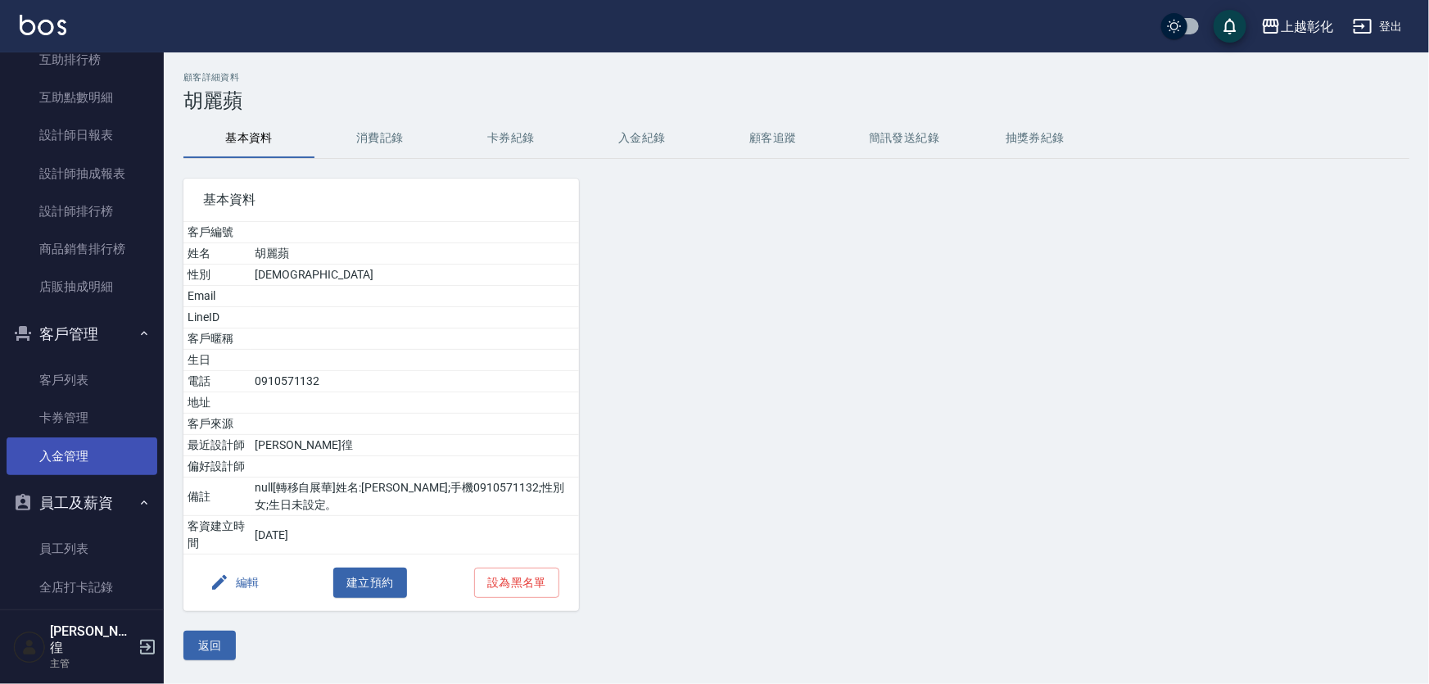
click at [57, 441] on link "入金管理" at bounding box center [82, 456] width 151 height 38
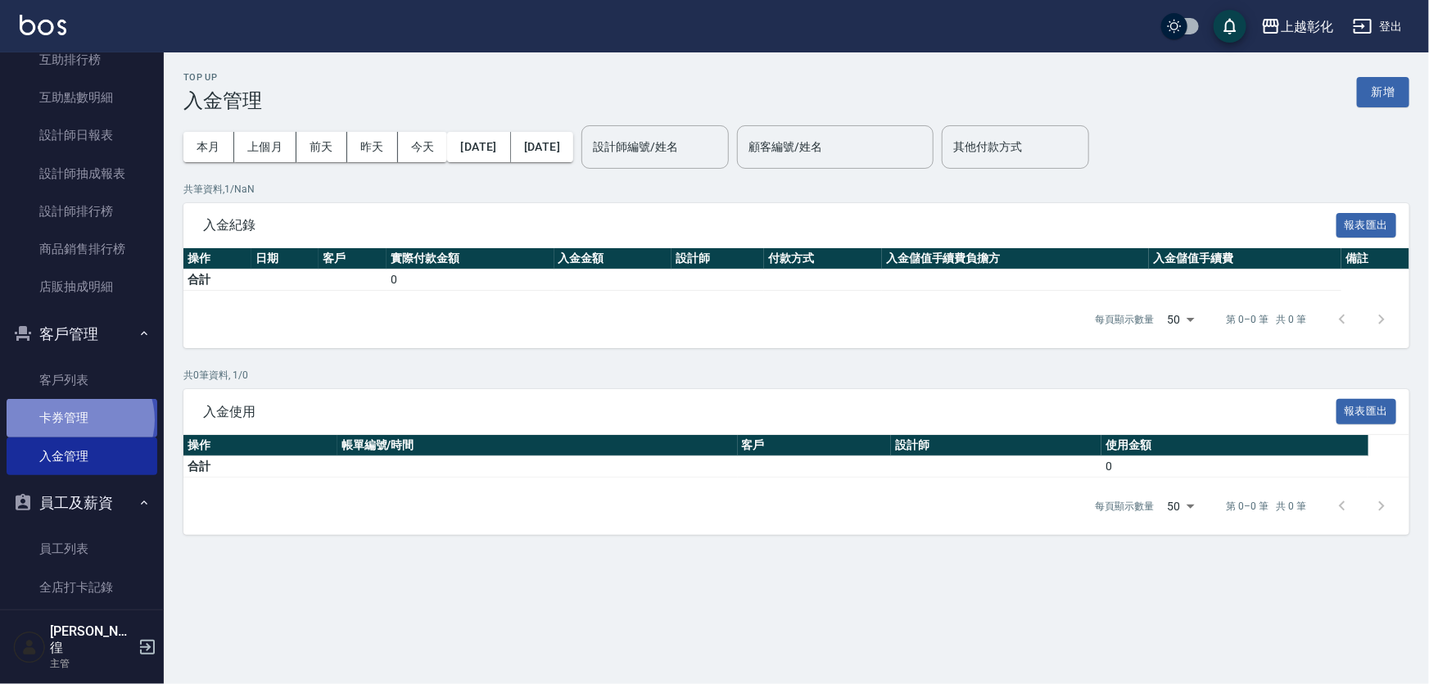
click at [79, 419] on link "卡券管理" at bounding box center [82, 418] width 151 height 38
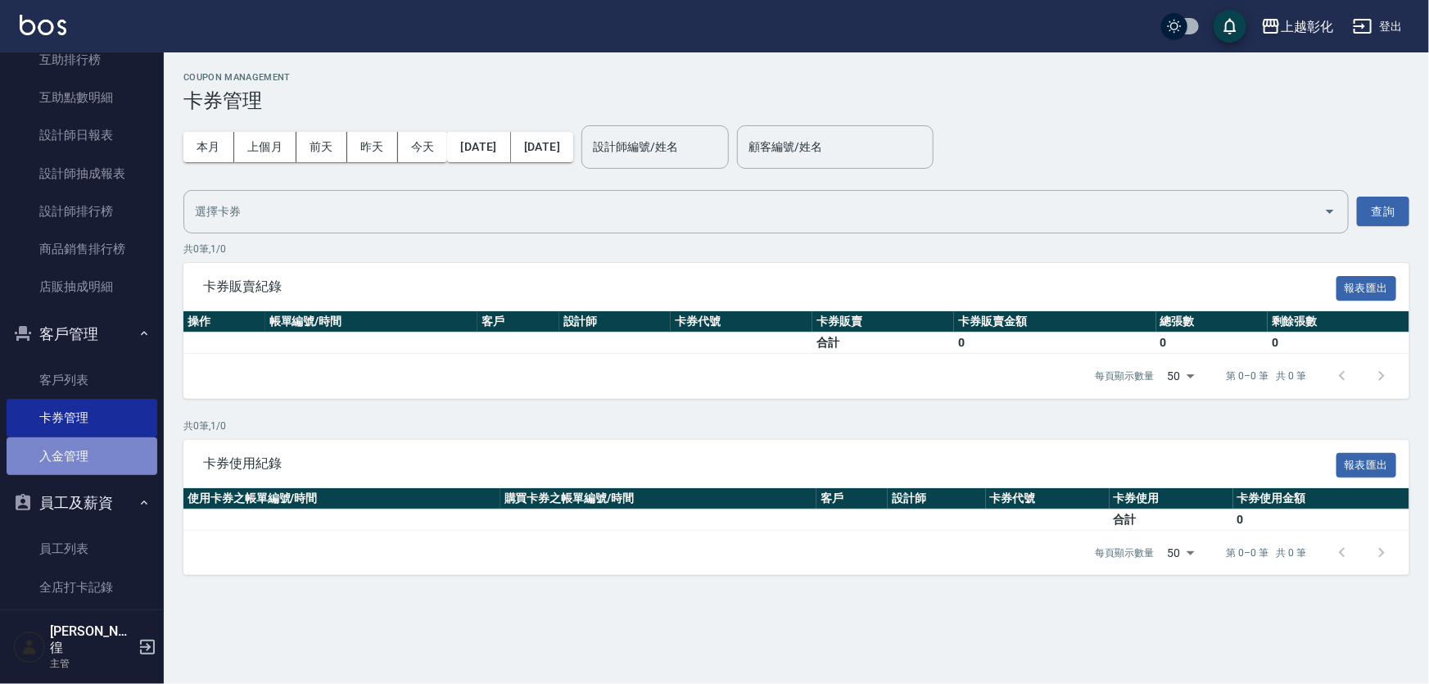
click at [94, 449] on link "入金管理" at bounding box center [82, 456] width 151 height 38
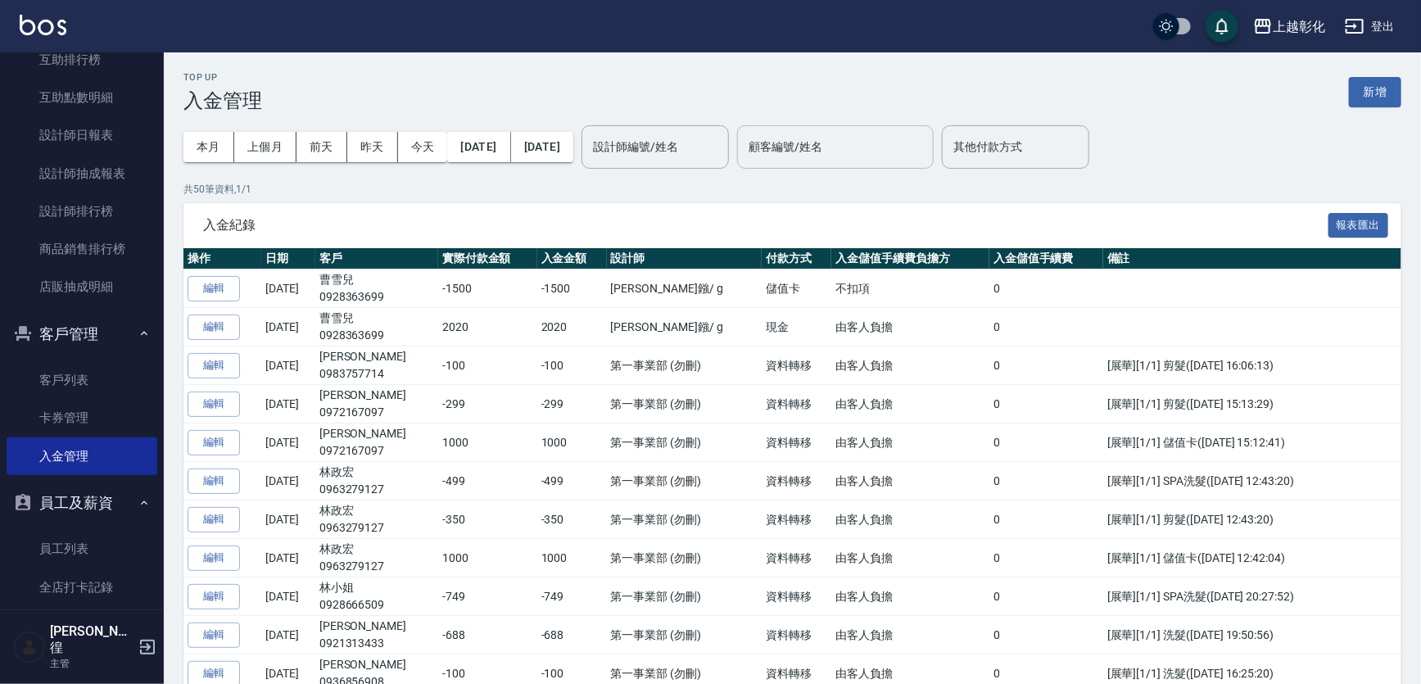
click at [851, 151] on input "顧客編號/姓名" at bounding box center [836, 147] width 182 height 29
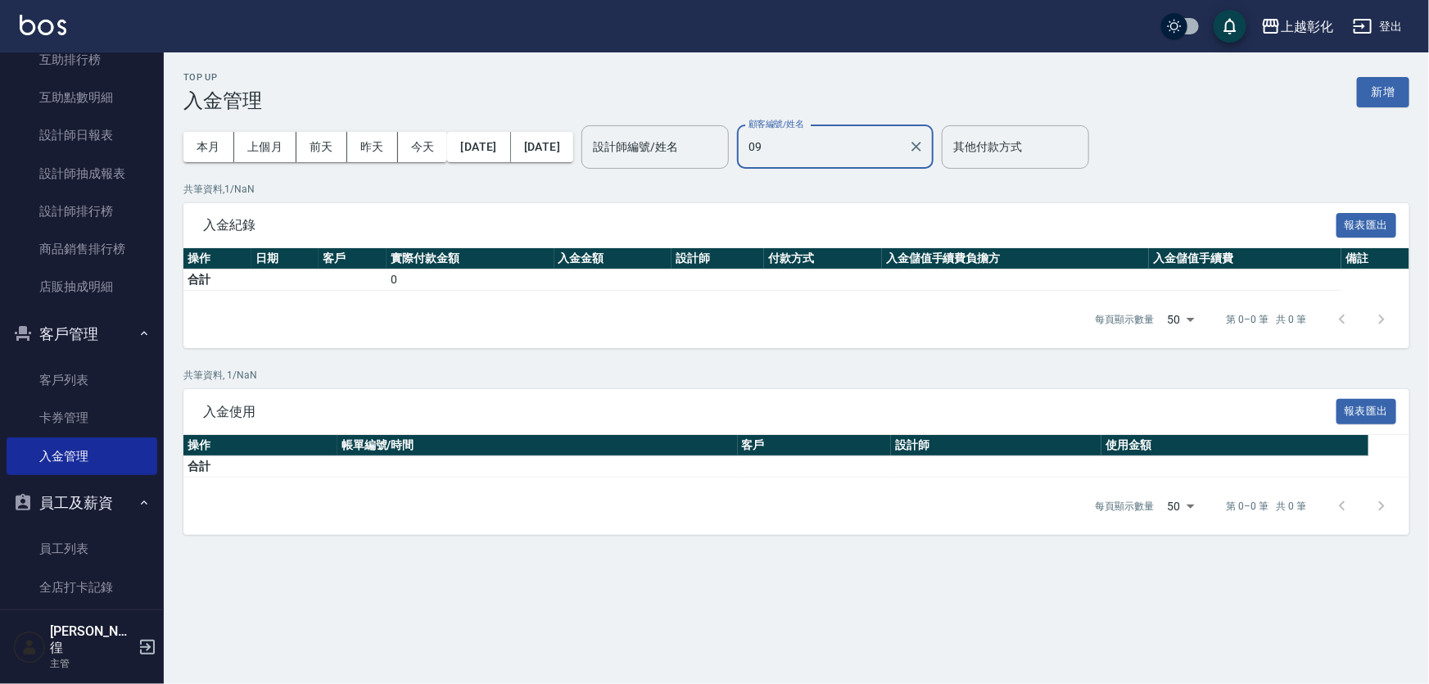
type input "[PERSON_NAME]/0910571132"
click at [1049, 152] on input "其他付款方式" at bounding box center [1015, 147] width 133 height 29
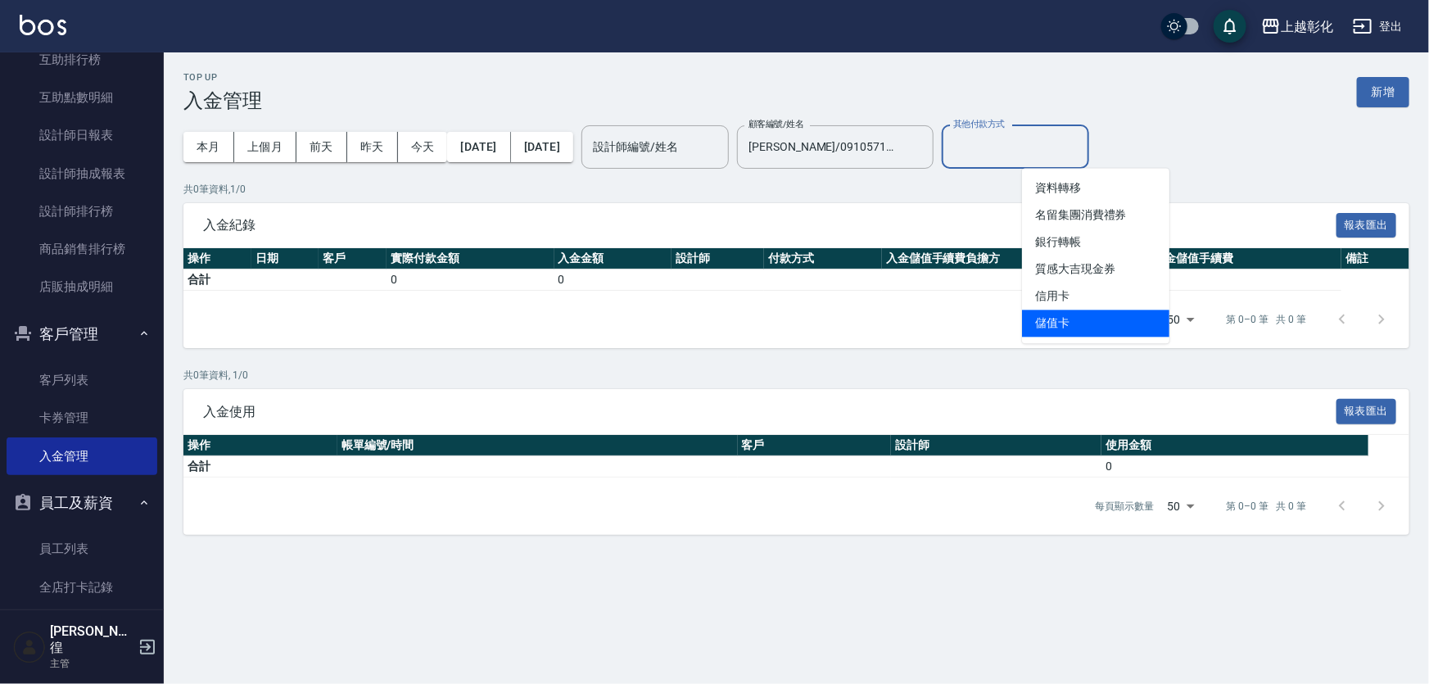
click at [1110, 310] on span "儲值卡" at bounding box center [1095, 323] width 147 height 27
type input "儲值卡"
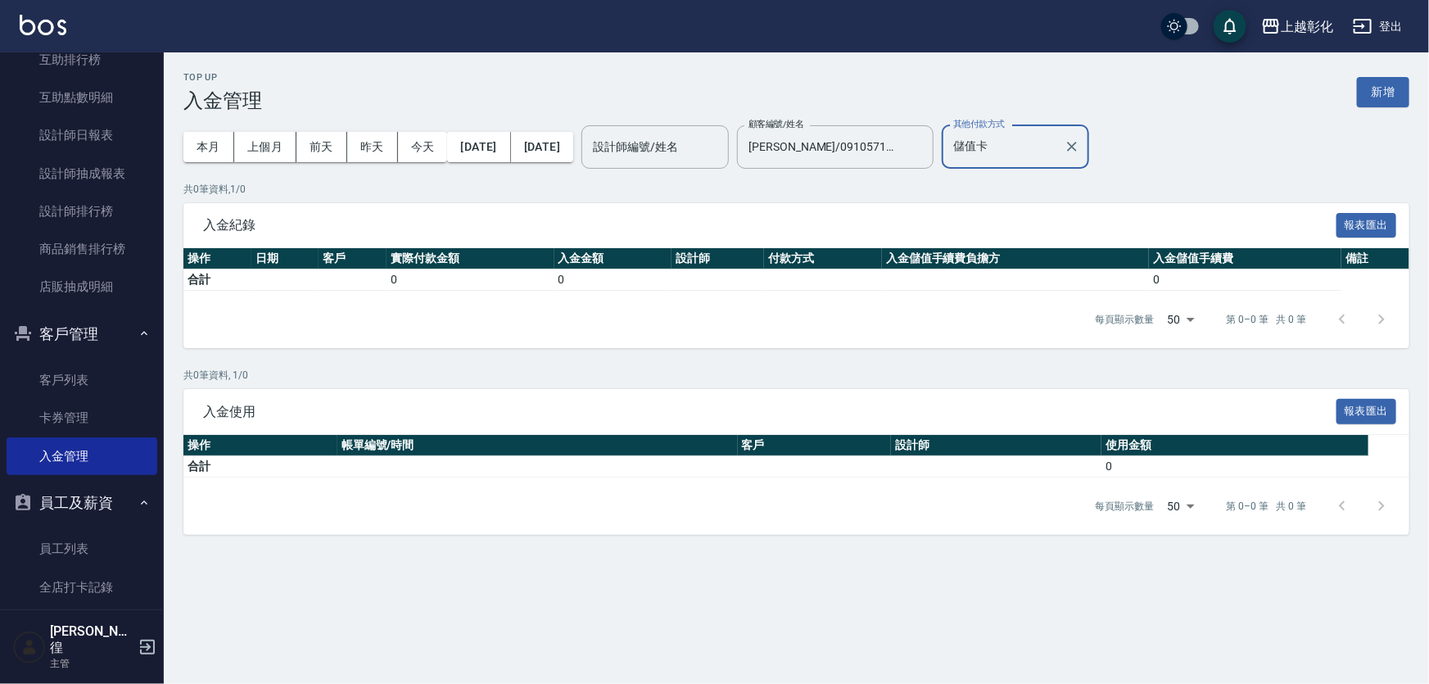
click at [1082, 138] on div at bounding box center [1071, 146] width 21 height 43
drag, startPoint x: 1172, startPoint y: 141, endPoint x: 1163, endPoint y: 147, distance: 11.1
click at [1172, 142] on div "本月 上個月 [DATE] [DATE] [DATE] [DATE] [DATE] 設計師編號/姓名 設計師編號/姓名 顧客編號/姓名 [PERSON_NAM…" at bounding box center [796, 147] width 1226 height 70
click at [1081, 155] on icon "Clear" at bounding box center [1072, 146] width 16 height 16
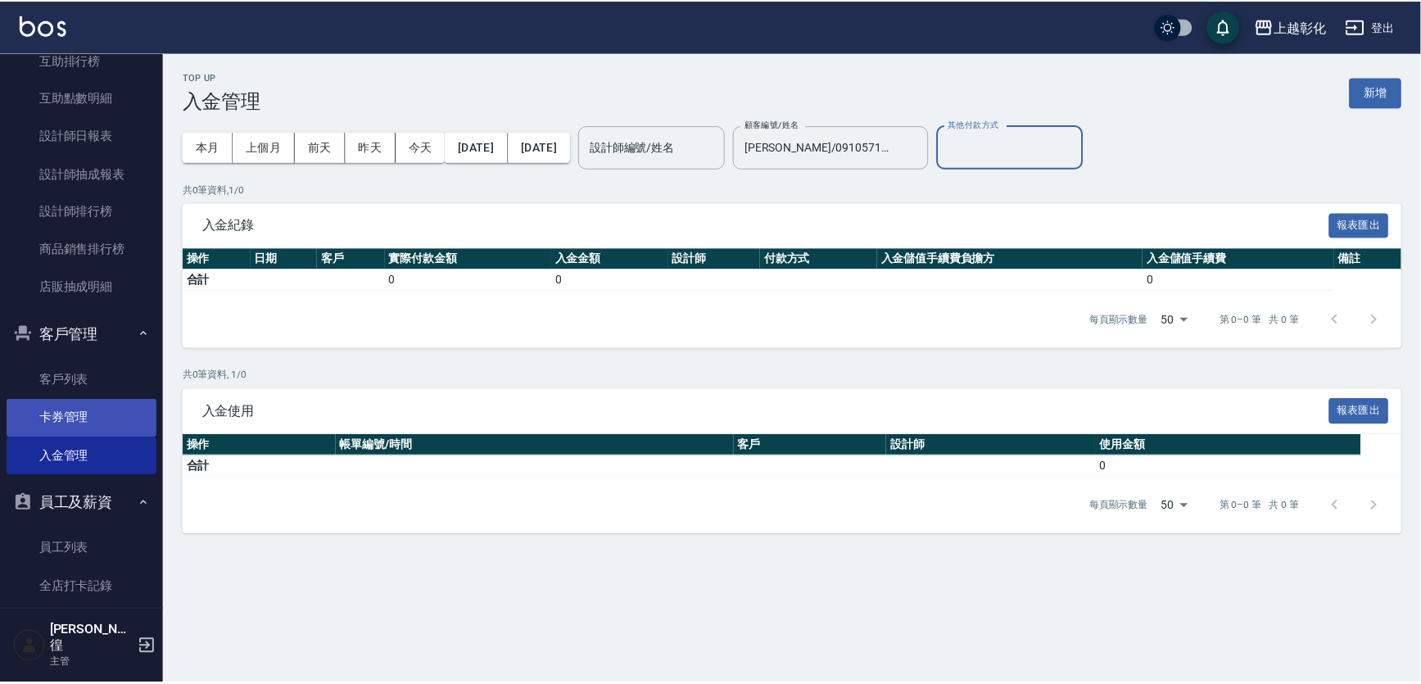
scroll to position [596, 0]
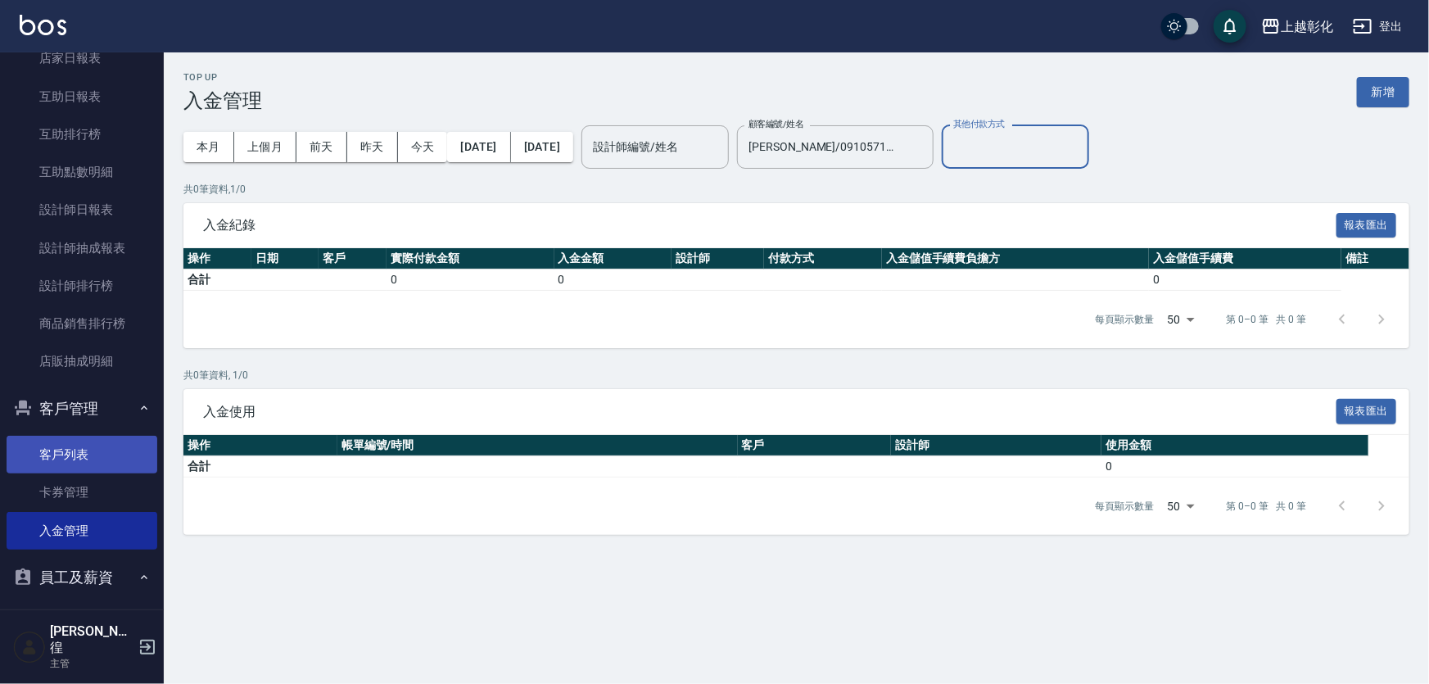
click at [96, 453] on link "客戶列表" at bounding box center [82, 455] width 151 height 38
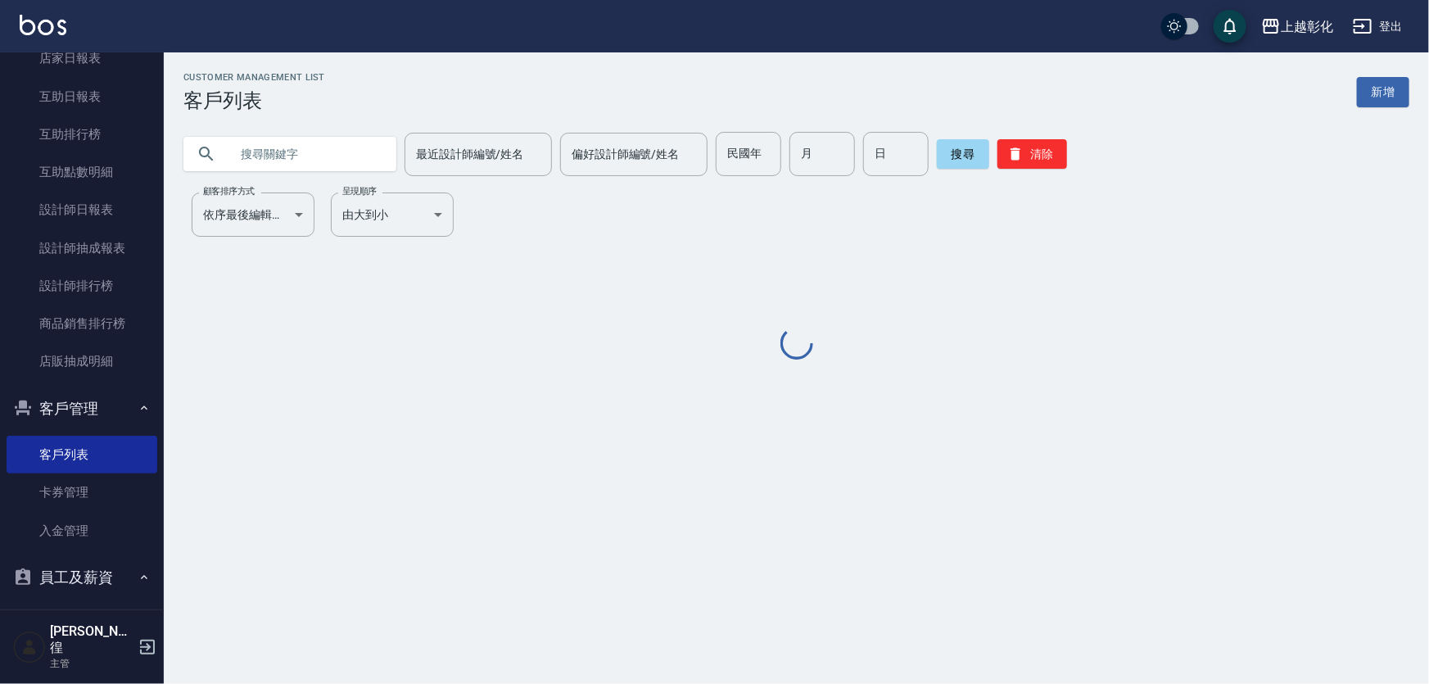
click at [248, 157] on input "text" at bounding box center [306, 154] width 154 height 44
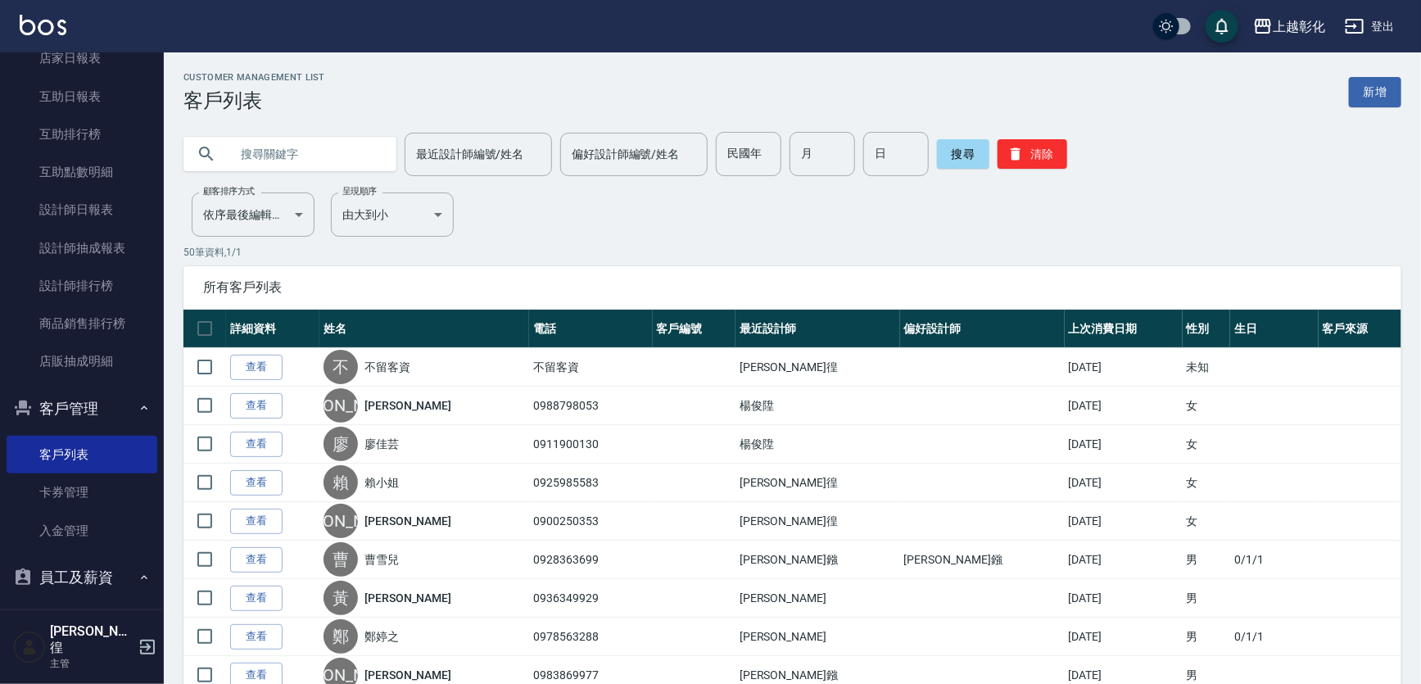
click at [287, 156] on input "text" at bounding box center [306, 154] width 154 height 44
type input "0910571132"
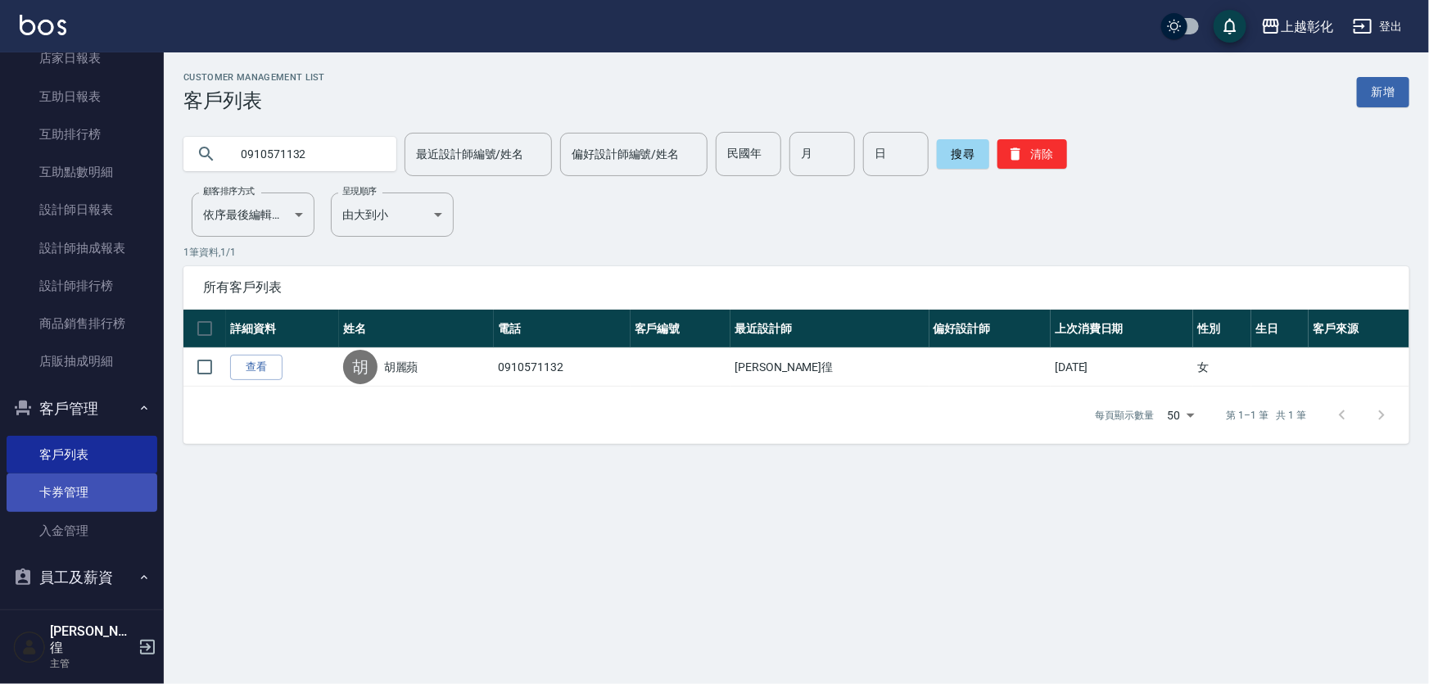
click at [75, 493] on link "卡券管理" at bounding box center [82, 492] width 151 height 38
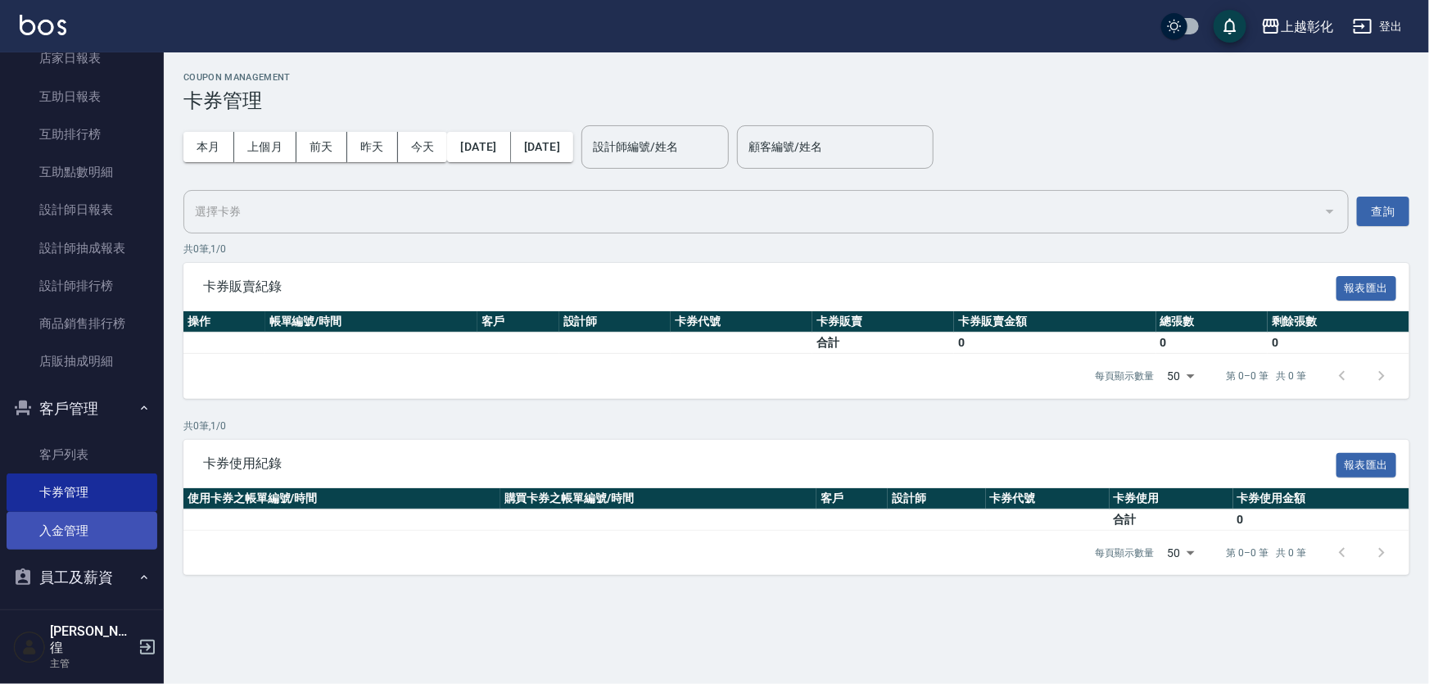
click at [123, 538] on link "入金管理" at bounding box center [82, 531] width 151 height 38
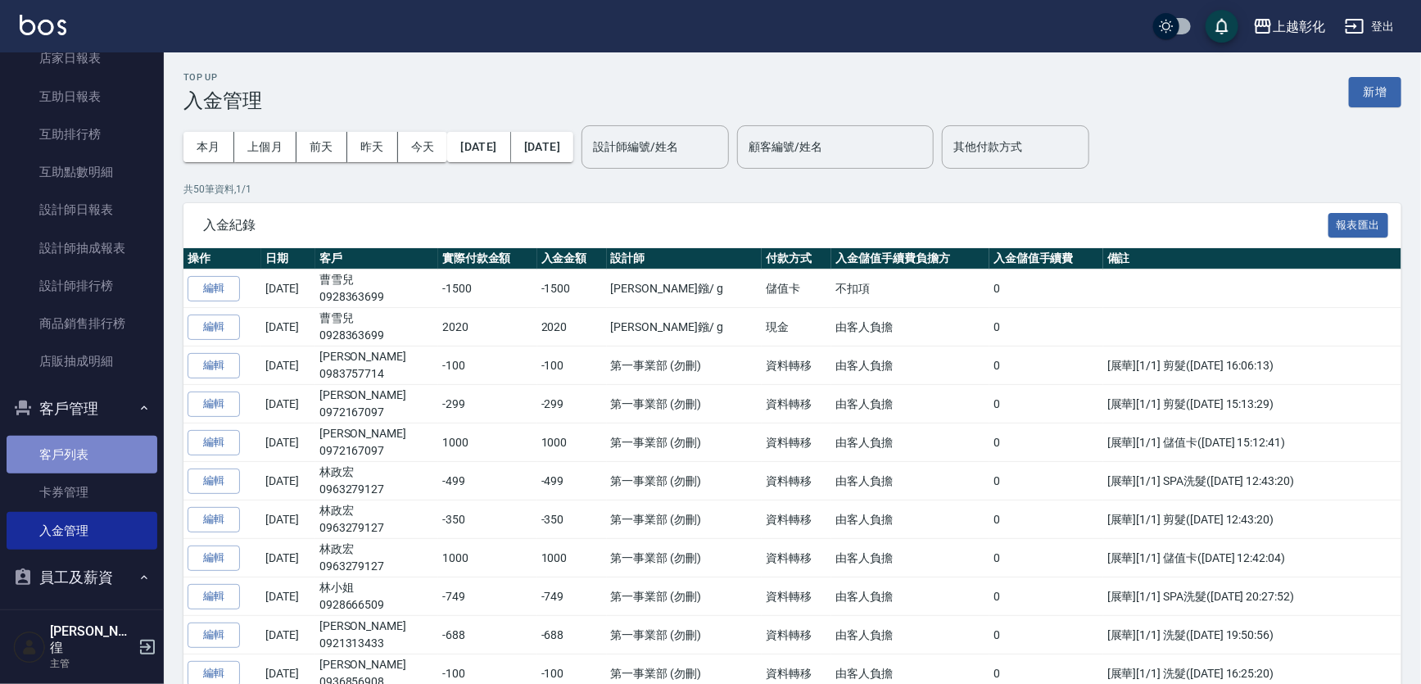
click at [99, 461] on link "客戶列表" at bounding box center [82, 455] width 151 height 38
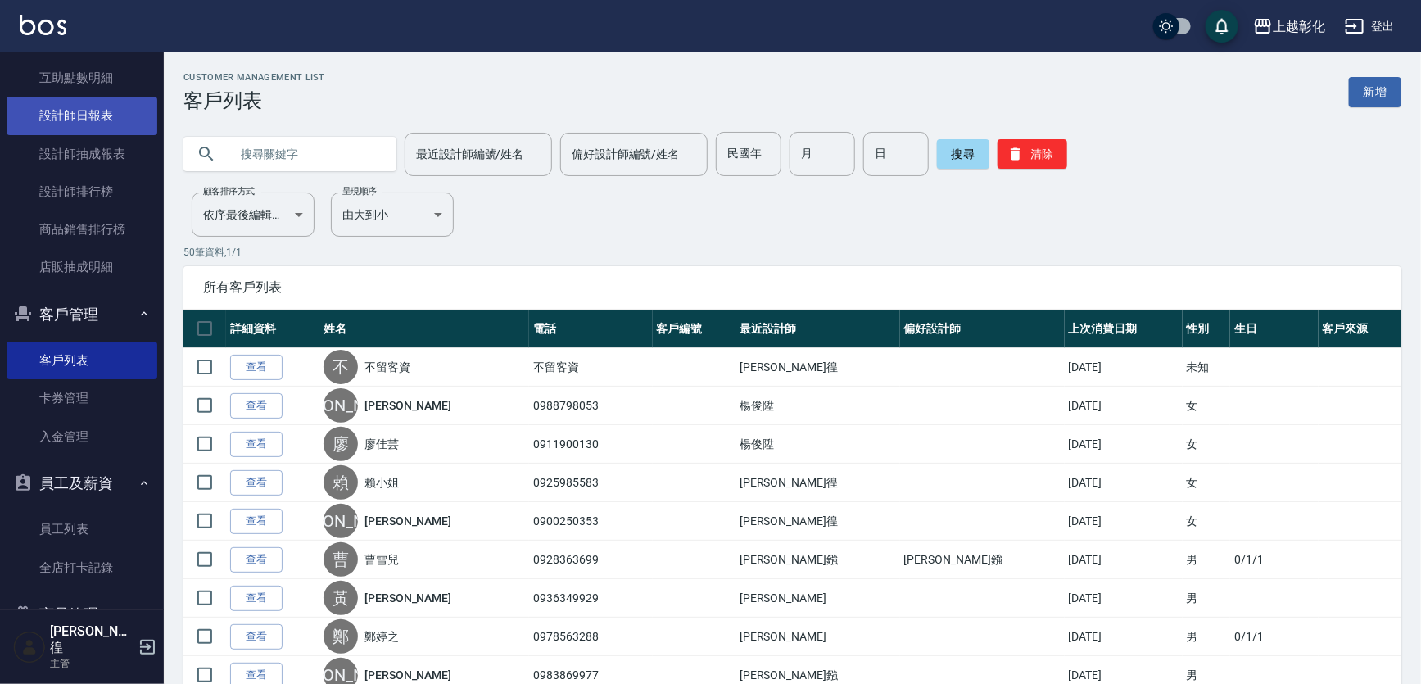
scroll to position [819, 0]
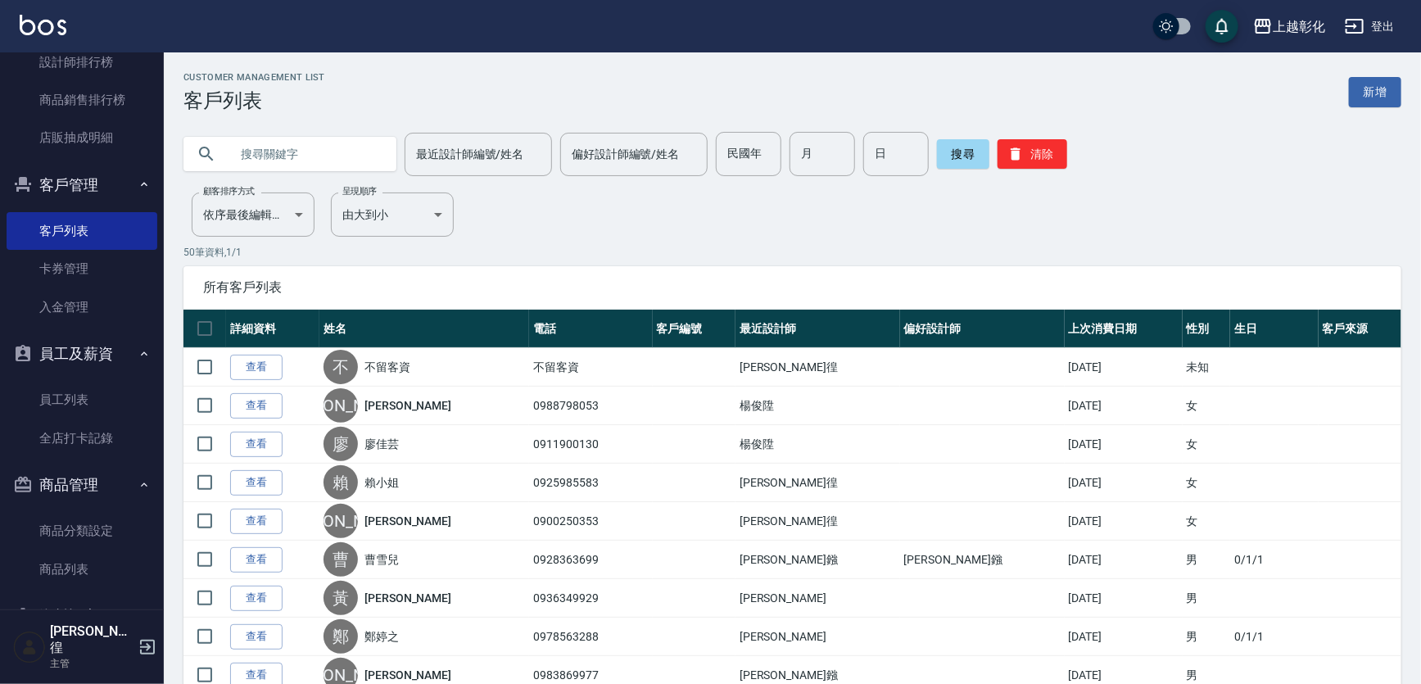
click at [67, 370] on button "員工及薪資" at bounding box center [82, 354] width 151 height 43
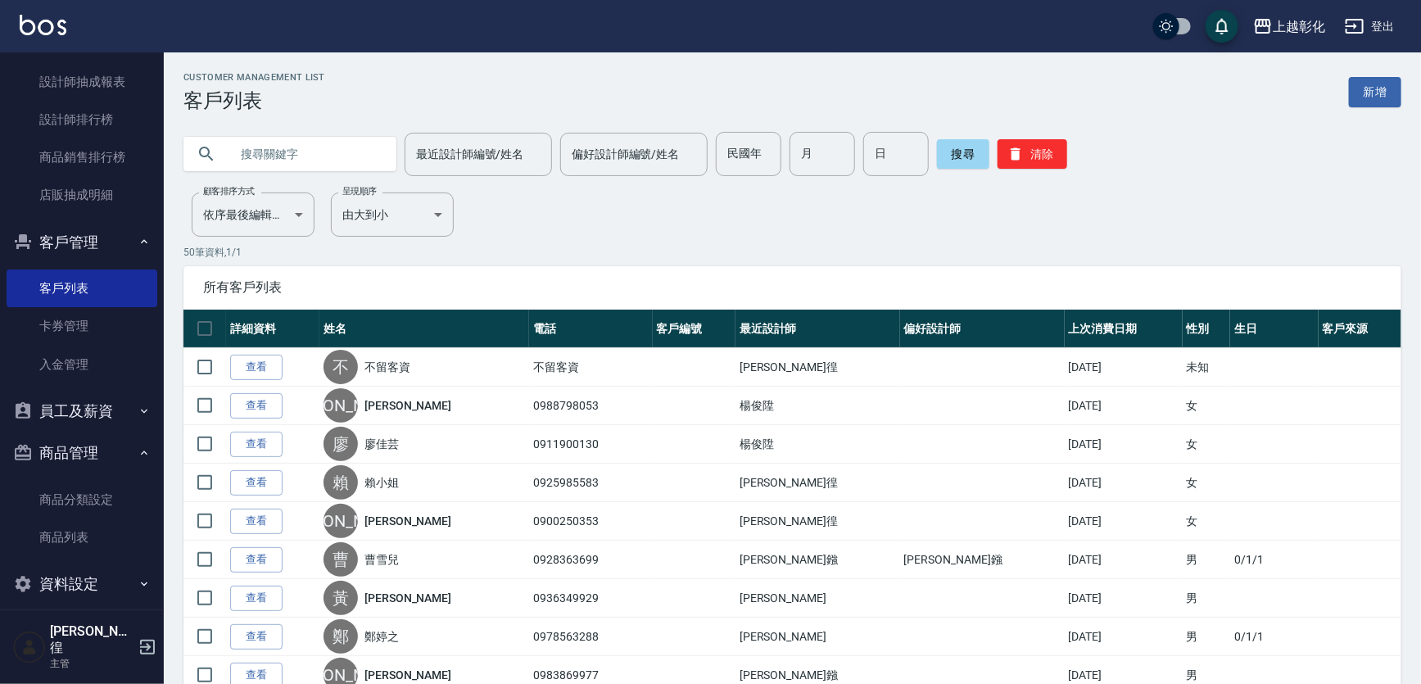
click at [91, 426] on button "員工及薪資" at bounding box center [82, 411] width 151 height 43
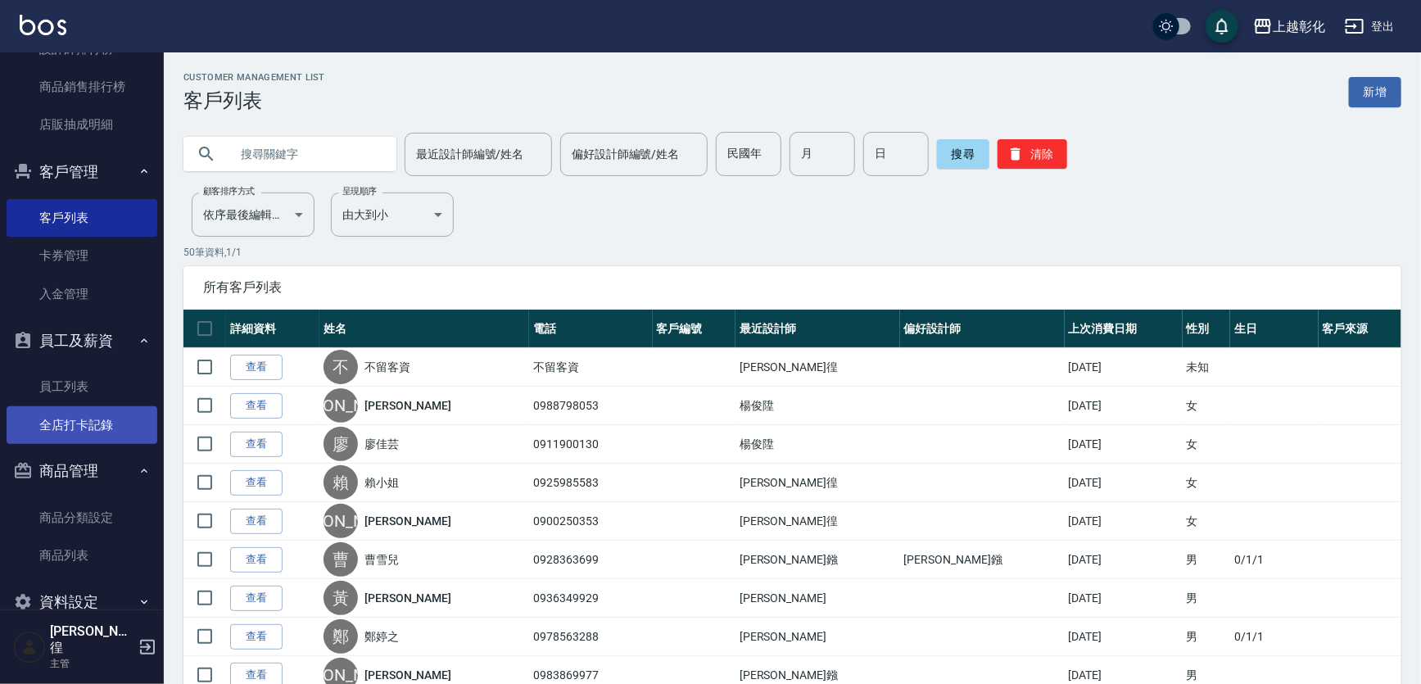
scroll to position [836, 0]
click at [89, 413] on link "全店打卡記錄" at bounding box center [82, 422] width 151 height 38
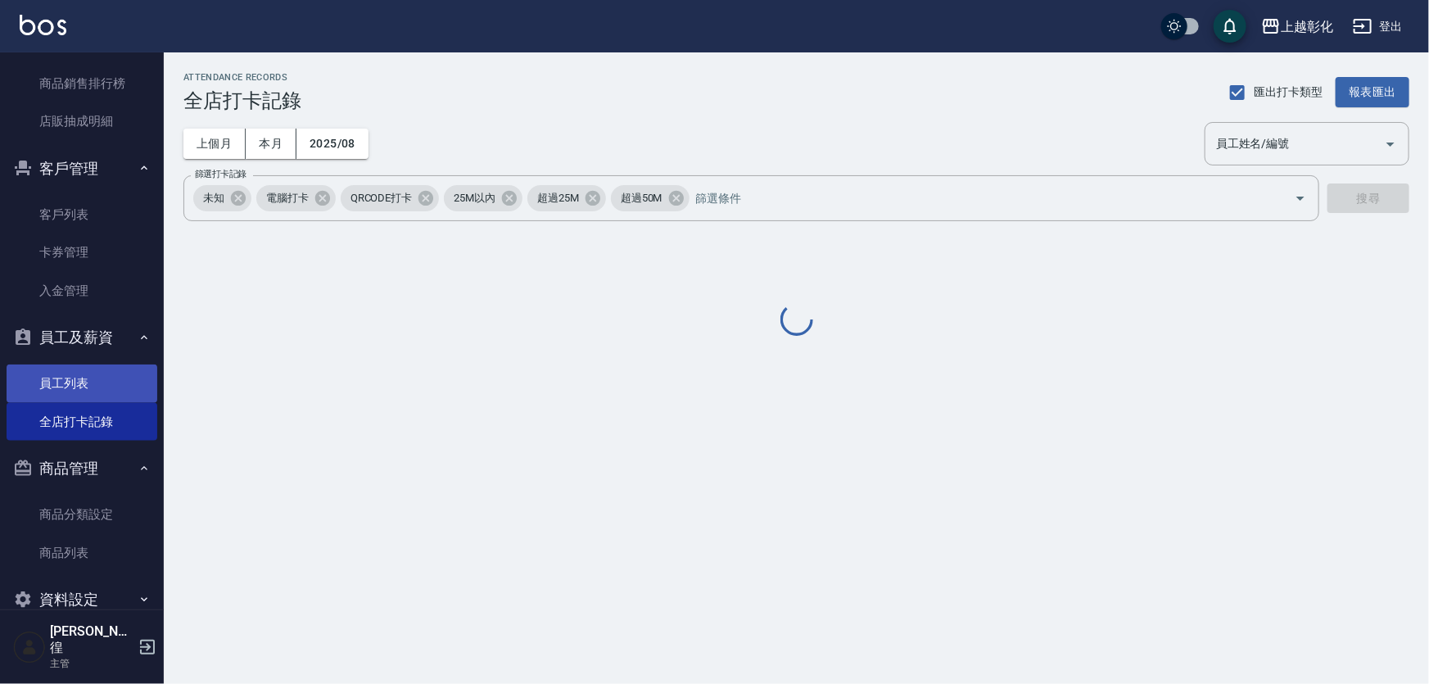
click at [87, 384] on link "員工列表" at bounding box center [82, 384] width 151 height 38
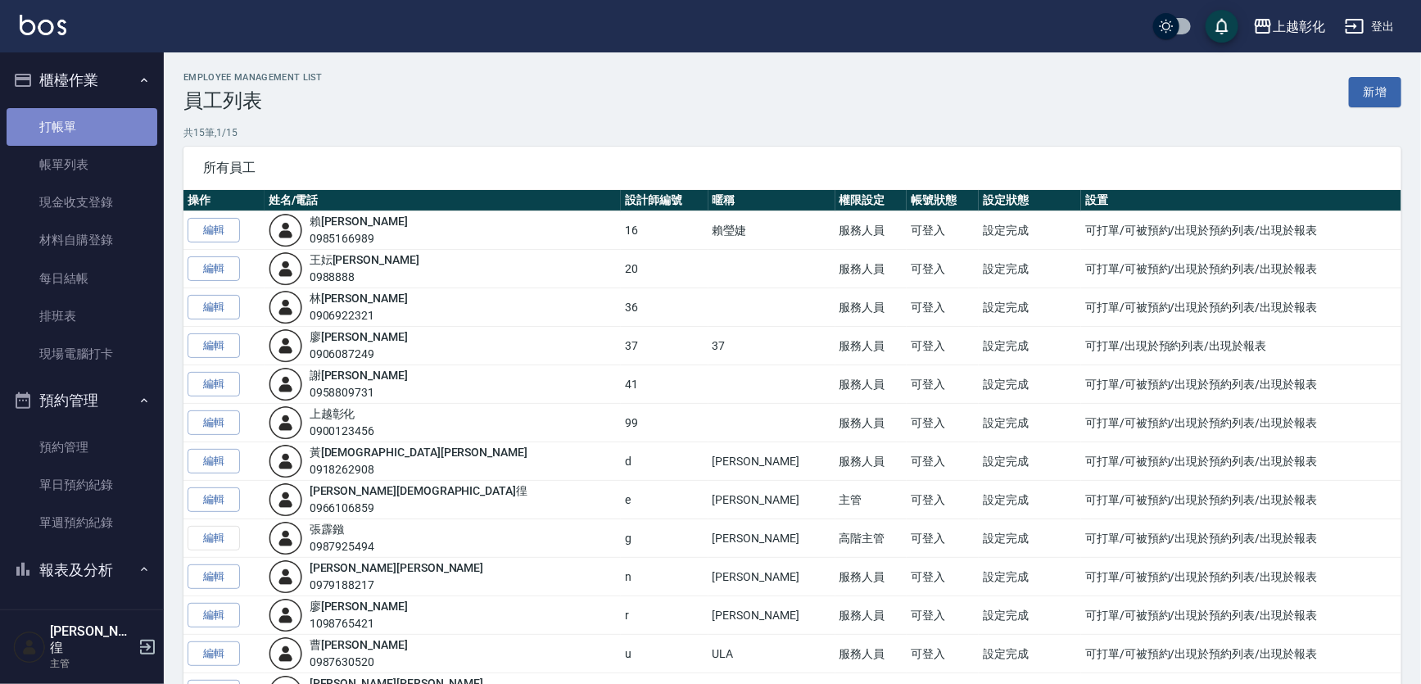
click at [97, 123] on link "打帳單" at bounding box center [82, 127] width 151 height 38
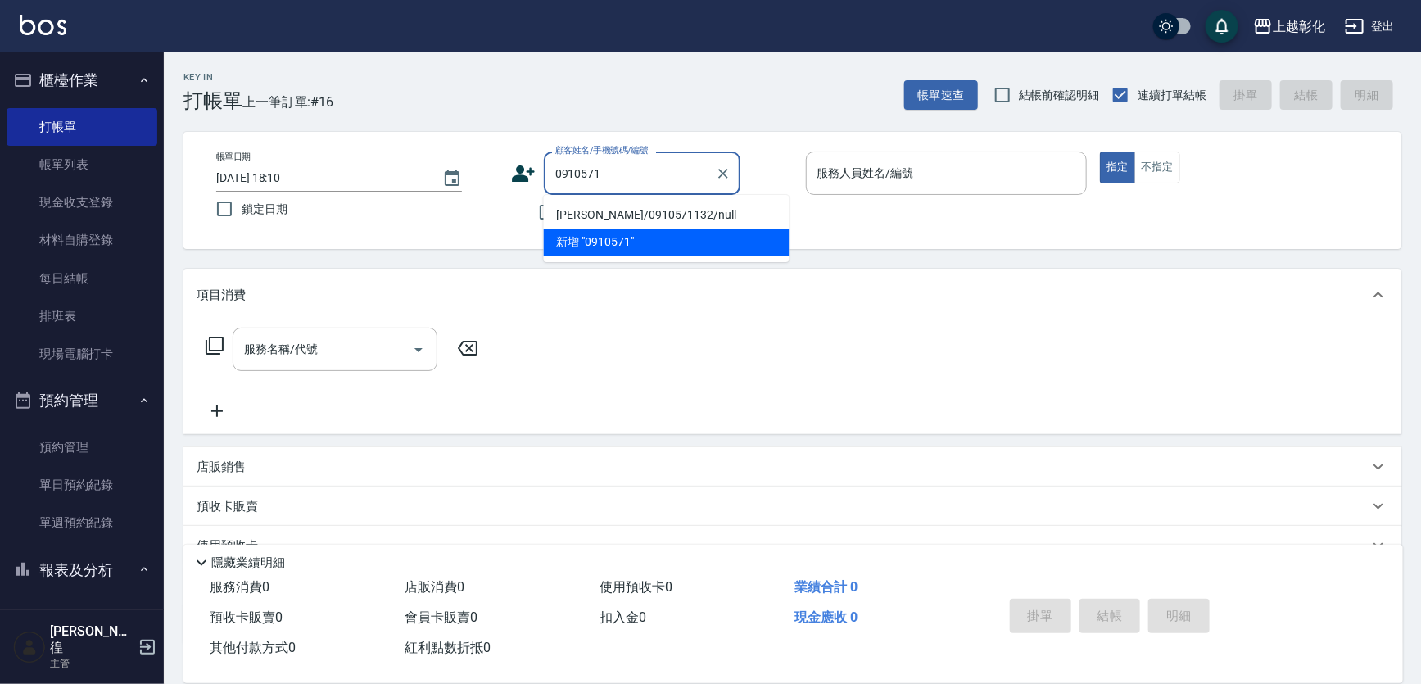
click at [573, 206] on li "[PERSON_NAME]/0910571132/null" at bounding box center [667, 215] width 246 height 27
type input "[PERSON_NAME]/0910571132/null"
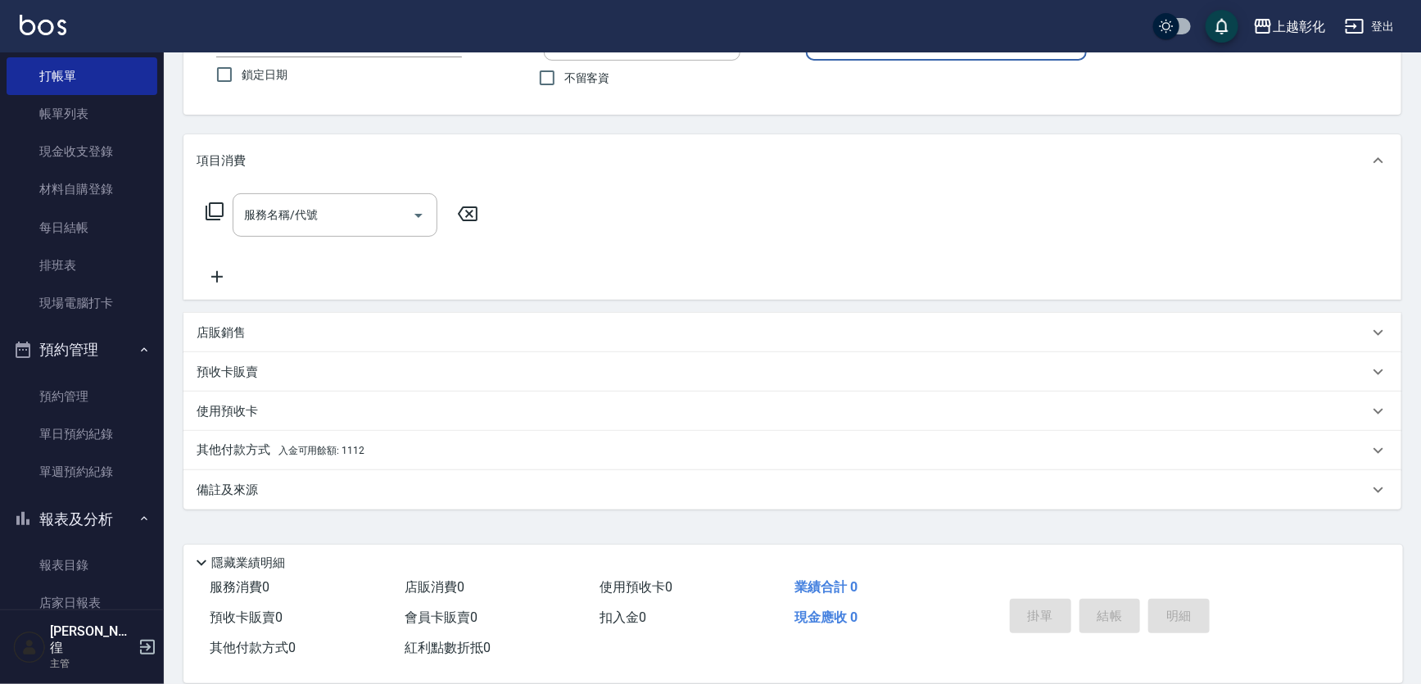
scroll to position [74, 0]
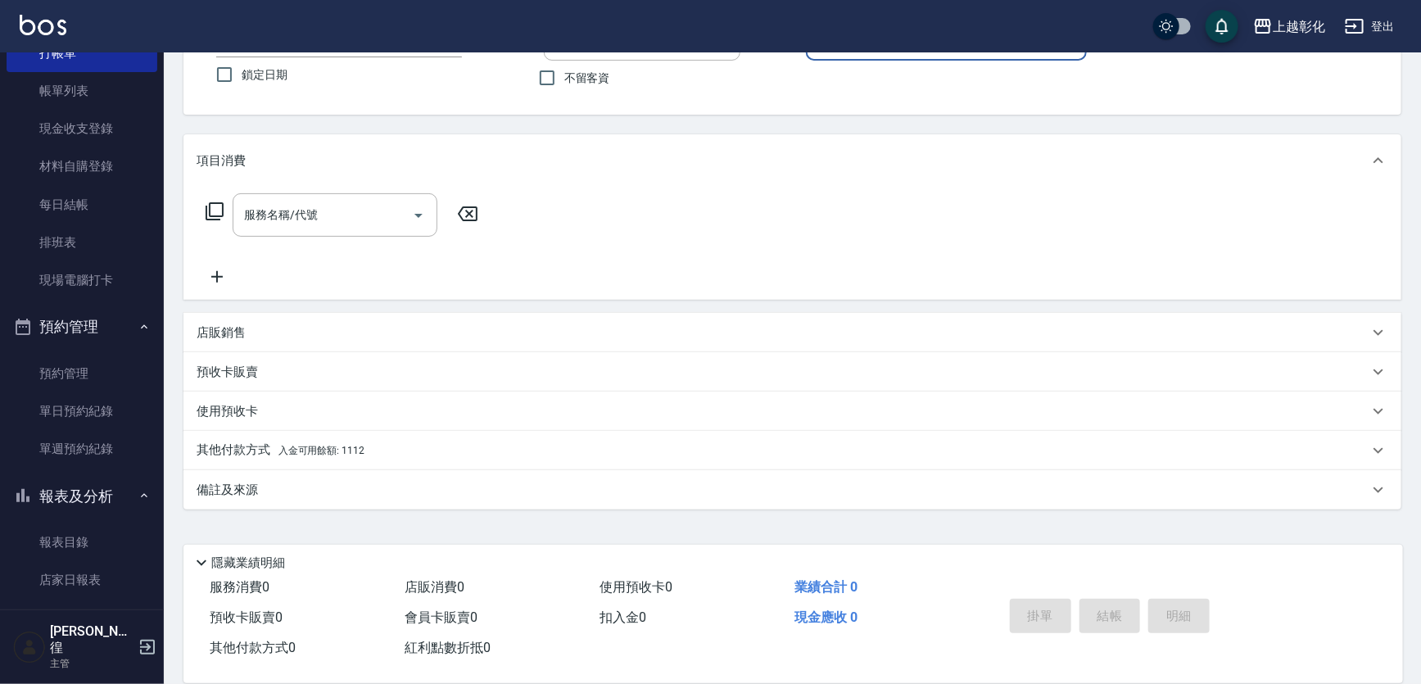
click at [262, 438] on div "其他付款方式 入金可用餘額: 1112" at bounding box center [792, 450] width 1218 height 39
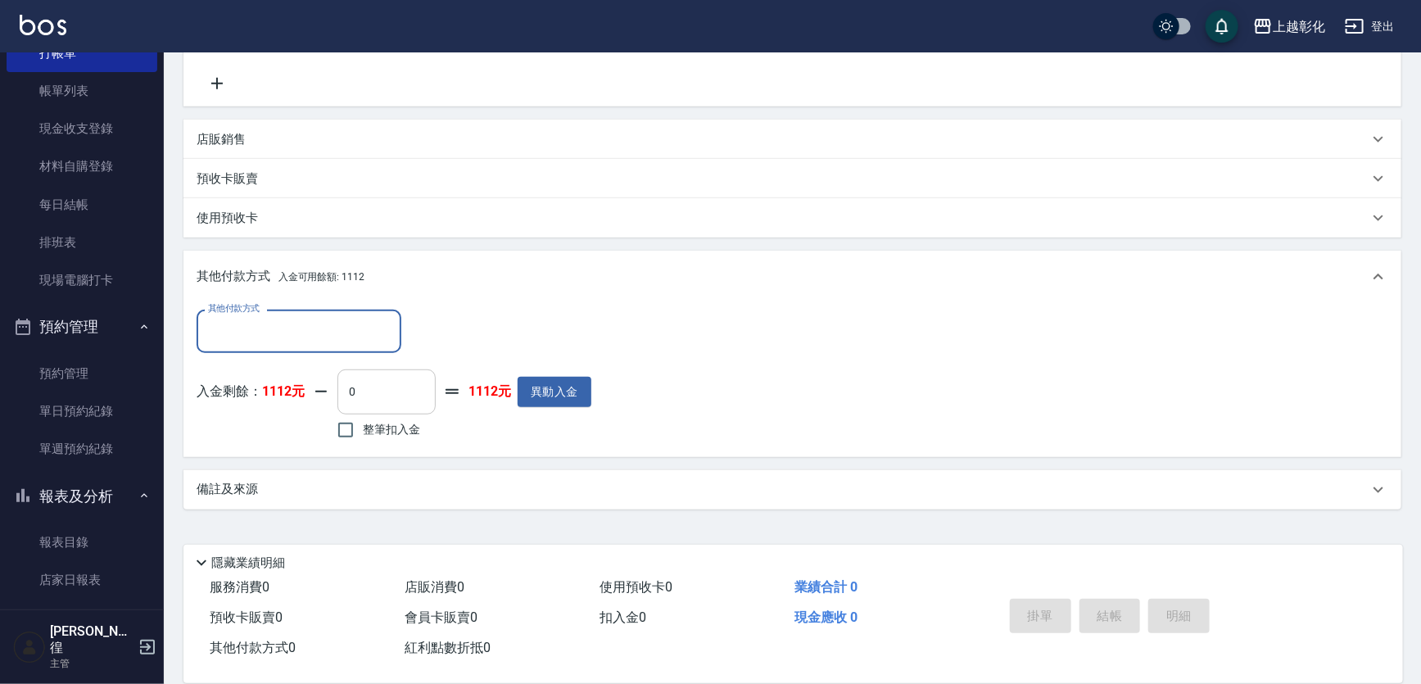
scroll to position [336, 0]
click at [426, 401] on input "0" at bounding box center [387, 391] width 98 height 44
drag, startPoint x: 426, startPoint y: 401, endPoint x: 377, endPoint y: 399, distance: 49.2
click at [377, 399] on input "0" at bounding box center [387, 391] width 98 height 44
type input "0"
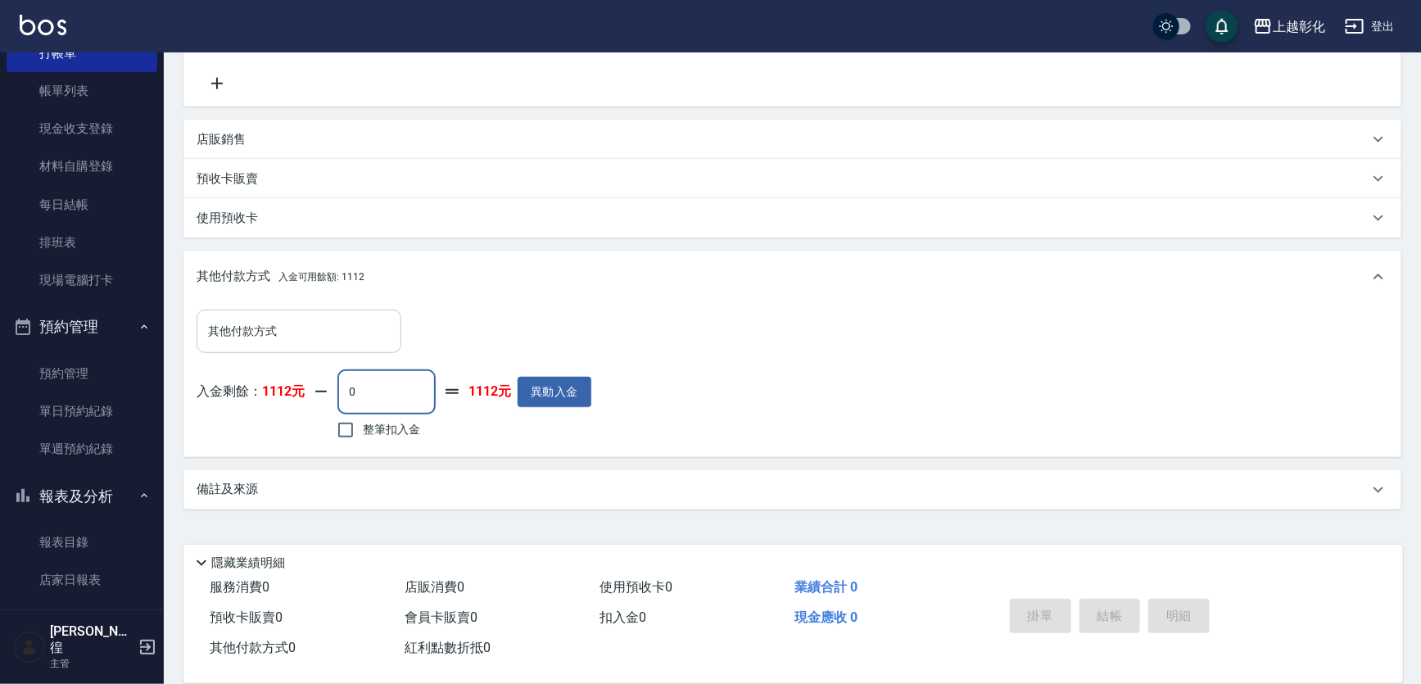
click at [354, 351] on div "其他付款方式" at bounding box center [299, 331] width 205 height 43
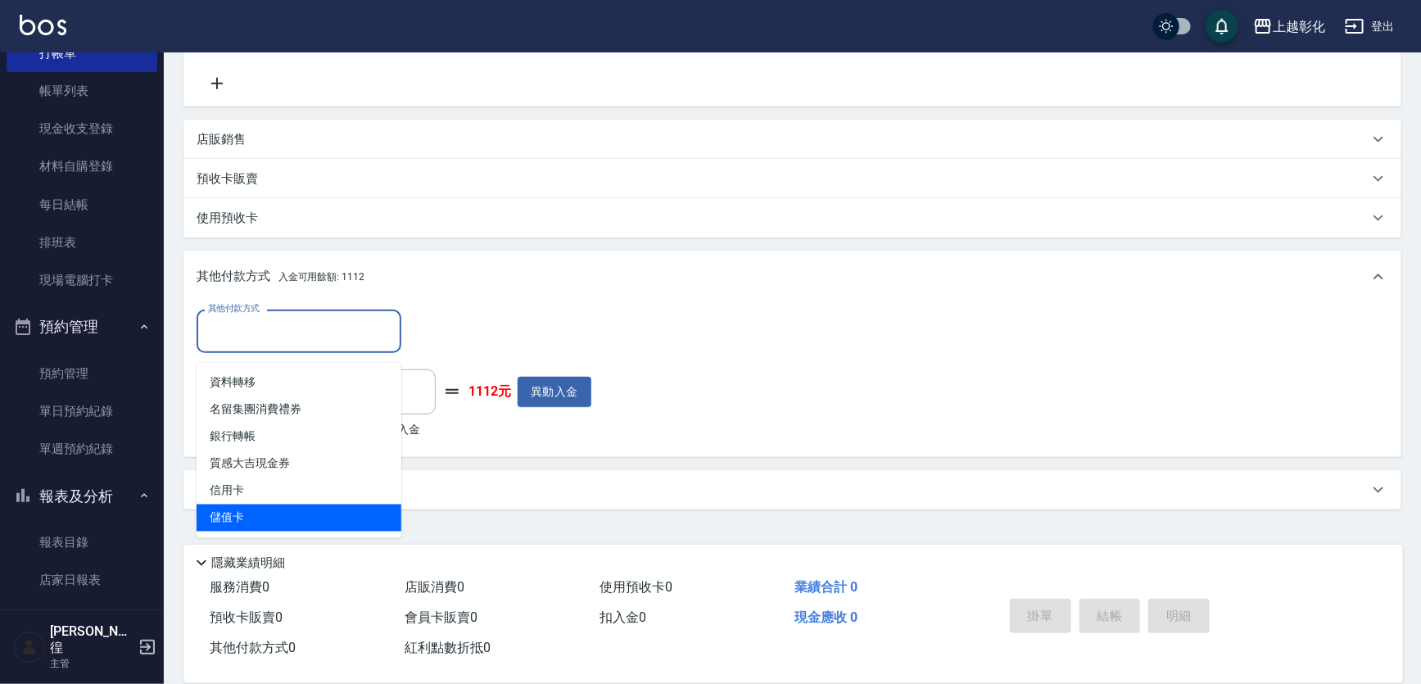
click at [287, 510] on span "儲值卡" at bounding box center [299, 518] width 205 height 27
type input "儲值卡"
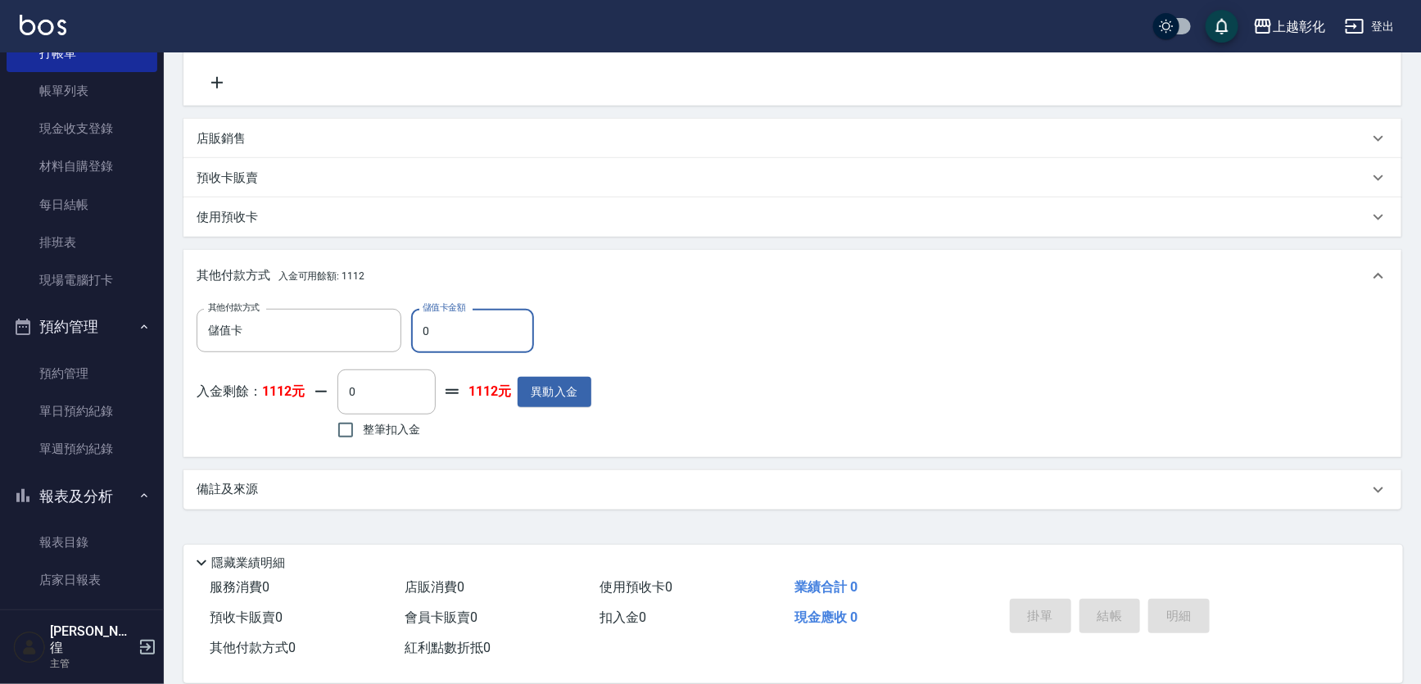
click at [459, 323] on input "0" at bounding box center [472, 331] width 123 height 44
type input "0"
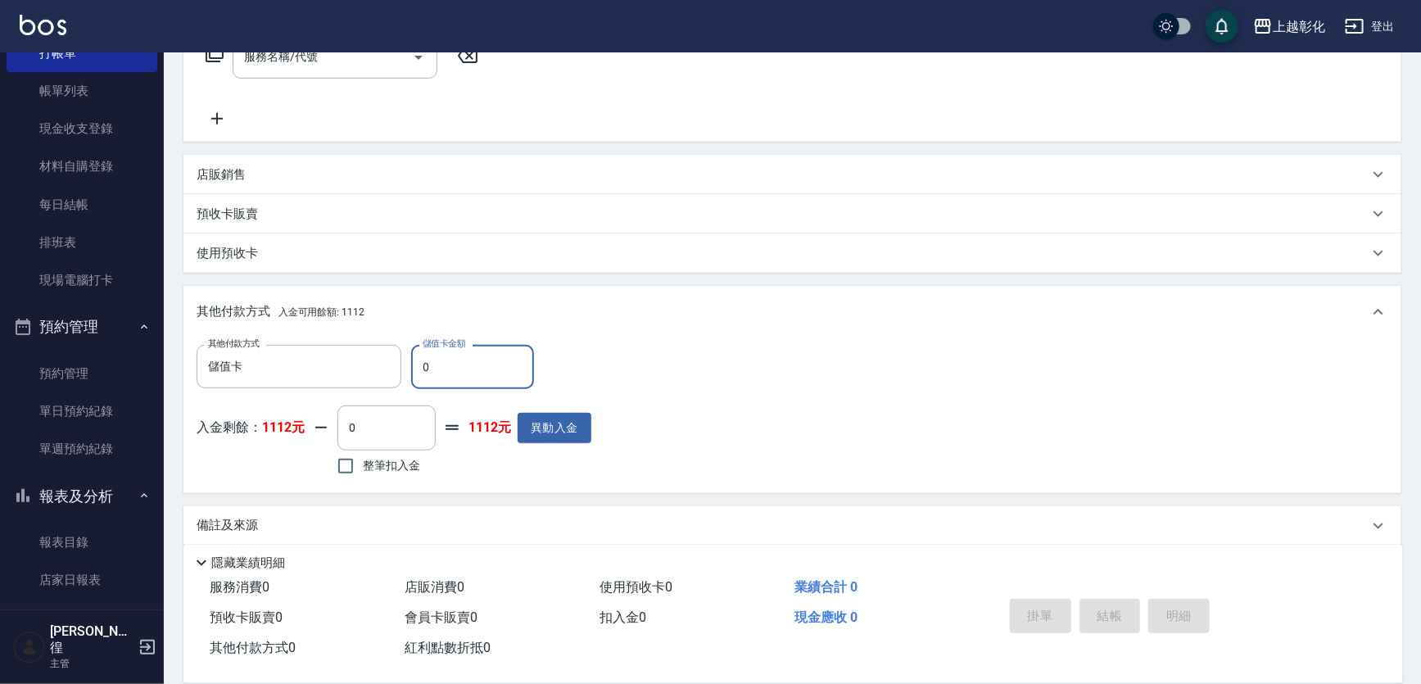
scroll to position [297, 0]
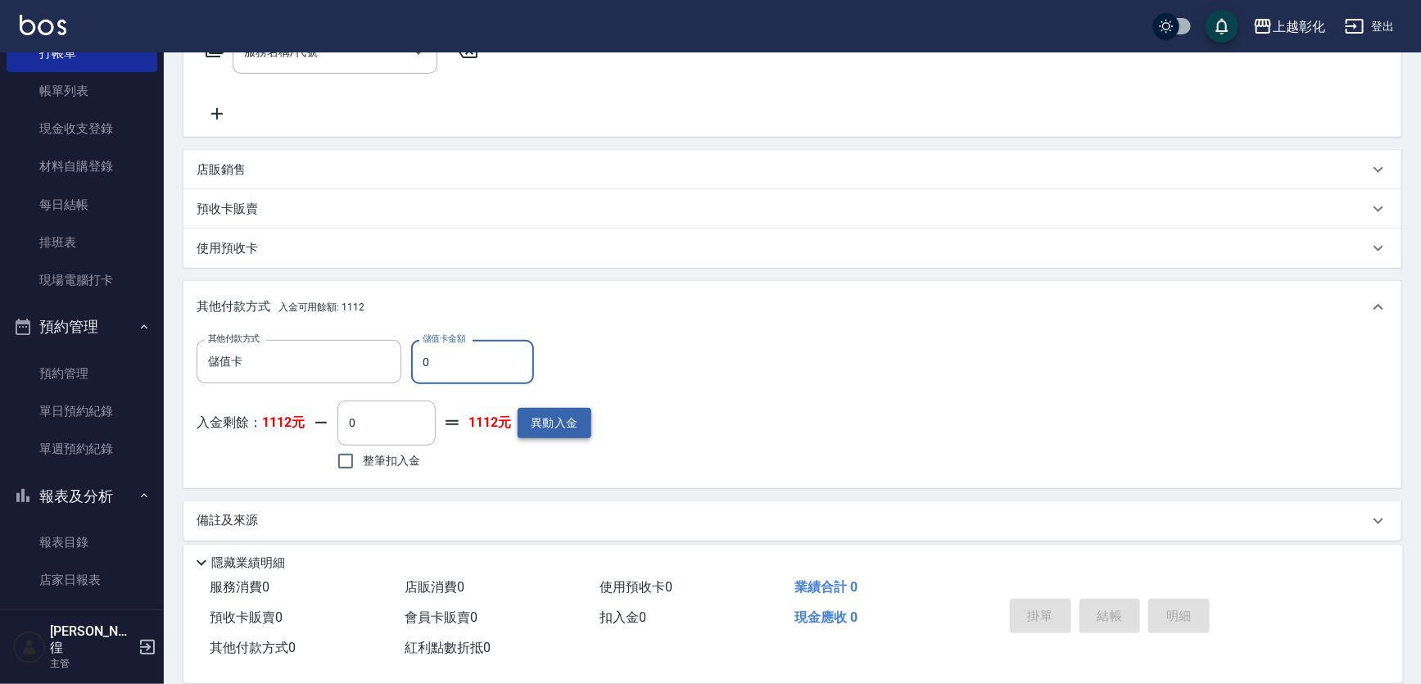
click at [587, 438] on button "異動入金" at bounding box center [555, 423] width 74 height 30
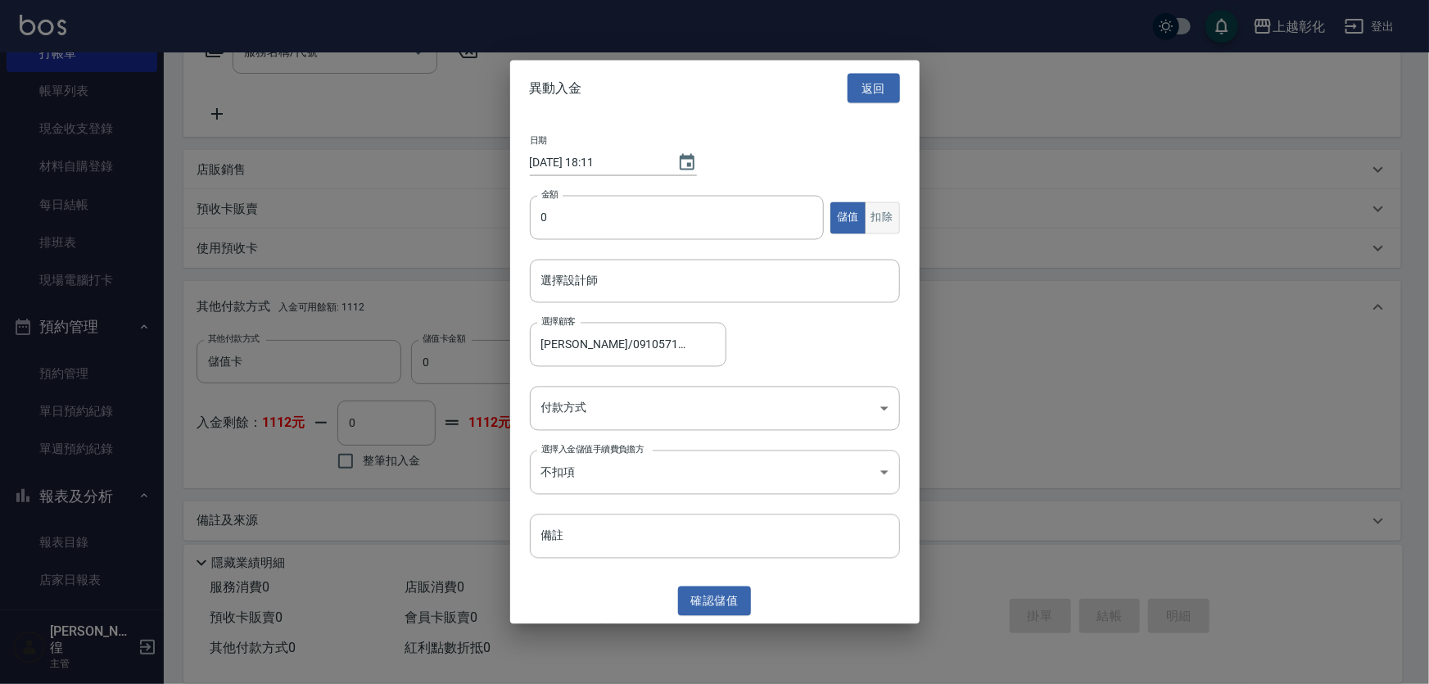
click at [888, 208] on button "扣除" at bounding box center [882, 218] width 35 height 32
click at [714, 213] on input "0" at bounding box center [677, 218] width 295 height 44
click at [752, 260] on div "選擇設計師" at bounding box center [715, 281] width 370 height 43
type input "549"
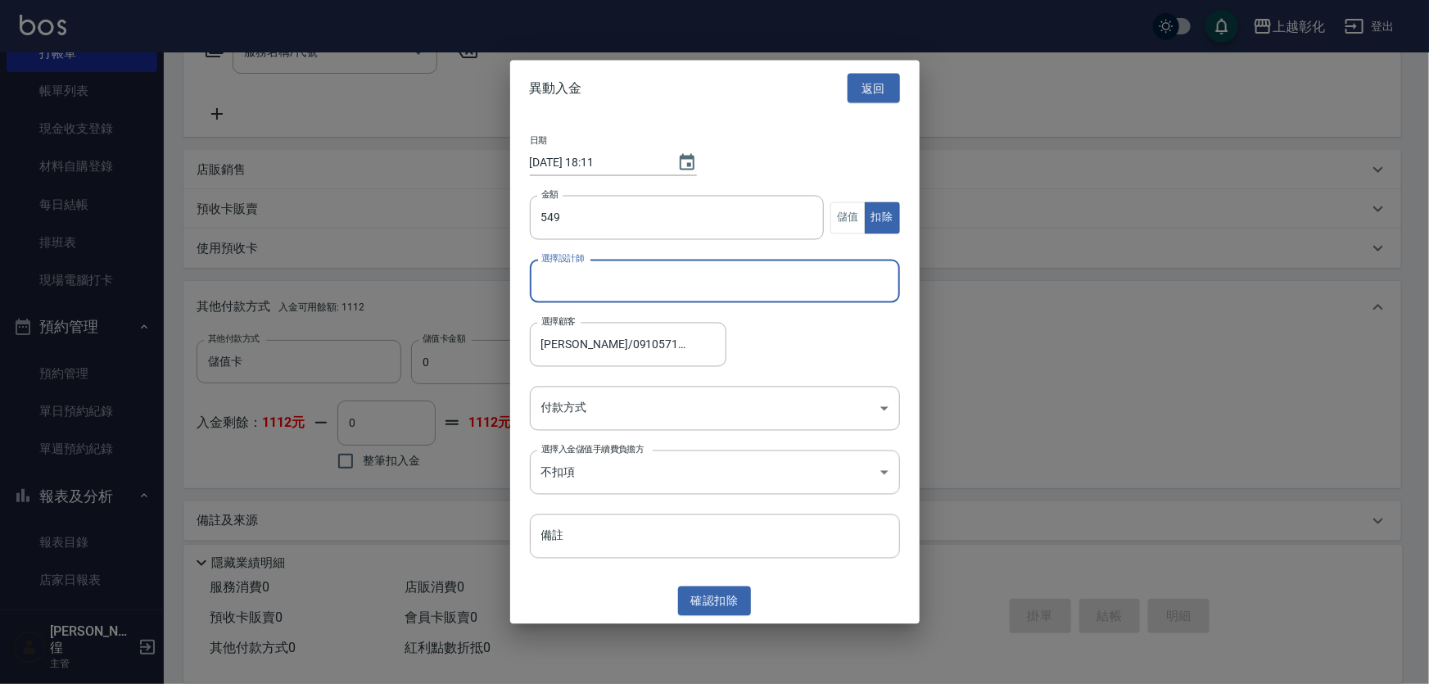
click at [749, 274] on input "選擇設計師" at bounding box center [715, 281] width 356 height 29
type input "[PERSON_NAME]-e"
click at [898, 80] on button "返回" at bounding box center [874, 88] width 52 height 30
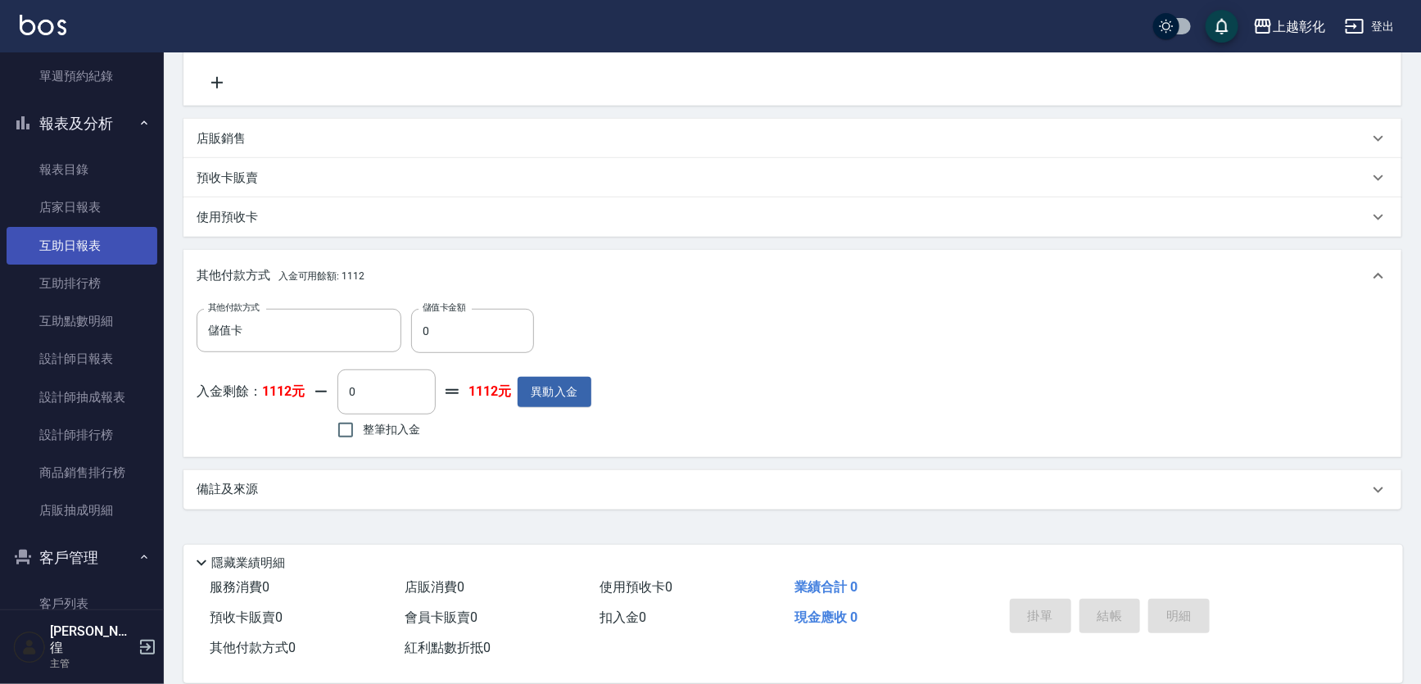
scroll to position [223, 0]
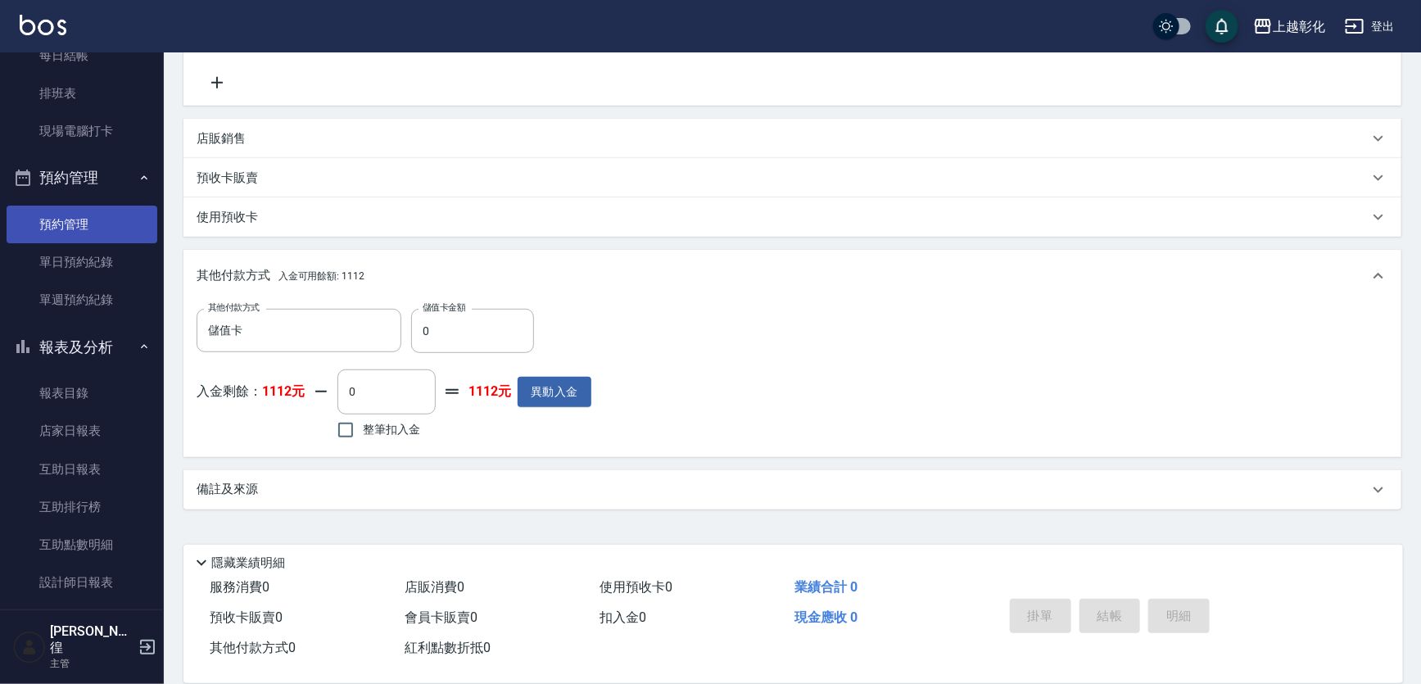
click at [113, 227] on link "預約管理" at bounding box center [82, 225] width 151 height 38
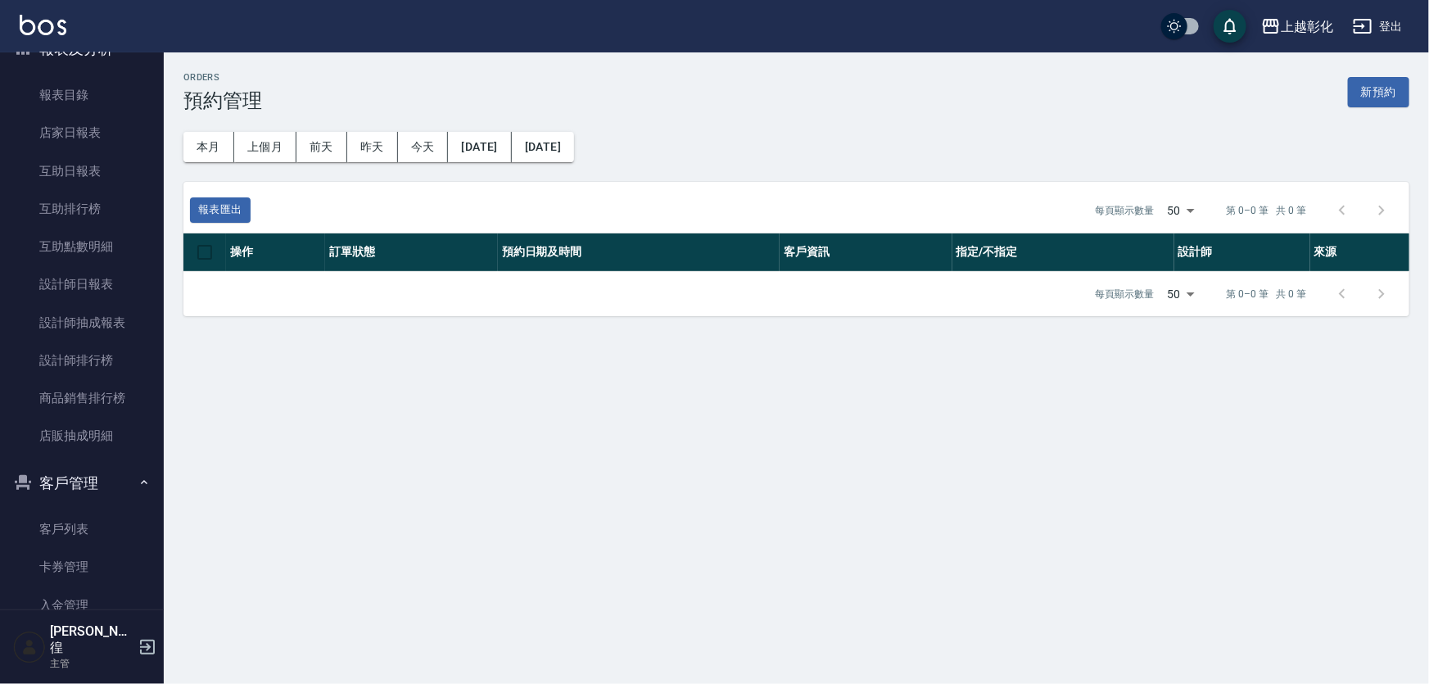
scroll to position [819, 0]
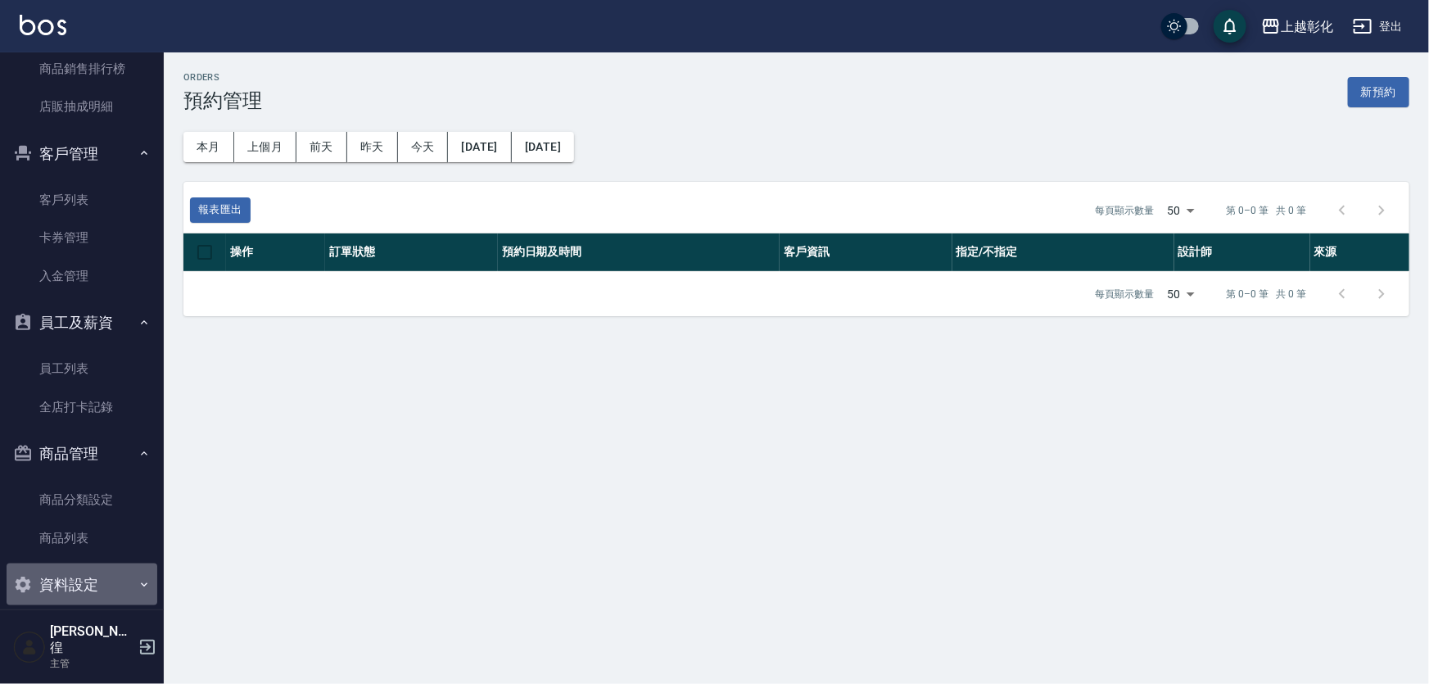
click at [90, 582] on button "資料設定" at bounding box center [82, 585] width 151 height 43
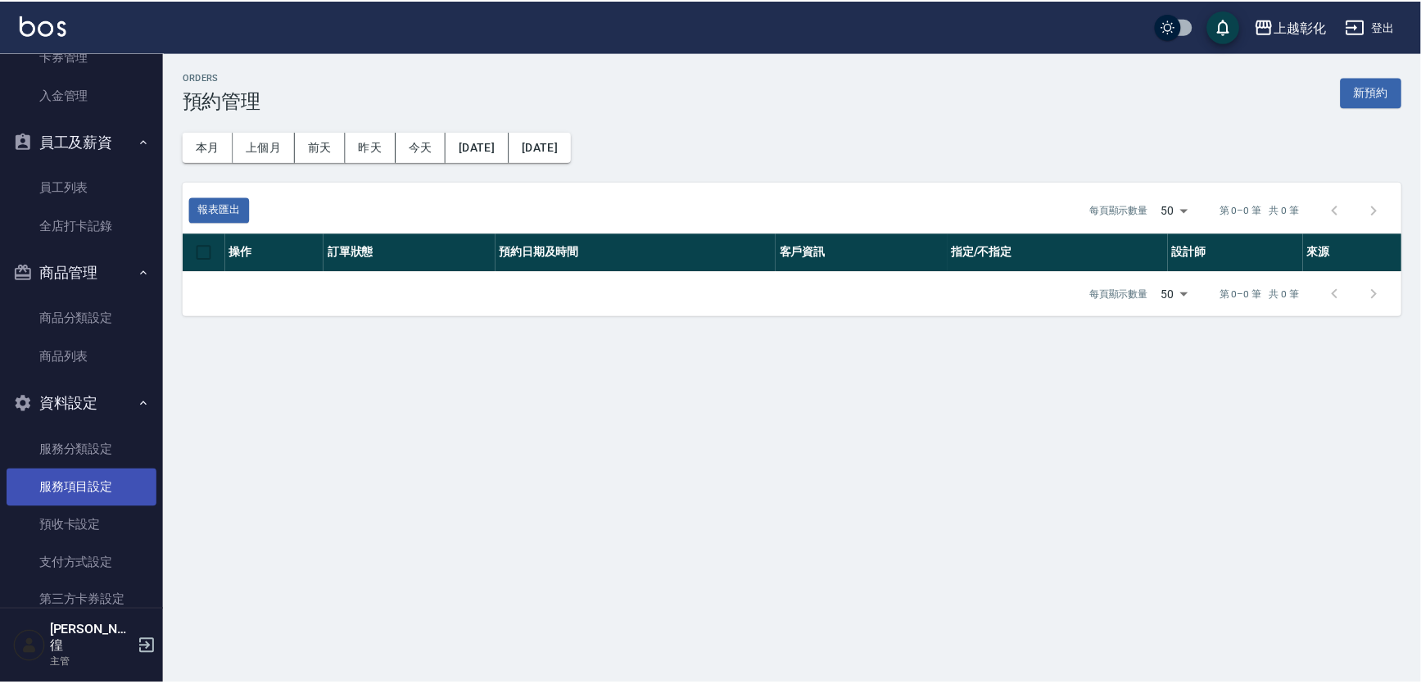
scroll to position [1053, 0]
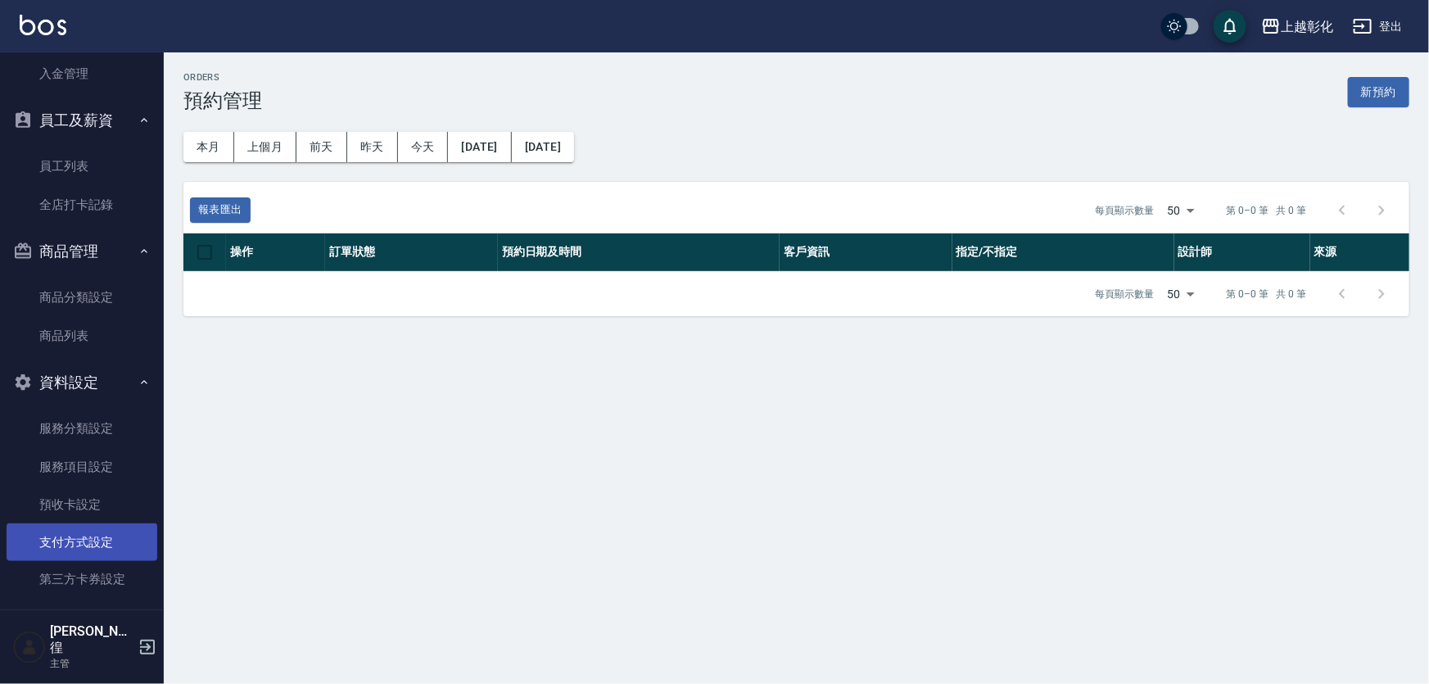
click at [69, 548] on link "支付方式設定" at bounding box center [82, 542] width 151 height 38
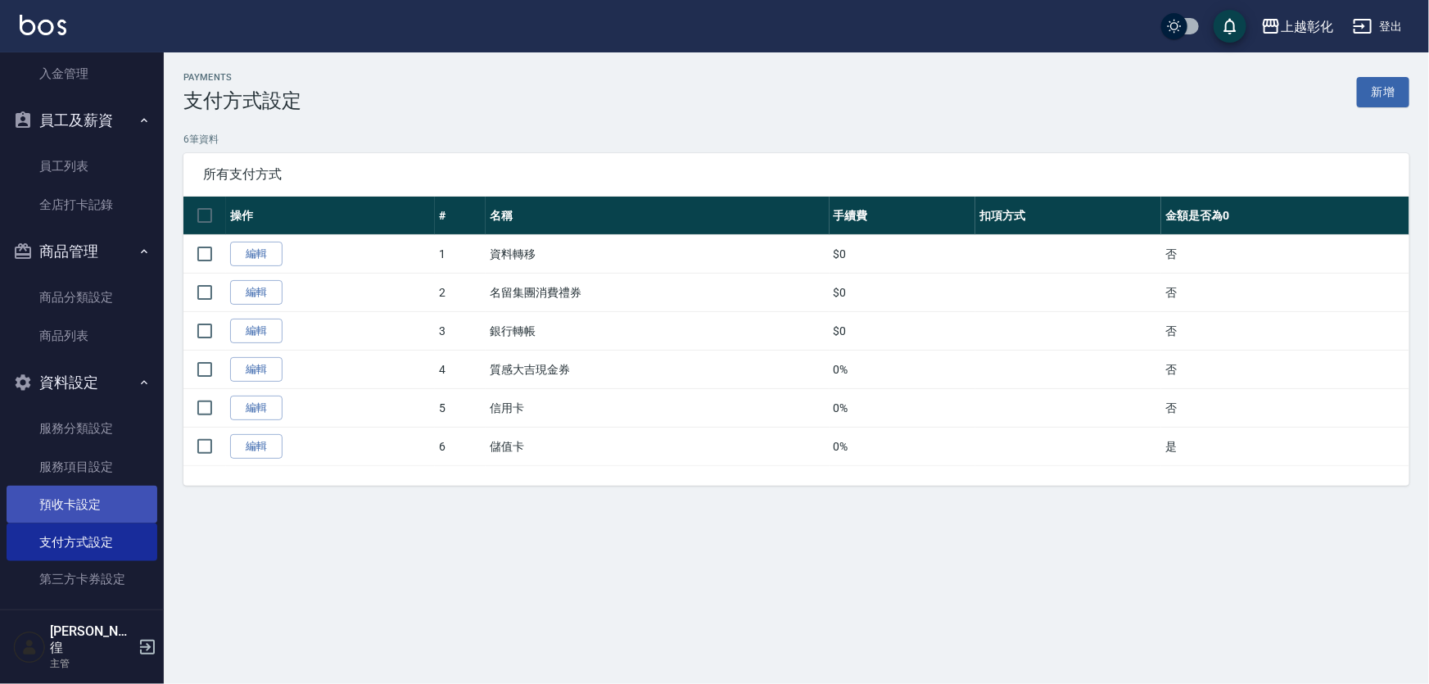
click at [111, 500] on link "預收卡設定" at bounding box center [82, 505] width 151 height 38
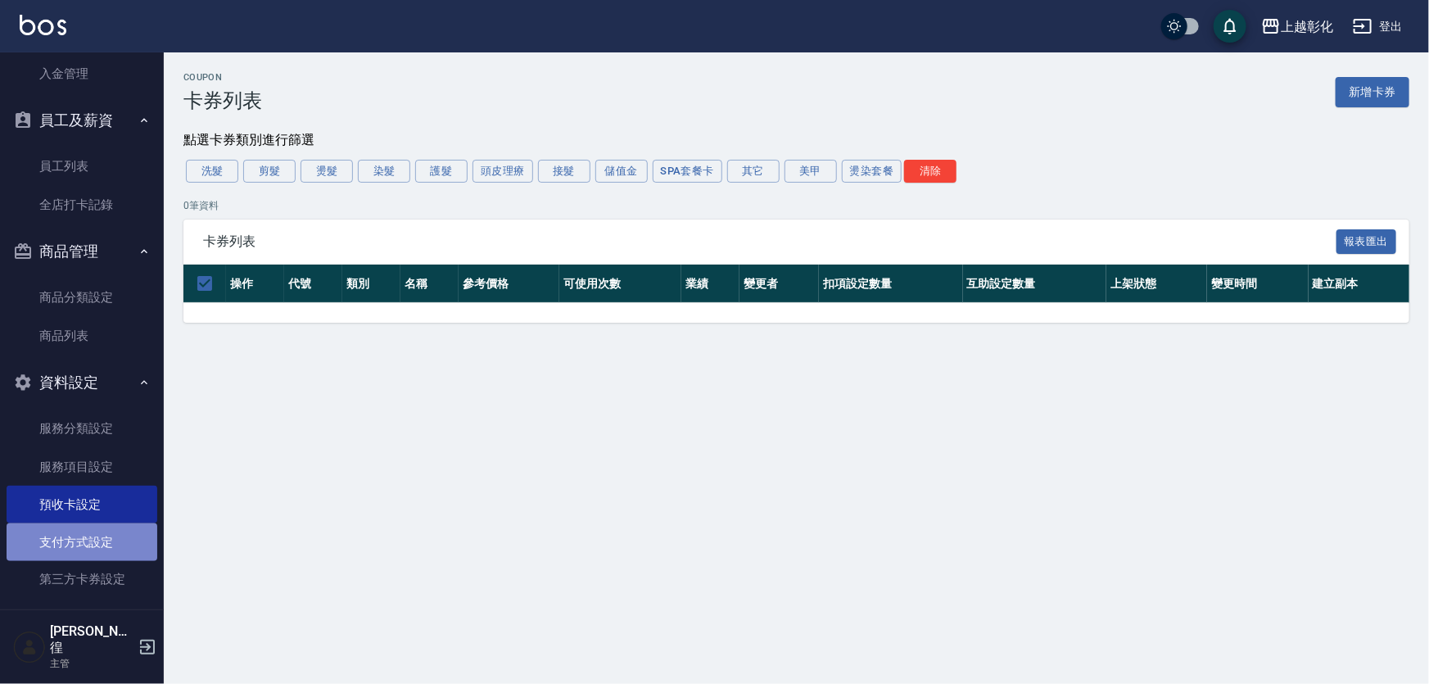
click at [104, 556] on link "支付方式設定" at bounding box center [82, 542] width 151 height 38
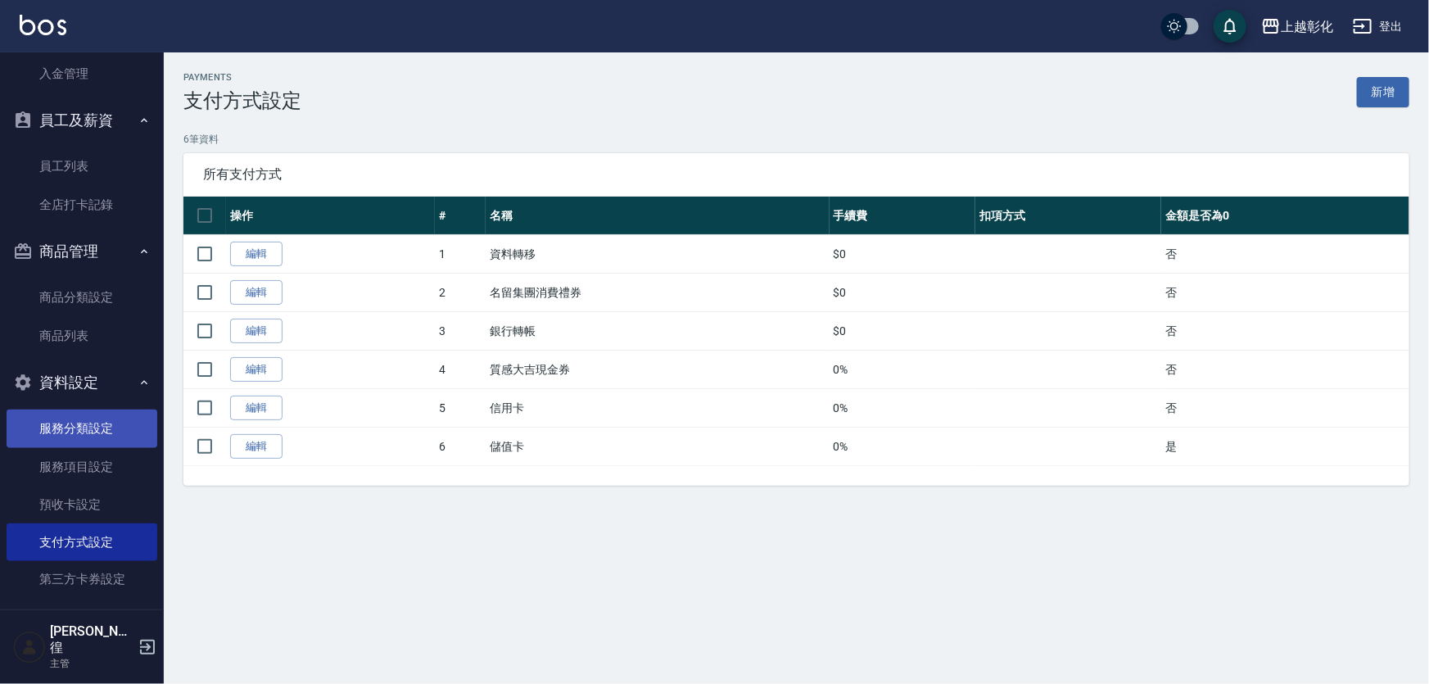
click at [103, 427] on link "服務分類設定" at bounding box center [82, 429] width 151 height 38
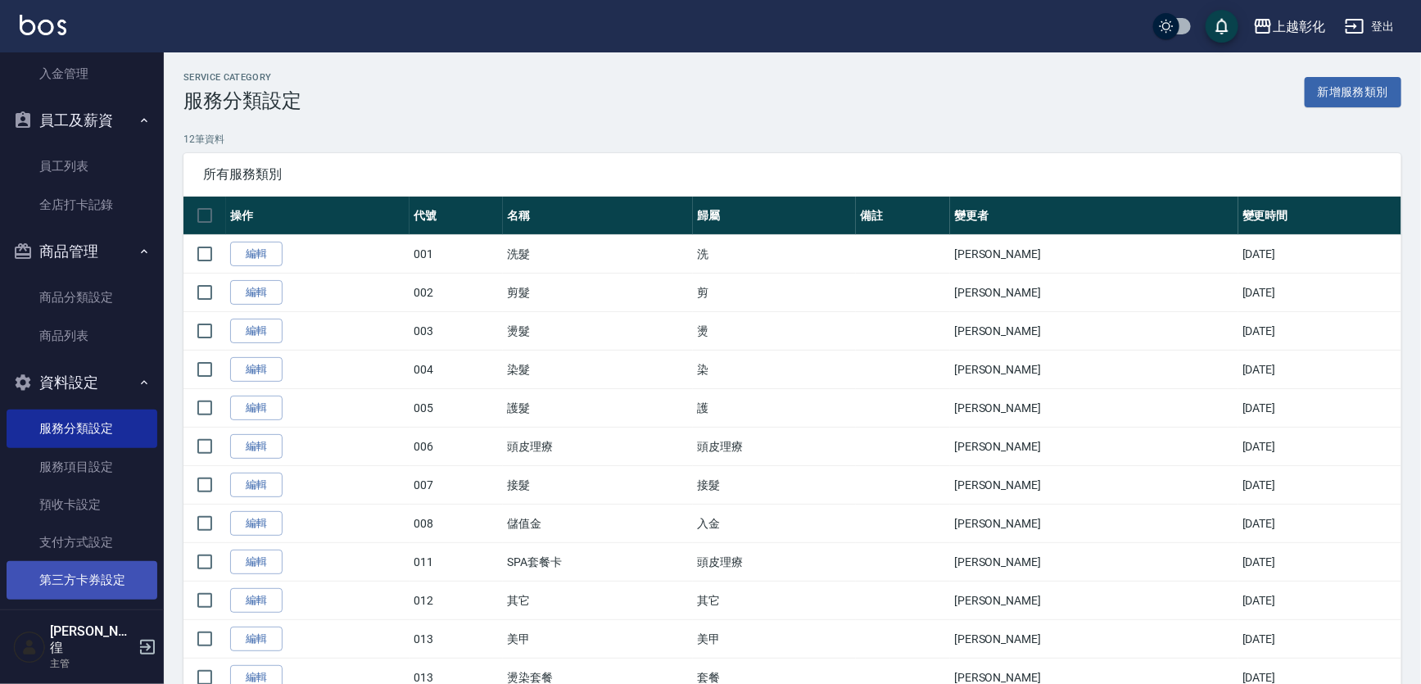
click at [46, 564] on link "第三方卡券設定" at bounding box center [82, 580] width 151 height 38
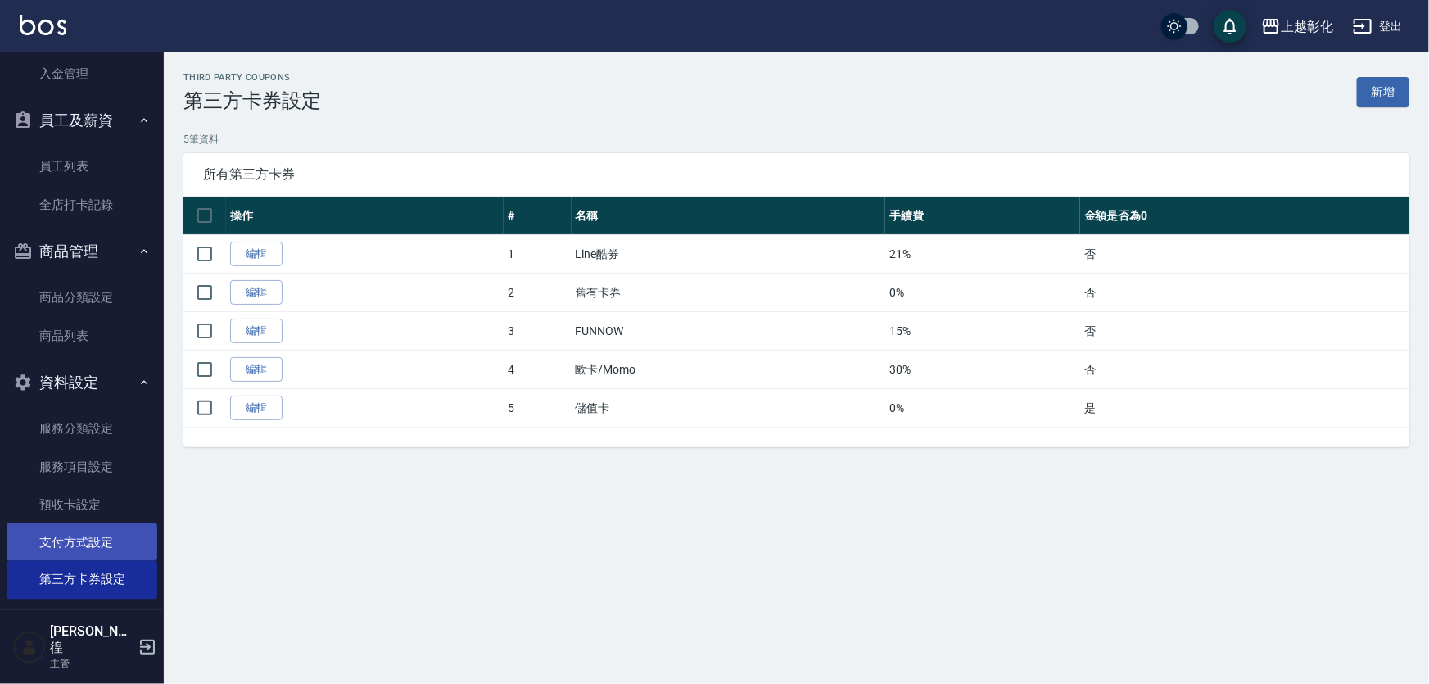
click at [80, 545] on link "支付方式設定" at bounding box center [82, 542] width 151 height 38
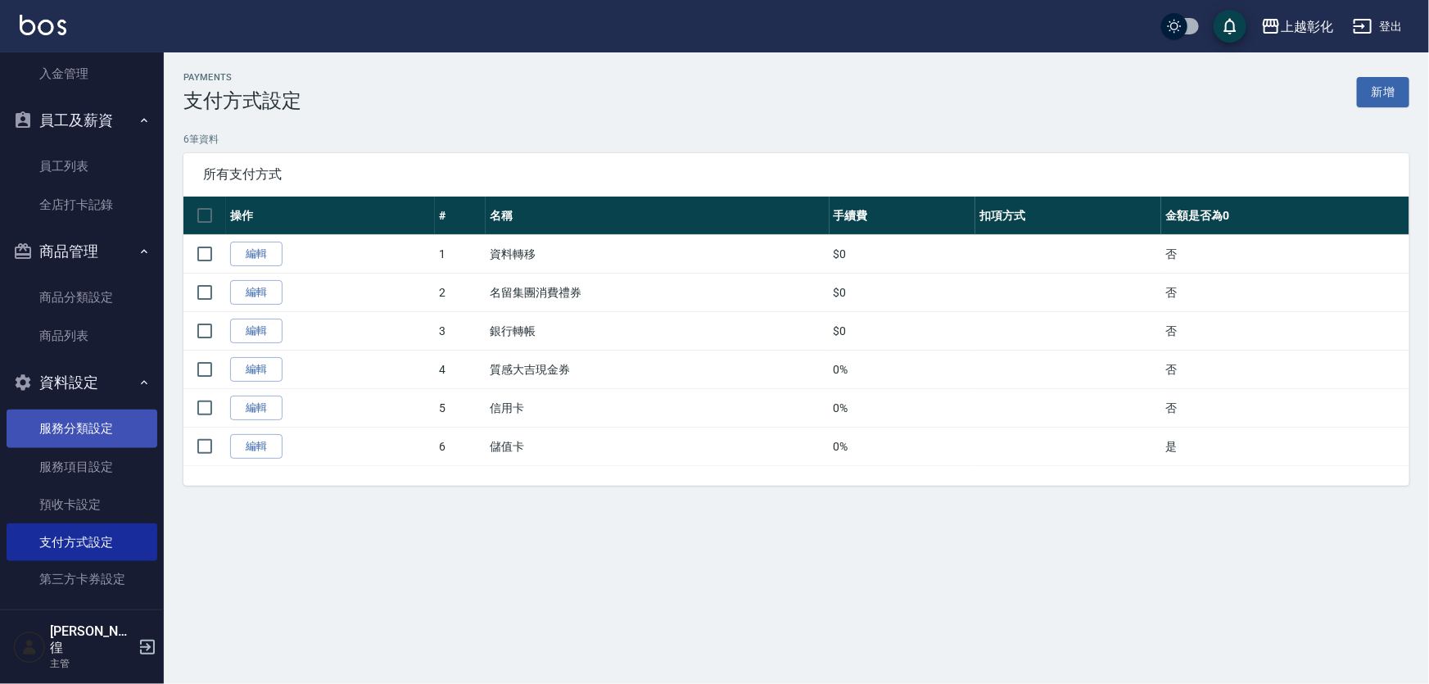
click at [82, 433] on link "服務分類設定" at bounding box center [82, 429] width 151 height 38
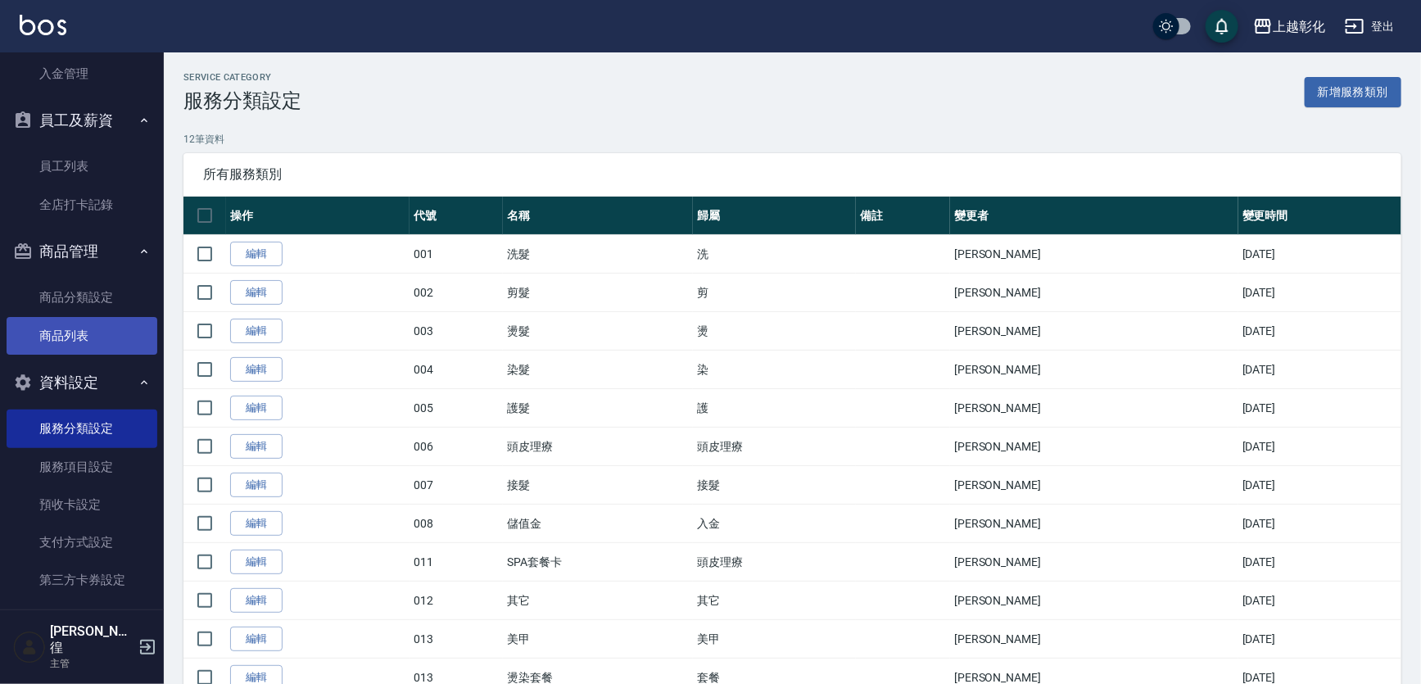
click at [106, 344] on link "商品列表" at bounding box center [82, 336] width 151 height 38
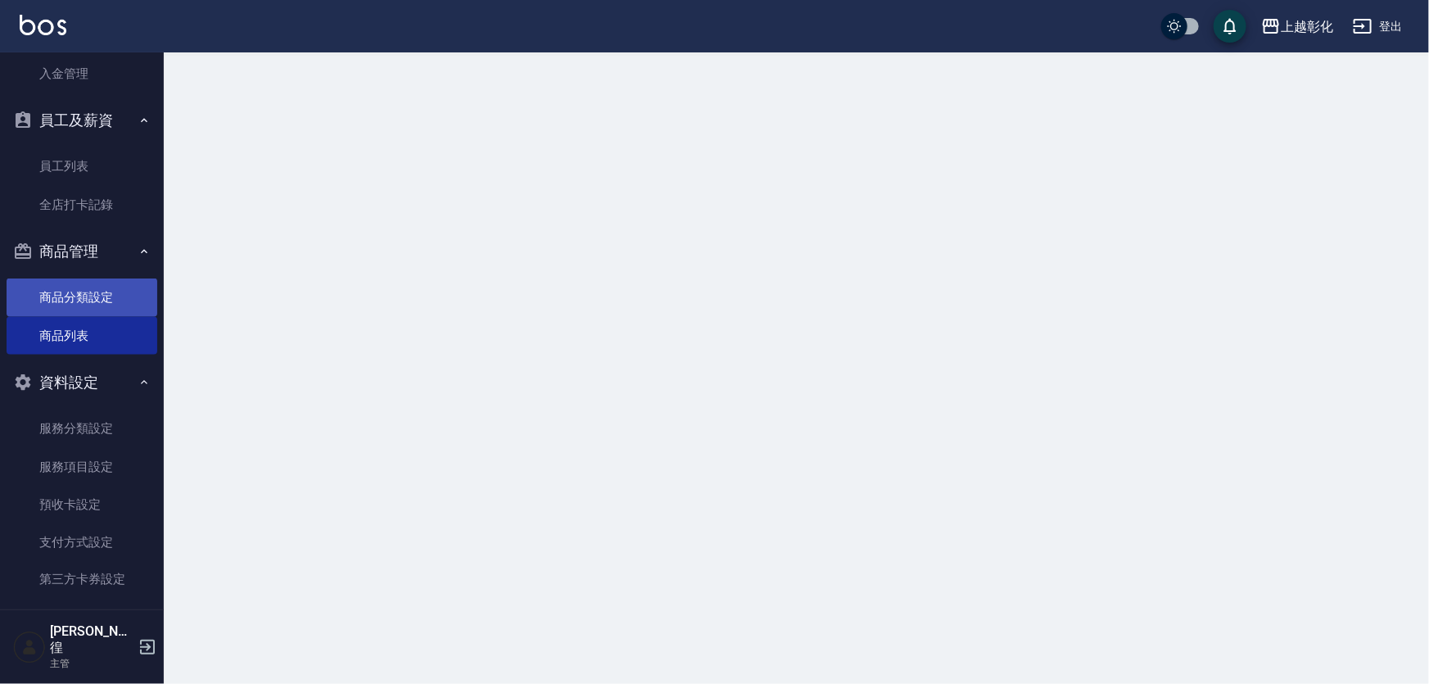
click at [106, 302] on link "商品分類設定" at bounding box center [82, 298] width 151 height 38
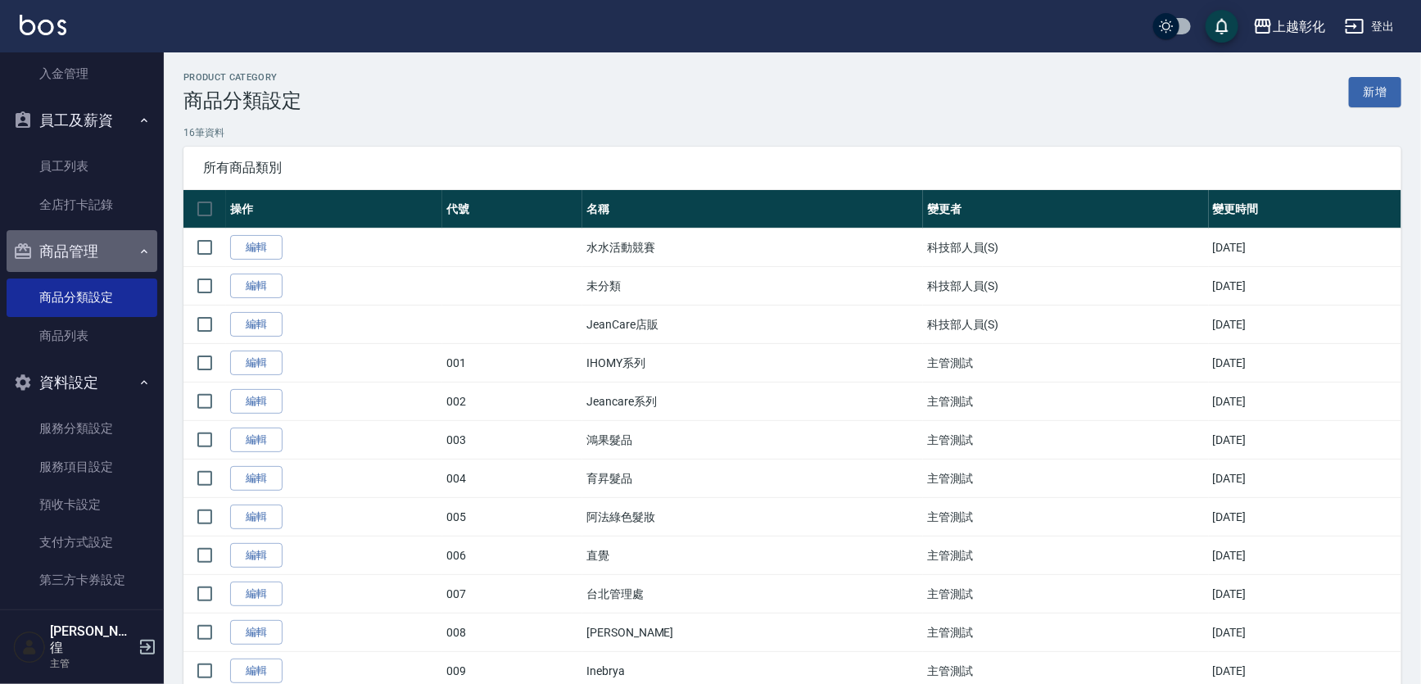
click at [125, 255] on button "商品管理" at bounding box center [82, 251] width 151 height 43
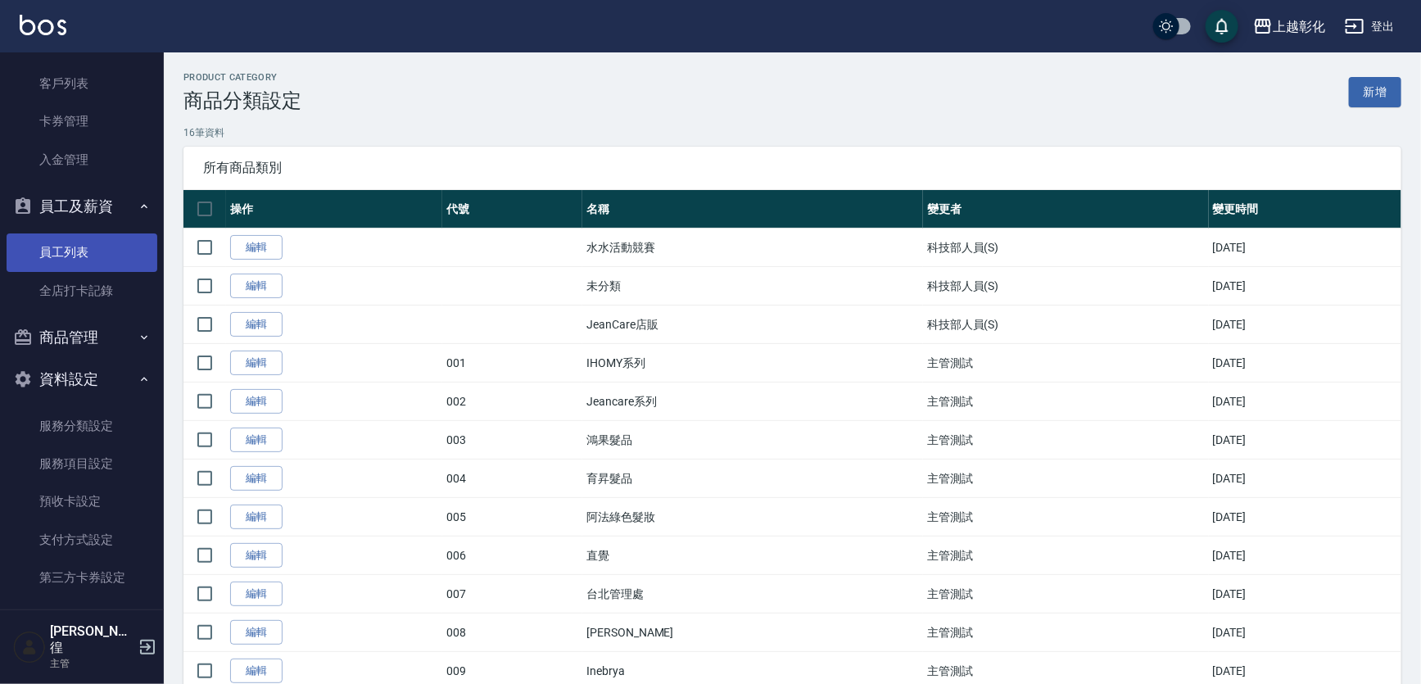
scroll to position [964, 0]
click at [123, 254] on link "員工列表" at bounding box center [82, 255] width 151 height 38
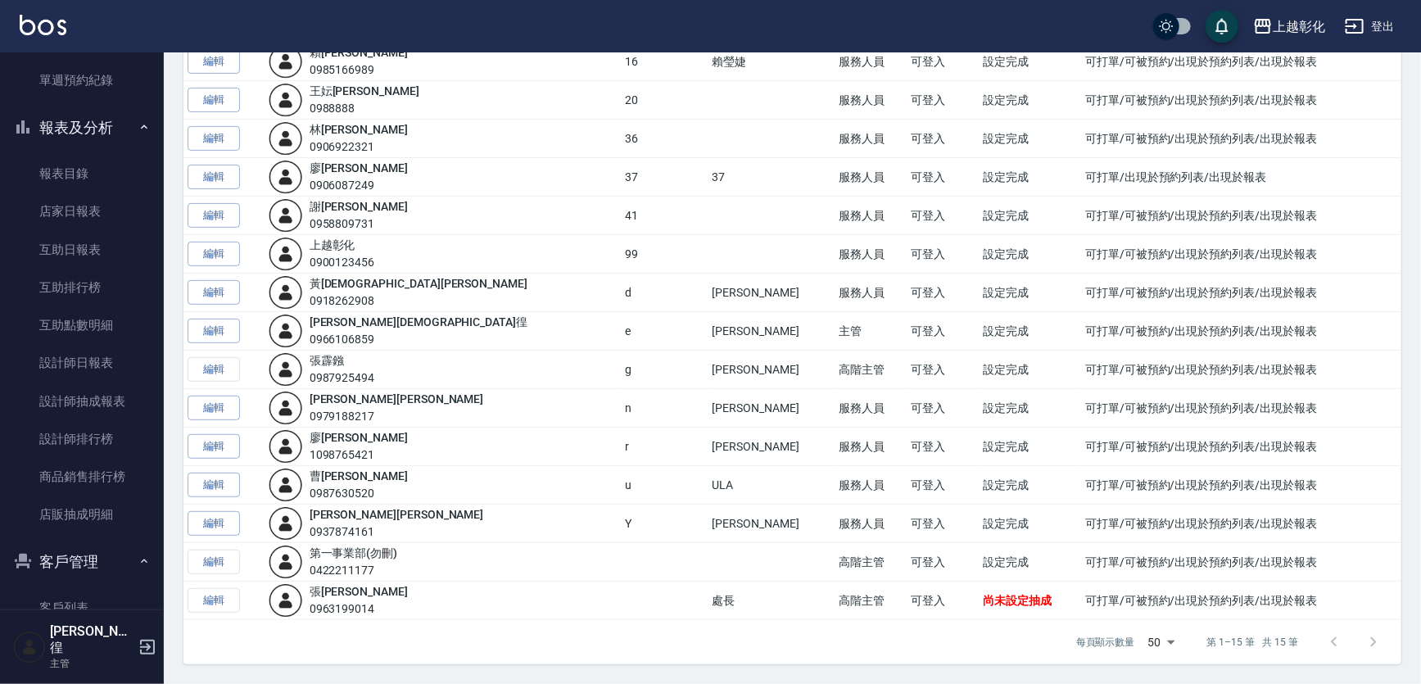
scroll to position [170, 0]
click at [164, 435] on div "Employee Management List 員工列表 新增 共 15 筆, 1 / 15 所有員工 操作 姓名/電話 設計師編號 暱稱 權限設定 帳號狀…" at bounding box center [792, 284] width 1257 height 800
click at [57, 461] on link "商品銷售排行榜" at bounding box center [82, 477] width 151 height 38
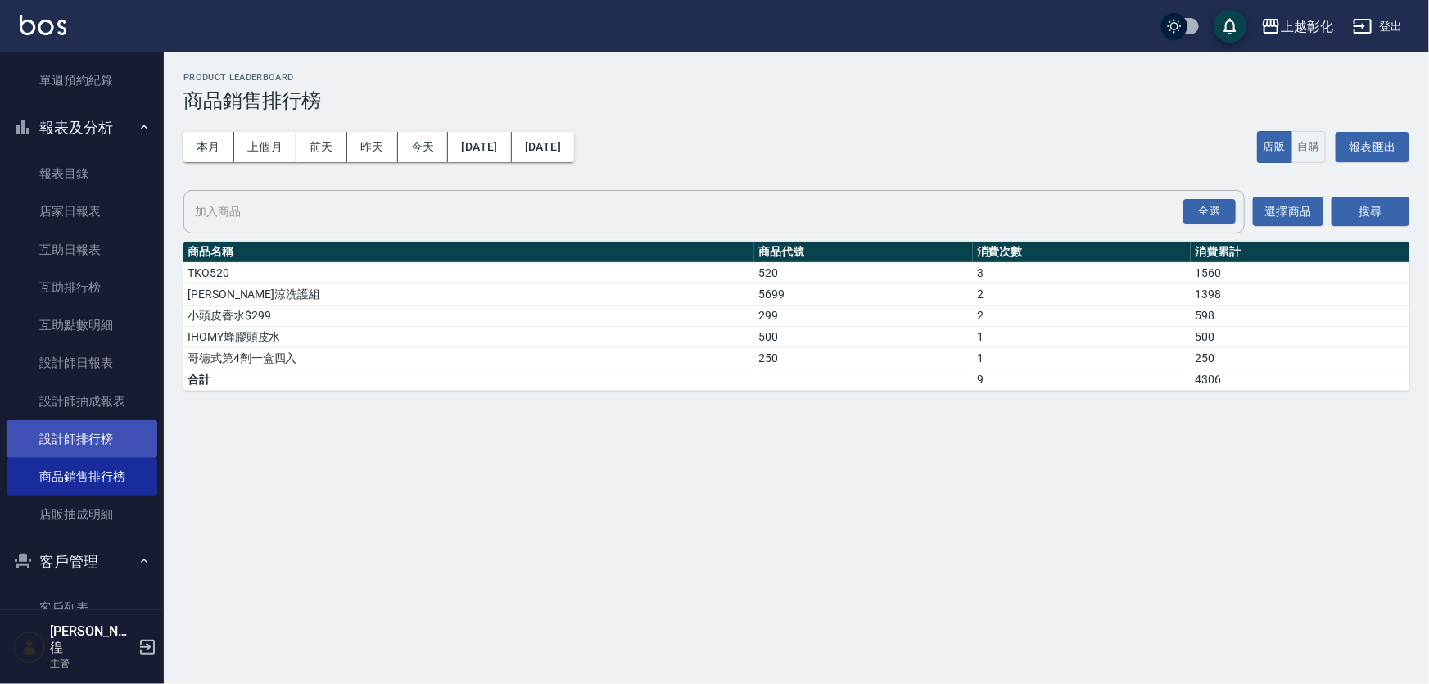
click at [57, 425] on link "設計師排行榜" at bounding box center [82, 439] width 151 height 38
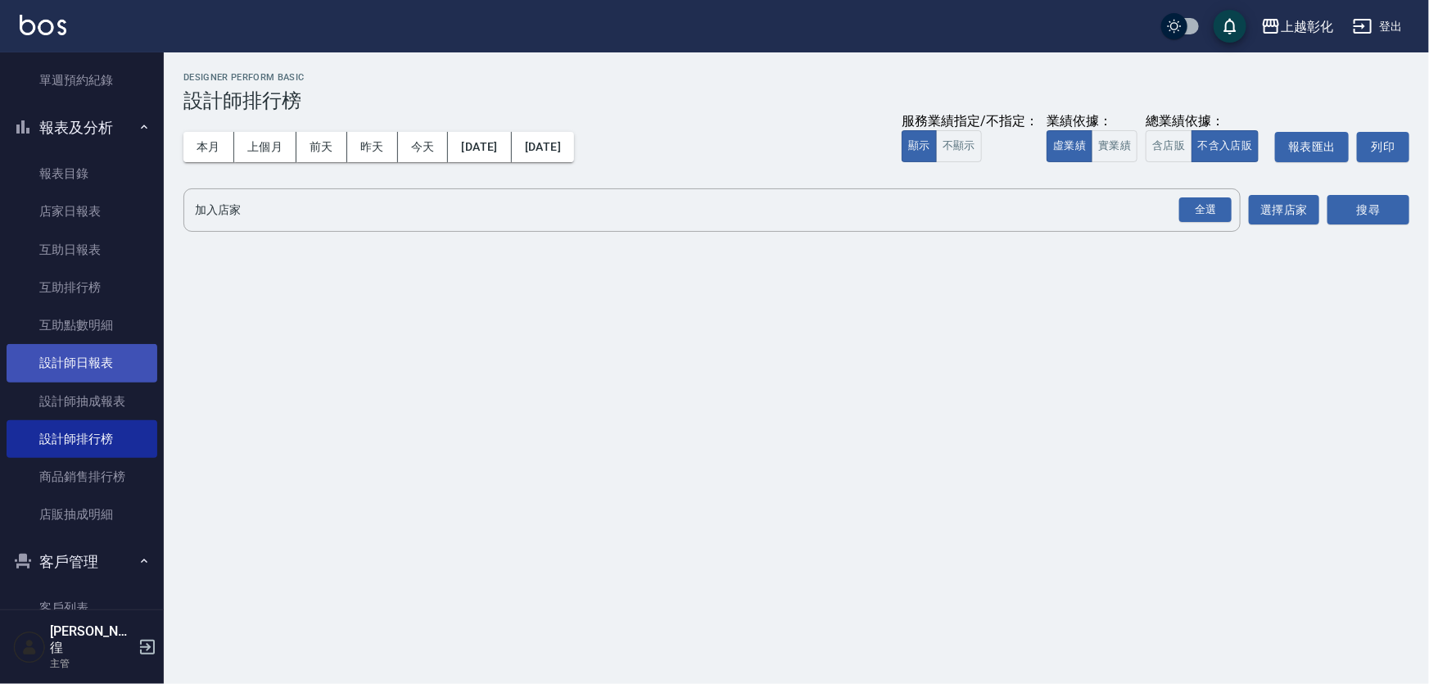
click at [101, 351] on link "設計師日報表" at bounding box center [82, 363] width 151 height 38
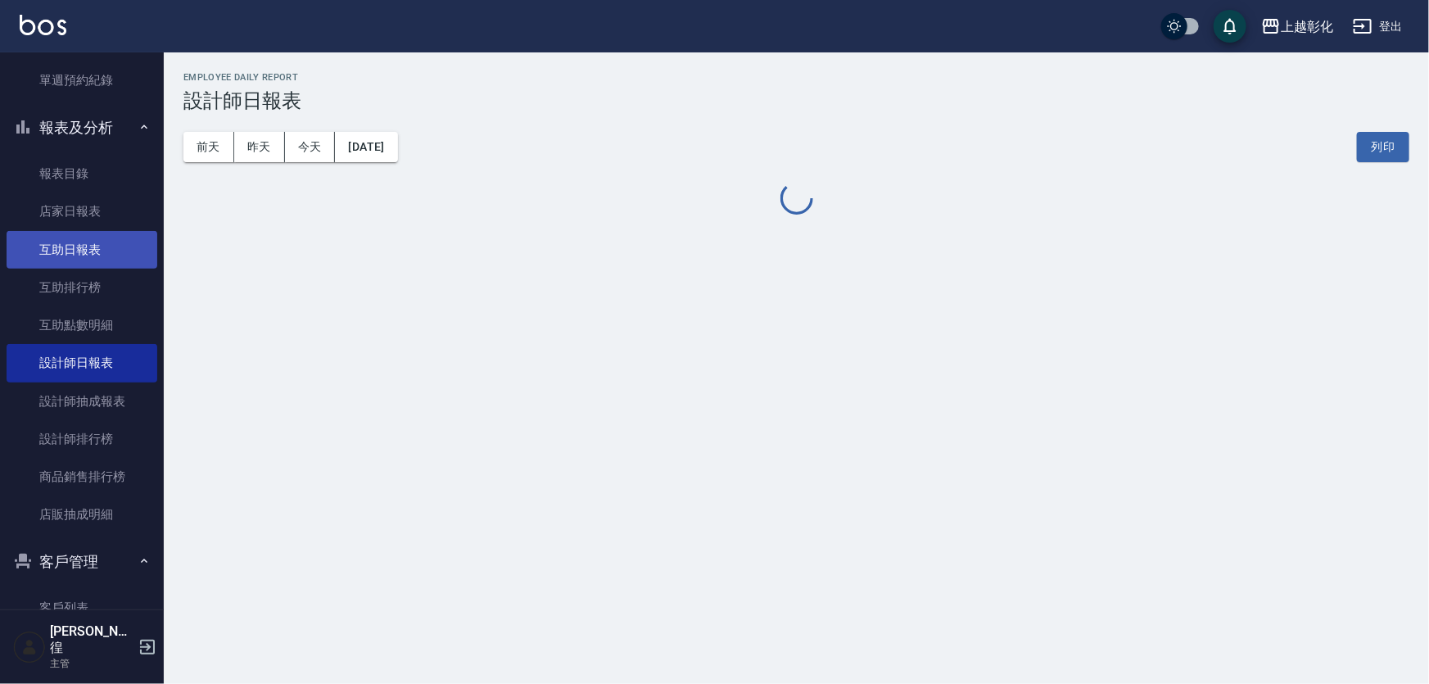
click at [95, 233] on link "互助日報表" at bounding box center [82, 250] width 151 height 38
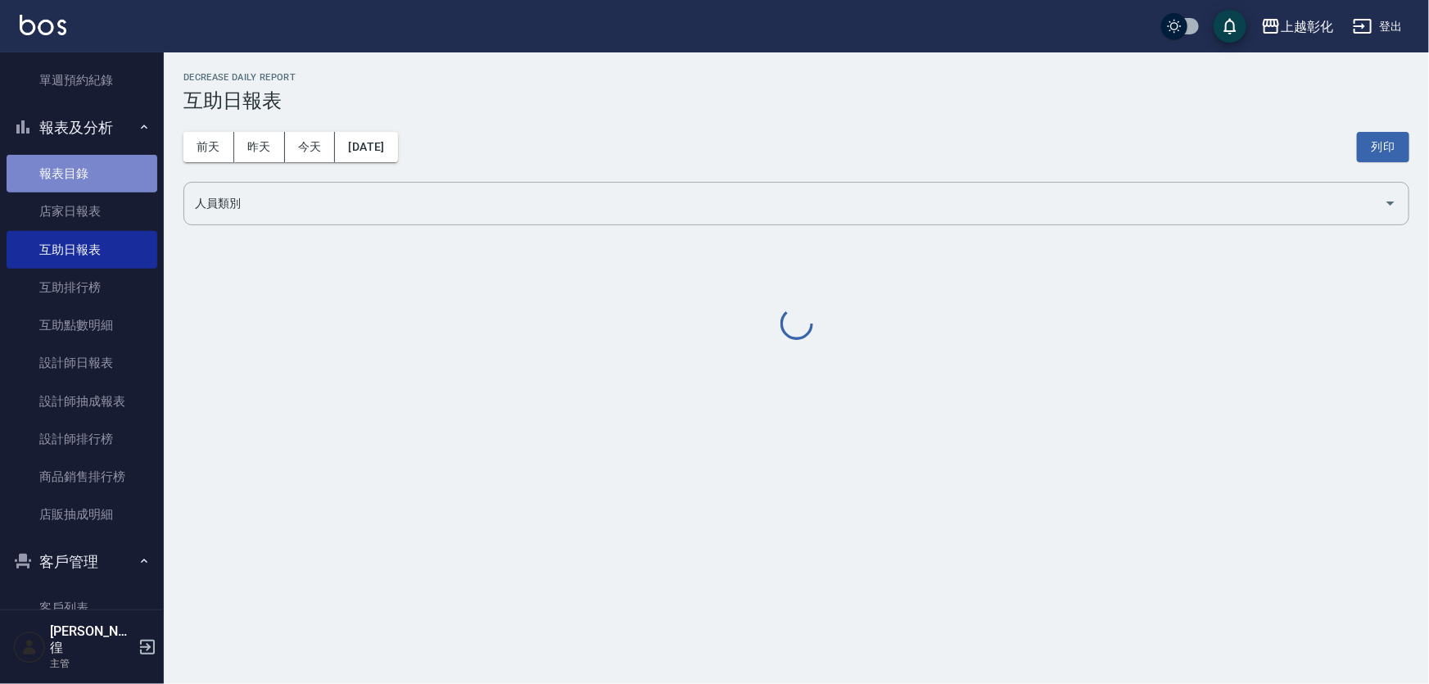
click at [106, 167] on link "報表目錄" at bounding box center [82, 174] width 151 height 38
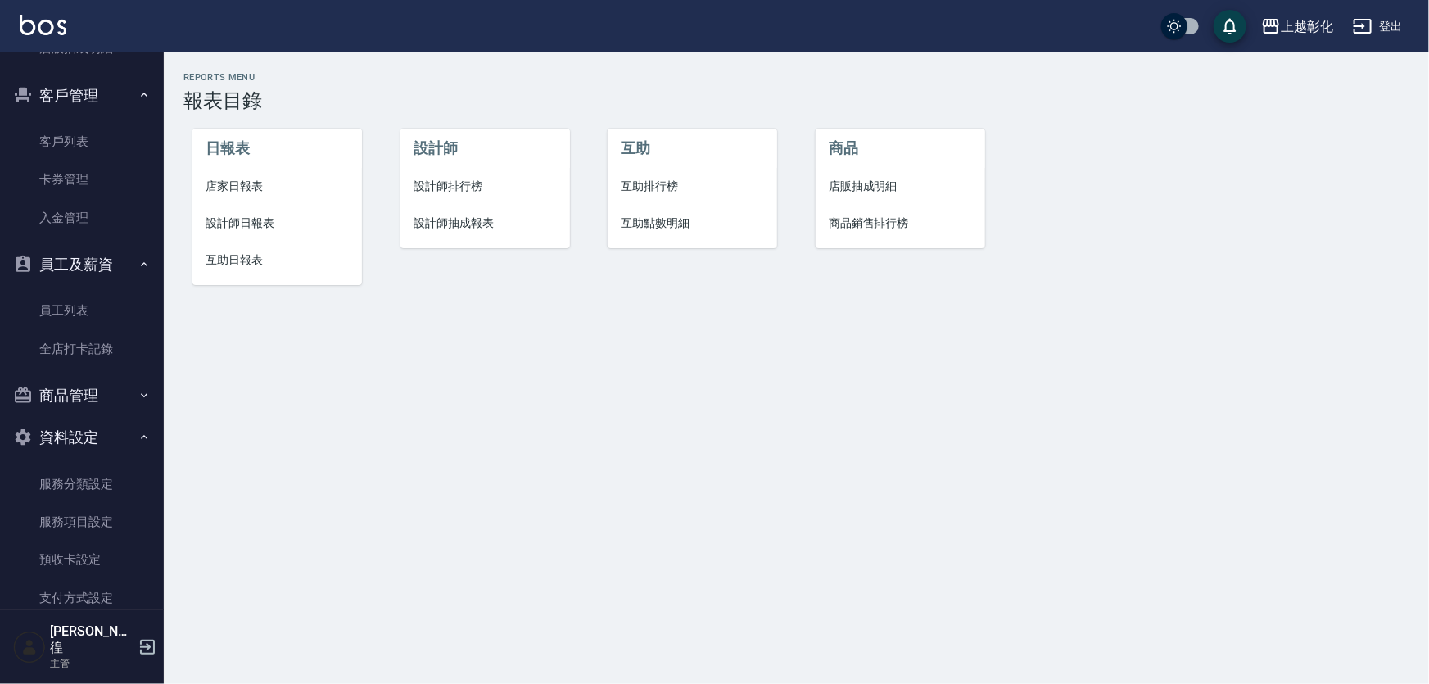
scroll to position [964, 0]
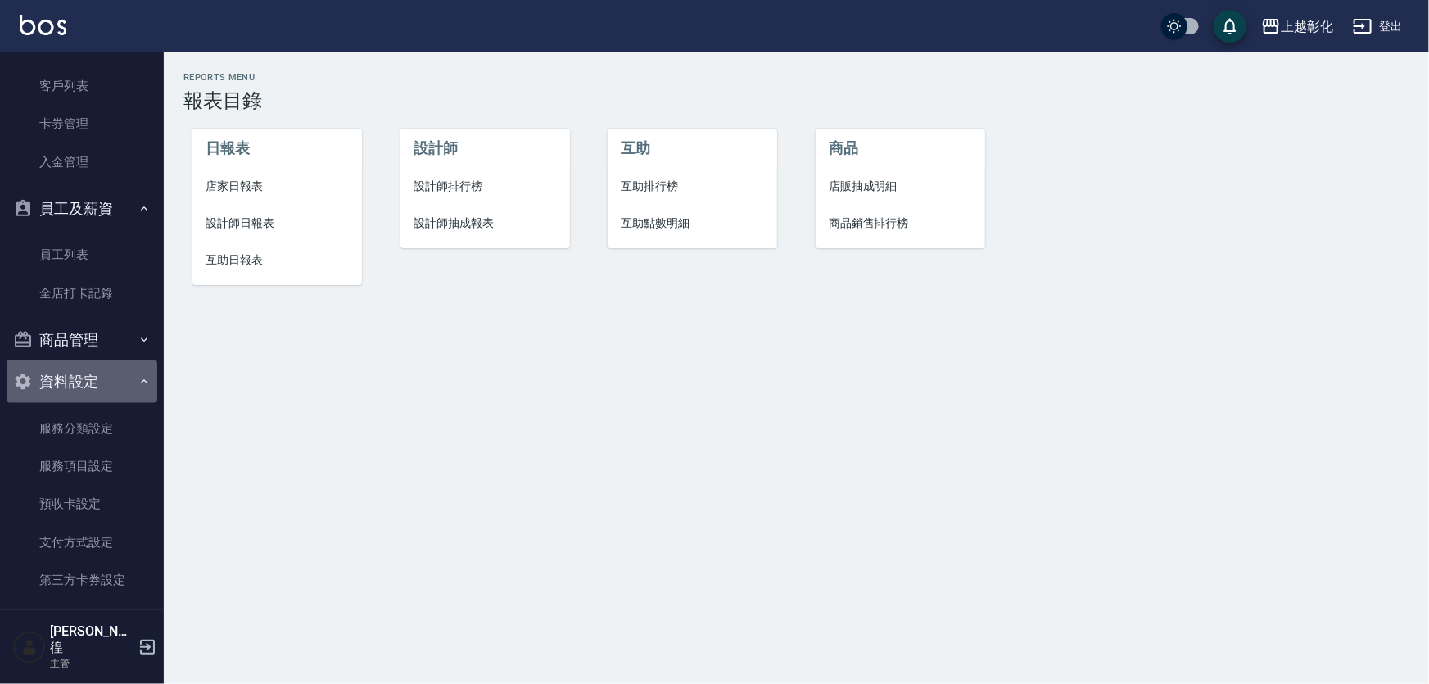
click at [106, 396] on button "資料設定" at bounding box center [82, 381] width 151 height 43
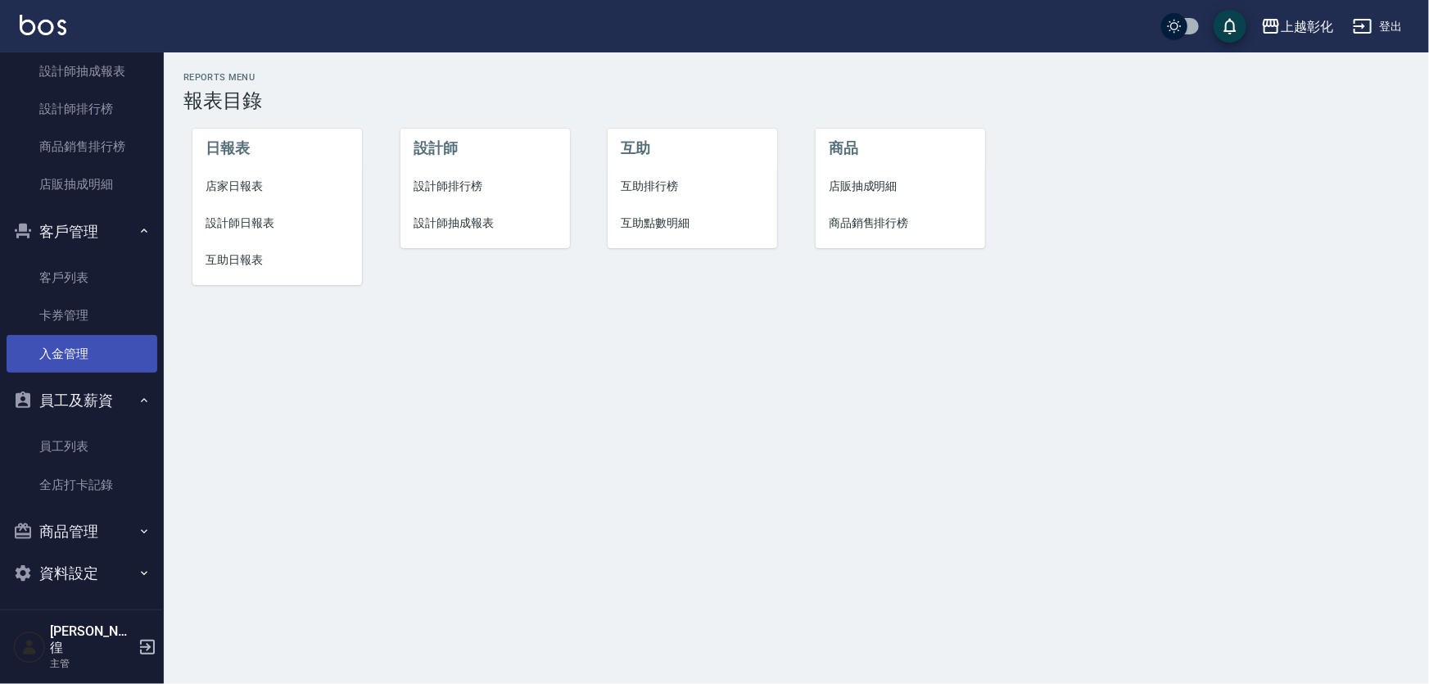
click at [108, 344] on link "入金管理" at bounding box center [82, 354] width 151 height 38
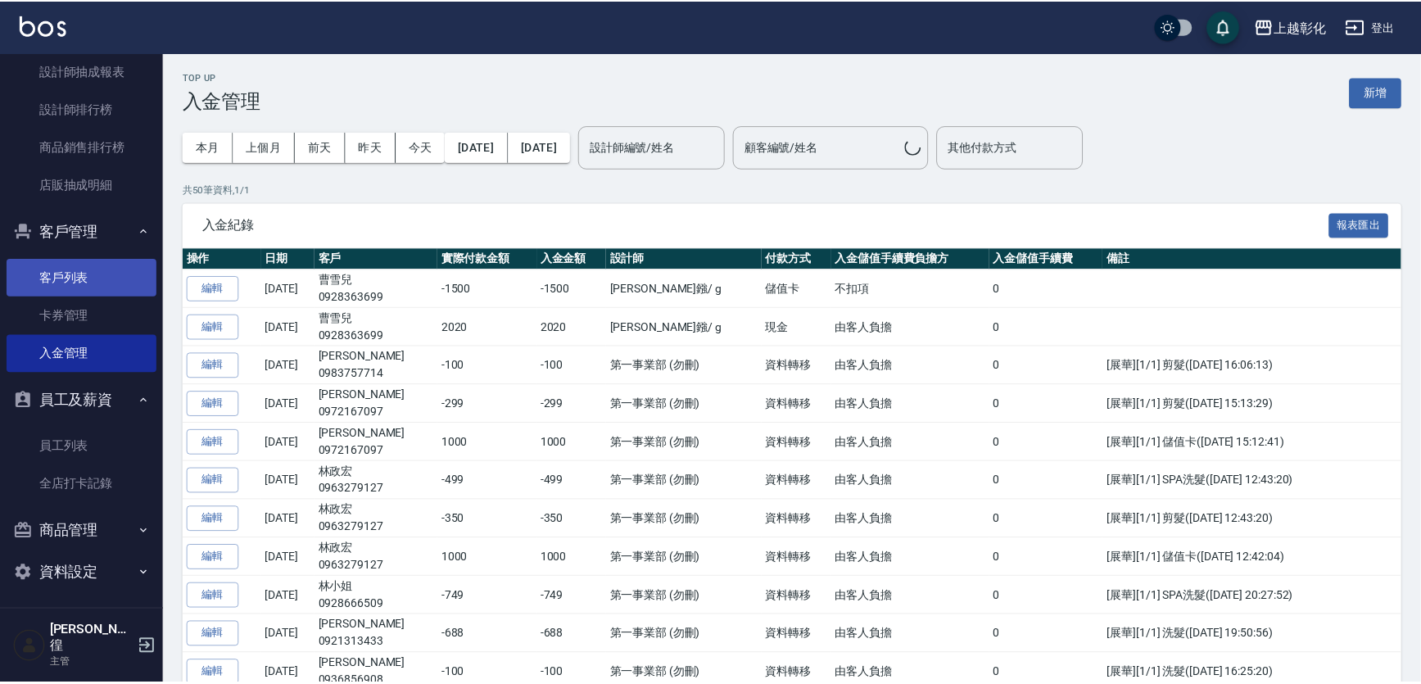
scroll to position [762, 0]
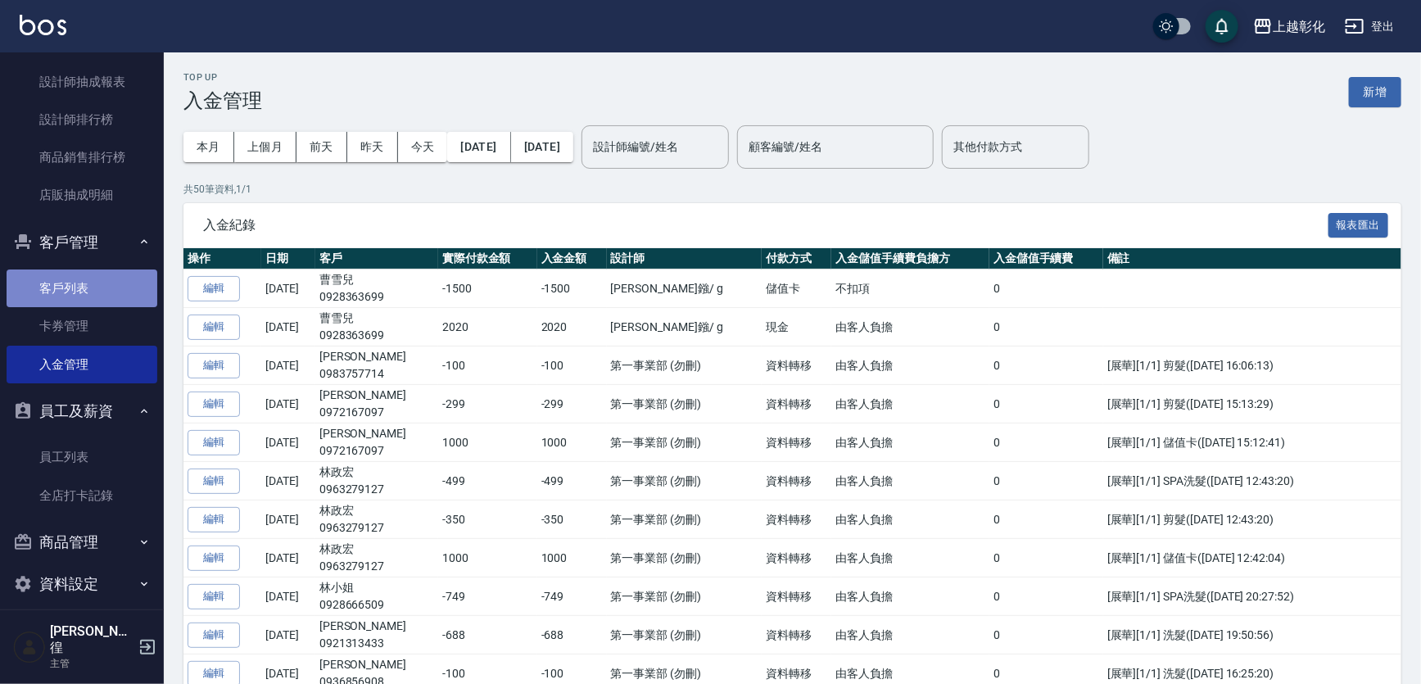
click at [106, 303] on link "客戶列表" at bounding box center [82, 289] width 151 height 38
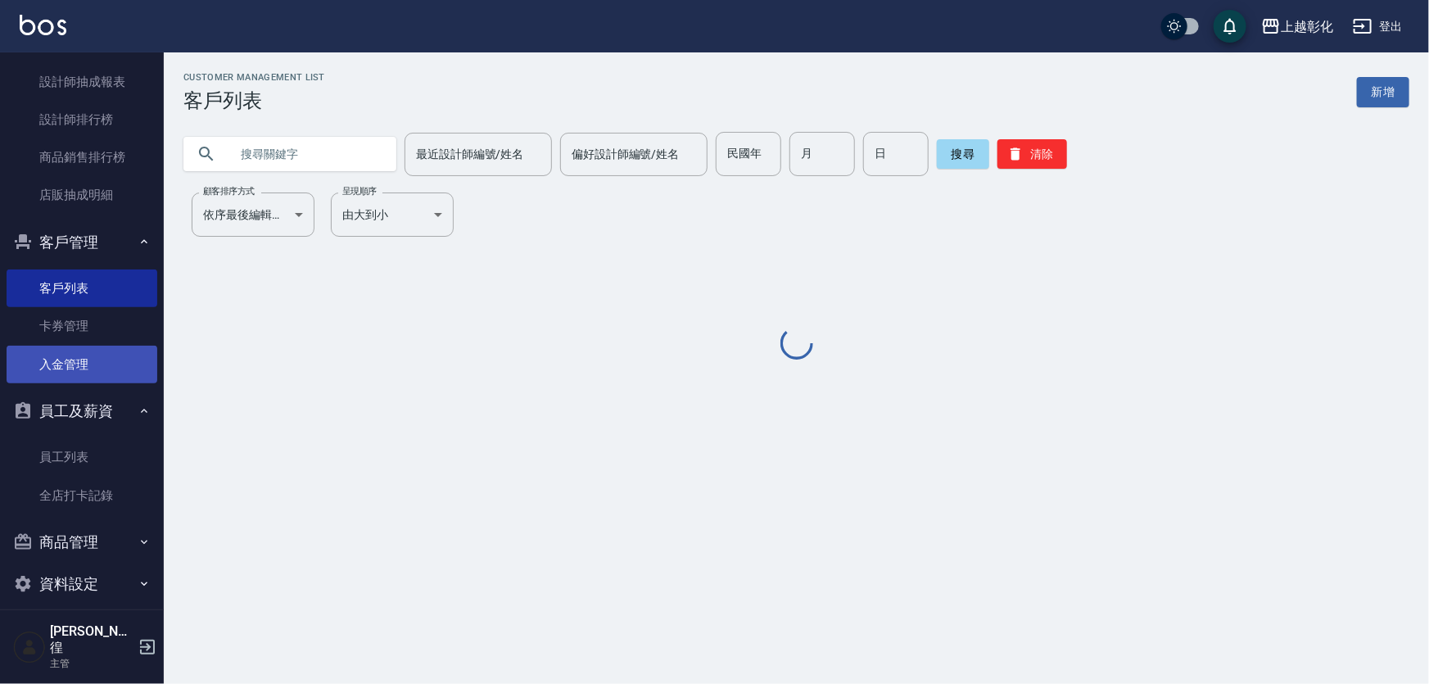
click at [120, 364] on link "入金管理" at bounding box center [82, 365] width 151 height 38
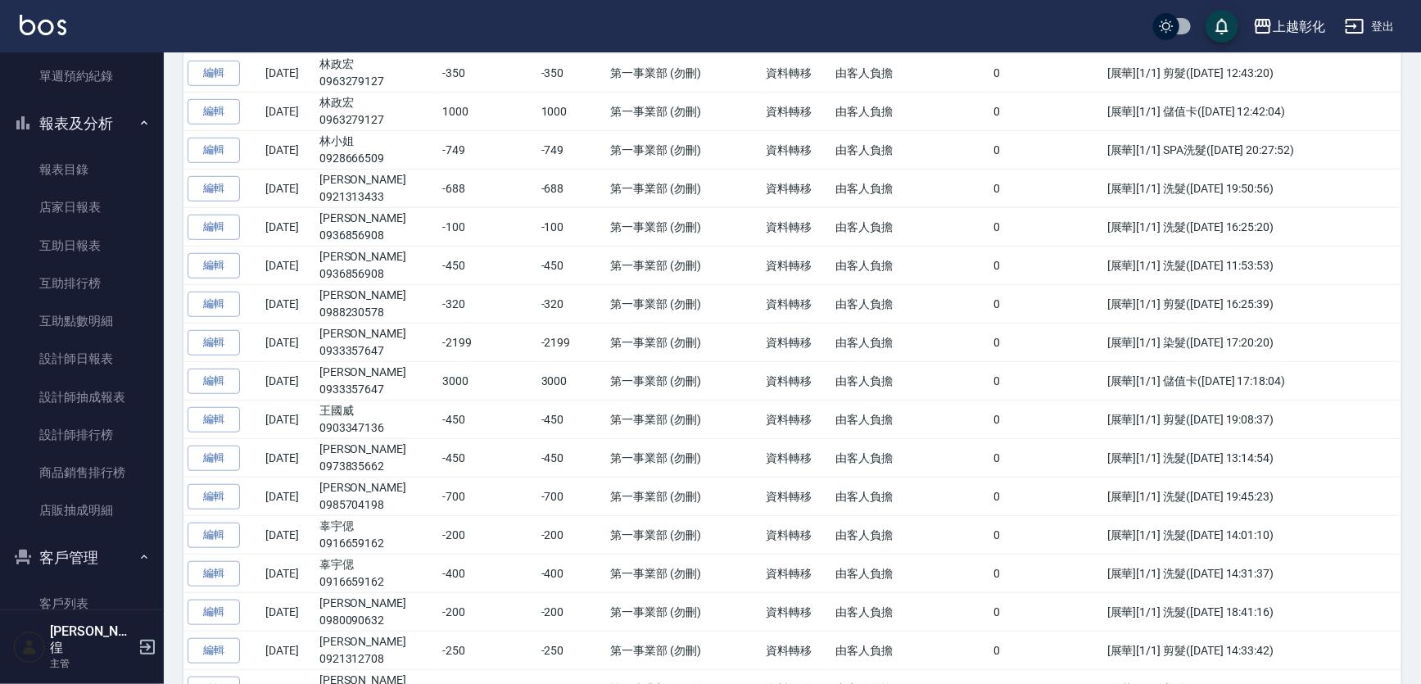
scroll to position [670, 0]
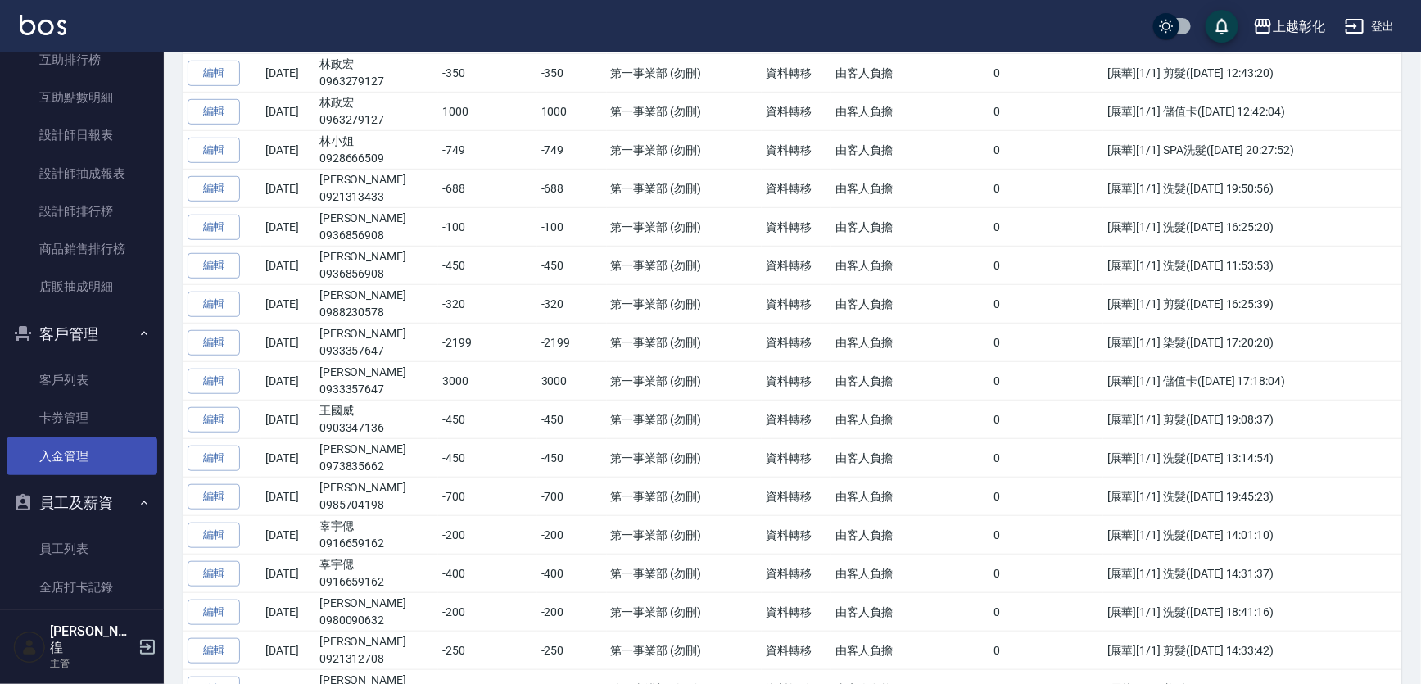
click at [90, 459] on link "入金管理" at bounding box center [82, 456] width 151 height 38
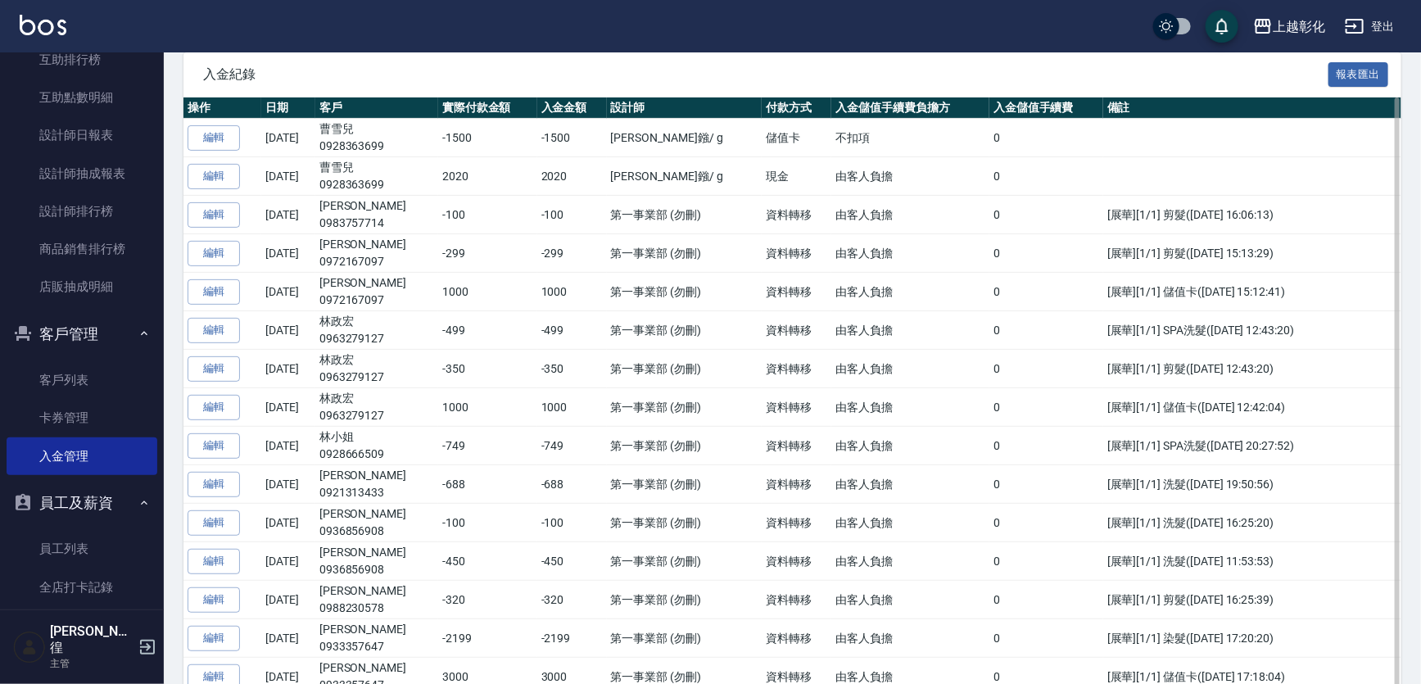
scroll to position [0, 0]
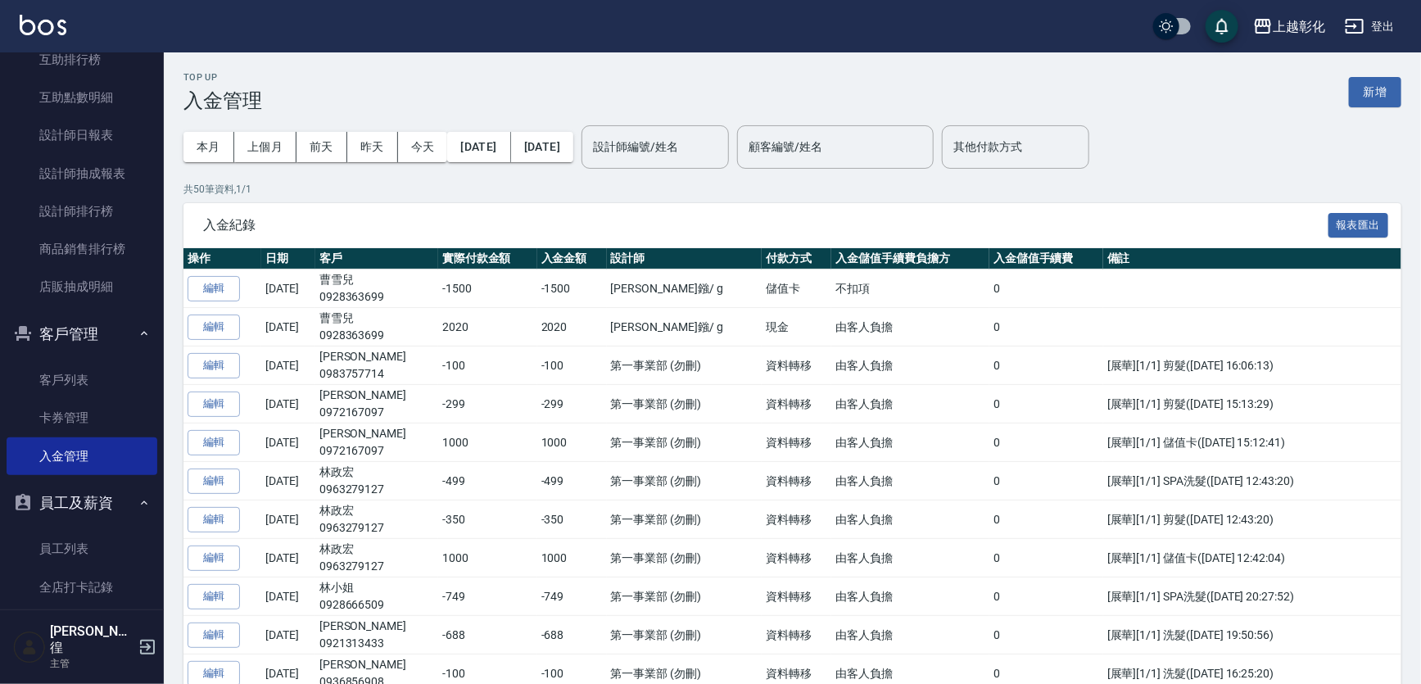
click at [1070, 138] on div "其他付款方式 其他付款方式" at bounding box center [1015, 146] width 147 height 43
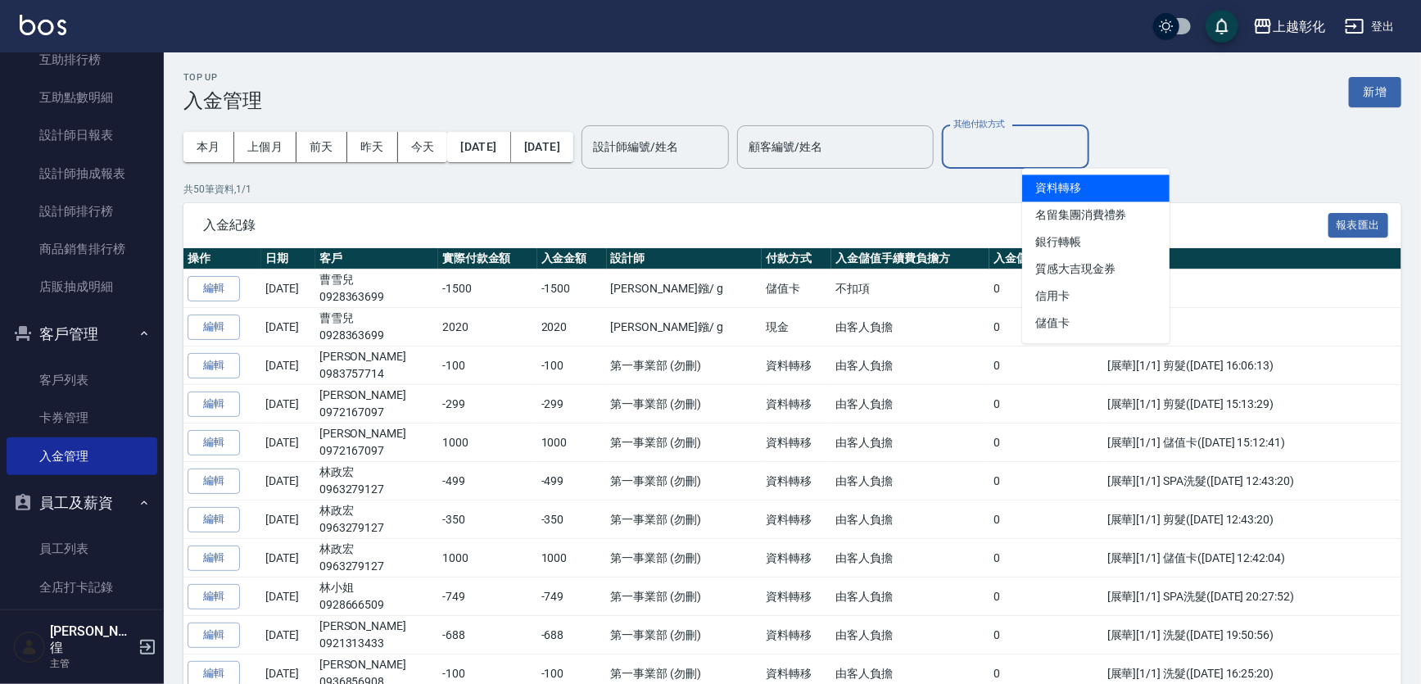
click at [861, 139] on div "顧客編號/姓名 顧客編號/姓名" at bounding box center [835, 146] width 197 height 43
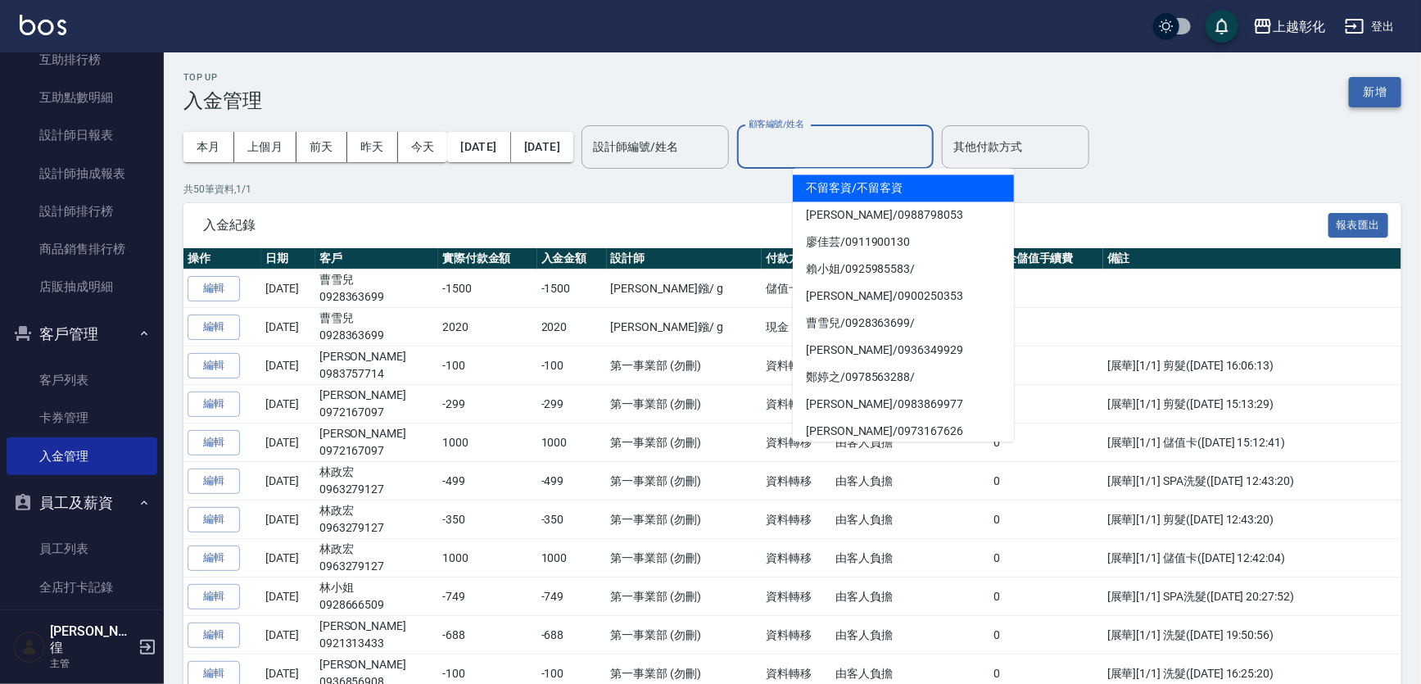
click at [1385, 84] on button "新增" at bounding box center [1375, 92] width 52 height 30
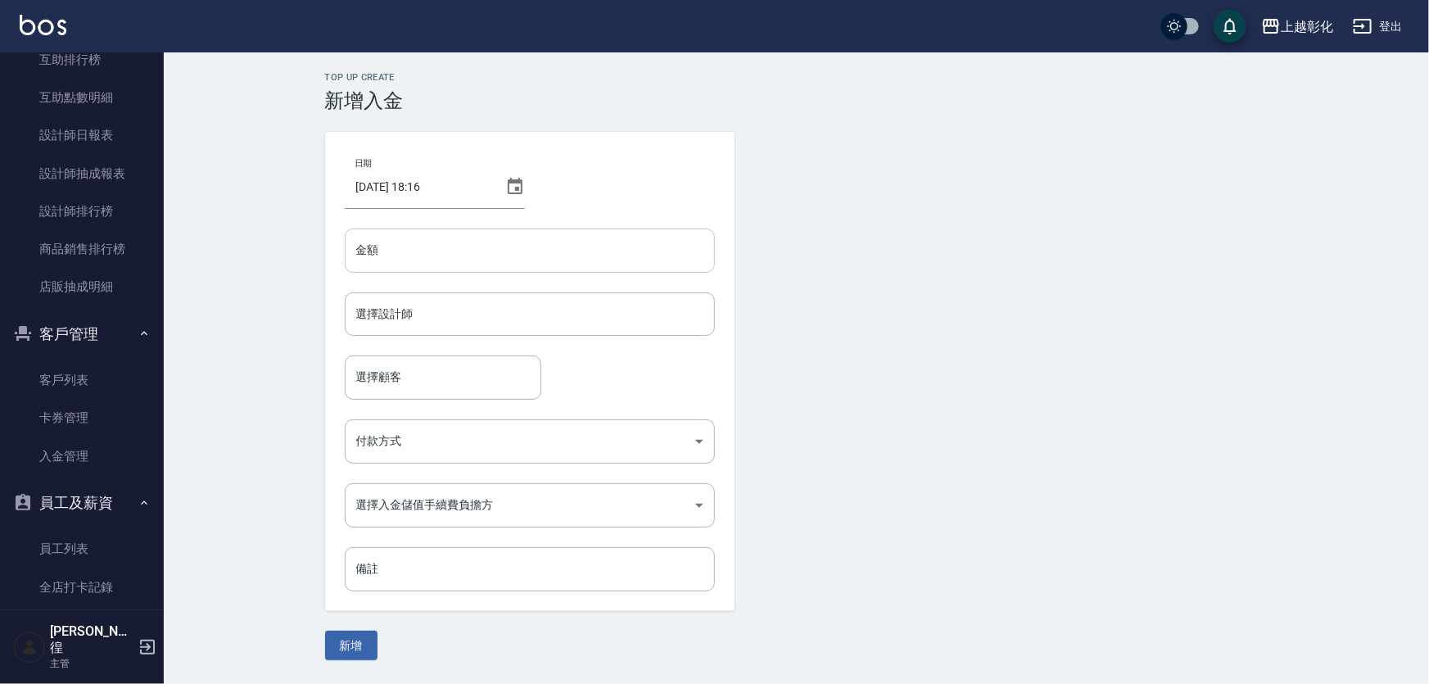
click at [450, 229] on input "金額" at bounding box center [530, 251] width 370 height 44
click at [481, 310] on input "選擇設計師" at bounding box center [530, 314] width 356 height 29
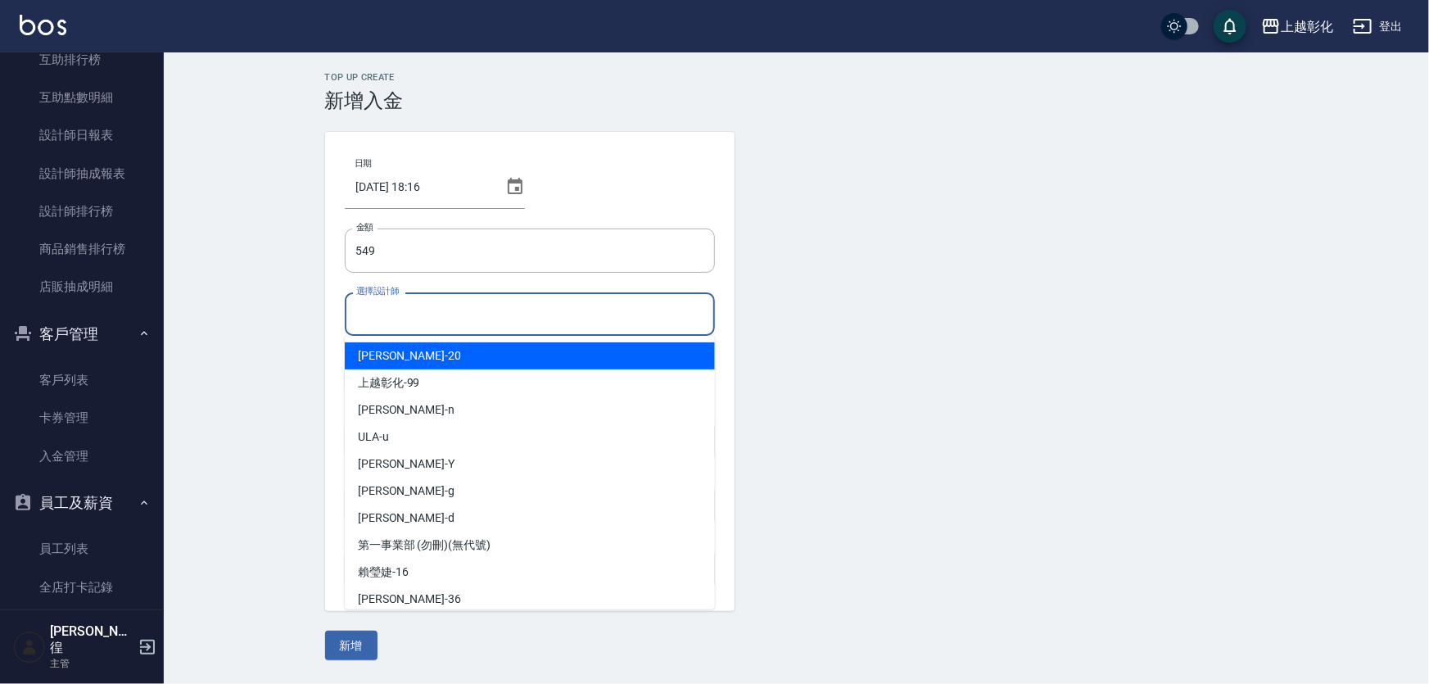
click at [487, 324] on input "選擇設計師" at bounding box center [530, 314] width 356 height 29
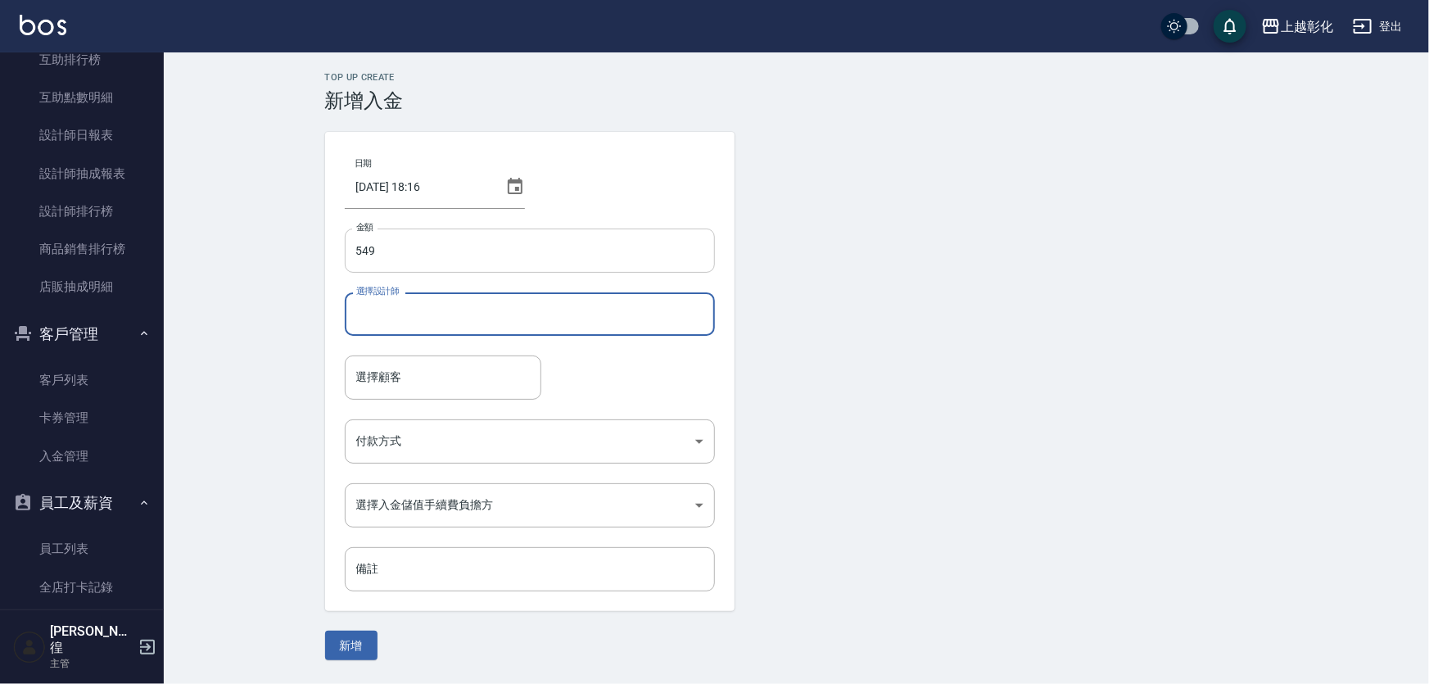
click at [459, 270] on input "549" at bounding box center [530, 251] width 370 height 44
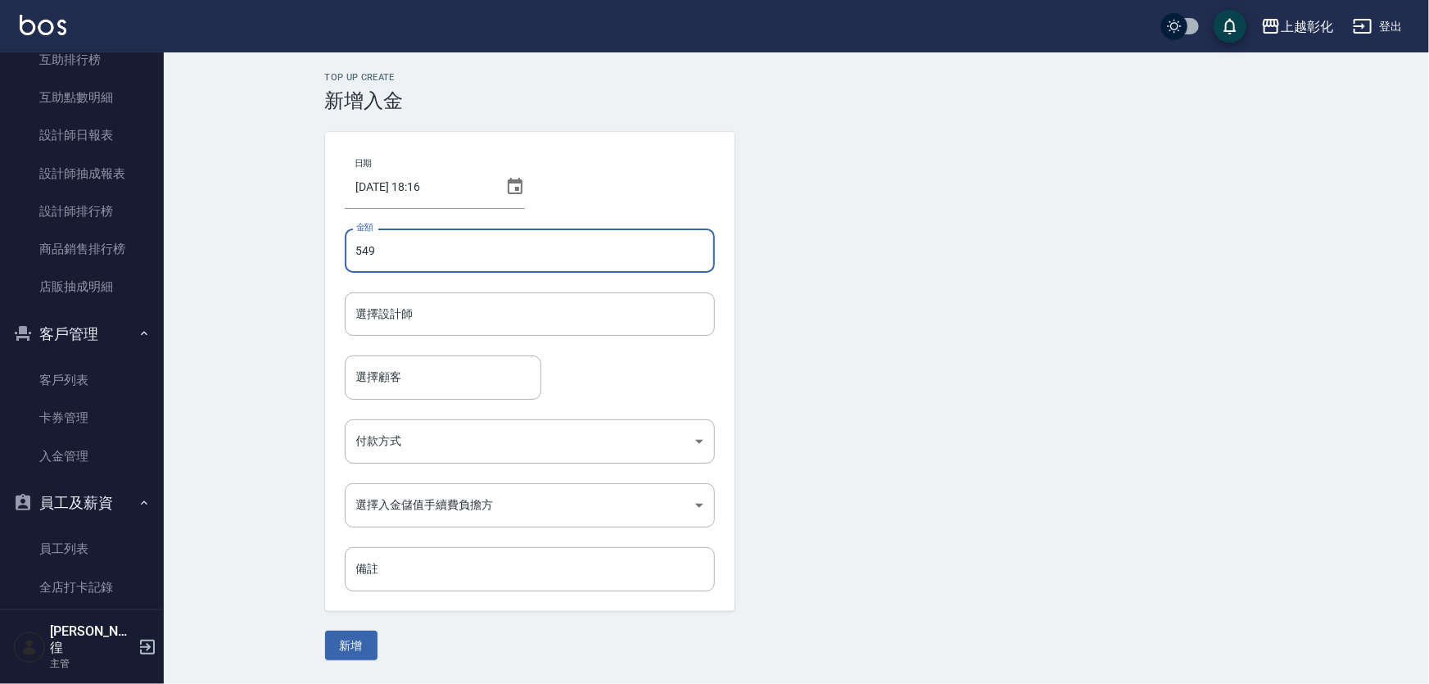
click at [457, 256] on input "549" at bounding box center [530, 251] width 370 height 44
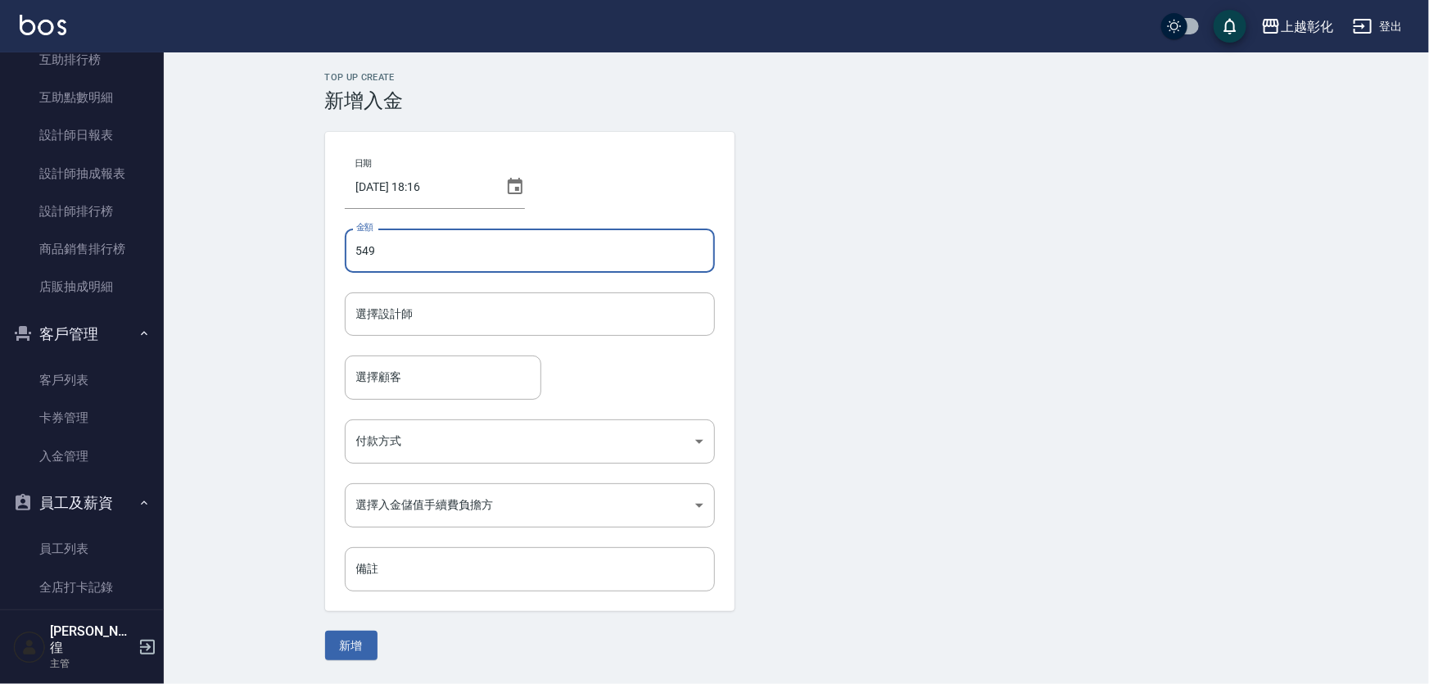
click at [374, 256] on input "549" at bounding box center [530, 251] width 370 height 44
click at [384, 224] on div "日期 [DATE] 18:16 金額 549 金額 選擇設計師 選擇設計師 選擇顧客 選擇顧客 付款方式 ​ 付款方式 選擇入金儲值手續費負擔方 ​ 選擇入金…" at bounding box center [530, 371] width 410 height 479
click at [390, 223] on div "日期 [DATE] 18:16 金額 549 金額 選擇設計師 選擇設計師 選擇顧客 選擇顧客 付款方式 ​ 付款方式 選擇入金儲值手續費負擔方 ​ 選擇入金…" at bounding box center [530, 371] width 410 height 479
click at [399, 249] on input "549" at bounding box center [530, 251] width 370 height 44
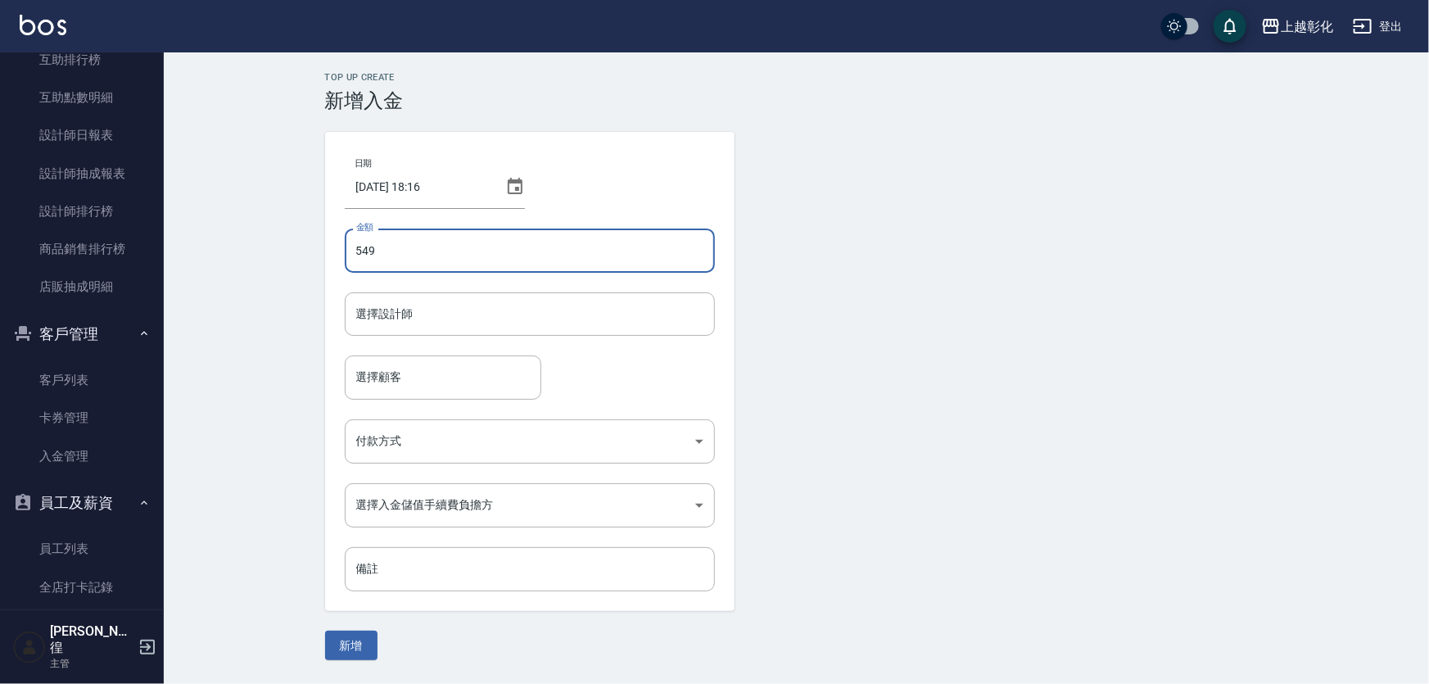
click at [399, 249] on input "549" at bounding box center [530, 251] width 370 height 44
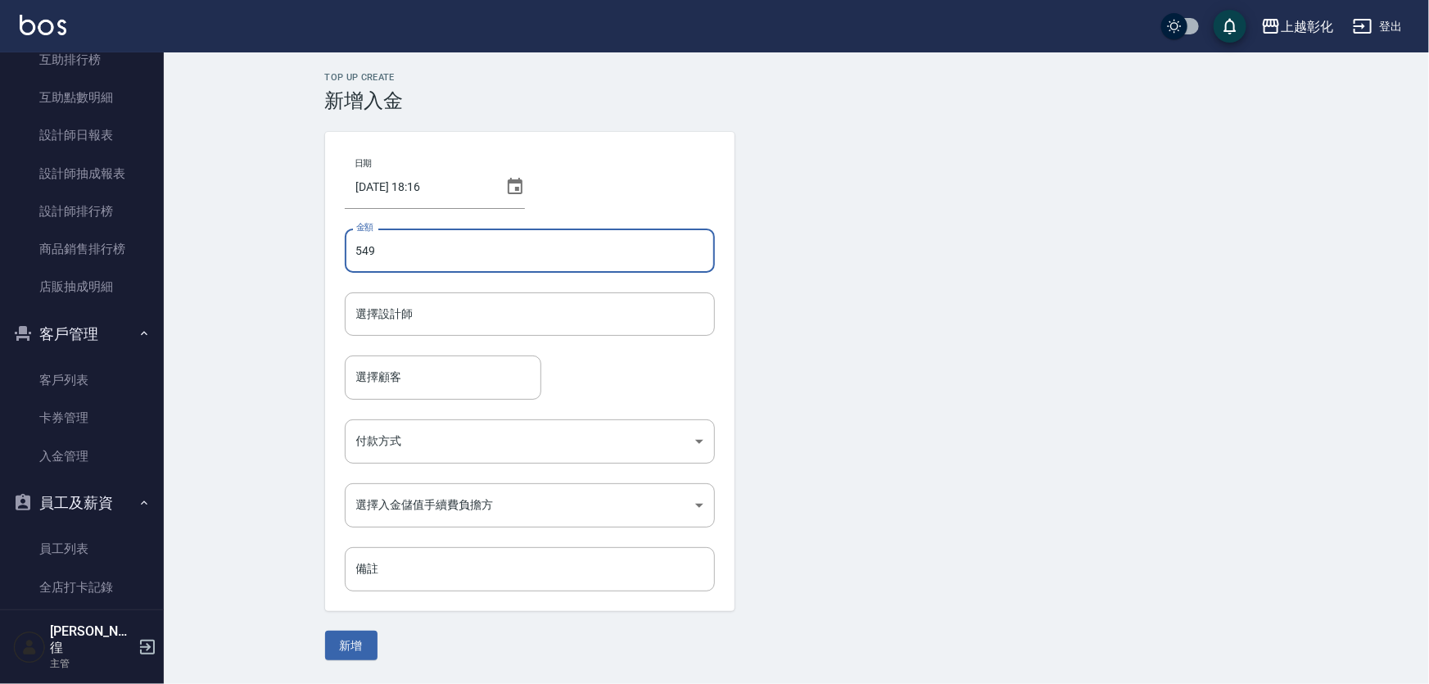
click at [401, 222] on div "日期 [DATE] 18:16 金額 549 金額 選擇設計師 選擇設計師 選擇顧客 選擇顧客 付款方式 ​ 付款方式 選擇入金儲值手續費負擔方 ​ 選擇入金…" at bounding box center [530, 371] width 410 height 479
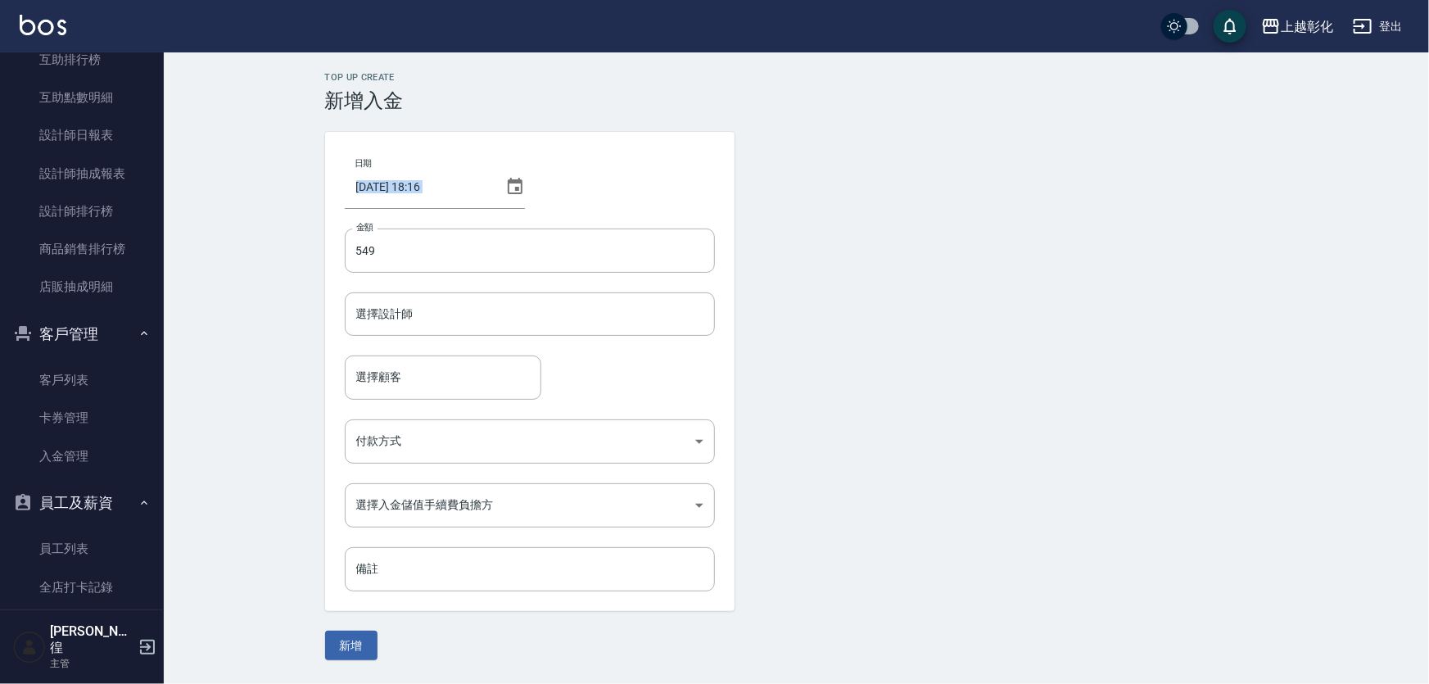
click at [401, 222] on div "日期 [DATE] 18:16 金額 549 金額 選擇設計師 選擇設計師 選擇顧客 選擇顧客 付款方式 ​ 付款方式 選擇入金儲值手續費負擔方 ​ 選擇入金…" at bounding box center [530, 371] width 410 height 479
click at [401, 259] on input "549" at bounding box center [530, 251] width 370 height 44
click at [360, 246] on input "549" at bounding box center [530, 251] width 370 height 44
click at [353, 254] on input "549" at bounding box center [530, 251] width 370 height 44
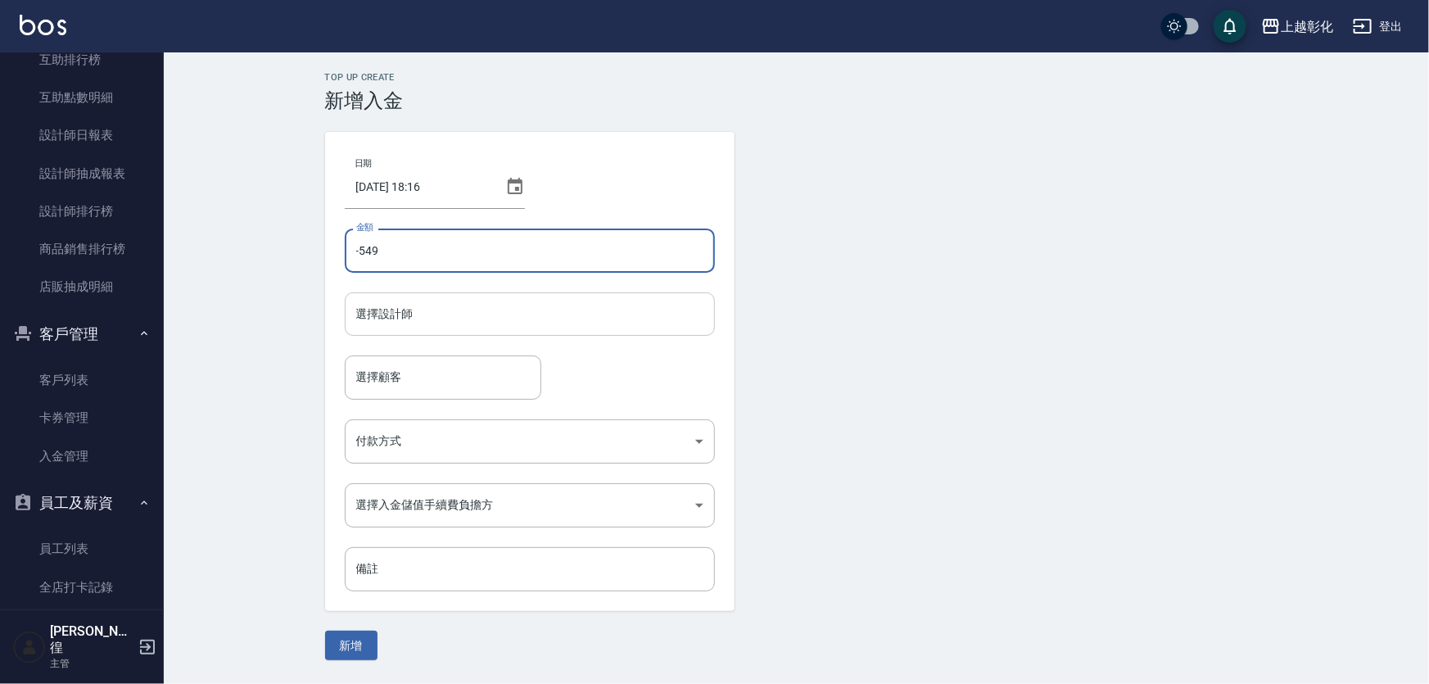
click at [389, 332] on div "選擇設計師" at bounding box center [530, 313] width 370 height 43
type input "-549"
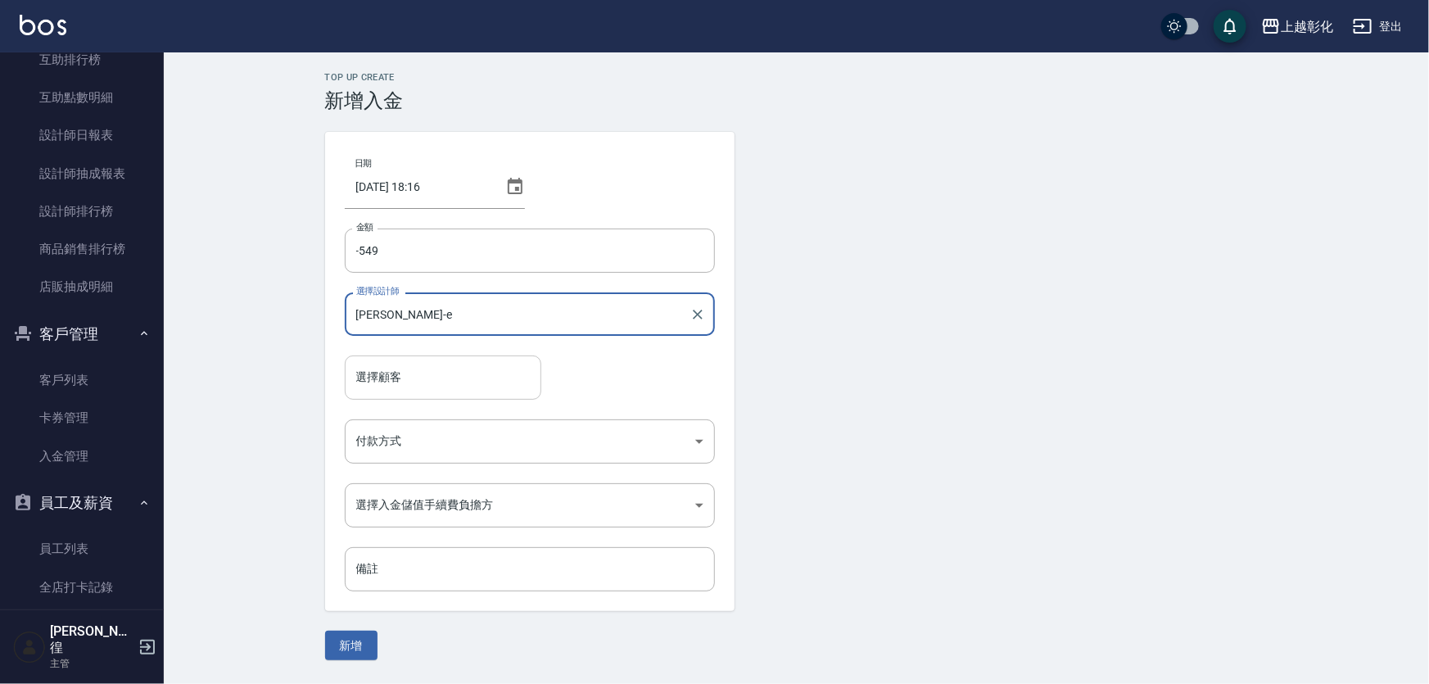
type input "[PERSON_NAME]-e"
click at [423, 376] on input "選擇顧客" at bounding box center [443, 377] width 182 height 29
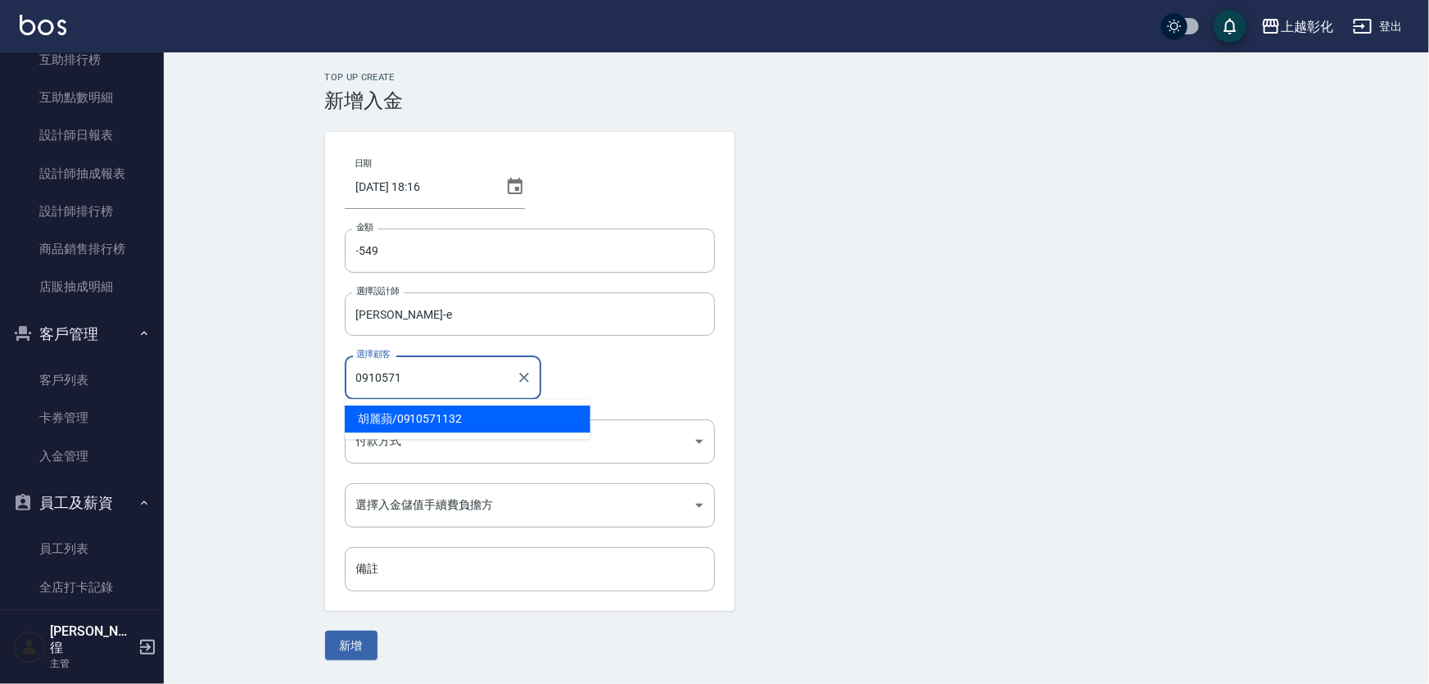
click at [433, 410] on span "[PERSON_NAME]/ 0910571132" at bounding box center [468, 418] width 246 height 27
click at [433, 419] on body "上越彰化 登出 櫃檯作業 打帳單 帳單列表 現金收支登錄 材料自購登錄 每日結帳 排班表 現場電腦打卡 預約管理 預約管理 單日預約紀錄 單週預約紀錄 報表及…" at bounding box center [714, 342] width 1429 height 684
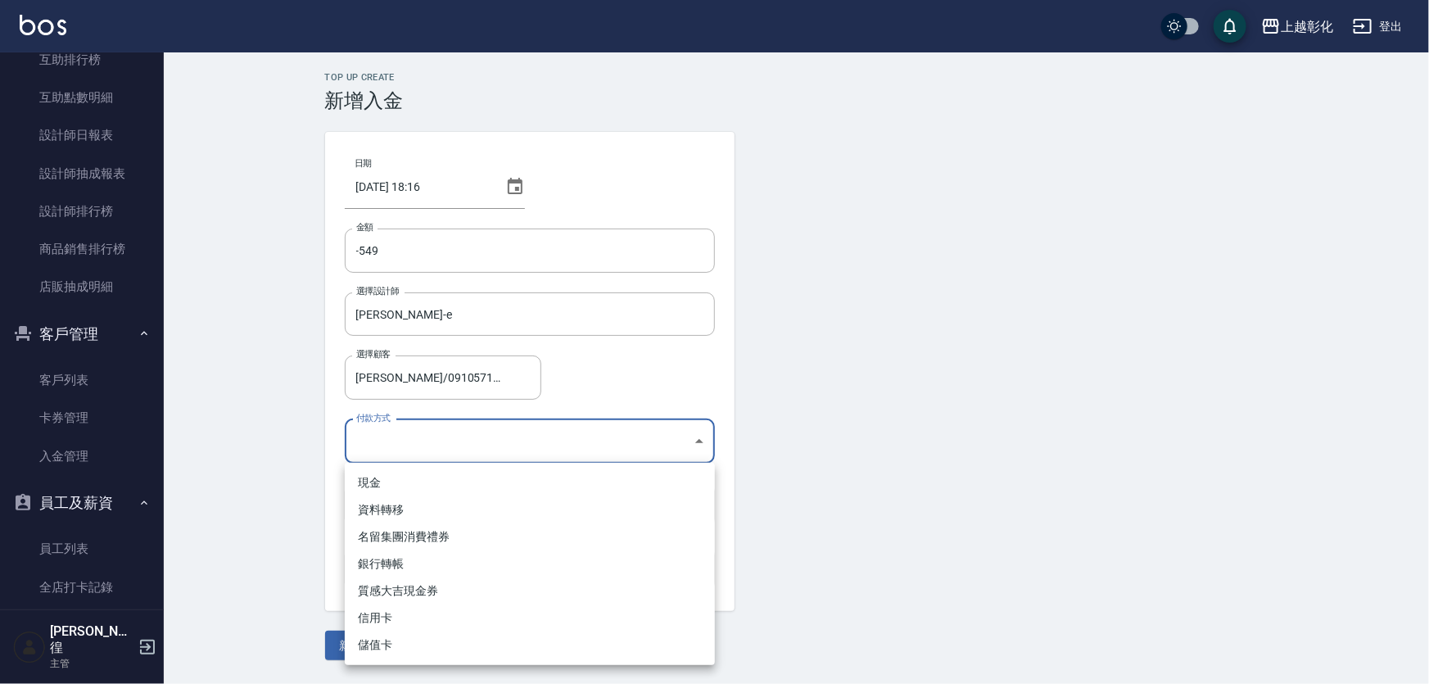
click at [261, 545] on div at bounding box center [714, 342] width 1429 height 684
click at [469, 457] on body "上越彰化 登出 櫃檯作業 打帳單 帳單列表 現金收支登錄 材料自購登錄 每日結帳 排班表 現場電腦打卡 預約管理 預約管理 單日預約紀錄 單週預約紀錄 報表及…" at bounding box center [714, 342] width 1429 height 684
click at [417, 442] on div at bounding box center [714, 342] width 1429 height 684
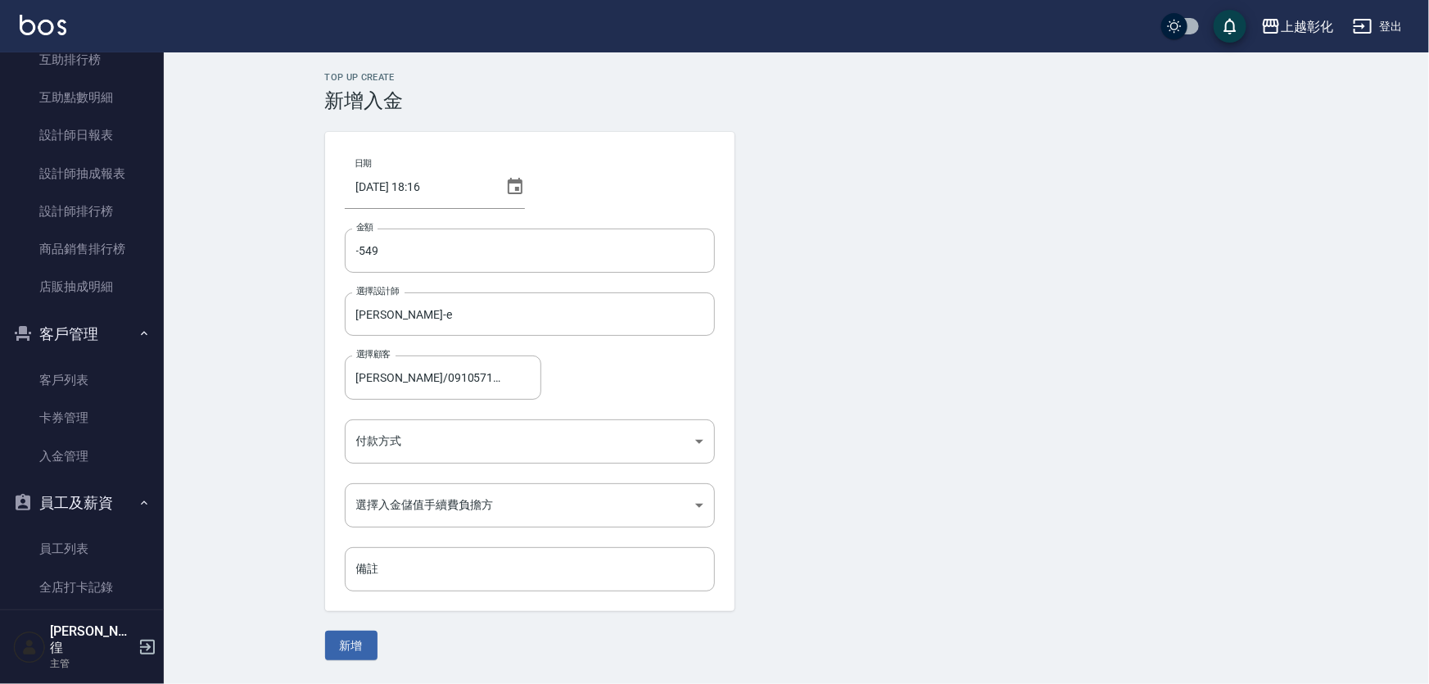
click at [417, 442] on body "上越彰化 登出 櫃檯作業 打帳單 帳單列表 現金收支登錄 材料自購登錄 每日結帳 排班表 現場電腦打卡 預約管理 預約管理 單日預約紀錄 單週預約紀錄 報表及…" at bounding box center [714, 342] width 1429 height 684
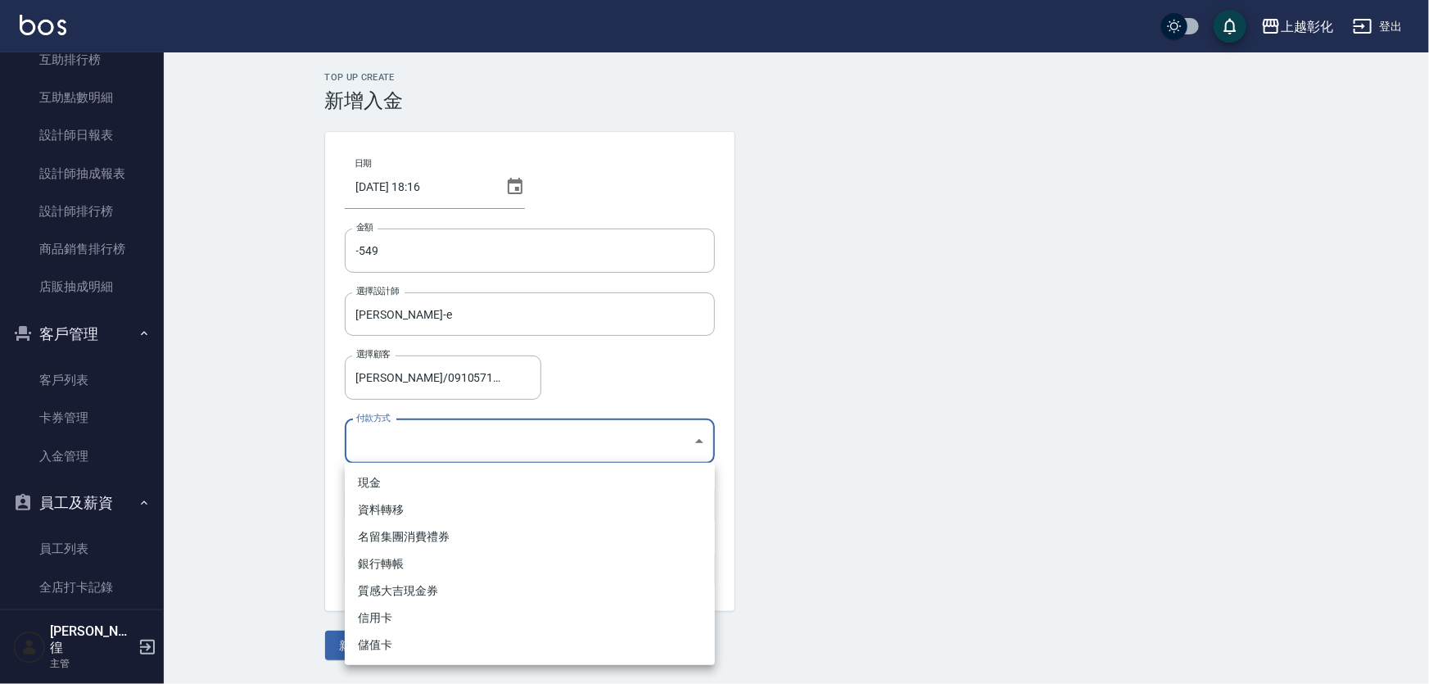
click at [487, 641] on li "儲值卡" at bounding box center [530, 645] width 370 height 27
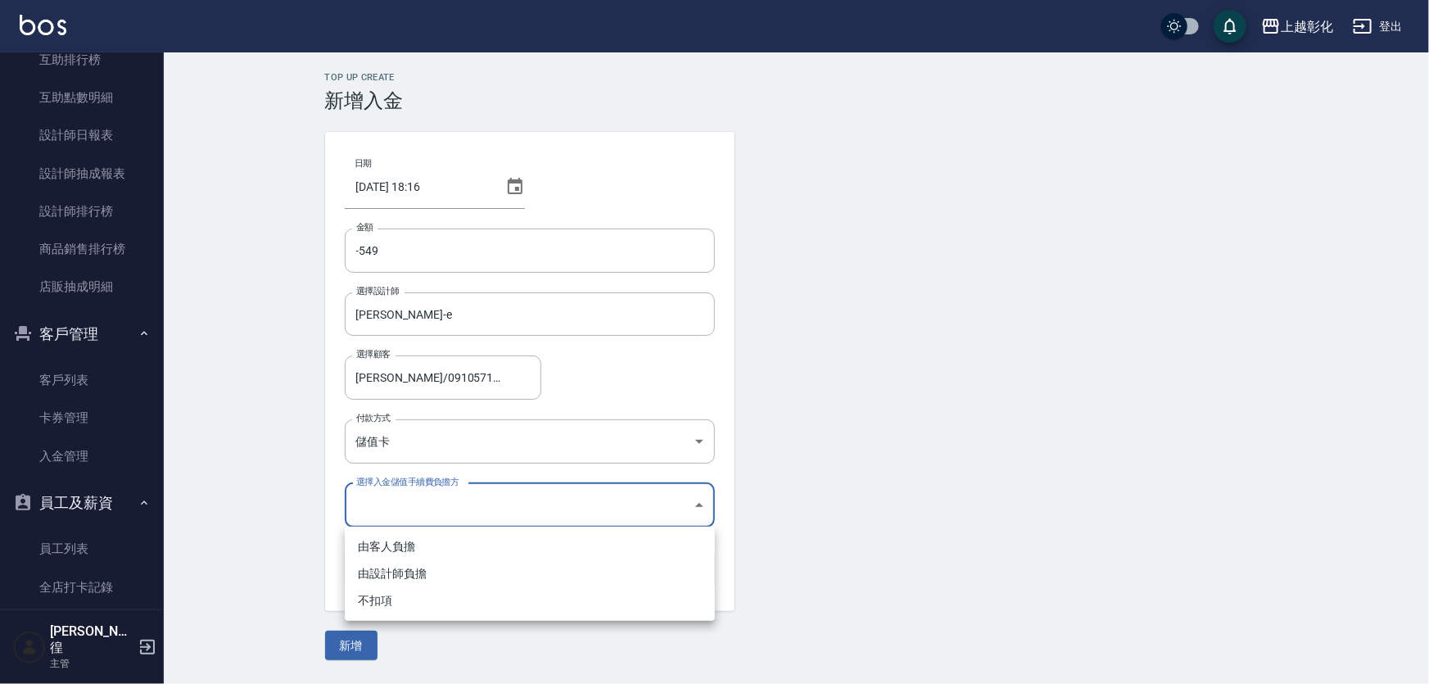
click at [500, 508] on body "上越彰化 登出 櫃檯作業 打帳單 帳單列表 現金收支登錄 材料自購登錄 每日結帳 排班表 現場電腦打卡 預約管理 預約管理 單日預約紀錄 單週預約紀錄 報表及…" at bounding box center [714, 342] width 1429 height 684
click at [500, 508] on div at bounding box center [714, 342] width 1429 height 684
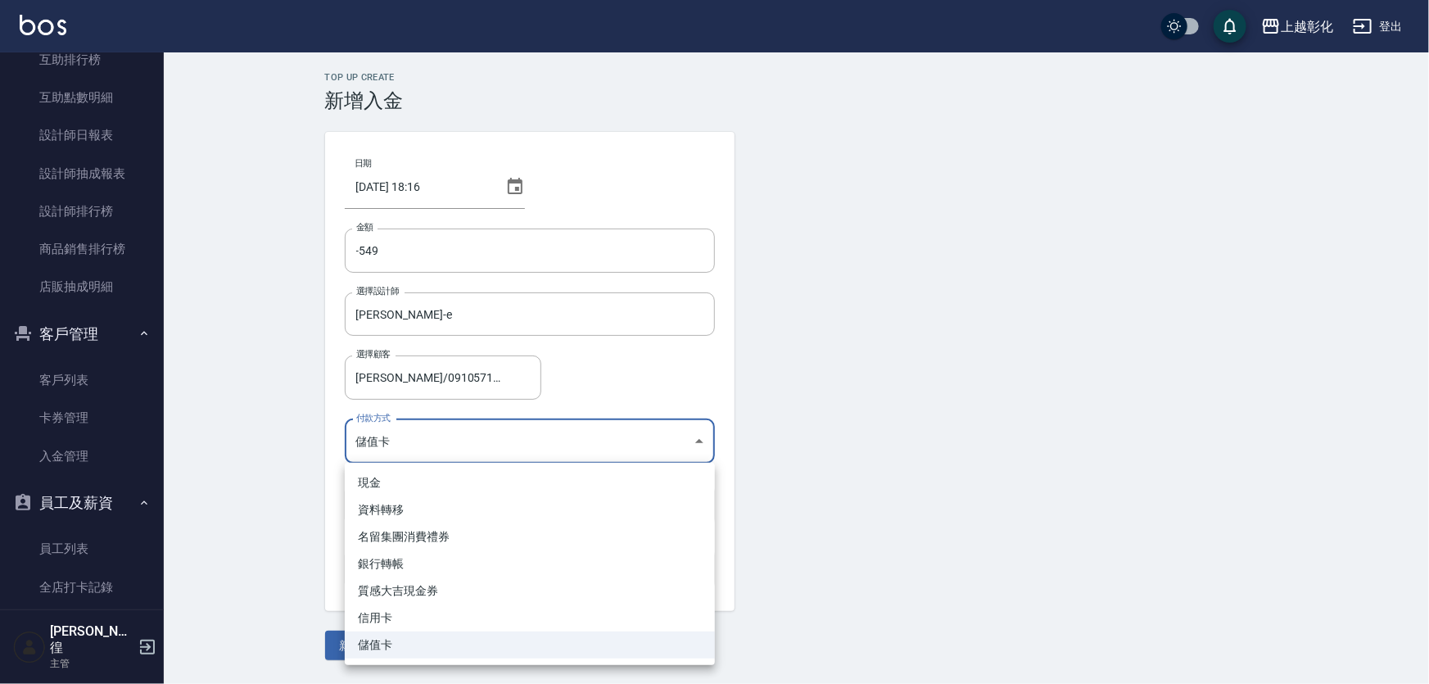
click at [471, 436] on body "上越彰化 登出 櫃檯作業 打帳單 帳單列表 現金收支登錄 材料自購登錄 每日結帳 排班表 現場電腦打卡 預約管理 預約管理 單日預約紀錄 單週預約紀錄 報表及…" at bounding box center [714, 342] width 1429 height 684
click at [471, 436] on div at bounding box center [714, 342] width 1429 height 684
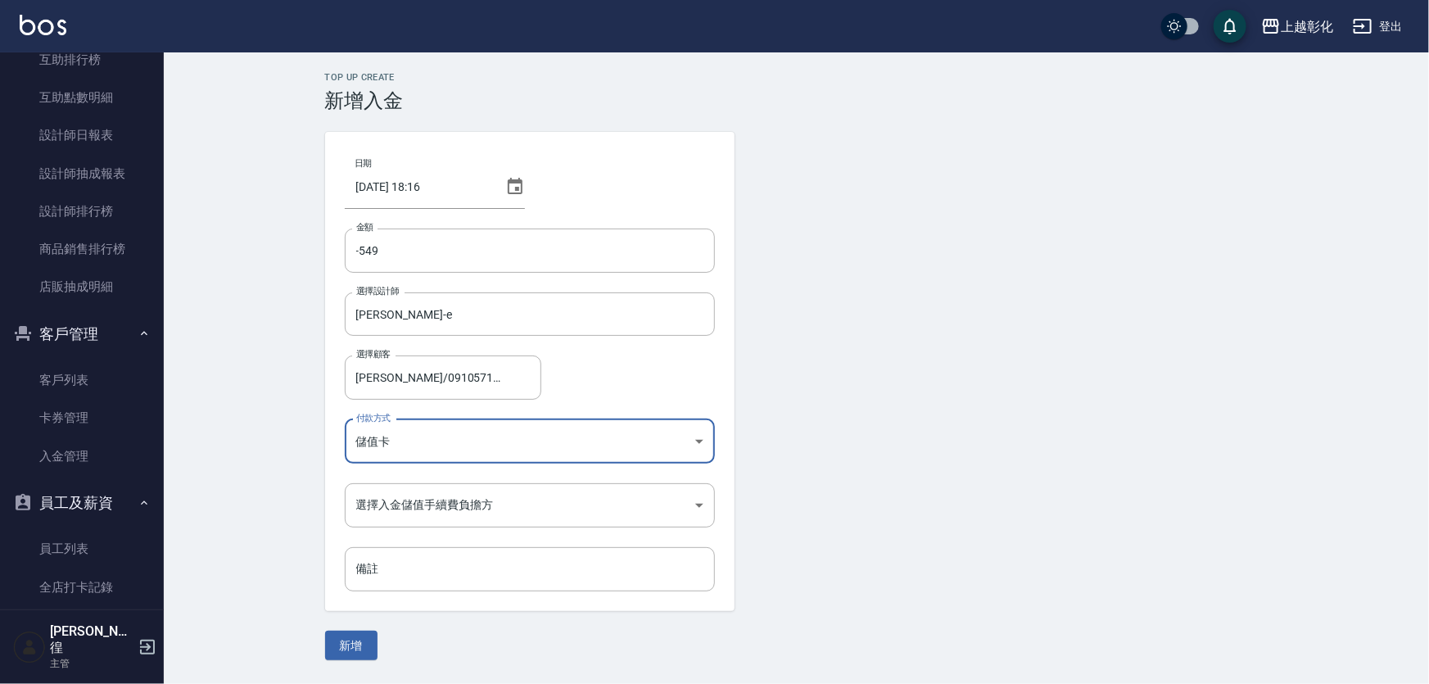
click at [471, 436] on body "上越彰化 登出 櫃檯作業 打帳單 帳單列表 現金收支登錄 材料自購登錄 每日結帳 排班表 現場電腦打卡 預約管理 預約管理 單日預約紀錄 單週預約紀錄 報表及…" at bounding box center [714, 342] width 1429 height 684
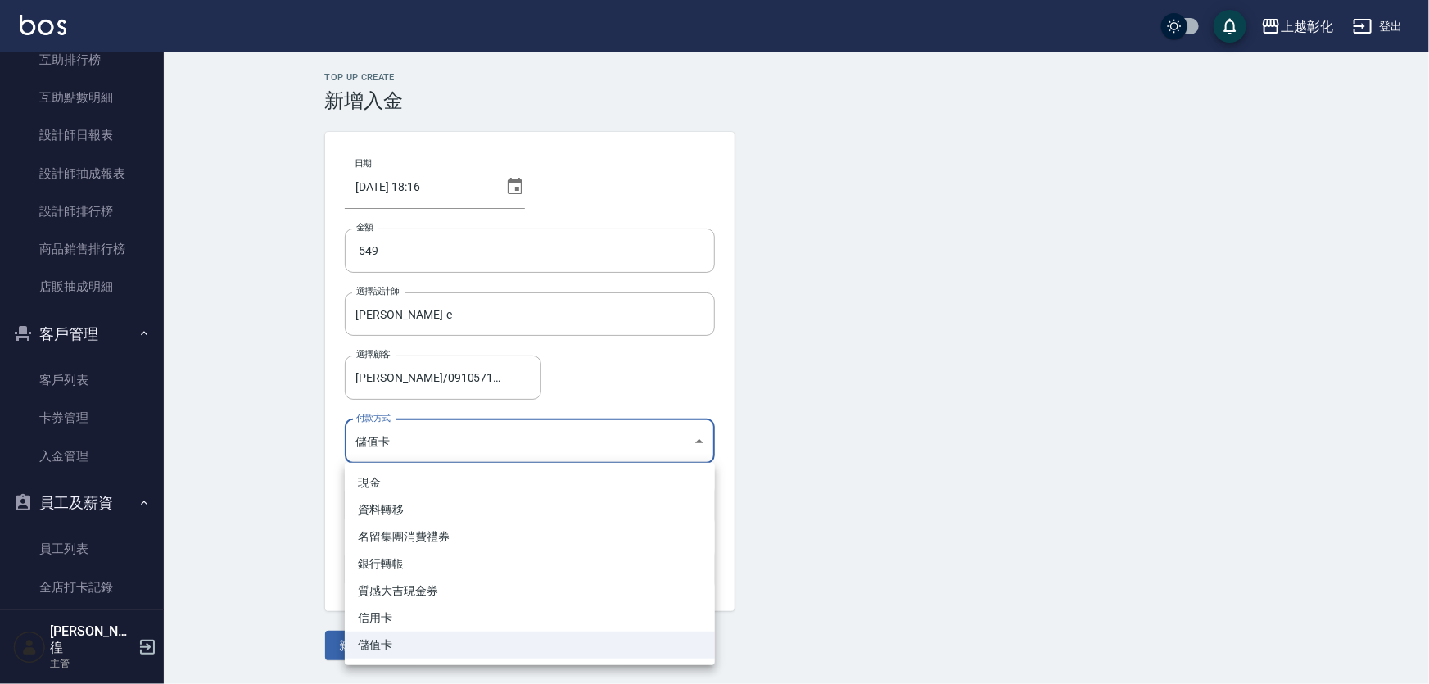
click at [471, 436] on div at bounding box center [714, 342] width 1429 height 684
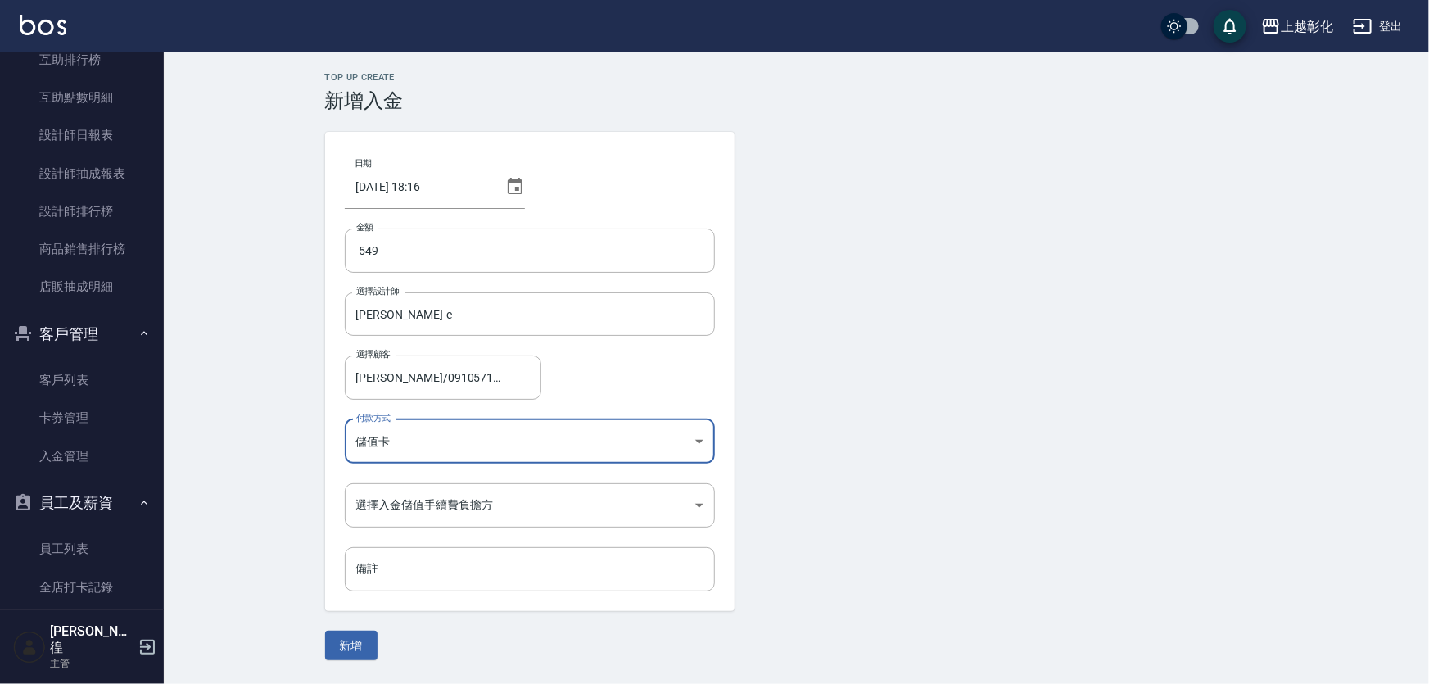
click at [471, 436] on body "上越彰化 登出 櫃檯作業 打帳單 帳單列表 現金收支登錄 材料自購登錄 每日結帳 排班表 現場電腦打卡 預約管理 預約管理 單日預約紀錄 單週預約紀錄 報表及…" at bounding box center [714, 342] width 1429 height 684
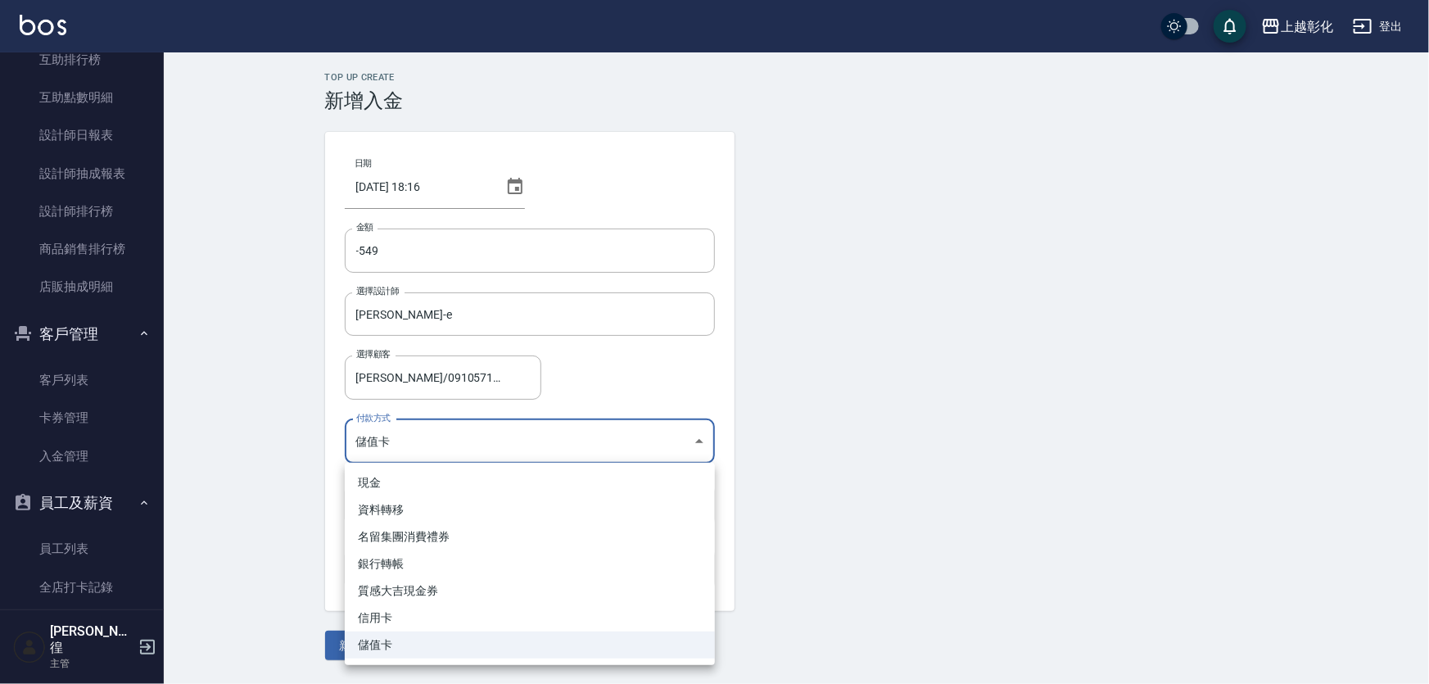
click at [471, 436] on div at bounding box center [714, 342] width 1429 height 684
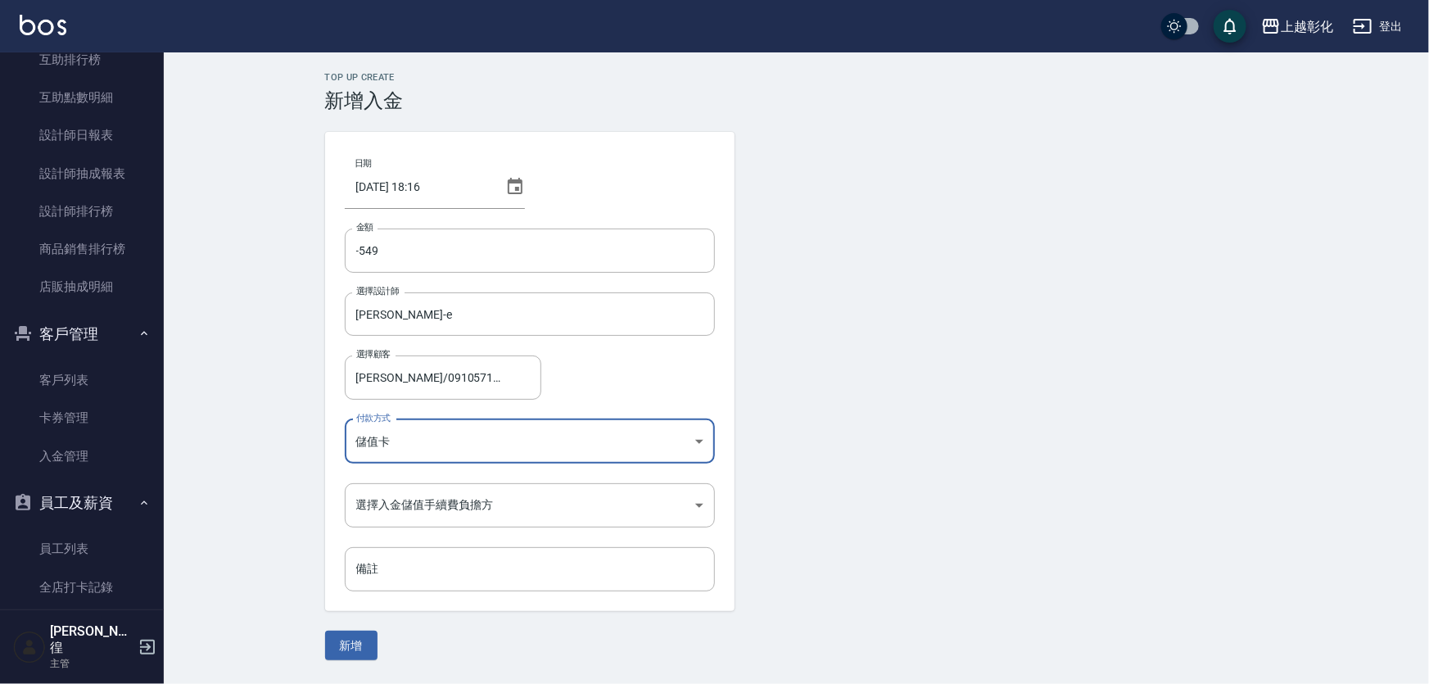
click at [471, 436] on body "上越彰化 登出 櫃檯作業 打帳單 帳單列表 現金收支登錄 材料自購登錄 每日結帳 排班表 現場電腦打卡 預約管理 預約管理 單日預約紀錄 單週預約紀錄 報表及…" at bounding box center [714, 342] width 1429 height 684
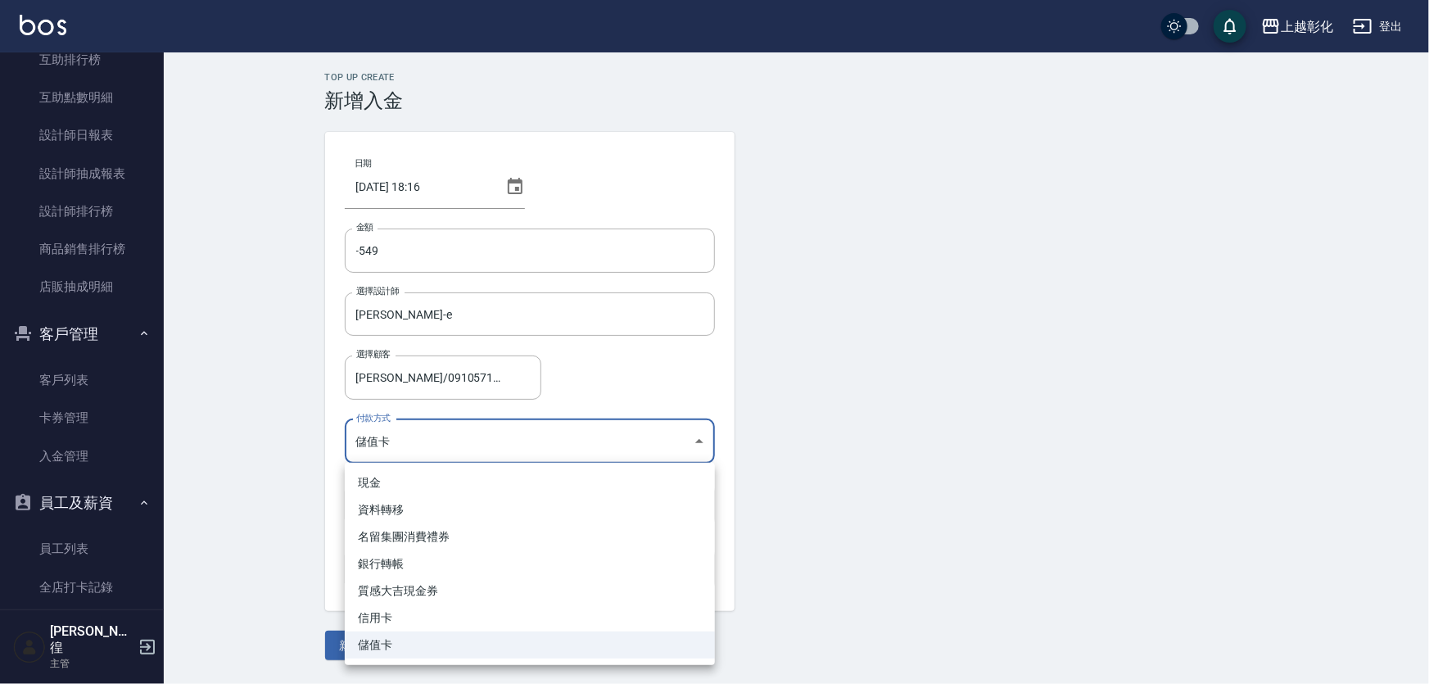
click at [471, 436] on div at bounding box center [714, 342] width 1429 height 684
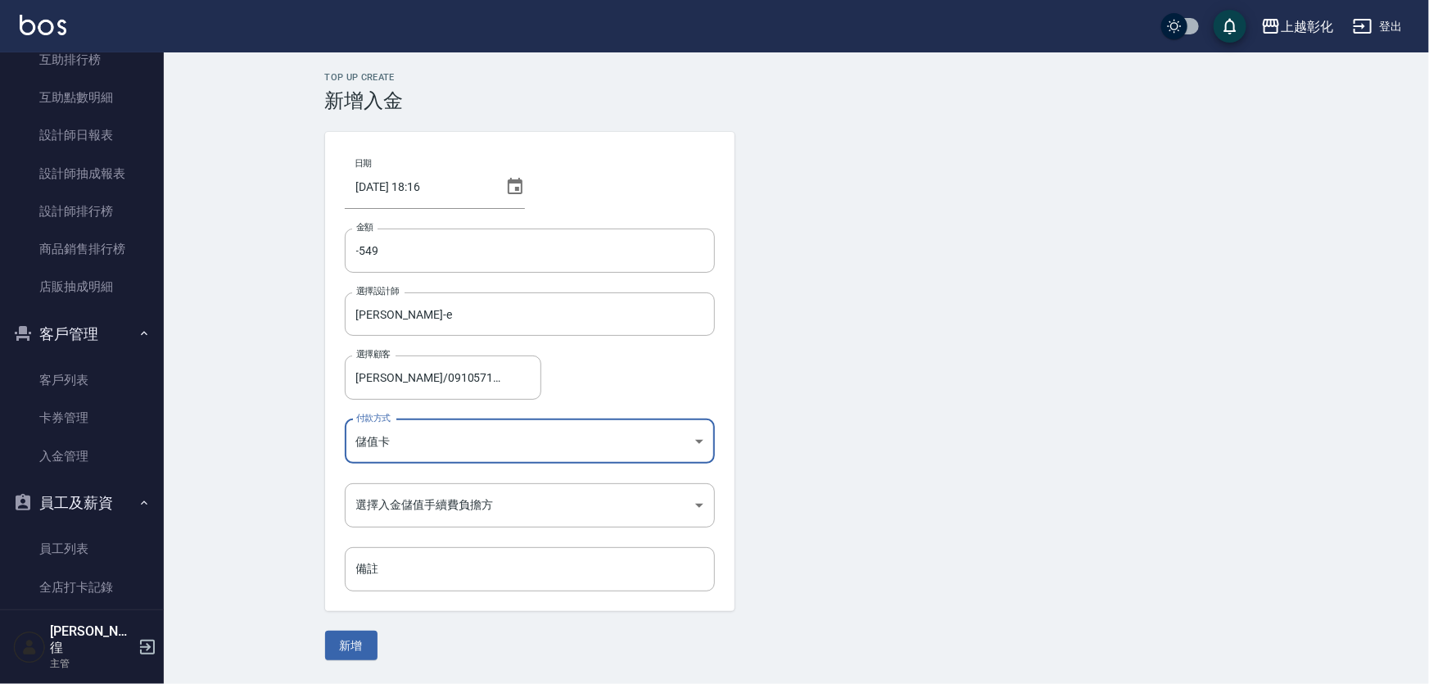
click at [471, 436] on body "上越彰化 登出 櫃檯作業 打帳單 帳單列表 現金收支登錄 材料自購登錄 每日結帳 排班表 現場電腦打卡 預約管理 預約管理 單日預約紀錄 單週預約紀錄 報表及…" at bounding box center [714, 342] width 1429 height 684
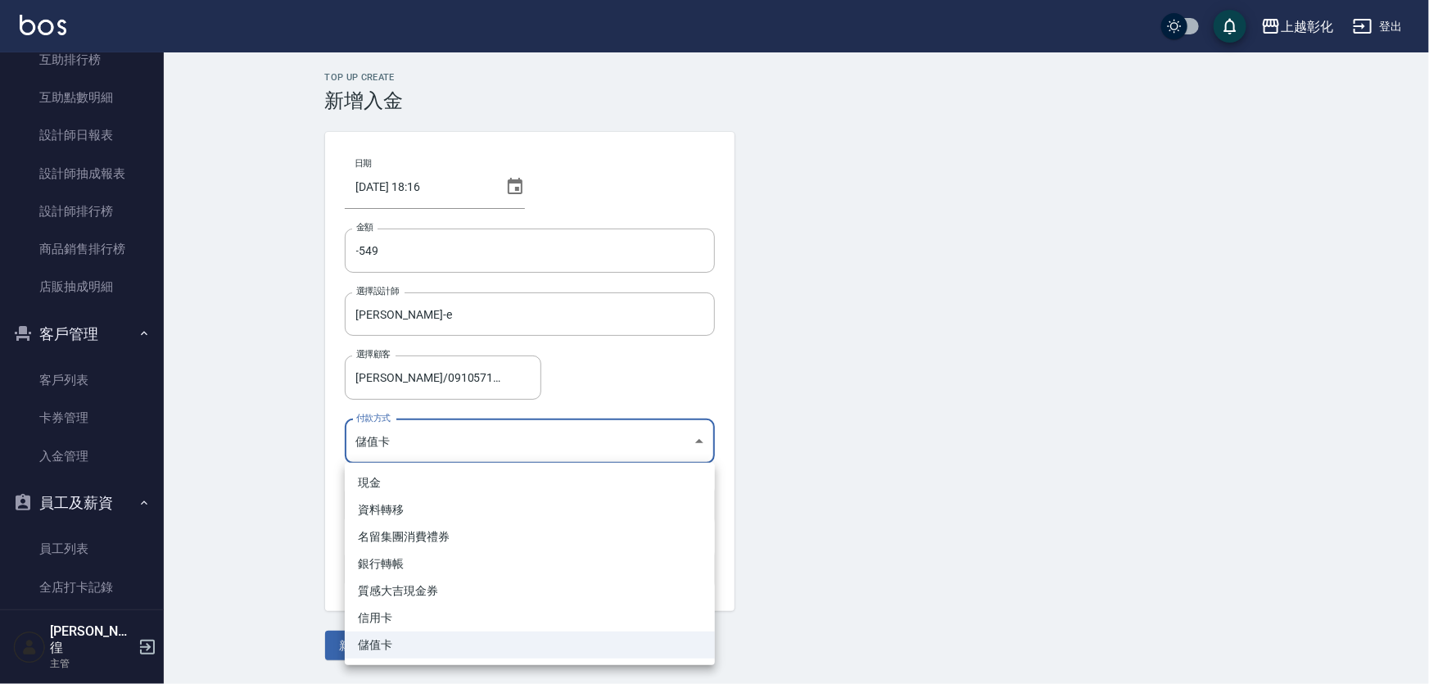
click at [471, 436] on div at bounding box center [714, 342] width 1429 height 684
click at [471, 436] on body "上越彰化 登出 櫃檯作業 打帳單 帳單列表 現金收支登錄 材料自購登錄 每日結帳 排班表 現場電腦打卡 預約管理 預約管理 單日預約紀錄 單週預約紀錄 報表及…" at bounding box center [714, 342] width 1429 height 684
click at [471, 436] on div at bounding box center [714, 342] width 1429 height 684
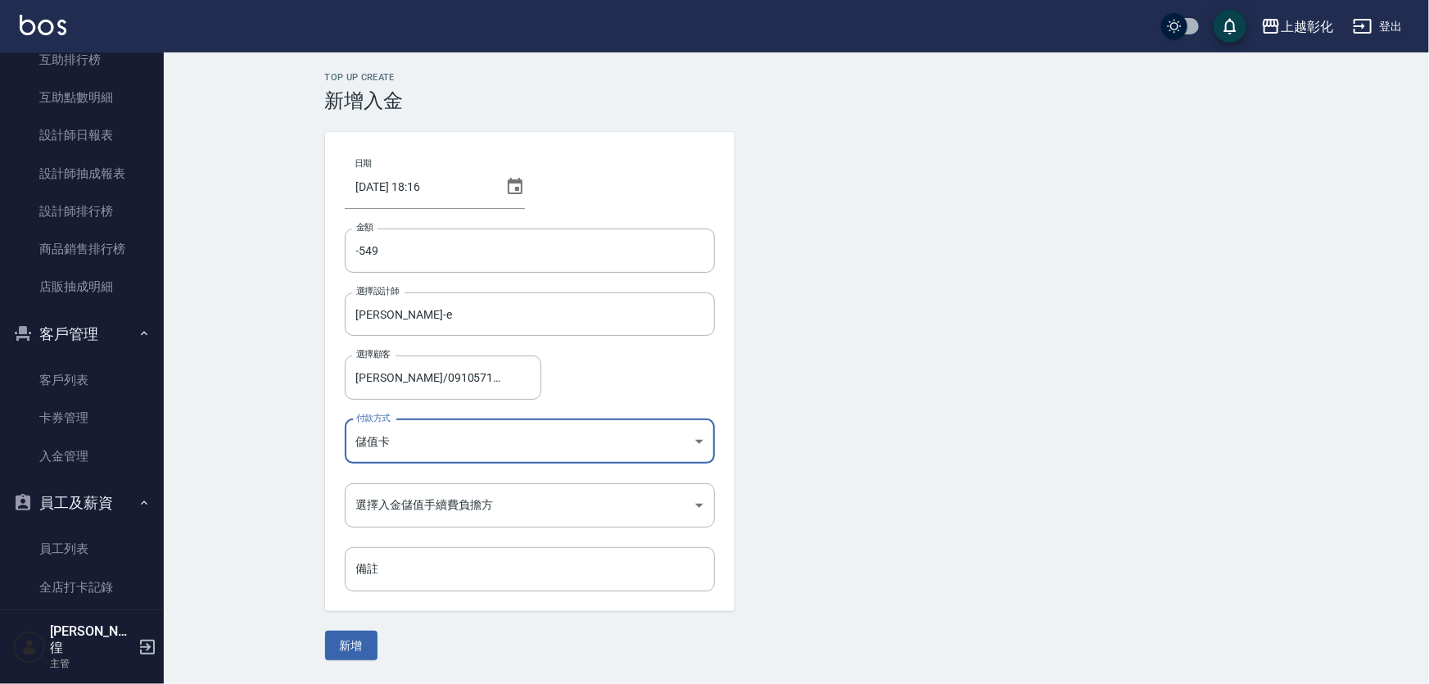
click at [471, 436] on body "上越彰化 登出 櫃檯作業 打帳單 帳單列表 現金收支登錄 材料自購登錄 每日結帳 排班表 現場電腦打卡 預約管理 預約管理 單日預約紀錄 單週預約紀錄 報表及…" at bounding box center [714, 342] width 1429 height 684
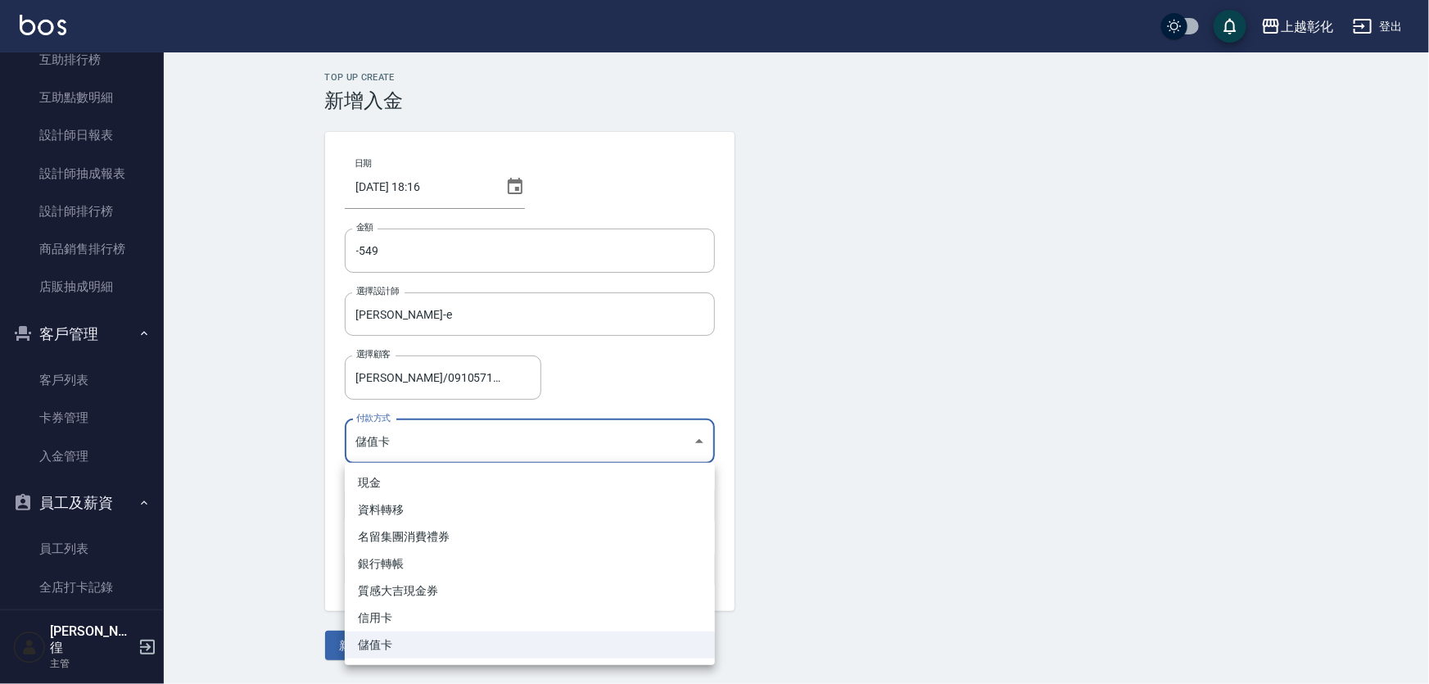
click at [471, 436] on div at bounding box center [714, 342] width 1429 height 684
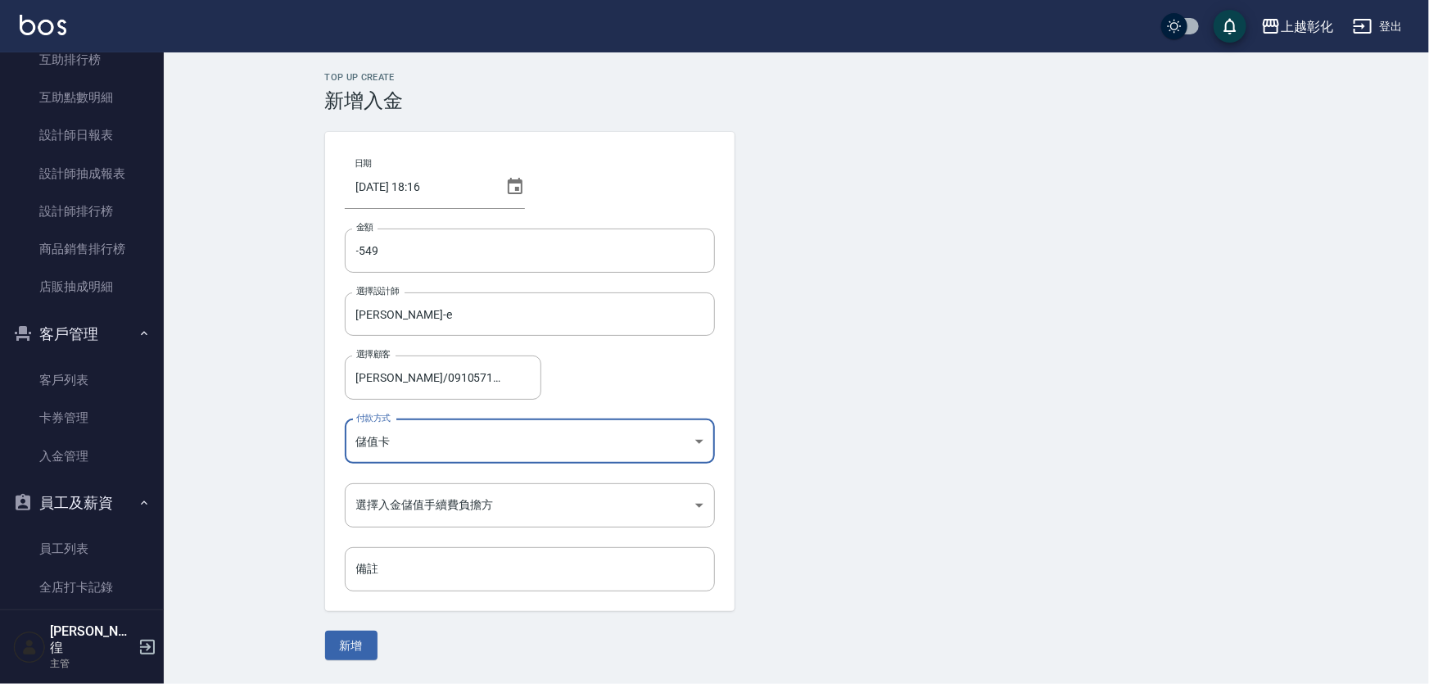
click at [471, 436] on body "上越彰化 登出 櫃檯作業 打帳單 帳單列表 現金收支登錄 材料自購登錄 每日結帳 排班表 現場電腦打卡 預約管理 預約管理 單日預約紀錄 單週預約紀錄 報表及…" at bounding box center [714, 342] width 1429 height 684
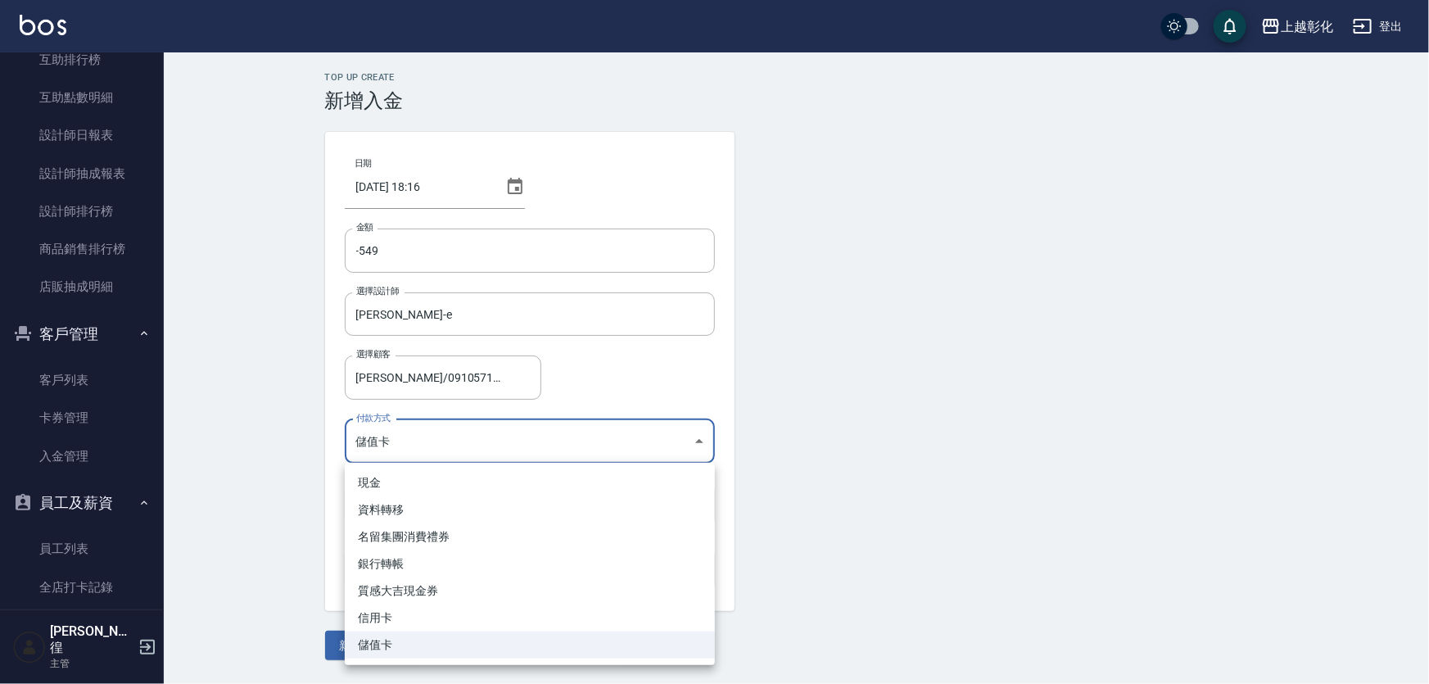
click at [471, 436] on div at bounding box center [714, 342] width 1429 height 684
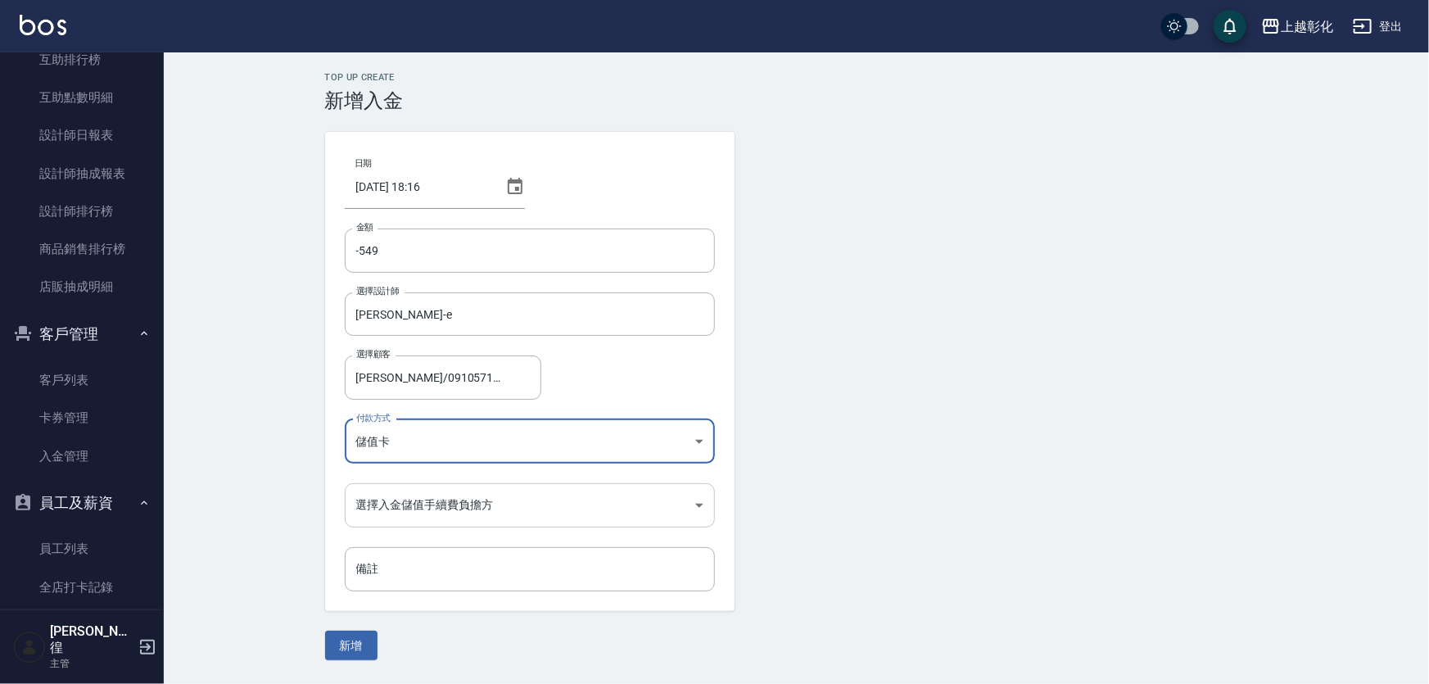
click at [467, 493] on body "上越彰化 登出 櫃檯作業 打帳單 帳單列表 現金收支登錄 材料自購登錄 每日結帳 排班表 現場電腦打卡 預約管理 預約管理 單日預約紀錄 單週預約紀錄 報表及…" at bounding box center [714, 342] width 1429 height 684
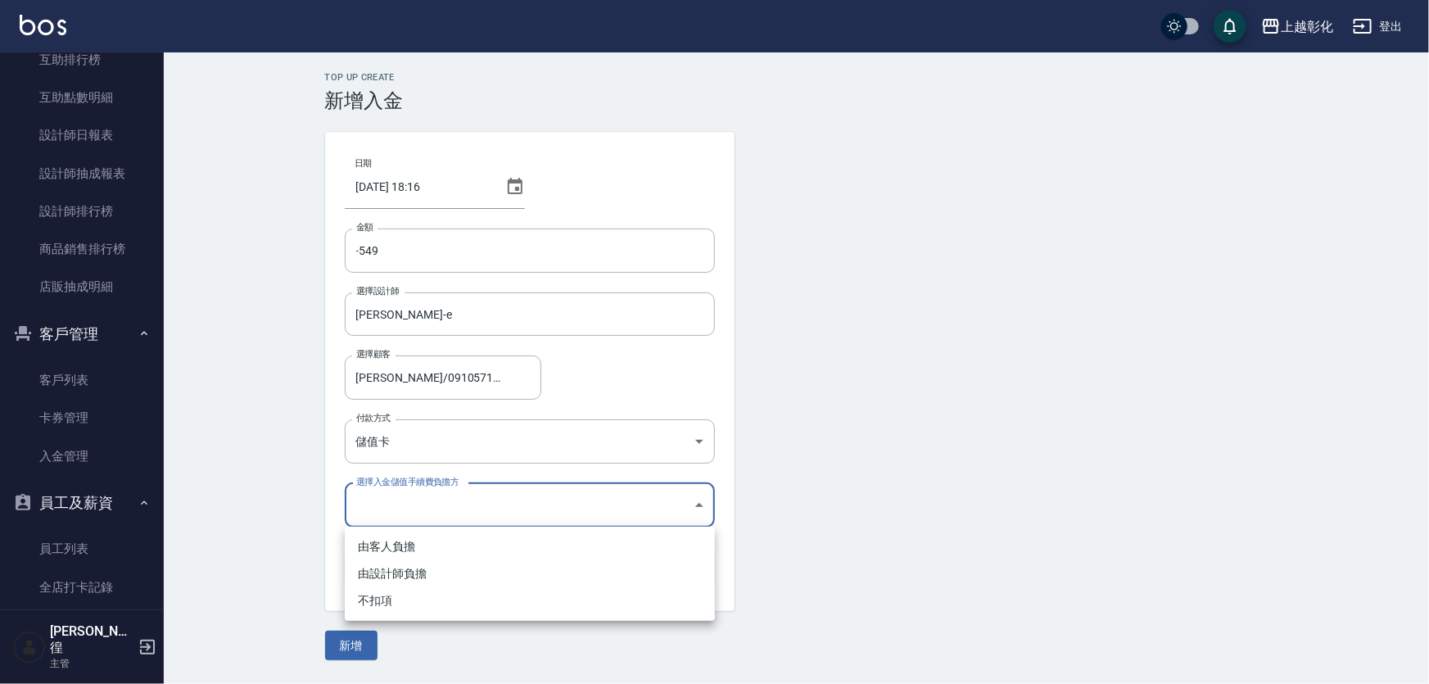
click at [467, 493] on div at bounding box center [714, 342] width 1429 height 684
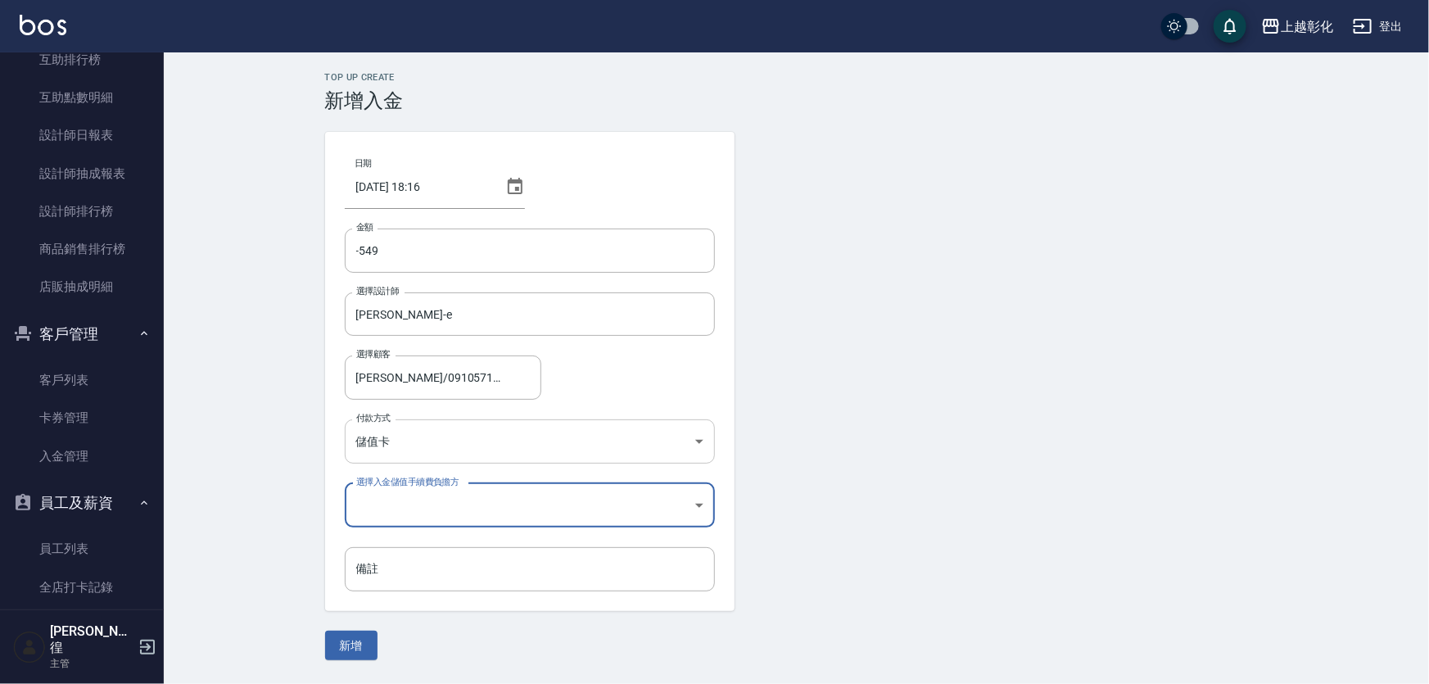
click at [426, 430] on body "上越彰化 登出 櫃檯作業 打帳單 帳單列表 現金收支登錄 材料自購登錄 每日結帳 排班表 現場電腦打卡 預約管理 預約管理 單日預約紀錄 單週預約紀錄 報表及…" at bounding box center [714, 342] width 1429 height 684
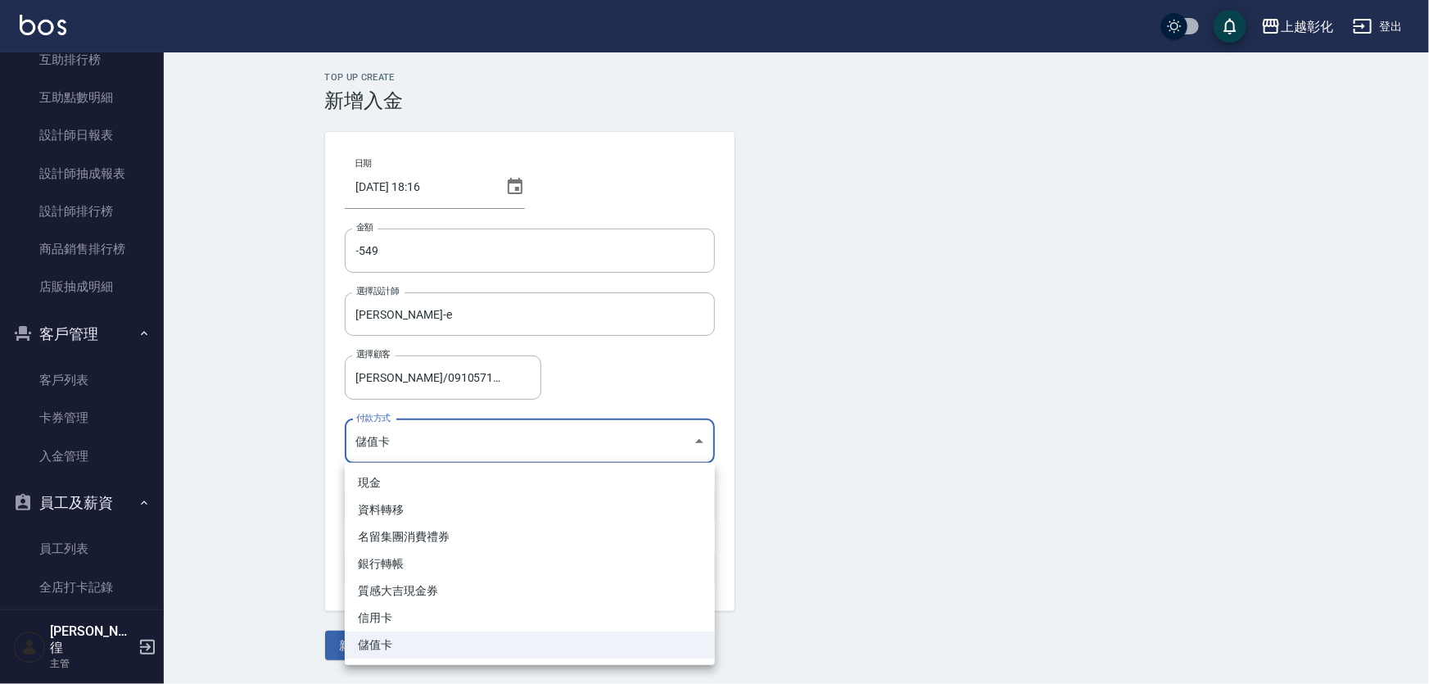
click at [426, 430] on div at bounding box center [714, 342] width 1429 height 684
click at [426, 430] on body "上越彰化 登出 櫃檯作業 打帳單 帳單列表 現金收支登錄 材料自購登錄 每日結帳 排班表 現場電腦打卡 預約管理 預約管理 單日預約紀錄 單週預約紀錄 報表及…" at bounding box center [714, 342] width 1429 height 684
click at [434, 453] on div at bounding box center [714, 342] width 1429 height 684
click at [434, 452] on body "上越彰化 登出 櫃檯作業 打帳單 帳單列表 現金收支登錄 材料自購登錄 每日結帳 排班表 現場電腦打卡 預約管理 預約管理 單日預約紀錄 單週預約紀錄 報表及…" at bounding box center [714, 342] width 1429 height 684
click at [434, 447] on div at bounding box center [714, 342] width 1429 height 684
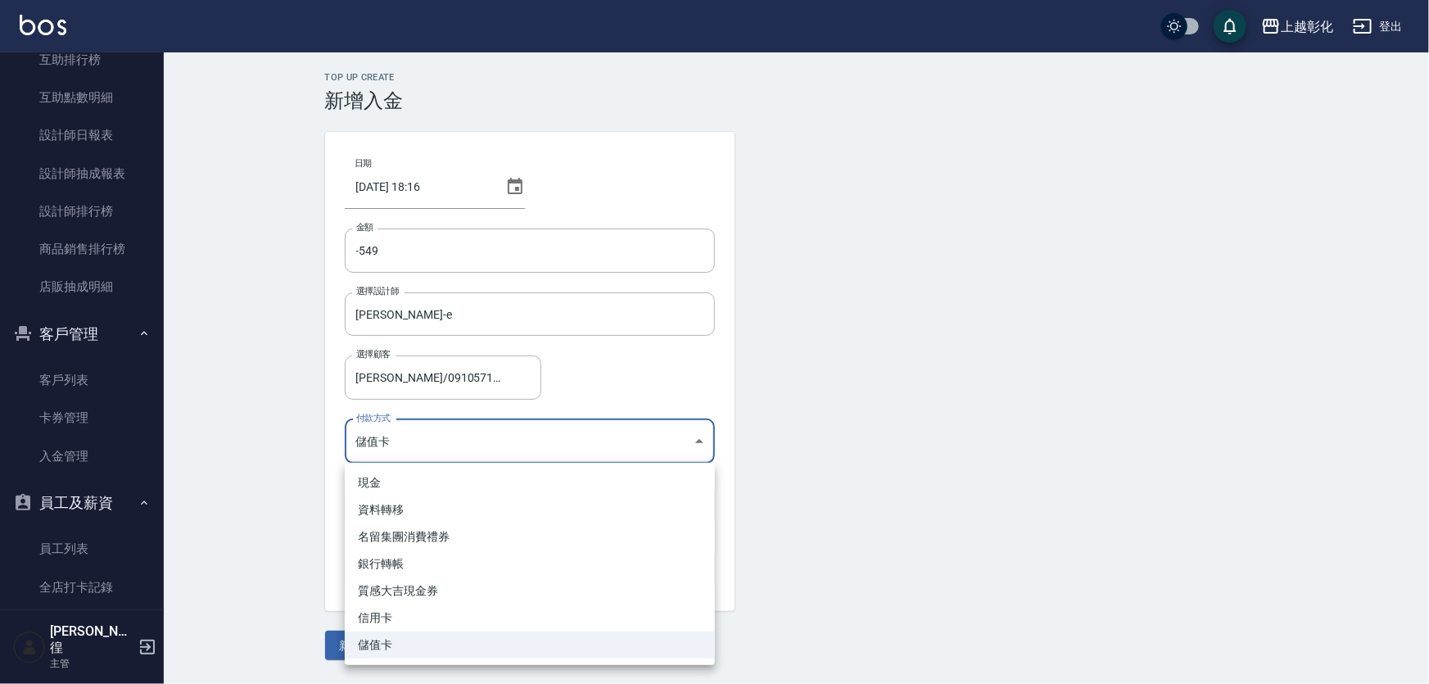
click at [434, 447] on body "上越彰化 登出 櫃檯作業 打帳單 帳單列表 現金收支登錄 材料自購登錄 每日結帳 排班表 現場電腦打卡 預約管理 預約管理 單日預約紀錄 單週預約紀錄 報表及…" at bounding box center [714, 342] width 1429 height 684
click at [434, 447] on div at bounding box center [714, 342] width 1429 height 684
click at [434, 447] on body "上越彰化 登出 櫃檯作業 打帳單 帳單列表 現金收支登錄 材料自購登錄 每日結帳 排班表 現場電腦打卡 預約管理 預約管理 單日預約紀錄 單週預約紀錄 報表及…" at bounding box center [714, 342] width 1429 height 684
click at [292, 453] on div at bounding box center [714, 342] width 1429 height 684
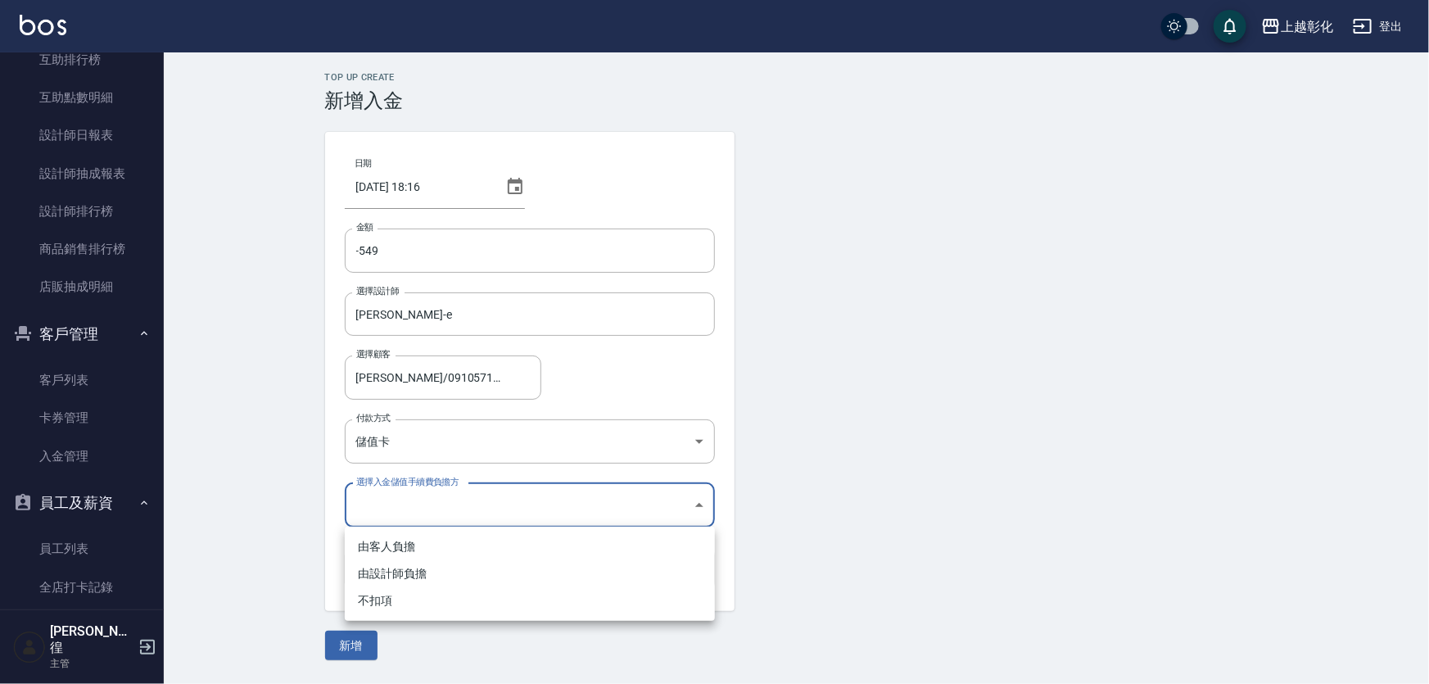
click at [438, 502] on body "上越彰化 登出 櫃檯作業 打帳單 帳單列表 現金收支登錄 材料自購登錄 每日結帳 排班表 現場電腦打卡 預約管理 預約管理 單日預約紀錄 單週預約紀錄 報表及…" at bounding box center [714, 342] width 1429 height 684
click at [438, 502] on div at bounding box center [714, 342] width 1429 height 684
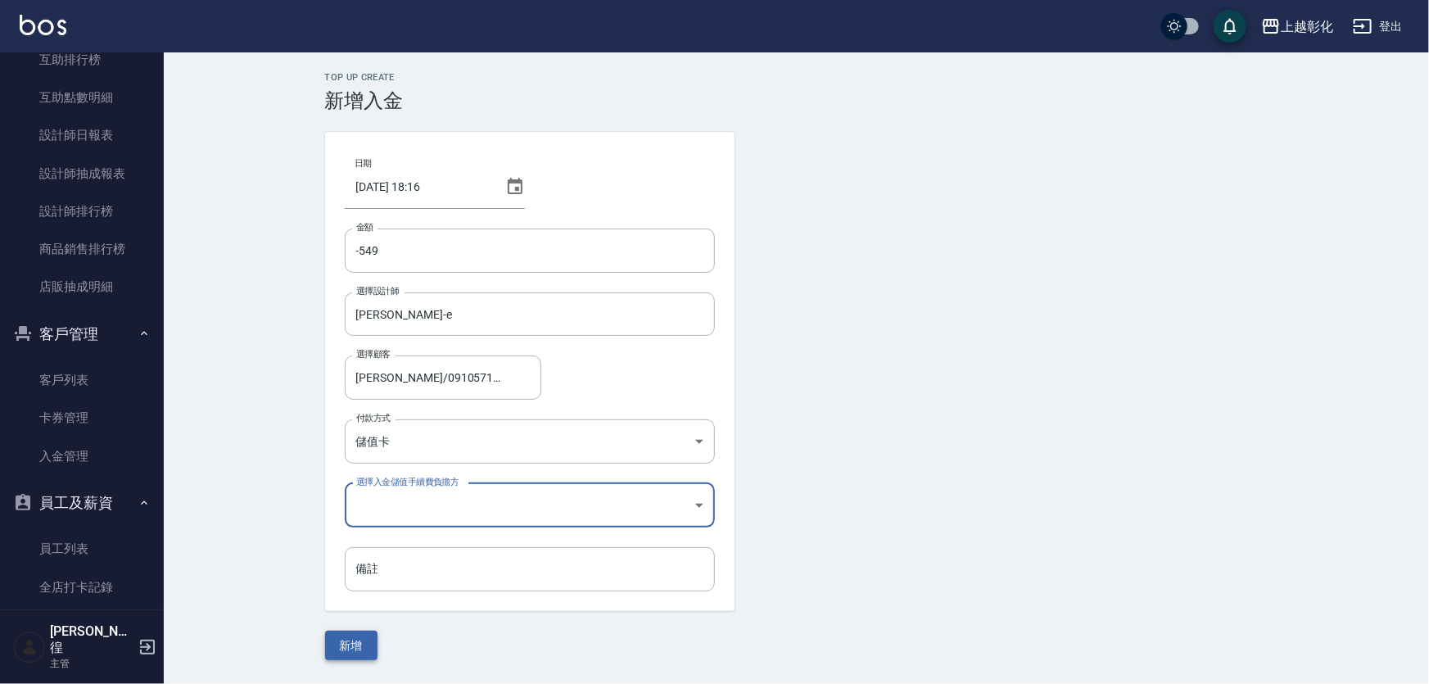
click at [362, 647] on button "新增" at bounding box center [351, 646] width 52 height 30
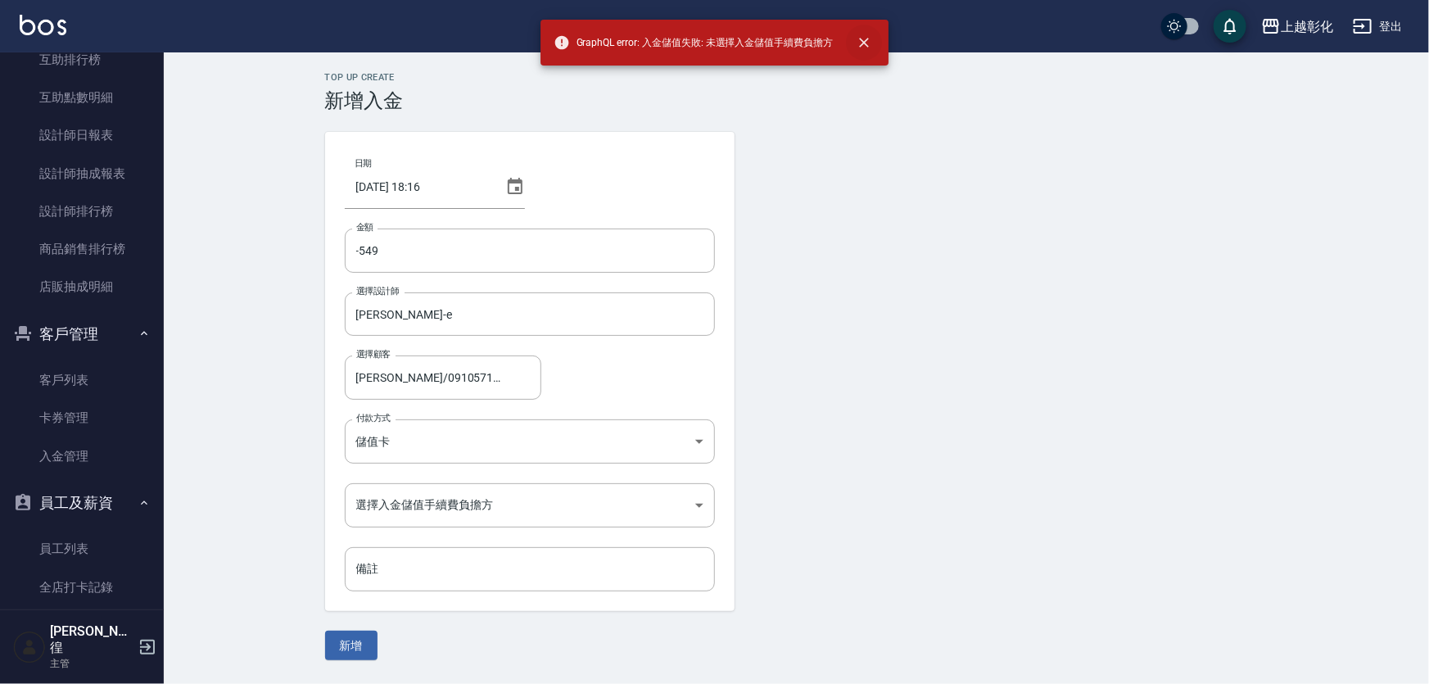
click at [870, 44] on icon "close" at bounding box center [864, 42] width 16 height 16
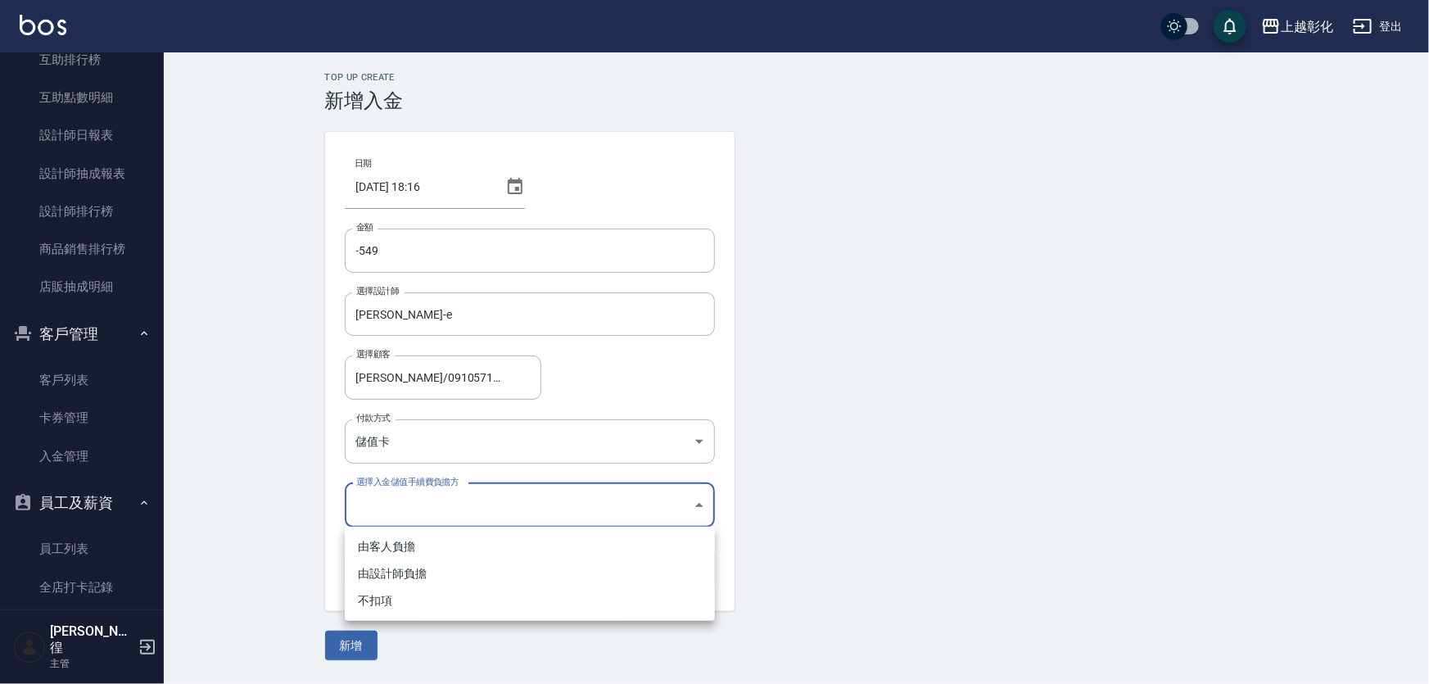
click at [542, 492] on body "上越彰化 登出 櫃檯作業 打帳單 帳單列表 現金收支登錄 材料自購登錄 每日結帳 排班表 現場電腦打卡 預約管理 預約管理 單日預約紀錄 單週預約紀錄 報表及…" at bounding box center [714, 342] width 1429 height 684
click at [488, 543] on li "由客人負擔" at bounding box center [530, 546] width 370 height 27
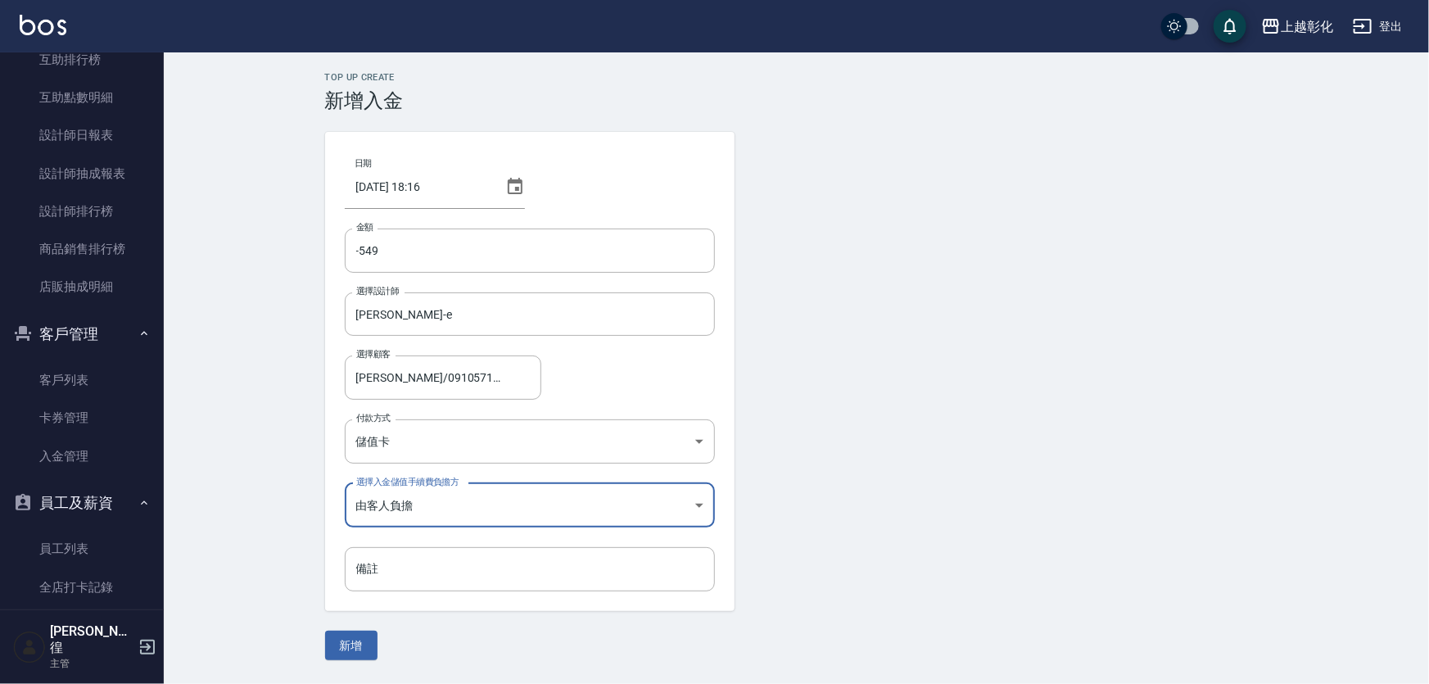
click at [419, 507] on body "上越彰化 登出 櫃檯作業 打帳單 帳單列表 現金收支登錄 材料自購登錄 每日結帳 排班表 現場電腦打卡 預約管理 預約管理 單日預約紀錄 單週預約紀錄 報表及…" at bounding box center [714, 342] width 1429 height 684
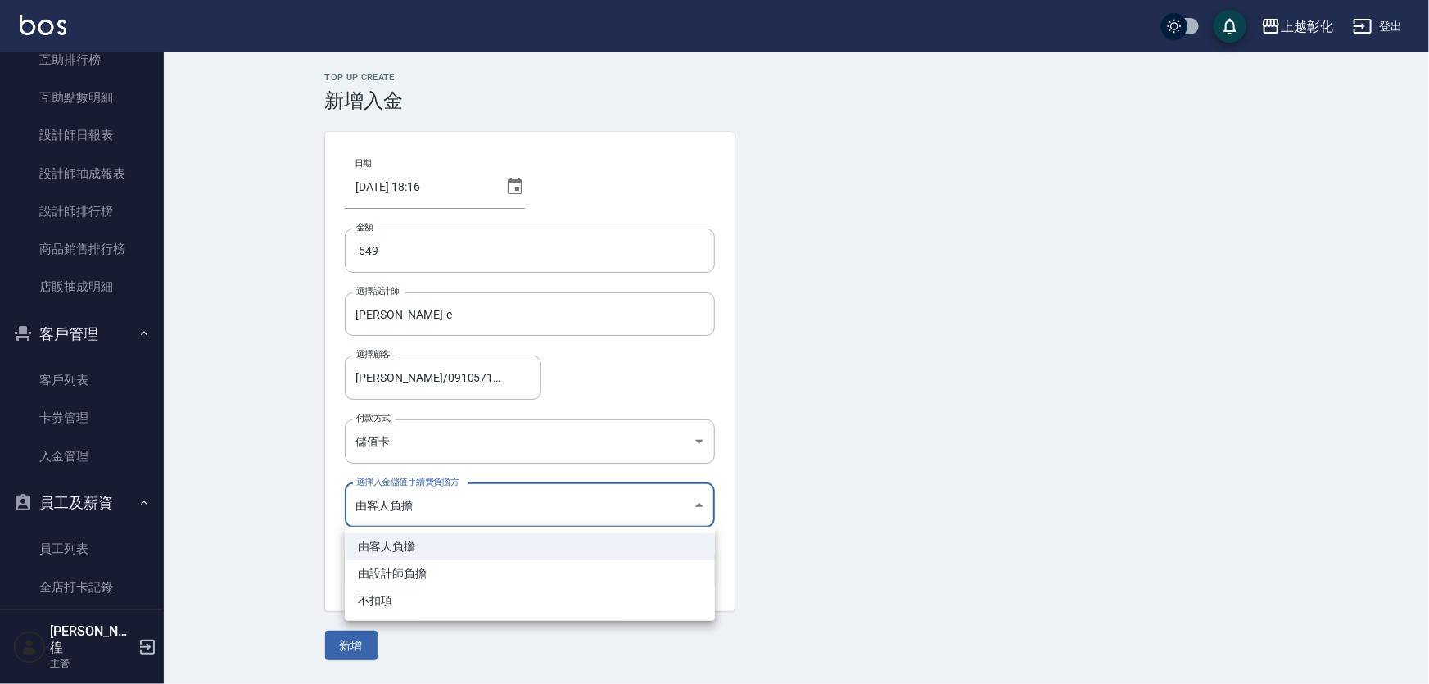
click at [394, 605] on li "不扣項" at bounding box center [530, 600] width 370 height 27
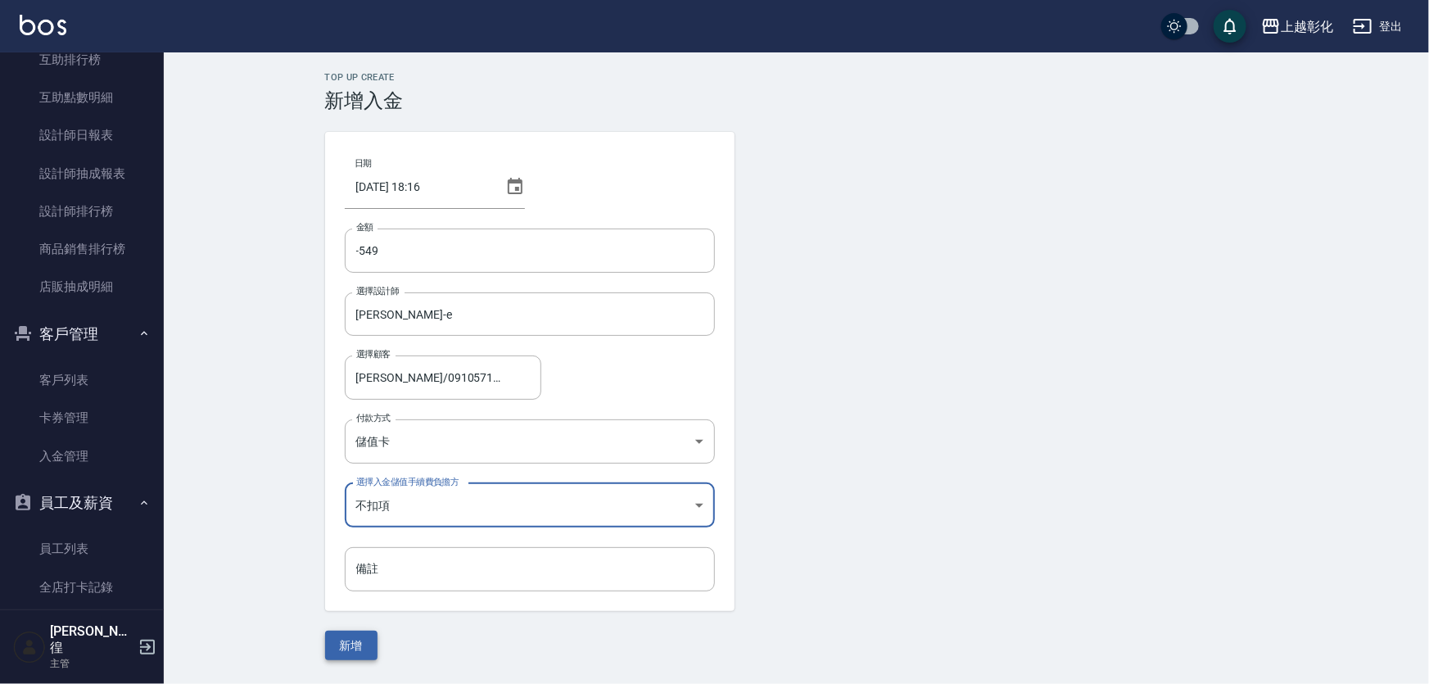
click at [361, 653] on button "新增" at bounding box center [351, 646] width 52 height 30
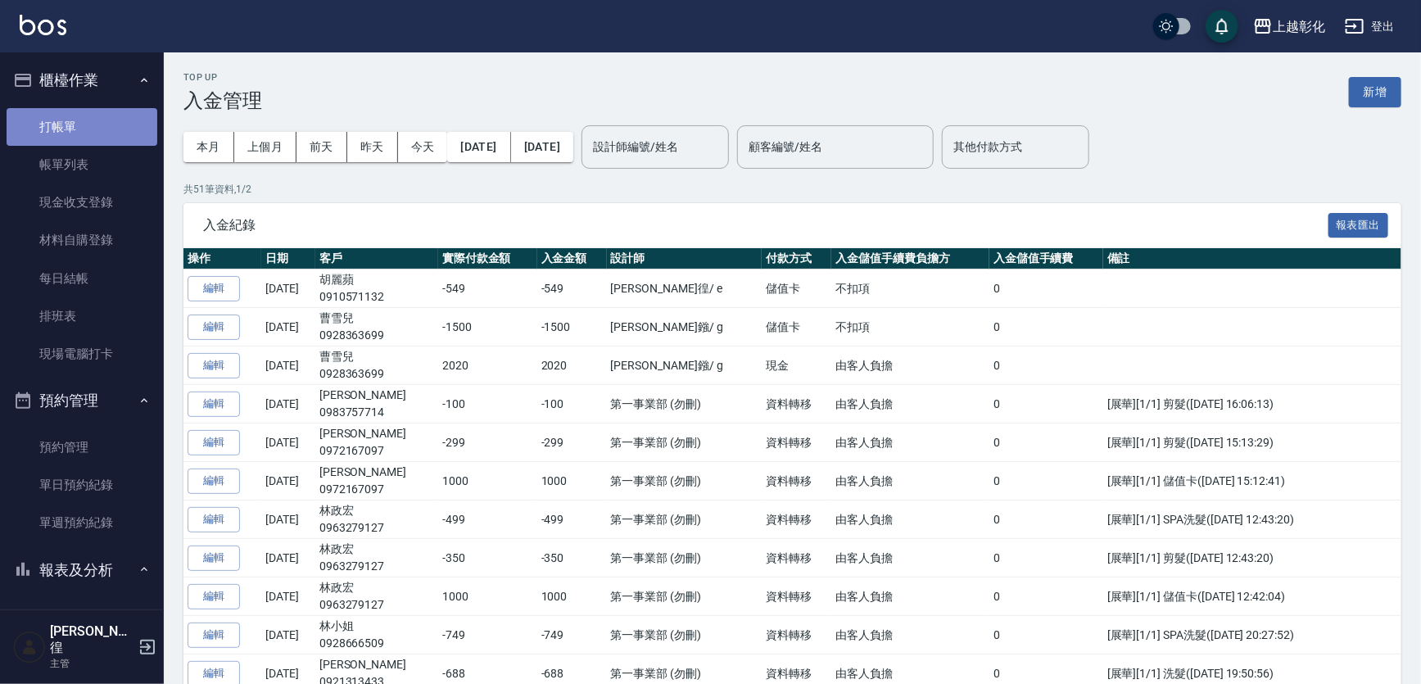
click at [103, 125] on link "打帳單" at bounding box center [82, 127] width 151 height 38
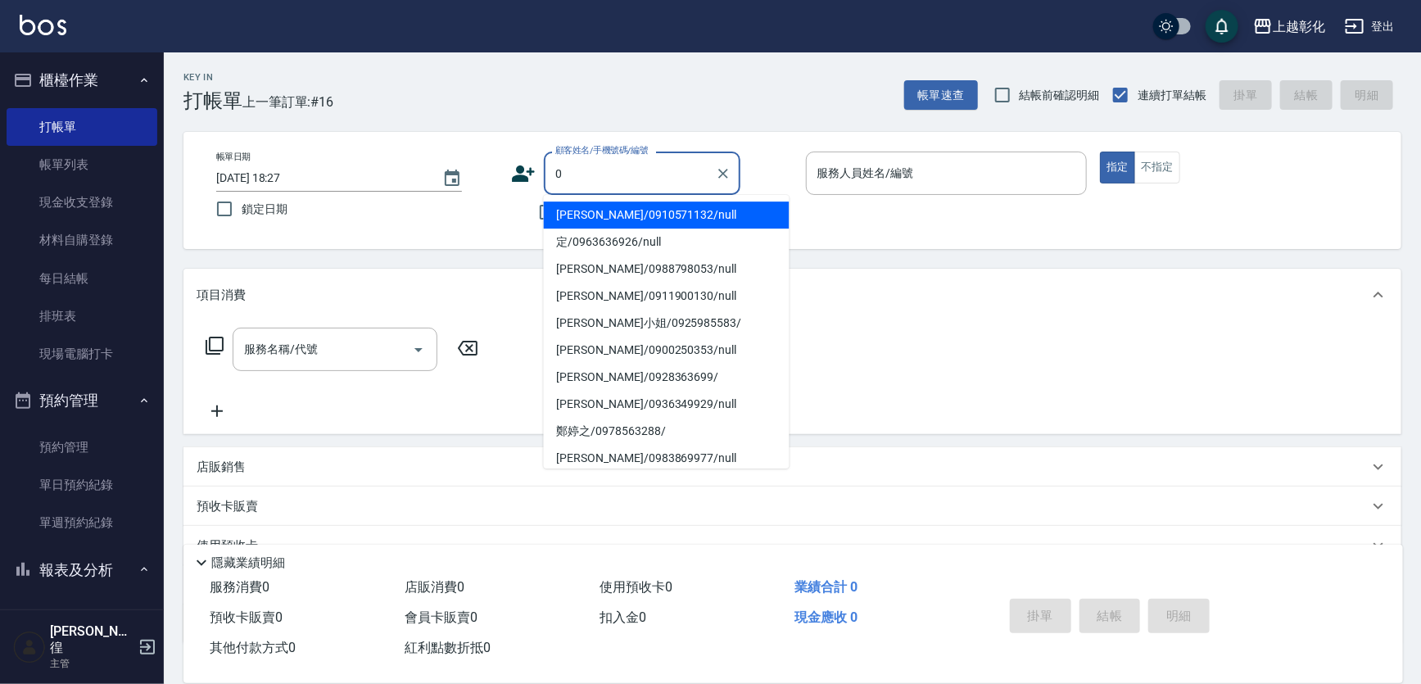
click at [604, 212] on li "[PERSON_NAME]/0910571132/null" at bounding box center [667, 215] width 246 height 27
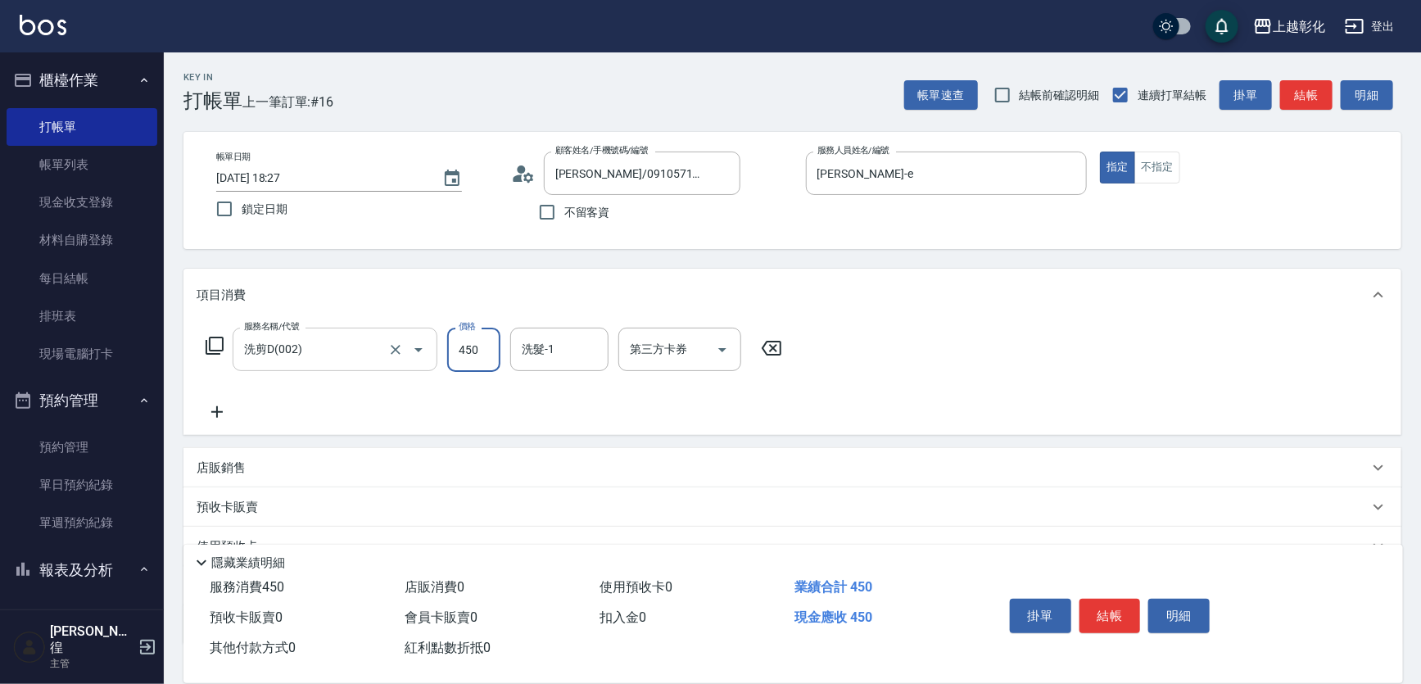
click at [311, 347] on input "洗剪D(002)" at bounding box center [312, 349] width 144 height 29
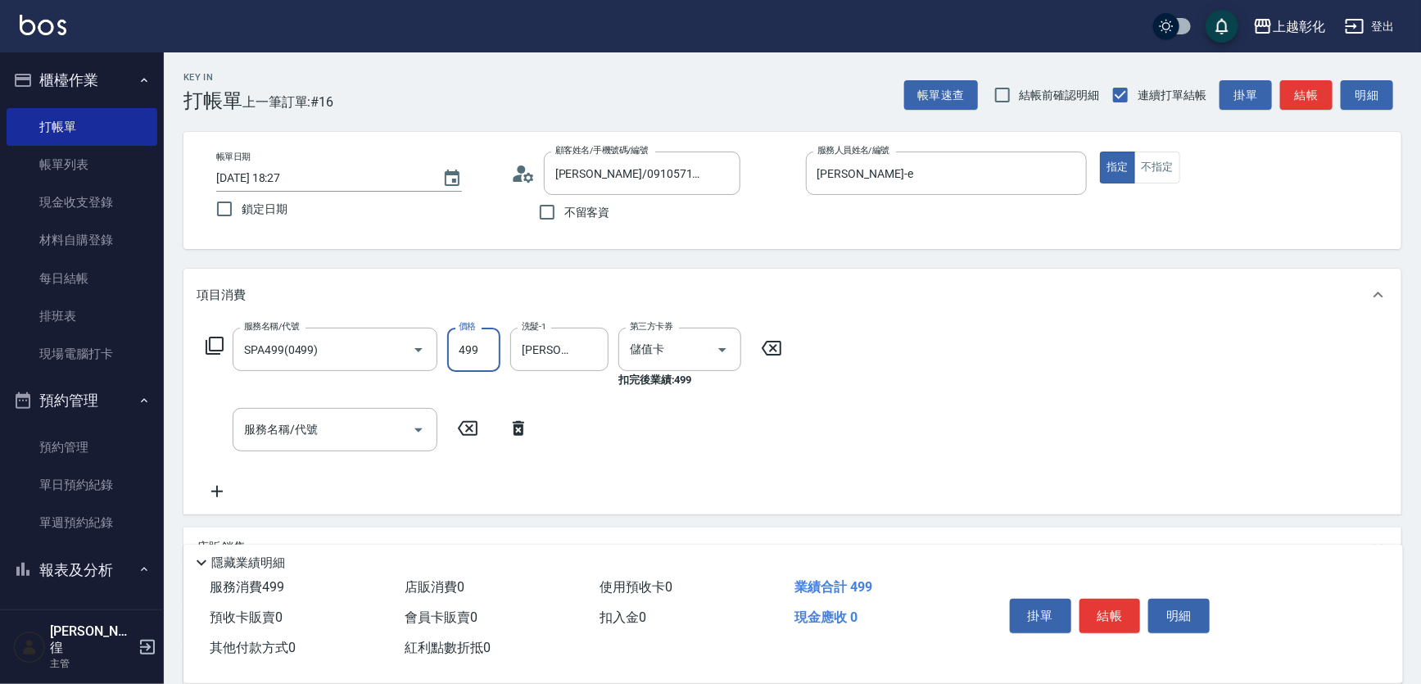
click at [478, 346] on input "499" at bounding box center [473, 350] width 53 height 44
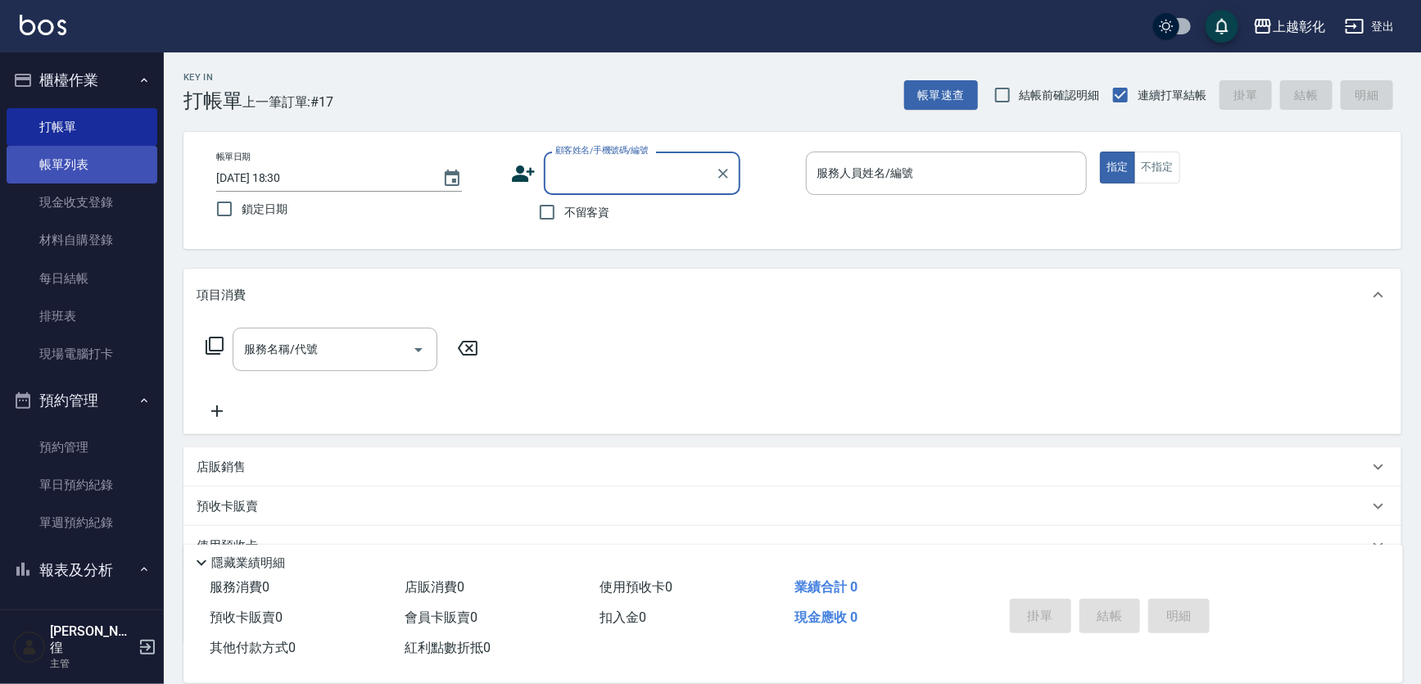
click at [99, 164] on link "帳單列表" at bounding box center [82, 165] width 151 height 38
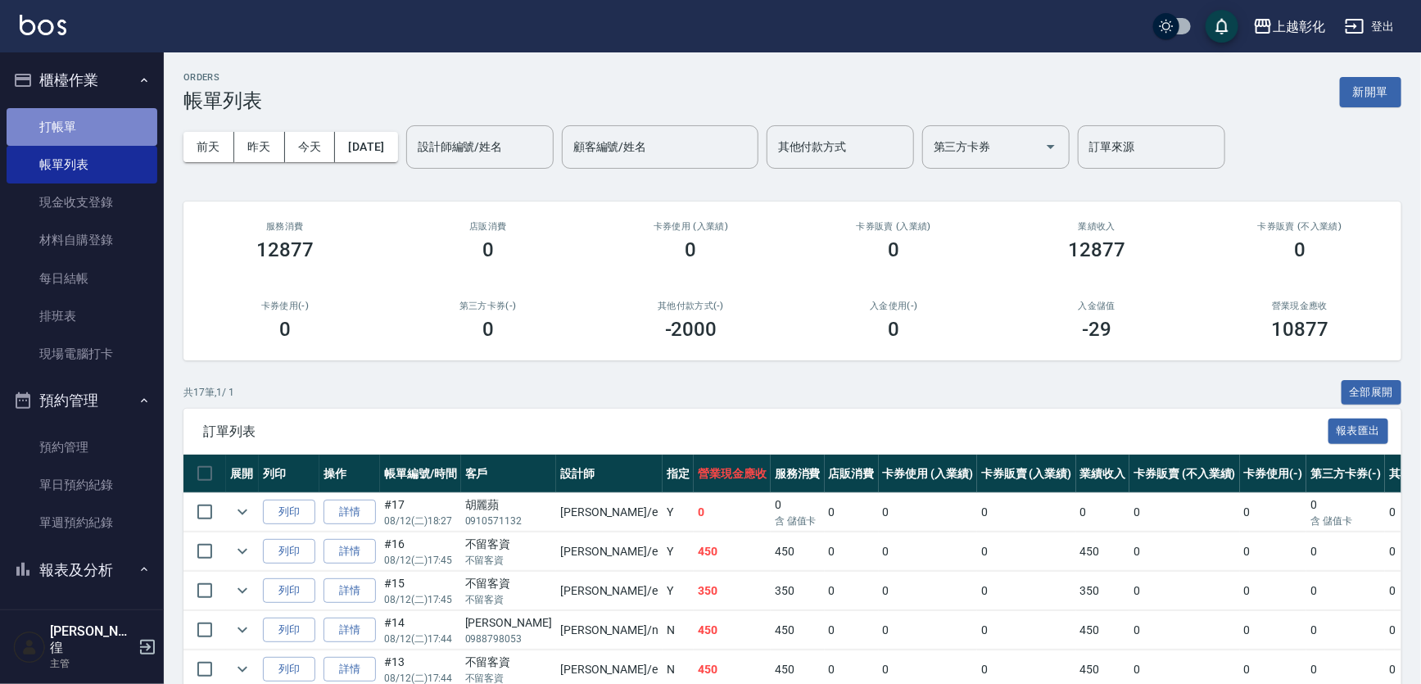
click at [108, 136] on link "打帳單" at bounding box center [82, 127] width 151 height 38
